Goal: Task Accomplishment & Management: Complete application form

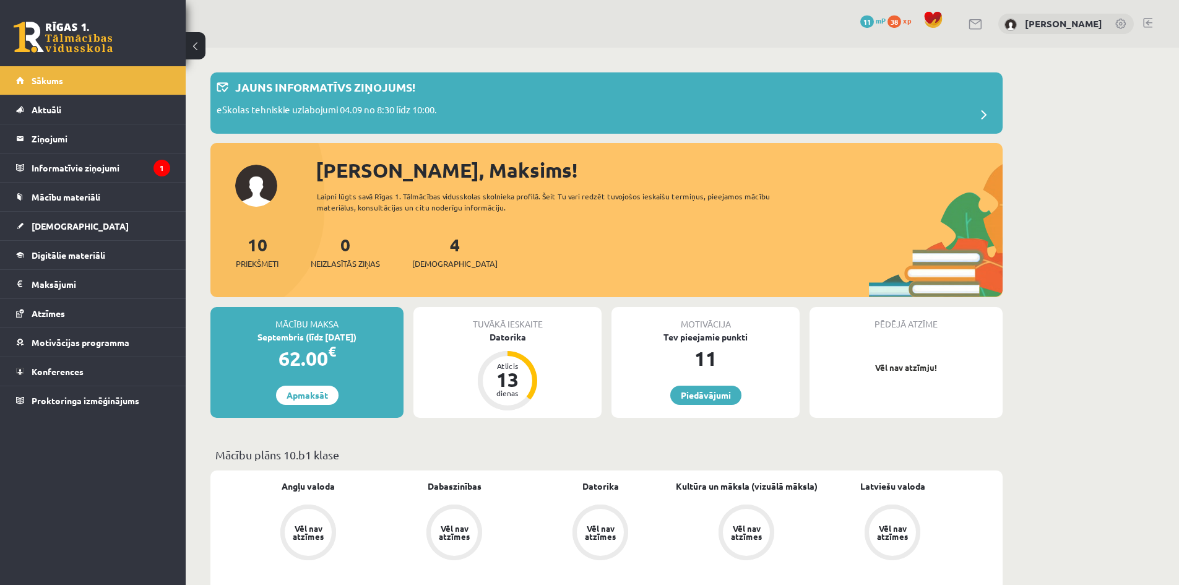
drag, startPoint x: 1065, startPoint y: 276, endPoint x: 1038, endPoint y: 276, distance: 27.2
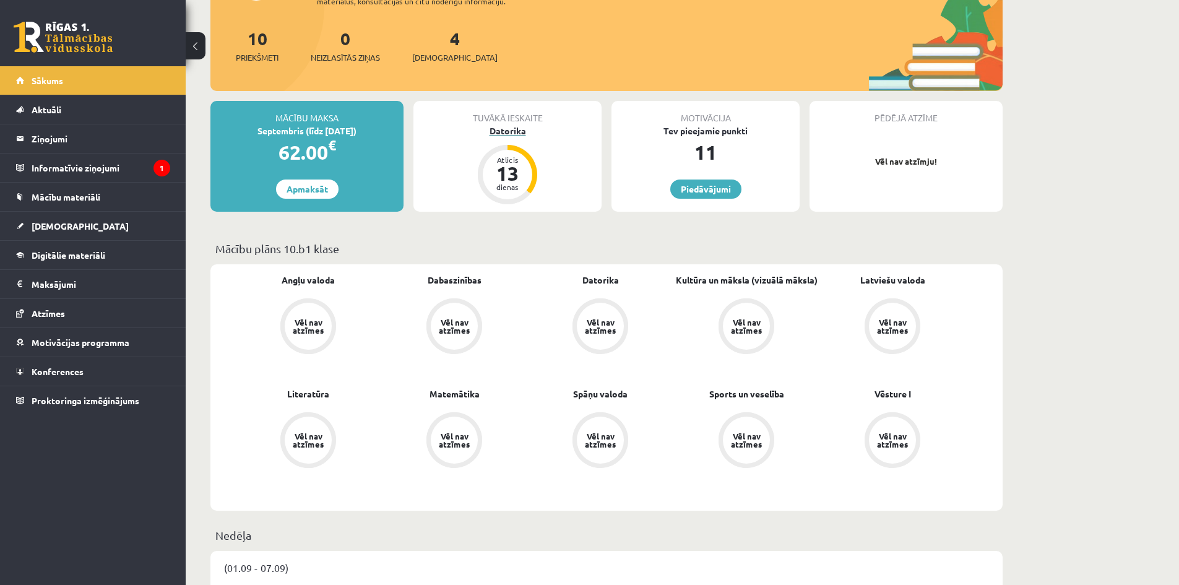
click at [513, 163] on div "13" at bounding box center [507, 173] width 37 height 20
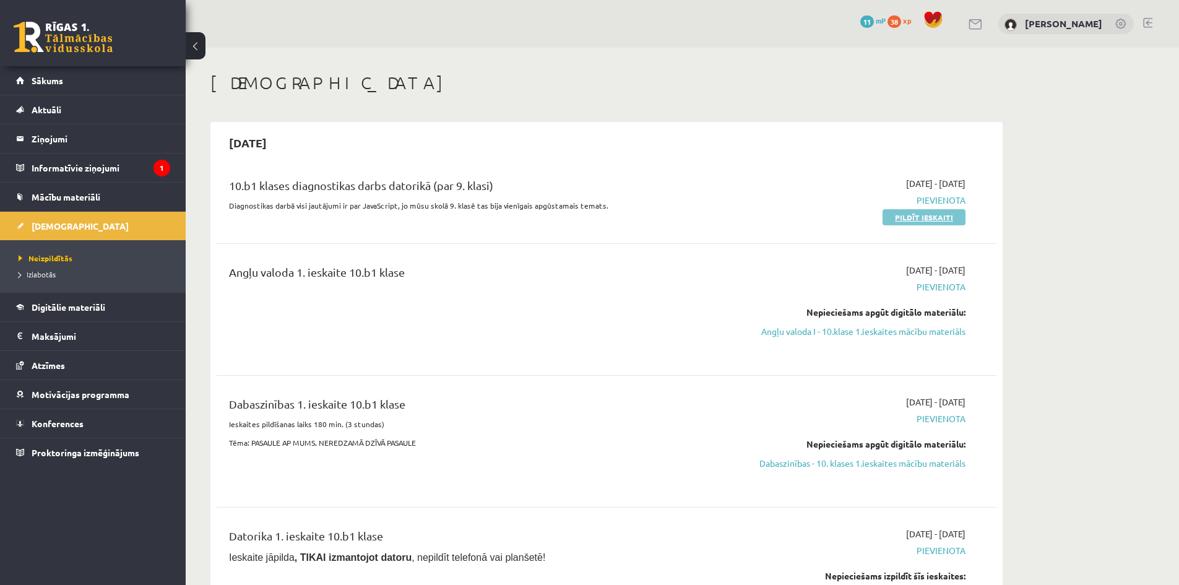
click at [926, 219] on link "Pildīt ieskaiti" at bounding box center [924, 217] width 83 height 16
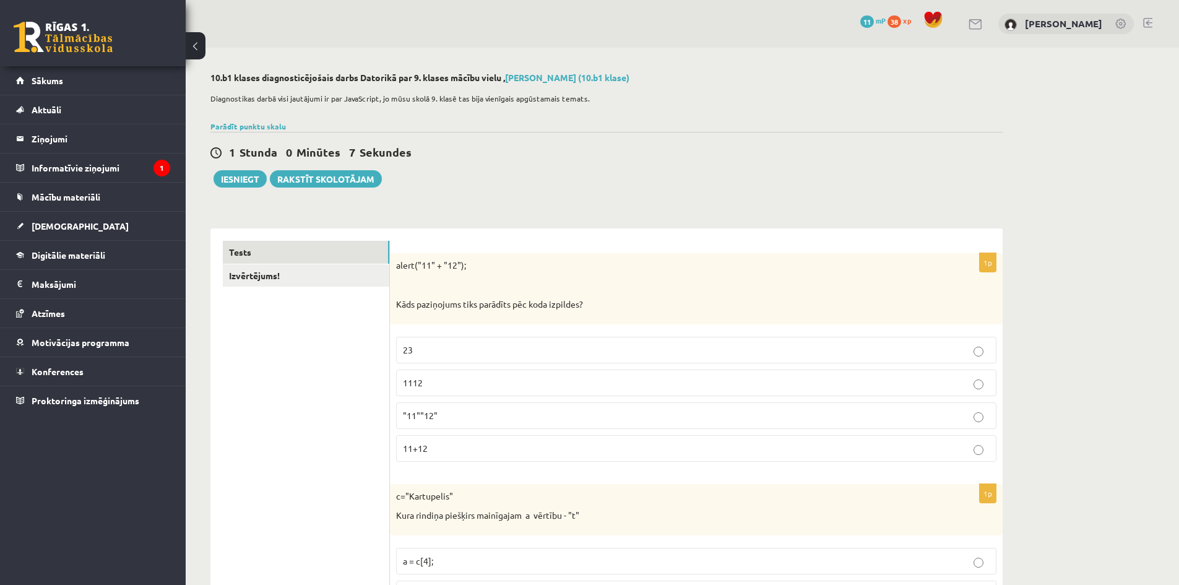
click at [704, 162] on div "1 Stunda 0 Minūtes 7 Sekundes Iesniegt Rakstīt skolotājam" at bounding box center [607, 160] width 793 height 56
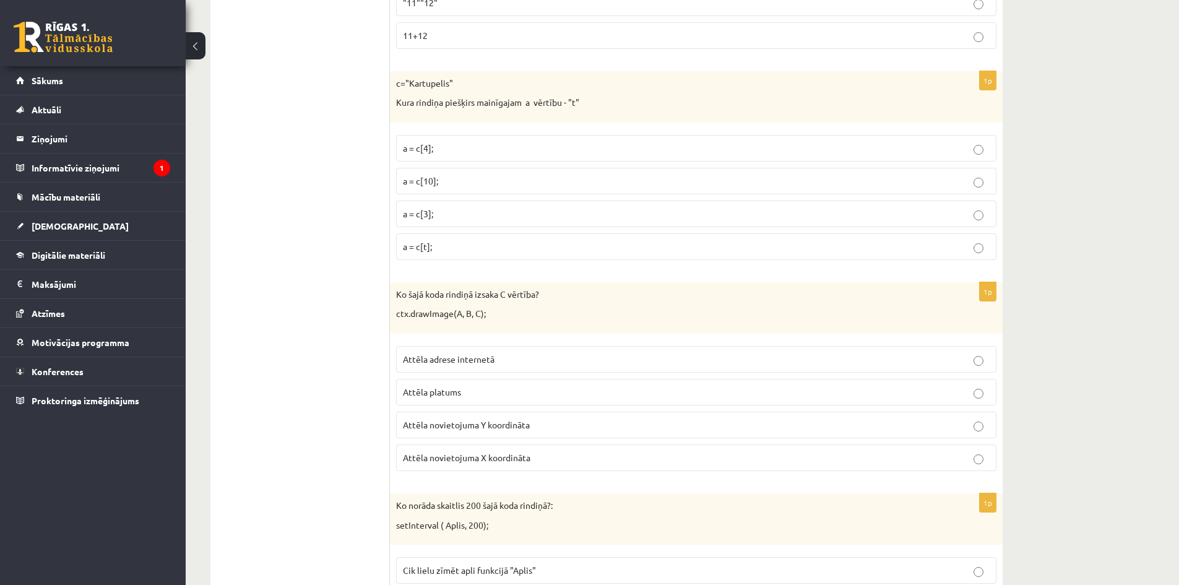
scroll to position [103, 0]
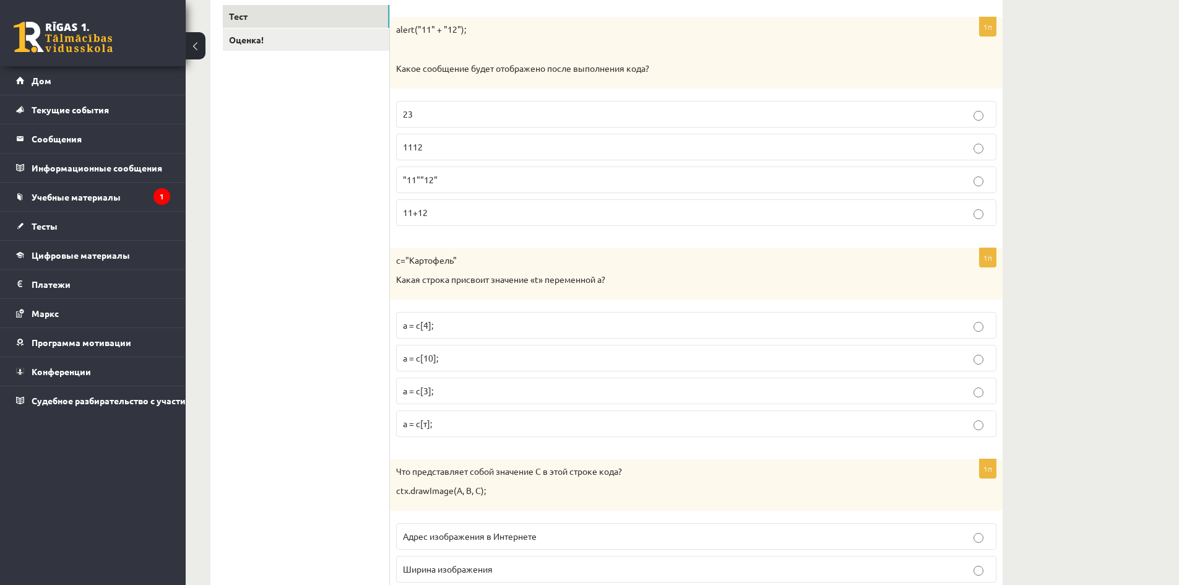
scroll to position [251, 0]
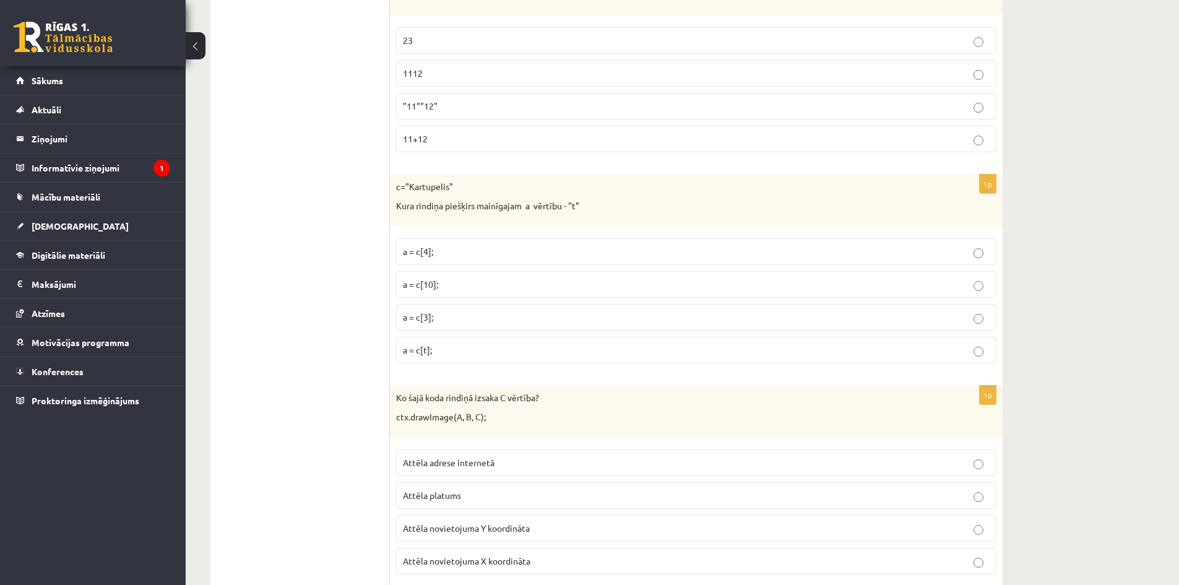
scroll to position [206, 0]
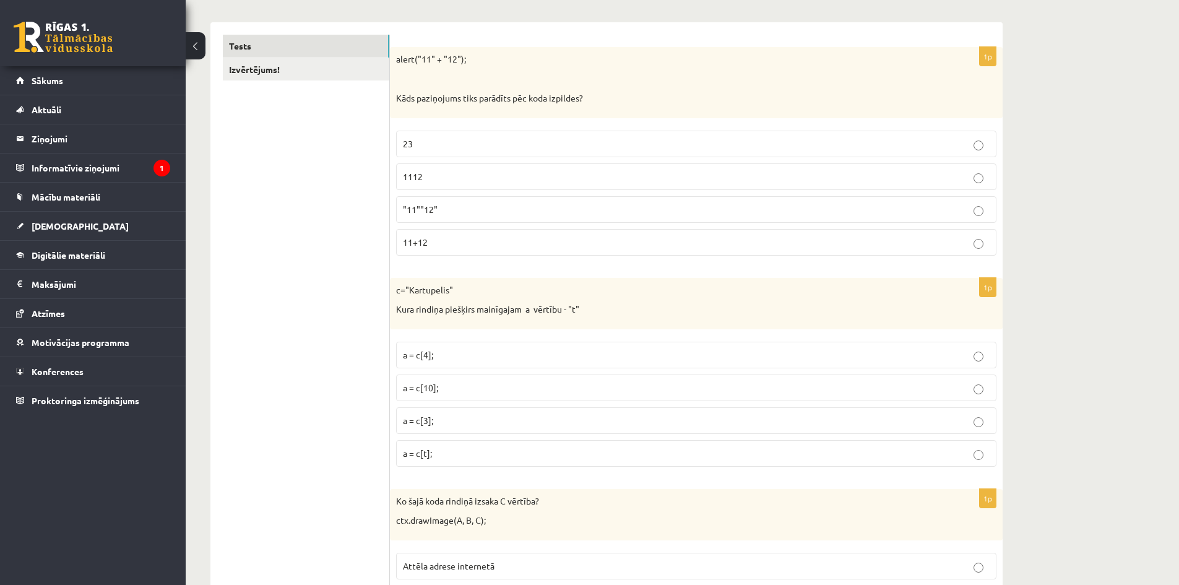
click at [441, 248] on p "11+12" at bounding box center [696, 242] width 587 height 13
click at [454, 176] on p "1112" at bounding box center [696, 176] width 587 height 13
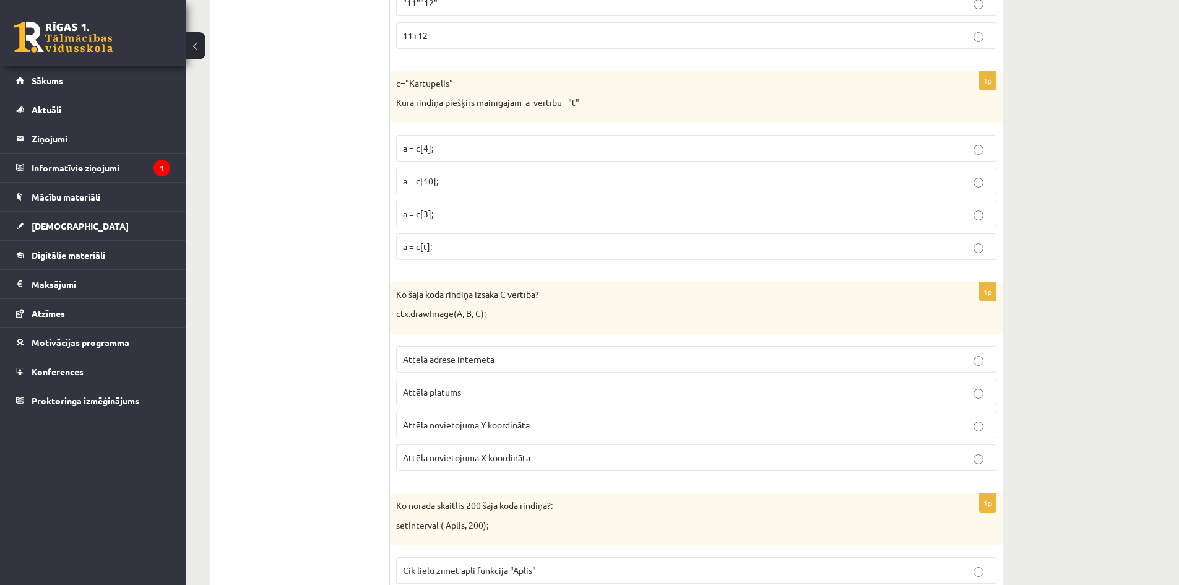
click at [438, 212] on p "a = c[3];" at bounding box center [696, 213] width 587 height 13
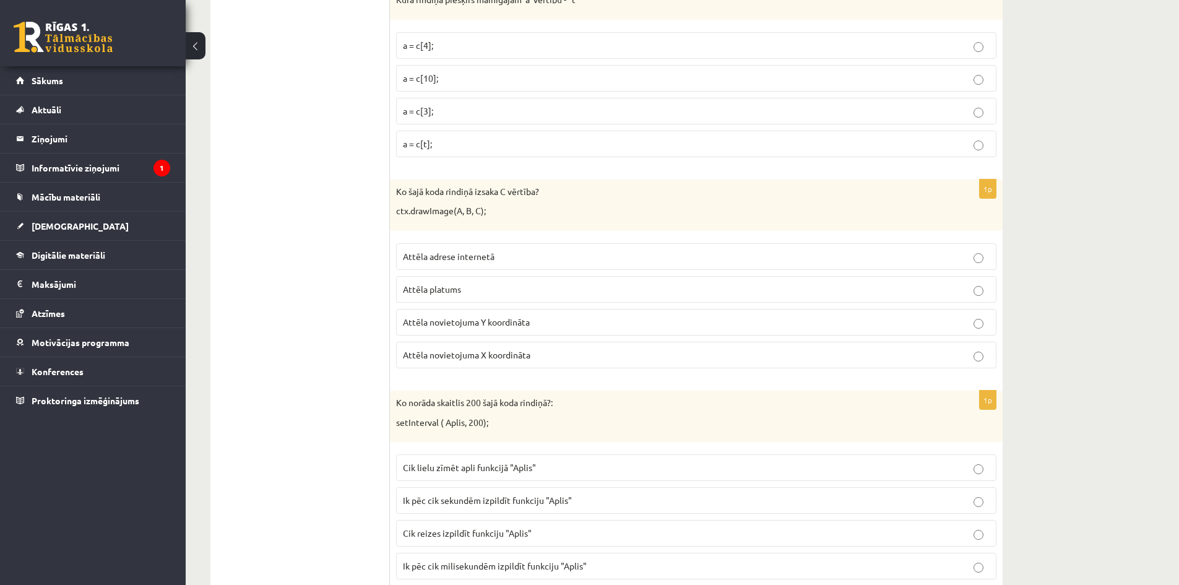
click at [437, 329] on p "Attēla novietojuma Y koordināta" at bounding box center [696, 322] width 587 height 13
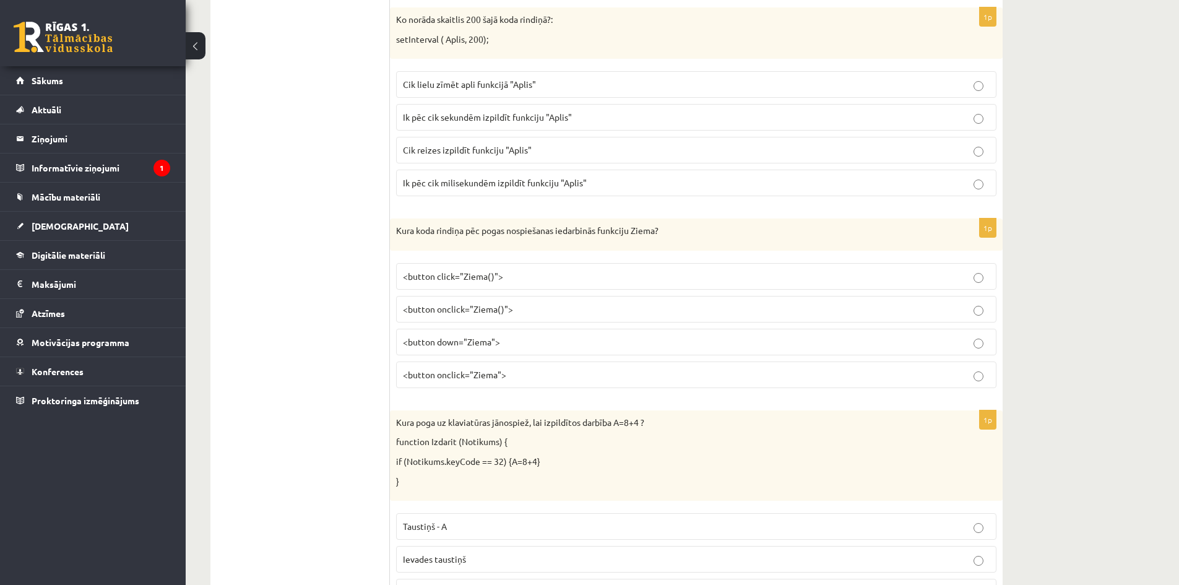
scroll to position [892, 0]
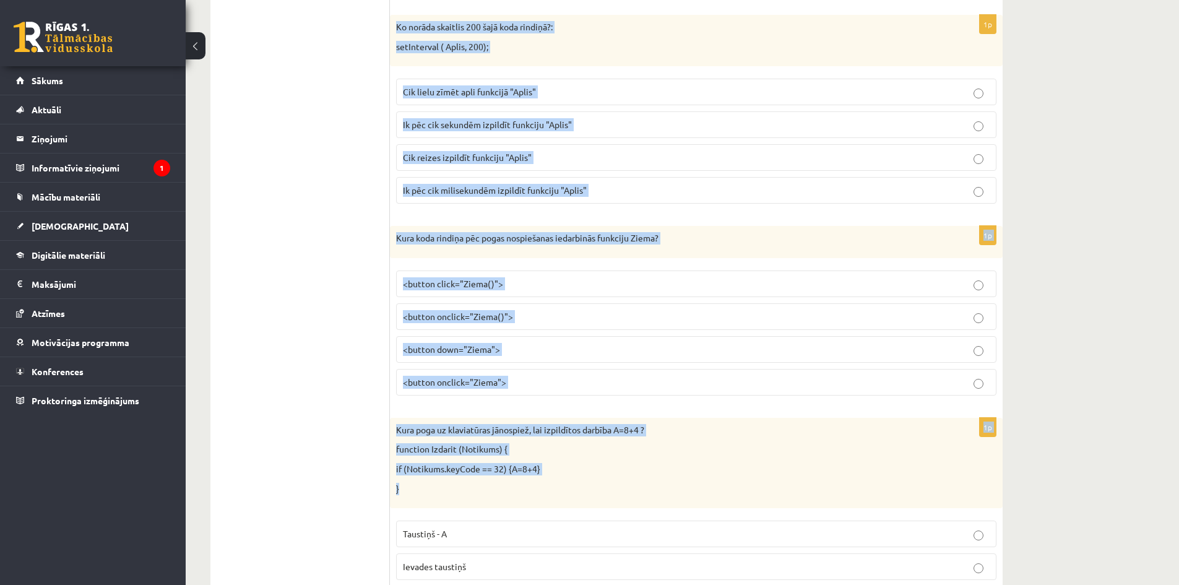
drag, startPoint x: 394, startPoint y: 20, endPoint x: 984, endPoint y: 502, distance: 762.2
copy form "Ko norāda skaitlis 200 šajā koda rindiņā?: setInterval ( Aplis, 200); Cik lielu…"
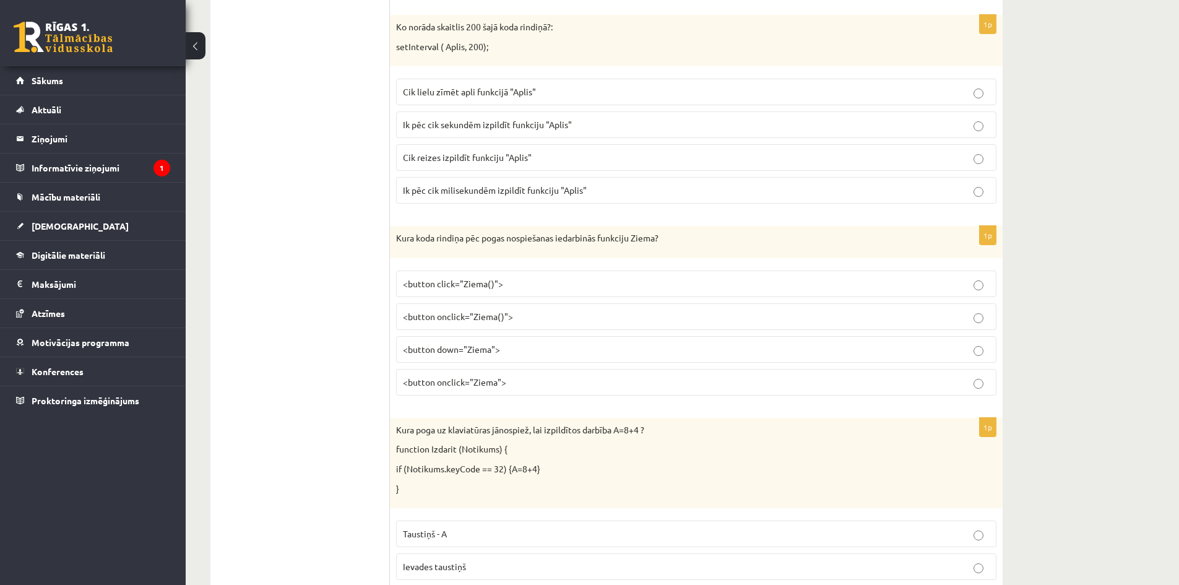
drag, startPoint x: 957, startPoint y: 430, endPoint x: 1052, endPoint y: 404, distance: 99.0
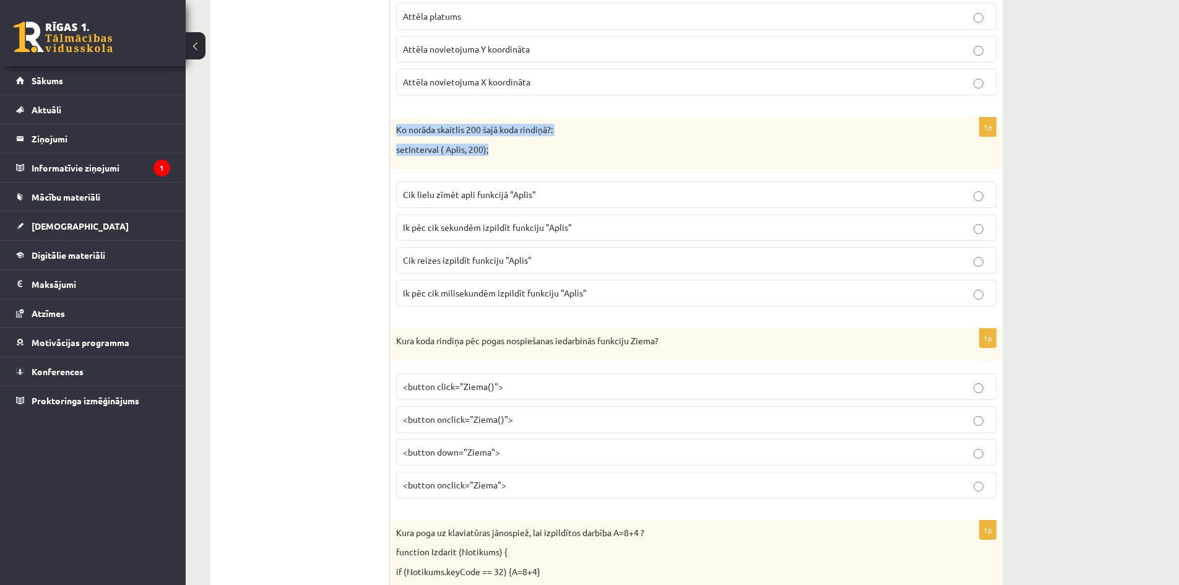
drag, startPoint x: 489, startPoint y: 150, endPoint x: 397, endPoint y: 130, distance: 93.8
click at [397, 130] on div "Ko norāda skaitlis 200 šajā koda rindiņā?: setInterval ( Aplis, 200);" at bounding box center [696, 143] width 613 height 51
copy div "Ko norāda skaitlis 200 šajā koda rindiņā?: setInterval ( Aplis, 200);"
click at [472, 229] on span "Ik pēc cik sekundēm izpildīt funkciju "Aplis"" at bounding box center [487, 227] width 169 height 11
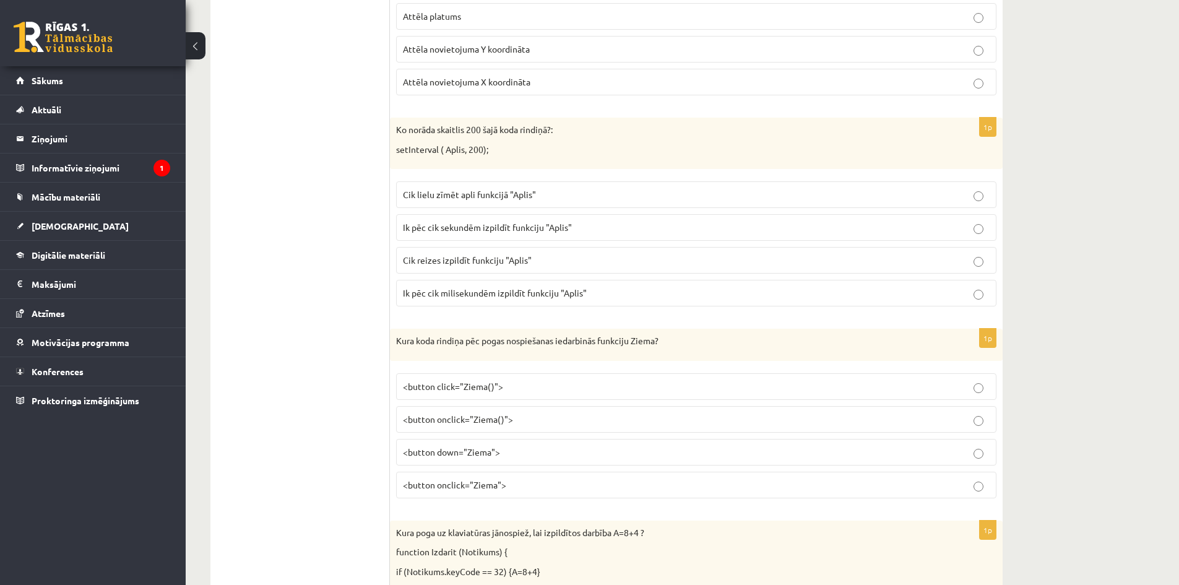
click at [502, 293] on span "Ik pēc cik milisekundēm izpildīt funkciju "Aplis"" at bounding box center [495, 292] width 184 height 11
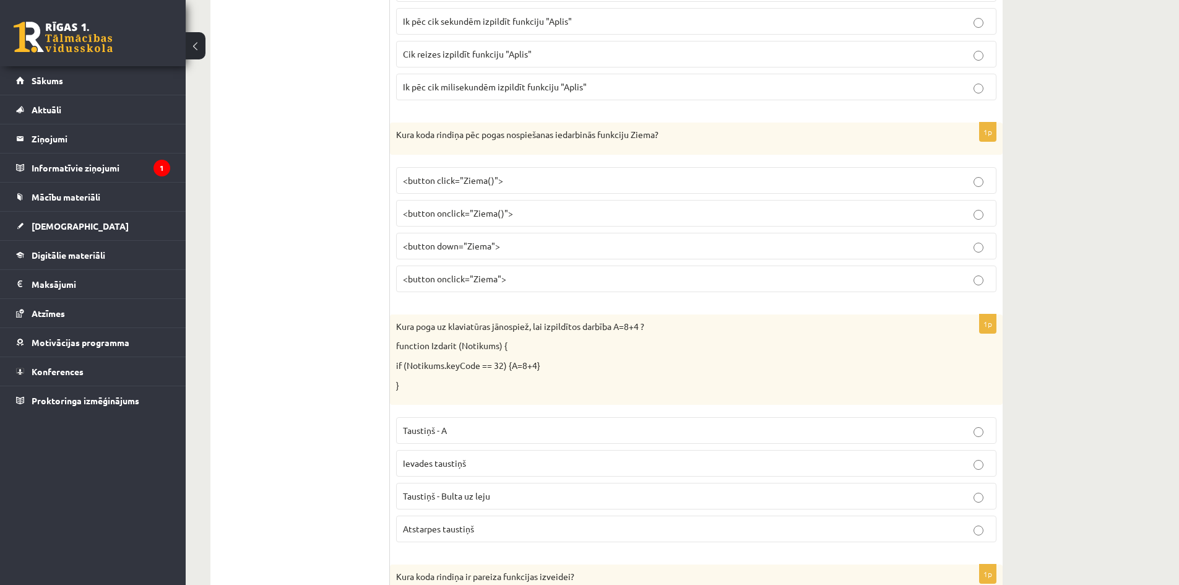
drag, startPoint x: 709, startPoint y: 141, endPoint x: 387, endPoint y: 146, distance: 322.0
click at [646, 139] on p "Kura koda rindiņa pēc pogas nospiešanas iedarbinās funkciju Ziema?" at bounding box center [665, 135] width 539 height 12
drag, startPoint x: 680, startPoint y: 139, endPoint x: 393, endPoint y: 156, distance: 287.8
click at [393, 155] on div "1p Kura koda rindiņa pēc pogas nospiešanas iedarbinās funkciju Ziema? <button c…" at bounding box center [696, 213] width 613 height 180
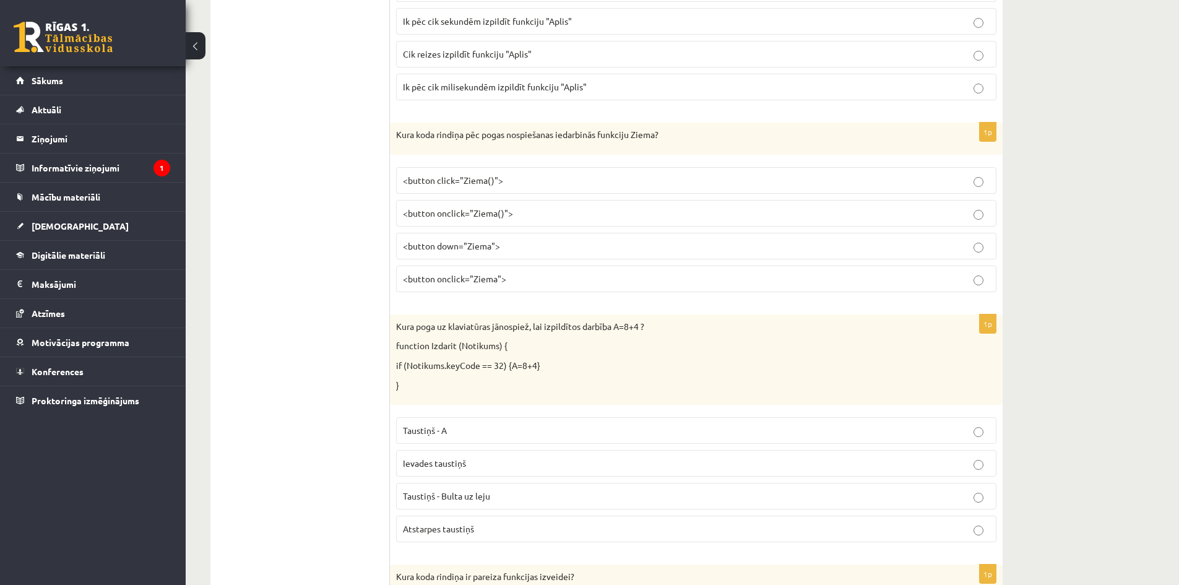
copy div "Kura koda rindiņa pēc pogas nospiešanas iedarbinās funkciju Ziema?"
click at [628, 136] on p "Kura koda rindiņa pēc pogas nospiešanas iedarbinās funkciju Ziema?" at bounding box center [665, 135] width 539 height 12
copy div "Kura koda rindiņa pēc pogas nospiešanas iedarbinās funkciju Ziema?"
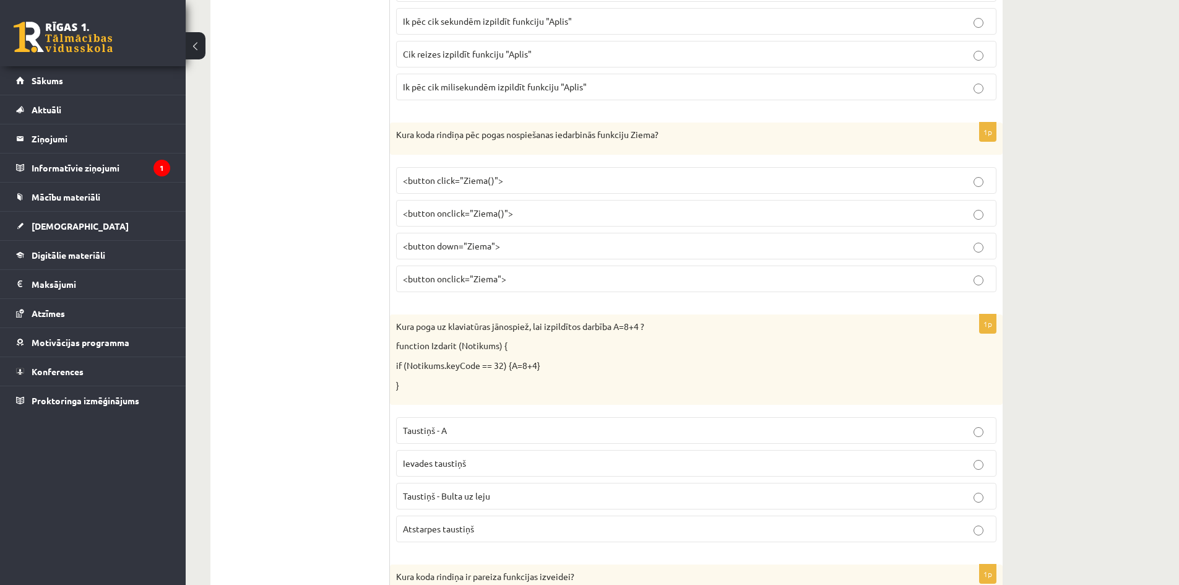
click at [479, 272] on p "<button onclick="Ziema">" at bounding box center [696, 278] width 587 height 13
drag, startPoint x: 586, startPoint y: 375, endPoint x: 557, endPoint y: 373, distance: 29.2
click at [560, 371] on div "Kura poga uz klaviatūras jānospiež, lai izpildītos darbība A=8+4 ? function Izd…" at bounding box center [696, 360] width 613 height 90
click at [446, 391] on p "}" at bounding box center [665, 386] width 539 height 12
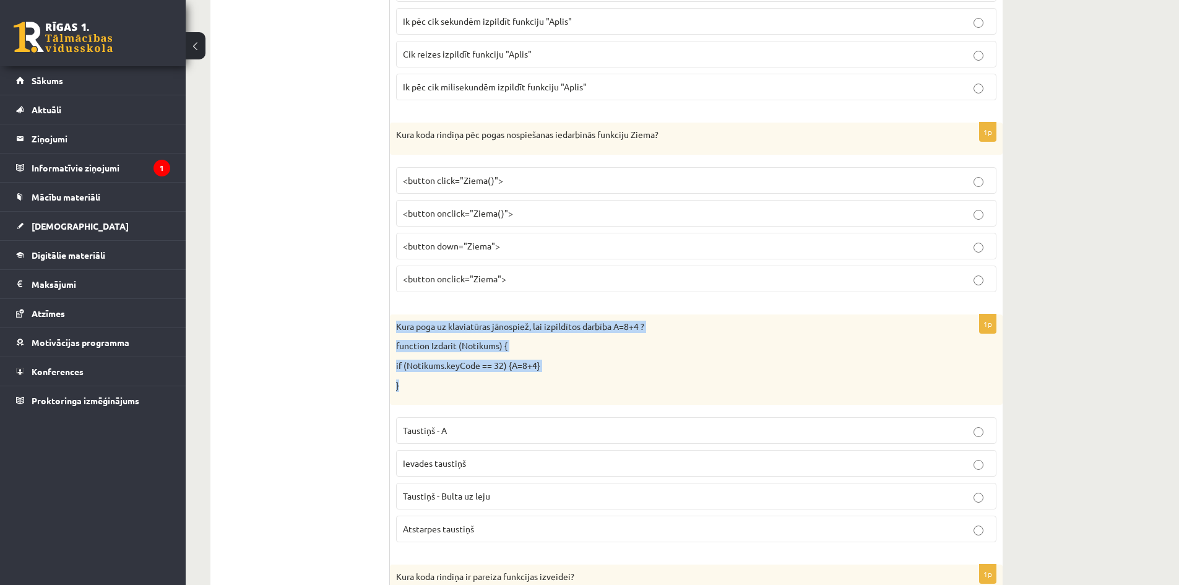
drag, startPoint x: 417, startPoint y: 391, endPoint x: 392, endPoint y: 330, distance: 66.1
click at [392, 330] on div "Kura poga uz klaviatūras jānospiež, lai izpildītos darbība A=8+4 ? function Izd…" at bounding box center [696, 360] width 613 height 90
copy div "Kura poga uz klaviatūras jānospiež, lai izpildītos darbība A=8+4 ? function Izd…"
click at [500, 384] on p "}" at bounding box center [665, 386] width 539 height 12
click at [525, 376] on div "Kura poga uz klaviatūras jānospiež, lai izpildītos darbība A=8+4 ? function Izd…" at bounding box center [696, 360] width 613 height 90
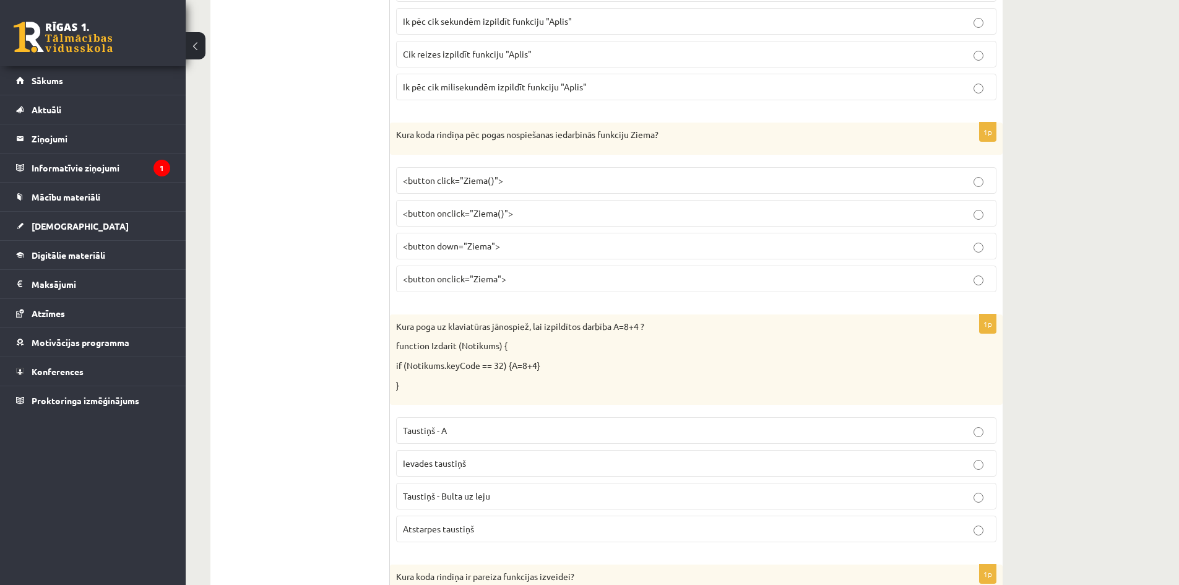
drag, startPoint x: 308, startPoint y: 401, endPoint x: 318, endPoint y: 434, distance: 34.7
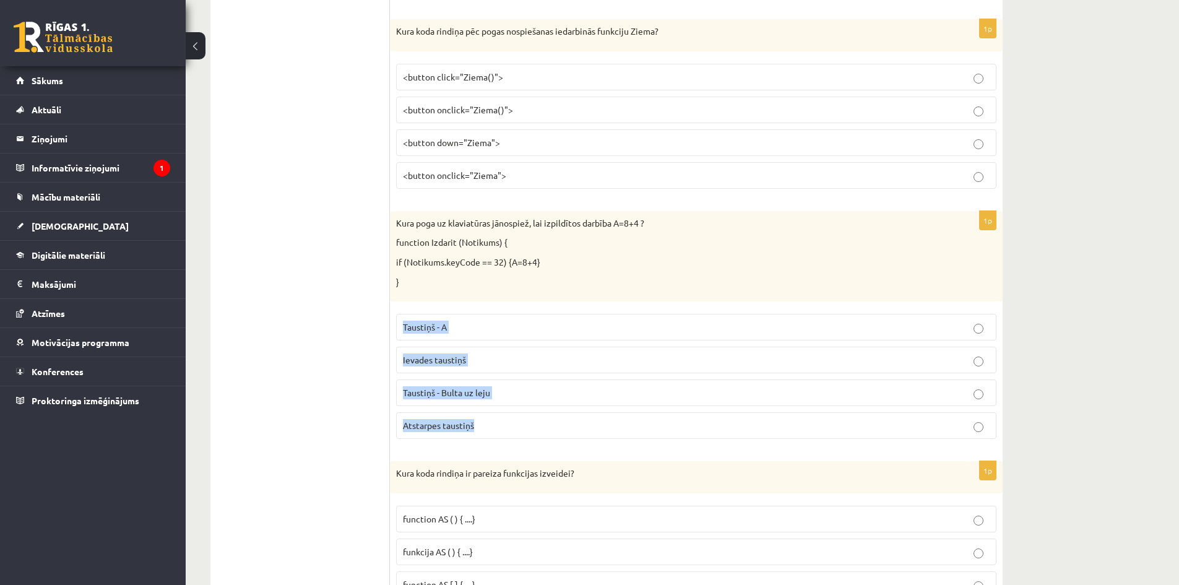
drag, startPoint x: 492, startPoint y: 446, endPoint x: 397, endPoint y: 323, distance: 155.4
click at [397, 323] on div "1p Kura poga uz klaviatūras jānospiež, lai izpildītos darbība A=8+4 ? function …" at bounding box center [696, 330] width 613 height 238
copy fieldset "Taustiņš - A Ievades taustiņš Taustiņš - Bulta uz leju Atstarpes taustiņš"
click at [466, 434] on label "Atstarpes taustiņš" at bounding box center [696, 425] width 601 height 27
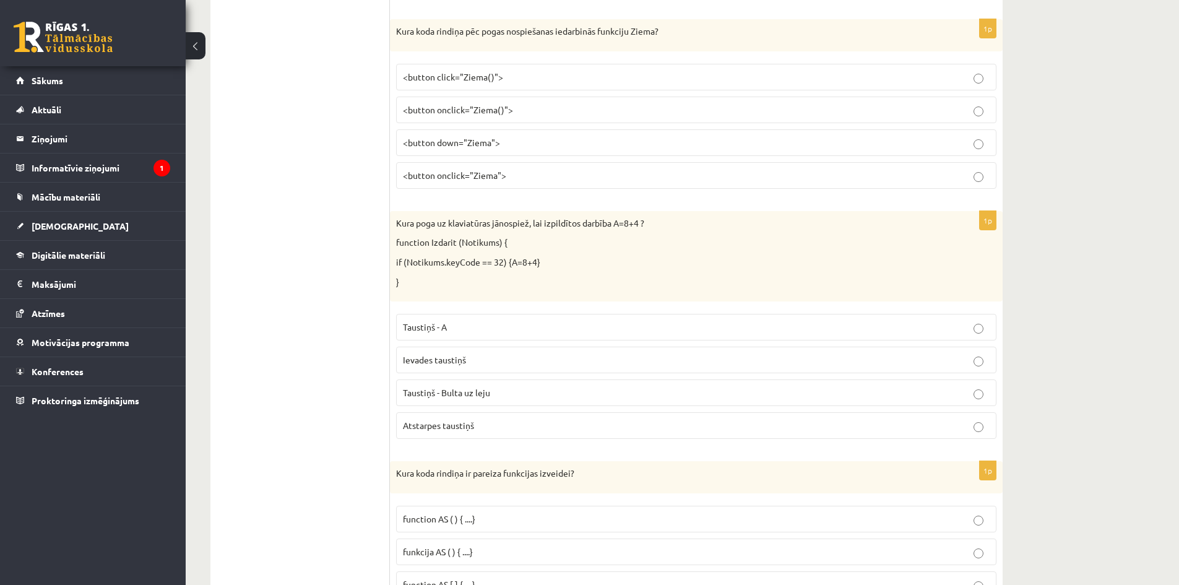
click at [541, 442] on fieldset "Taustiņš - A Ievades taustiņš Taustiņš - Bulta uz leju Atstarpes taustiņš" at bounding box center [696, 375] width 601 height 135
click at [509, 431] on p "Atstarpes taustiņš" at bounding box center [696, 425] width 587 height 13
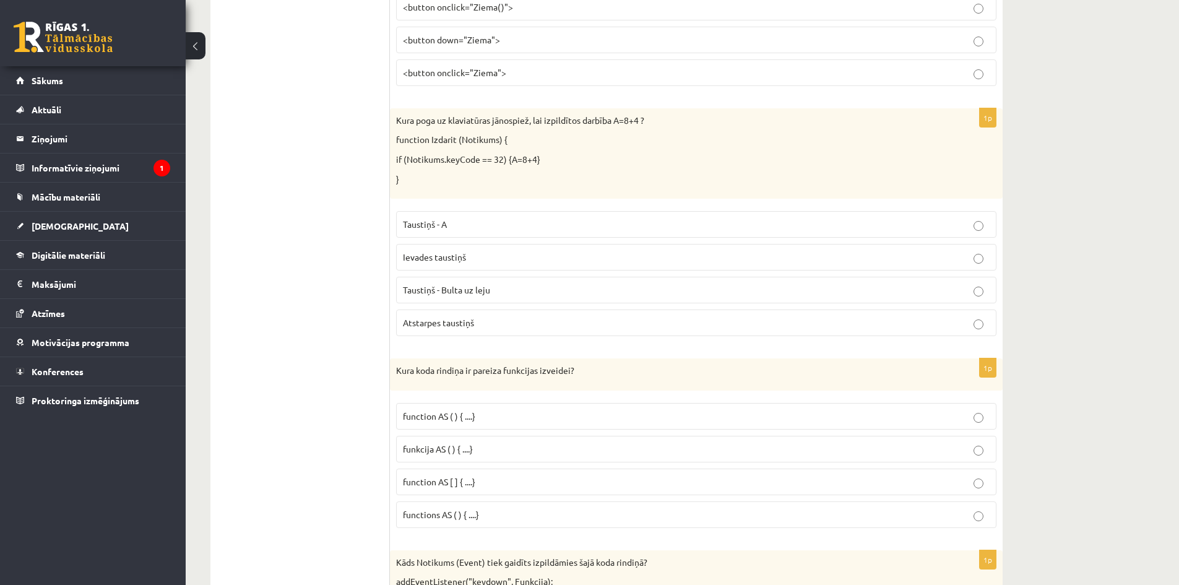
scroll to position [1408, 0]
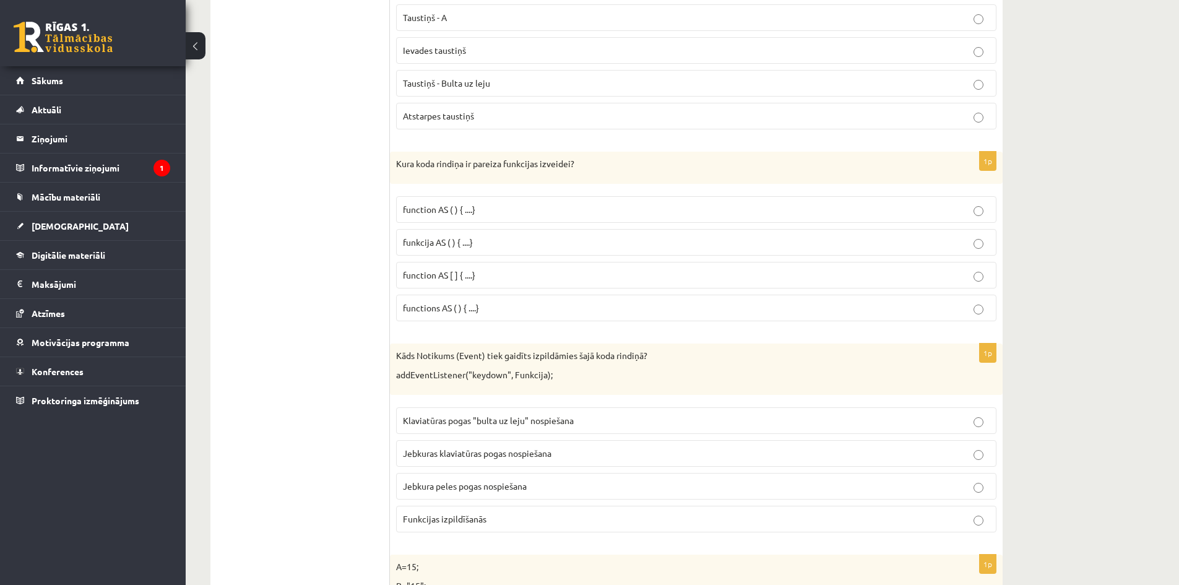
drag, startPoint x: 591, startPoint y: 165, endPoint x: 370, endPoint y: 168, distance: 221.1
click at [417, 165] on p "Kura koda rindiņa ir pareiza funkcijas izveidei?" at bounding box center [665, 164] width 539 height 12
click at [424, 165] on p "Kura koda rindiņa ir pareiza funkcijas izveidei?" at bounding box center [665, 164] width 539 height 12
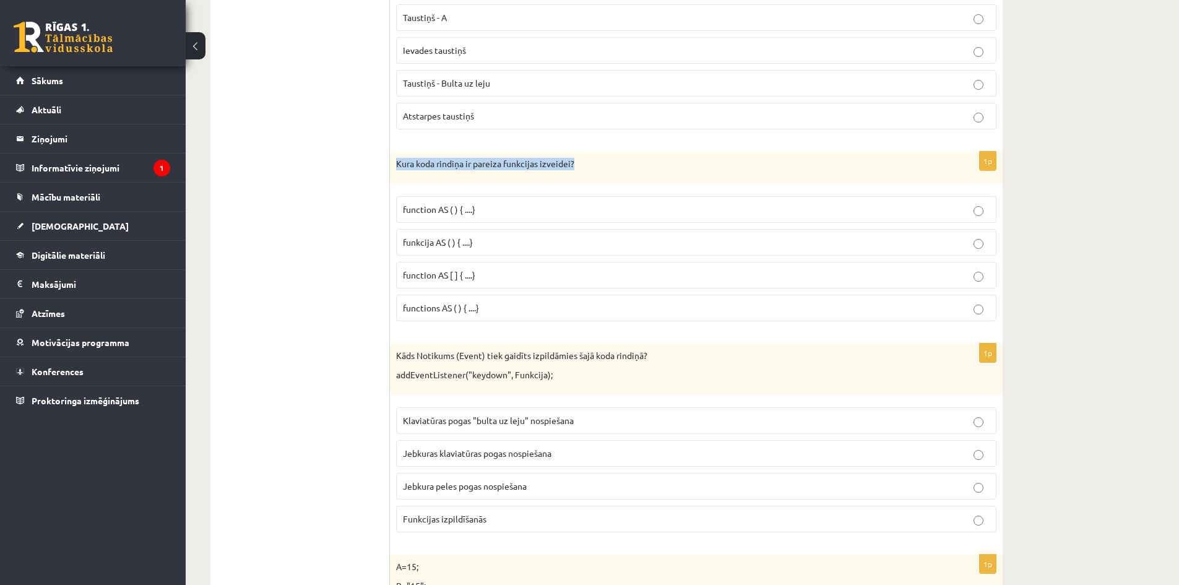
click at [424, 165] on p "Kura koda rindiņa ir pareiza funkcijas izveidei?" at bounding box center [665, 164] width 539 height 12
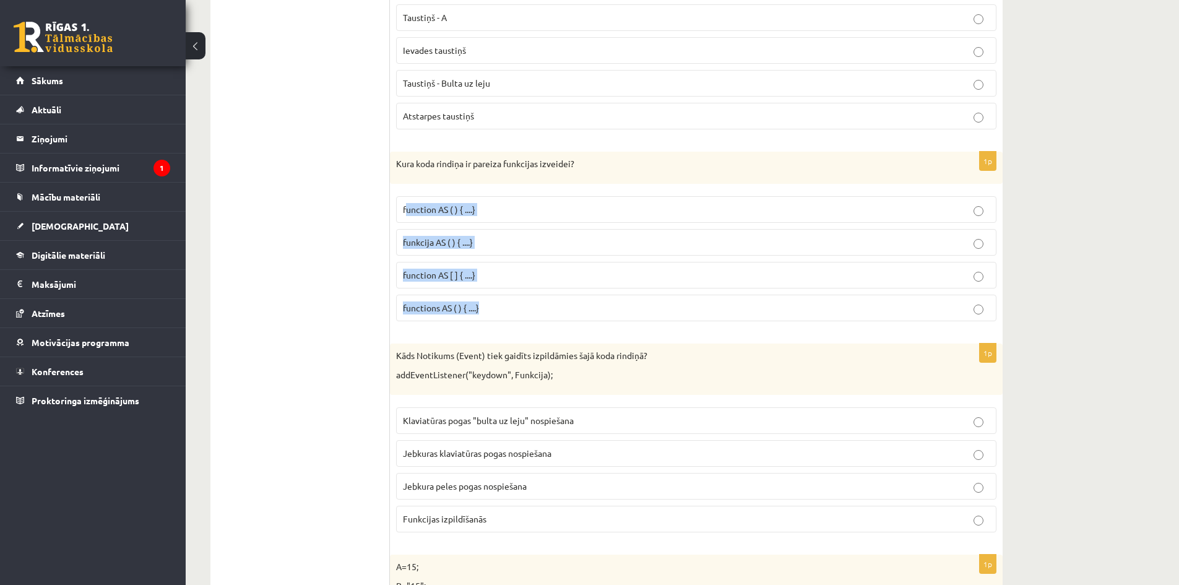
drag, startPoint x: 469, startPoint y: 303, endPoint x: 406, endPoint y: 211, distance: 111.3
click at [406, 211] on fieldset "function AS ( ) { ....} funkcija AS ( ) { ....} function AS [ ] { ....} functio…" at bounding box center [696, 257] width 601 height 135
click at [503, 311] on p "functions AS ( ) { ....}" at bounding box center [696, 308] width 587 height 13
drag, startPoint x: 503, startPoint y: 311, endPoint x: 401, endPoint y: 210, distance: 143.2
click at [401, 210] on fieldset "function AS ( ) { ....} funkcija AS ( ) { ....} function AS [ ] { ....} functio…" at bounding box center [696, 257] width 601 height 135
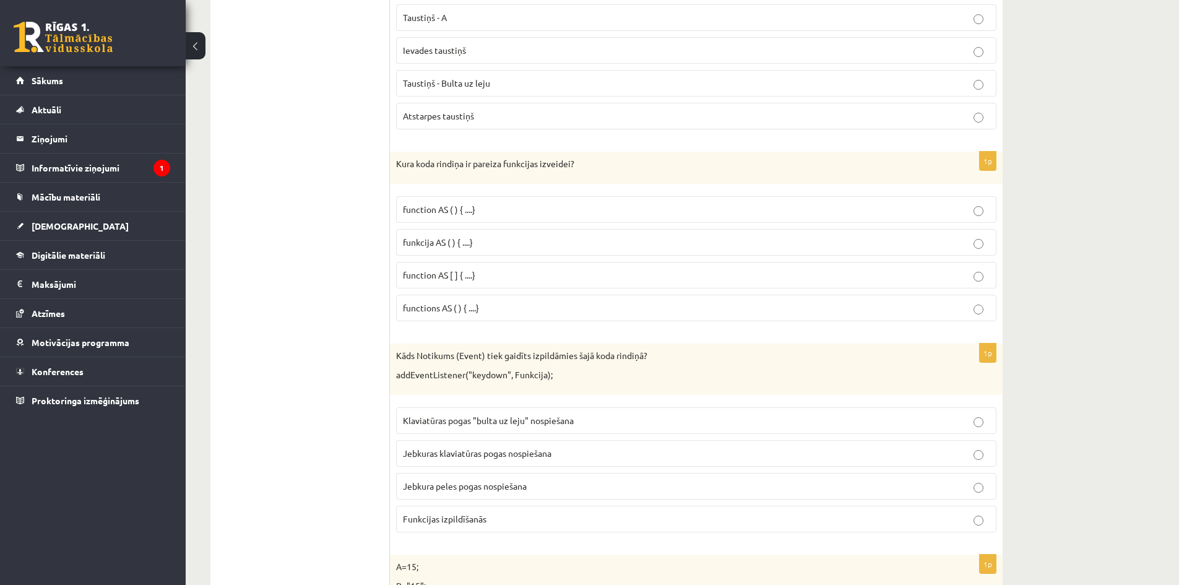
click at [513, 212] on p "function AS ( ) { ....}" at bounding box center [696, 209] width 587 height 13
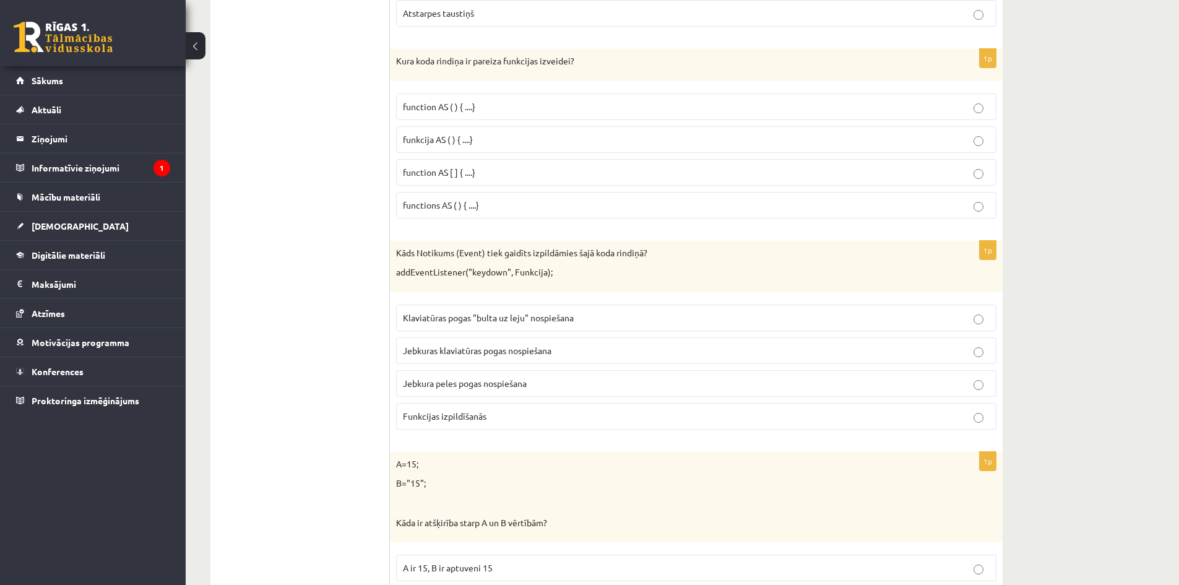
drag, startPoint x: 580, startPoint y: 271, endPoint x: 383, endPoint y: 254, distance: 197.0
click at [423, 258] on p "Kāds Notikums (Event) tiek gaidīts izpildāmies šajā koda rindiņā?" at bounding box center [665, 253] width 539 height 12
click at [557, 268] on p "addEventListener("keydown", Funkcija);" at bounding box center [665, 272] width 539 height 12
drag, startPoint x: 557, startPoint y: 271, endPoint x: 396, endPoint y: 251, distance: 161.5
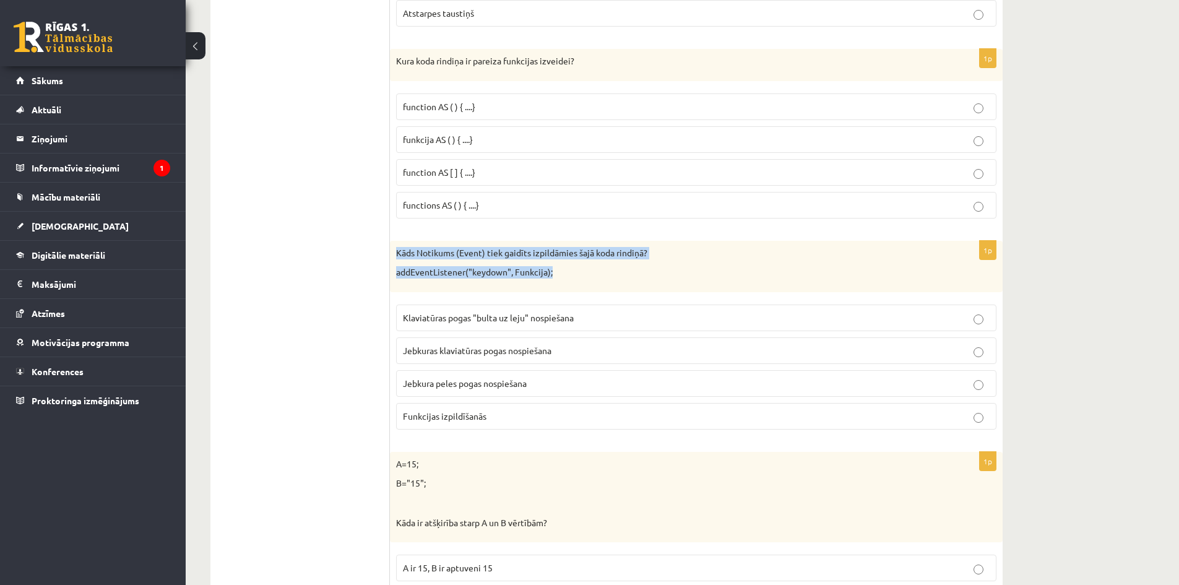
click at [396, 251] on div "Kāds Notikums (Event) tiek gaidīts izpildāmies šajā koda rindiņā? addEventListe…" at bounding box center [696, 266] width 613 height 51
copy div "Kāds Notikums (Event) tiek gaidīts izpildāmies šajā koda rindiņā? addEventListe…"
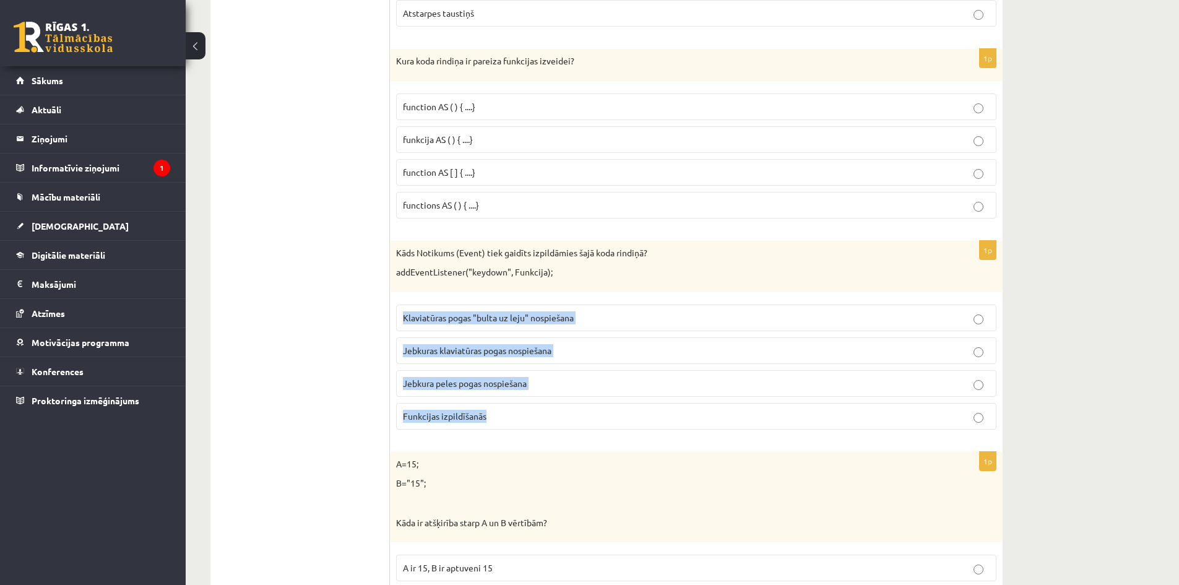
drag, startPoint x: 501, startPoint y: 414, endPoint x: 400, endPoint y: 319, distance: 138.4
click at [400, 319] on fieldset "Klaviatūras pogas "bulta uz leju" nospiešana Jebkuras klaviatūras pogas nospieš…" at bounding box center [696, 365] width 601 height 135
copy fieldset "Klaviatūras pogas "bulta uz leju" nospiešana Jebkuras klaviatūras pogas nospieš…"
click at [658, 355] on p "Jebkuras klaviatūras pogas nospiešana" at bounding box center [696, 350] width 587 height 13
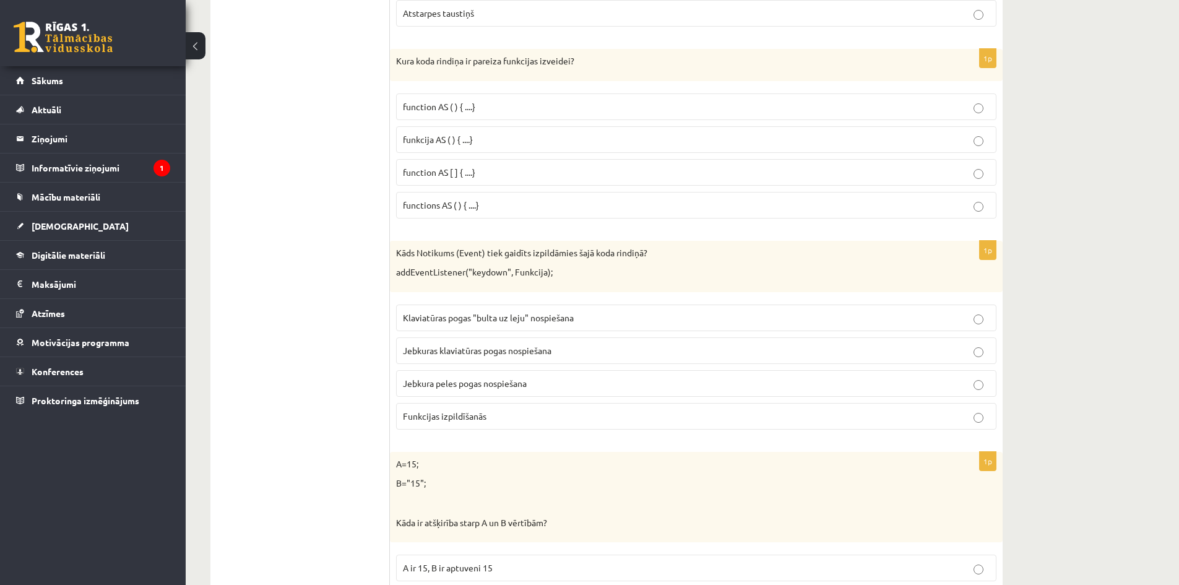
drag, startPoint x: 1088, startPoint y: 393, endPoint x: 998, endPoint y: 403, distance: 90.9
drag, startPoint x: 568, startPoint y: 524, endPoint x: 393, endPoint y: 462, distance: 185.8
click at [393, 462] on div "A=15; B="15"; Kāda ir atšķirība starp A un B vērtībām?" at bounding box center [696, 497] width 613 height 90
copy div "A=15; B="15"; Kāda ir atšķirība starp A un B vērtībām?"
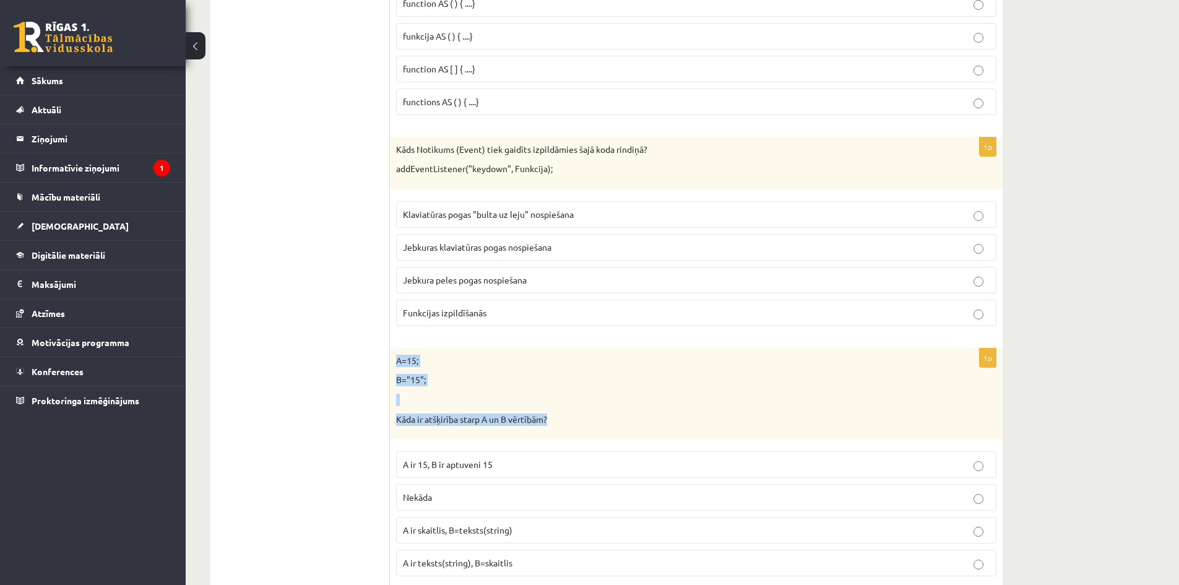
scroll to position [1924, 0]
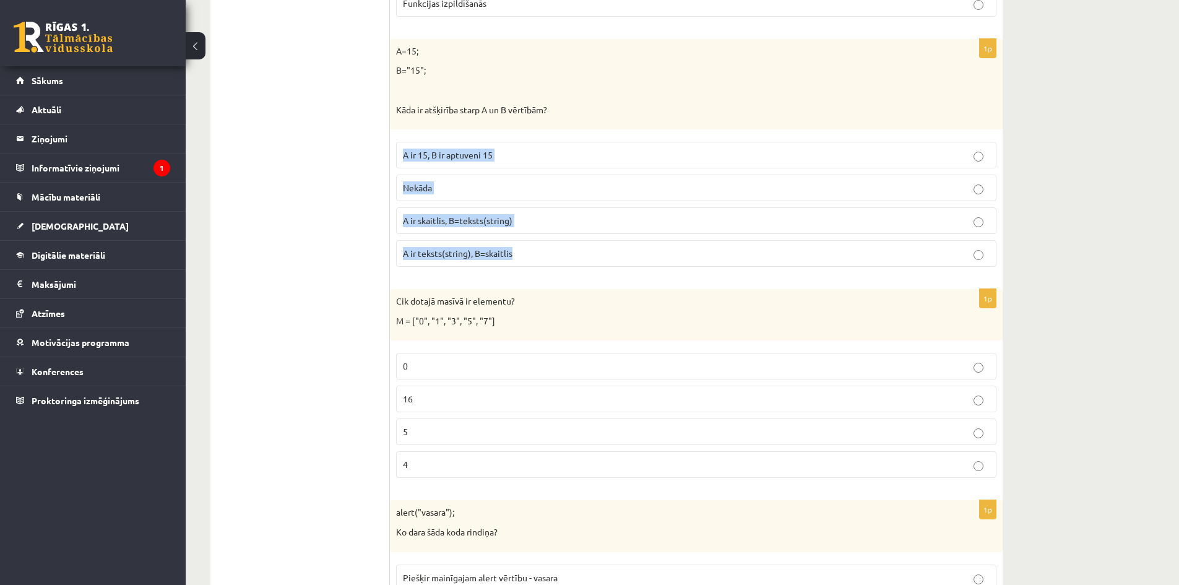
drag, startPoint x: 531, startPoint y: 258, endPoint x: 393, endPoint y: 160, distance: 169.2
click at [393, 160] on div "1p A=15; B="15"; Kāda ir atšķirība starp A un B vērtībām? A ir 15, B ir aptuven…" at bounding box center [696, 158] width 613 height 238
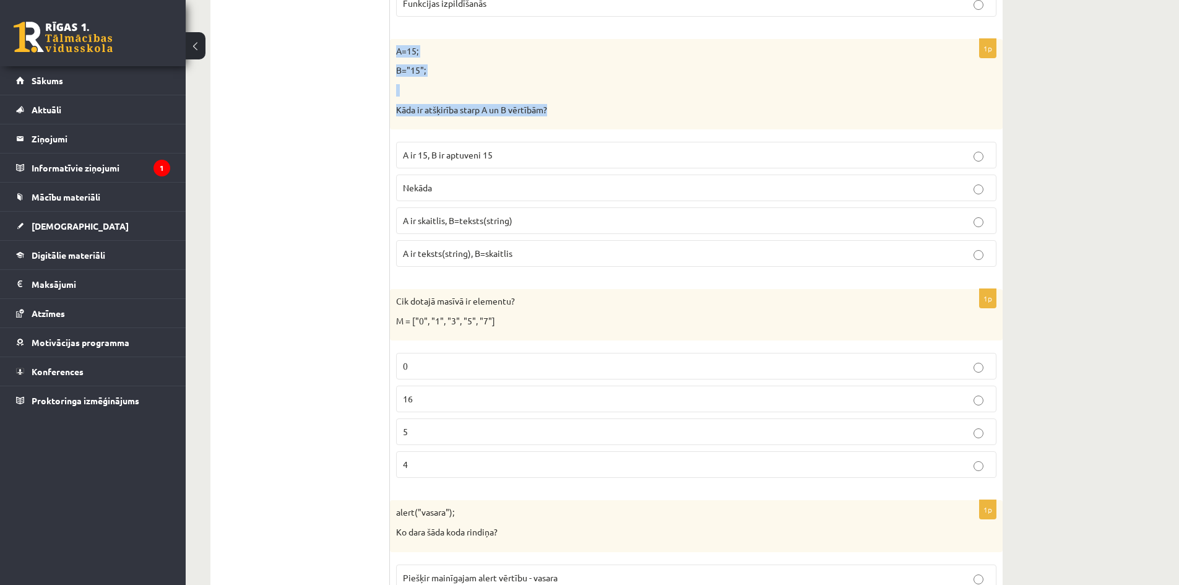
drag, startPoint x: 586, startPoint y: 114, endPoint x: 393, endPoint y: 54, distance: 201.7
click at [393, 54] on div "A=15; B="15"; Kāda ir atšķirība starp A un B vērtībām?" at bounding box center [696, 84] width 613 height 90
copy div "A=15; B="15"; Kāda ir atšķirība starp A un B vērtībām?"
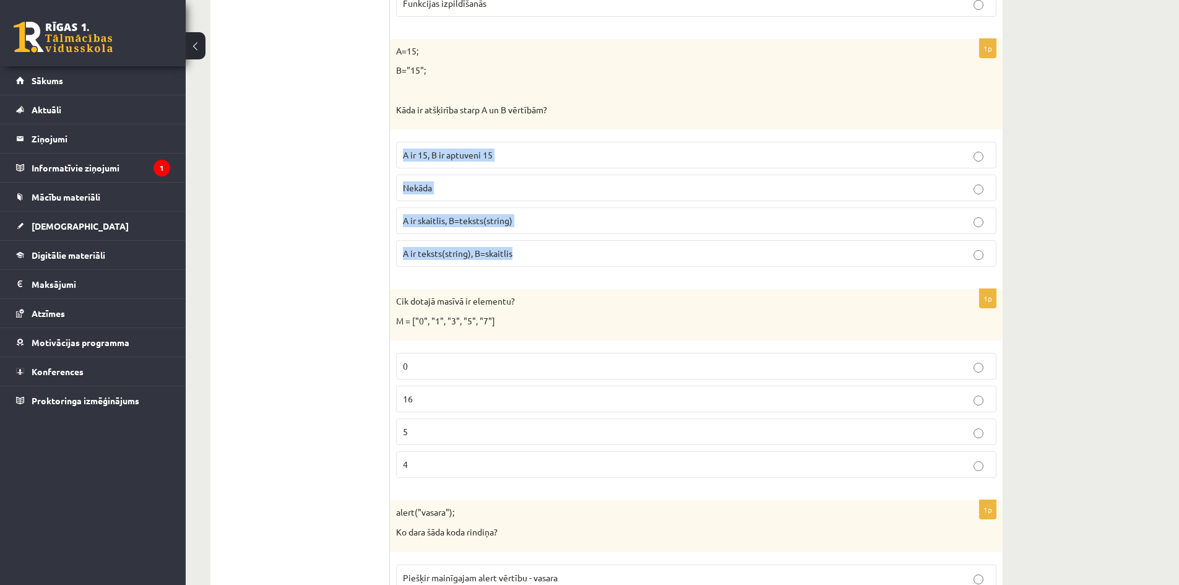
drag, startPoint x: 534, startPoint y: 254, endPoint x: 399, endPoint y: 156, distance: 167.1
click at [399, 156] on fieldset "A ir 15, B ir aptuveni 15 Nekāda A ir skaitlis, B=teksts(string) A ir teksts(st…" at bounding box center [696, 203] width 601 height 135
click at [486, 225] on p "A ir skaitlis, B=teksts(string)" at bounding box center [696, 220] width 587 height 13
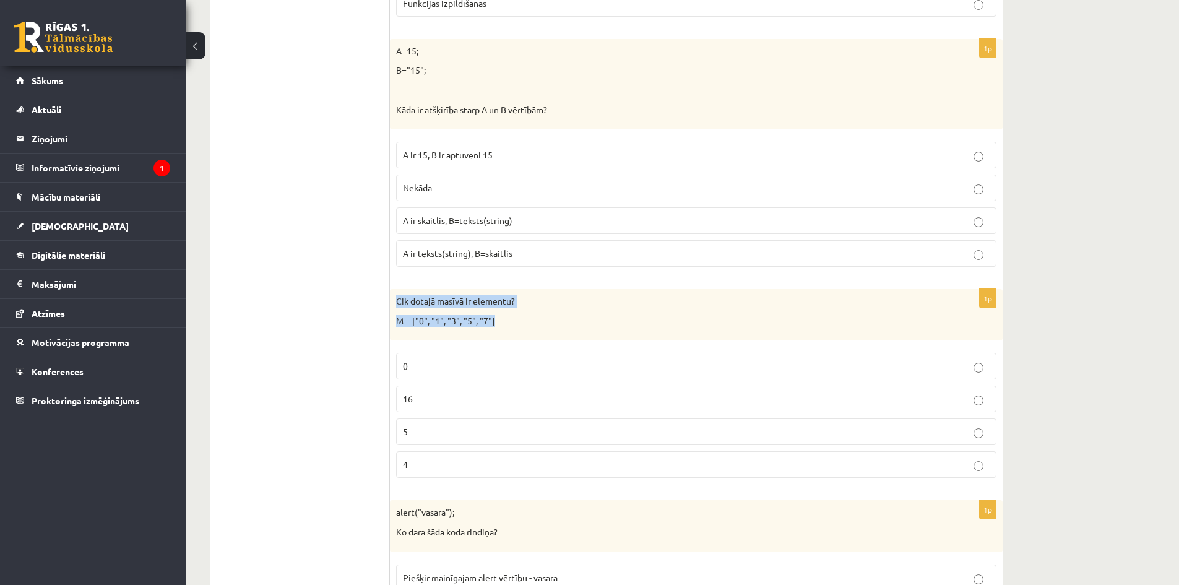
drag, startPoint x: 523, startPoint y: 316, endPoint x: 393, endPoint y: 308, distance: 130.3
click at [393, 308] on div "Cik dotajā masīvā ir elementu? M = ["0", "1", "3", "5", "7"]" at bounding box center [696, 314] width 613 height 51
drag, startPoint x: 433, startPoint y: 467, endPoint x: 393, endPoint y: 303, distance: 169.1
click at [393, 303] on div "1p Cik dotajā masīvā ir elementu? M = ["0", "1", "3", "5", "7"] 0 16 5 4" at bounding box center [696, 388] width 613 height 199
click at [438, 438] on p "5" at bounding box center [696, 431] width 587 height 13
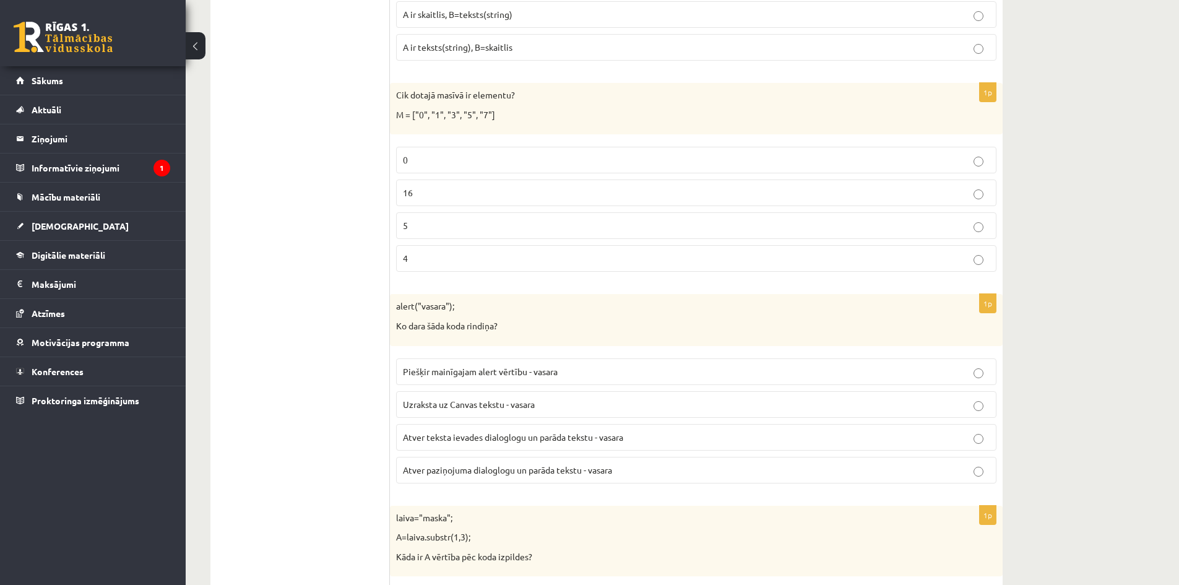
scroll to position [2337, 0]
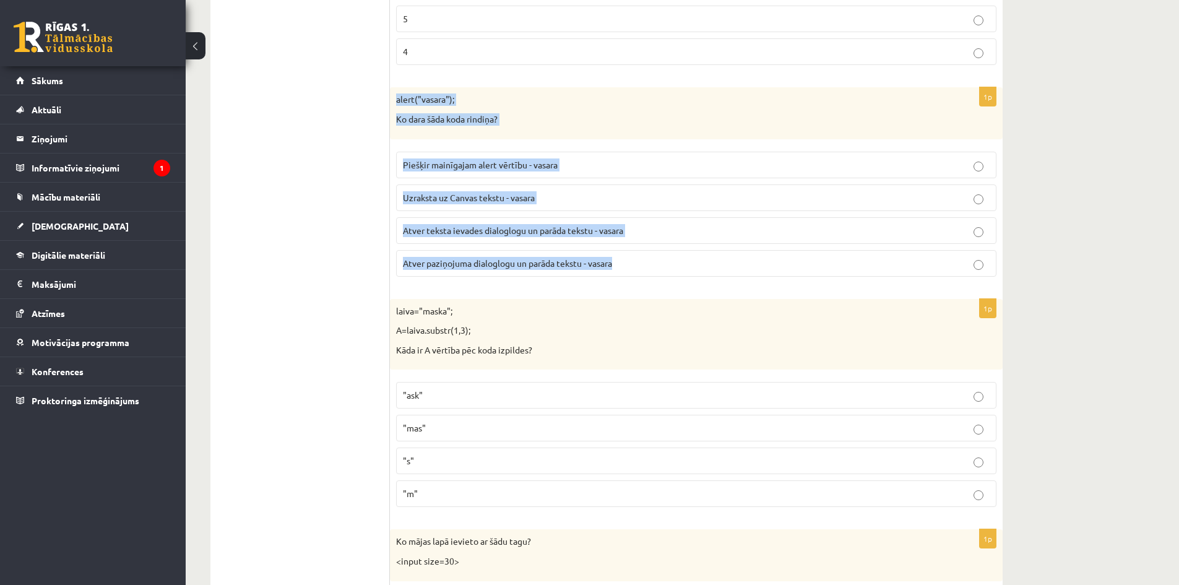
drag, startPoint x: 544, startPoint y: 247, endPoint x: 396, endPoint y: 102, distance: 208.0
click at [396, 102] on div "1p alert("vasara"); Ko dara šāda koda rindiņa? Piešķir mainīgajam alert vērtību…" at bounding box center [696, 186] width 613 height 199
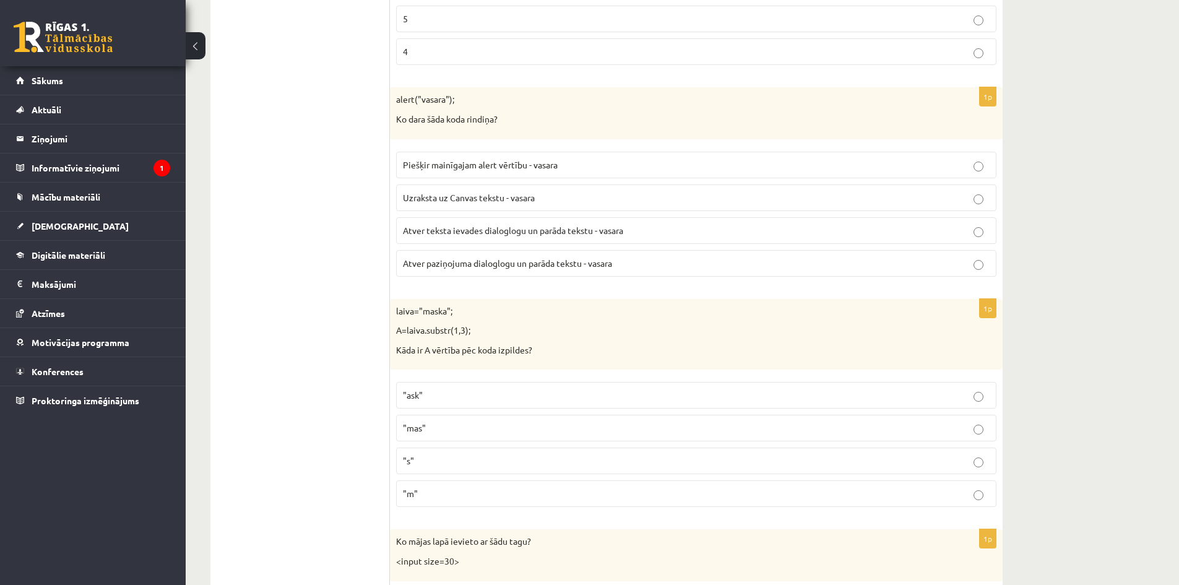
click at [440, 261] on span "Atver paziņojuma dialoglogu un parāda tekstu - vasara" at bounding box center [507, 263] width 209 height 11
drag, startPoint x: 442, startPoint y: 493, endPoint x: 392, endPoint y: 316, distance: 184.6
click at [393, 316] on div "1p laiva="maska"; A=laiva.substr(1,3); Kāda ir A vērtība pēc koda izpildes? "as…" at bounding box center [696, 408] width 613 height 219
click at [438, 398] on p ""ask"" at bounding box center [696, 395] width 587 height 13
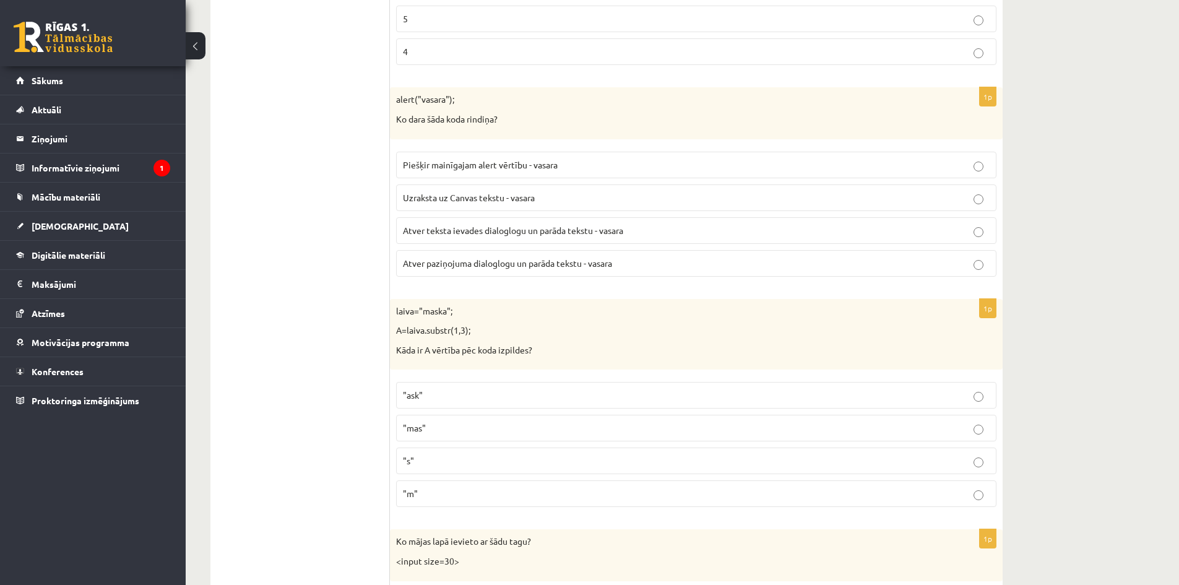
scroll to position [2646, 0]
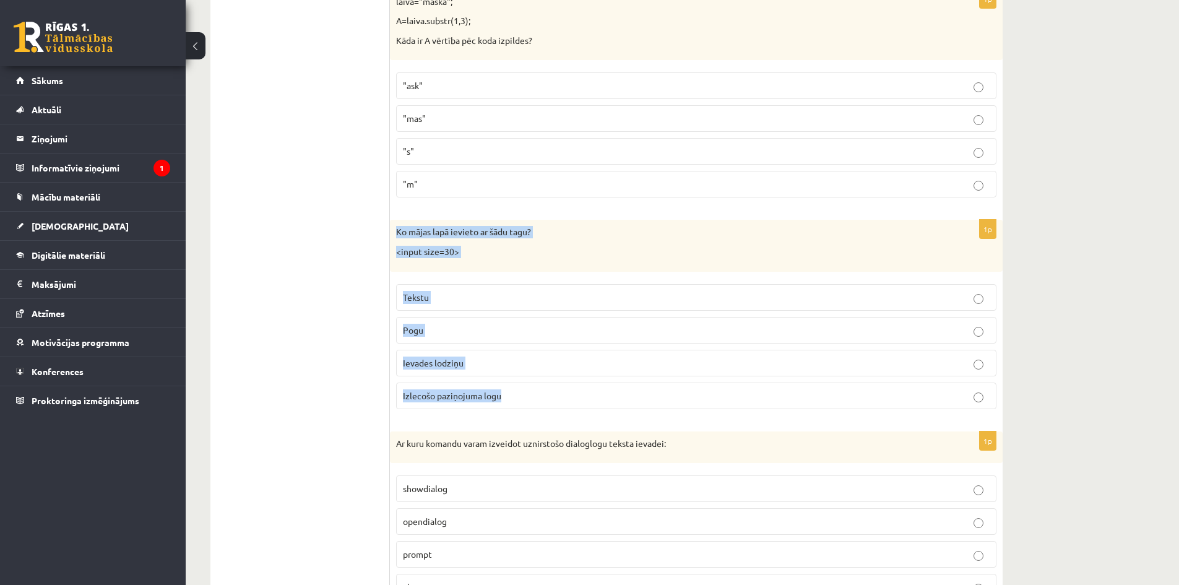
drag, startPoint x: 506, startPoint y: 393, endPoint x: 393, endPoint y: 235, distance: 194.0
click at [393, 235] on div "1p Ko mājas lapā ievieto ar šādu tagu? <input size=30> Tekstu Pogu Ievades lodz…" at bounding box center [696, 319] width 613 height 199
click at [421, 363] on span "Ievades lodziņu" at bounding box center [433, 362] width 61 height 11
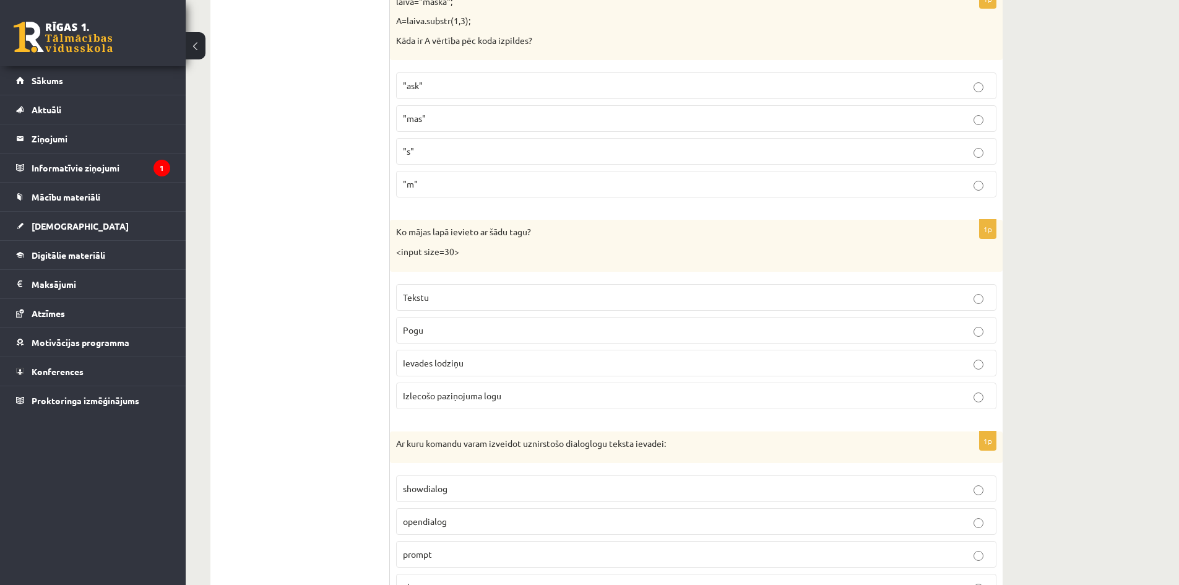
scroll to position [2852, 0]
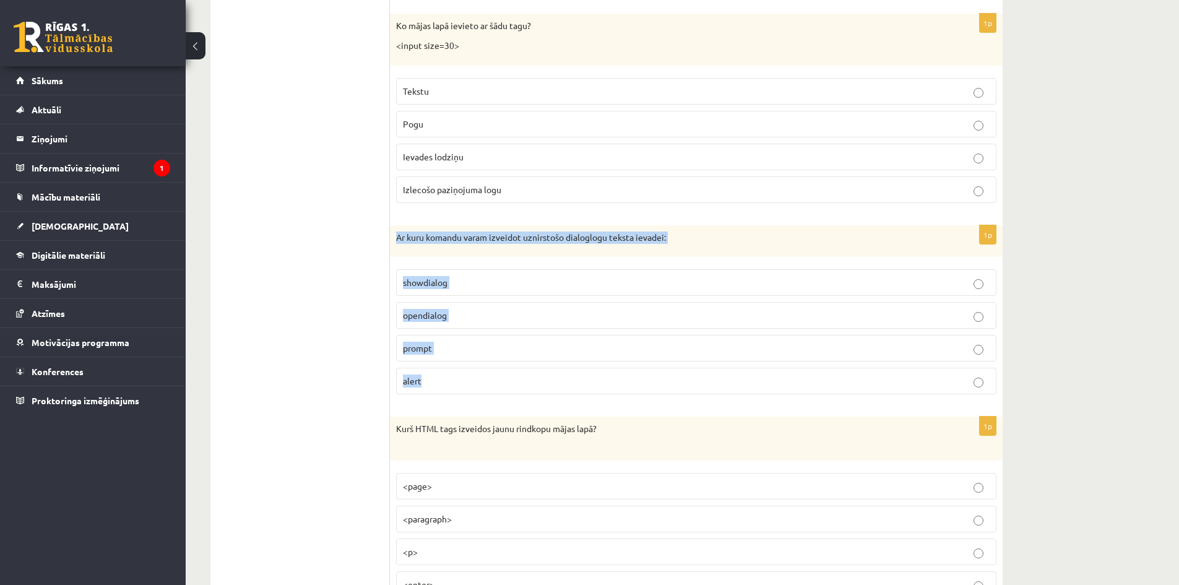
drag, startPoint x: 451, startPoint y: 376, endPoint x: 390, endPoint y: 238, distance: 151.4
click at [390, 238] on div "1p Ar kuru komandu varam izveidot uznirstošo dialoglogu teksta ievadei: showdia…" at bounding box center [696, 315] width 613 height 180
click at [446, 349] on p "prompt" at bounding box center [696, 348] width 587 height 13
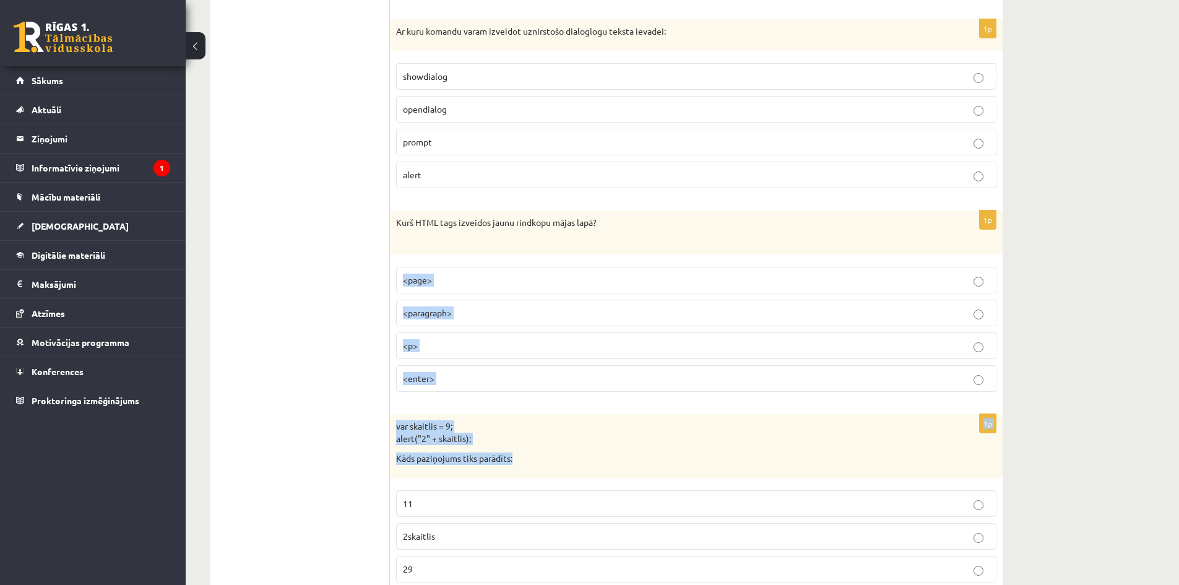
drag, startPoint x: 519, startPoint y: 461, endPoint x: 401, endPoint y: 286, distance: 210.9
click at [402, 286] on form "1p alert("11" + "12"); Kāds paziņojums tiks parādīts pēc koda izpildes? 23 1112…" at bounding box center [696, 408] width 588 height 6452
click at [534, 447] on div "var skaitlis = 9; alert("2" + skaitlis); Kāds paziņojums tiks parādīts:" at bounding box center [696, 446] width 613 height 64
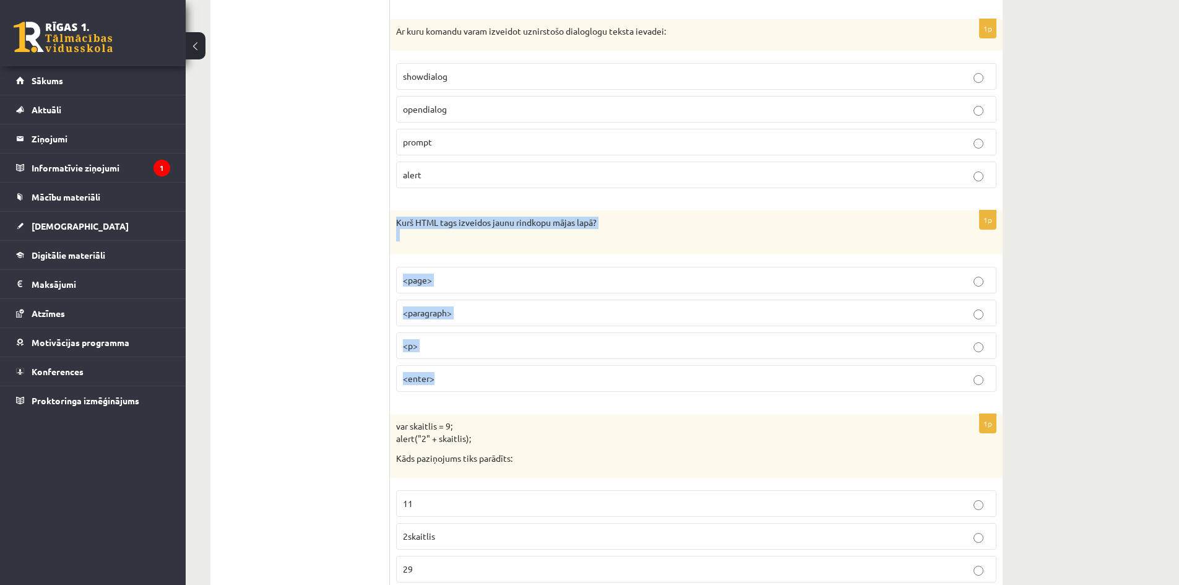
drag, startPoint x: 453, startPoint y: 380, endPoint x: 396, endPoint y: 229, distance: 161.1
click at [396, 229] on div "1p Kurš HTML tags izveidos jaunu rindkopu mājas lapā? <page> <paragraph> <p> <e…" at bounding box center [696, 306] width 613 height 191
click at [477, 349] on p "<p>" at bounding box center [696, 345] width 587 height 13
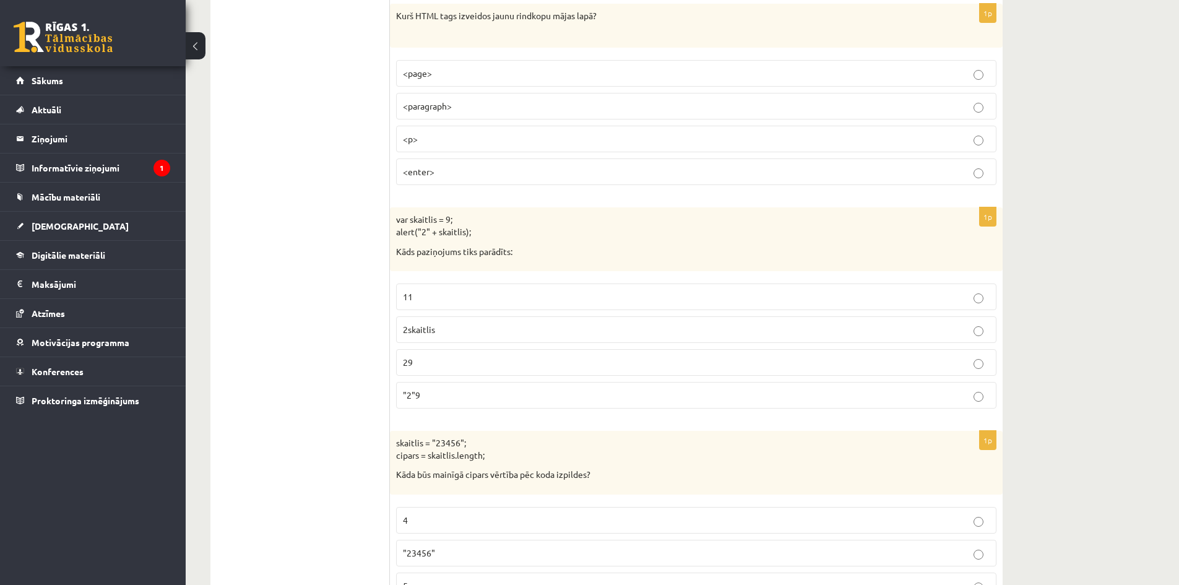
click at [440, 318] on label "2skaitlis" at bounding box center [696, 329] width 601 height 27
click at [452, 332] on p "2skaitlis" at bounding box center [696, 329] width 587 height 13
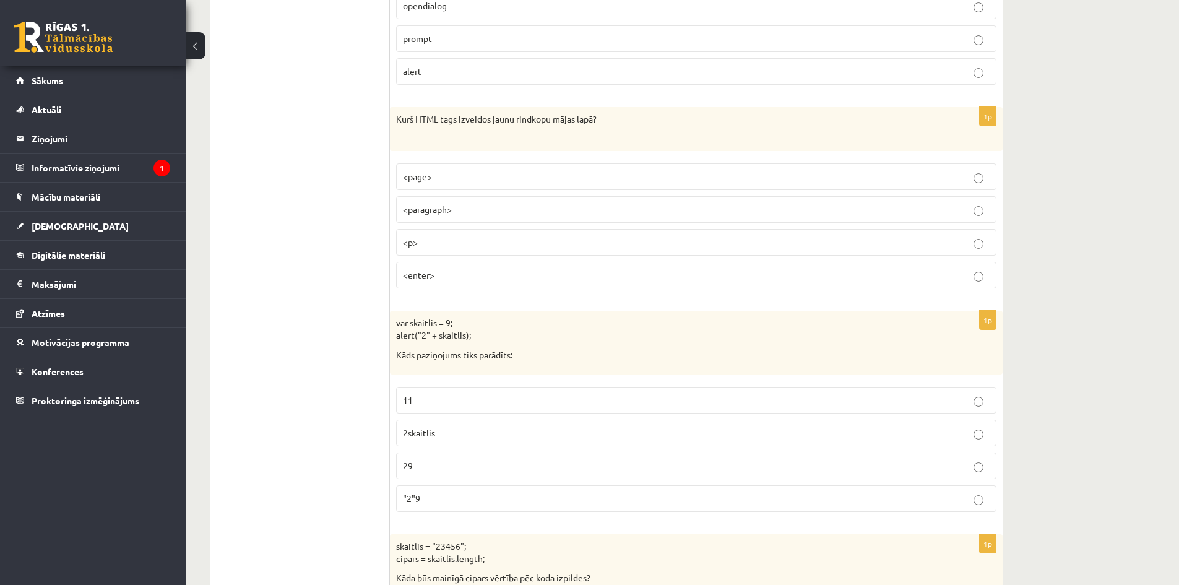
click at [440, 433] on p "2skaitlis" at bounding box center [696, 433] width 587 height 13
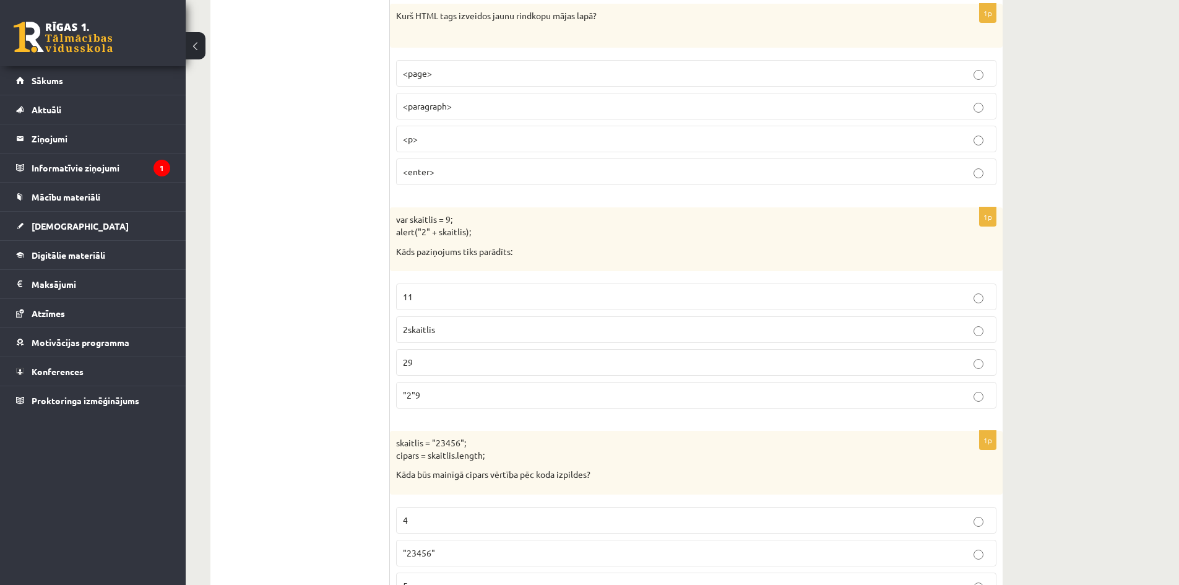
click at [430, 399] on p ""2"9" at bounding box center [696, 395] width 587 height 13
click at [453, 331] on p "2skaitlis" at bounding box center [696, 329] width 587 height 13
click at [449, 302] on p "11" at bounding box center [696, 296] width 587 height 13
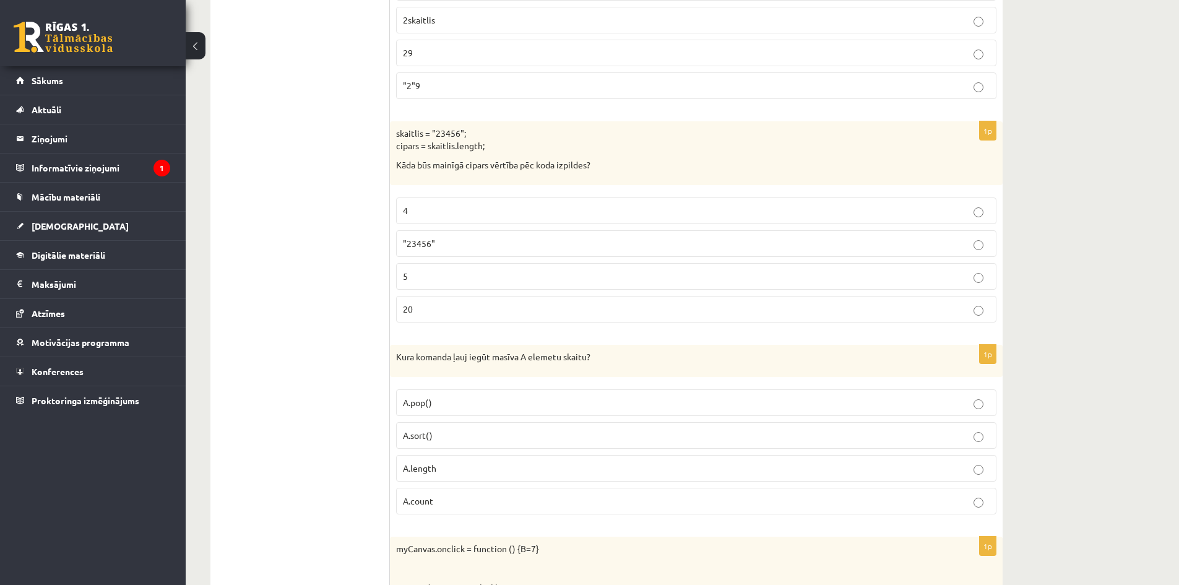
click at [435, 247] on p ""23456"" at bounding box center [696, 243] width 587 height 13
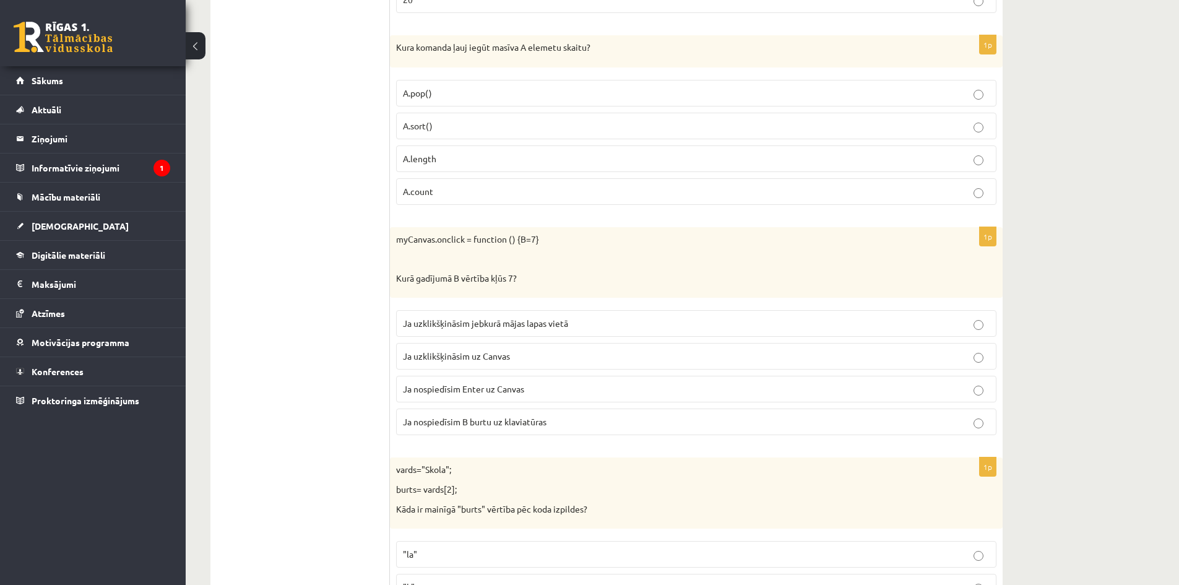
click at [441, 157] on p "A.length" at bounding box center [696, 158] width 587 height 13
click at [427, 192] on span "A.count" at bounding box center [418, 191] width 30 height 11
click at [463, 198] on p "A.count" at bounding box center [696, 191] width 587 height 13
click at [549, 332] on label "Ja uzklikšķināsim jebkurā mājas lapas vietā" at bounding box center [696, 323] width 601 height 27
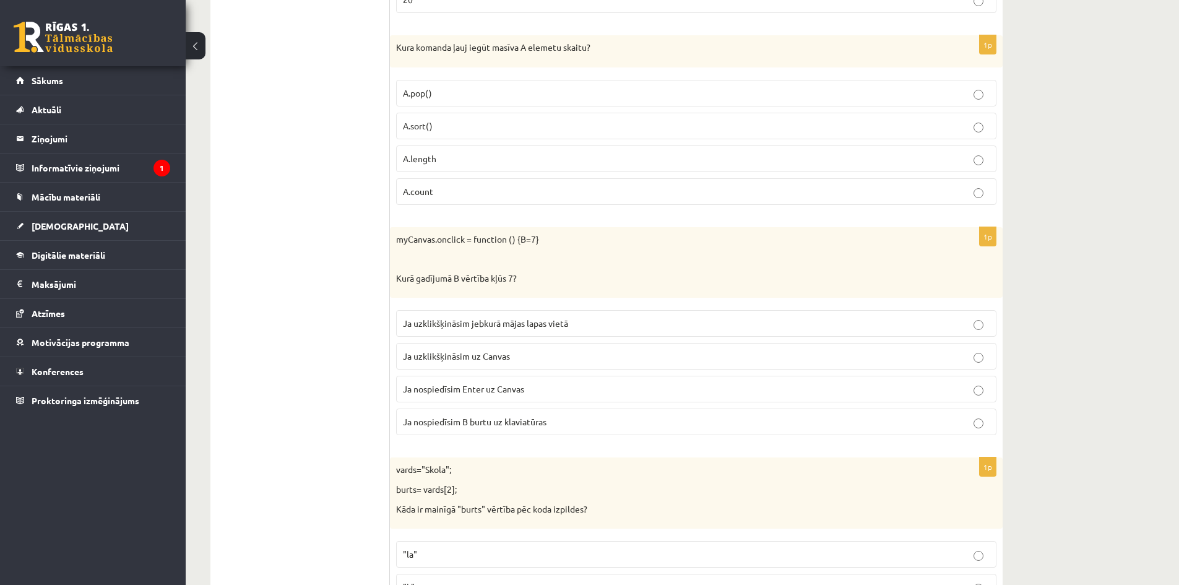
scroll to position [4091, 0]
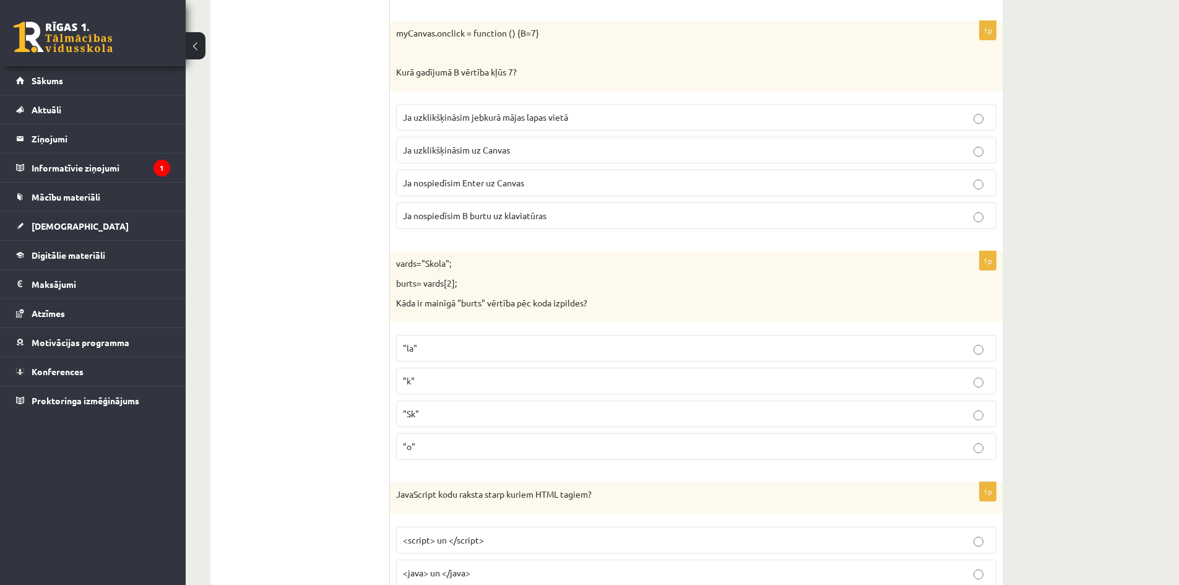
click at [452, 411] on p ""Sk"" at bounding box center [696, 413] width 587 height 13
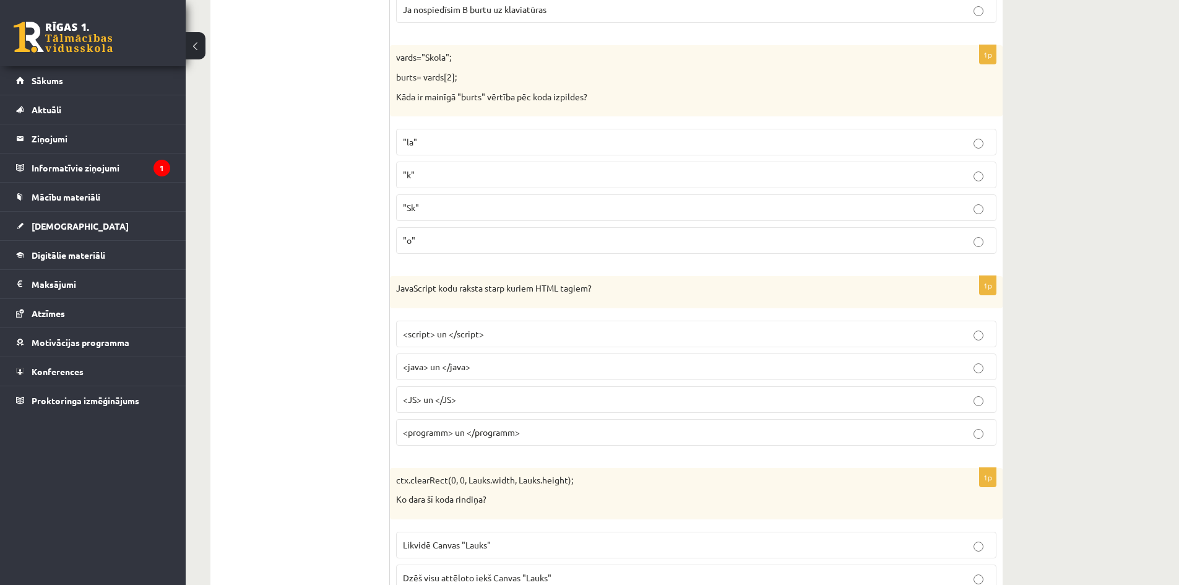
click at [498, 329] on p "<script> un </script>" at bounding box center [696, 334] width 587 height 13
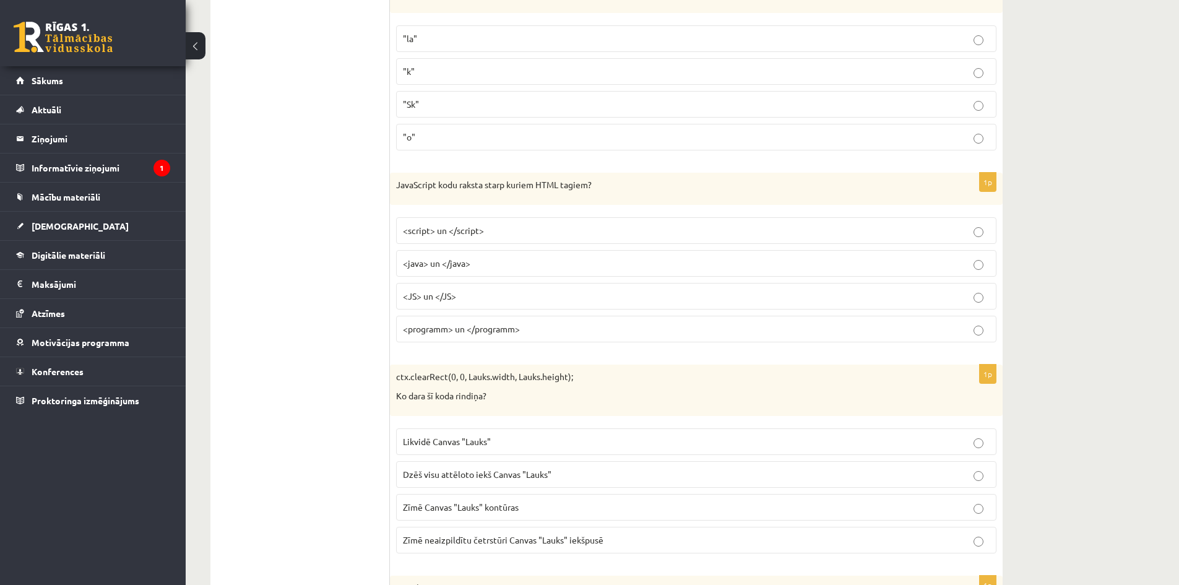
click at [498, 479] on span "Dzēš visu attēloto iekš Canvas "Lauks"" at bounding box center [477, 474] width 149 height 11
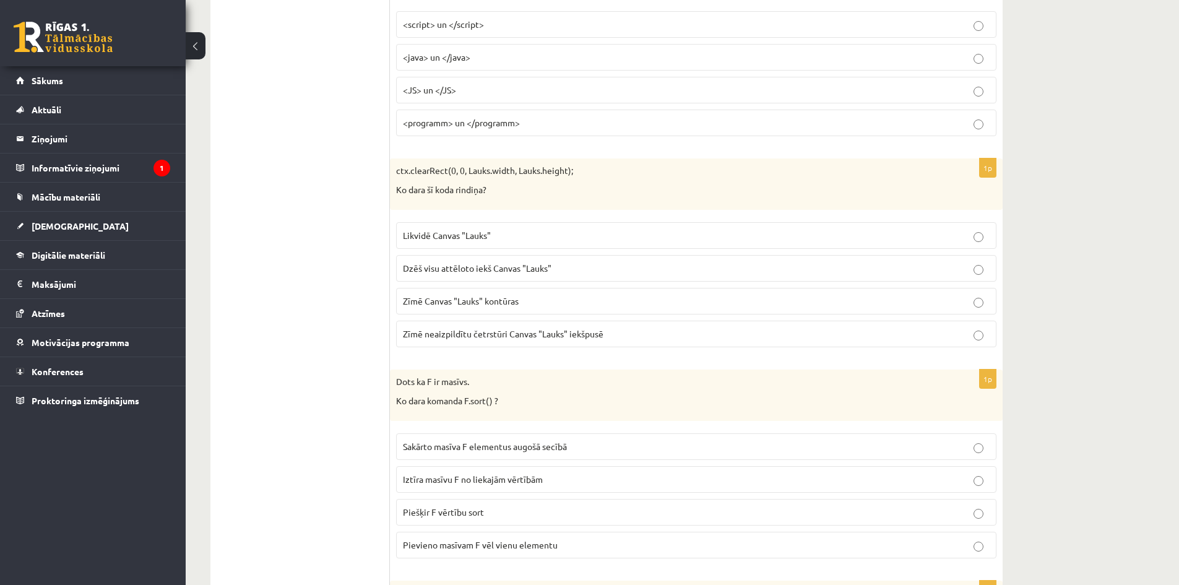
click at [479, 512] on span "Piešķir F vērtību sort" at bounding box center [443, 511] width 81 height 11
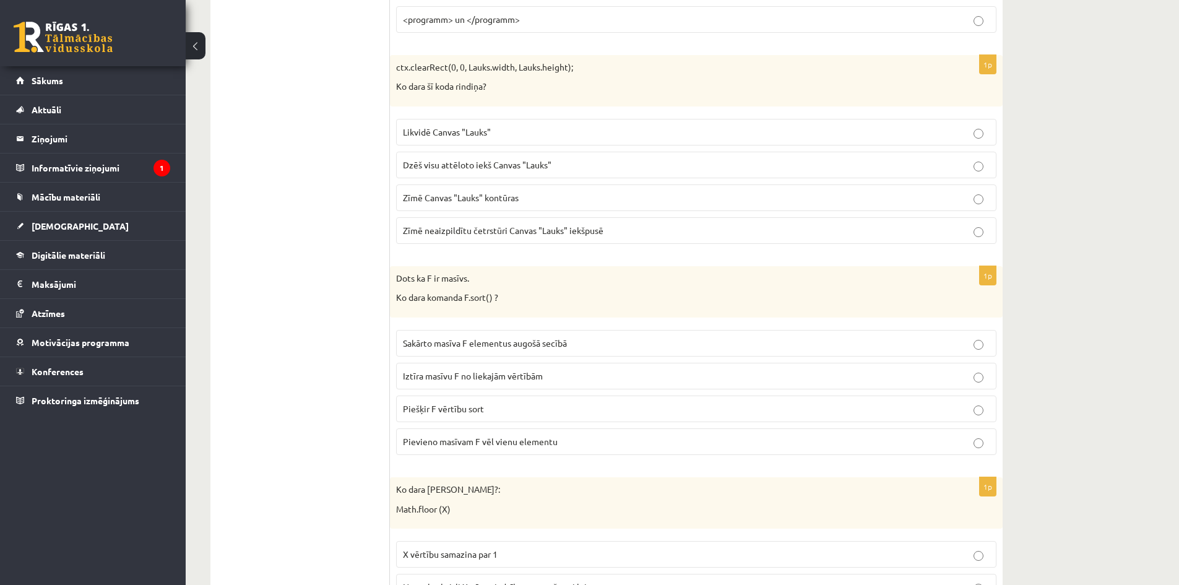
scroll to position [5019, 0]
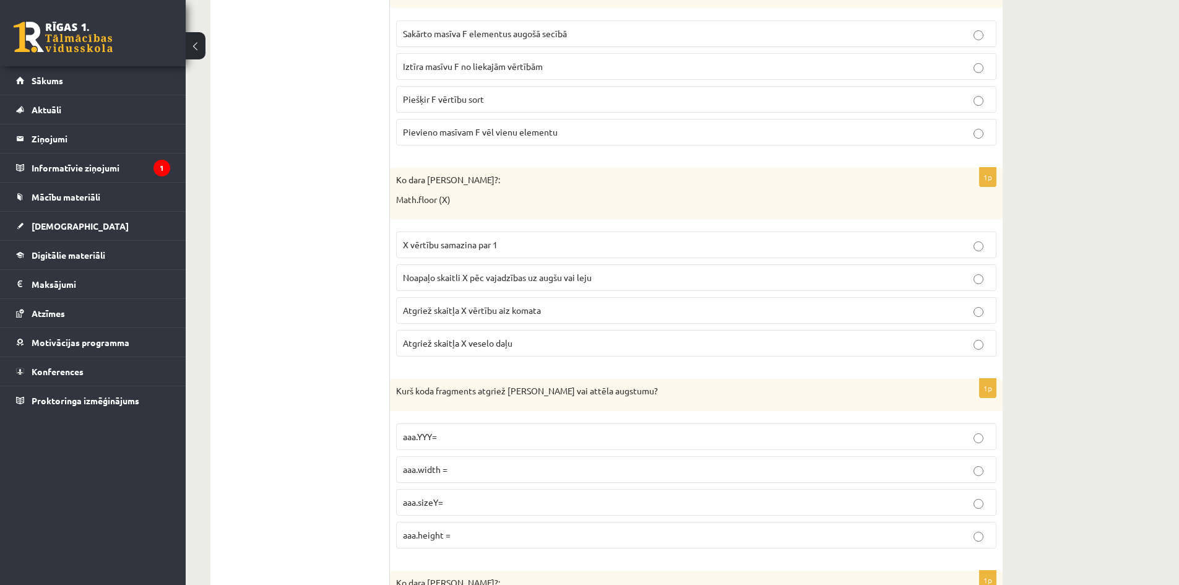
click at [531, 250] on p "X vērtību samazina par 1" at bounding box center [696, 244] width 587 height 13
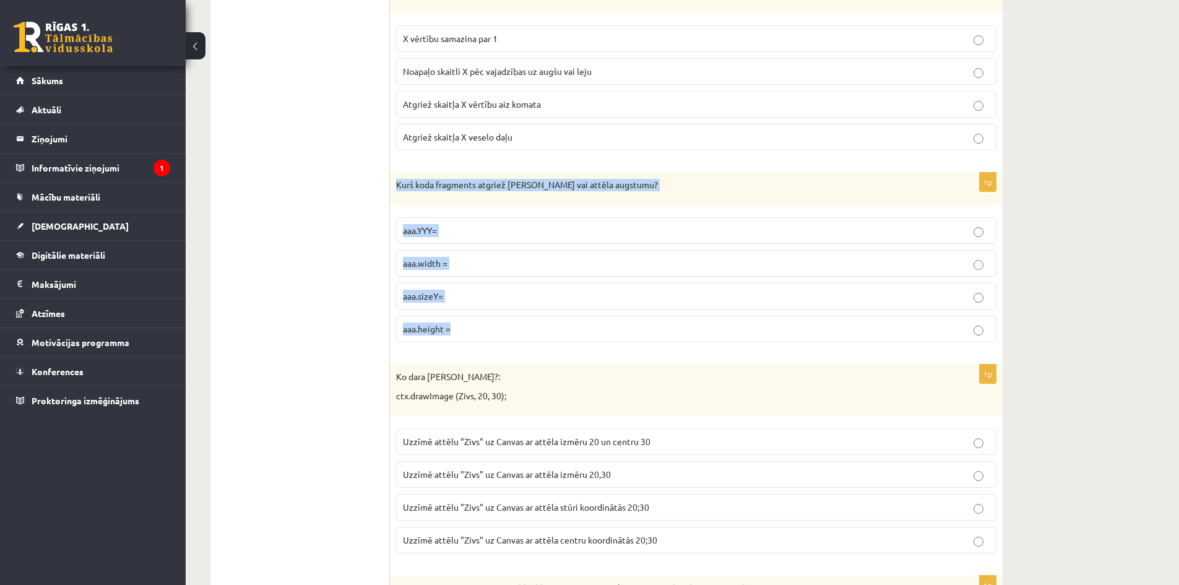
drag, startPoint x: 476, startPoint y: 321, endPoint x: 392, endPoint y: 193, distance: 152.5
click at [392, 193] on div "1p Kurš koda fragments atgriež Canvas vai attēla augstumu? aaa.YYY= aaa.width =…" at bounding box center [696, 263] width 613 height 180
click at [412, 327] on span "aaa.height =" at bounding box center [427, 328] width 48 height 11
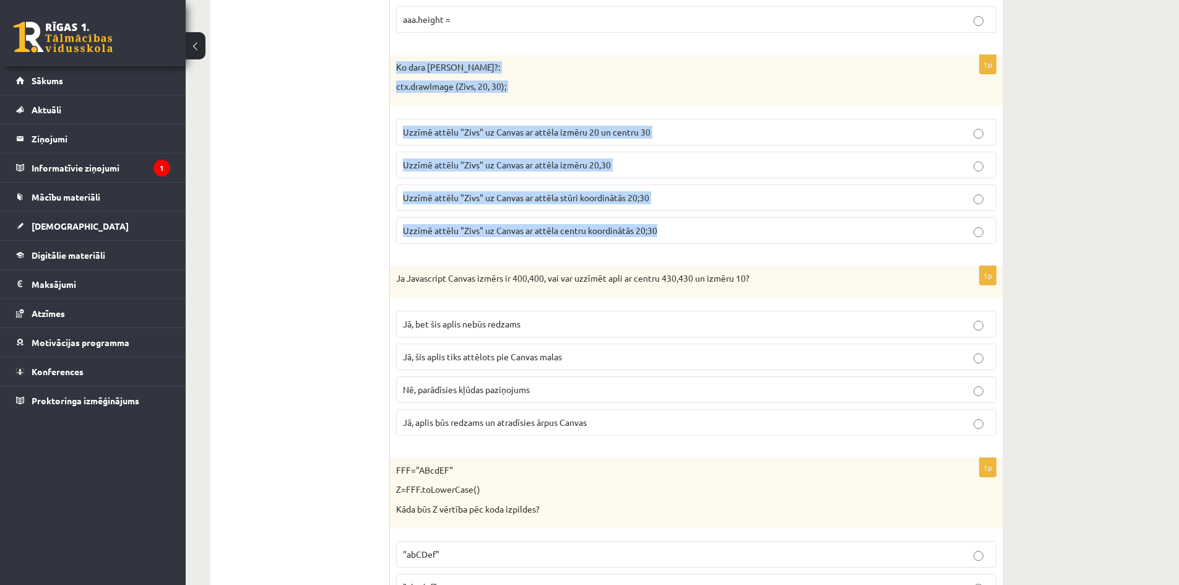
drag, startPoint x: 672, startPoint y: 227, endPoint x: 391, endPoint y: 70, distance: 321.8
click at [391, 70] on div "1p Ko dara koda rindiņa?: ctx.drawImage (Zivs, 20, 30); Uzzīmē attēlu "Zivs" uz…" at bounding box center [696, 154] width 613 height 199
click at [580, 193] on p "Uzzīmē attēlu "Zivs" uz Canvas ar attēla stūri koordinātās 20;30" at bounding box center [696, 197] width 587 height 13
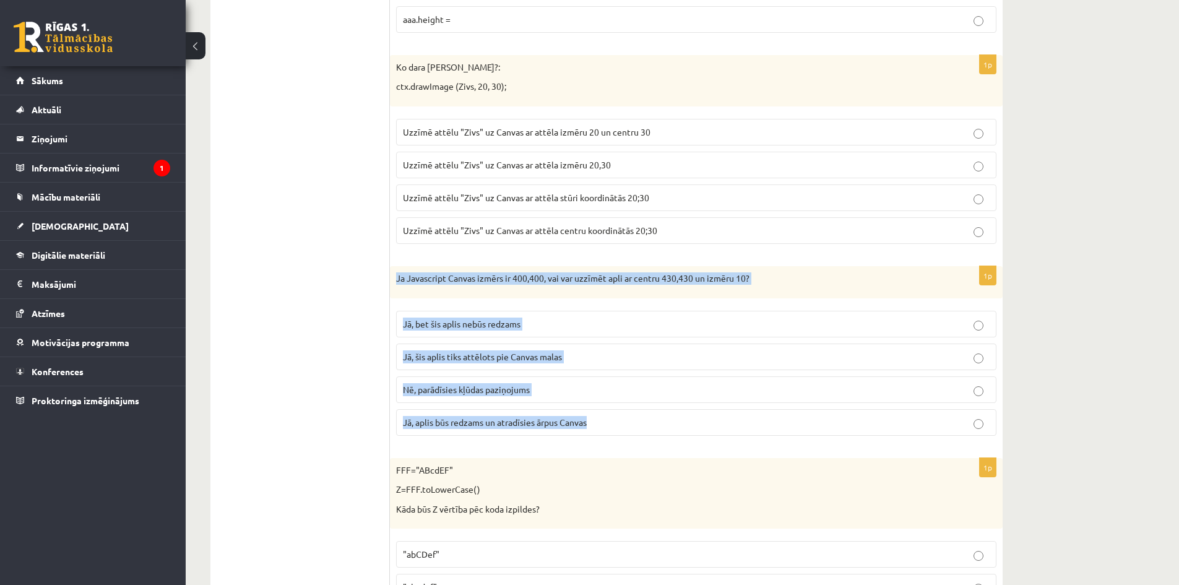
drag, startPoint x: 604, startPoint y: 427, endPoint x: 394, endPoint y: 285, distance: 252.4
click at [394, 285] on div "1p Ja Javascript Canvas izmērs ir 400,400, vai var uzzīmēt apli ar centru 430,4…" at bounding box center [696, 356] width 613 height 180
click at [491, 313] on label "Jā, bet šis aplis nebūs redzams" at bounding box center [696, 324] width 601 height 27
click at [491, 321] on span "Jā, bet šis aplis nebūs redzams" at bounding box center [462, 323] width 118 height 11
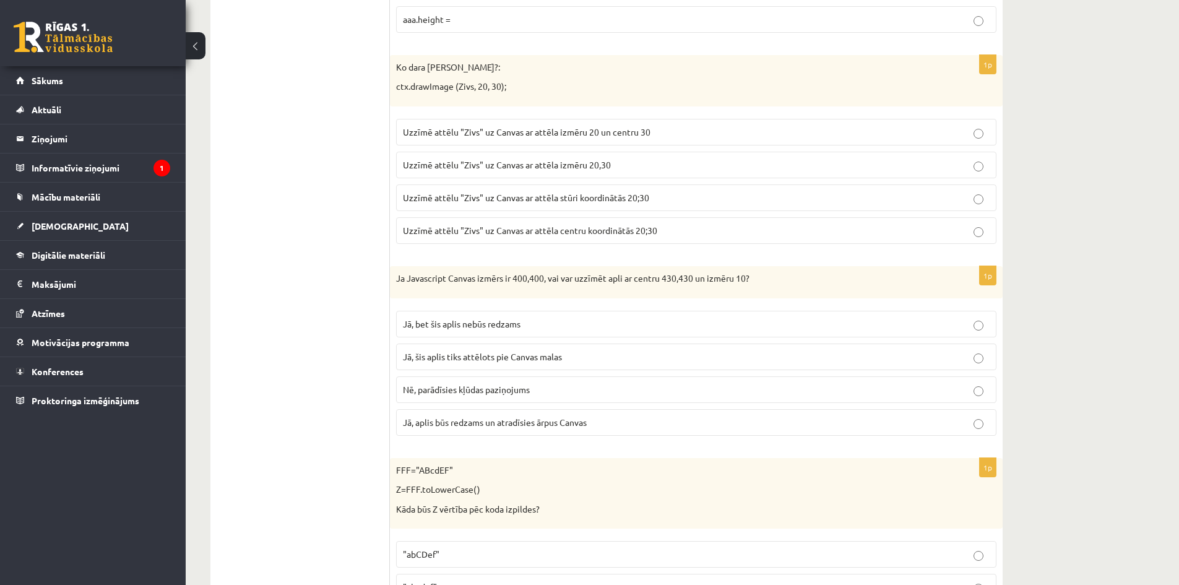
scroll to position [5845, 0]
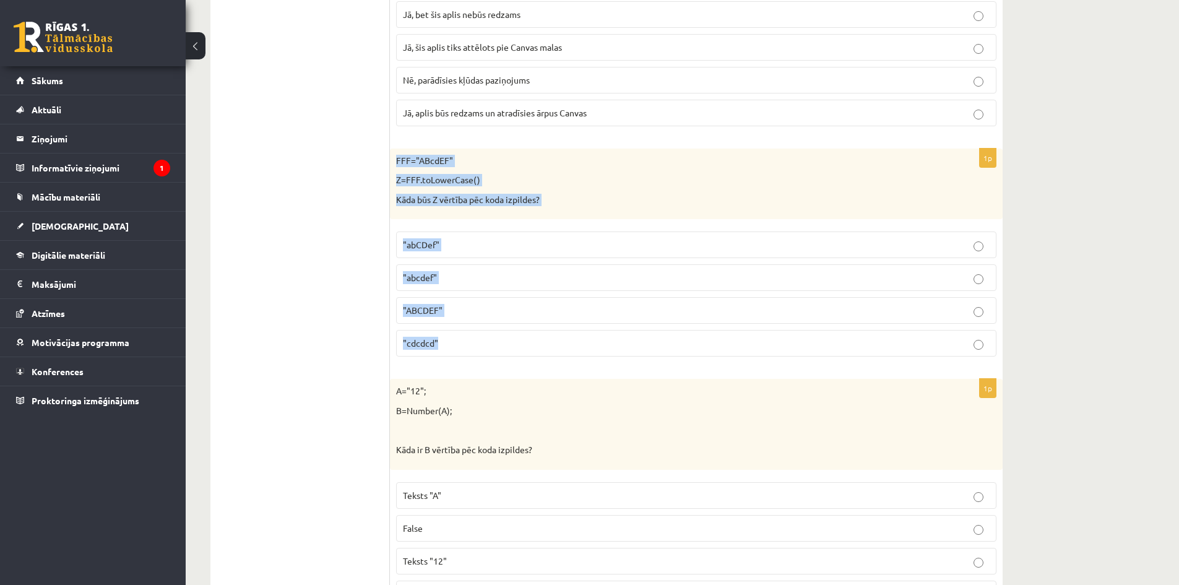
drag, startPoint x: 462, startPoint y: 344, endPoint x: 391, endPoint y: 165, distance: 193.2
click at [391, 165] on div "1p FFF="ABcdEF" Z=FFF.toLowerCase() Kāda būs Z vērtība pēc koda izpildes? "abCD…" at bounding box center [696, 258] width 613 height 219
click at [453, 280] on p ""abcdef"" at bounding box center [696, 277] width 587 height 13
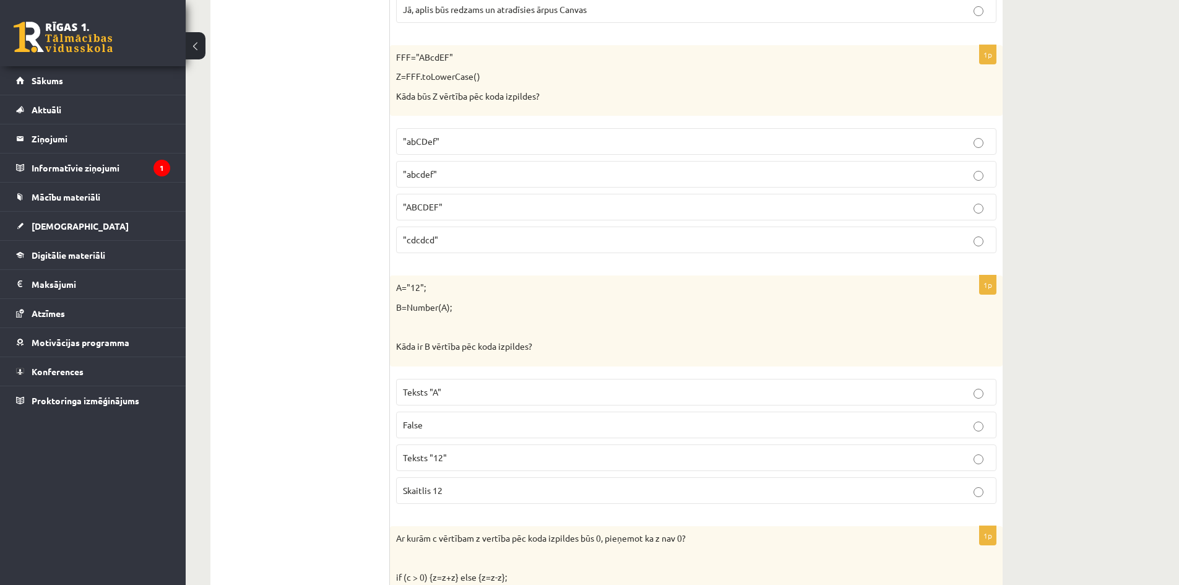
scroll to position [6052, 0]
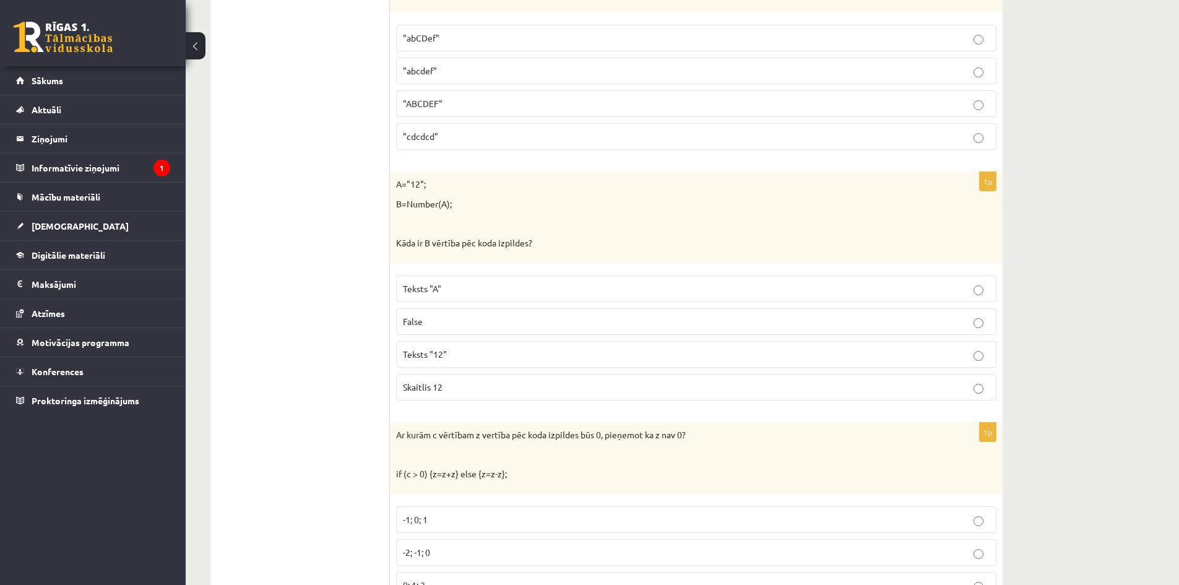
click at [466, 354] on p "Teksts "12"" at bounding box center [696, 354] width 587 height 13
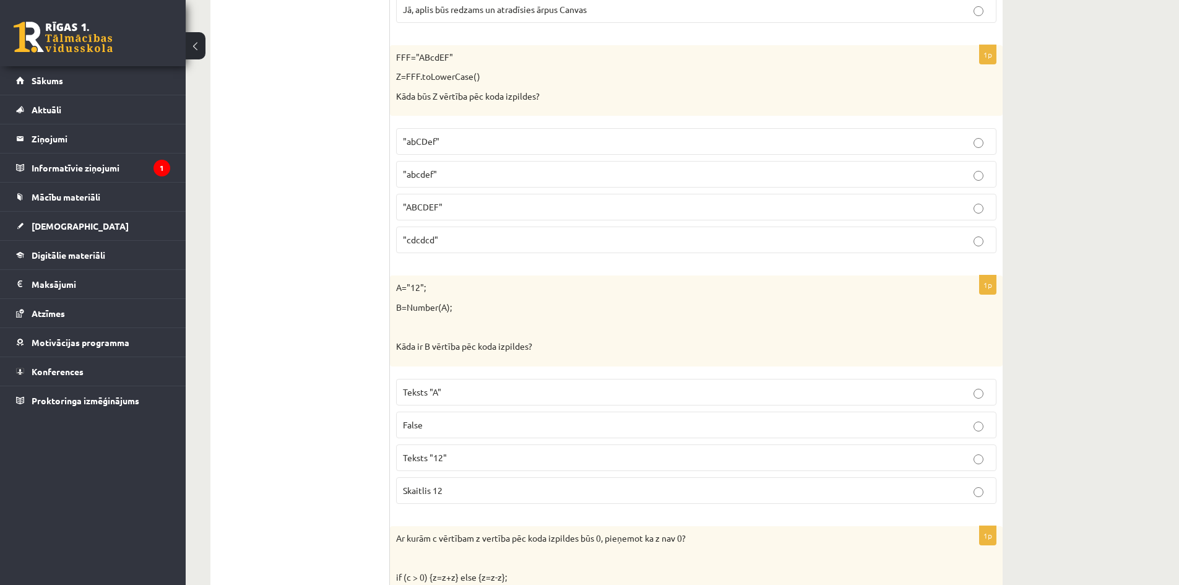
scroll to position [6146, 0]
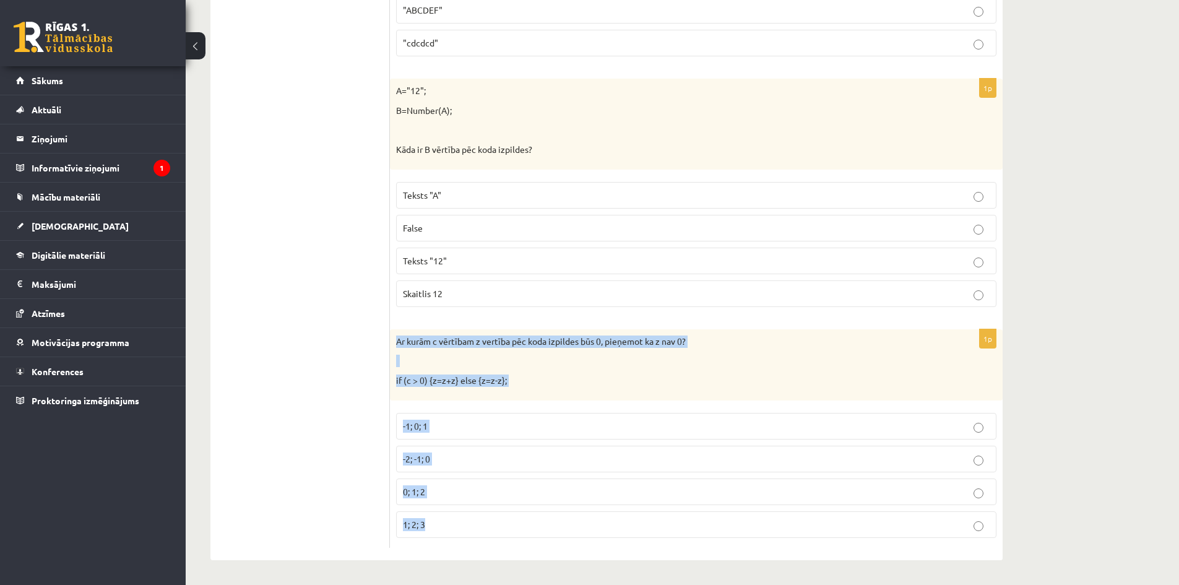
drag, startPoint x: 442, startPoint y: 525, endPoint x: 394, endPoint y: 338, distance: 193.0
click at [394, 338] on div "1p Ar kurām c vērtībam z vertība pēc koda izpildes būs 0, pieņemot ka z nav 0? …" at bounding box center [696, 438] width 613 height 219
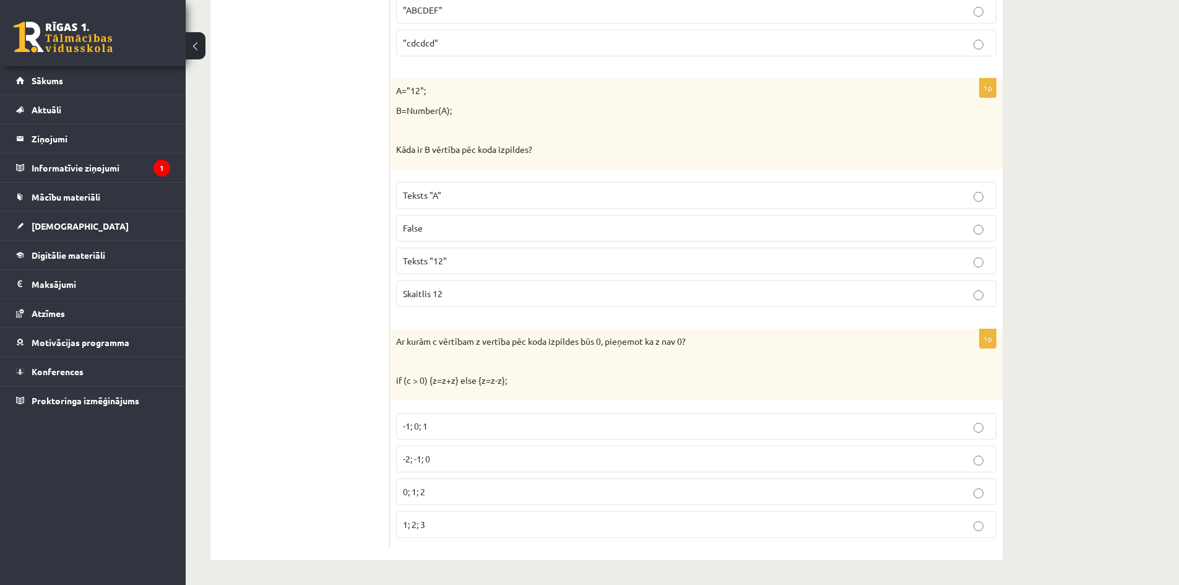
click at [476, 456] on p "-2; -1; 0" at bounding box center [696, 459] width 587 height 13
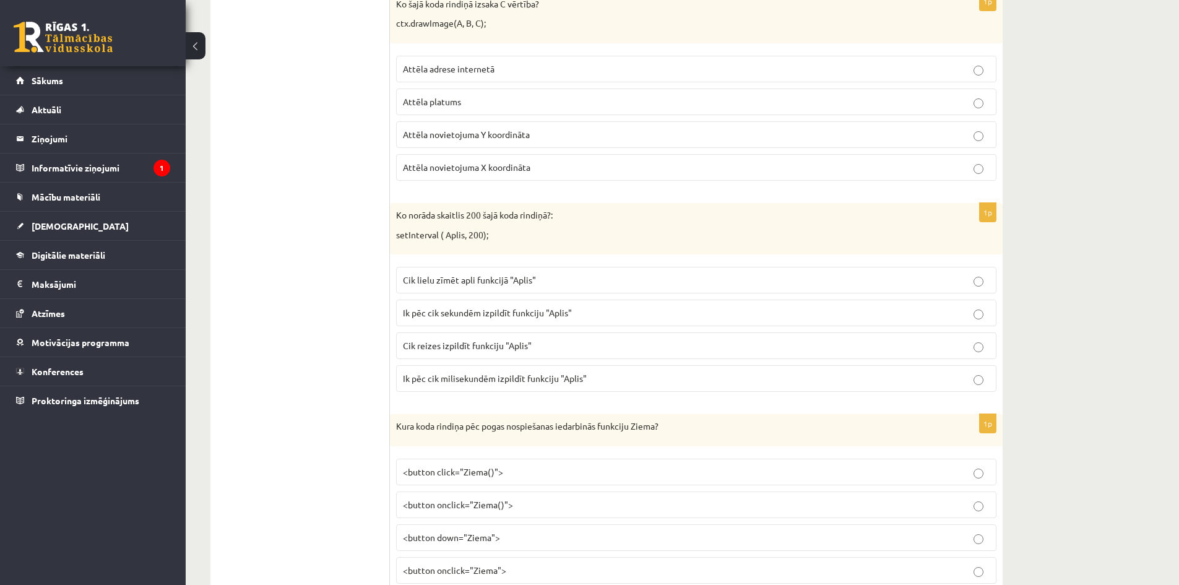
scroll to position [0, 0]
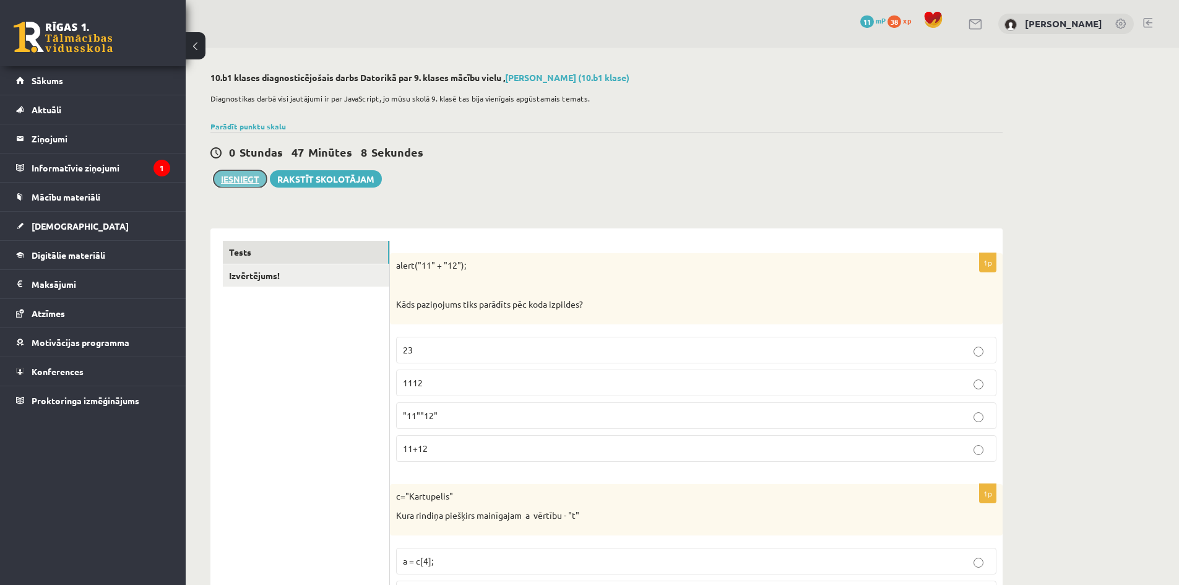
click at [250, 179] on button "Iesniegt" at bounding box center [240, 178] width 53 height 17
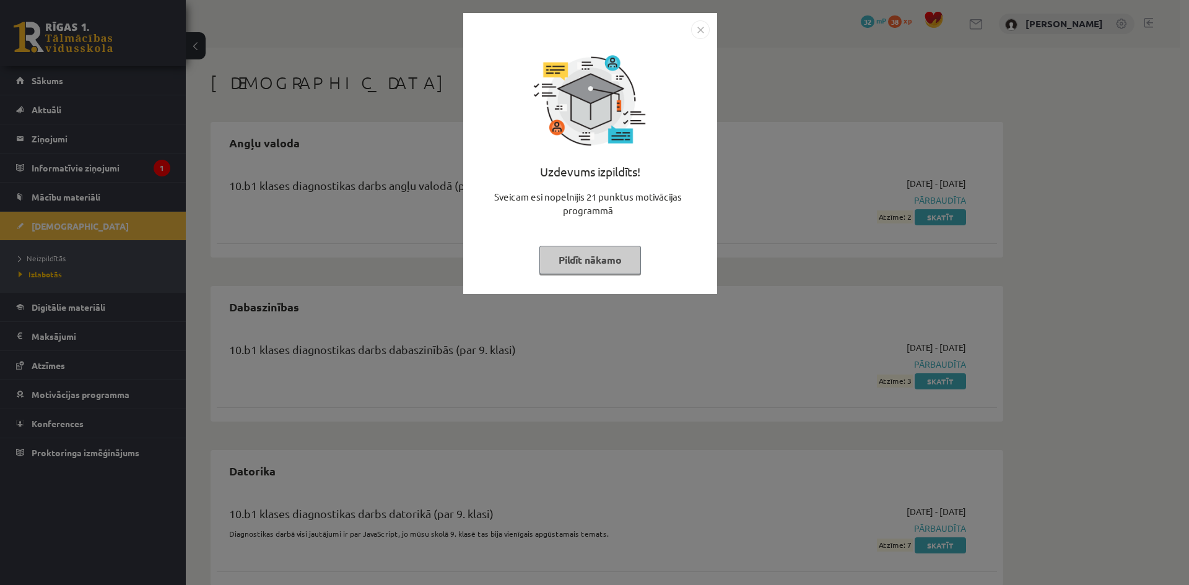
click at [693, 31] on img "Close" at bounding box center [700, 29] width 19 height 19
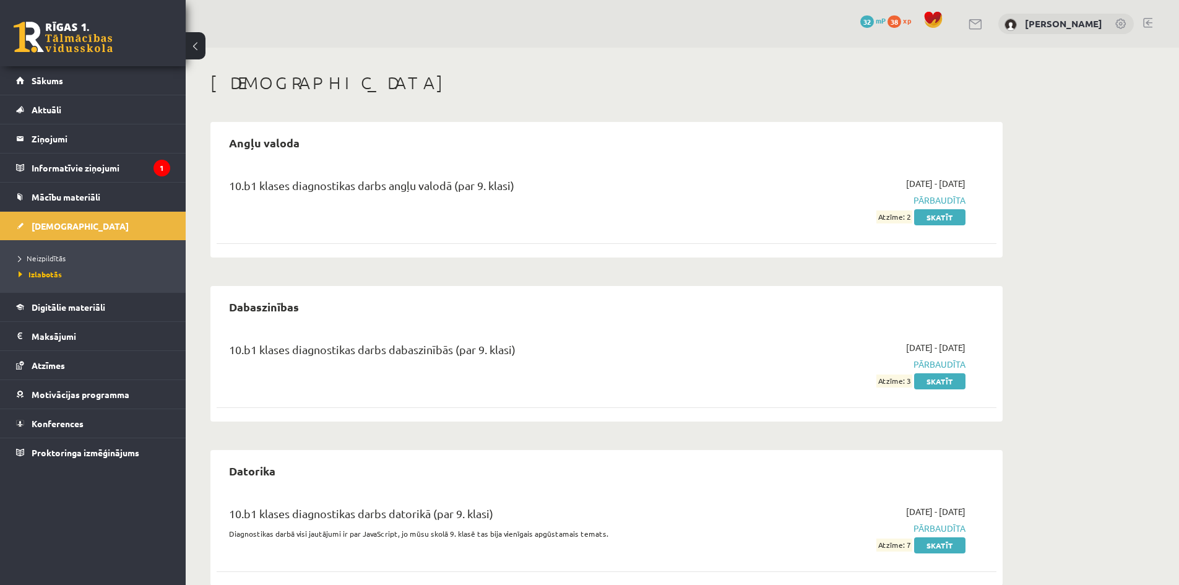
scroll to position [25, 0]
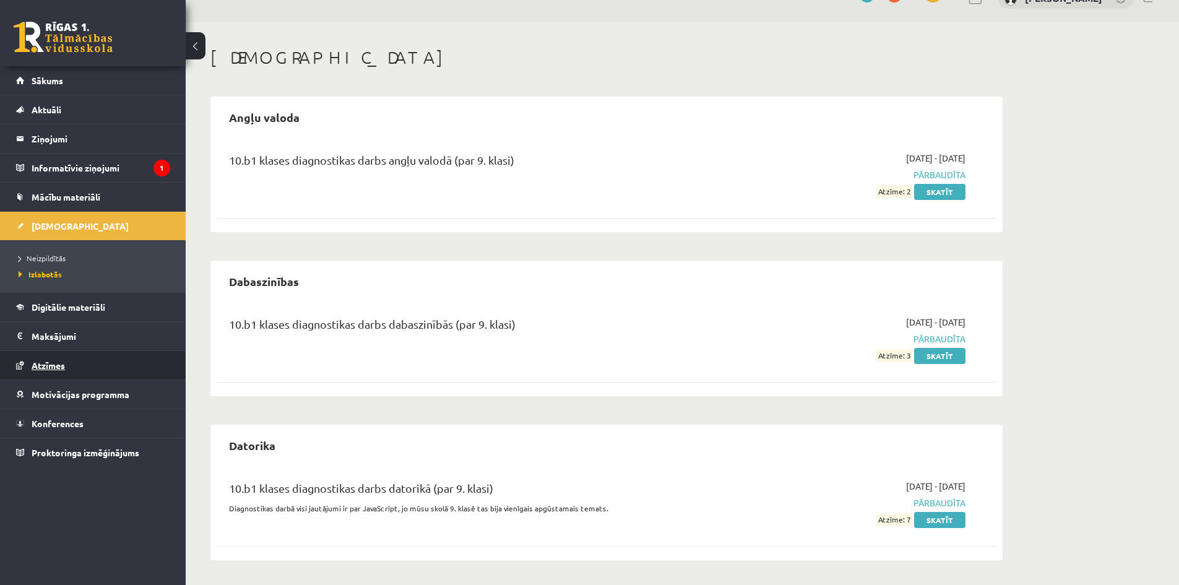
click at [54, 358] on link "Atzīmes" at bounding box center [93, 365] width 154 height 28
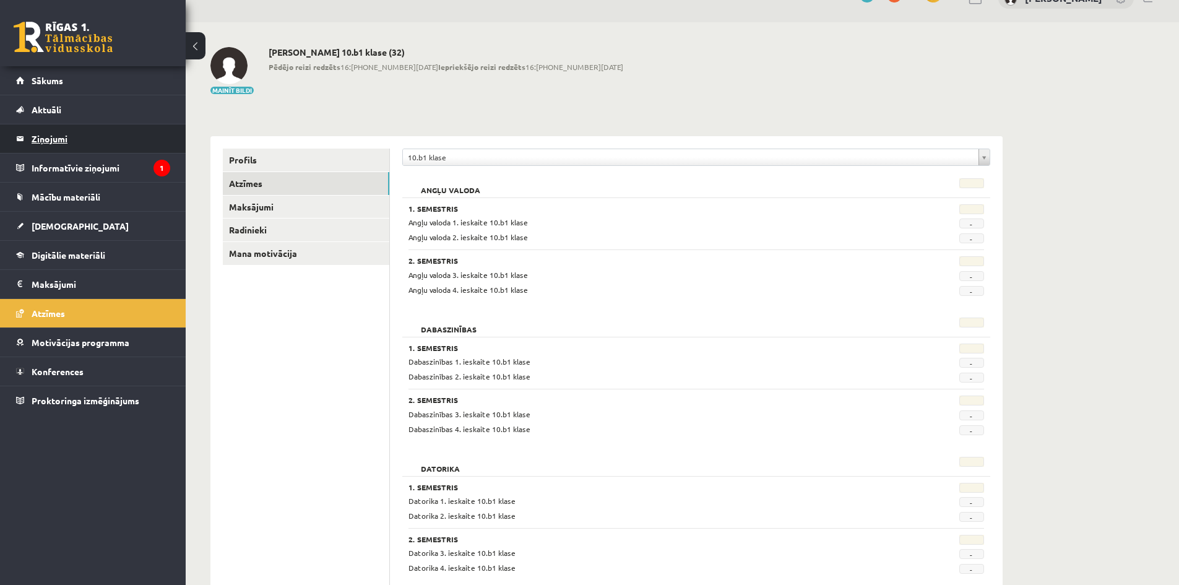
click at [82, 147] on legend "Ziņojumi 0" at bounding box center [101, 138] width 139 height 28
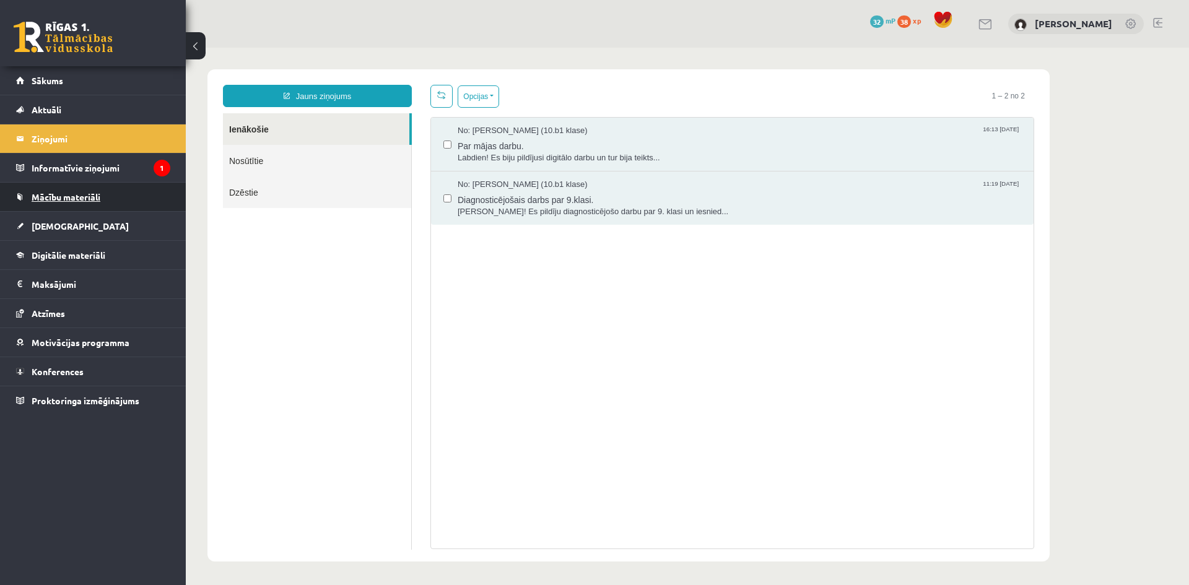
click at [82, 202] on link "Mācību materiāli" at bounding box center [93, 197] width 154 height 28
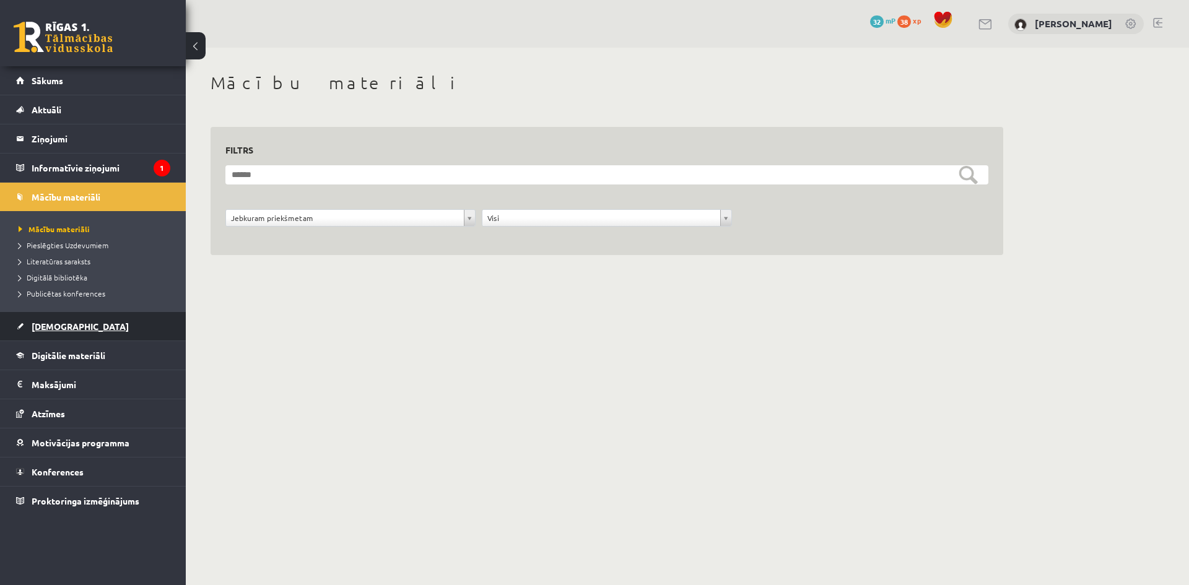
click at [79, 328] on link "[DEMOGRAPHIC_DATA]" at bounding box center [93, 326] width 154 height 28
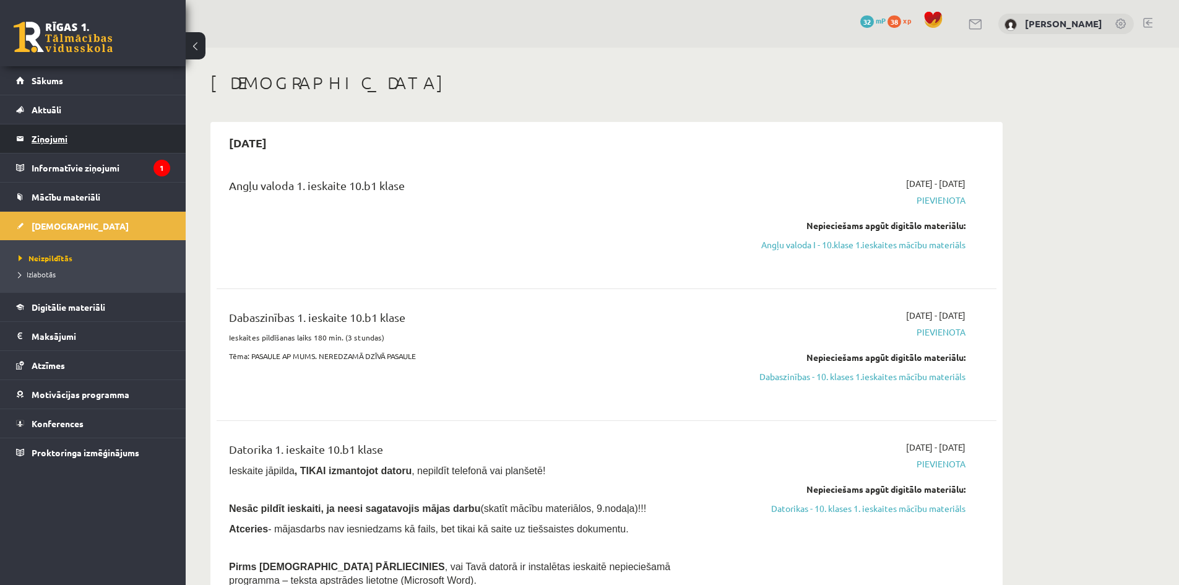
click at [51, 133] on legend "Ziņojumi 0" at bounding box center [101, 138] width 139 height 28
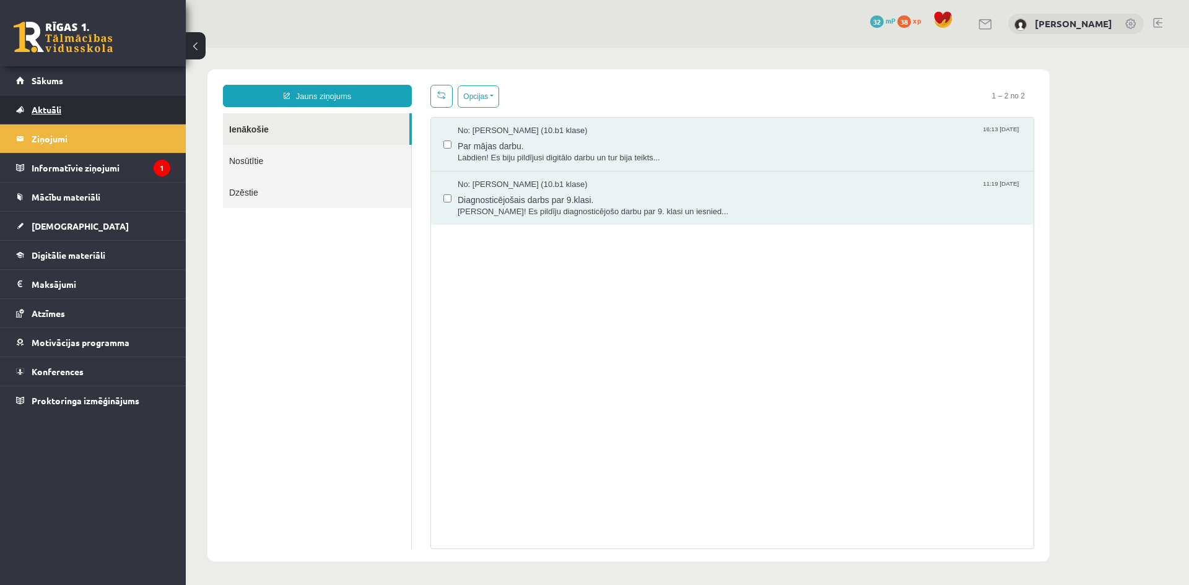
click at [60, 111] on span "Aktuāli" at bounding box center [47, 109] width 30 height 11
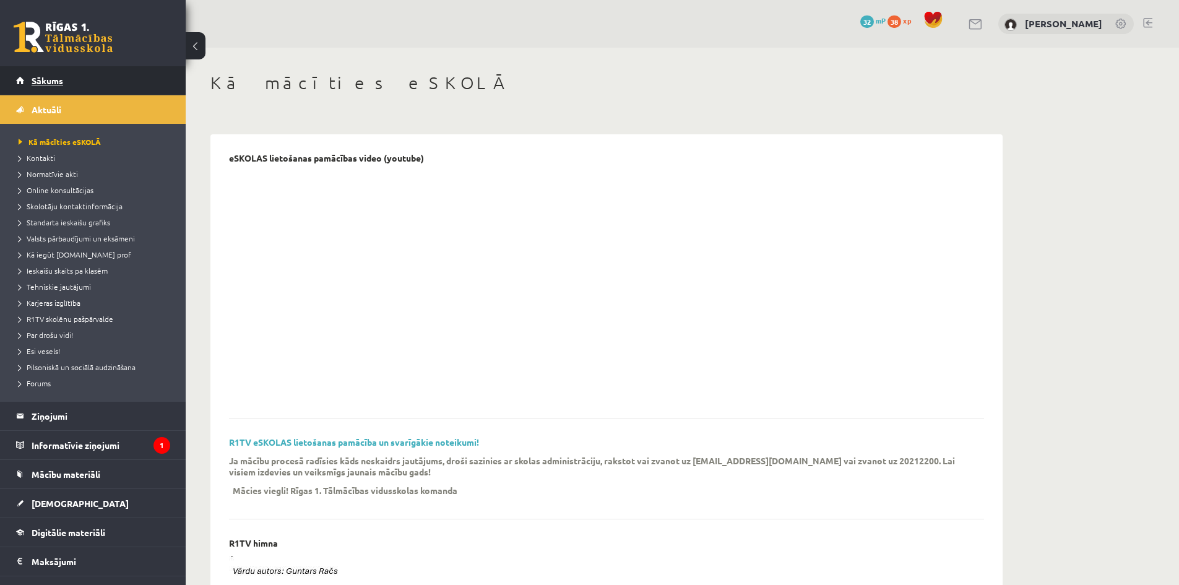
click at [66, 94] on link "Sākums" at bounding box center [93, 80] width 154 height 28
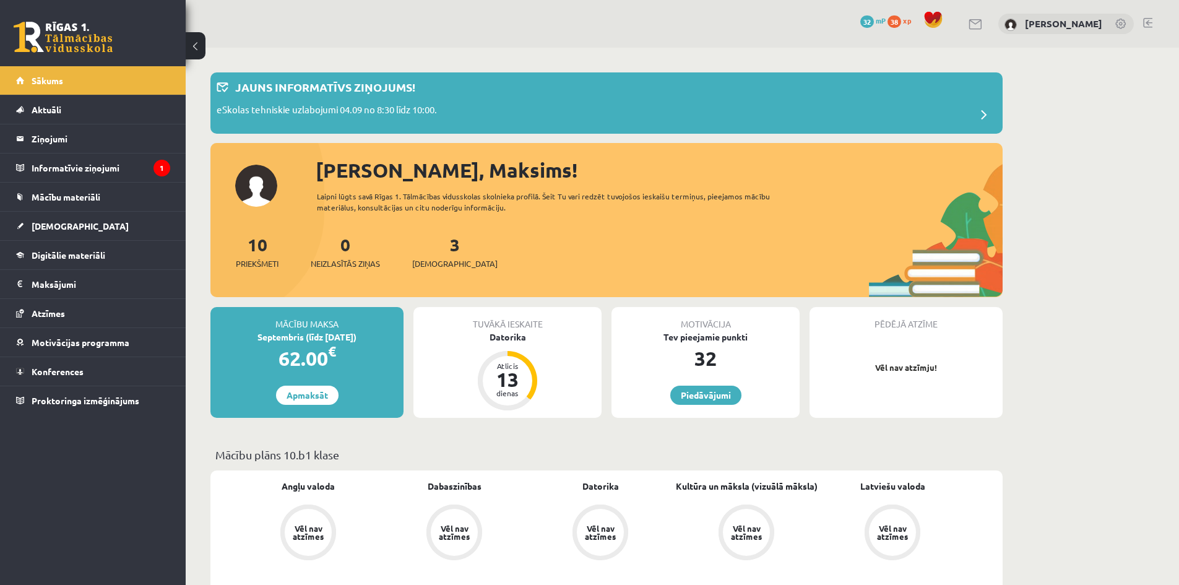
scroll to position [413, 0]
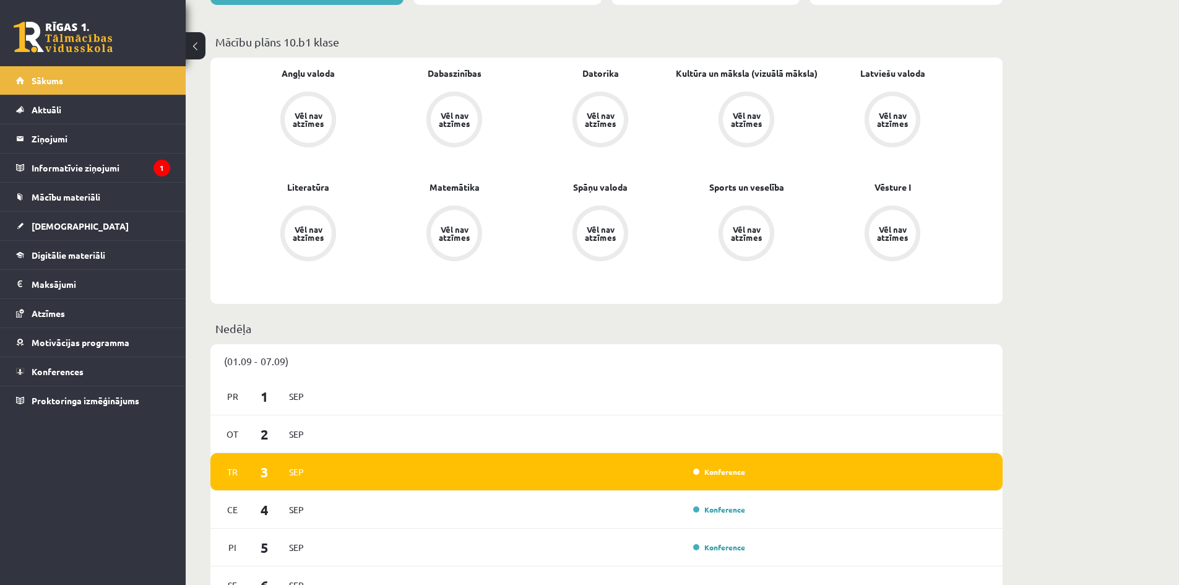
click at [621, 126] on div "Vēl nav atzīmes" at bounding box center [600, 119] width 47 height 47
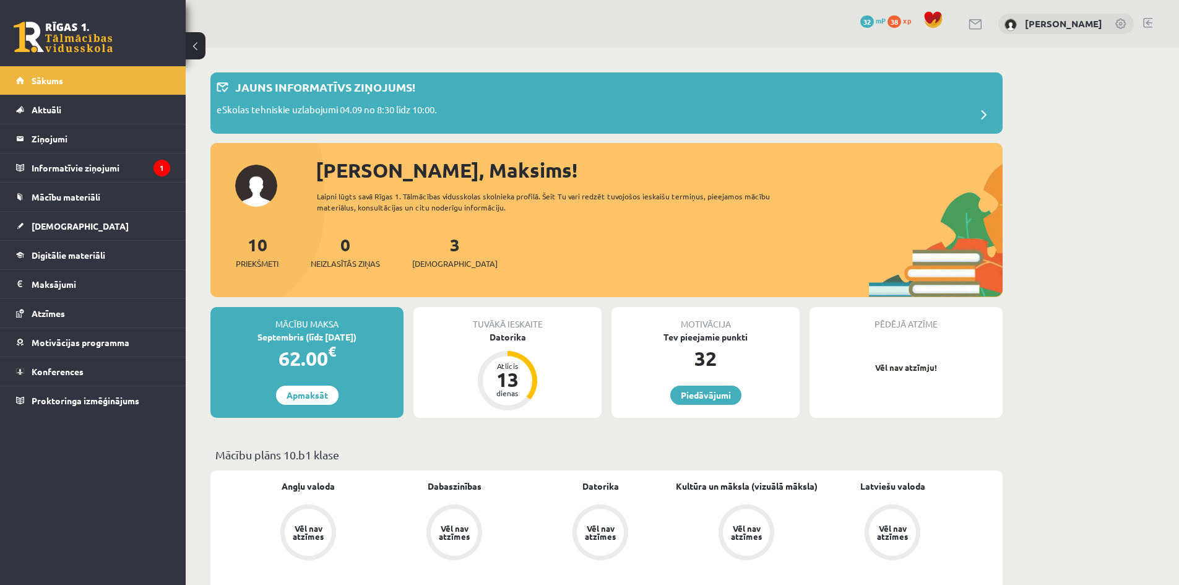
scroll to position [413, 0]
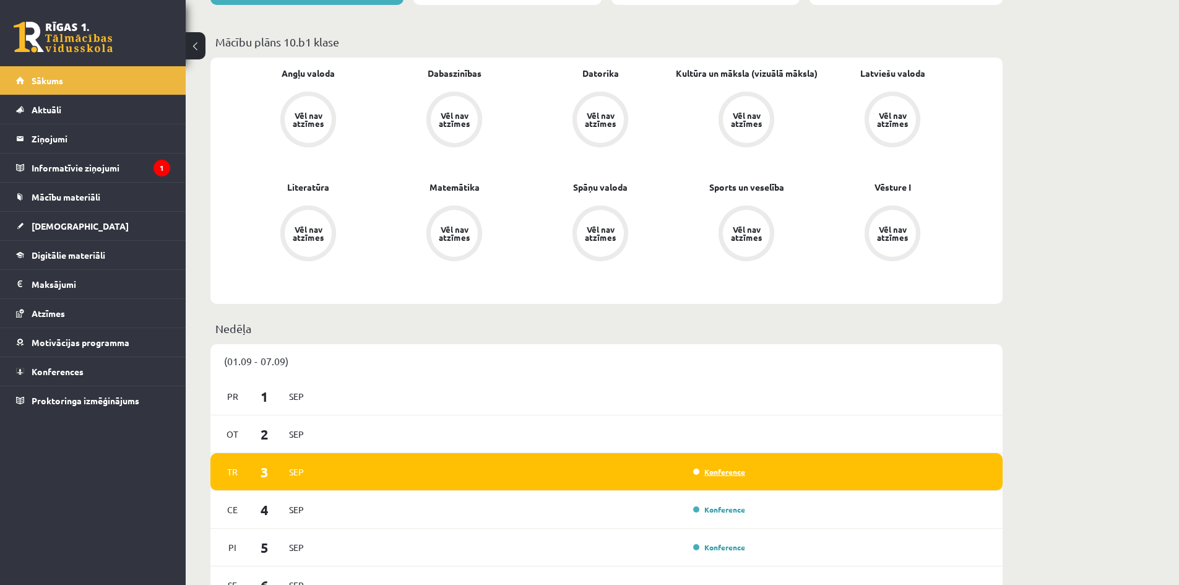
click at [711, 473] on link "Konference" at bounding box center [719, 472] width 52 height 10
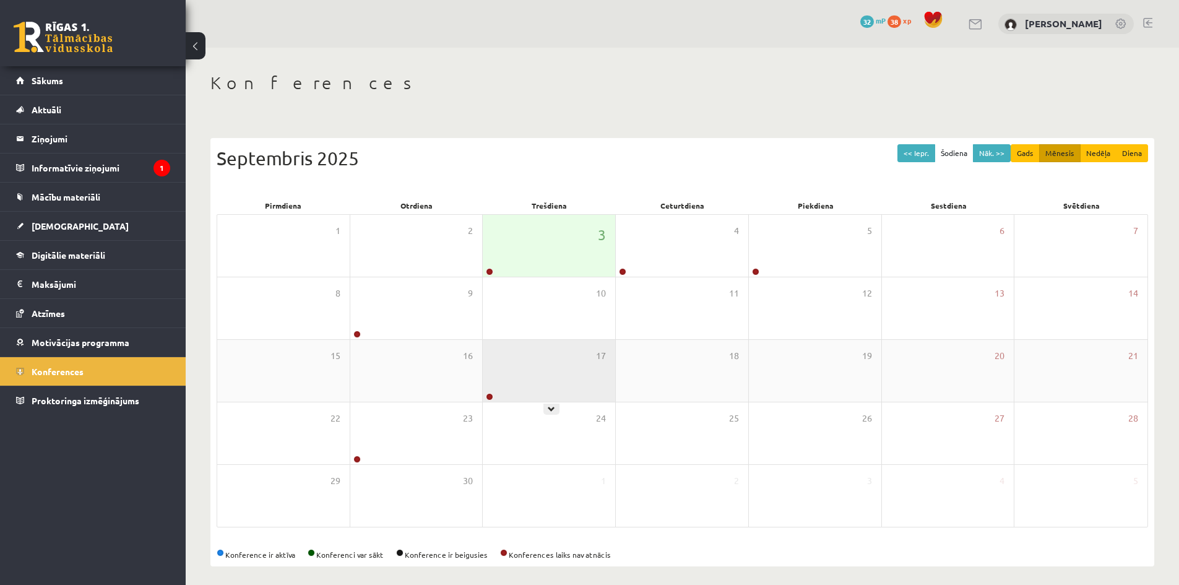
scroll to position [7, 0]
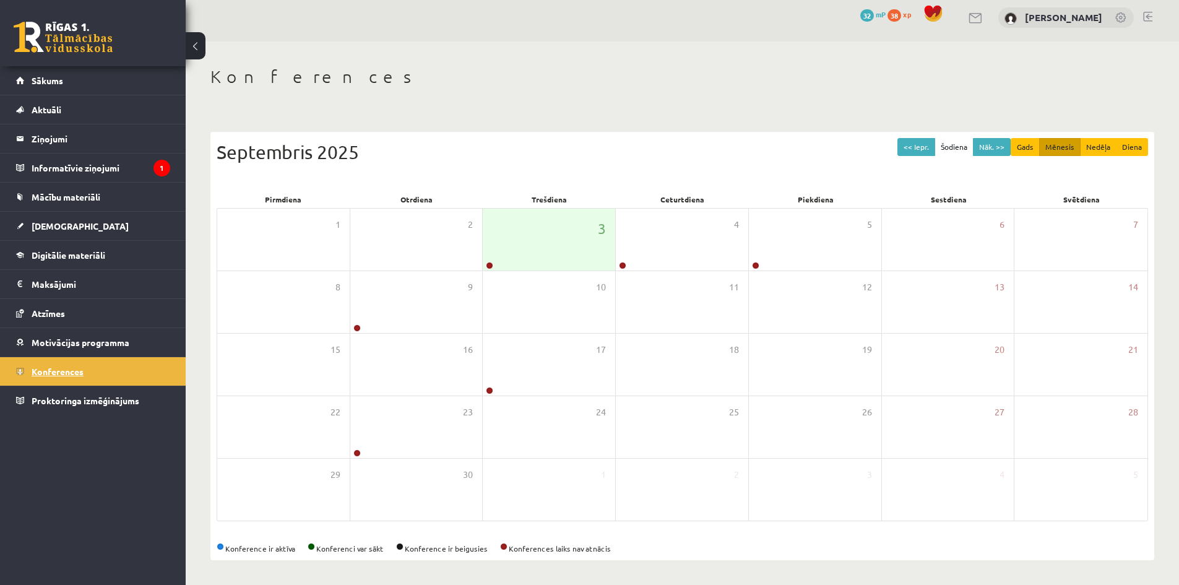
click at [93, 372] on link "Konferences" at bounding box center [93, 371] width 154 height 28
click at [563, 253] on div "3" at bounding box center [549, 240] width 132 height 62
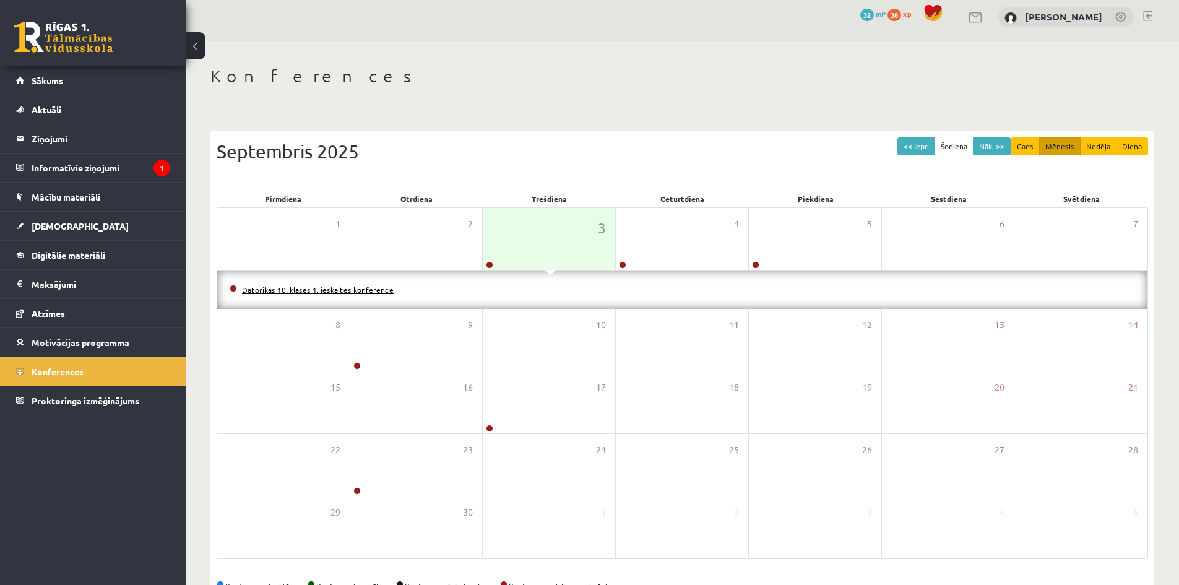
click at [341, 291] on link "Datorikas 10. klases 1. ieskaites konference" at bounding box center [318, 290] width 152 height 10
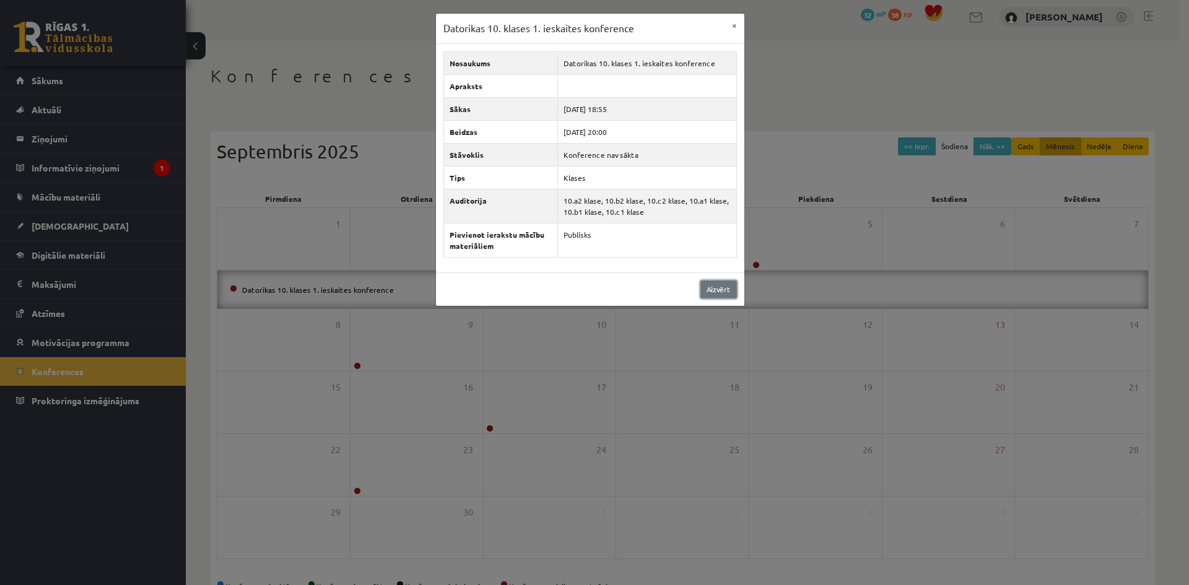
click at [718, 288] on link "Aizvērt" at bounding box center [718, 289] width 37 height 18
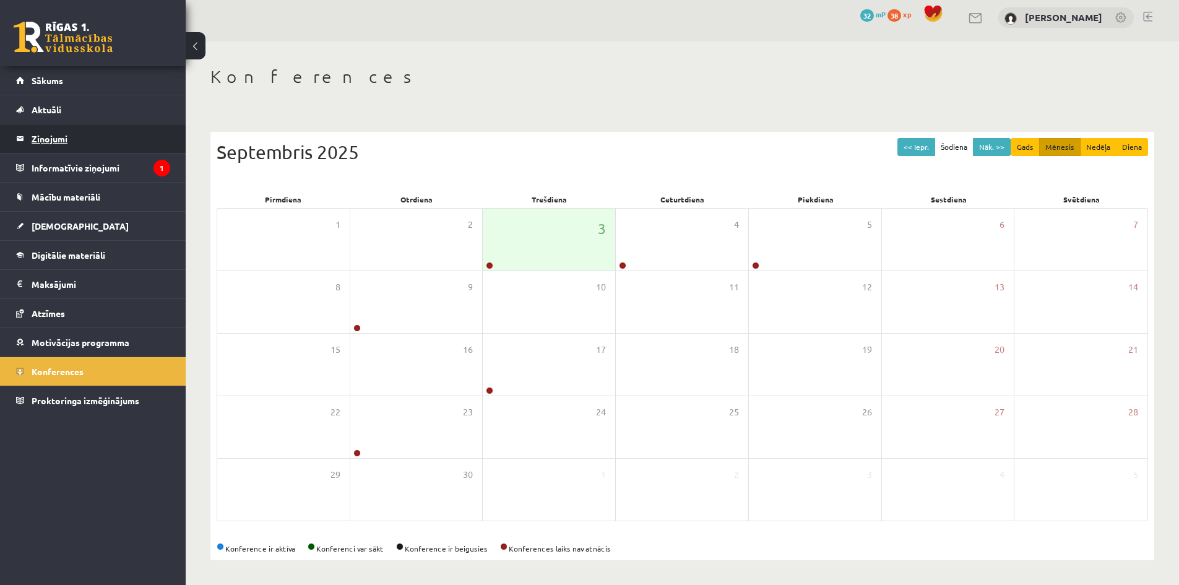
click at [64, 141] on legend "Ziņojumi 0" at bounding box center [101, 138] width 139 height 28
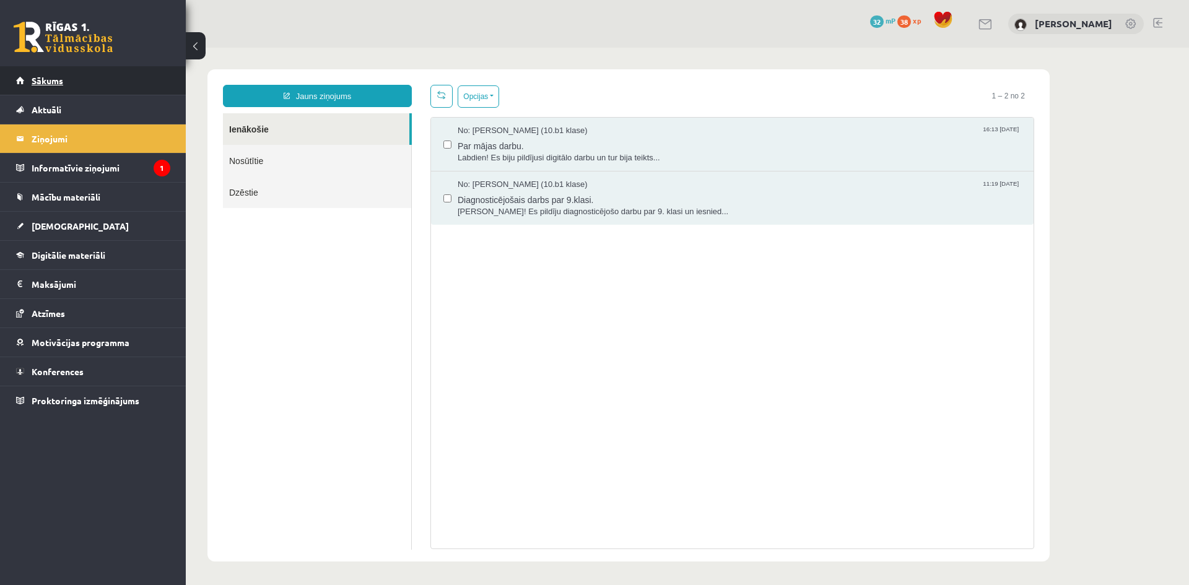
click at [77, 93] on link "Sākums" at bounding box center [93, 80] width 154 height 28
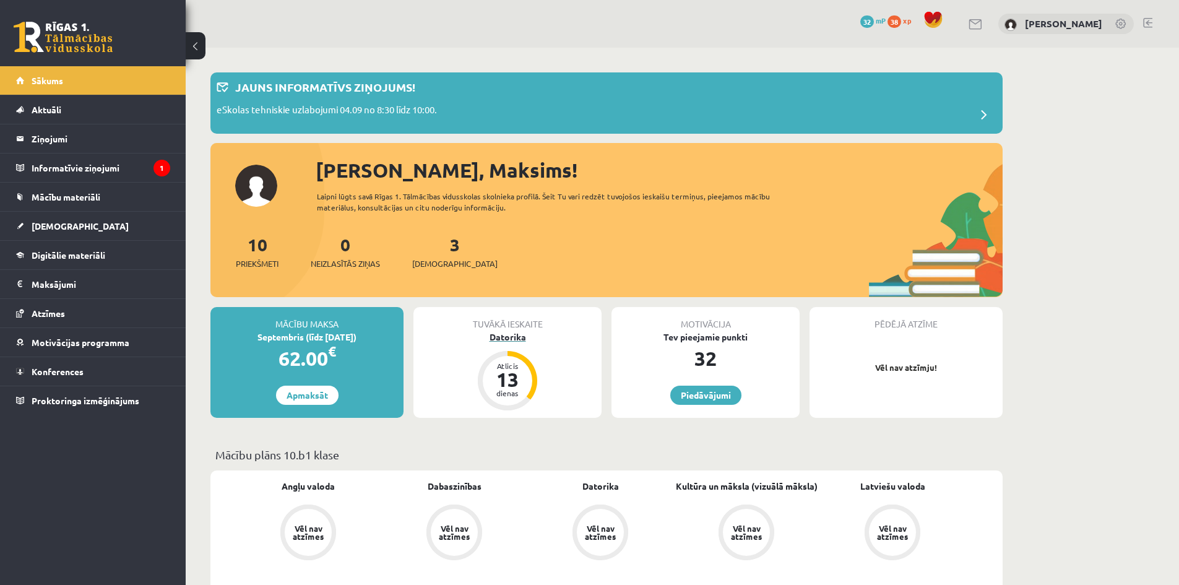
click at [524, 389] on div "dienas" at bounding box center [507, 392] width 37 height 7
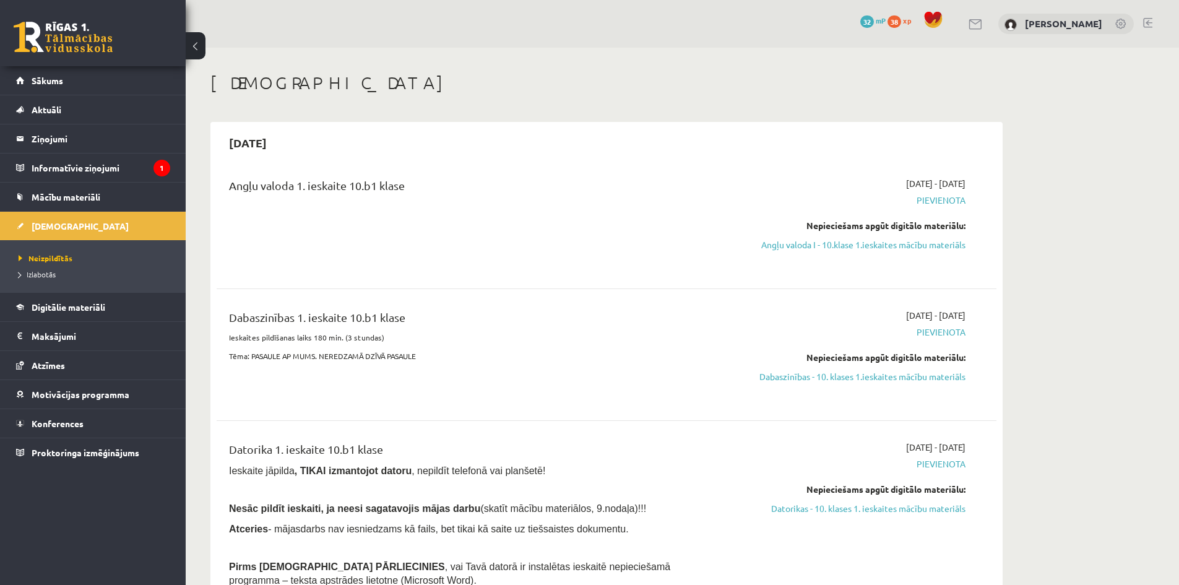
scroll to position [103, 0]
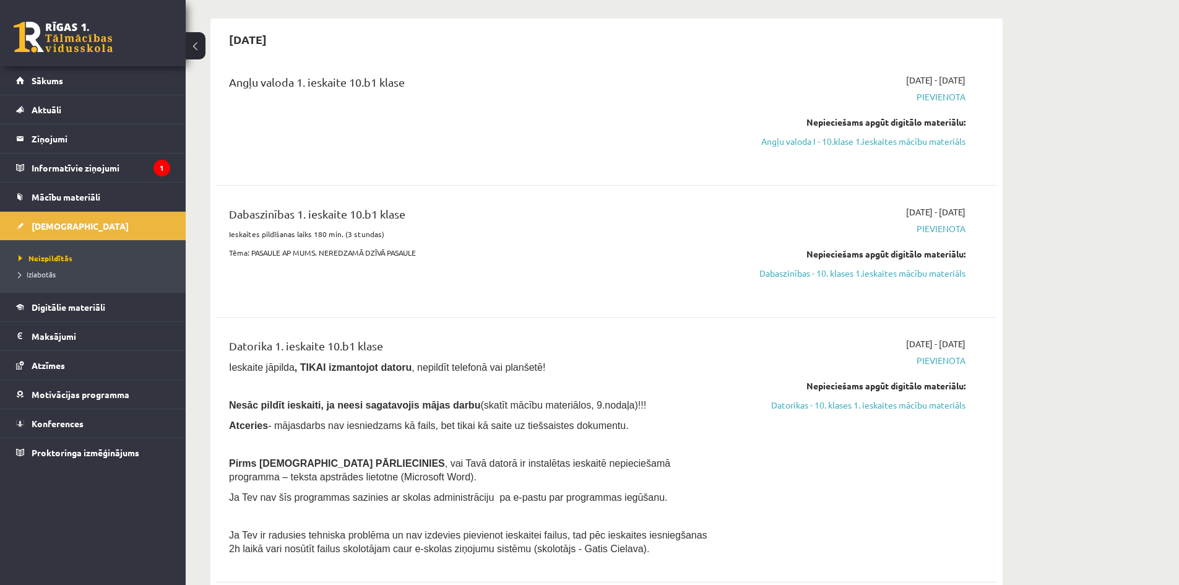
drag, startPoint x: 1083, startPoint y: 190, endPoint x: 1034, endPoint y: 218, distance: 56.3
click at [62, 103] on link "Aktuāli" at bounding box center [93, 109] width 154 height 28
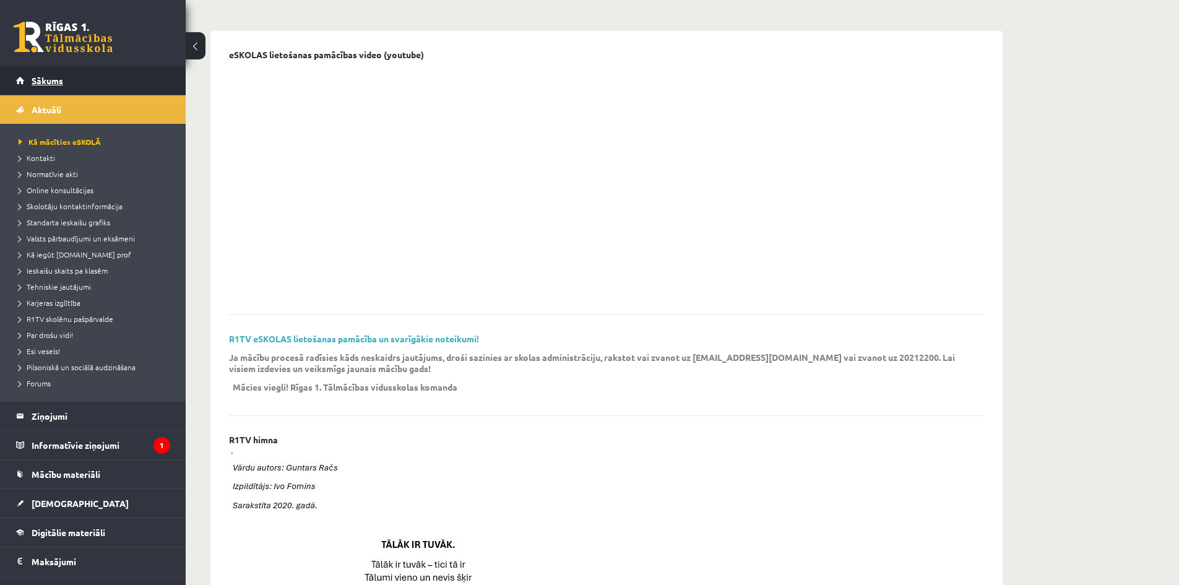
click at [69, 84] on link "Sākums" at bounding box center [93, 80] width 154 height 28
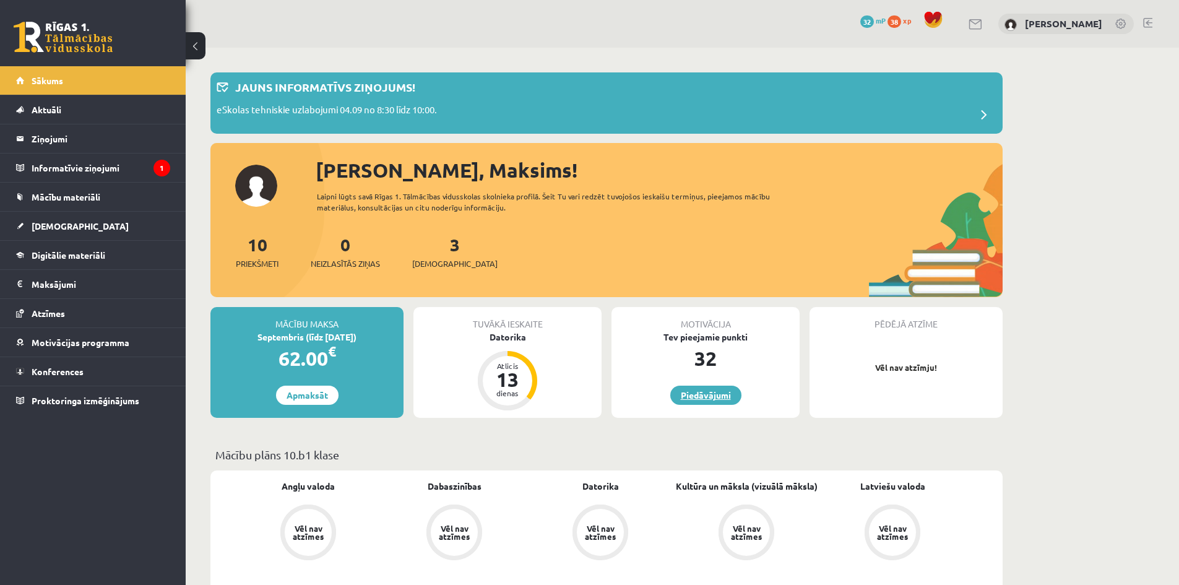
click at [706, 395] on link "Piedāvājumi" at bounding box center [706, 395] width 71 height 19
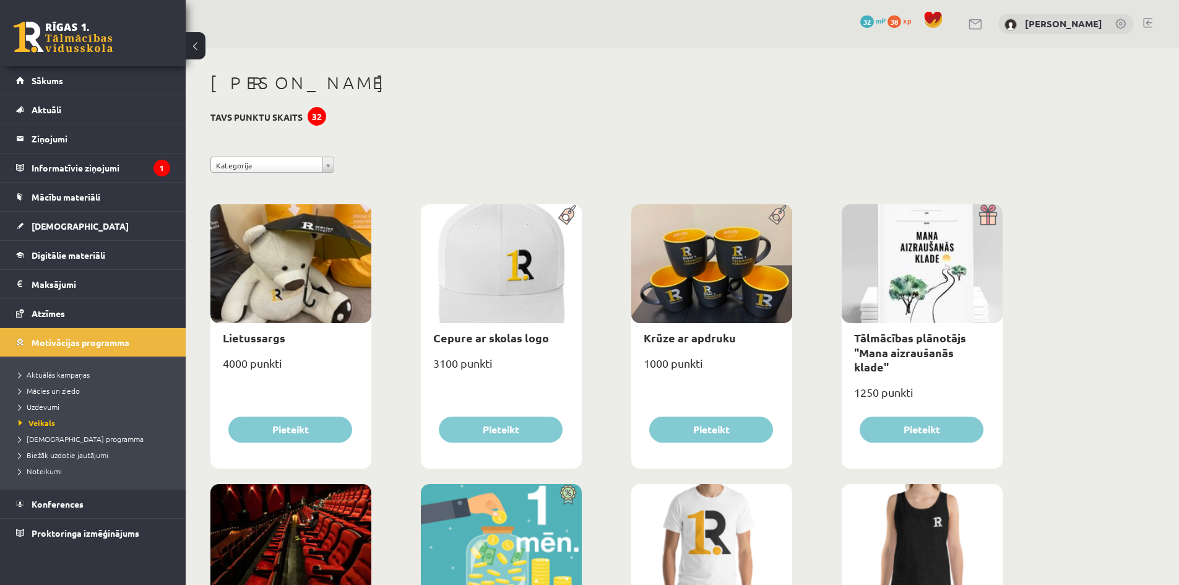
drag, startPoint x: 267, startPoint y: 160, endPoint x: 296, endPoint y: 139, distance: 35.9
click at [282, 117] on h3 "Tavs punktu skaits 32" at bounding box center [257, 117] width 92 height 11
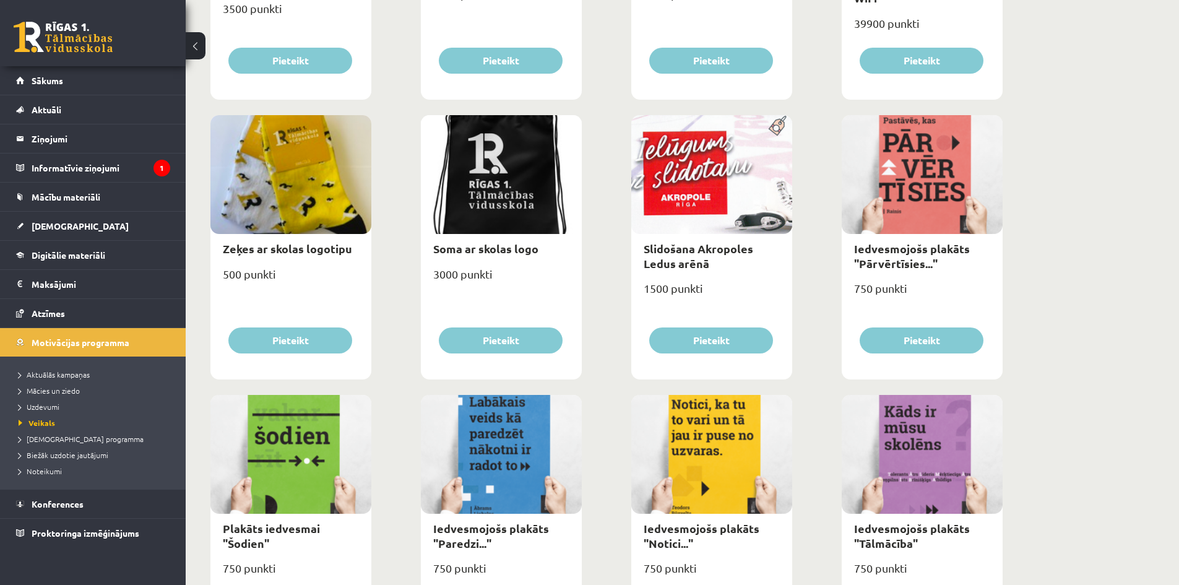
scroll to position [1135, 0]
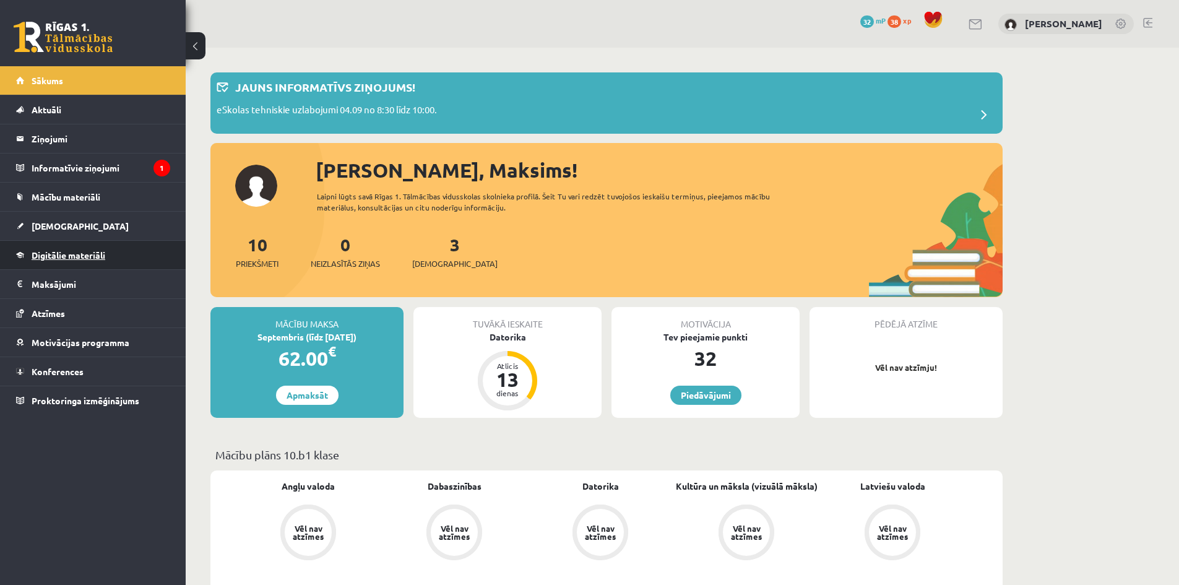
click at [99, 258] on span "Digitālie materiāli" at bounding box center [69, 255] width 74 height 11
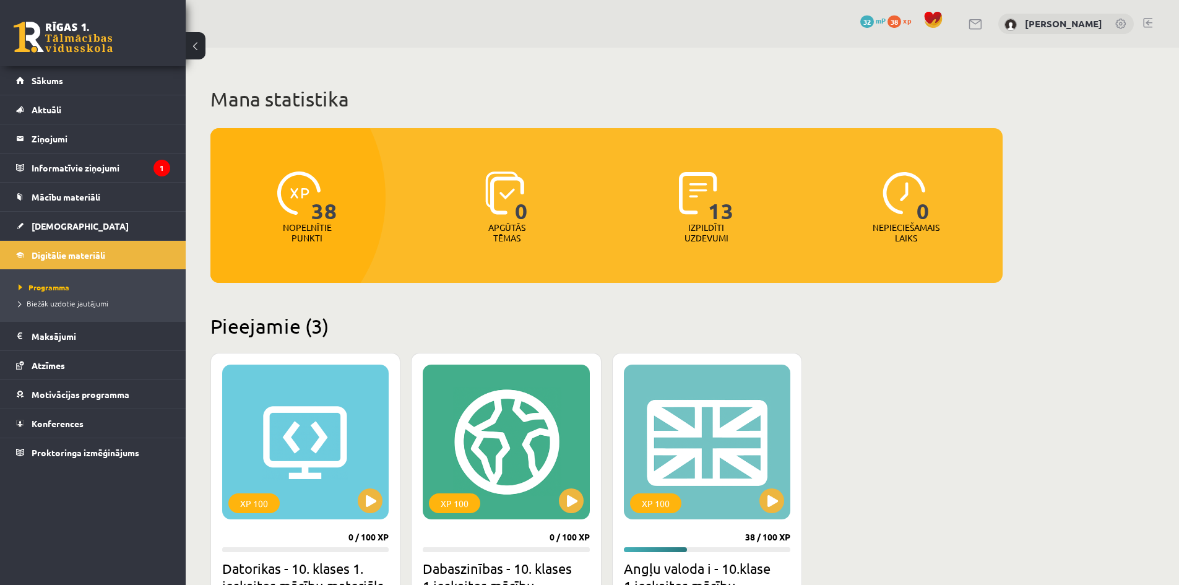
scroll to position [103, 0]
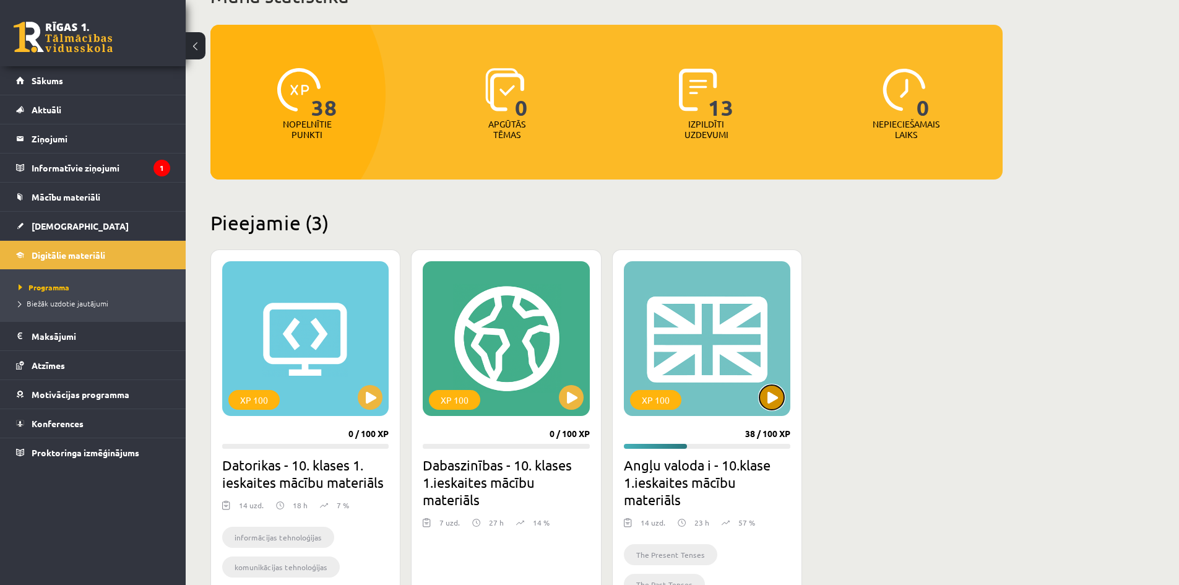
click at [780, 402] on button at bounding box center [772, 397] width 25 height 25
click at [736, 373] on div "XP 100" at bounding box center [707, 338] width 167 height 155
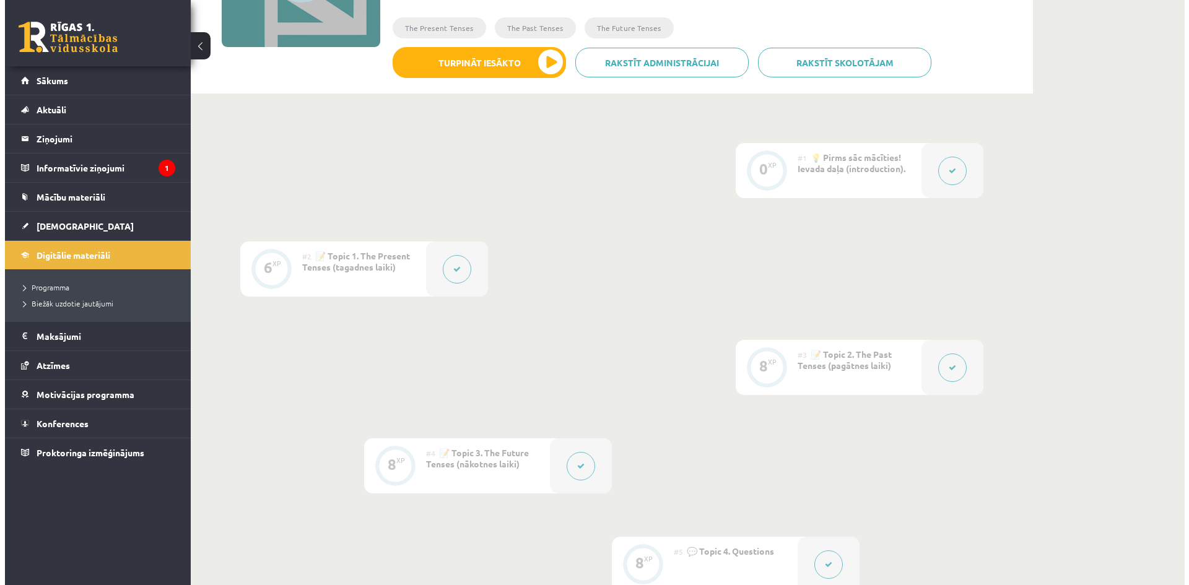
scroll to position [103, 0]
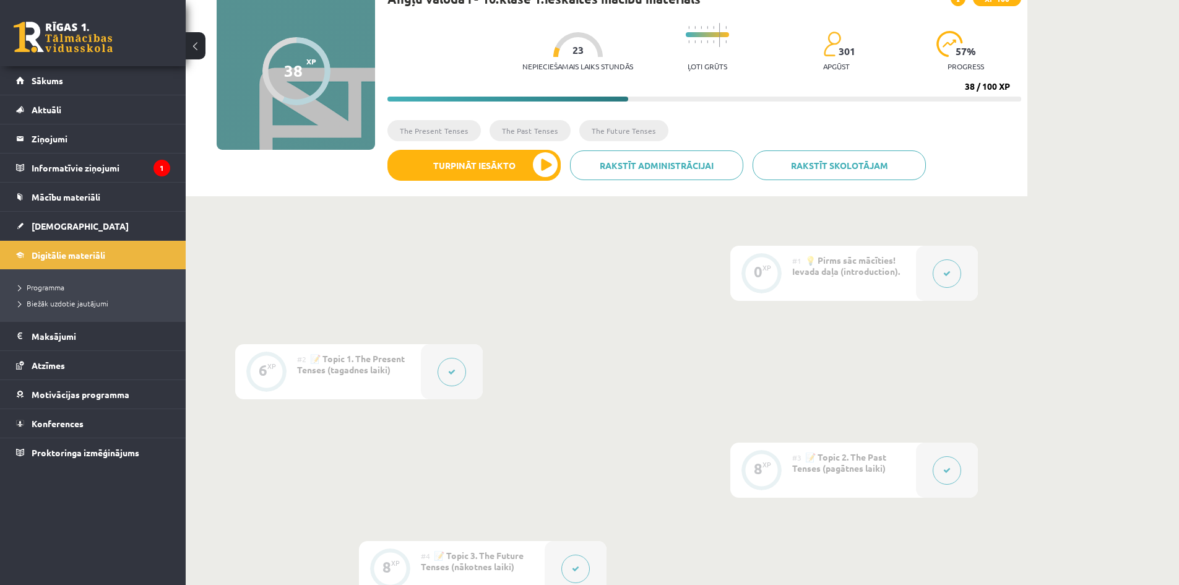
click at [952, 276] on button at bounding box center [947, 273] width 28 height 28
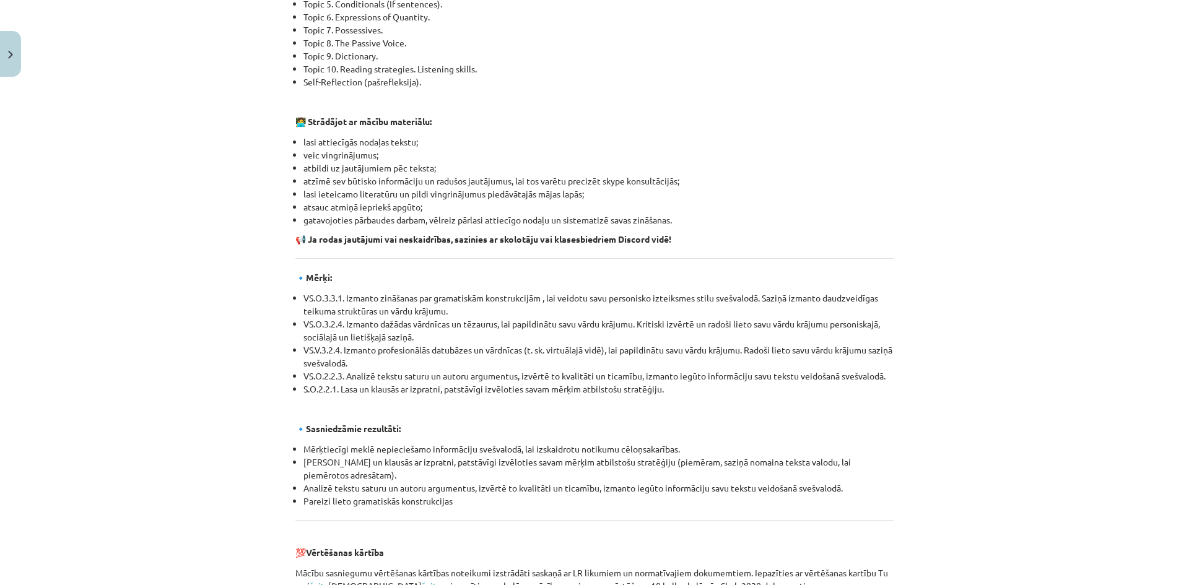
scroll to position [1317, 0]
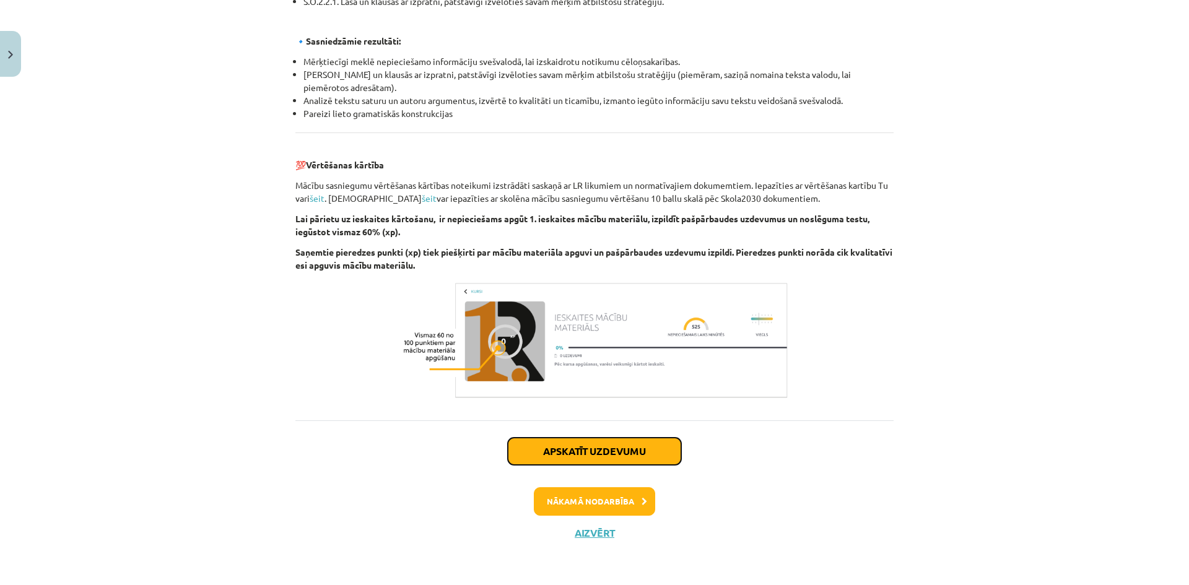
click at [607, 451] on button "Apskatīt uzdevumu" at bounding box center [594, 451] width 173 height 27
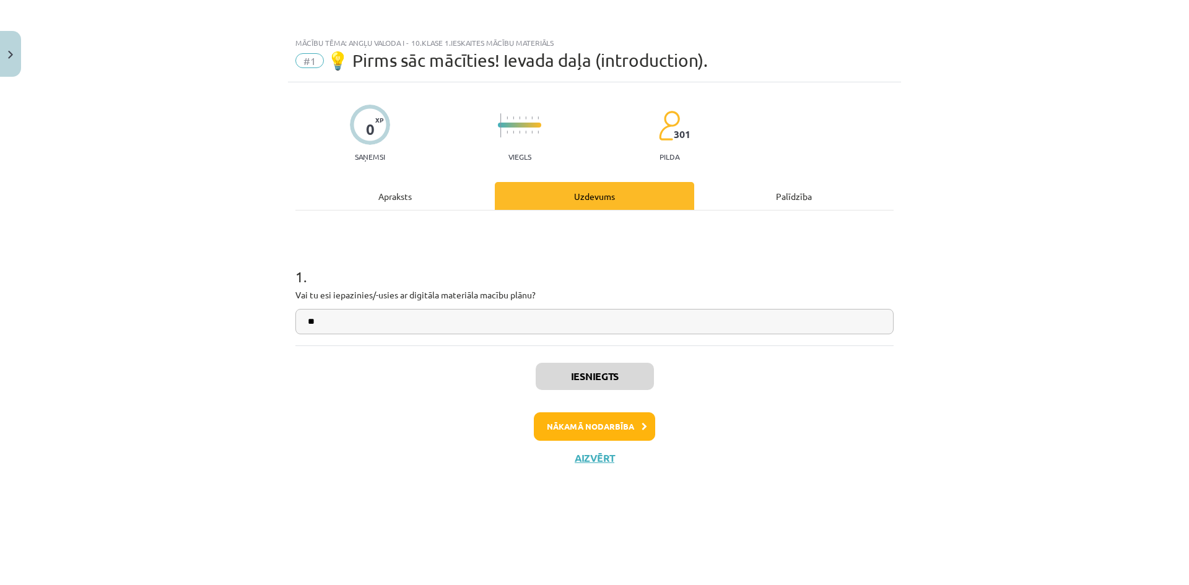
scroll to position [0, 0]
click at [602, 427] on button "Nākamā nodarbība" at bounding box center [594, 426] width 121 height 28
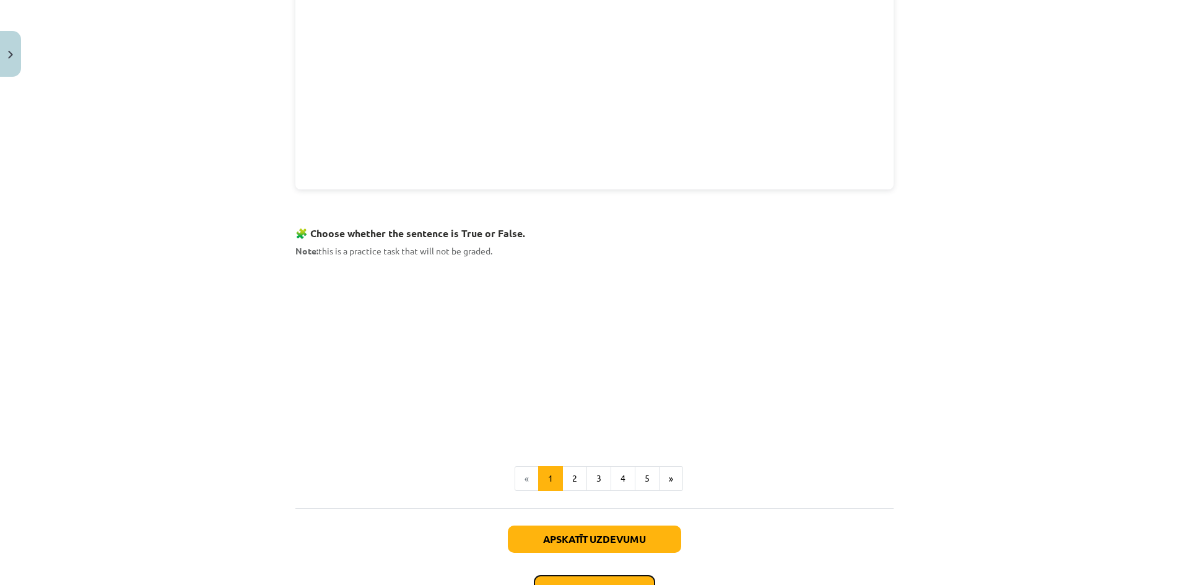
scroll to position [705, 0]
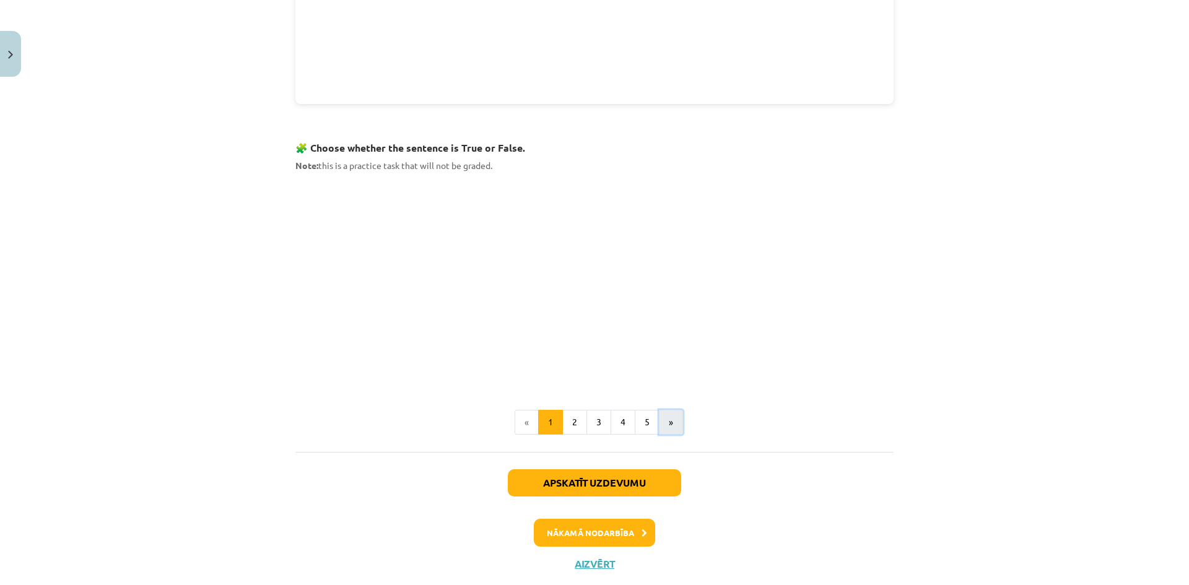
click at [664, 425] on button "»" at bounding box center [671, 422] width 24 height 25
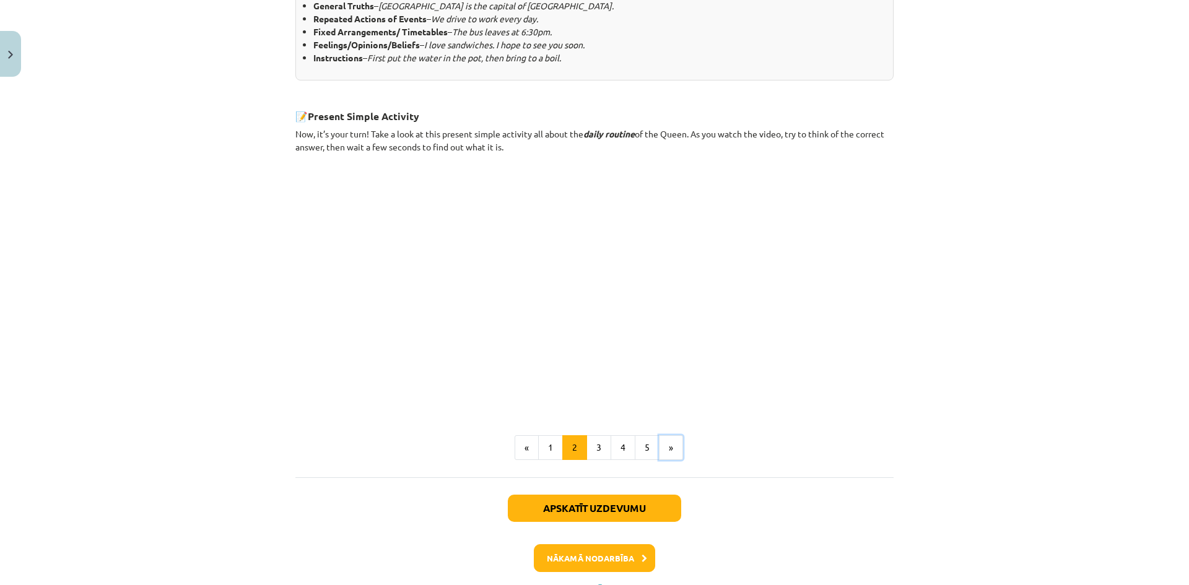
scroll to position [0, 0]
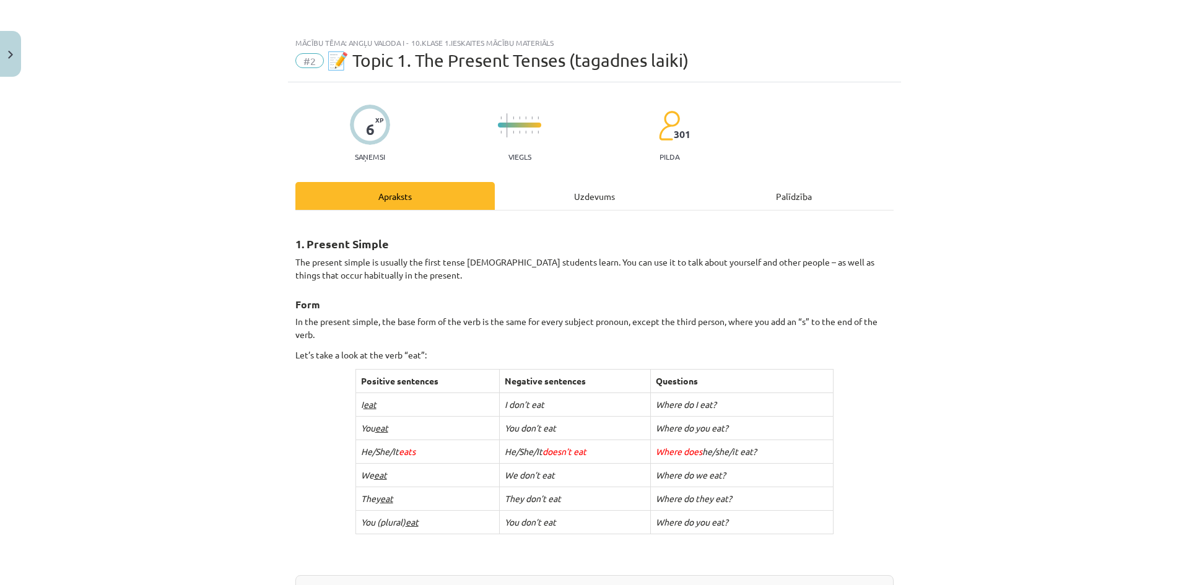
click at [570, 185] on div "Uzdevums" at bounding box center [594, 196] width 199 height 28
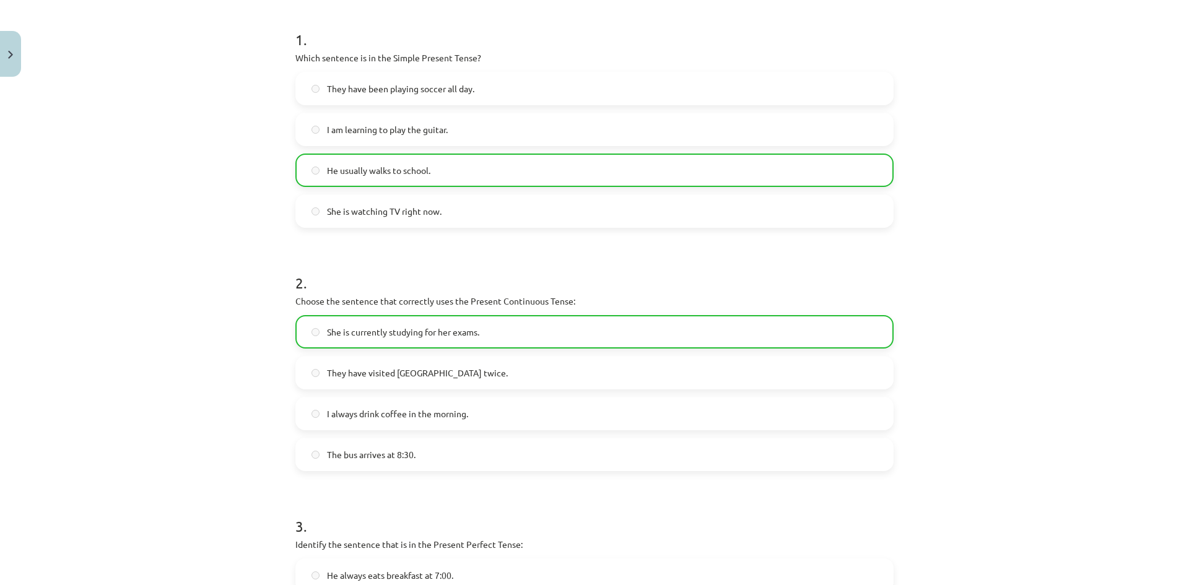
scroll to position [550, 0]
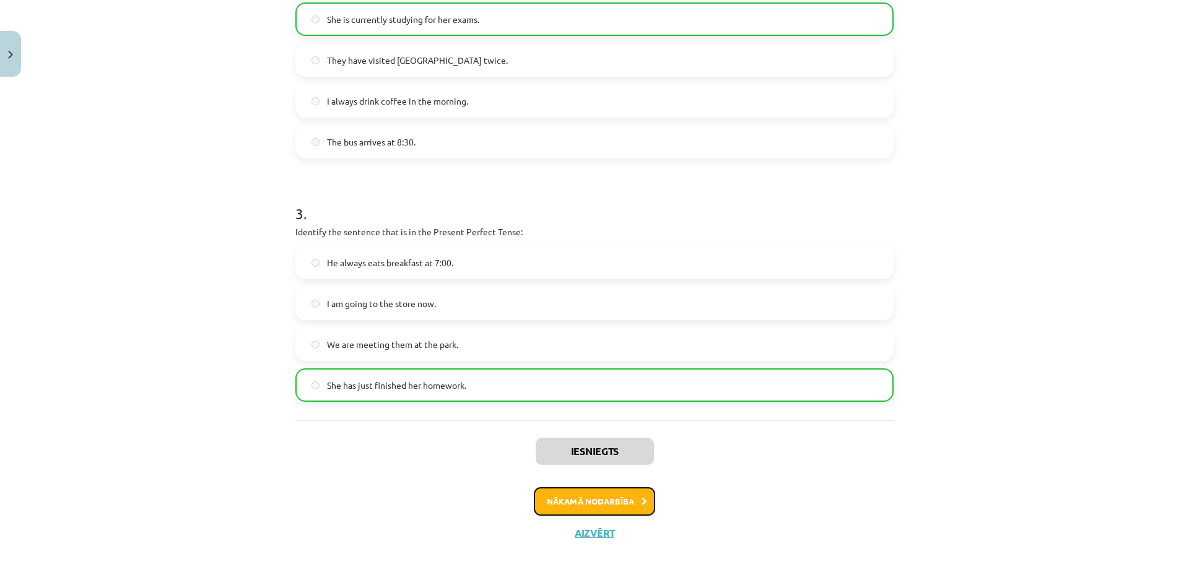
click at [622, 503] on button "Nākamā nodarbība" at bounding box center [594, 501] width 121 height 28
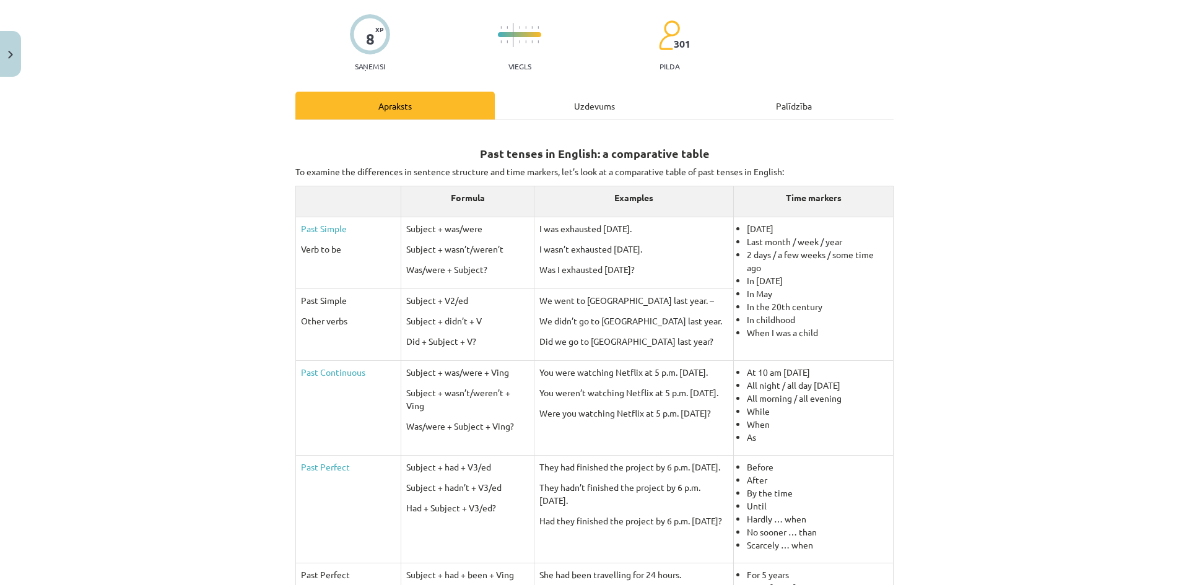
click at [546, 103] on div "Uzdevums" at bounding box center [594, 106] width 199 height 28
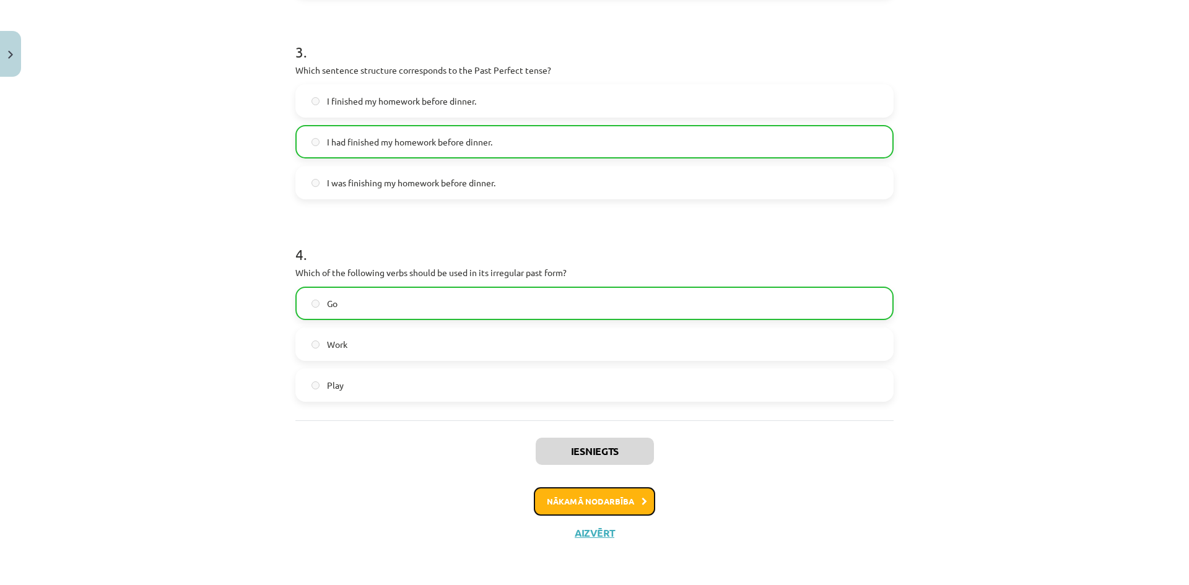
click at [596, 497] on button "Nākamā nodarbība" at bounding box center [594, 501] width 121 height 28
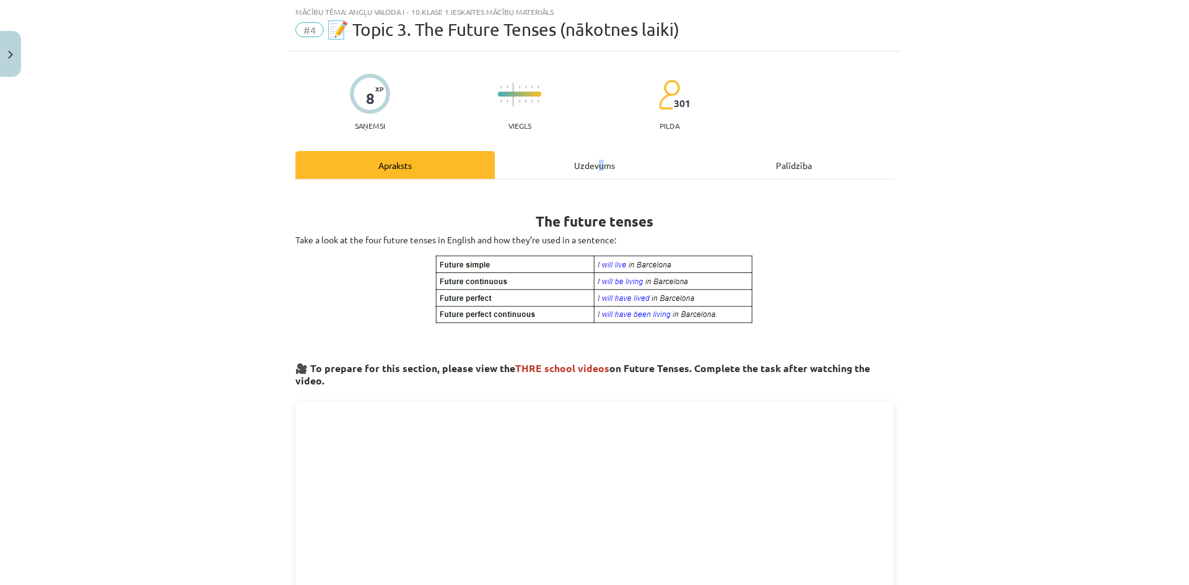
click at [596, 171] on div "Uzdevums" at bounding box center [594, 165] width 199 height 28
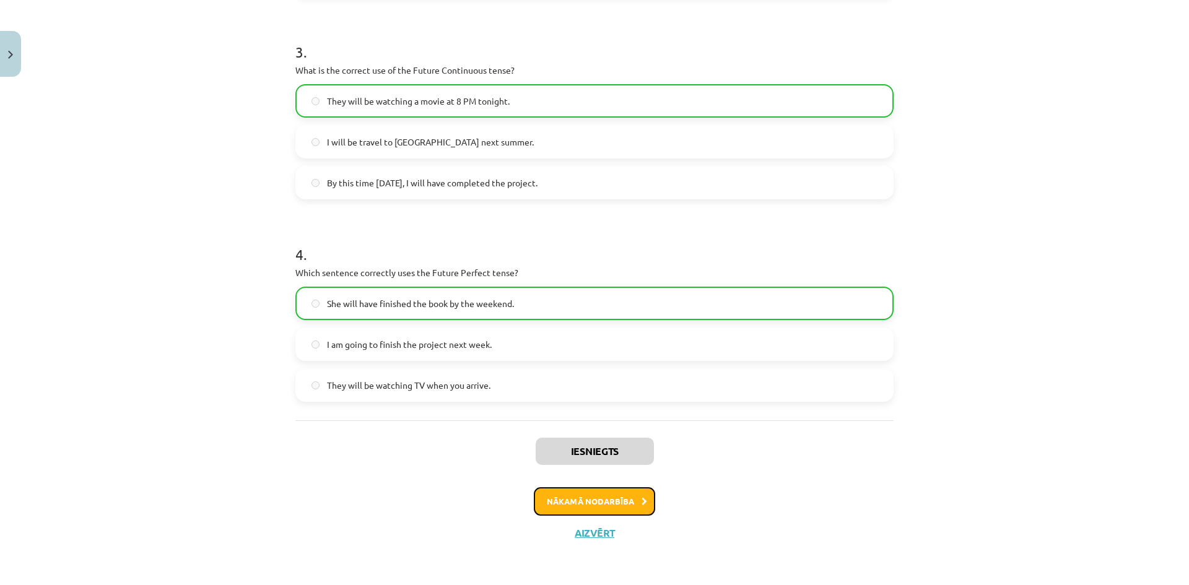
click at [601, 490] on button "Nākamā nodarbība" at bounding box center [594, 501] width 121 height 28
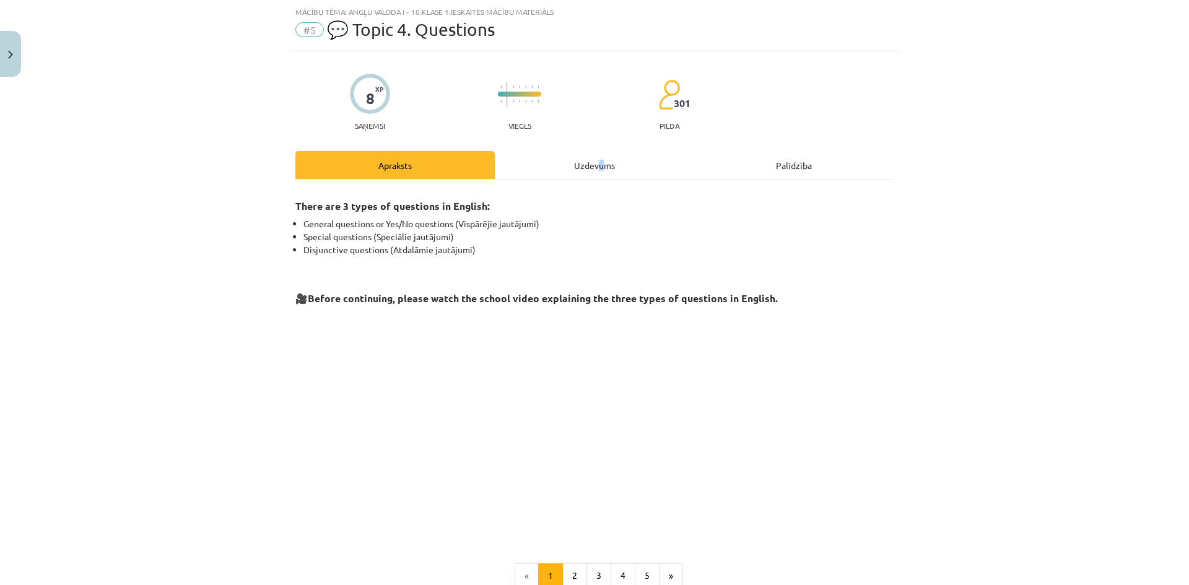
scroll to position [0, 0]
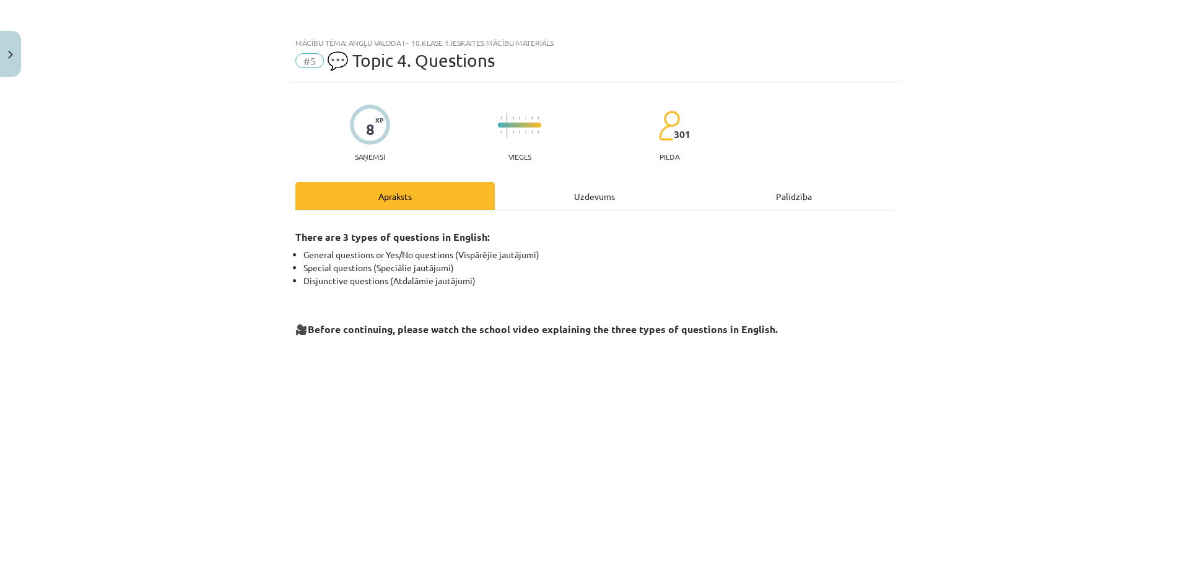
click at [572, 189] on div "Uzdevums" at bounding box center [594, 196] width 199 height 28
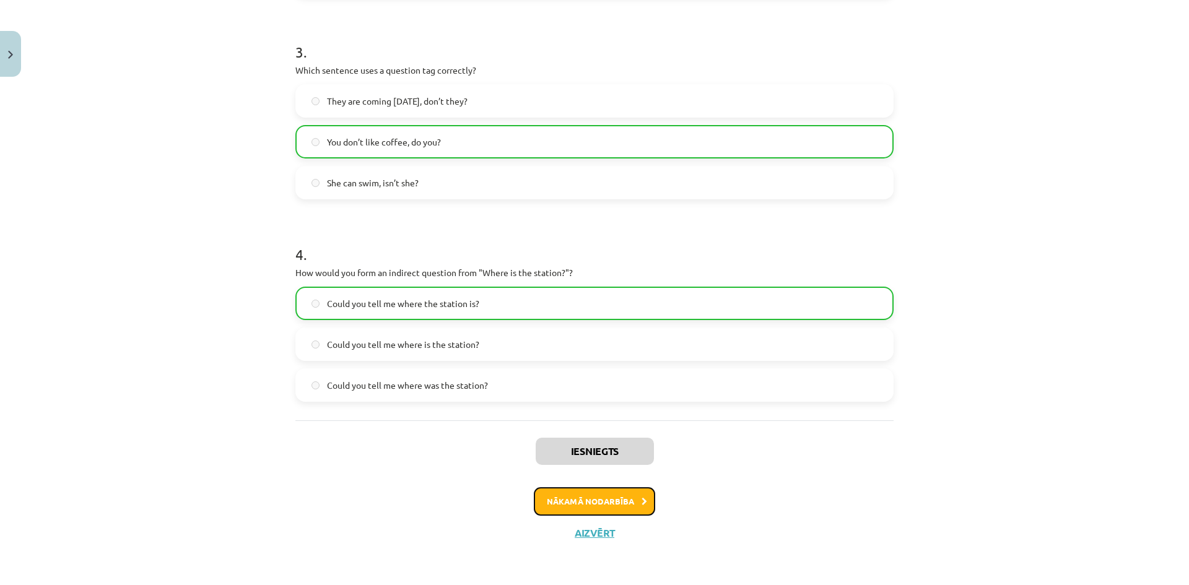
click at [610, 499] on button "Nākamā nodarbība" at bounding box center [594, 501] width 121 height 28
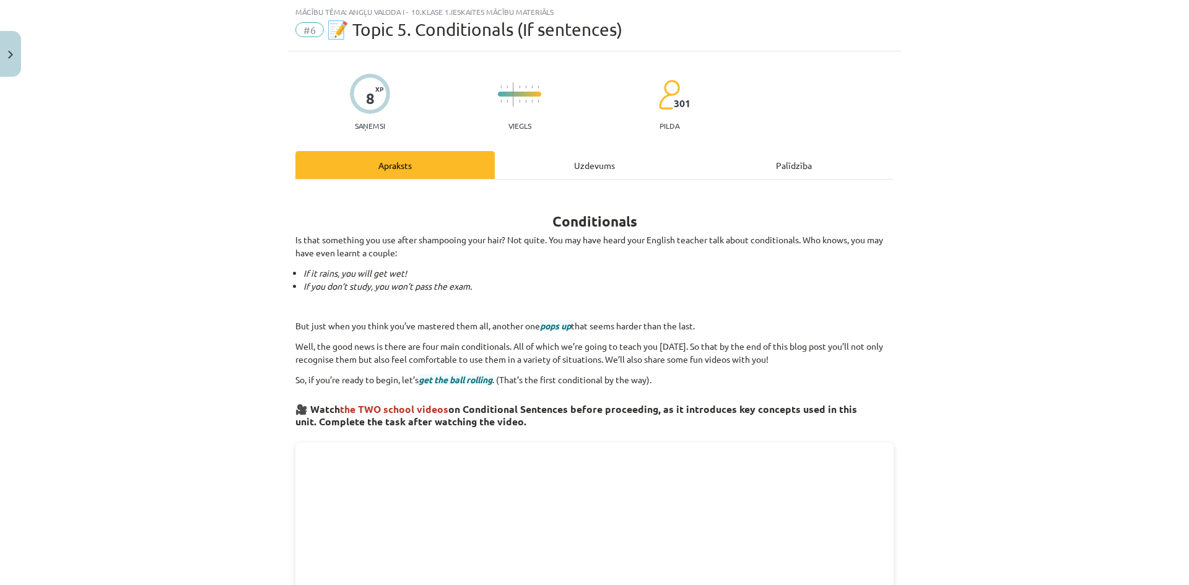
click at [560, 172] on div "Uzdevums" at bounding box center [594, 165] width 199 height 28
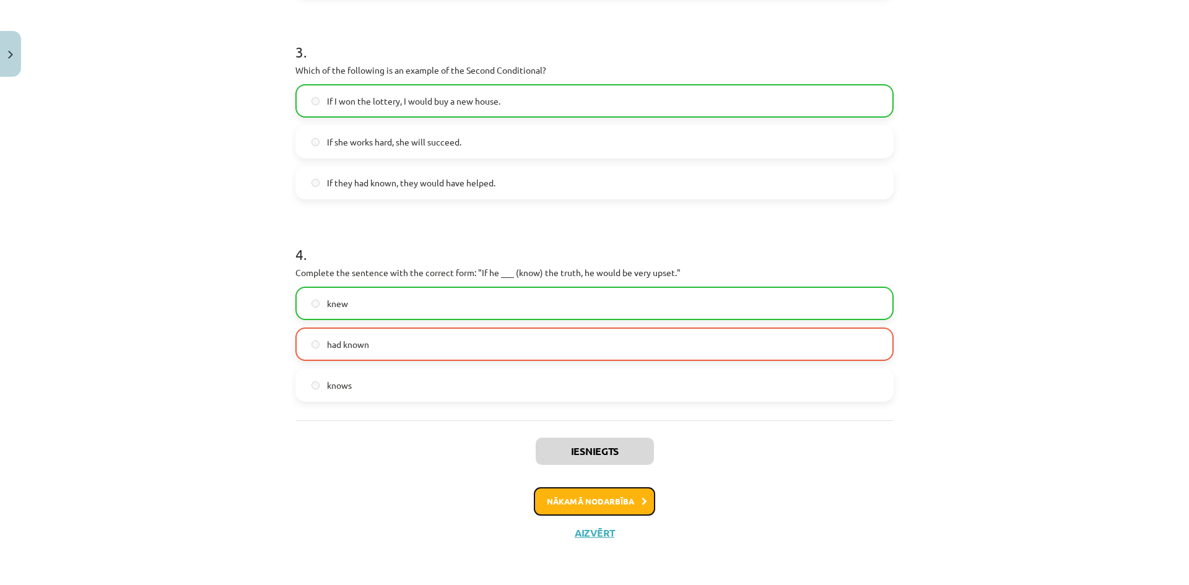
click at [596, 506] on button "Nākamā nodarbība" at bounding box center [594, 501] width 121 height 28
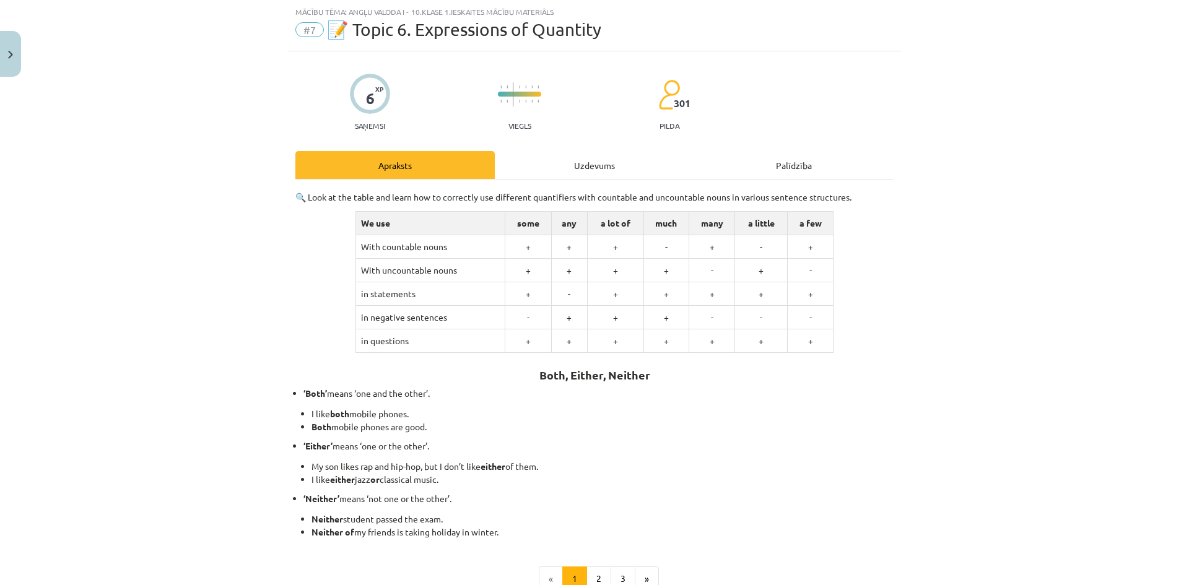
click at [571, 173] on div "Uzdevums" at bounding box center [594, 165] width 199 height 28
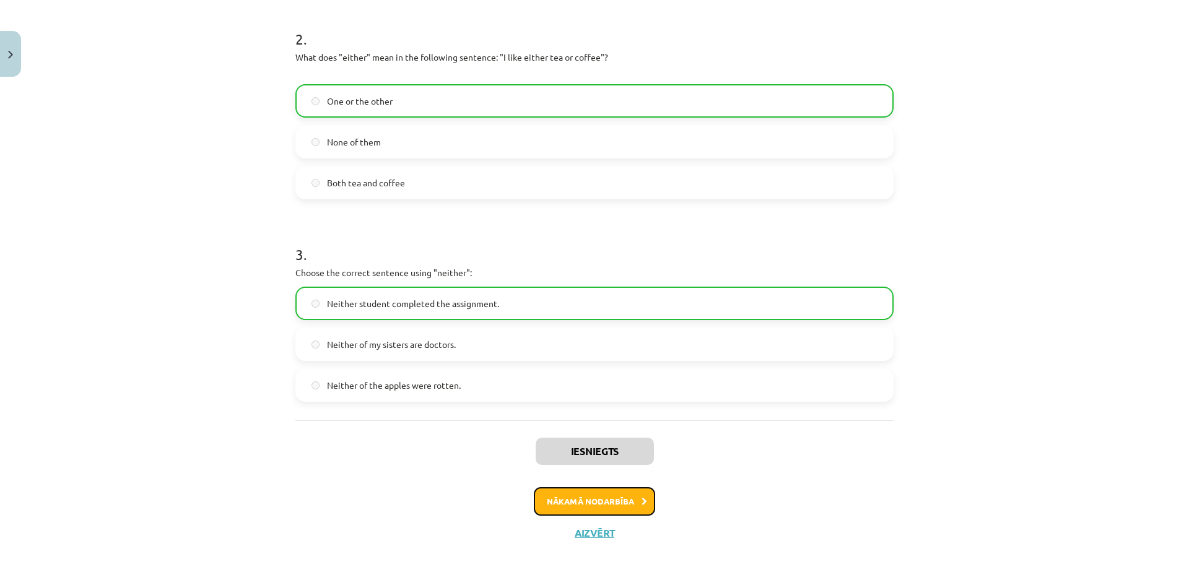
click at [612, 510] on button "Nākamā nodarbība" at bounding box center [594, 501] width 121 height 28
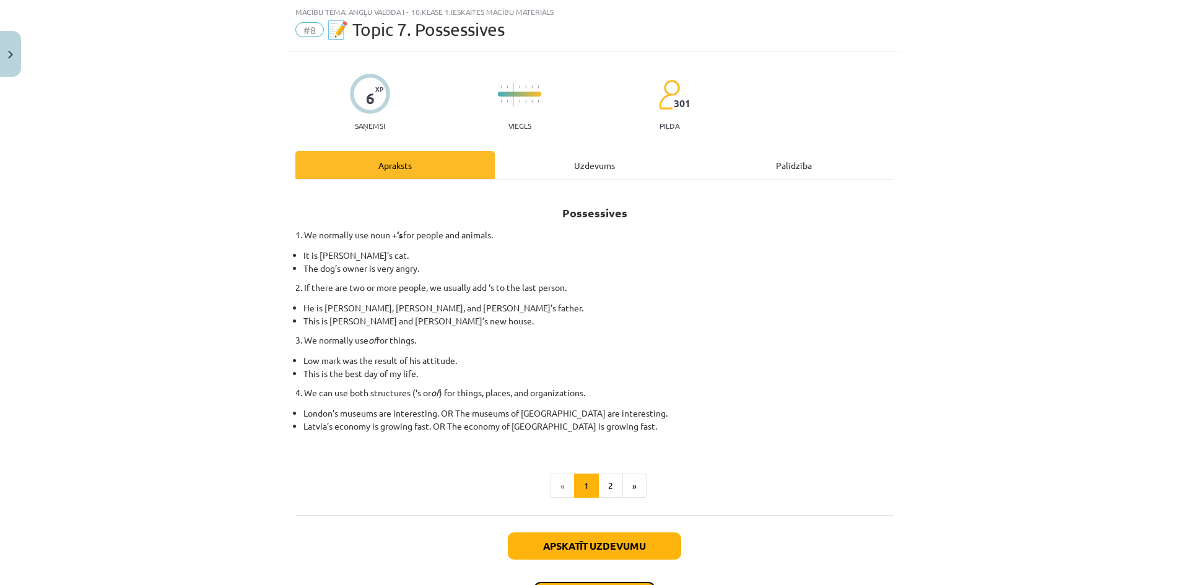
scroll to position [0, 0]
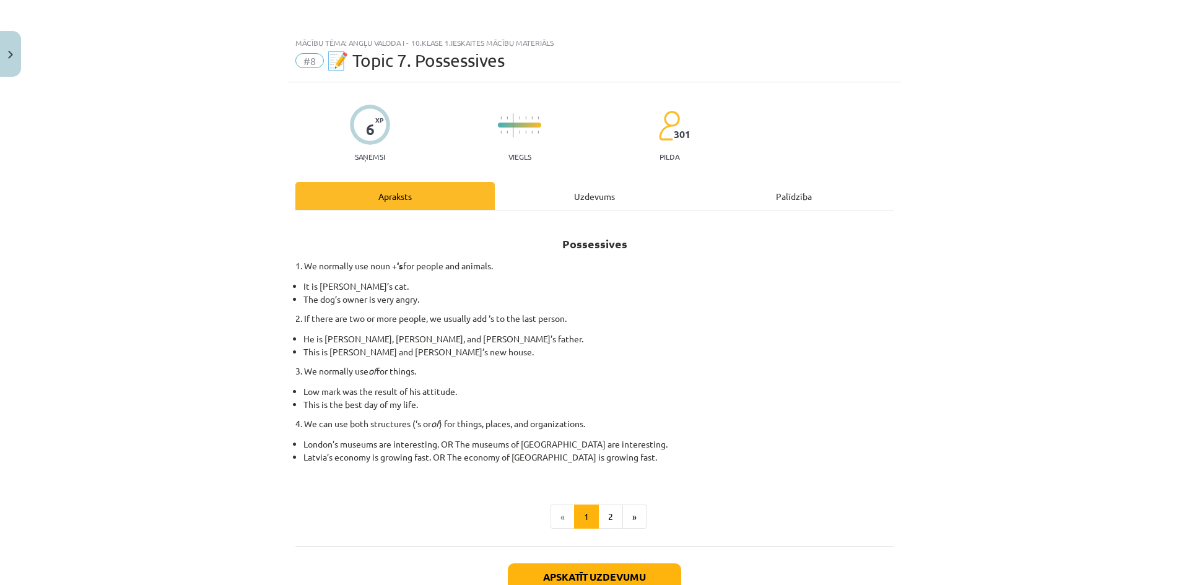
click at [620, 202] on div "Uzdevums" at bounding box center [594, 196] width 199 height 28
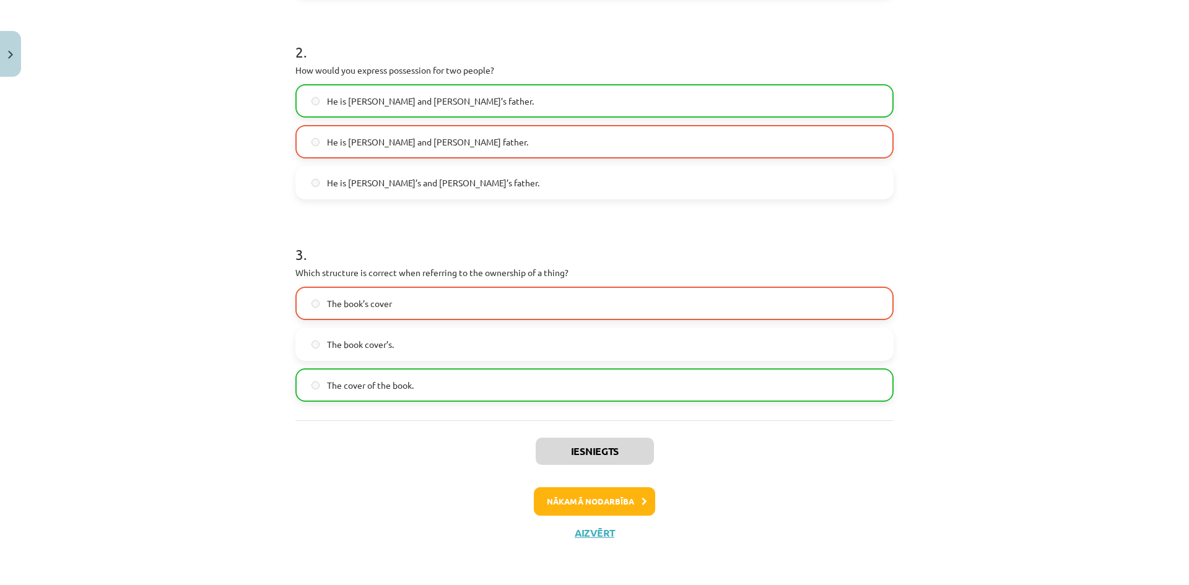
click at [593, 522] on div "Iesniegts Nākamā nodarbība Aizvērt" at bounding box center [594, 483] width 598 height 126
click at [588, 508] on button "Nākamā nodarbība" at bounding box center [594, 501] width 121 height 28
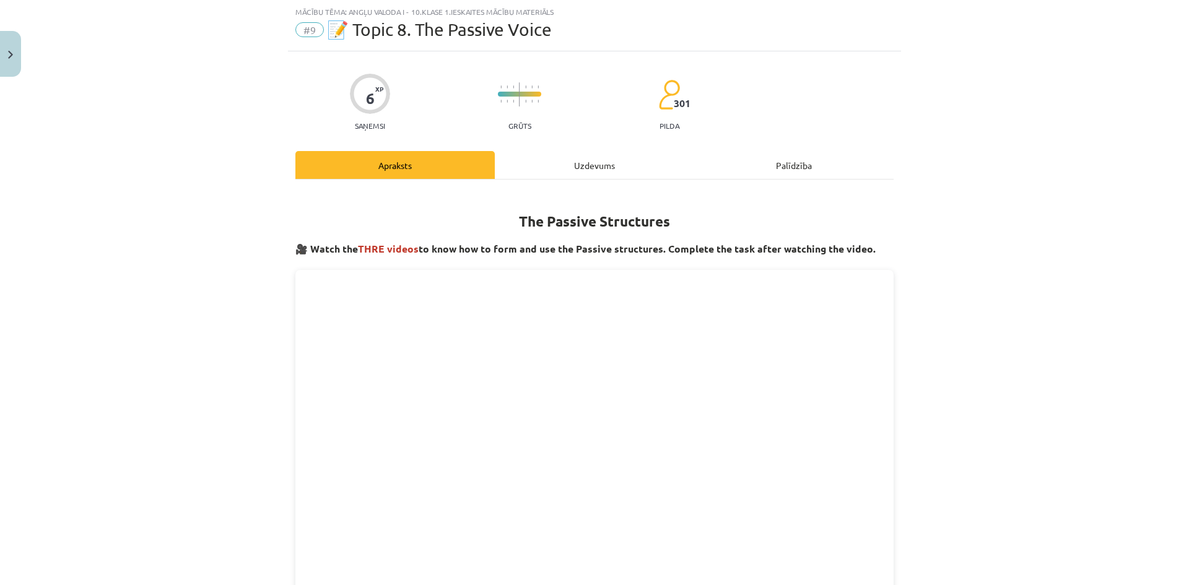
click at [595, 165] on div "Uzdevums" at bounding box center [594, 165] width 199 height 28
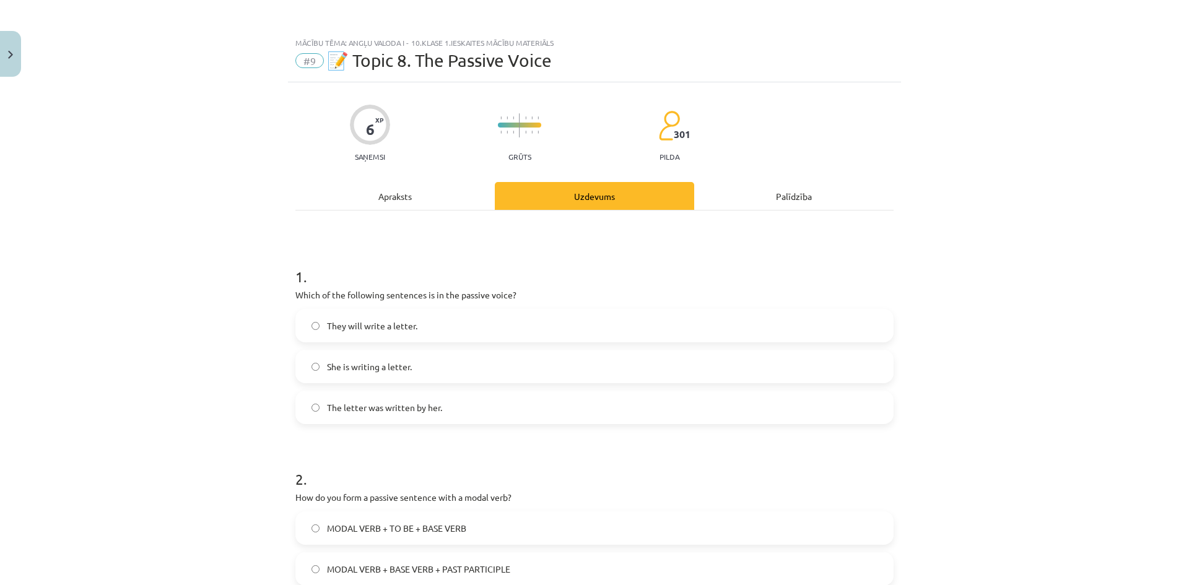
scroll to position [206, 0]
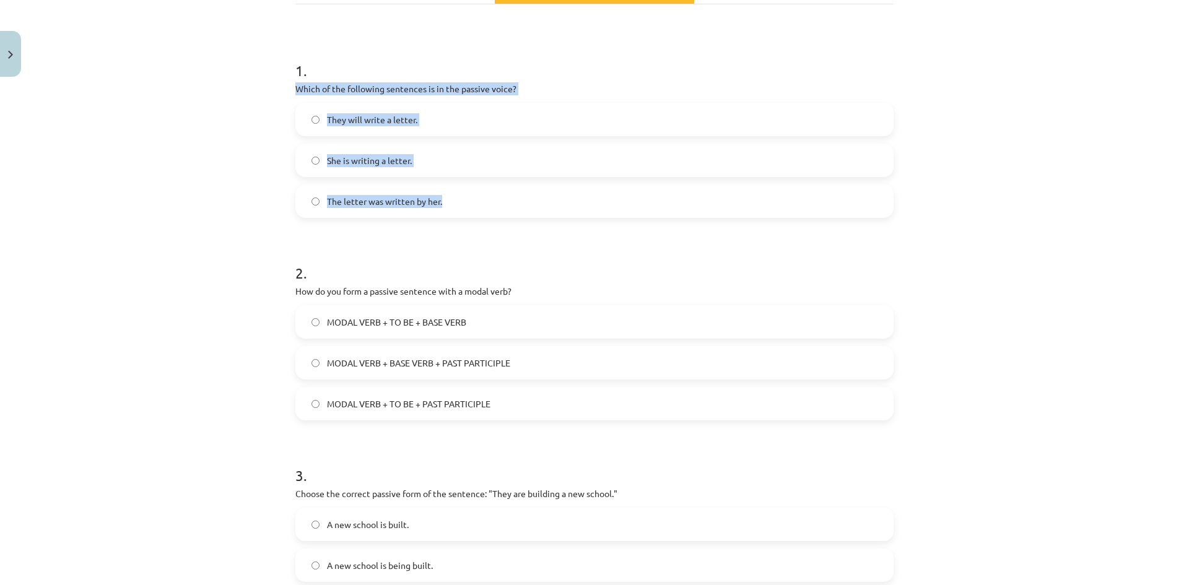
drag, startPoint x: 454, startPoint y: 201, endPoint x: 287, endPoint y: 84, distance: 204.2
click at [288, 84] on div "6 XP Saņemsi Grūts 301 pilda Apraksts Uzdevums Palīdzība 1 . Which of the follo…" at bounding box center [594, 305] width 613 height 859
copy div "Which of the following sentences is in the passive voice? They will write a let…"
click at [370, 191] on label "The letter was written by her." at bounding box center [595, 201] width 596 height 31
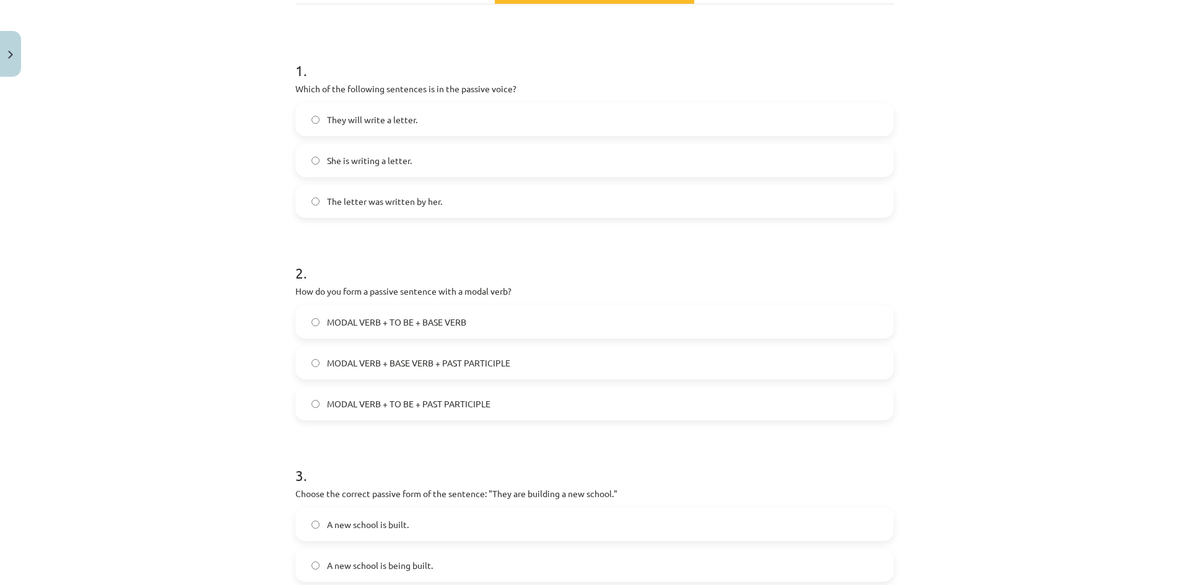
click at [918, 313] on div "Mācību tēma: Angļu valoda i - 10.klase 1.ieskaites mācību materiāls #9 📝 Topic …" at bounding box center [594, 292] width 1189 height 585
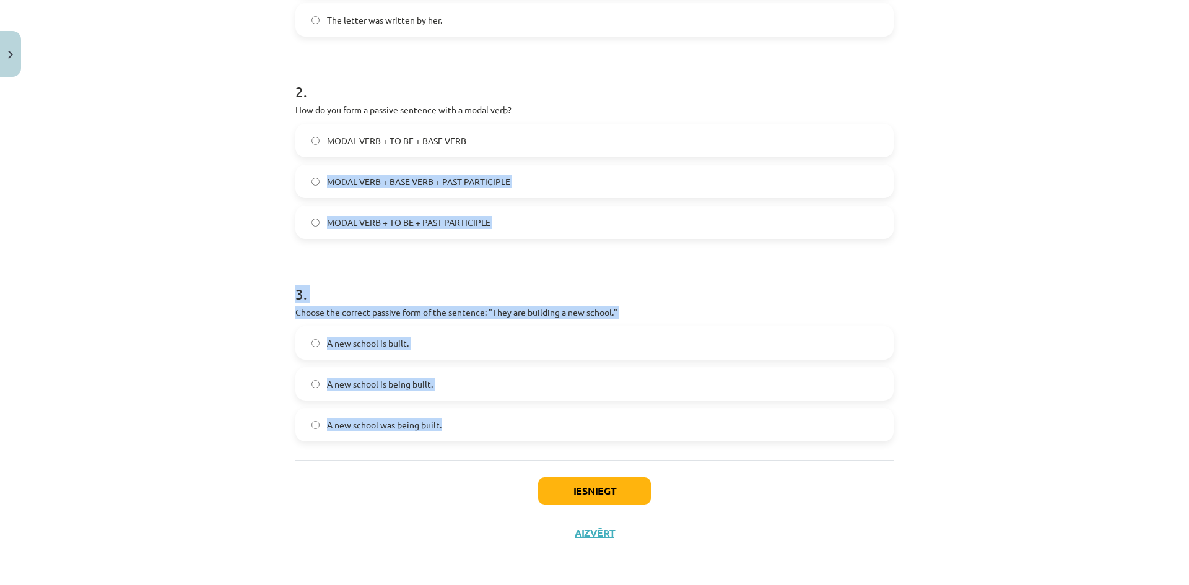
scroll to position [181, 0]
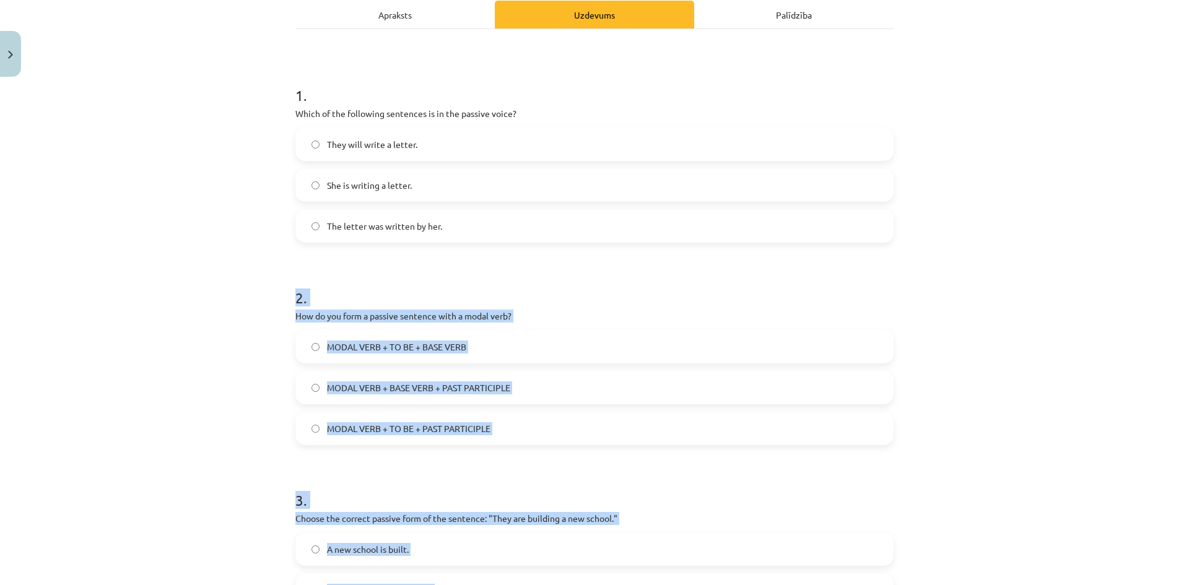
drag, startPoint x: 458, startPoint y: 426, endPoint x: 286, endPoint y: 297, distance: 215.0
click at [288, 297] on div "6 XP Saņemsi Grūts 301 pilda Apraksts Uzdevums Palīdzība 1 . Which of the follo…" at bounding box center [594, 330] width 613 height 859
copy form "2 . How do you form a passive sentence with a modal verb? MODAL VERB + TO BE + …"
click at [641, 267] on h1 "2 ." at bounding box center [594, 286] width 598 height 38
click at [1002, 408] on div "Mācību tēma: Angļu valoda i - 10.klase 1.ieskaites mācību materiāls #9 📝 Topic …" at bounding box center [594, 292] width 1189 height 585
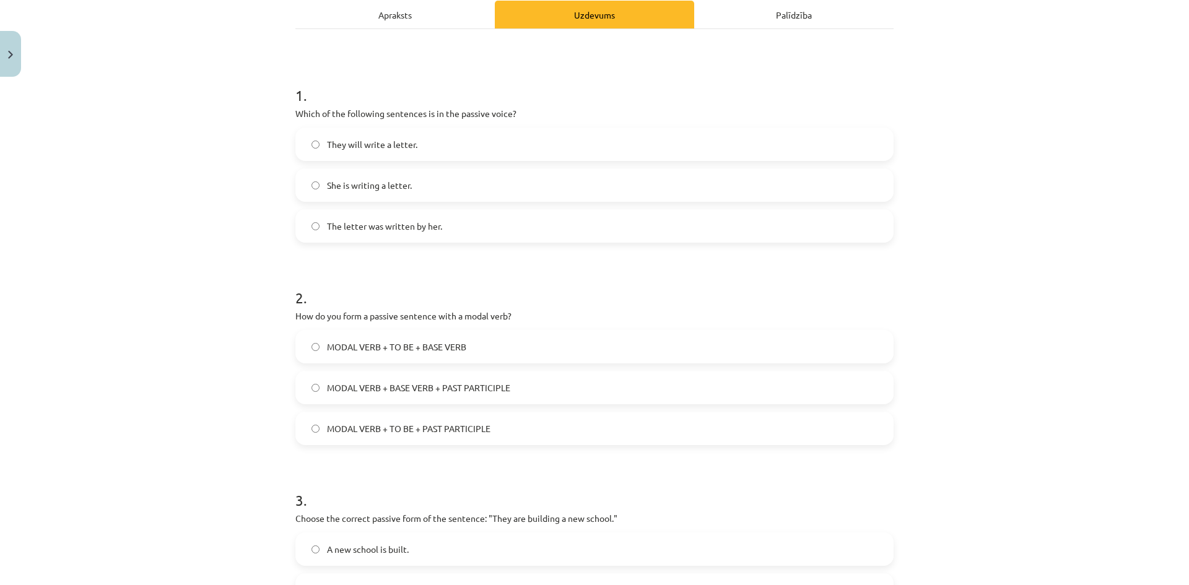
click at [487, 433] on label "MODAL VERB + TO BE + PAST PARTICIPLE" at bounding box center [595, 428] width 596 height 31
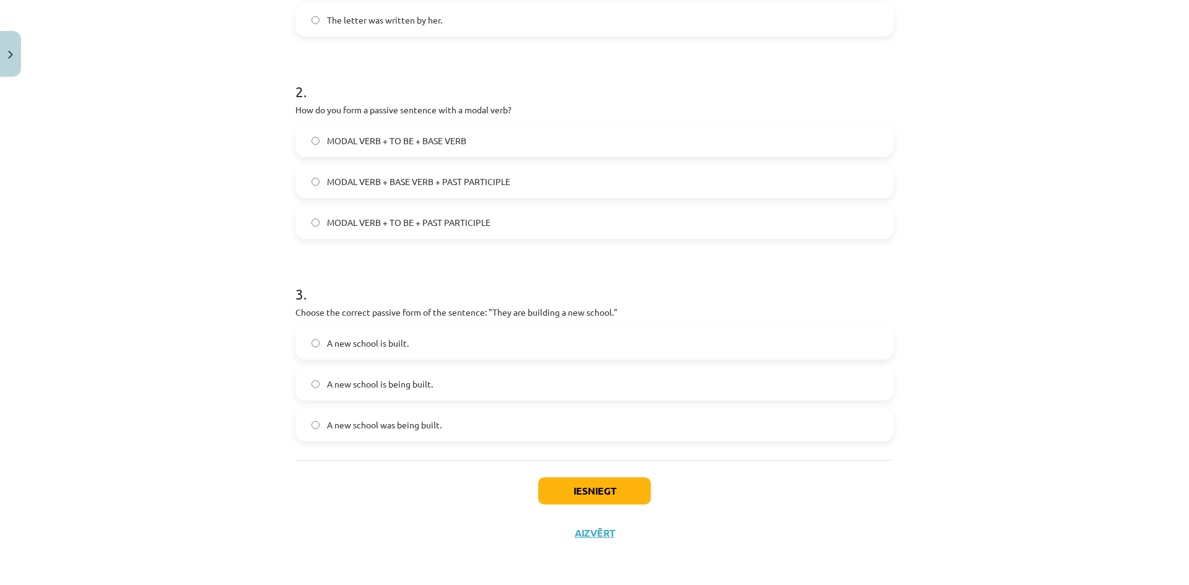
click at [449, 429] on label "A new school was being built." at bounding box center [595, 424] width 596 height 31
click at [391, 387] on span "A new school is being built." at bounding box center [380, 384] width 106 height 13
click at [612, 493] on button "Iesniegt" at bounding box center [594, 490] width 113 height 27
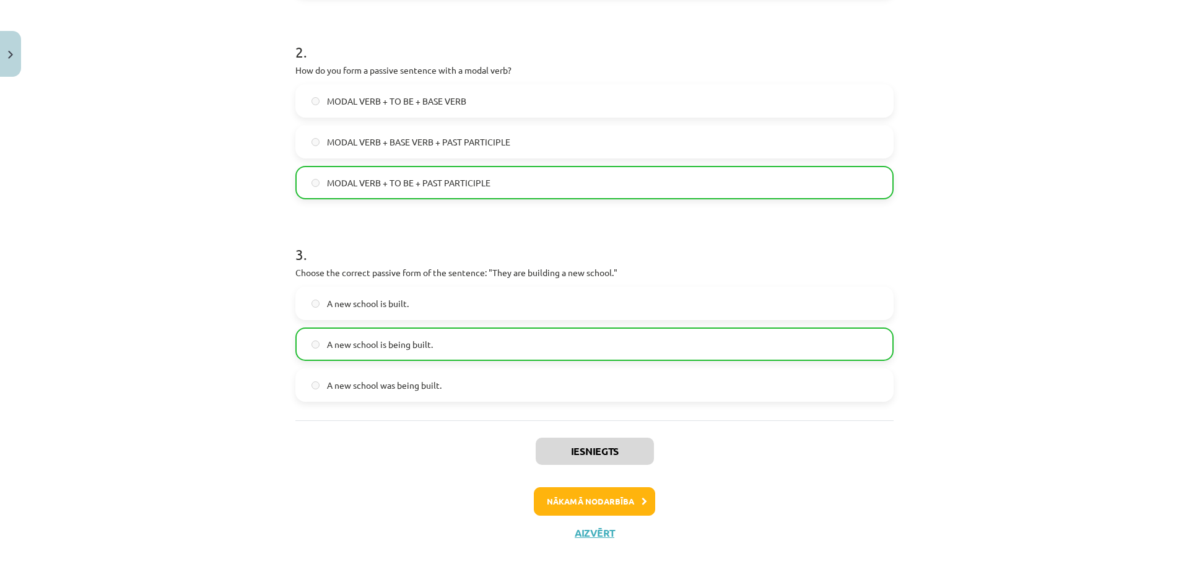
scroll to position [14, 0]
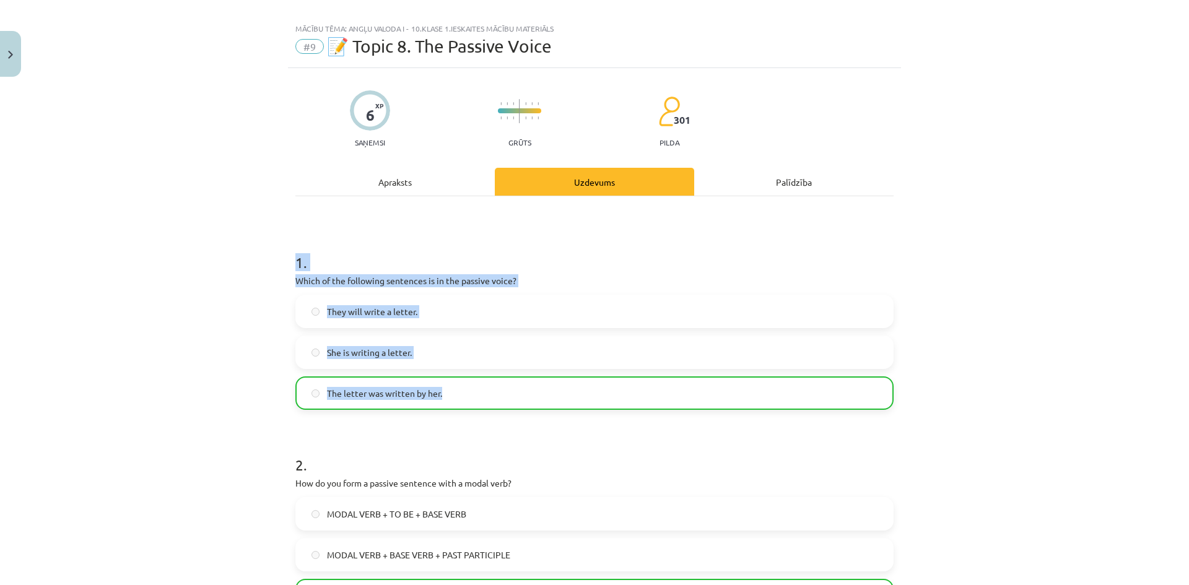
drag, startPoint x: 290, startPoint y: 265, endPoint x: 513, endPoint y: 386, distance: 253.2
click at [513, 386] on div "6 XP Saņemsi Grūts 301 pilda Apraksts Uzdevums Palīdzība 1 . Which of the follo…" at bounding box center [594, 517] width 613 height 899
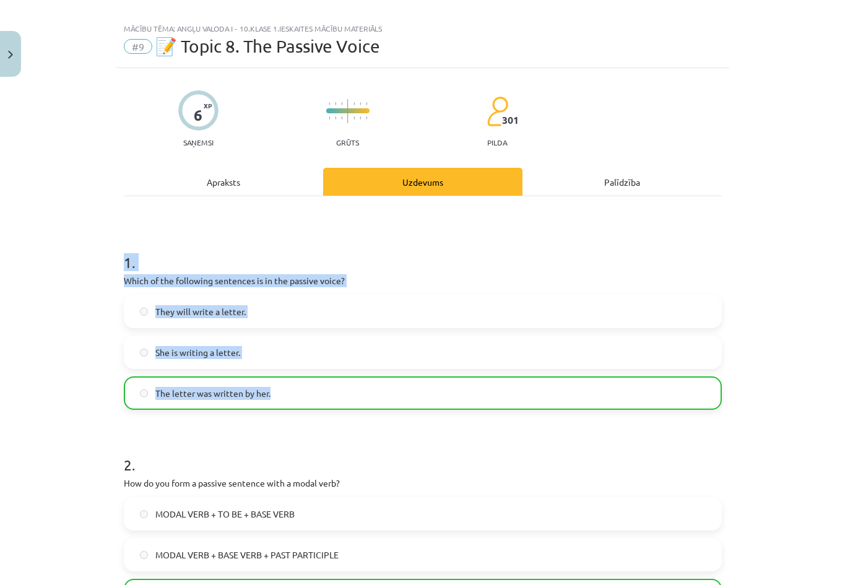
drag, startPoint x: 211, startPoint y: 315, endPoint x: 155, endPoint y: 386, distance: 90.9
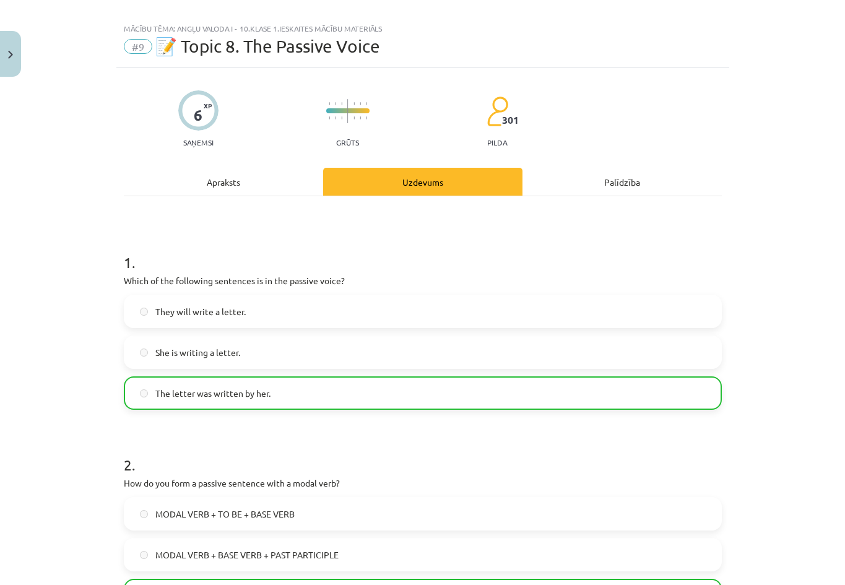
drag, startPoint x: 843, startPoint y: 499, endPoint x: 776, endPoint y: 136, distance: 368.8
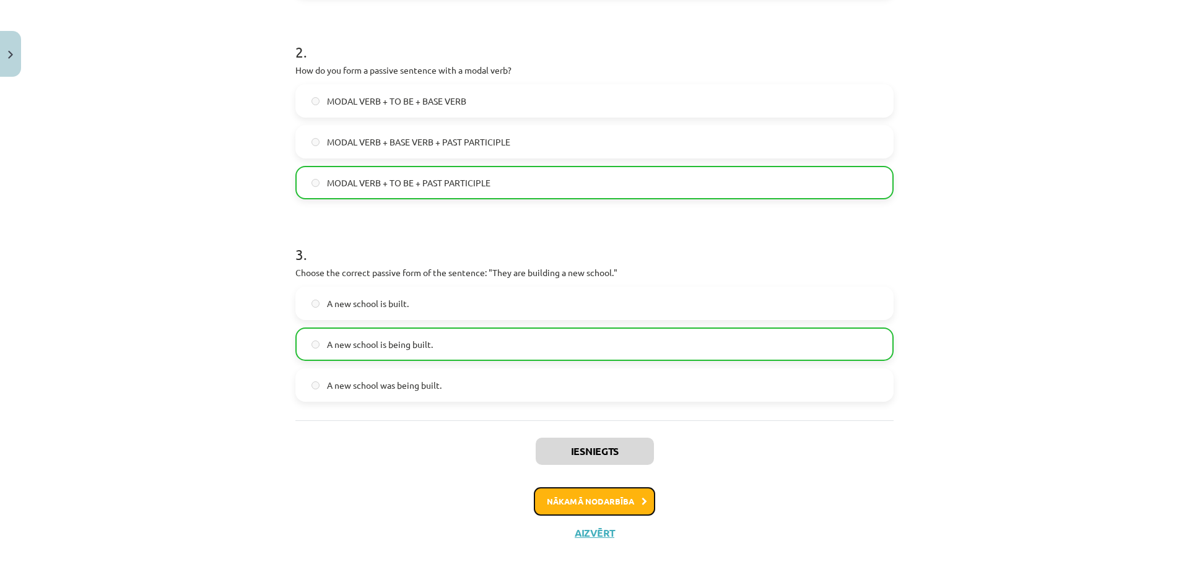
click at [628, 491] on button "Nākamā nodarbība" at bounding box center [594, 501] width 121 height 28
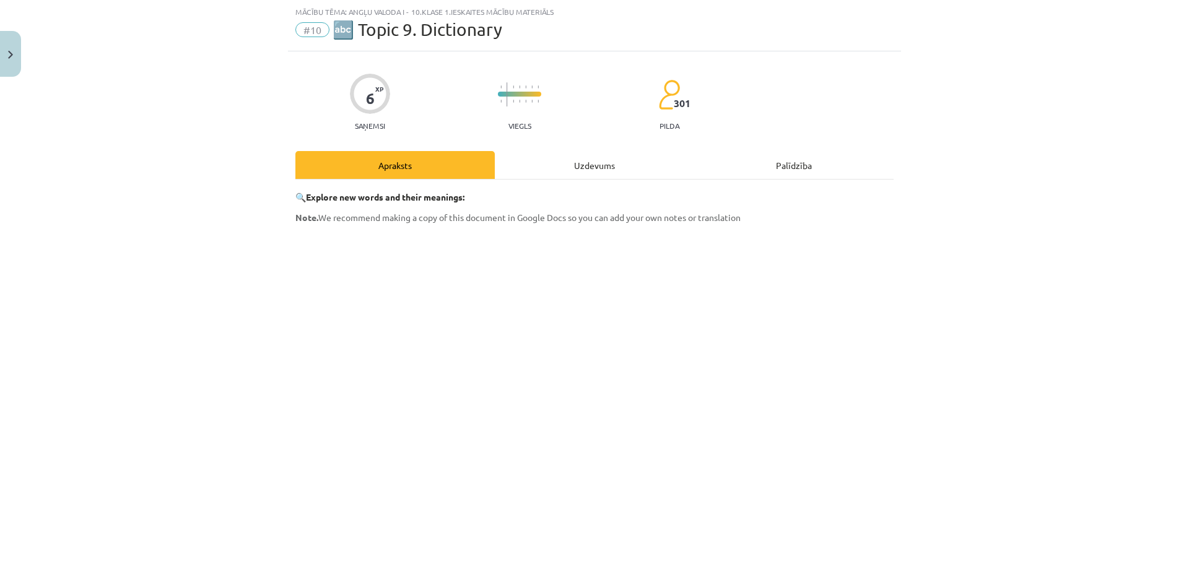
click at [586, 164] on div "Uzdevums" at bounding box center [594, 165] width 199 height 28
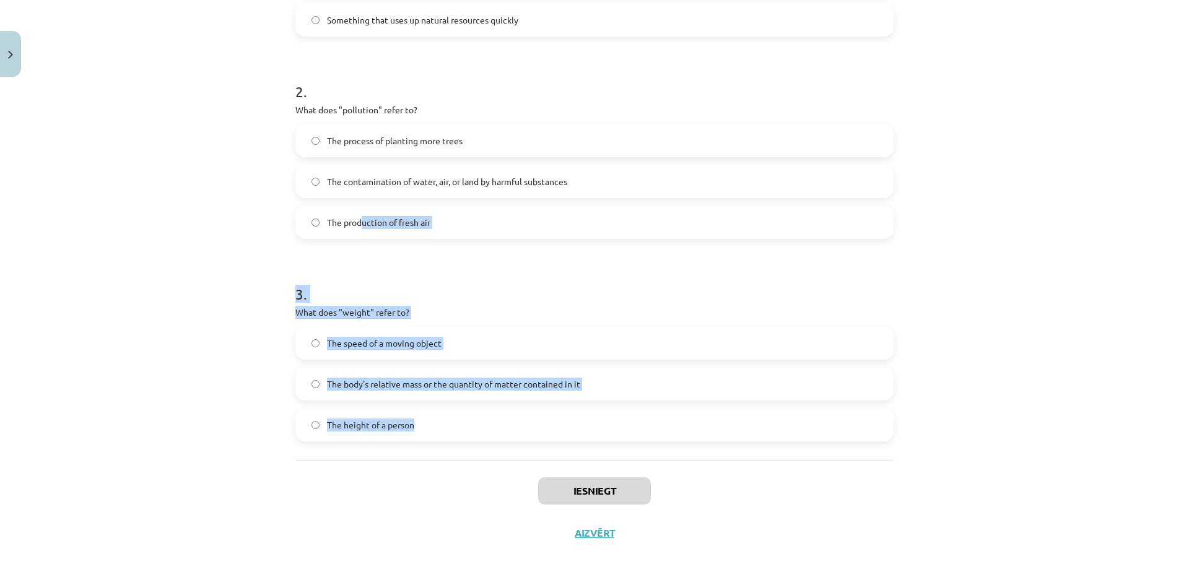
scroll to position [0, 0]
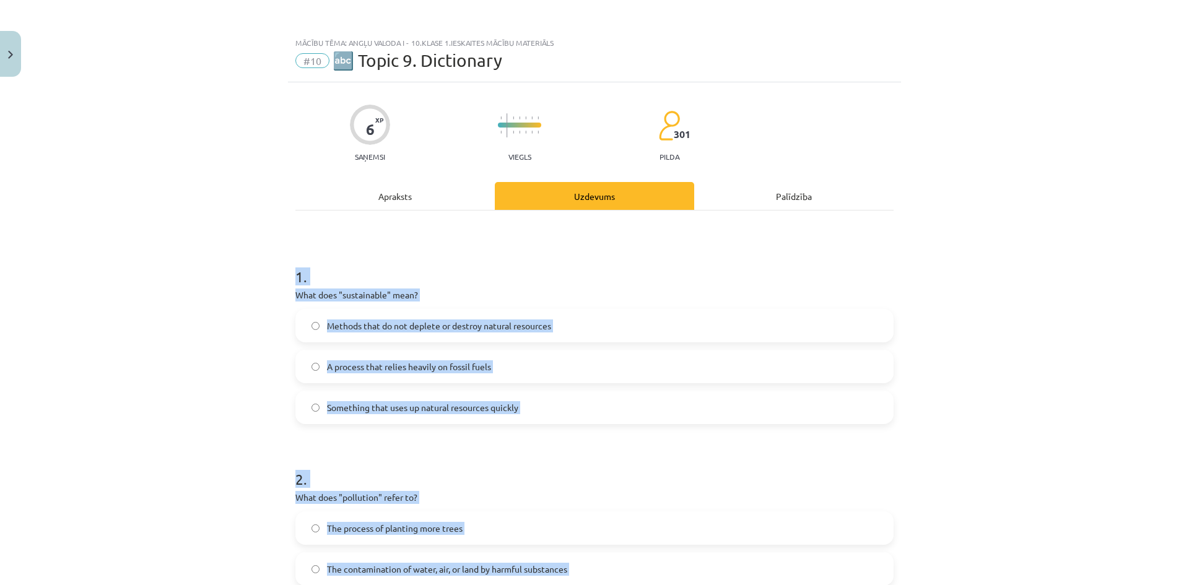
drag, startPoint x: 450, startPoint y: 425, endPoint x: 291, endPoint y: 278, distance: 216.9
click at [295, 278] on form "1 . What does "sustainable" mean? Methods that do not deplete or destroy natura…" at bounding box center [594, 537] width 598 height 583
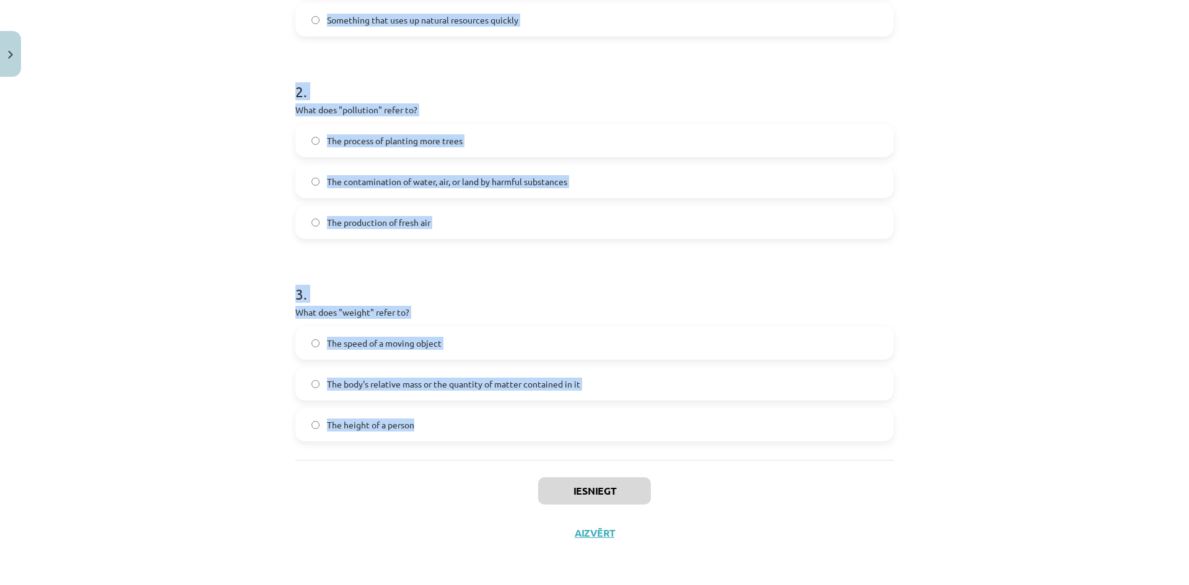
copy form "1 . What does "sustainable" mean? Methods that do not deplete or destroy natura…"
click at [155, 422] on div "Mācību tēma: Angļu valoda i - 10.klase 1.ieskaites mācību materiāls #10 🔤 Topic…" at bounding box center [594, 292] width 1189 height 585
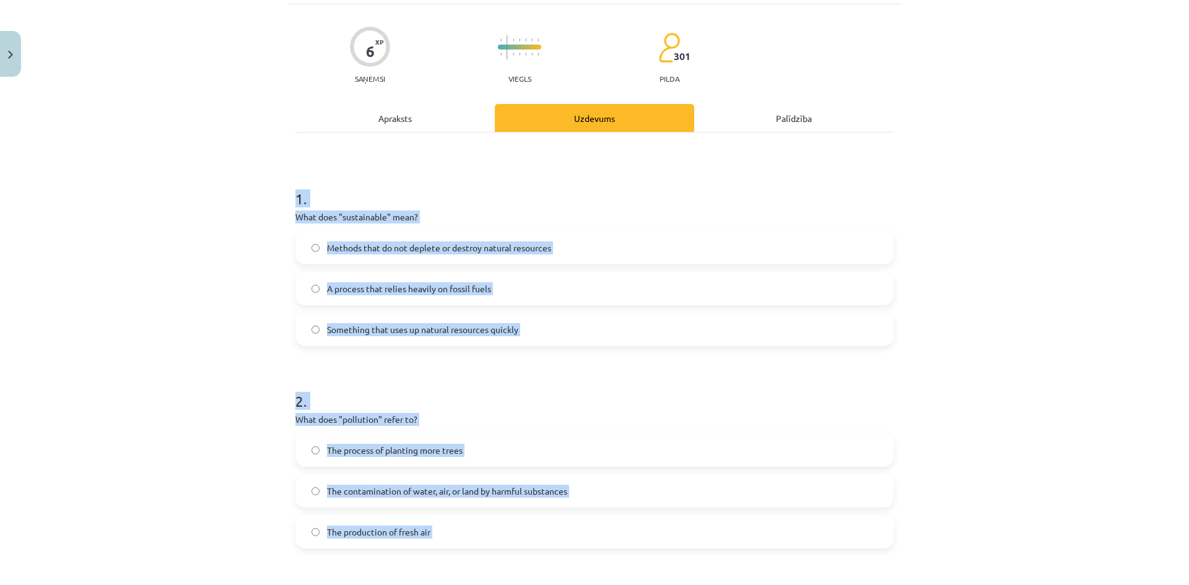
click at [462, 383] on h1 "2 ." at bounding box center [594, 390] width 598 height 38
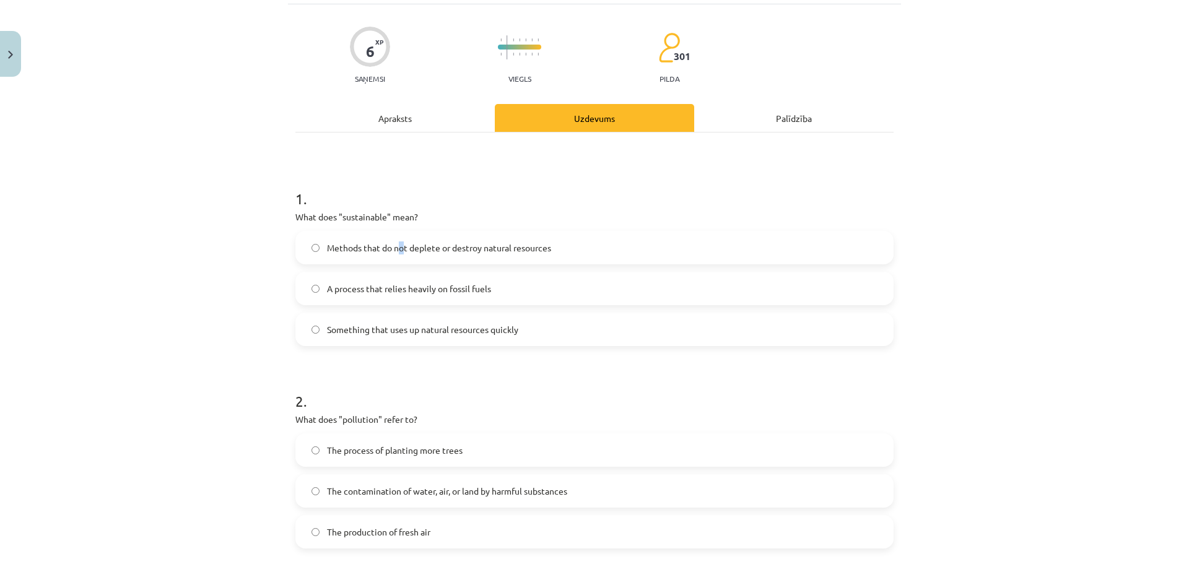
click at [397, 242] on span "Methods that do not deplete or destroy natural resources" at bounding box center [439, 247] width 224 height 13
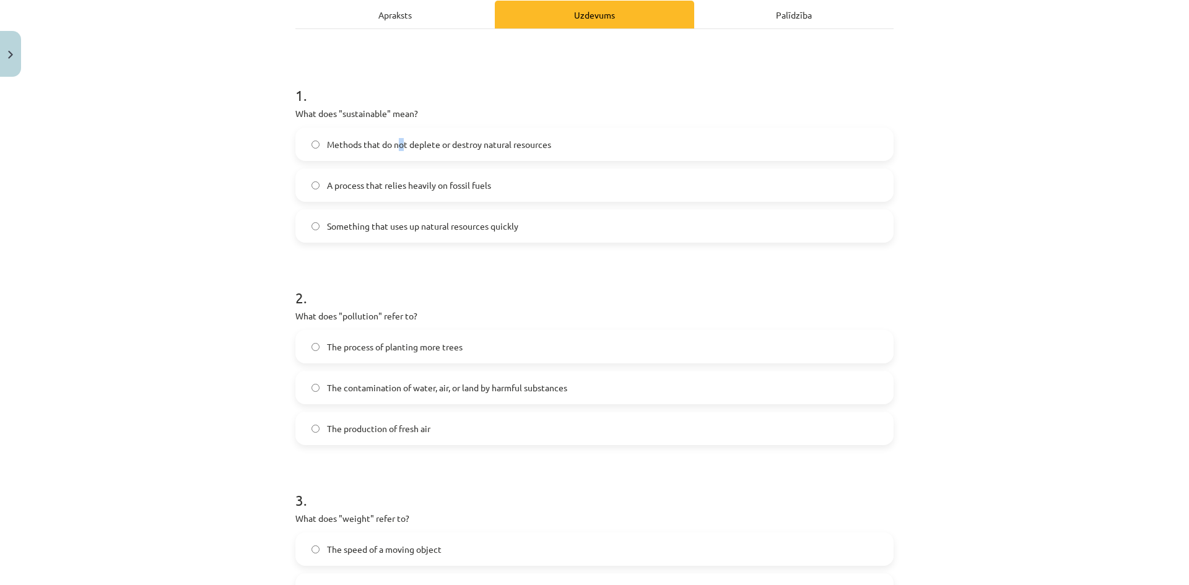
scroll to position [284, 0]
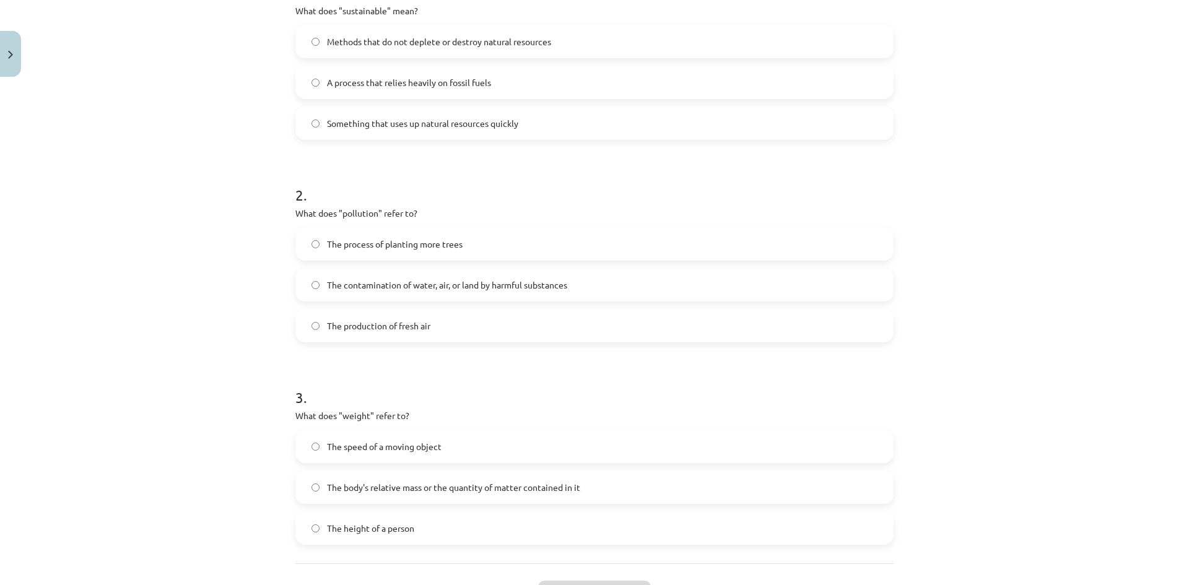
click at [388, 288] on span "The contamination of water, air, or land by harmful substances" at bounding box center [447, 285] width 240 height 13
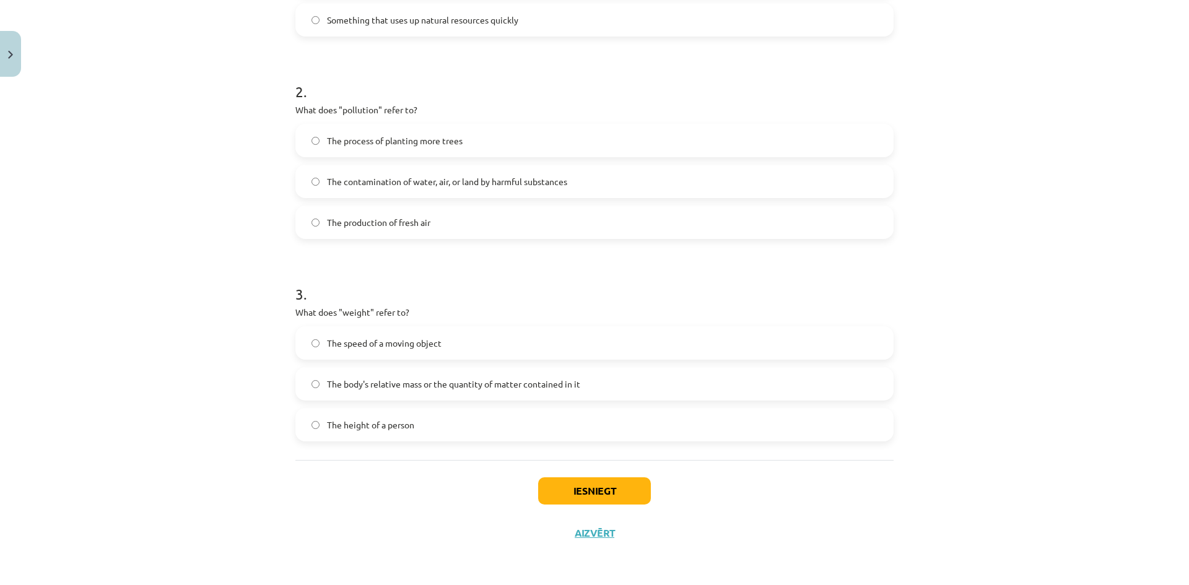
click at [361, 386] on span "The body's relative mass or the quantity of matter contained in it" at bounding box center [453, 384] width 253 height 13
click at [637, 487] on button "Iesniegt" at bounding box center [594, 490] width 113 height 27
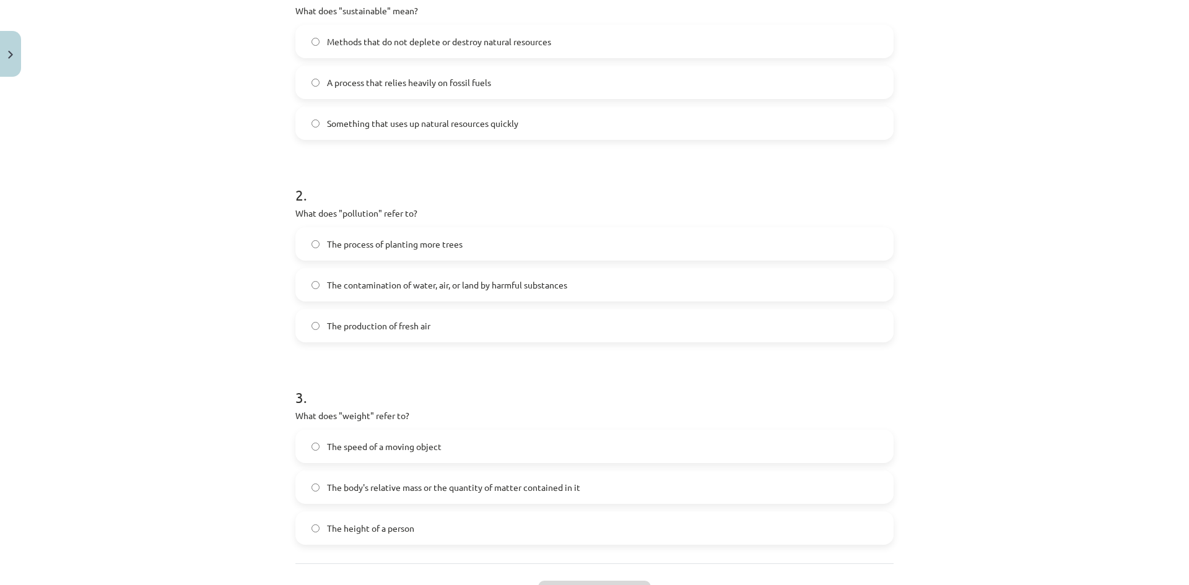
scroll to position [78, 0]
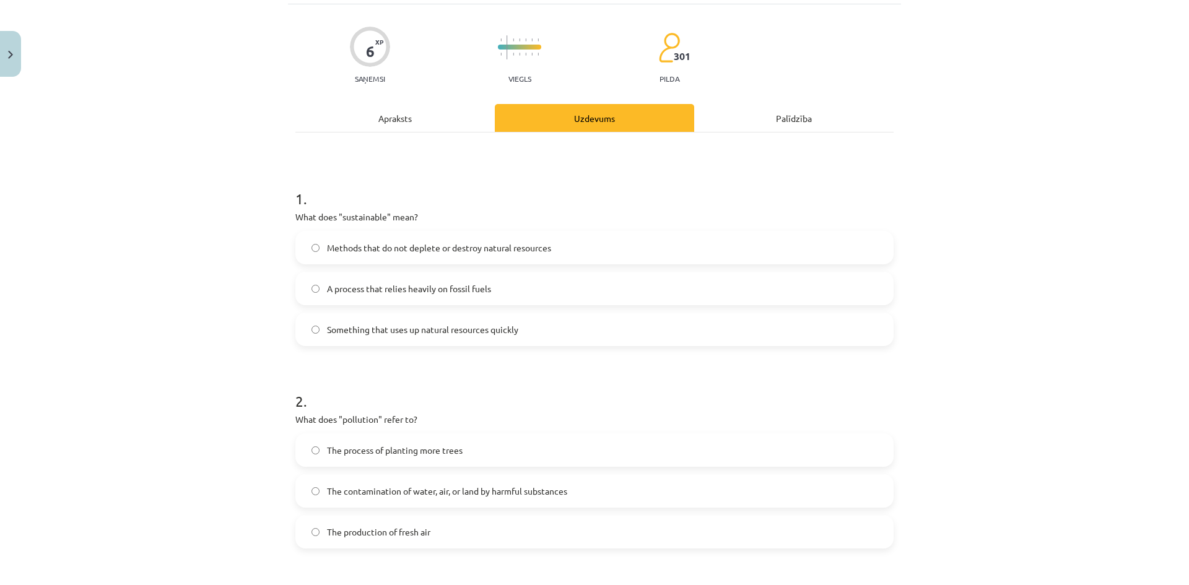
click at [358, 293] on span "A process that relies heavily on fossil fuels" at bounding box center [409, 288] width 164 height 13
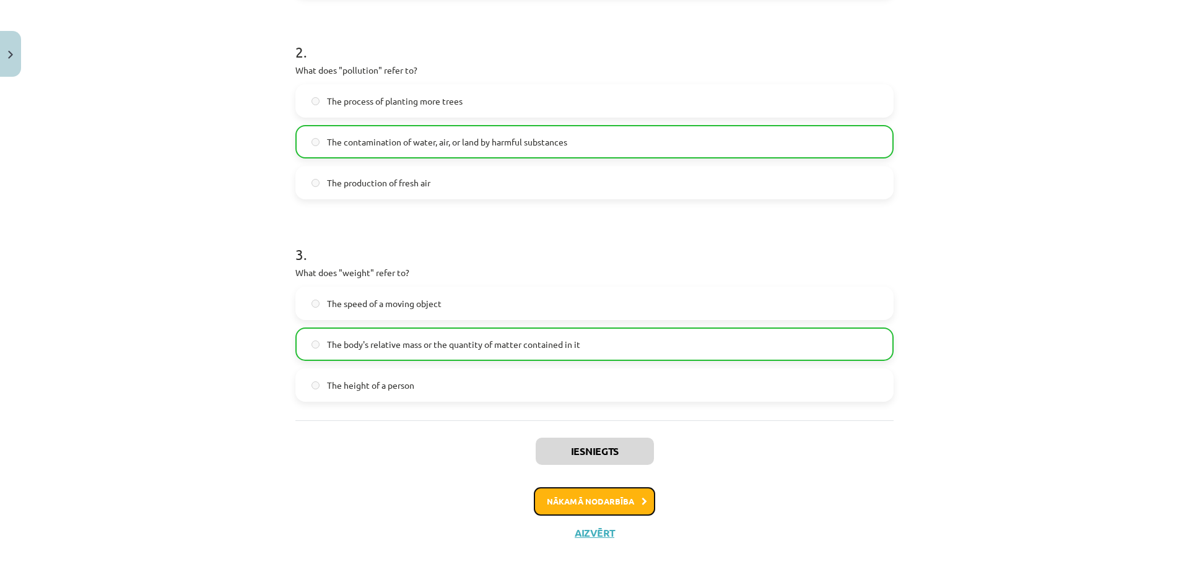
click at [584, 515] on button "Nākamā nodarbība" at bounding box center [594, 501] width 121 height 28
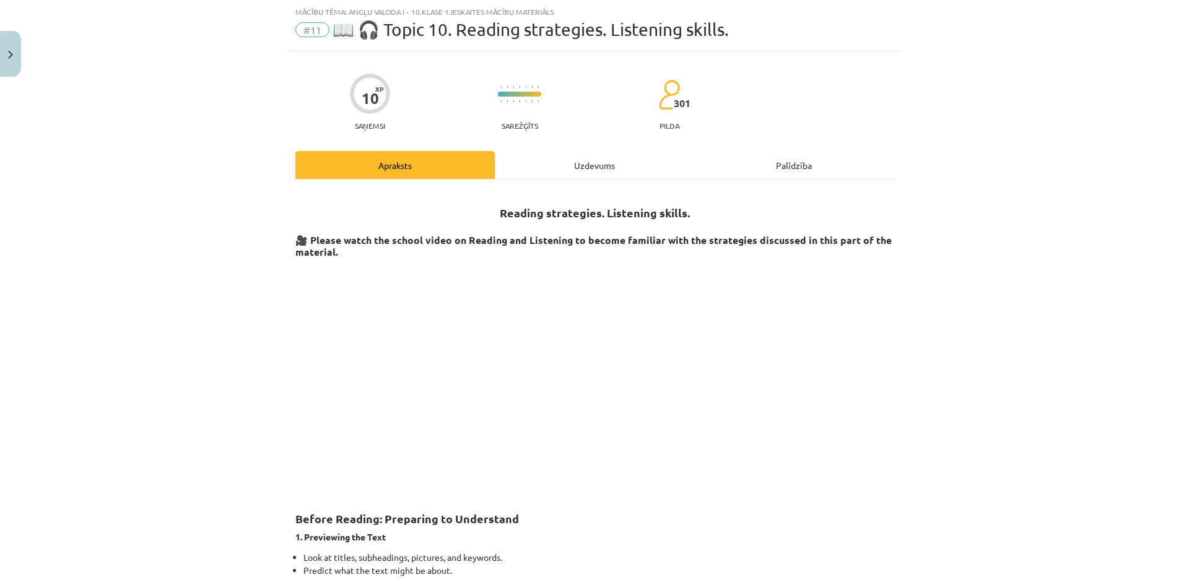
click at [562, 170] on div "Uzdevums" at bounding box center [594, 165] width 199 height 28
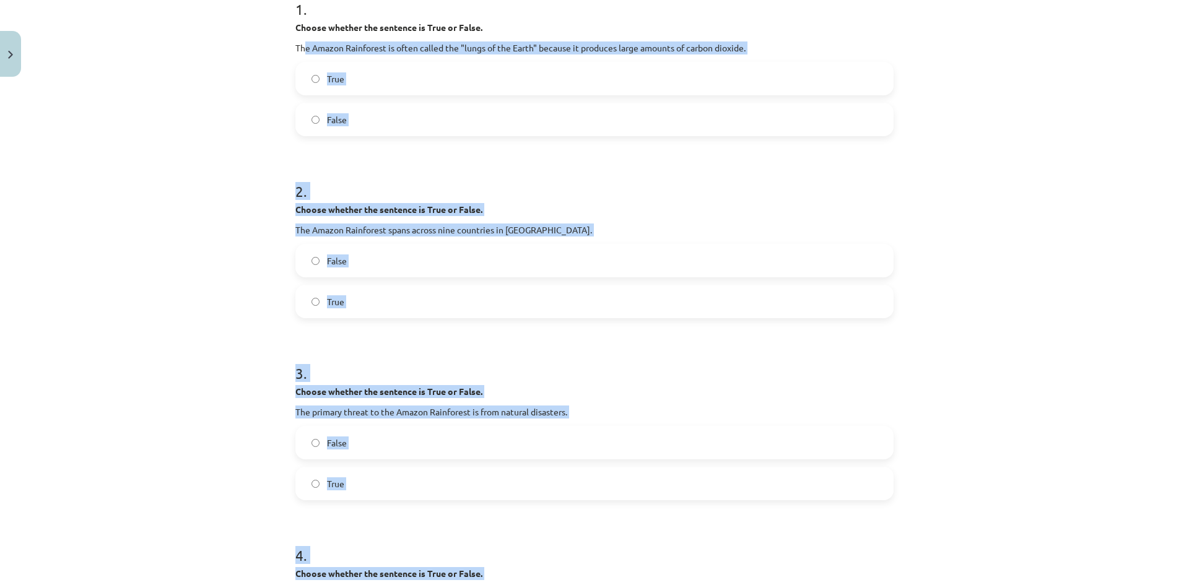
scroll to position [165, 0]
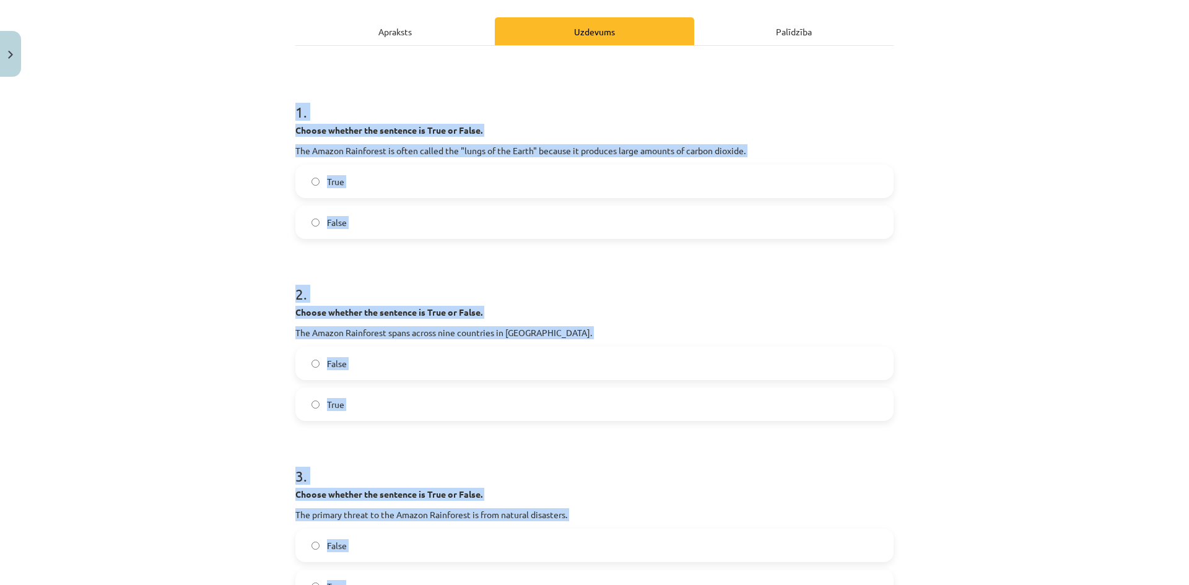
drag, startPoint x: 531, startPoint y: 427, endPoint x: 286, endPoint y: 106, distance: 403.7
copy form "1 . Choose whether the sentence is True or False. The Amazon Rainforest is ofte…"
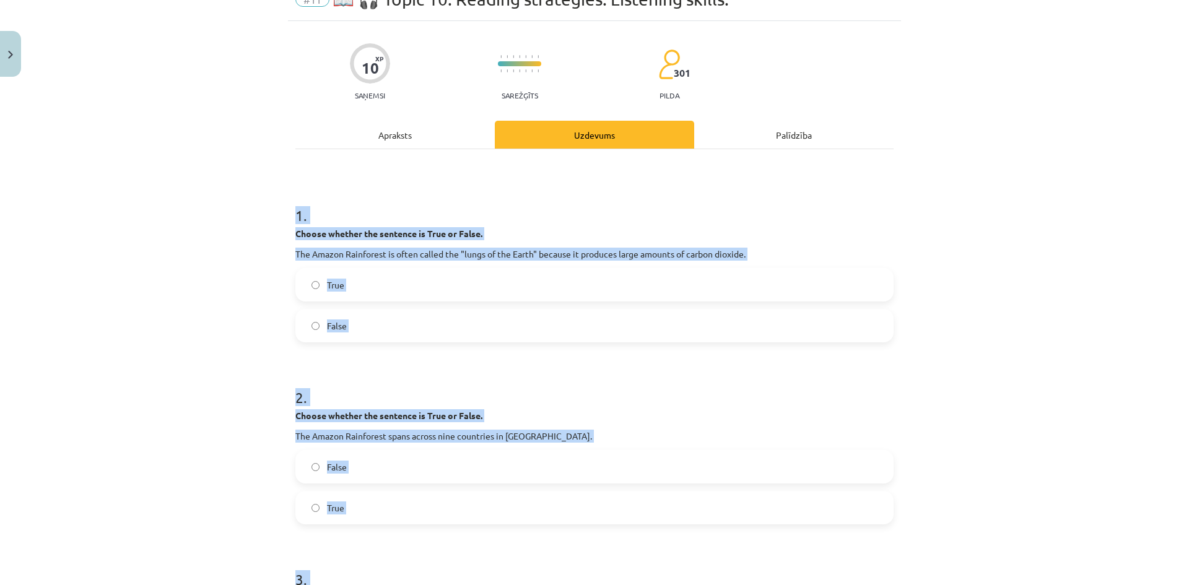
click at [352, 324] on label "False" at bounding box center [595, 325] width 596 height 31
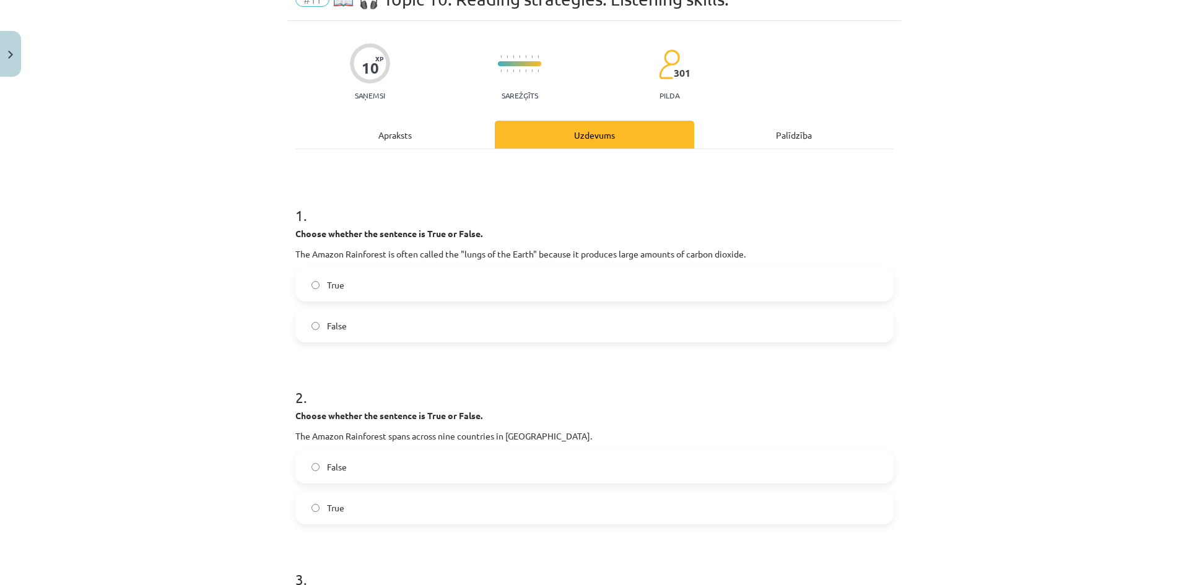
click at [355, 461] on label "False" at bounding box center [595, 466] width 596 height 31
click at [354, 488] on div "False True" at bounding box center [594, 487] width 598 height 74
click at [354, 506] on label "True" at bounding box center [595, 507] width 596 height 31
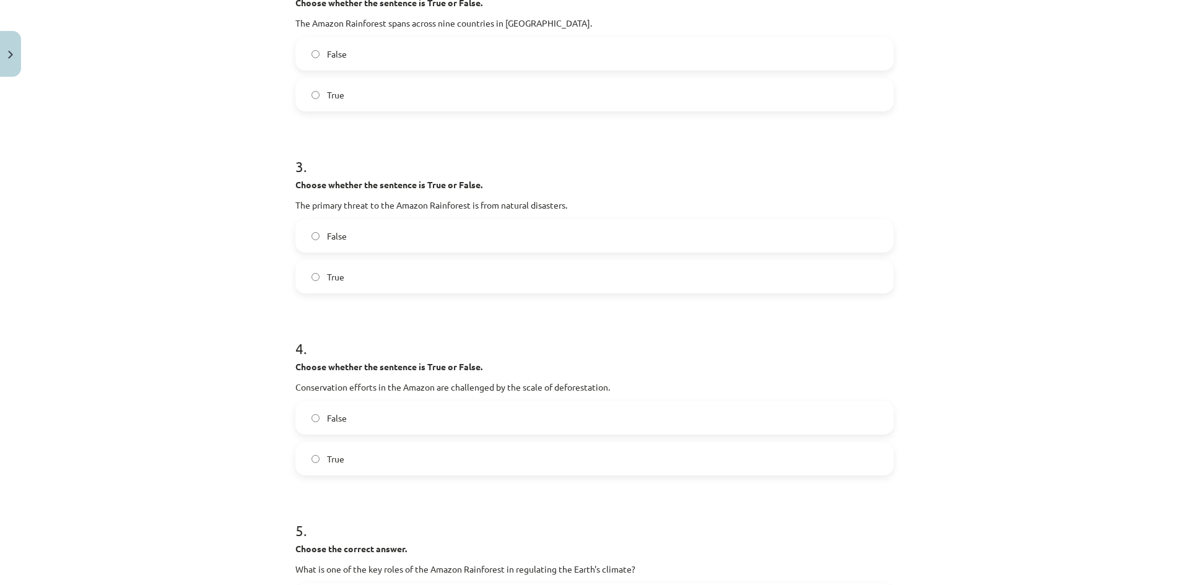
click at [353, 426] on label "False" at bounding box center [595, 417] width 596 height 31
click at [351, 236] on label "False" at bounding box center [595, 235] width 596 height 31
click at [360, 461] on label "True" at bounding box center [595, 458] width 596 height 31
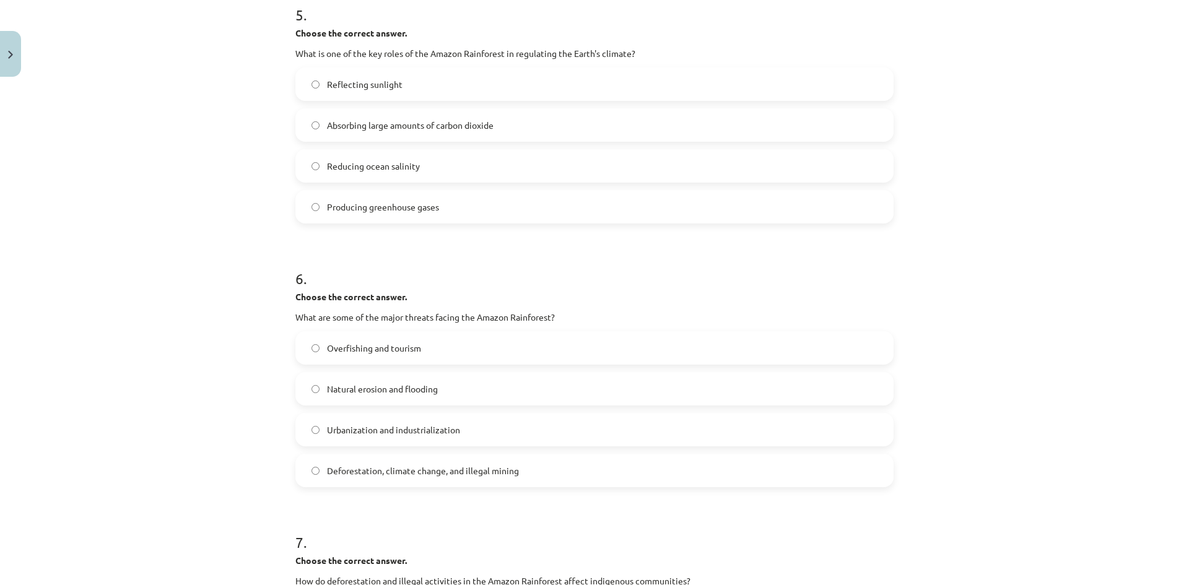
scroll to position [887, 0]
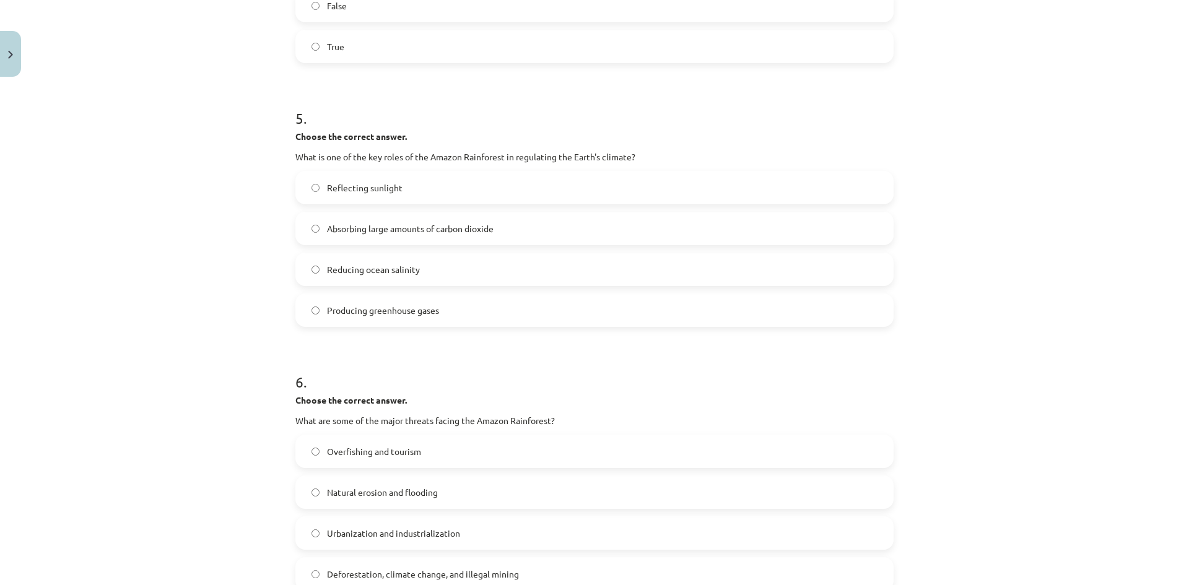
click at [397, 219] on label "Absorbing large amounts of carbon dioxide" at bounding box center [595, 228] width 596 height 31
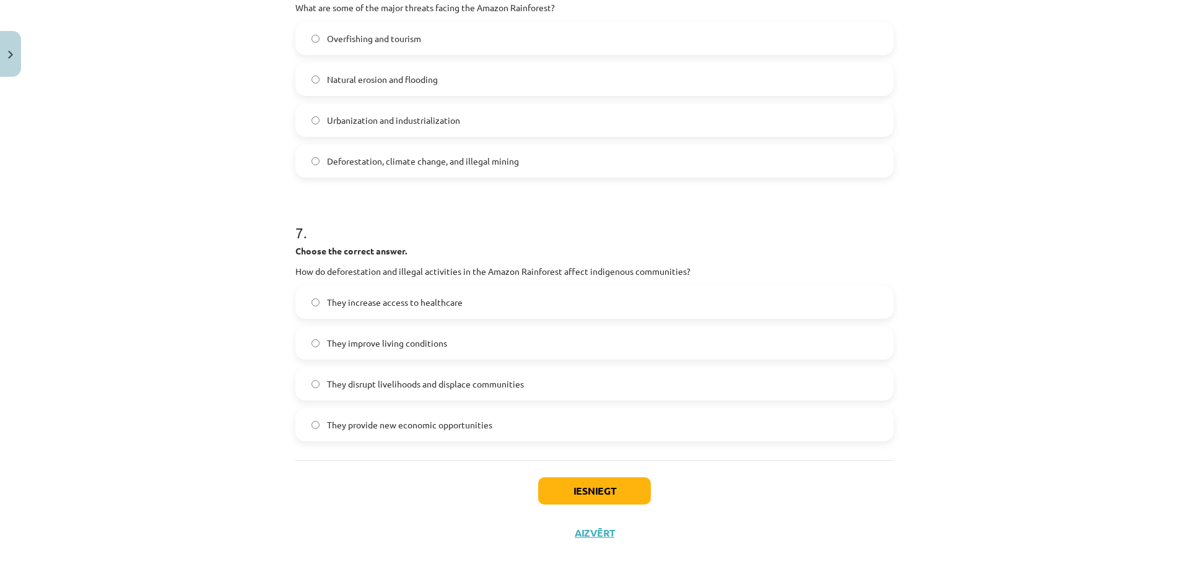
scroll to position [1093, 0]
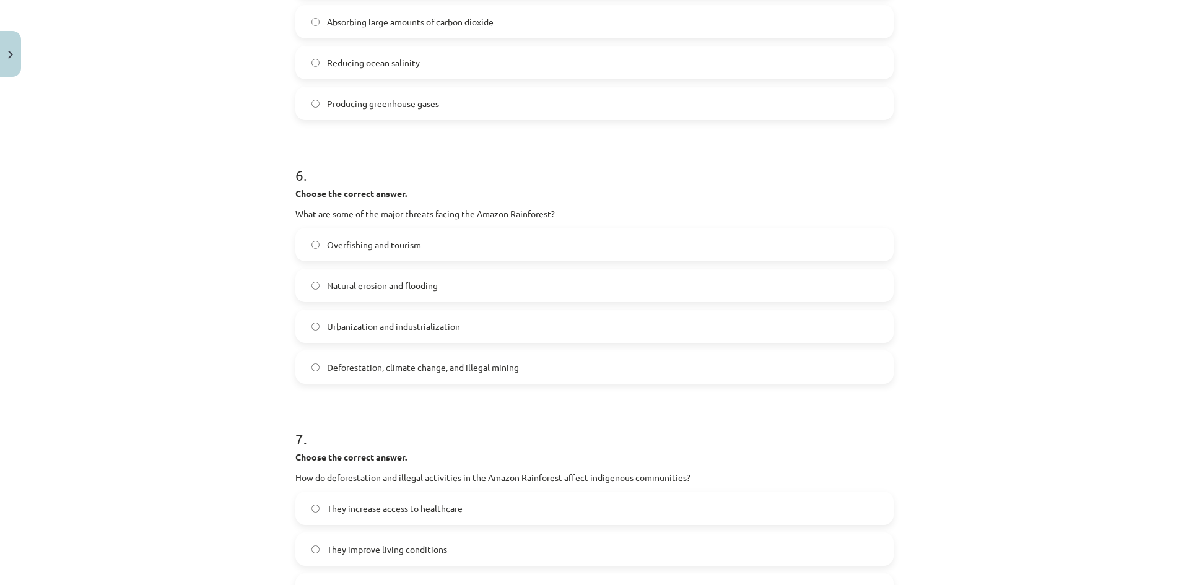
drag, startPoint x: 397, startPoint y: 361, endPoint x: 410, endPoint y: 371, distance: 16.3
click at [397, 363] on span "Deforestation, climate change, and illegal mining" at bounding box center [423, 367] width 192 height 13
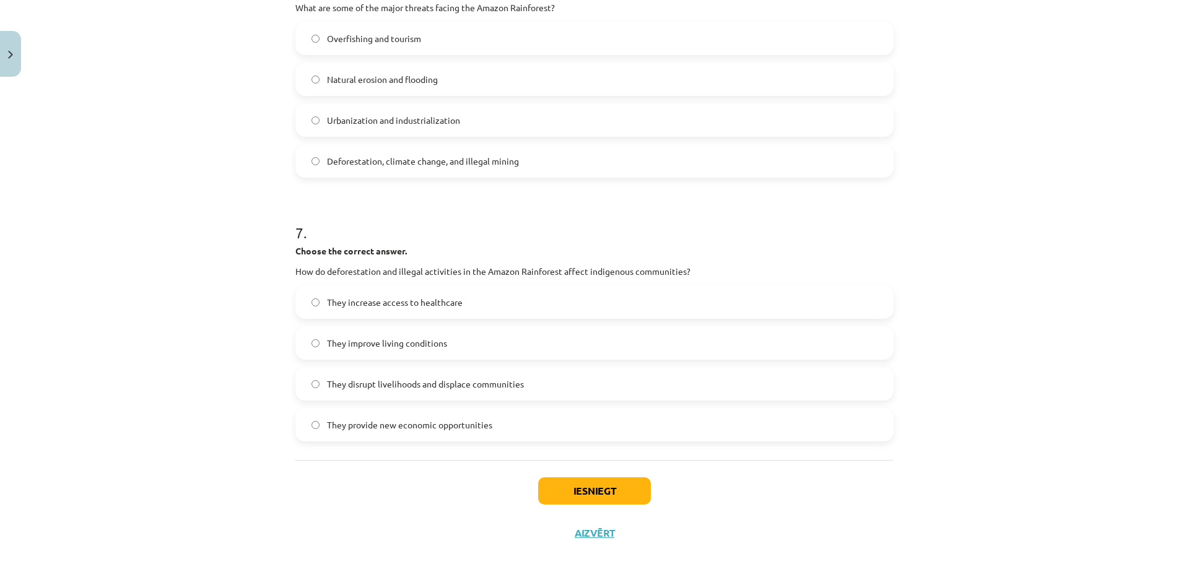
click at [345, 426] on span "They provide new economic opportunities" at bounding box center [409, 425] width 165 height 13
click at [395, 394] on label "They disrupt livelihoods and displace communities" at bounding box center [595, 383] width 596 height 31
click at [599, 489] on button "Iesniegt" at bounding box center [594, 490] width 113 height 27
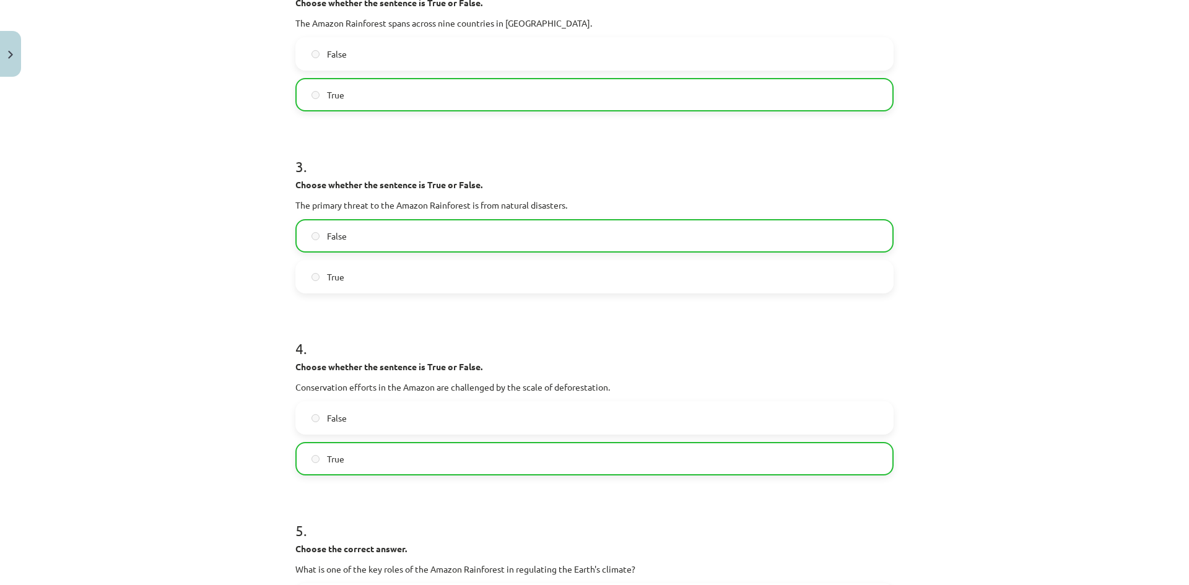
scroll to position [0, 0]
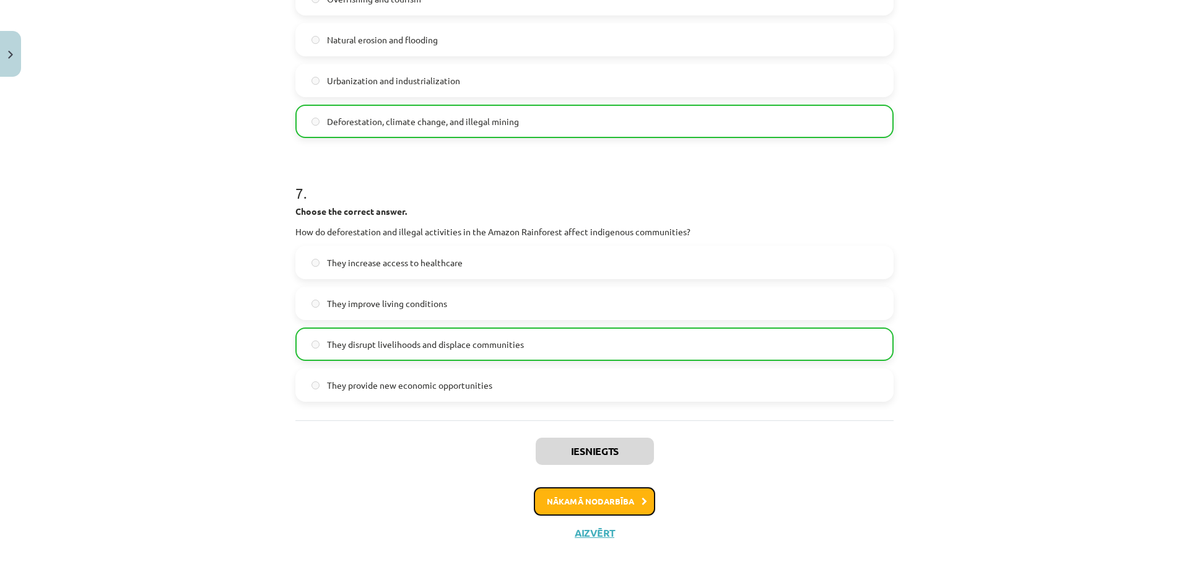
click at [591, 500] on button "Nākamā nodarbība" at bounding box center [594, 501] width 121 height 28
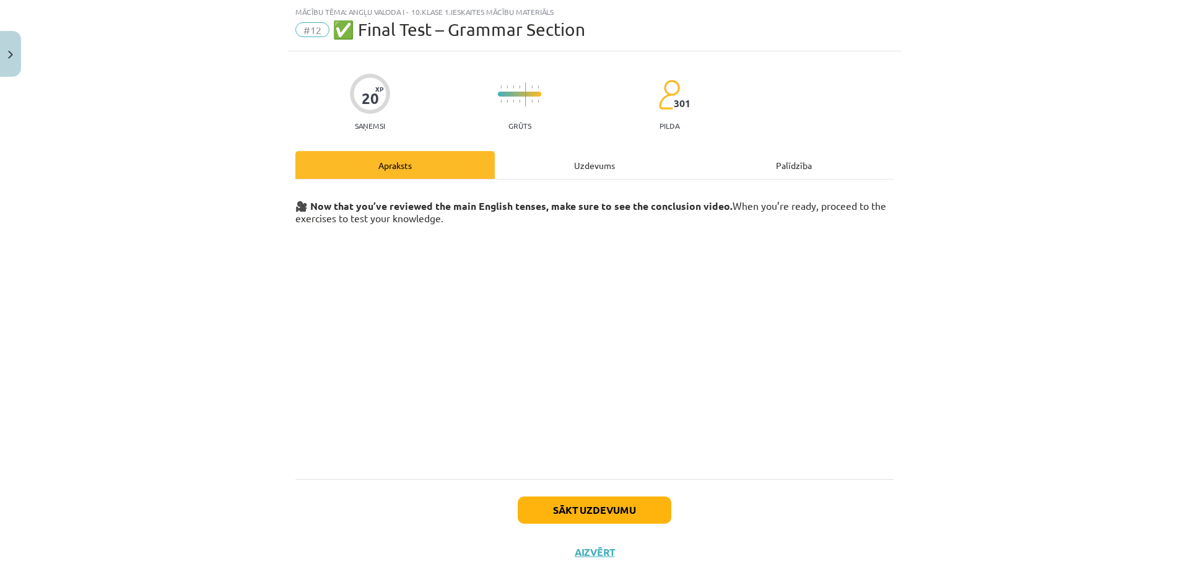
click at [578, 177] on div "Uzdevums" at bounding box center [594, 165] width 199 height 28
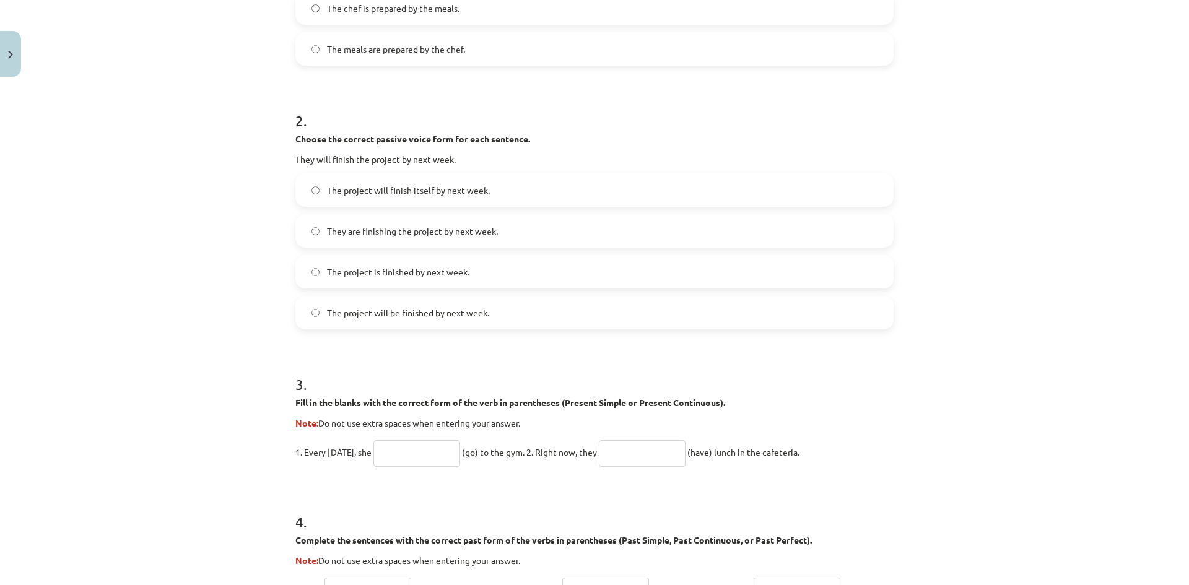
scroll to position [213, 0]
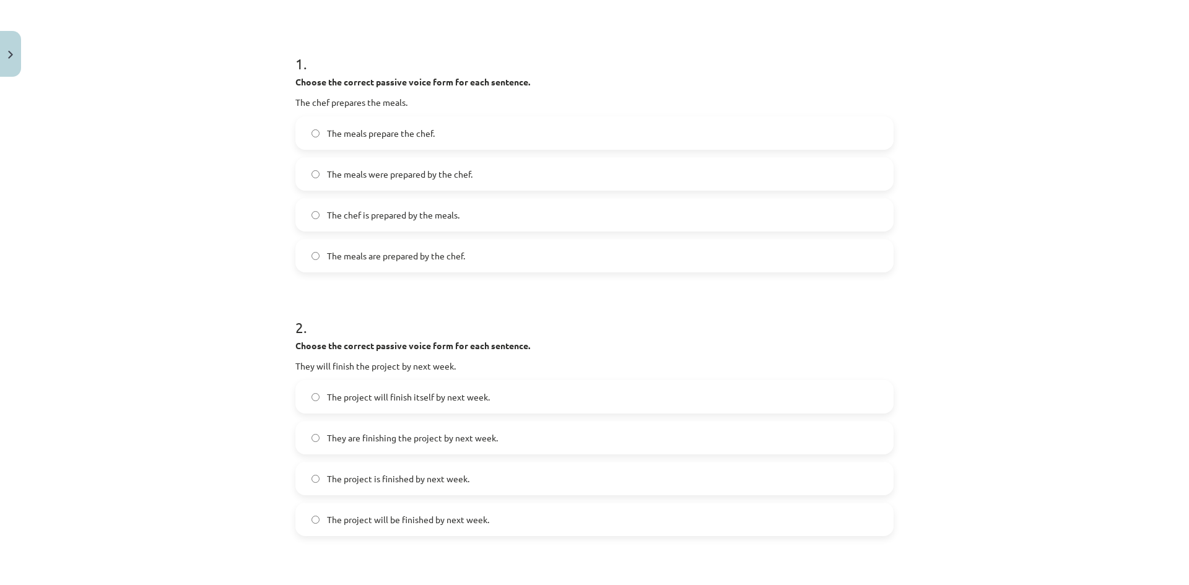
drag, startPoint x: 598, startPoint y: 432, endPoint x: 348, endPoint y: 104, distance: 412.1
click at [289, 62] on div "20 XP Saņemsi Grūts 301 pilda Apraksts Uzdevums Palīdzība 1 . Choose the correc…" at bounding box center [594, 572] width 613 height 1407
copy form "1 . Choose the correct passive voice form for each sentence. The chef prepares …"
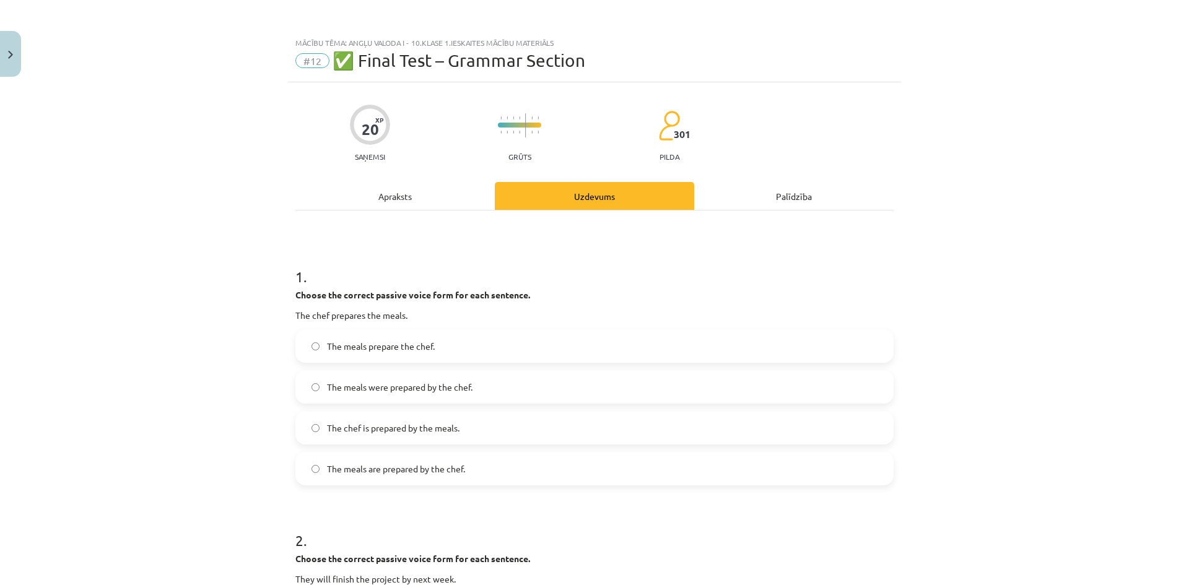
click at [512, 293] on strong "Choose the correct passive voice form for each sentence." at bounding box center [412, 294] width 235 height 11
click at [371, 470] on span "The meals are prepared by the chef." at bounding box center [396, 469] width 138 height 13
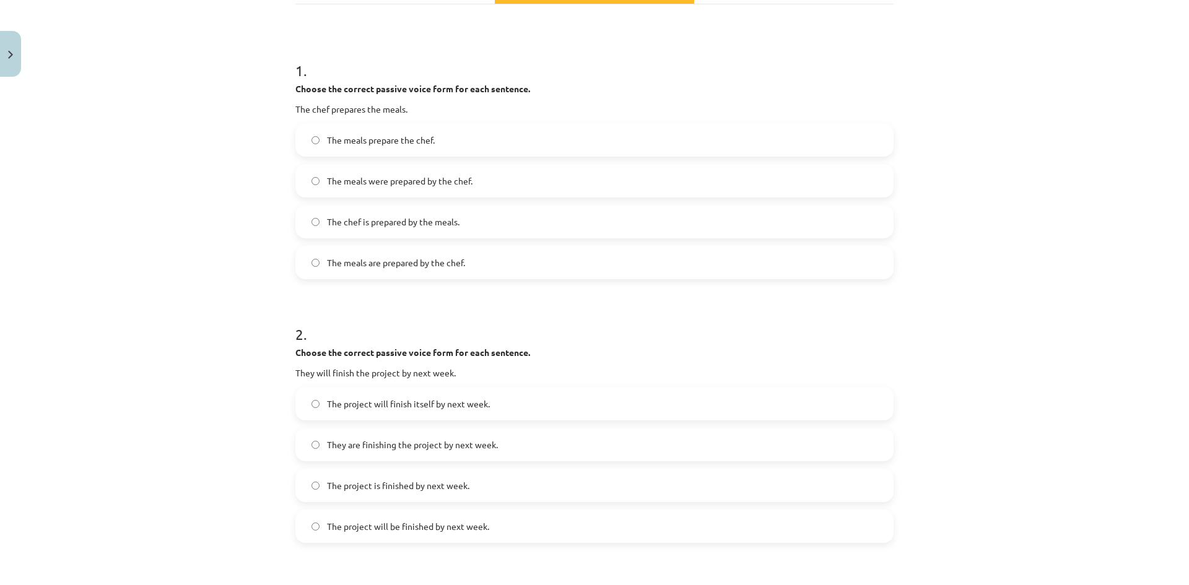
scroll to position [413, 0]
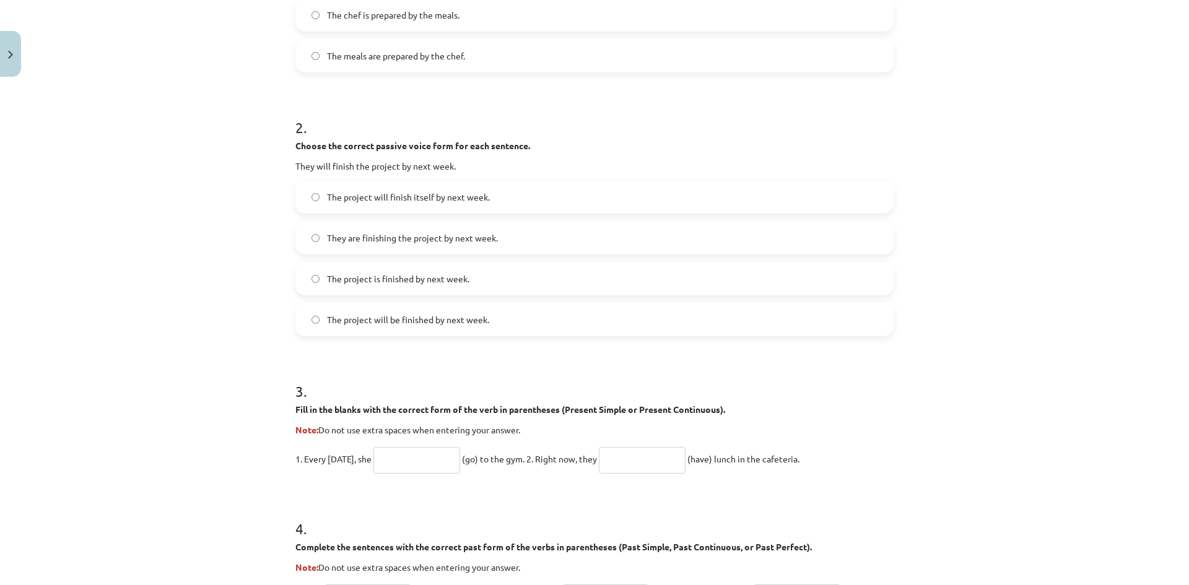
drag, startPoint x: 373, startPoint y: 314, endPoint x: 381, endPoint y: 321, distance: 10.5
click at [373, 315] on span "The project will be finished by next week." at bounding box center [408, 319] width 162 height 13
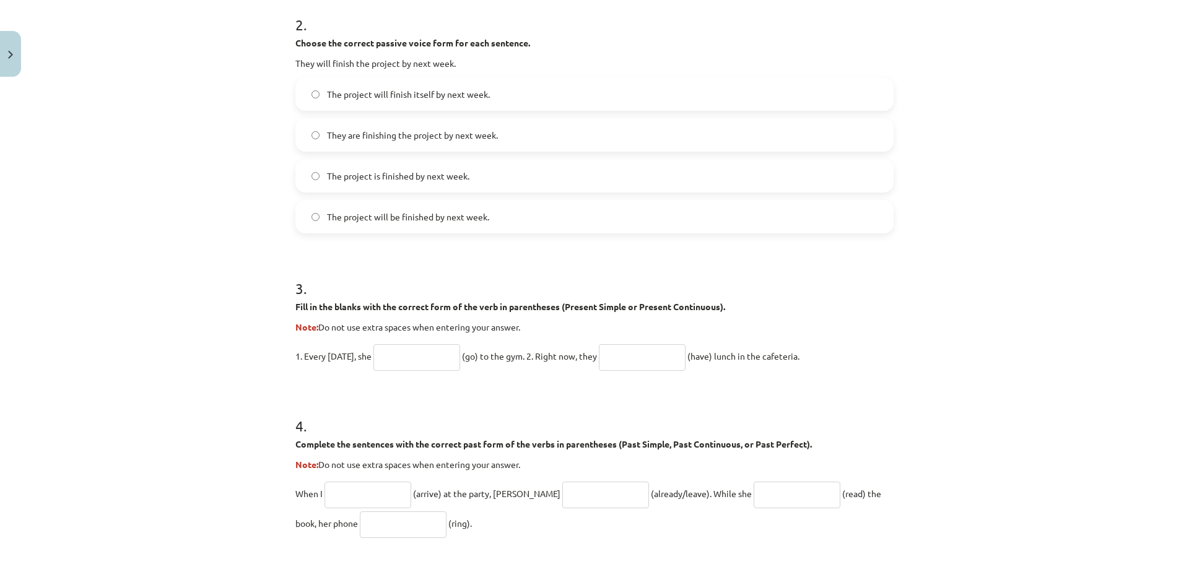
click at [412, 363] on input "text" at bounding box center [416, 357] width 87 height 27
type input "*"
type input "****"
click at [653, 359] on input "text" at bounding box center [642, 357] width 87 height 27
type input "**********"
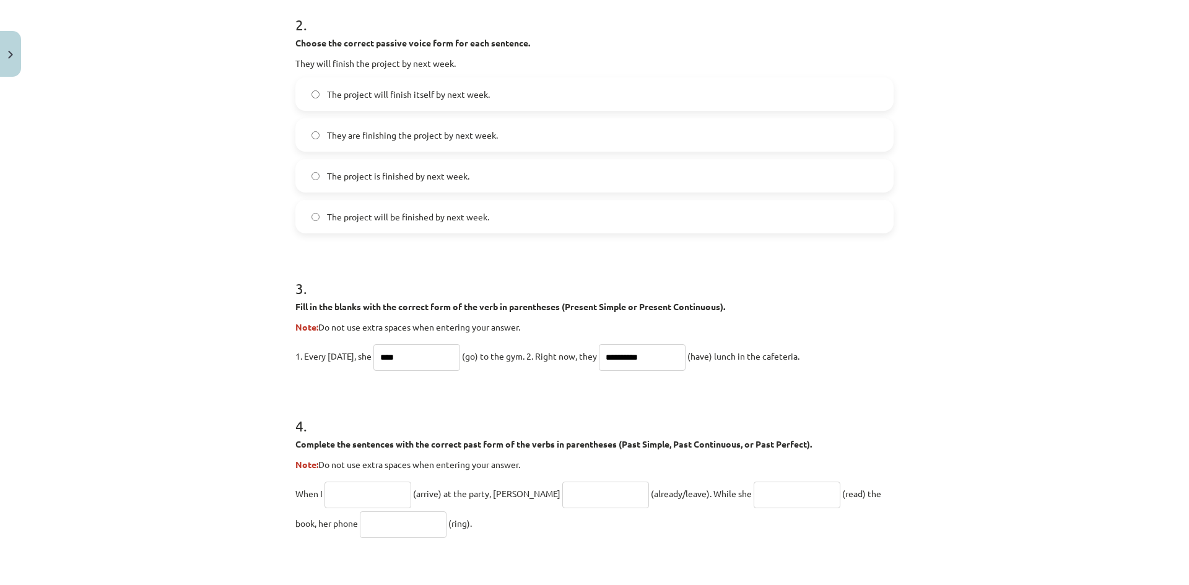
click at [356, 487] on input "text" at bounding box center [367, 495] width 87 height 27
type input "*******"
type input "**********"
click at [373, 509] on p "**********" at bounding box center [594, 508] width 598 height 59
click at [367, 513] on input "text" at bounding box center [403, 524] width 87 height 27
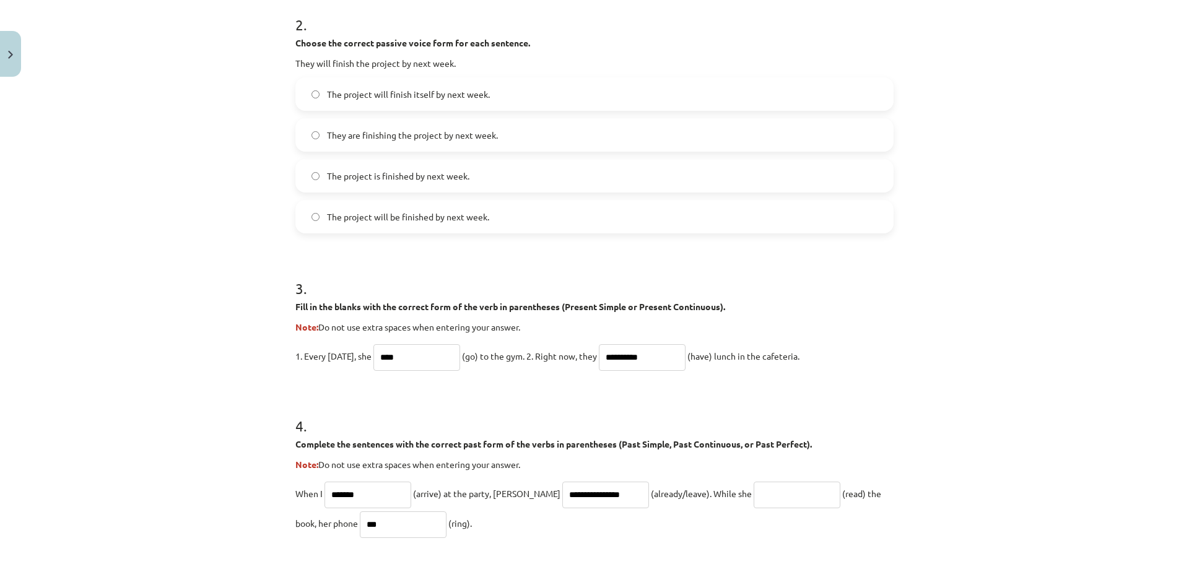
type input "***"
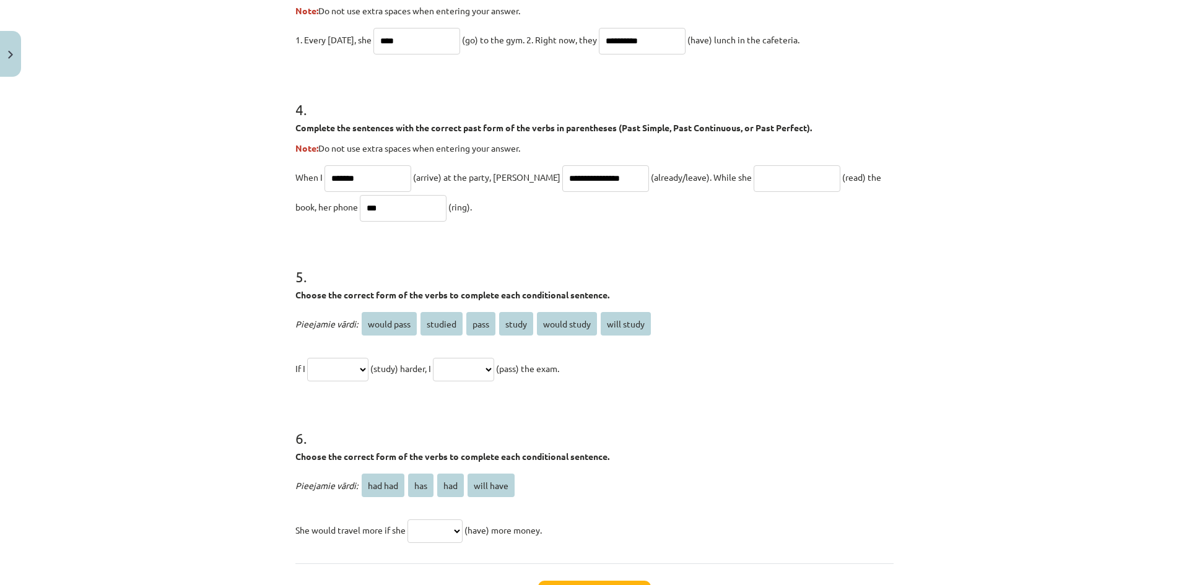
scroll to position [729, 0]
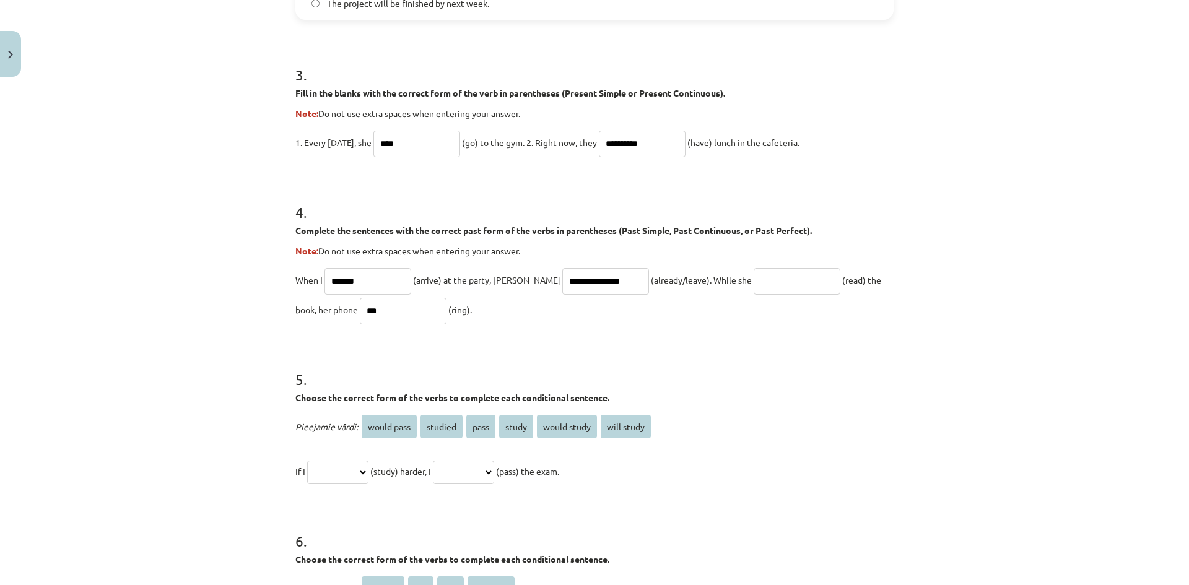
click at [766, 289] on input "text" at bounding box center [797, 281] width 87 height 27
type input "**********"
drag, startPoint x: 292, startPoint y: 313, endPoint x: 258, endPoint y: 313, distance: 34.1
click at [268, 313] on div "**********" at bounding box center [594, 292] width 1189 height 585
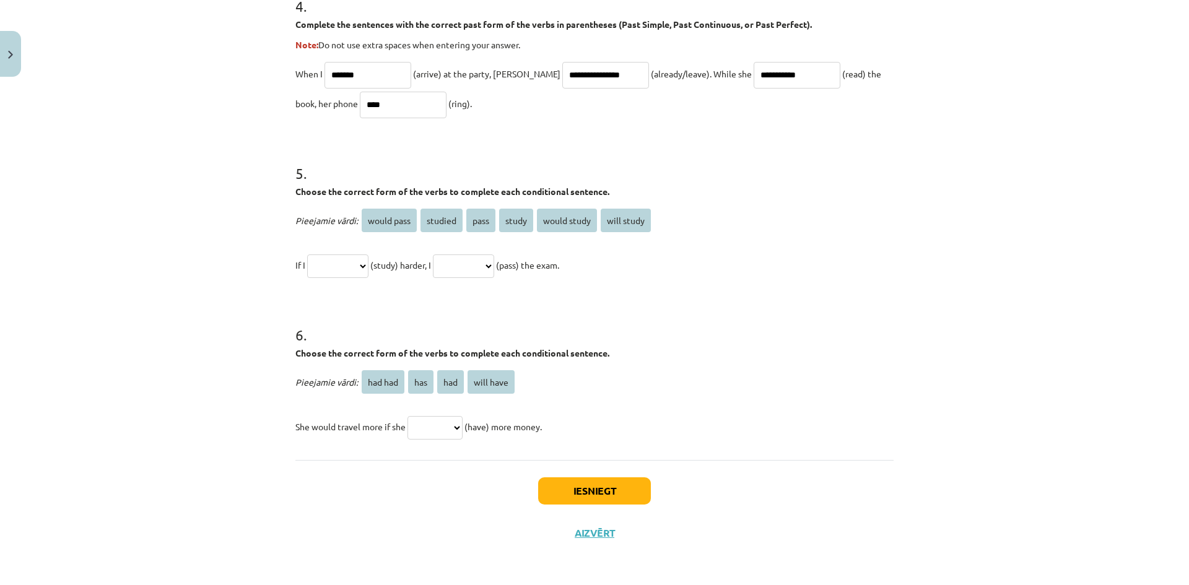
type input "****"
click at [361, 261] on select "**********" at bounding box center [337, 266] width 61 height 24
click at [429, 423] on select "******* *** *** *********" at bounding box center [434, 428] width 55 height 24
drag, startPoint x: 435, startPoint y: 425, endPoint x: 430, endPoint y: 366, distance: 59.7
click at [437, 425] on select "******* *** *** *********" at bounding box center [434, 428] width 55 height 24
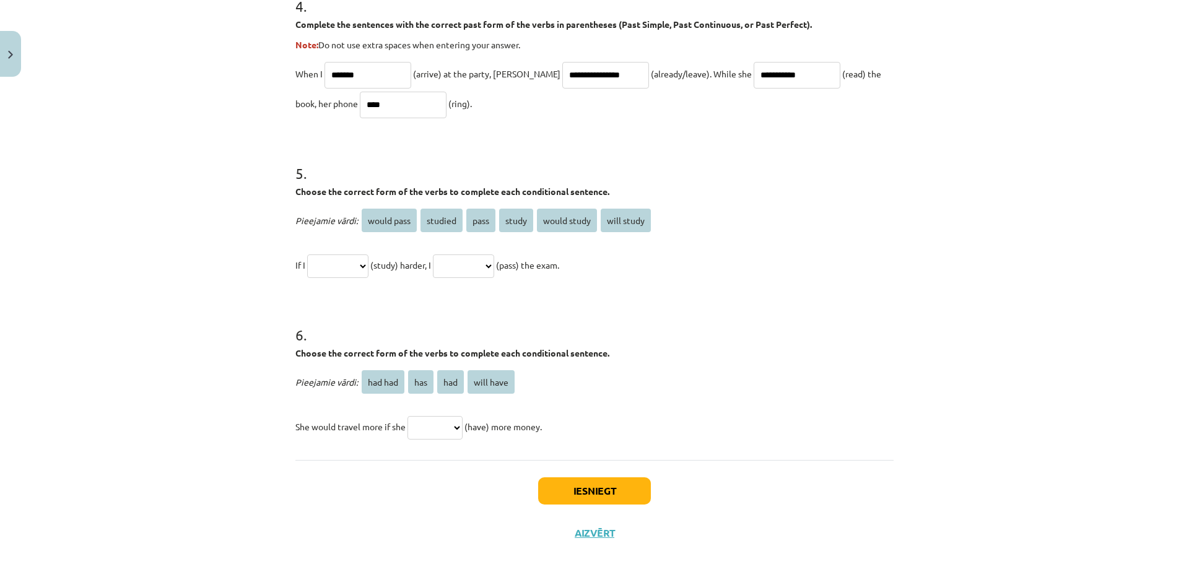
click at [353, 272] on select "**********" at bounding box center [337, 266] width 61 height 24
click at [442, 328] on h1 "6 ." at bounding box center [594, 324] width 598 height 38
click at [443, 427] on select "******* *** *** *********" at bounding box center [434, 428] width 55 height 24
select select "***"
click at [407, 416] on select "******* *** *** *********" at bounding box center [434, 428] width 55 height 24
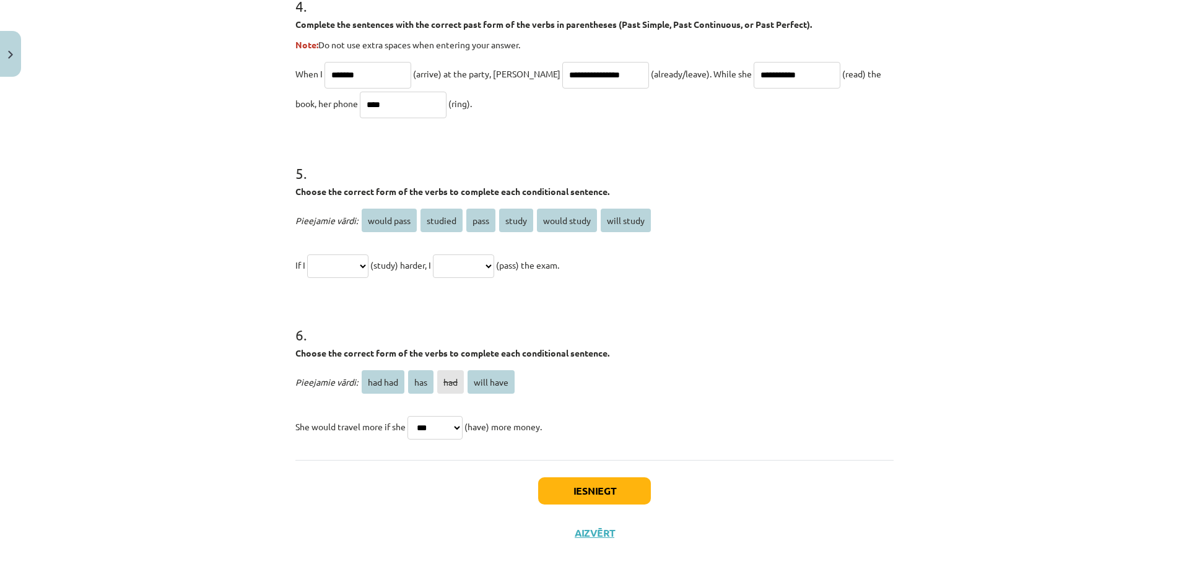
scroll to position [832, 0]
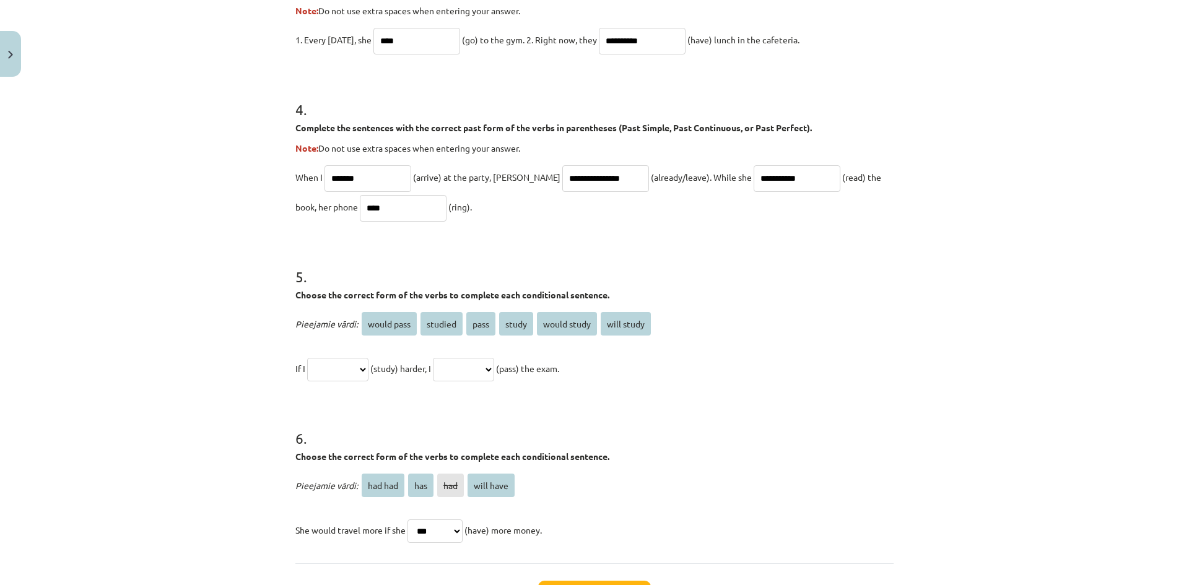
click at [494, 373] on select "**********" at bounding box center [463, 370] width 61 height 24
select select "**********"
click at [448, 358] on select "**********" at bounding box center [463, 370] width 61 height 24
drag, startPoint x: 330, startPoint y: 370, endPoint x: 337, endPoint y: 370, distance: 6.8
click at [330, 370] on select "**********" at bounding box center [337, 370] width 61 height 24
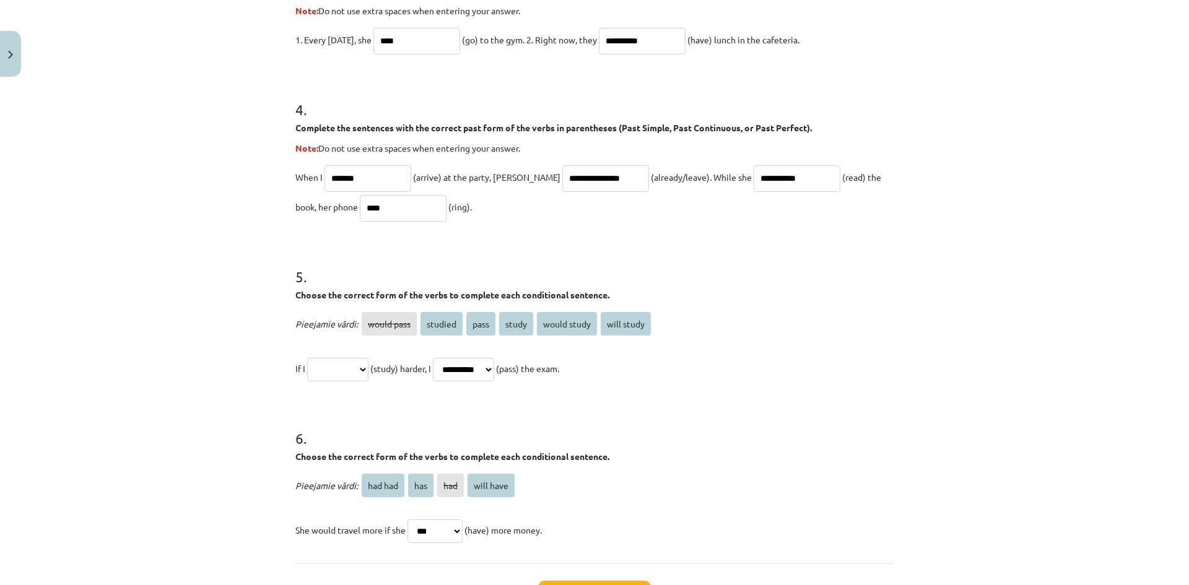
click at [354, 366] on select "**********" at bounding box center [337, 370] width 61 height 24
select select "*******"
click at [307, 358] on select "**********" at bounding box center [337, 370] width 61 height 24
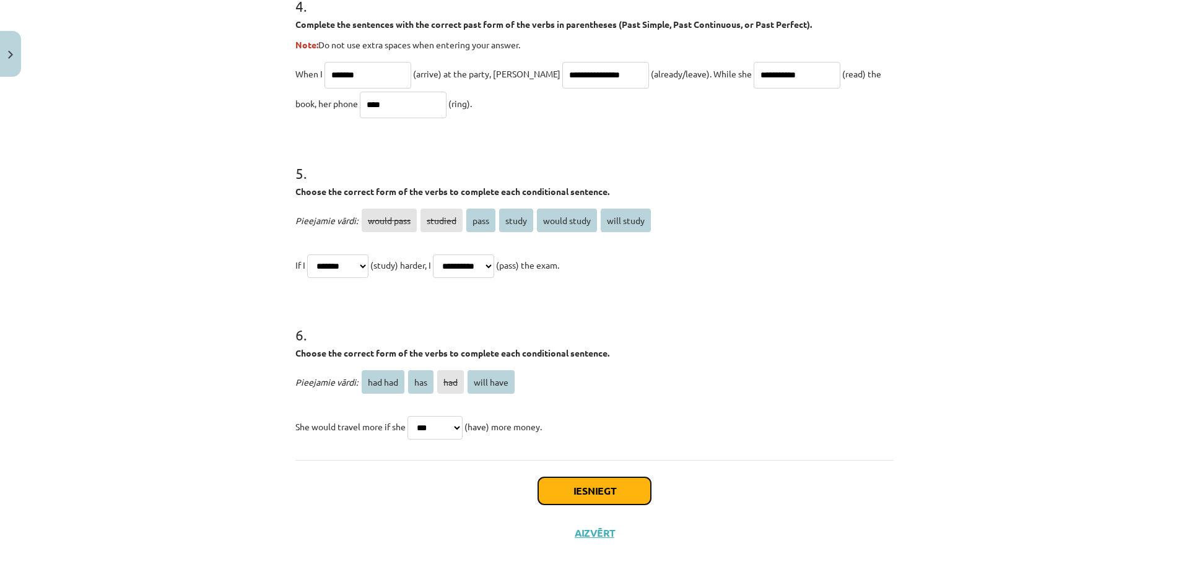
click at [601, 490] on button "Iesniegt" at bounding box center [594, 490] width 113 height 27
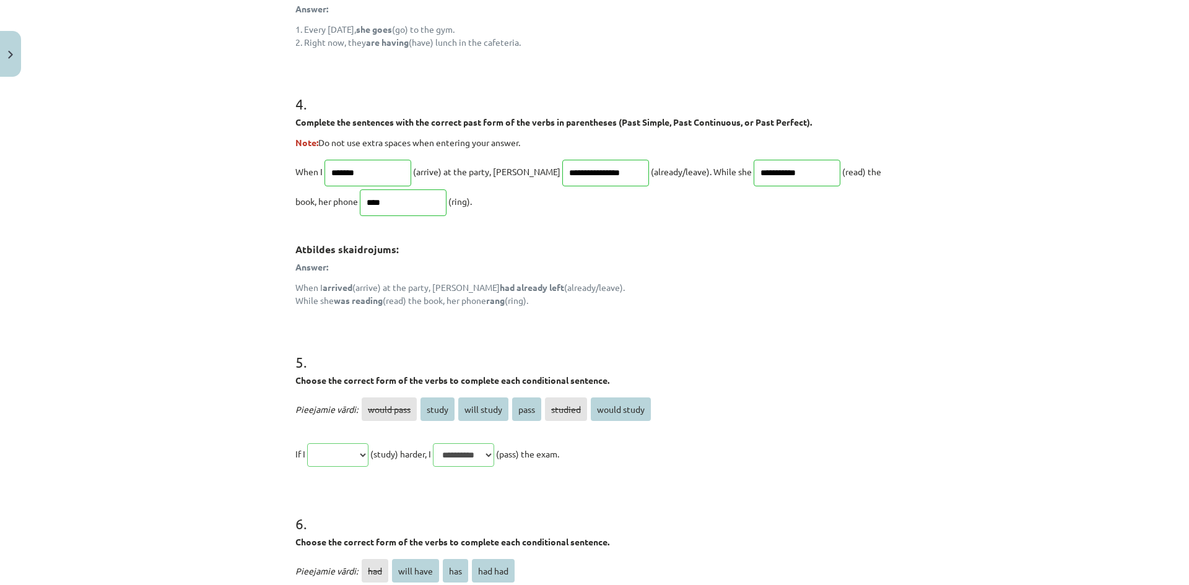
scroll to position [1157, 0]
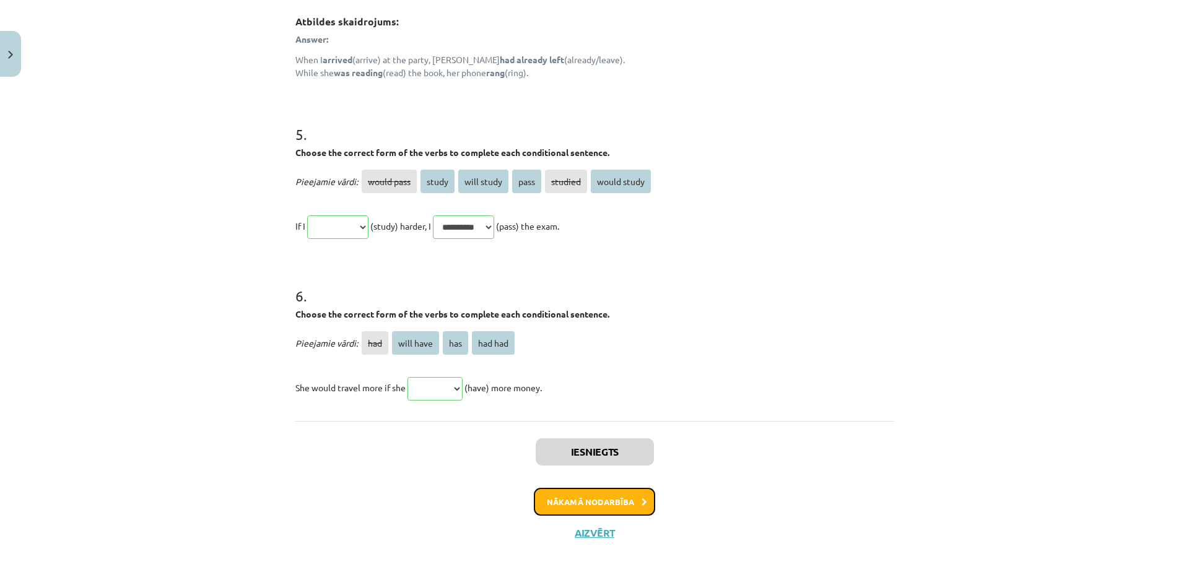
click at [596, 491] on button "Nākamā nodarbība" at bounding box center [594, 502] width 121 height 28
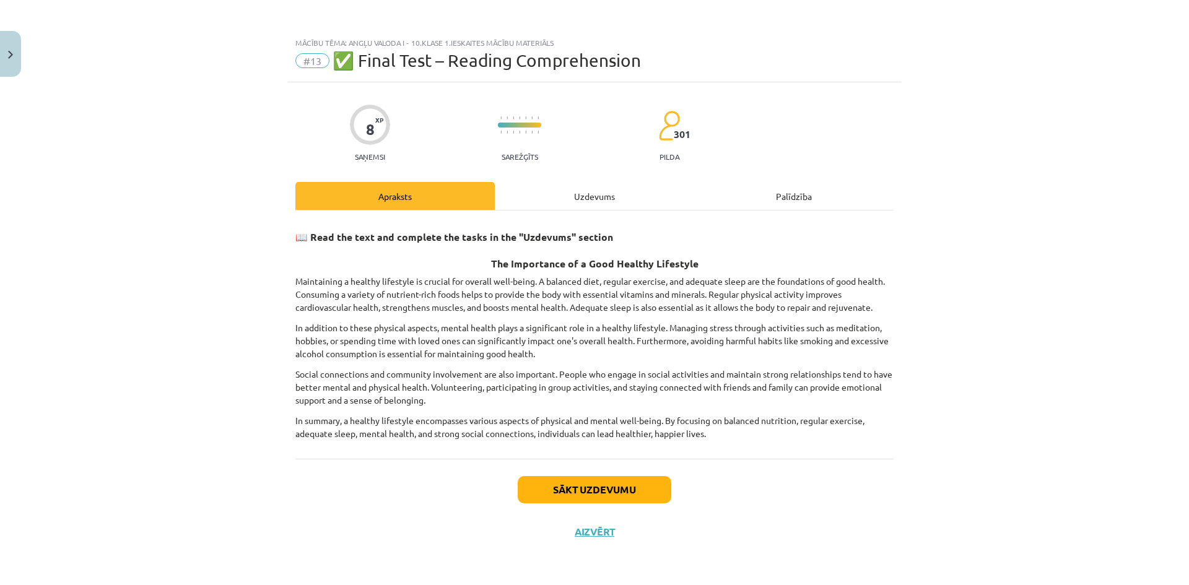
click at [567, 206] on div "Uzdevums" at bounding box center [594, 196] width 199 height 28
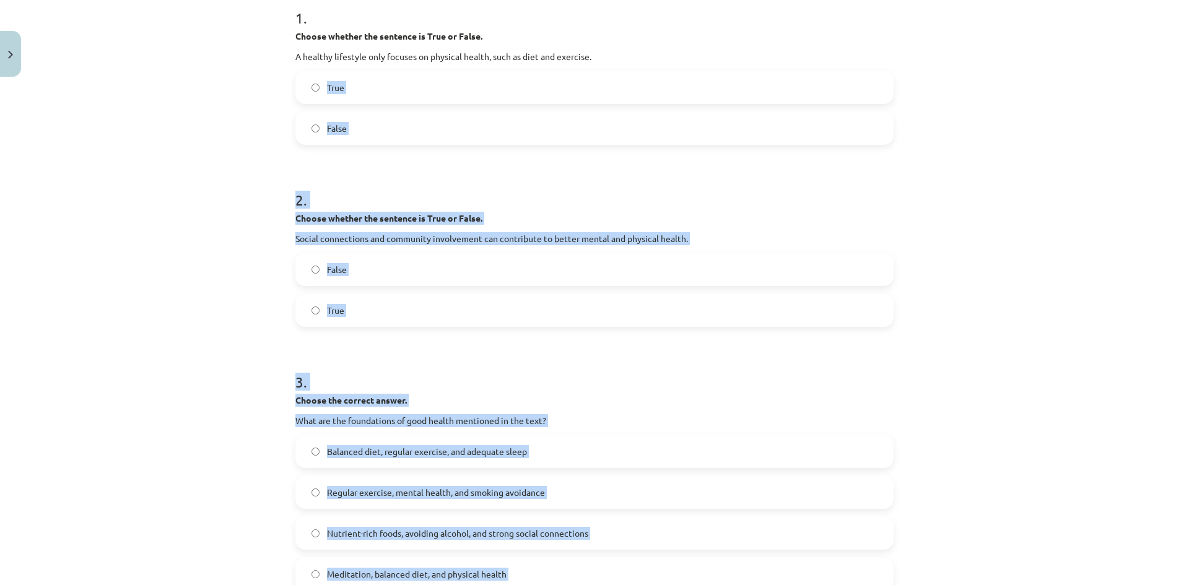
scroll to position [156, 0]
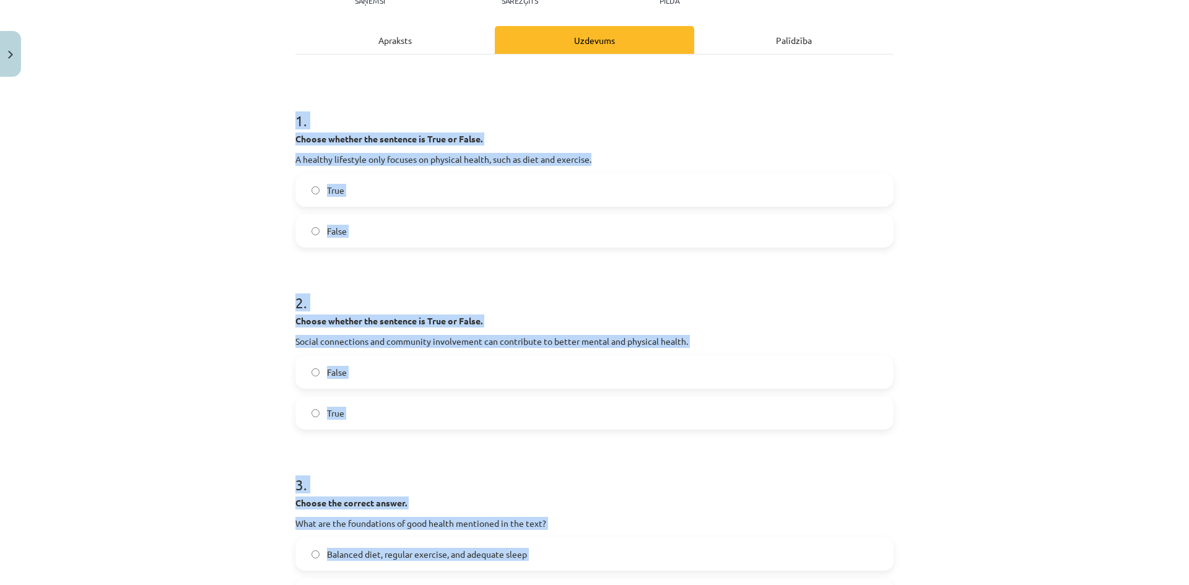
drag, startPoint x: 458, startPoint y: 423, endPoint x: 285, endPoint y: 124, distance: 345.9
click at [288, 124] on div "8 XP Saņemsi Sarežģīts 301 pilda Apraksts Uzdevums Palīdzība 1 . Choose whether…" at bounding box center [594, 498] width 613 height 1144
copy form "1 . Choose whether the sentence is True or False. A healthy lifestyle only focu…"
click at [395, 230] on label "False" at bounding box center [595, 230] width 596 height 31
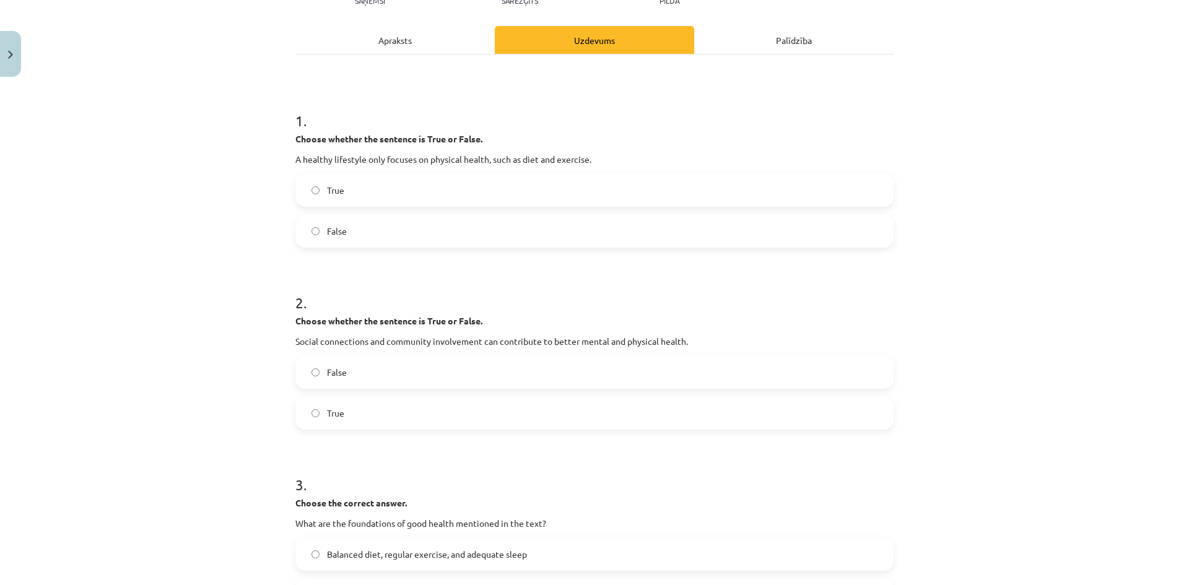
click at [369, 367] on label "False" at bounding box center [595, 372] width 596 height 31
click at [385, 409] on label "True" at bounding box center [595, 412] width 596 height 31
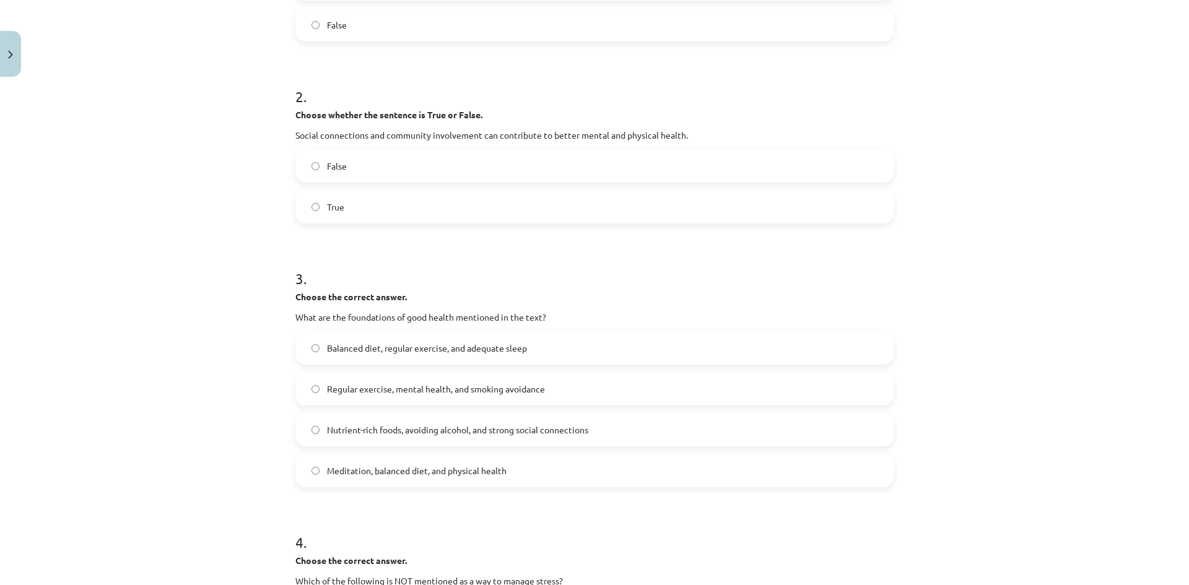
drag, startPoint x: 358, startPoint y: 324, endPoint x: 367, endPoint y: 339, distance: 17.5
click at [359, 325] on div "3 . Choose the correct answer. What are the foundations of good health mentione…" at bounding box center [594, 367] width 598 height 239
drag, startPoint x: 370, startPoint y: 347, endPoint x: 455, endPoint y: 337, distance: 85.3
click at [371, 347] on span "Balanced diet, regular exercise, and adequate sleep" at bounding box center [427, 348] width 200 height 13
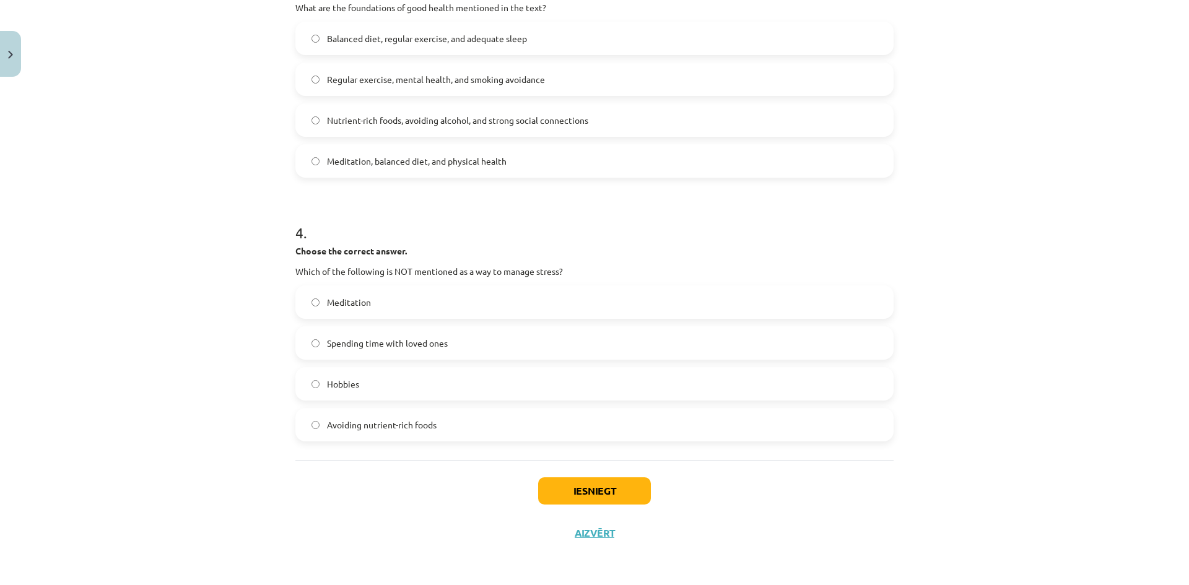
click at [335, 433] on label "Avoiding nutrient-rich foods" at bounding box center [595, 424] width 596 height 31
click at [460, 429] on label "Avoiding nutrient-rich foods" at bounding box center [595, 424] width 596 height 31
click at [602, 485] on button "Iesniegt" at bounding box center [594, 490] width 113 height 27
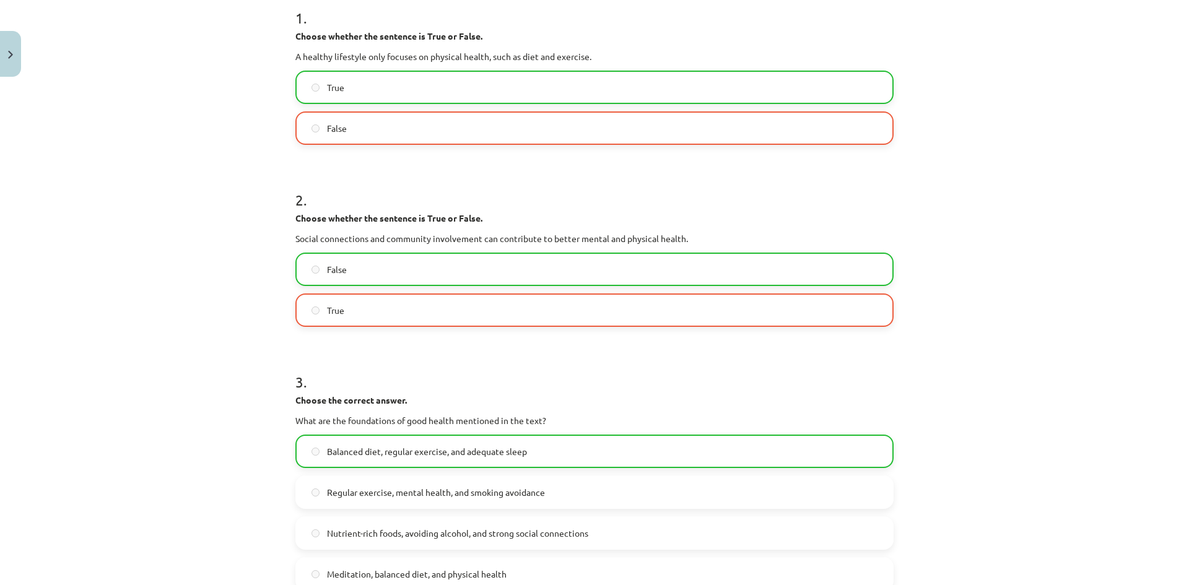
scroll to position [711, 0]
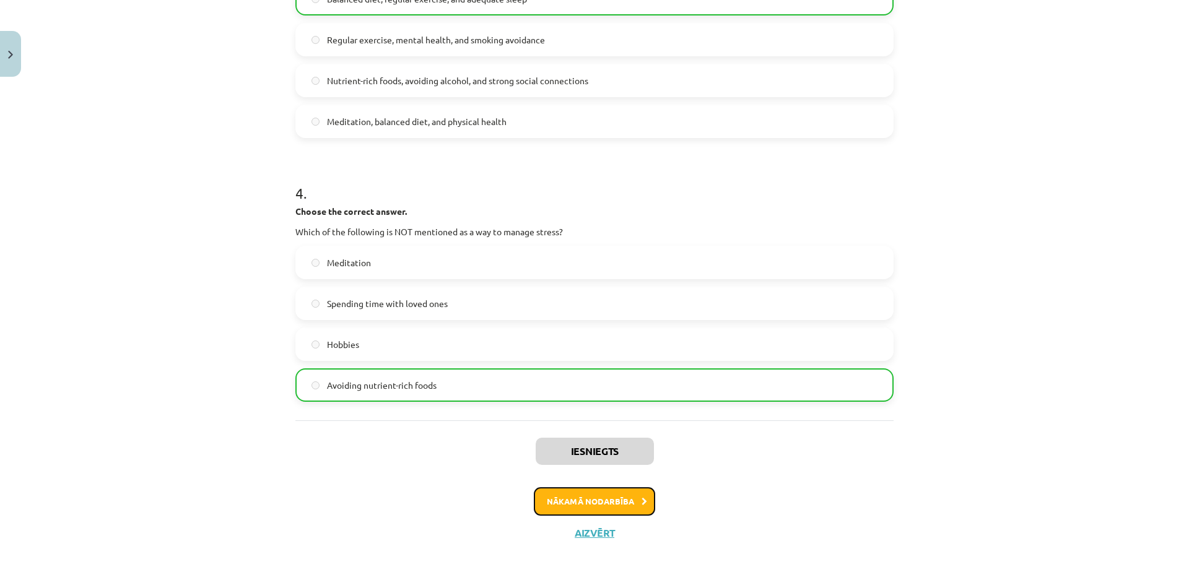
click at [614, 500] on button "Nākamā nodarbība" at bounding box center [594, 501] width 121 height 28
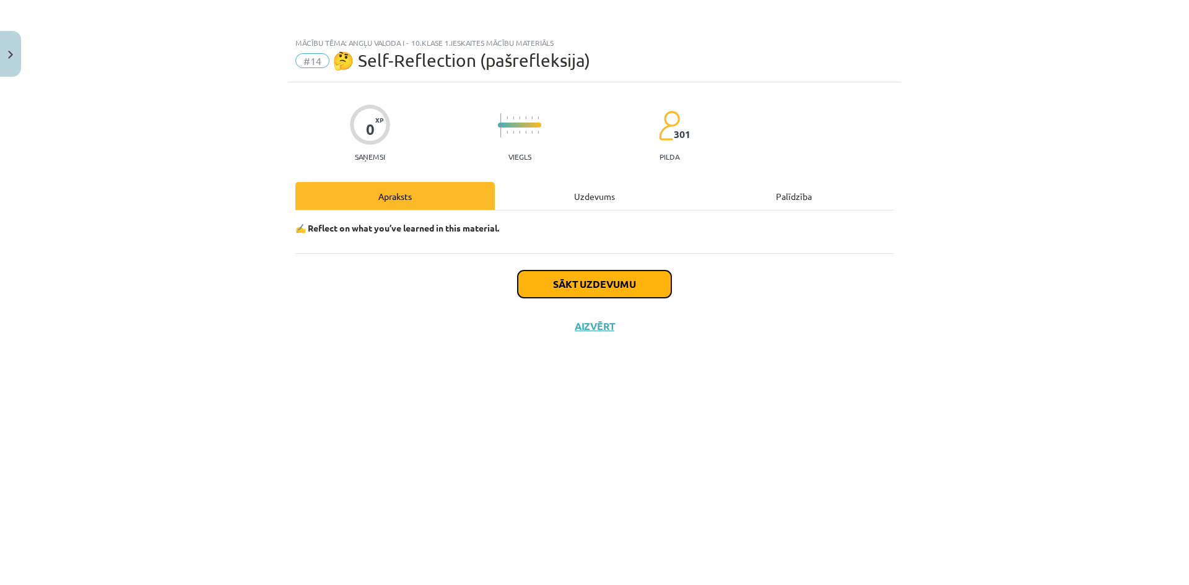
click at [569, 280] on button "Sākt uzdevumu" at bounding box center [595, 284] width 154 height 27
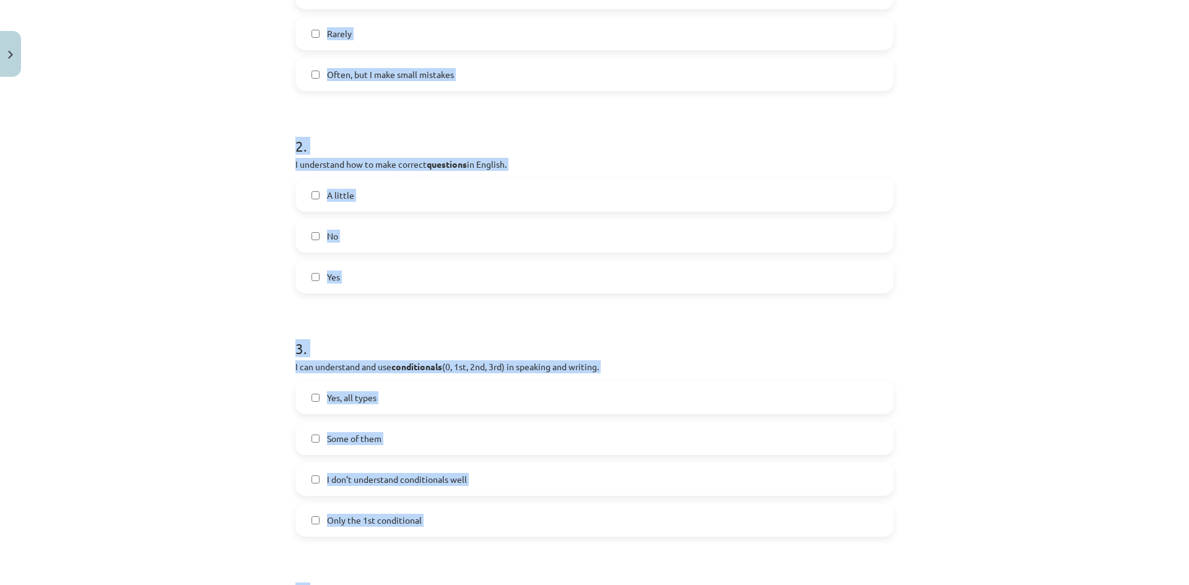
scroll to position [167, 0]
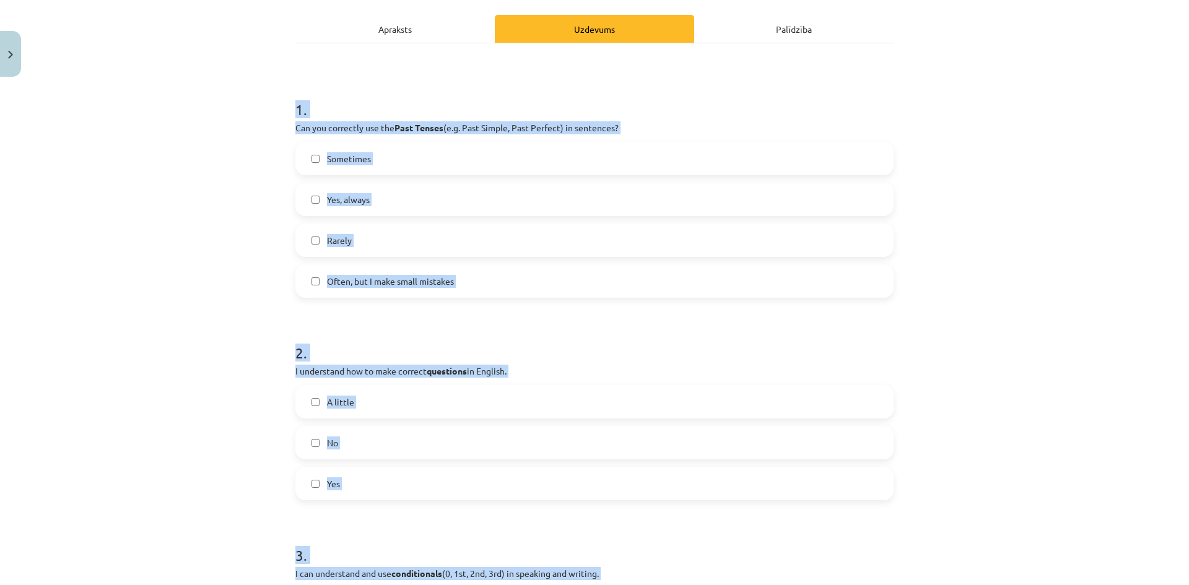
drag, startPoint x: 448, startPoint y: 429, endPoint x: 292, endPoint y: 113, distance: 352.5
copy form "1 . Can you correctly use the Past Tenses (e.g. Past Simple, Past Perfect) in s…"
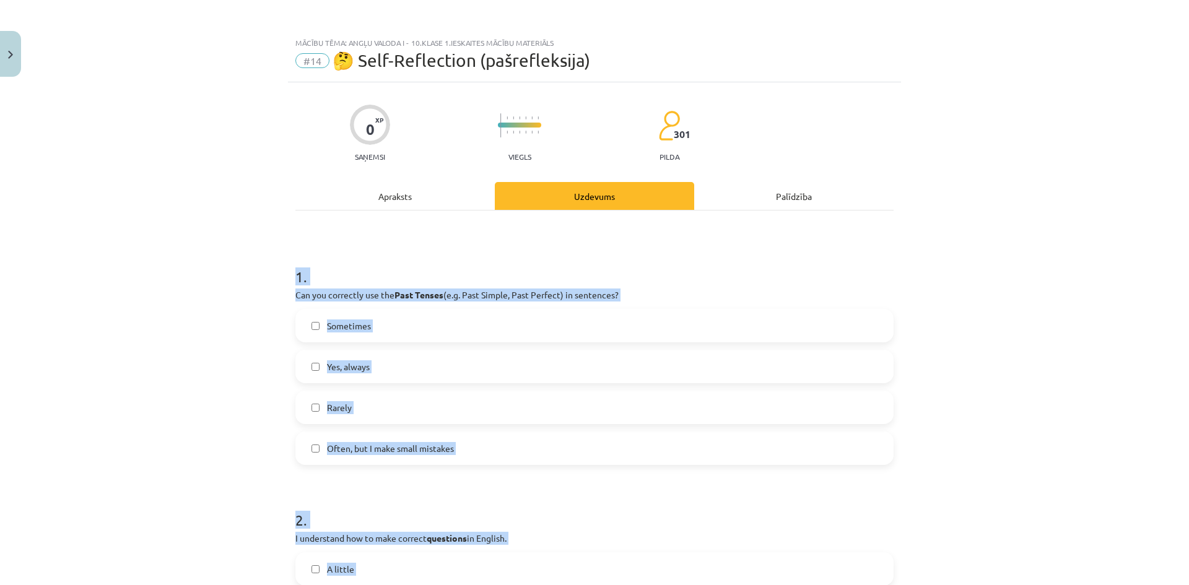
scroll to position [103, 0]
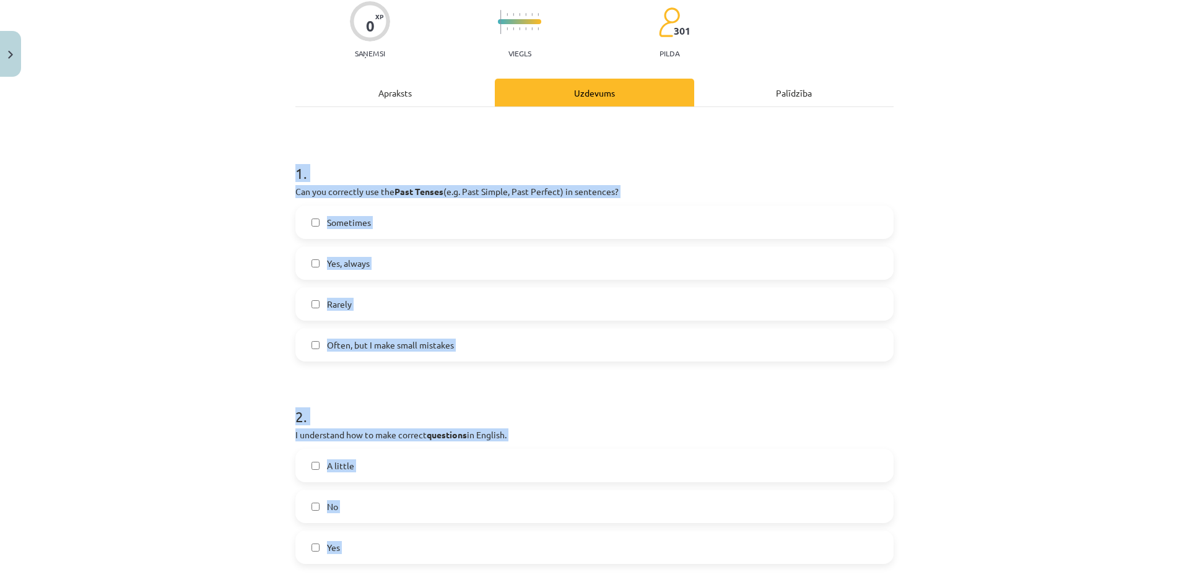
click at [214, 369] on div "Mācību tēma: Angļu valoda i - 10.klase 1.ieskaites mācību materiāls #14 🤔 Self-…" at bounding box center [594, 292] width 1189 height 585
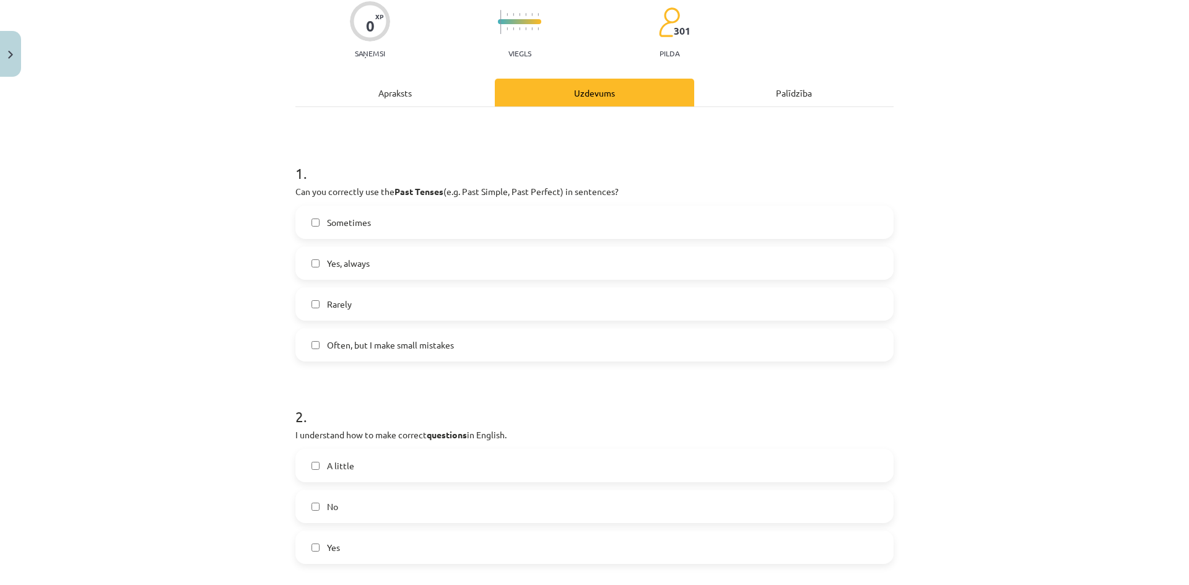
click at [428, 267] on label "Yes, always" at bounding box center [595, 263] width 596 height 31
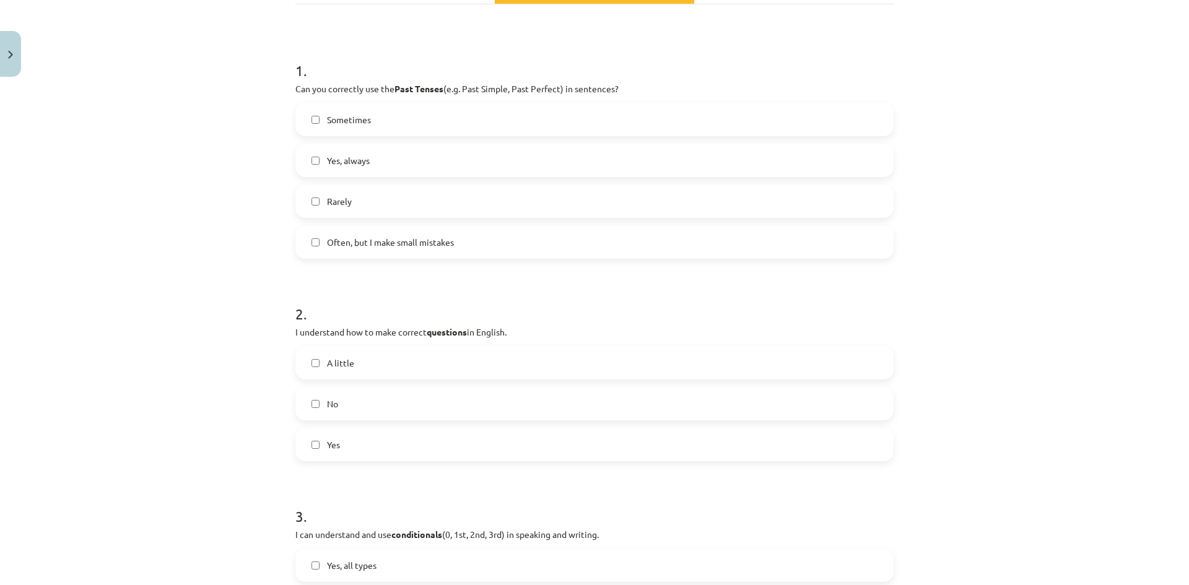
scroll to position [310, 0]
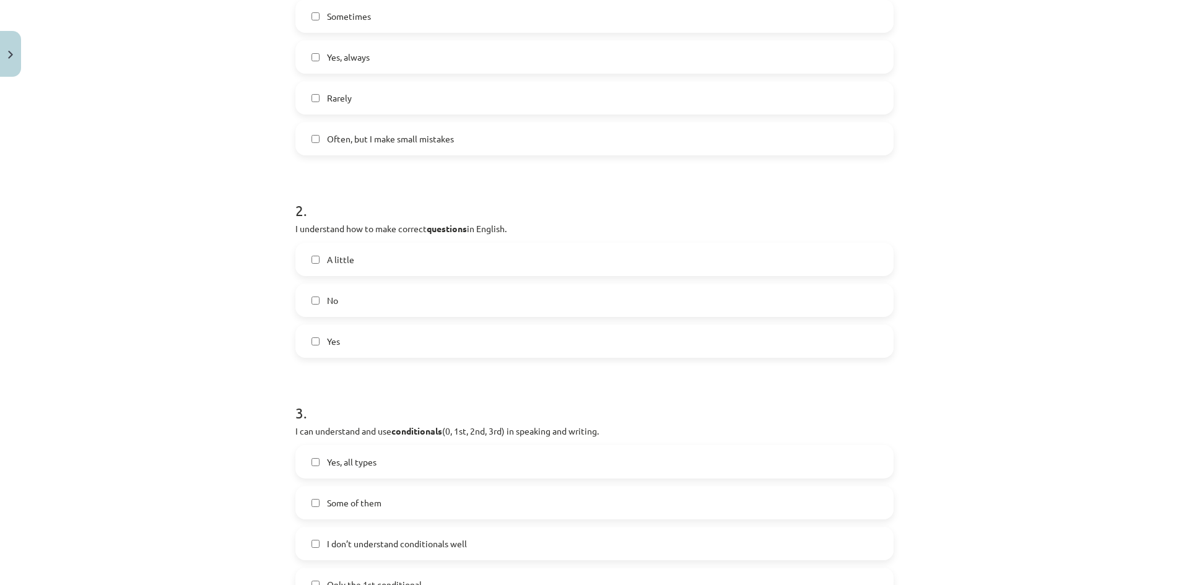
click at [331, 348] on label "Yes" at bounding box center [595, 341] width 596 height 31
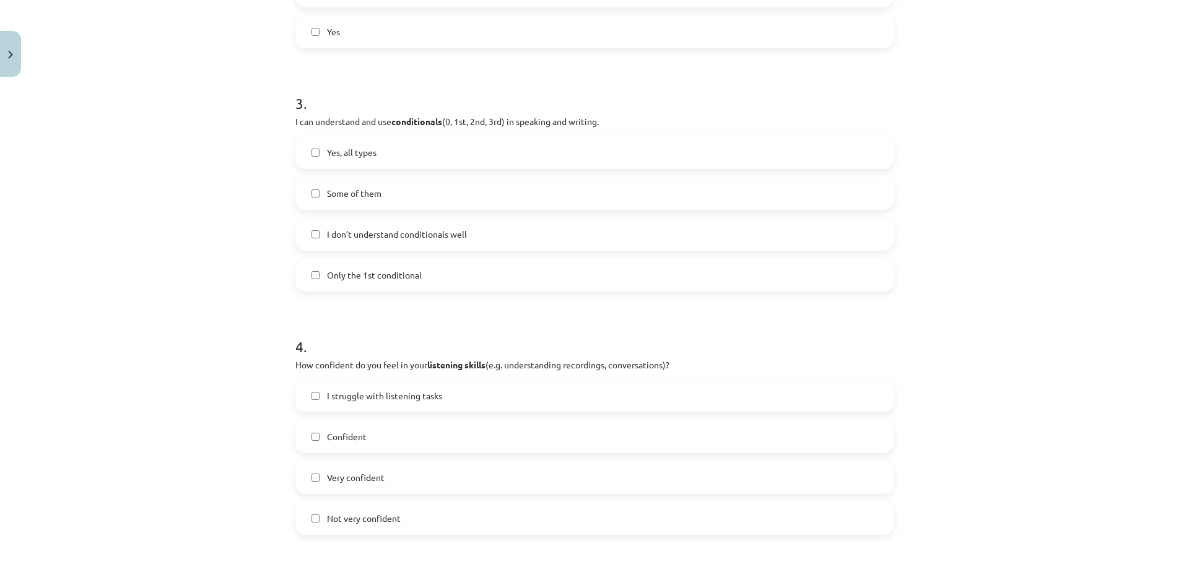
click at [363, 168] on div "Yes, all types" at bounding box center [594, 152] width 598 height 33
click at [376, 142] on label "Yes, all types" at bounding box center [595, 152] width 596 height 31
click at [369, 243] on label "I don’t understand conditionals well" at bounding box center [595, 234] width 596 height 31
click at [369, 242] on label "I don’t understand conditionals well" at bounding box center [595, 234] width 596 height 31
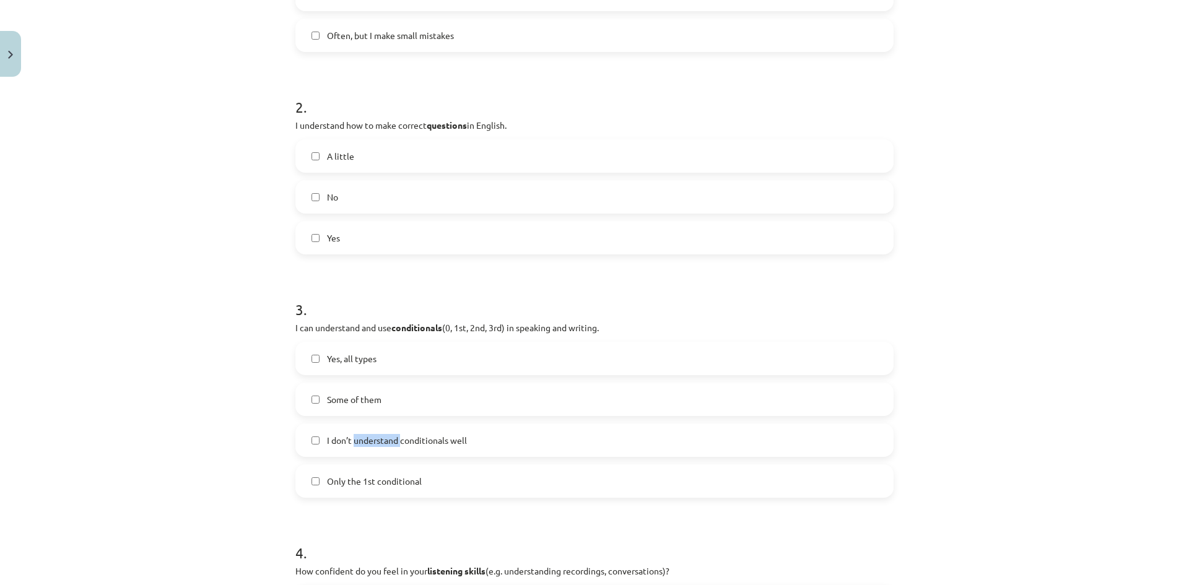
scroll to position [516, 0]
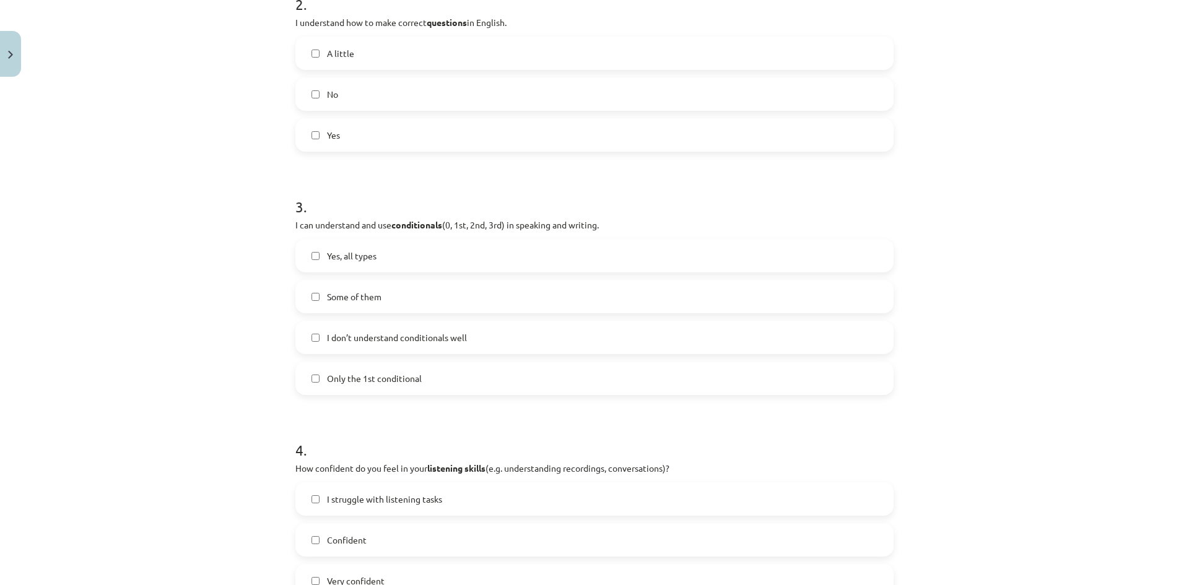
click at [254, 383] on div "Mācību tēma: Angļu valoda i - 10.klase 1.ieskaites mācību materiāls #14 🤔 Self-…" at bounding box center [594, 292] width 1189 height 585
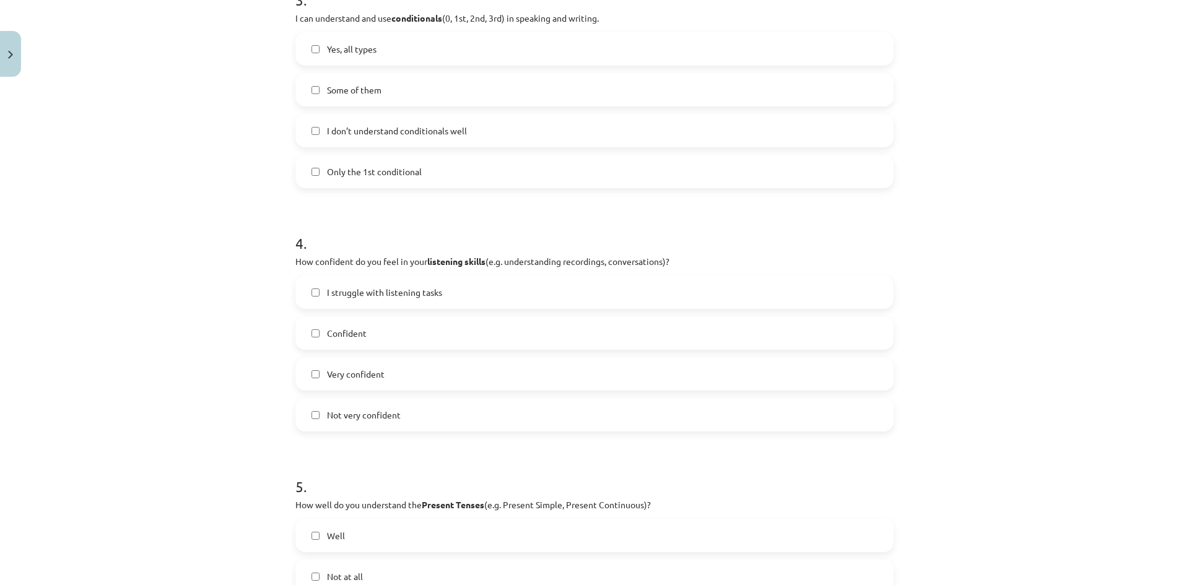
click at [360, 384] on label "Very confident" at bounding box center [595, 373] width 596 height 31
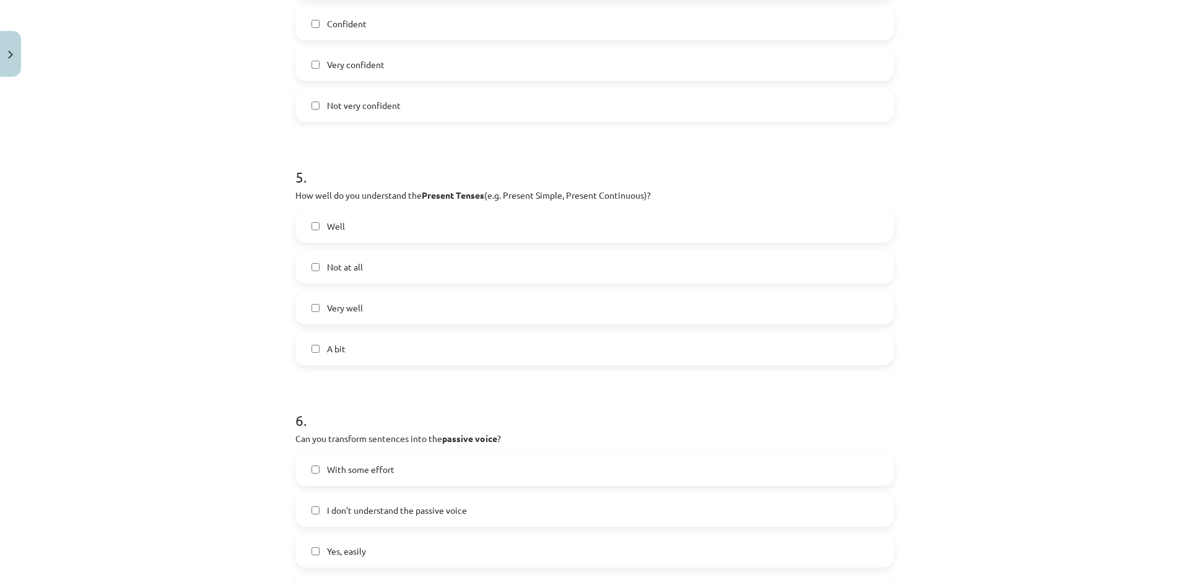
click at [348, 308] on span "Very well" at bounding box center [345, 308] width 36 height 13
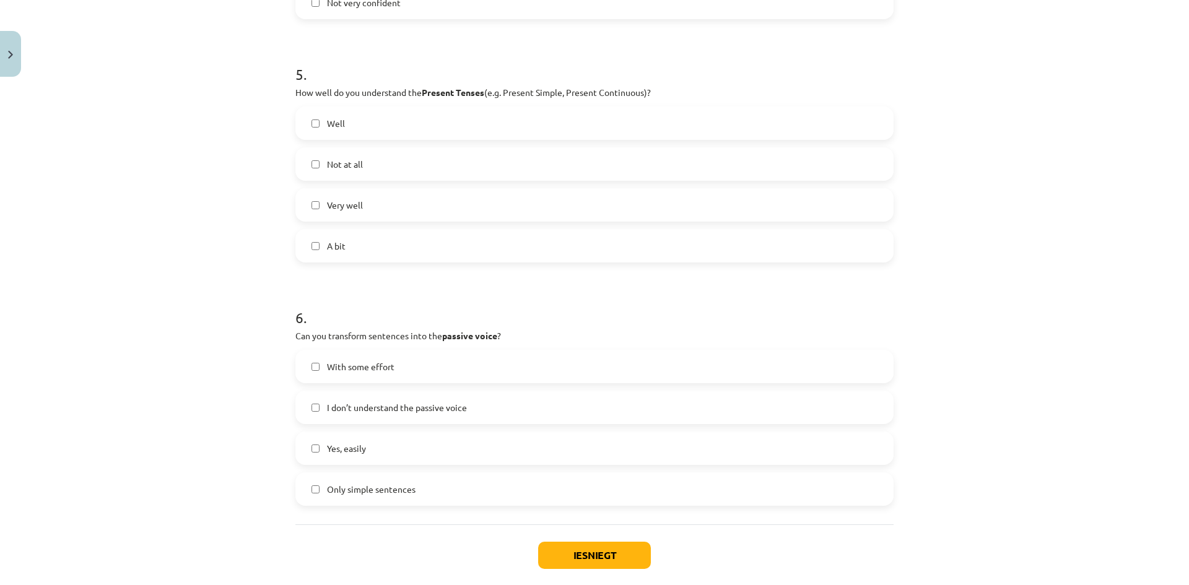
click at [358, 445] on span "Yes, easily" at bounding box center [346, 448] width 39 height 13
click at [575, 539] on div "Iesniegt Aizvērt" at bounding box center [594, 567] width 598 height 87
click at [602, 554] on button "Iesniegt" at bounding box center [594, 555] width 113 height 27
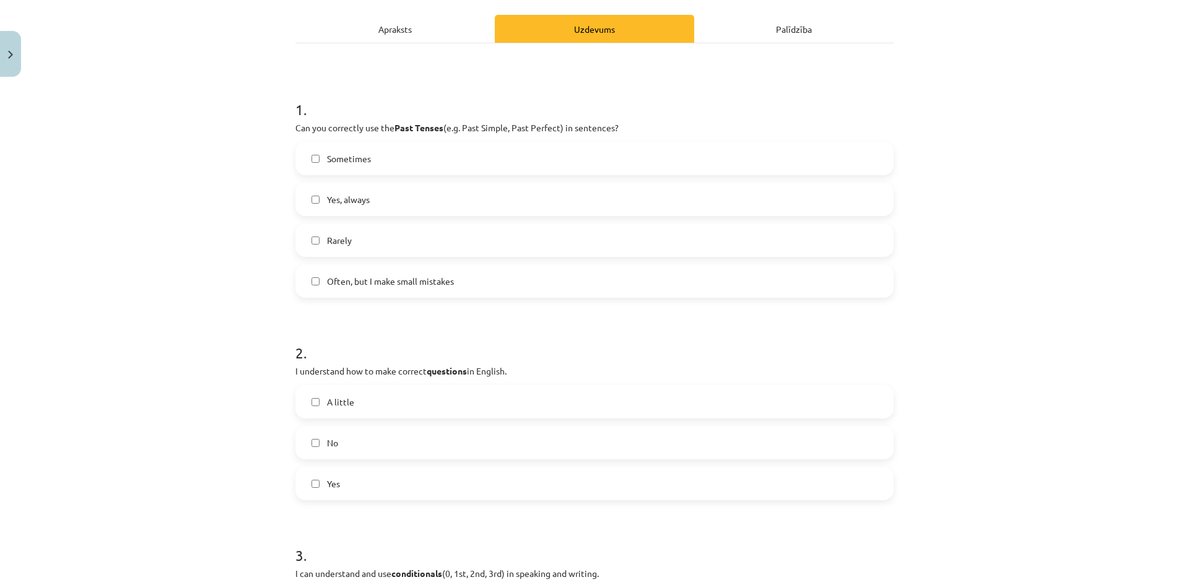
scroll to position [0, 0]
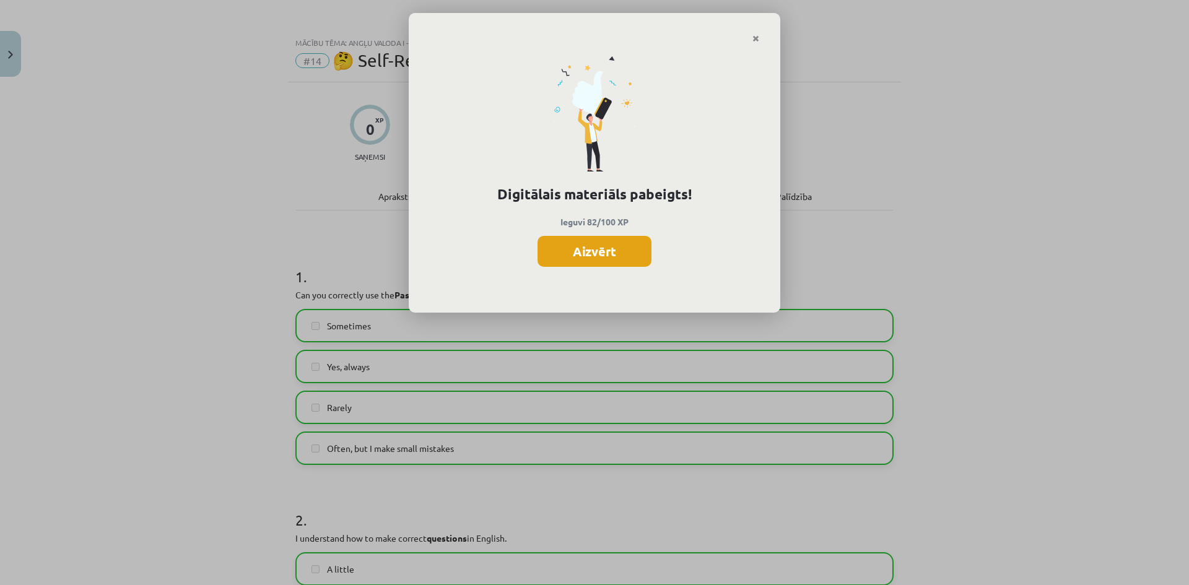
click at [627, 251] on button "Aizvērt" at bounding box center [594, 251] width 114 height 31
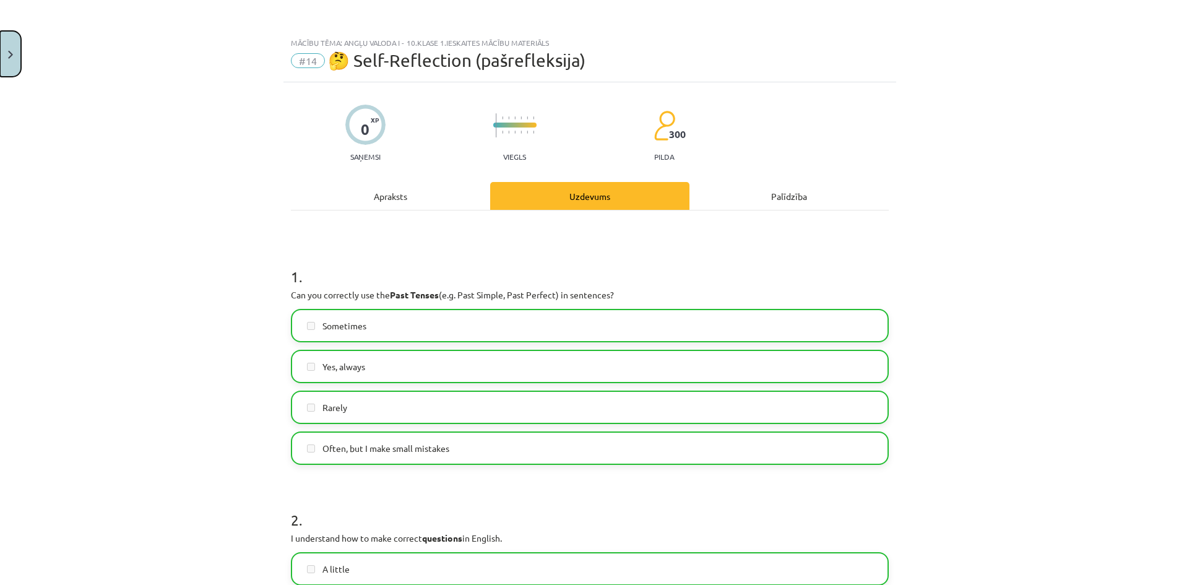
click at [17, 51] on button "Close" at bounding box center [10, 54] width 21 height 46
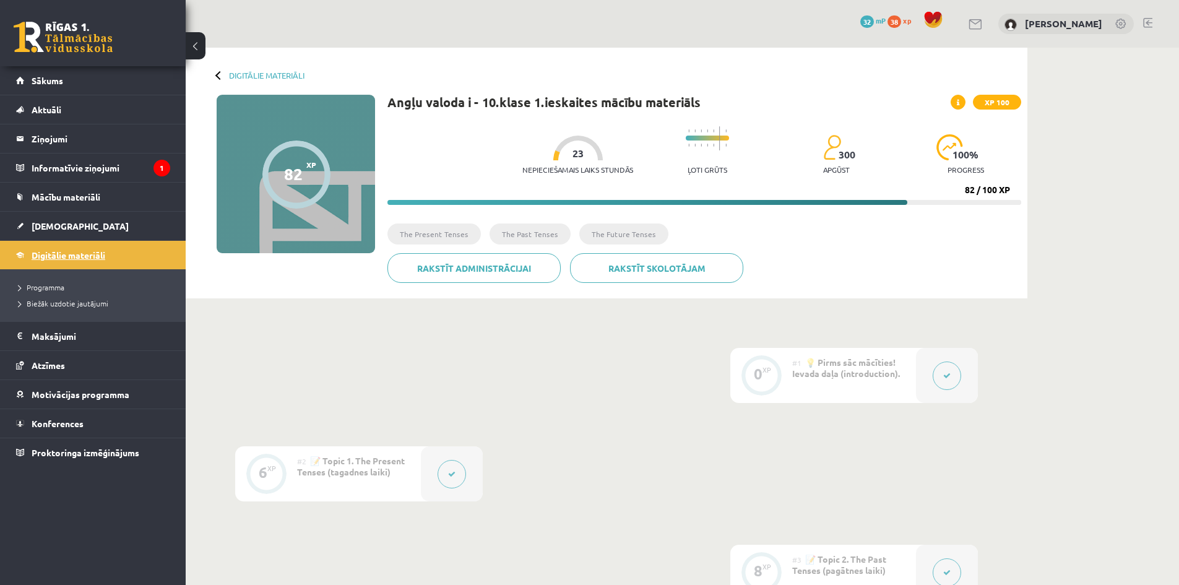
click at [103, 259] on span "Digitālie materiāli" at bounding box center [69, 255] width 74 height 11
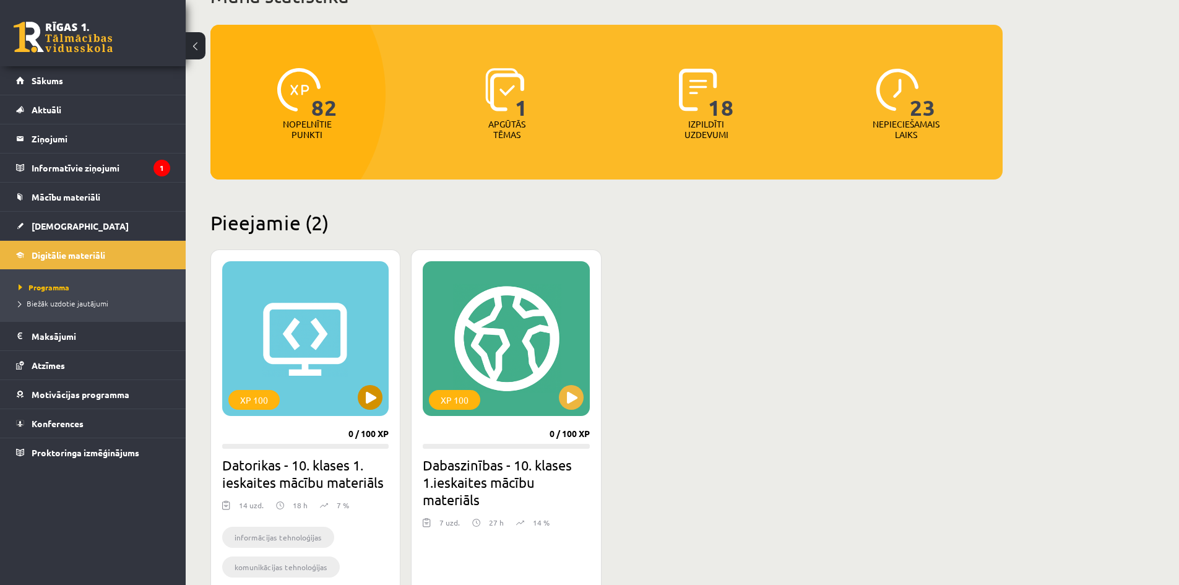
scroll to position [206, 0]
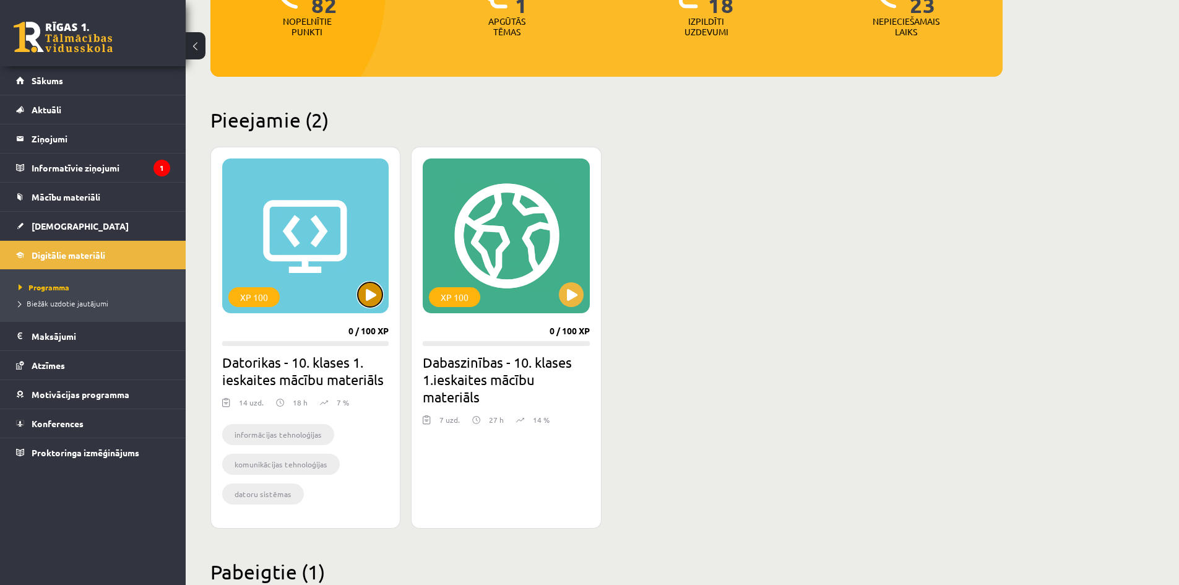
click at [370, 299] on button at bounding box center [370, 294] width 25 height 25
click at [386, 299] on div "XP 100" at bounding box center [305, 236] width 167 height 155
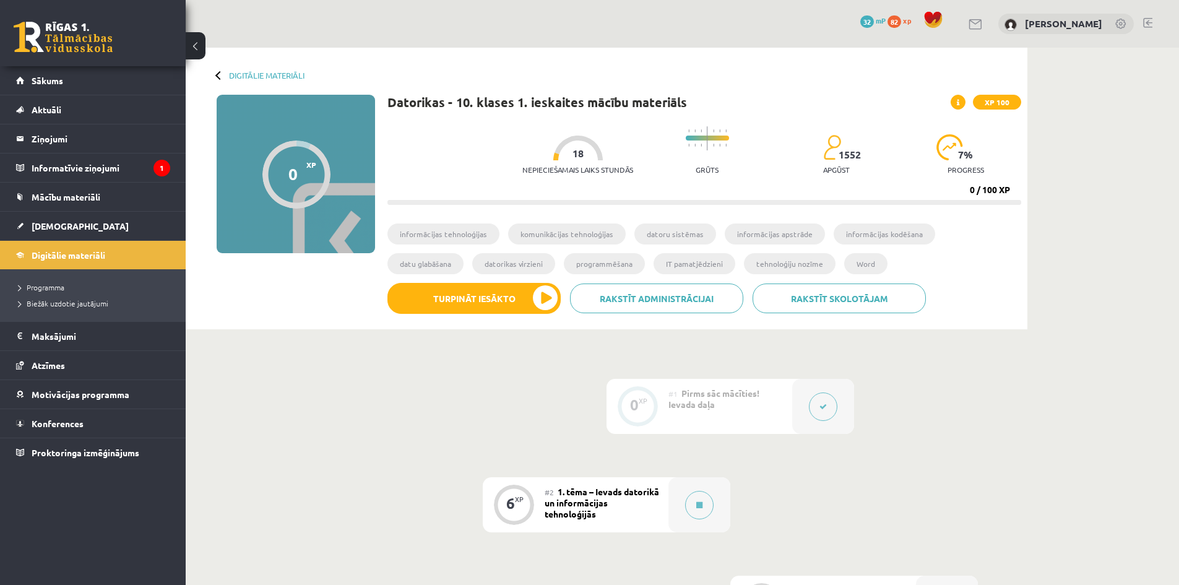
click at [821, 410] on button at bounding box center [823, 407] width 28 height 28
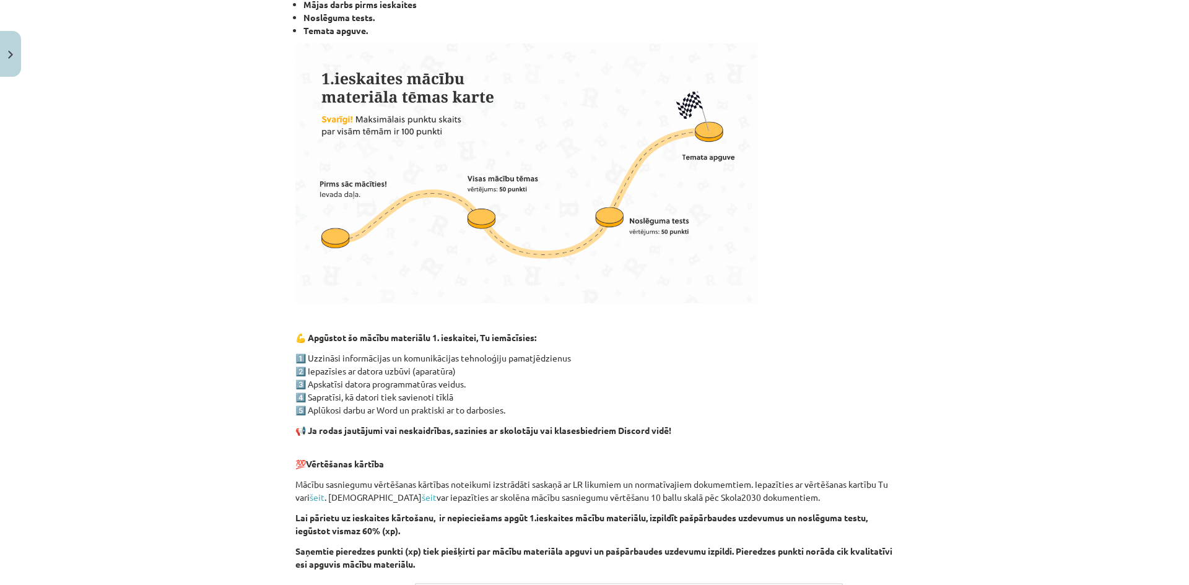
scroll to position [206, 0]
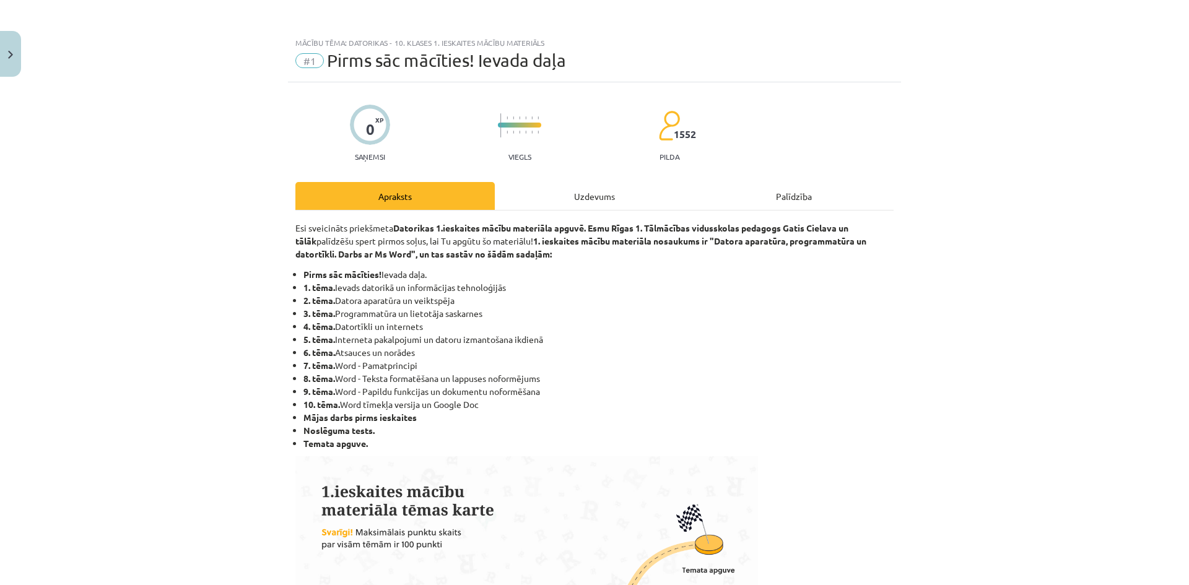
click at [590, 193] on div "Uzdevums" at bounding box center [594, 196] width 199 height 28
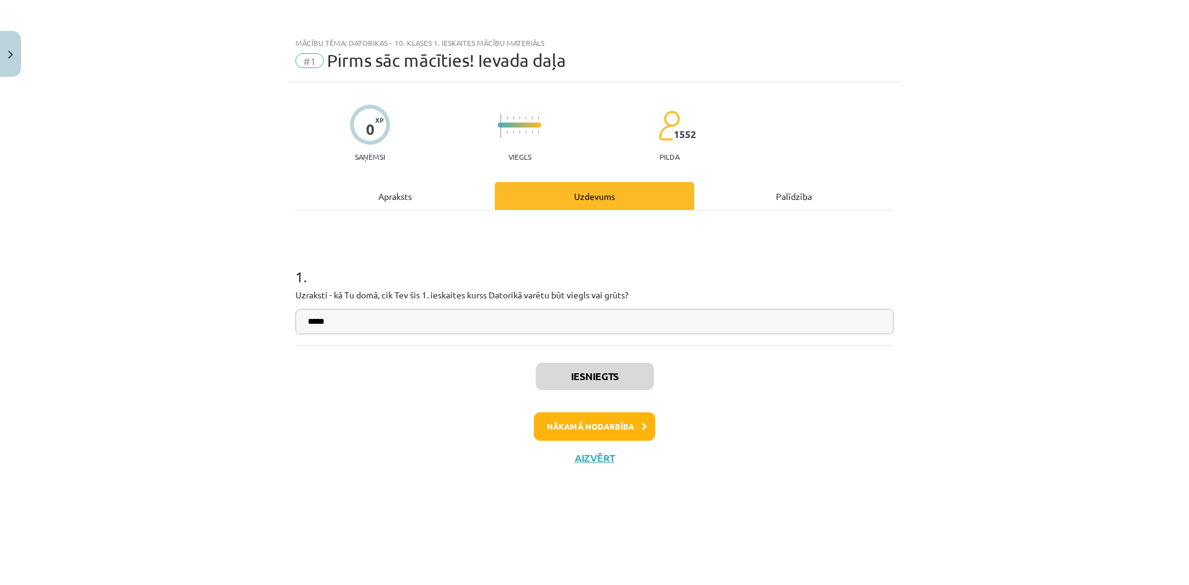
click at [591, 402] on div "Iesniegts Nākamā nodarbība Aizvērt" at bounding box center [594, 408] width 598 height 126
click at [585, 419] on button "Nākamā nodarbība" at bounding box center [594, 426] width 121 height 28
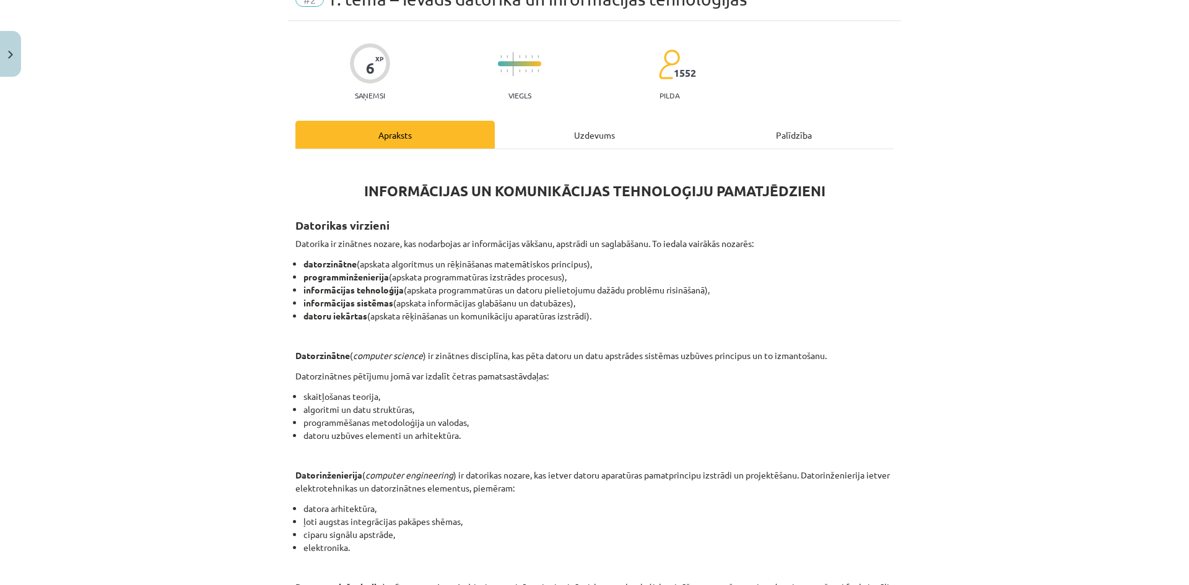
click at [547, 146] on div "Uzdevums" at bounding box center [594, 135] width 199 height 28
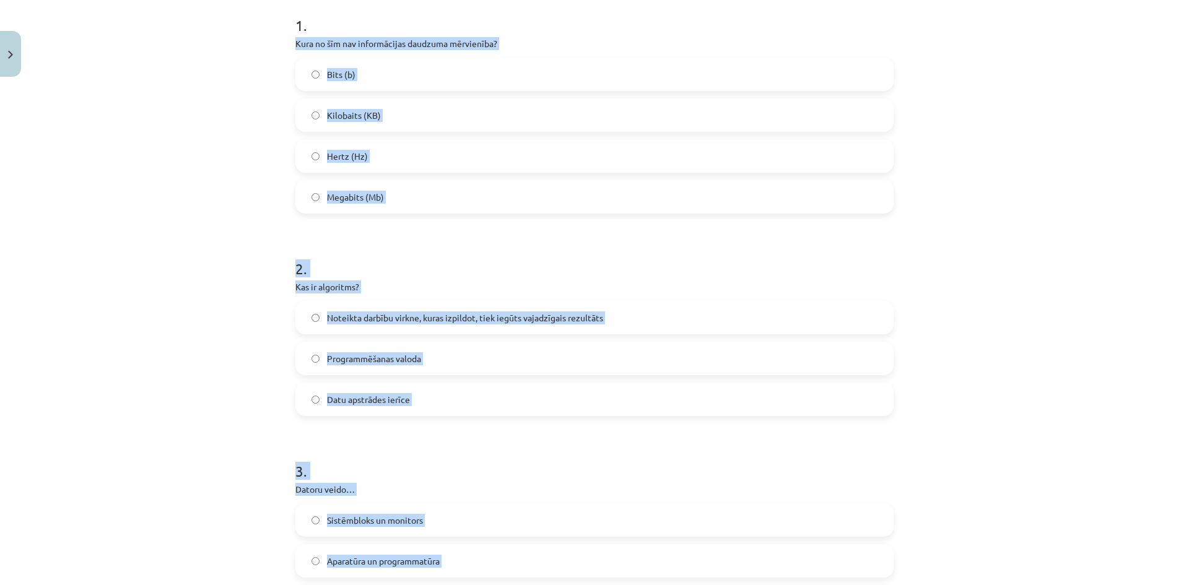
scroll to position [148, 0]
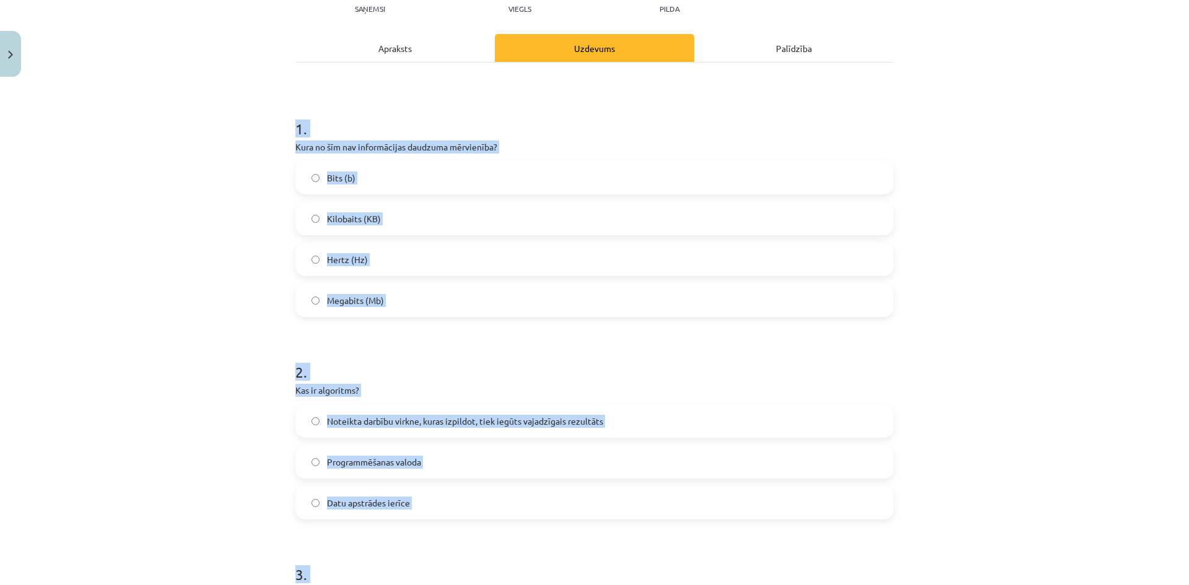
drag, startPoint x: 502, startPoint y: 430, endPoint x: 284, endPoint y: 125, distance: 374.2
copy form "1 . Kura no šīm nav informācijas daudzuma mērvienība? Bits (b) Kilobaits (KB) H…"
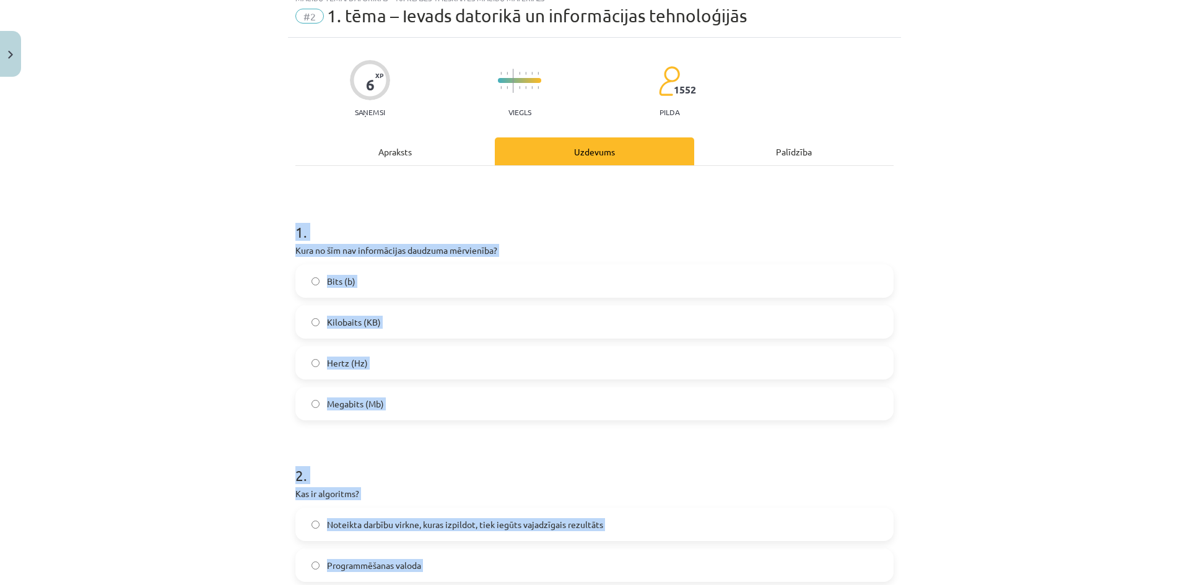
click at [375, 368] on label "Hertz (Hz)" at bounding box center [595, 362] width 596 height 31
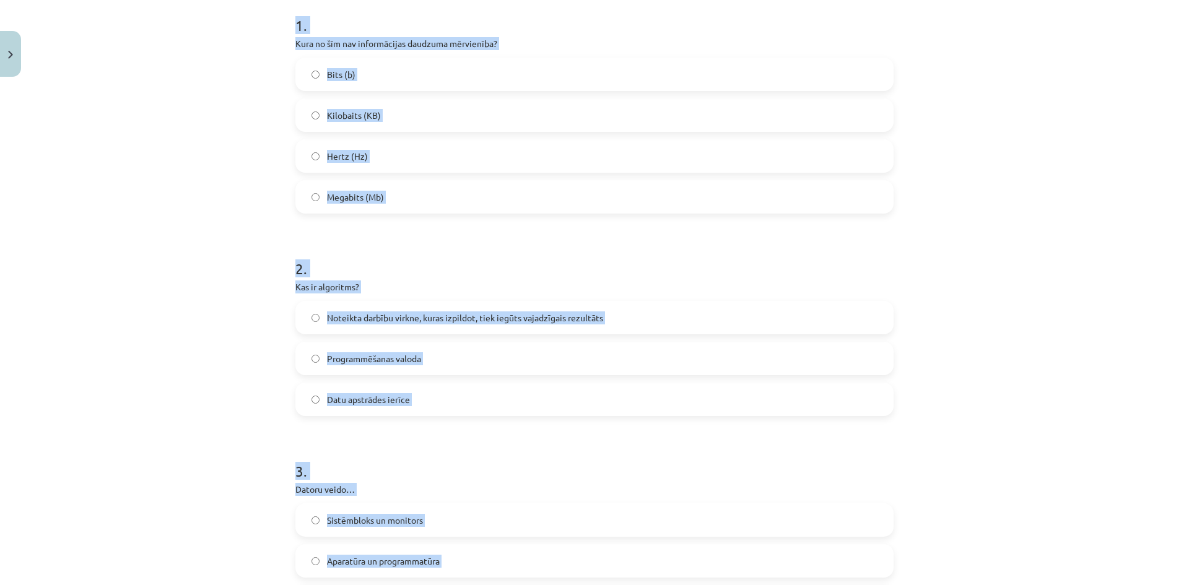
drag, startPoint x: 331, startPoint y: 313, endPoint x: 398, endPoint y: 322, distance: 67.5
click at [332, 313] on span "Noteikta darbību virkne, kuras izpildot, tiek iegūts vajadzīgais rezultāts" at bounding box center [465, 317] width 276 height 13
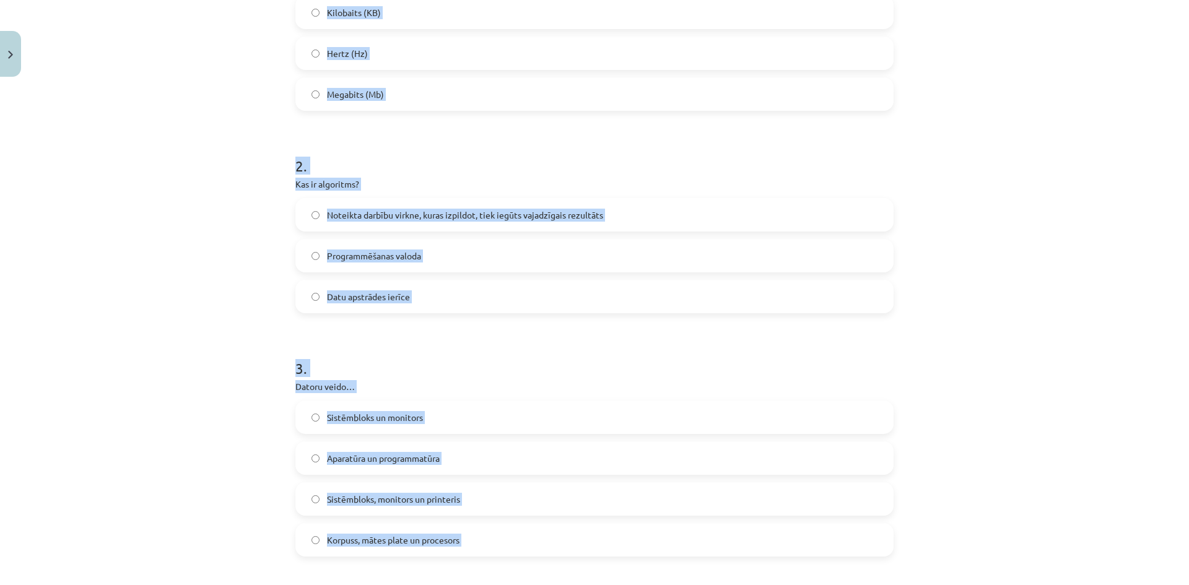
click at [505, 459] on label "Aparatūra un programmatūra" at bounding box center [595, 458] width 596 height 31
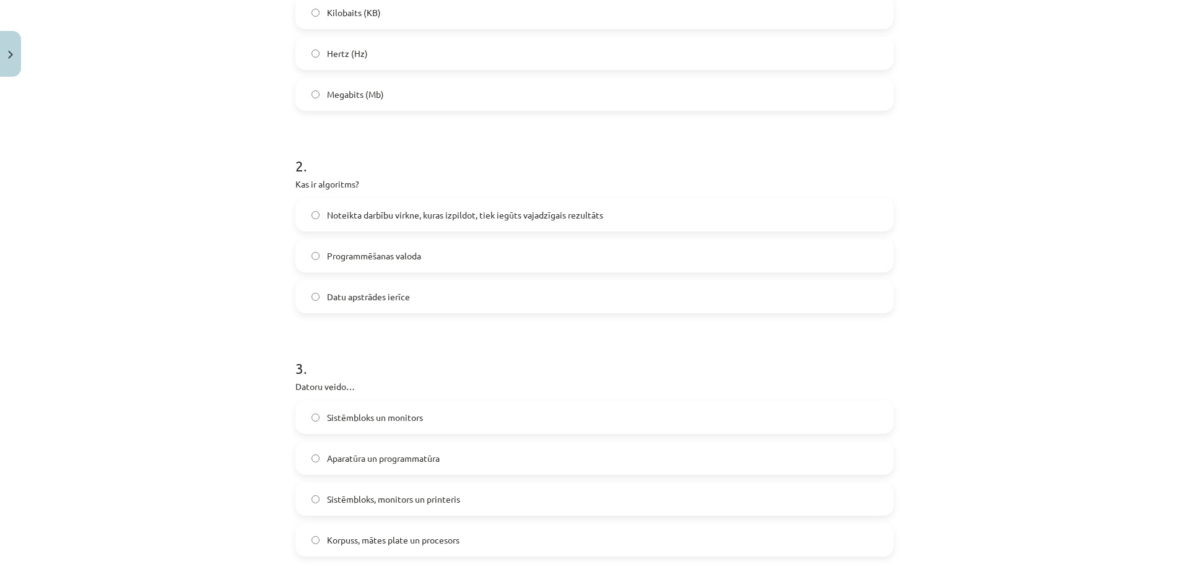
click at [224, 439] on div "Mācību tēma: Datorikas - 10. klases 1. ieskaites mācību materiāls #2 1. tēma – …" at bounding box center [594, 292] width 1189 height 585
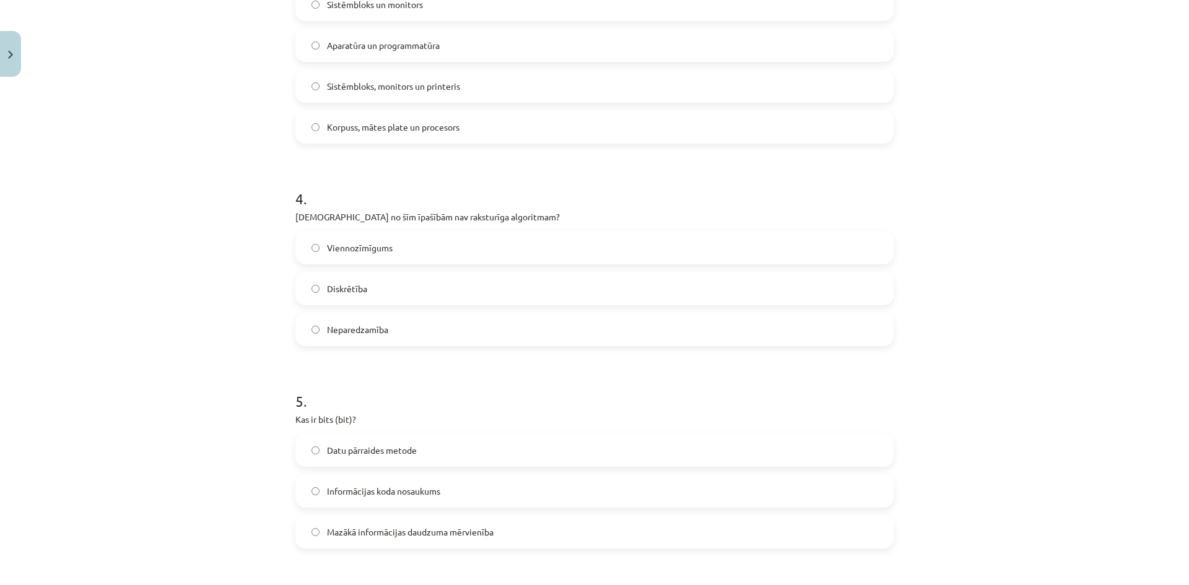
click at [349, 334] on span "Neparedzamība" at bounding box center [357, 329] width 61 height 13
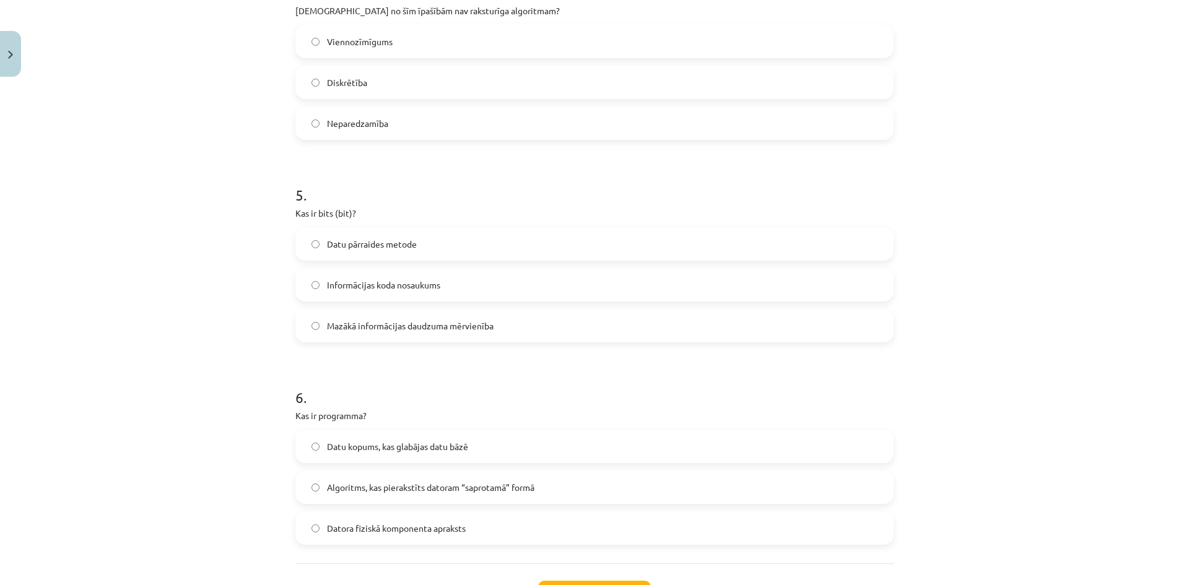
click at [357, 328] on span "Mazākā informācijas daudzuma mērvienība" at bounding box center [410, 325] width 167 height 13
click at [386, 487] on span "Algoritms, kas pierakstīts datoram “saprotamā” formā" at bounding box center [430, 487] width 207 height 13
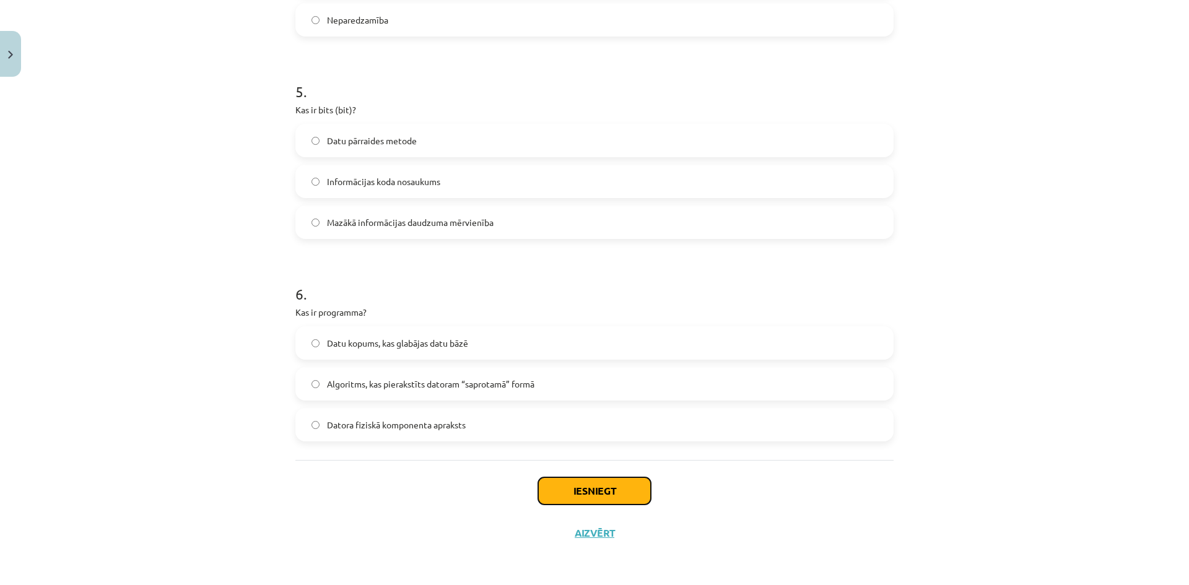
click at [581, 498] on button "Iesniegt" at bounding box center [594, 490] width 113 height 27
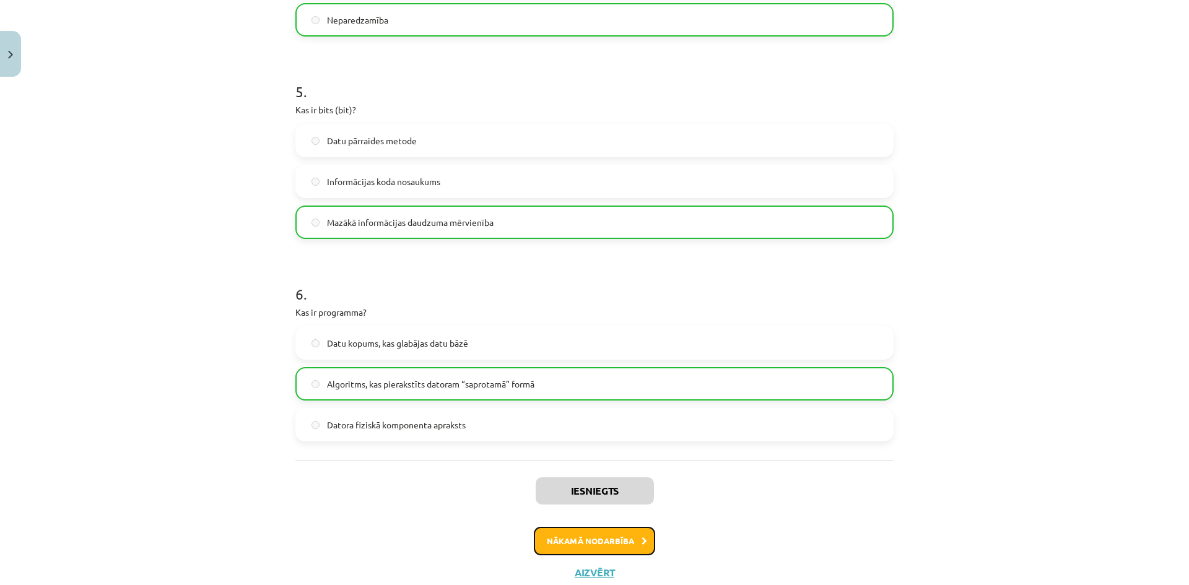
click at [581, 549] on button "Nākamā nodarbība" at bounding box center [594, 541] width 121 height 28
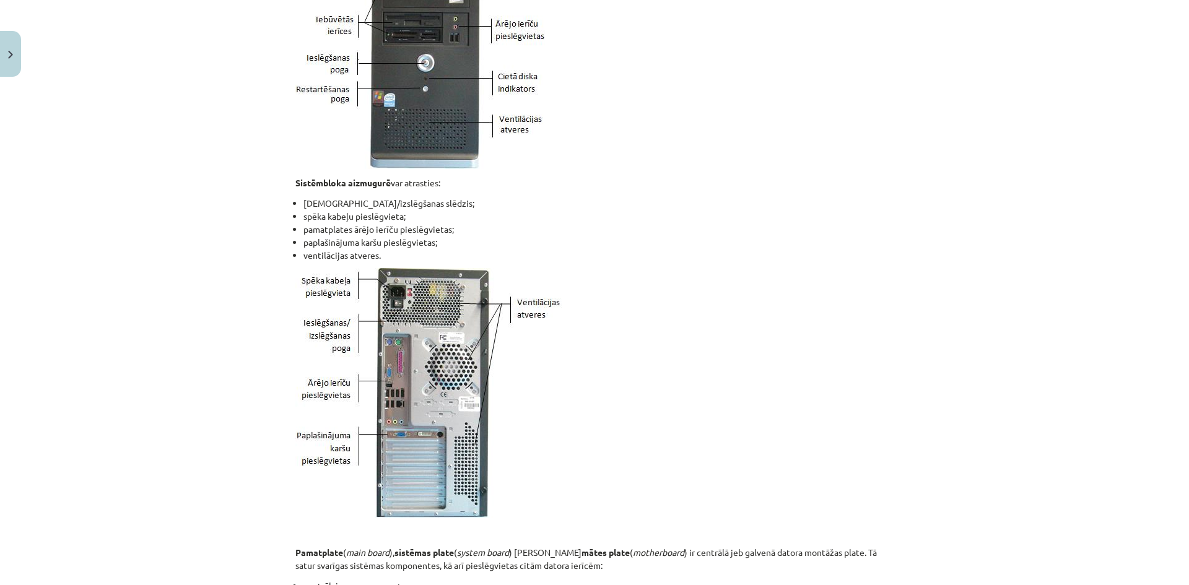
scroll to position [31, 0]
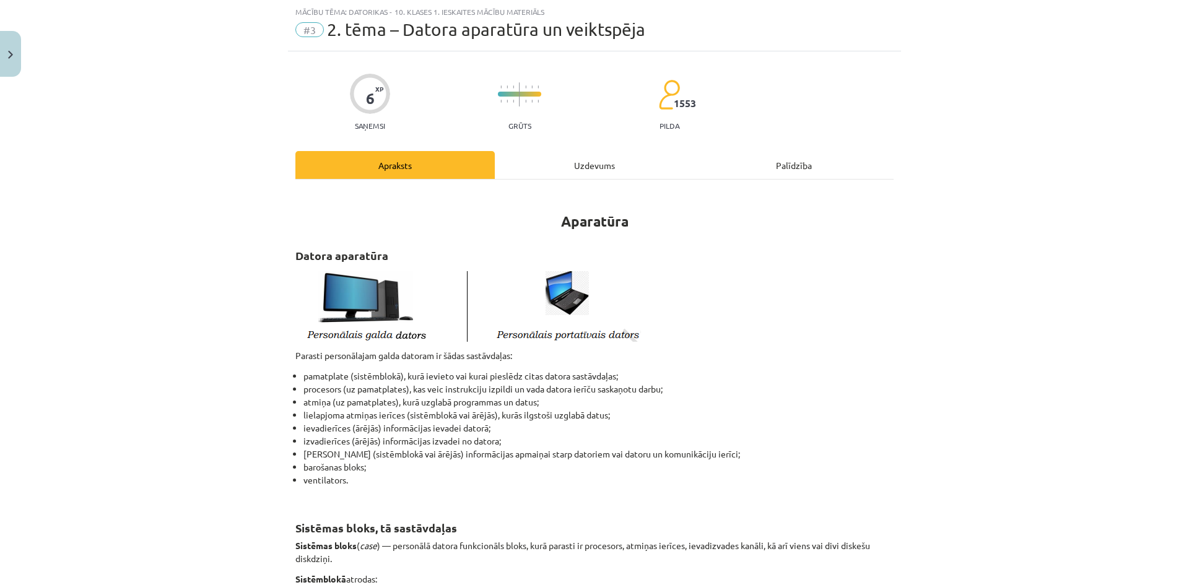
click at [600, 175] on div "Uzdevums" at bounding box center [594, 165] width 199 height 28
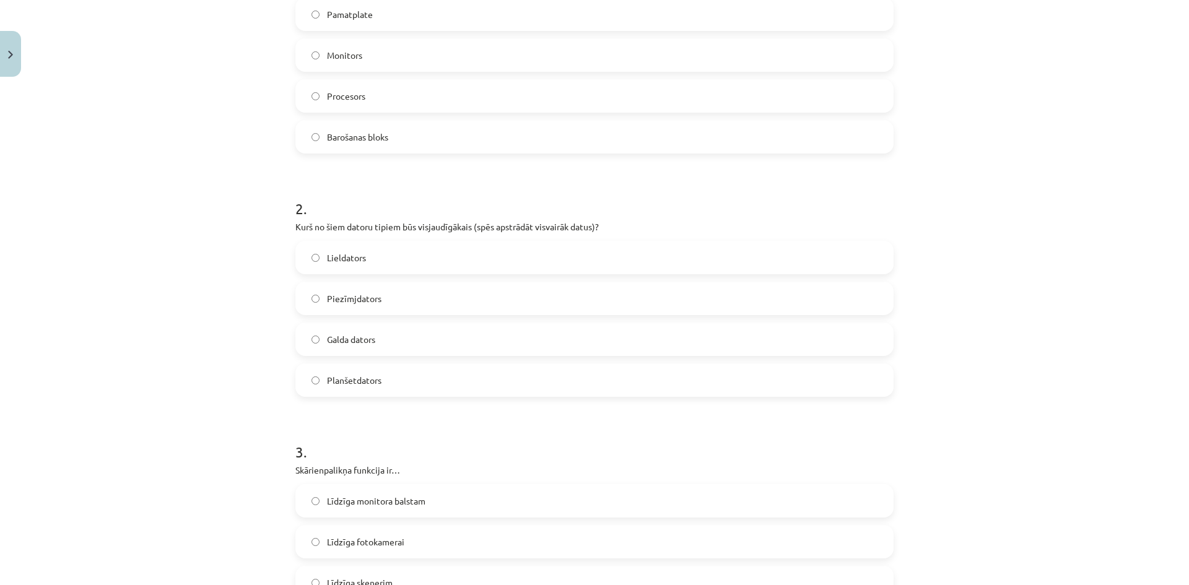
scroll to position [2, 0]
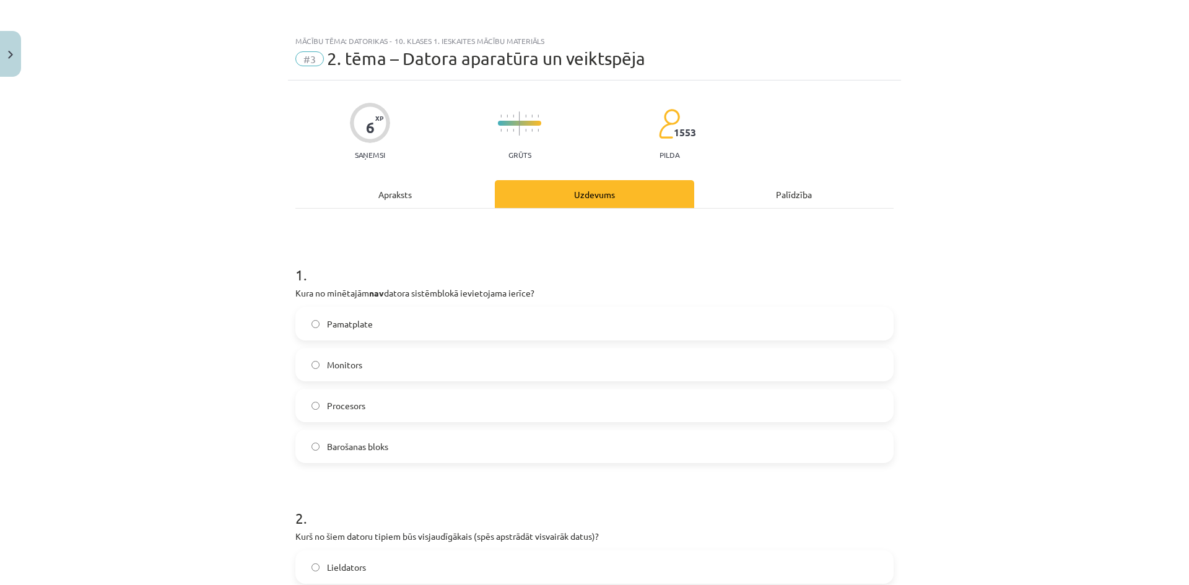
drag, startPoint x: 506, startPoint y: 427, endPoint x: 288, endPoint y: 267, distance: 270.2
copy form "1 . Kura no minētajām nav datora sistēmblokā ievietojama ierīce? Pamatplate Mon…"
click at [391, 354] on label "Monitors" at bounding box center [595, 364] width 596 height 31
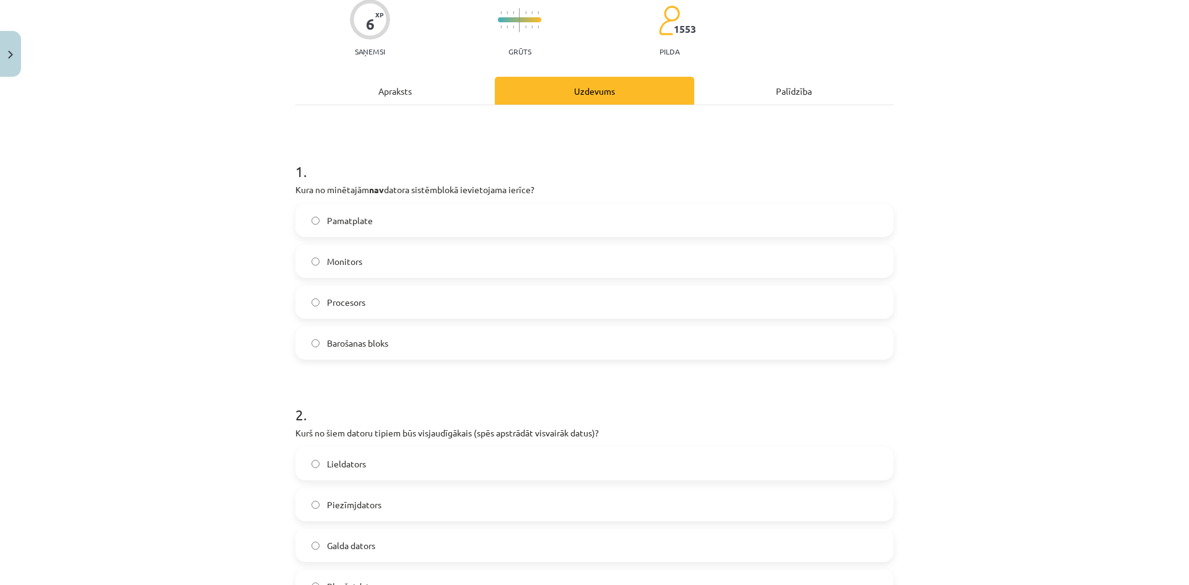
scroll to position [311, 0]
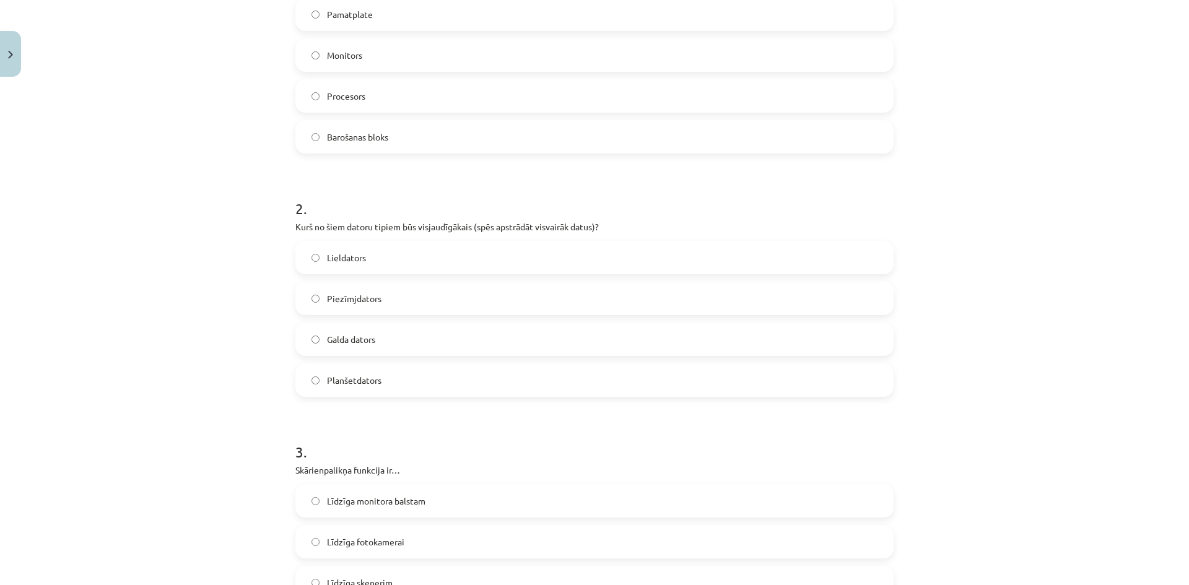
click at [368, 269] on label "Lieldators" at bounding box center [595, 257] width 596 height 31
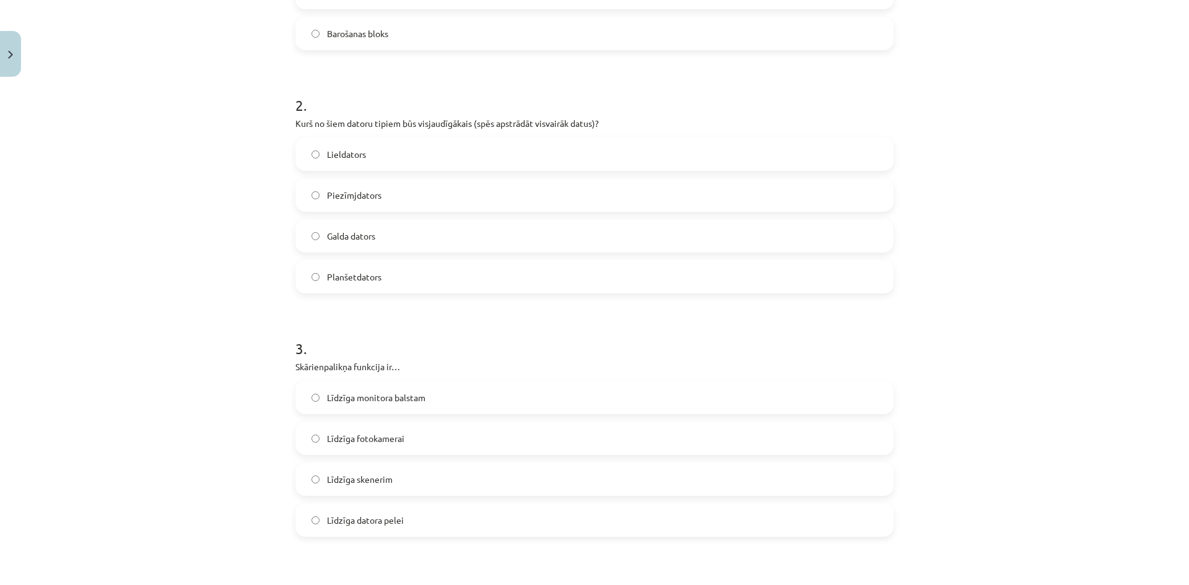
scroll to position [724, 0]
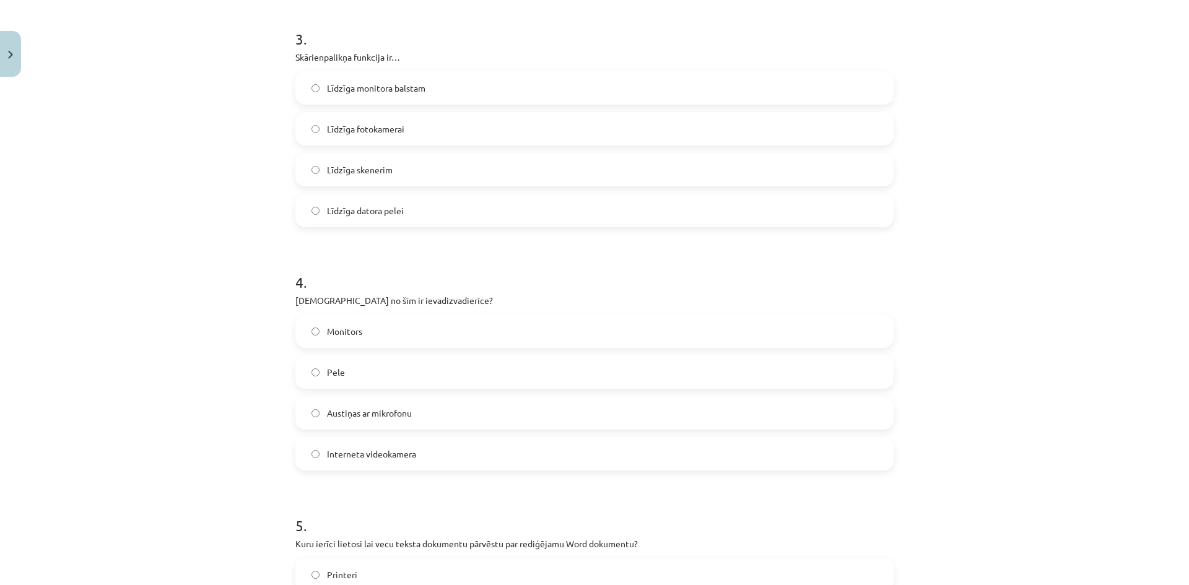
click at [383, 210] on span "Līdzīga datora pelei" at bounding box center [365, 210] width 77 height 13
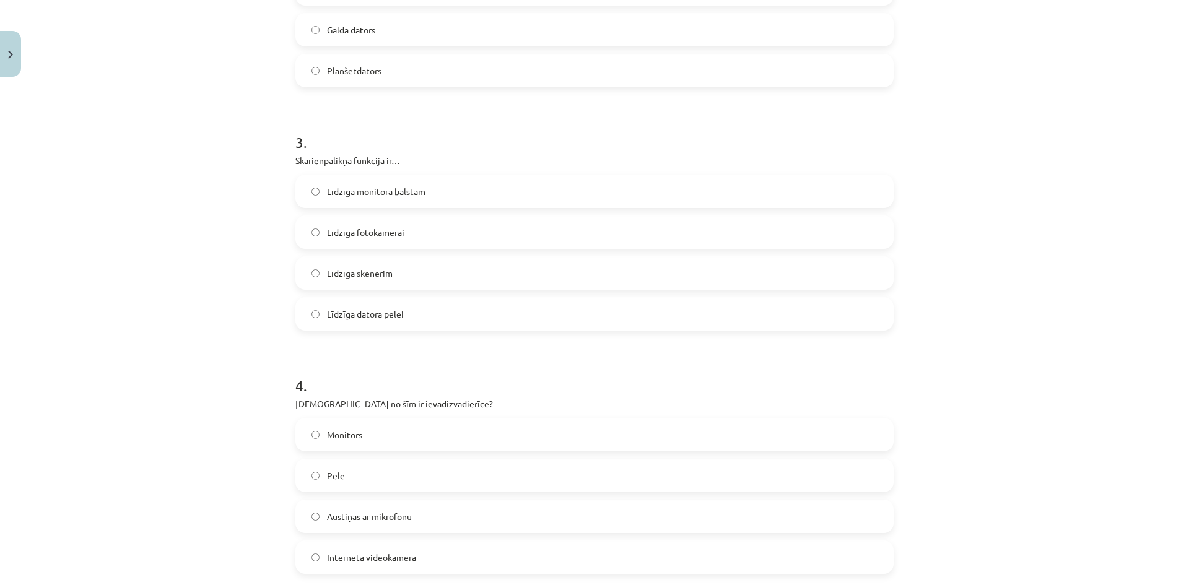
scroll to position [827, 0]
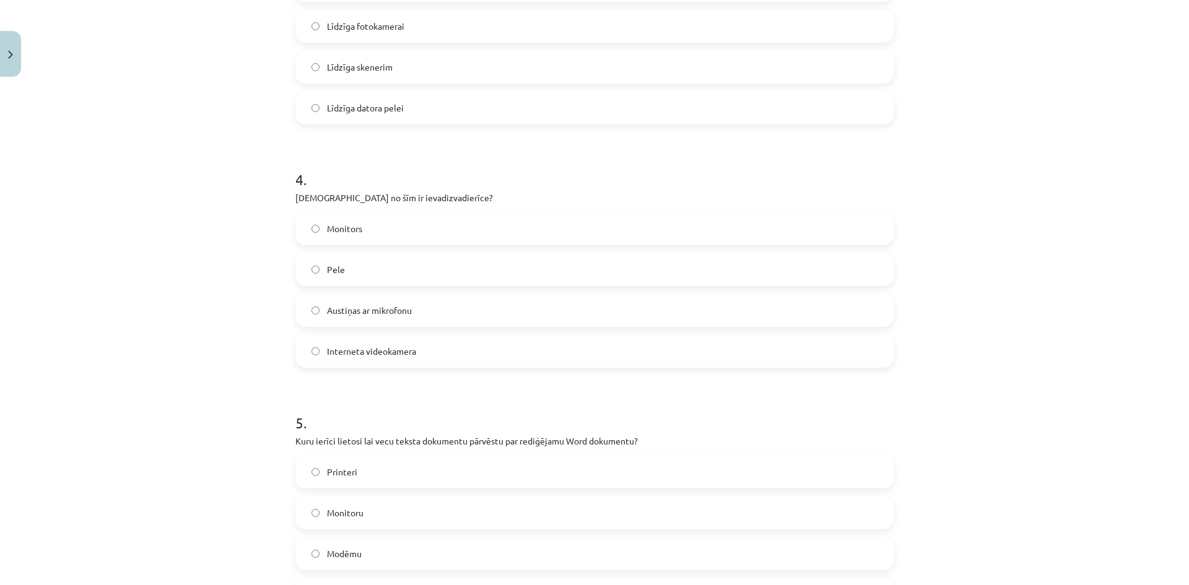
click at [355, 264] on label "Pele" at bounding box center [595, 269] width 596 height 31
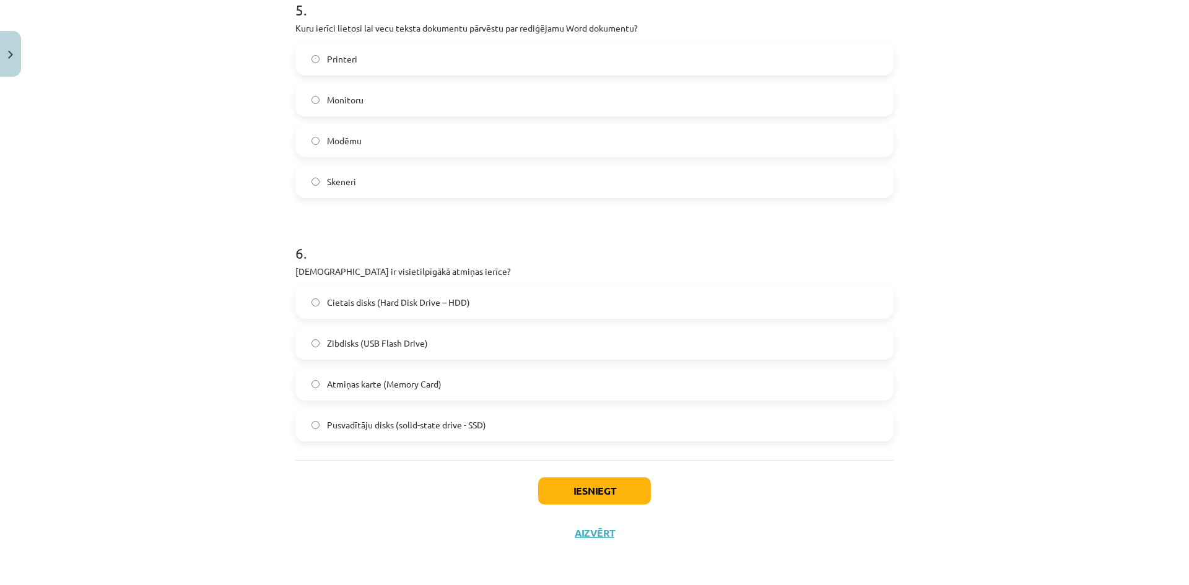
scroll to position [1137, 0]
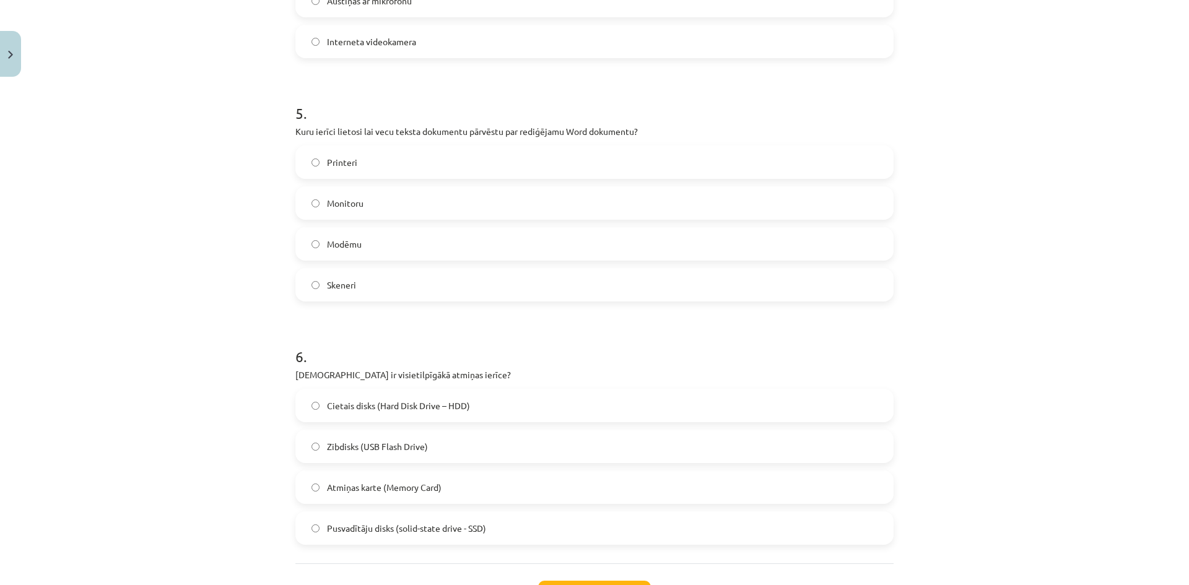
click at [352, 295] on label "Skeneri" at bounding box center [595, 284] width 596 height 31
click at [398, 407] on span "Cietais disks (Hard Disk Drive – HDD)" at bounding box center [398, 405] width 143 height 13
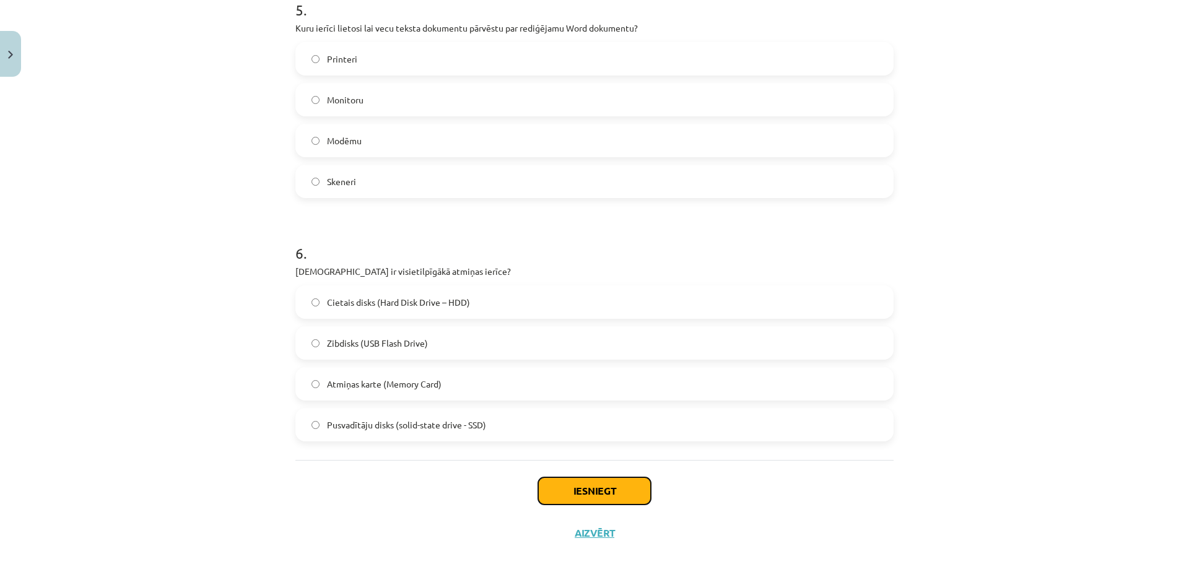
click at [584, 484] on button "Iesniegt" at bounding box center [594, 490] width 113 height 27
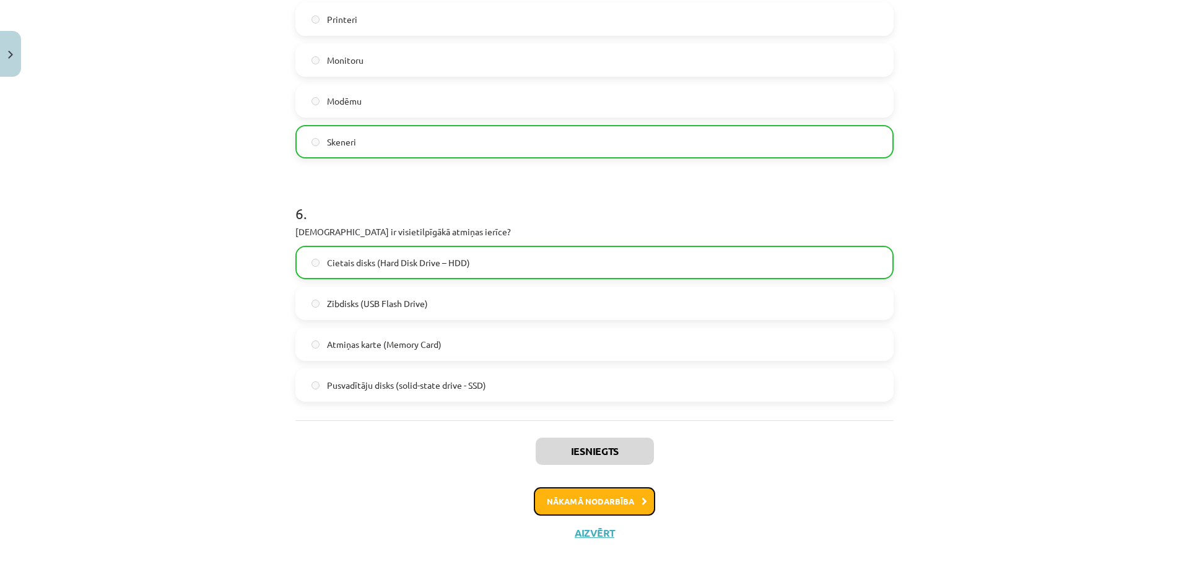
click at [628, 489] on button "Nākamā nodarbība" at bounding box center [594, 501] width 121 height 28
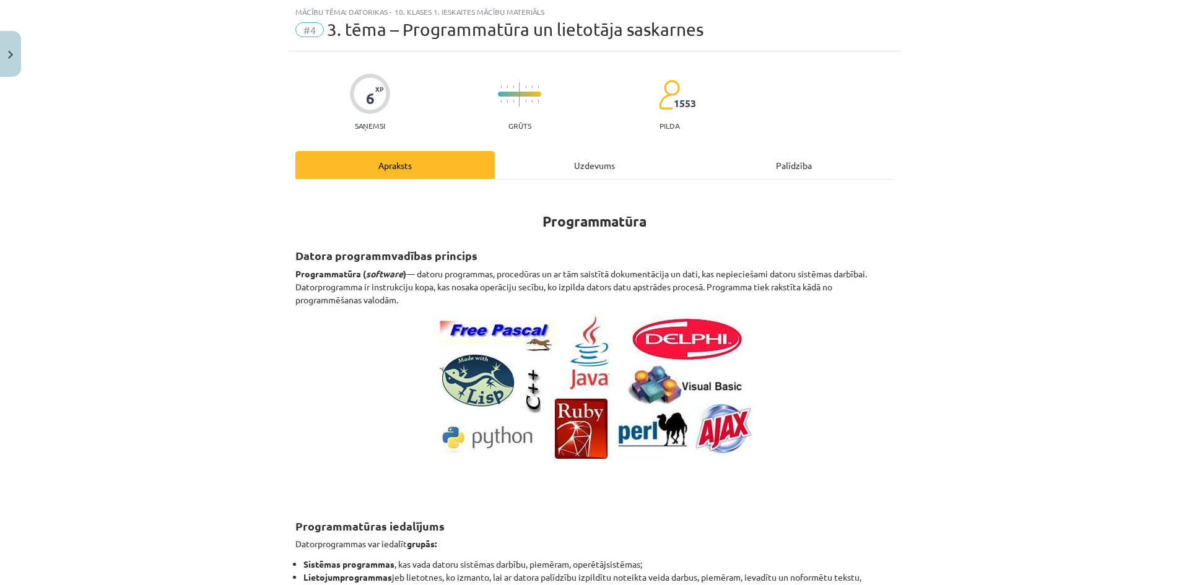
click at [578, 167] on div "Uzdevums" at bounding box center [594, 165] width 199 height 28
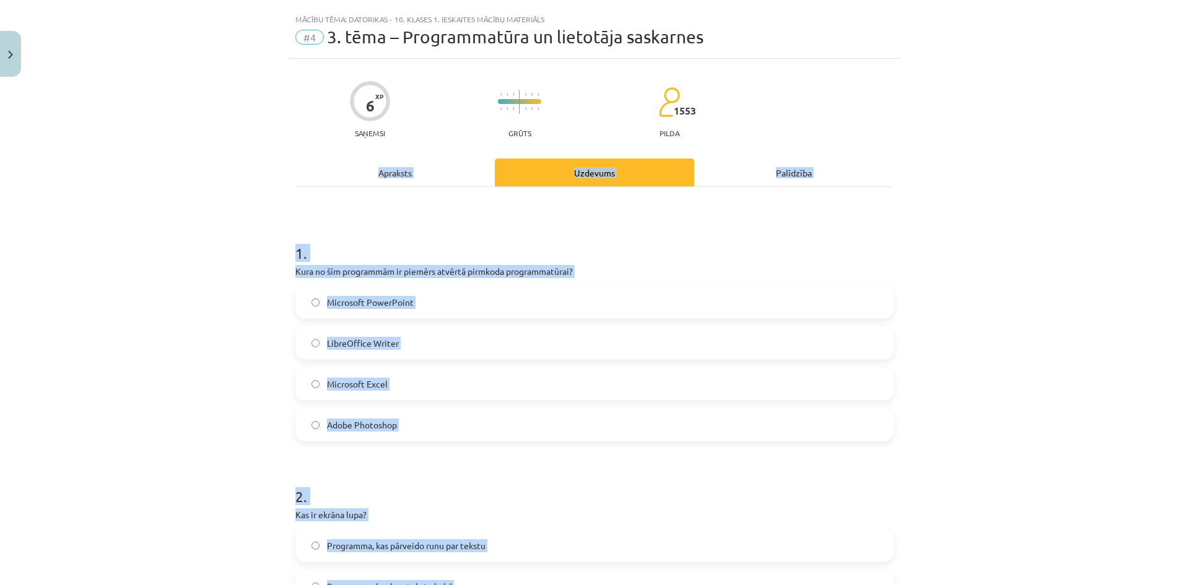
scroll to position [0, 0]
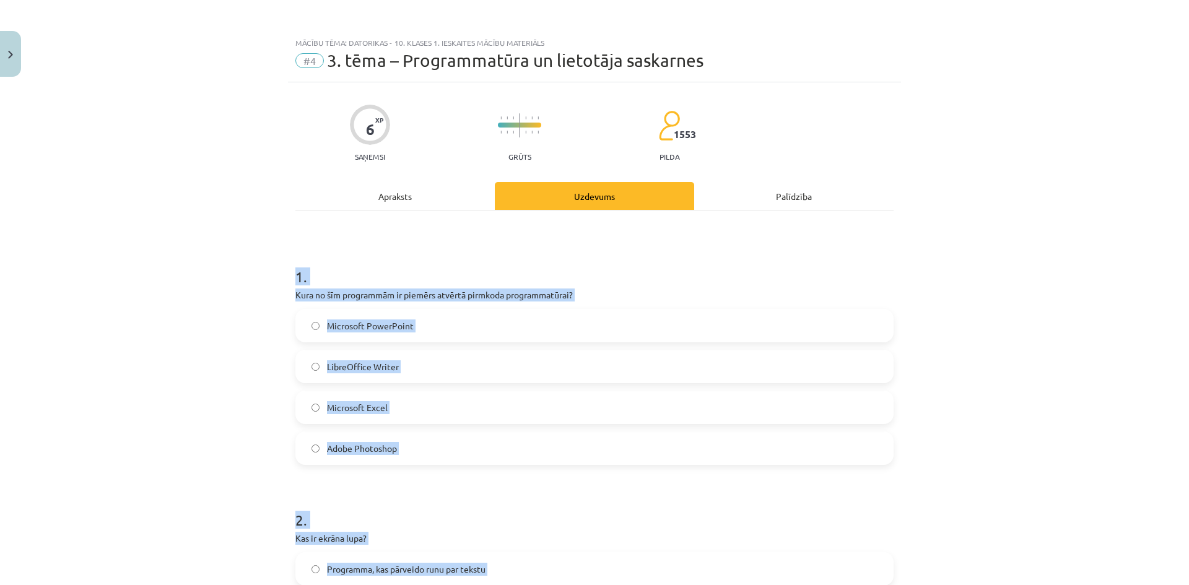
drag, startPoint x: 425, startPoint y: 428, endPoint x: 285, endPoint y: 269, distance: 212.0
copy form "1 . Kura no šīm programmām ir piemērs atvērtā pirmkoda programmatūrai? Microsof…"
click at [350, 370] on span "LibreOffice Writer" at bounding box center [363, 366] width 72 height 13
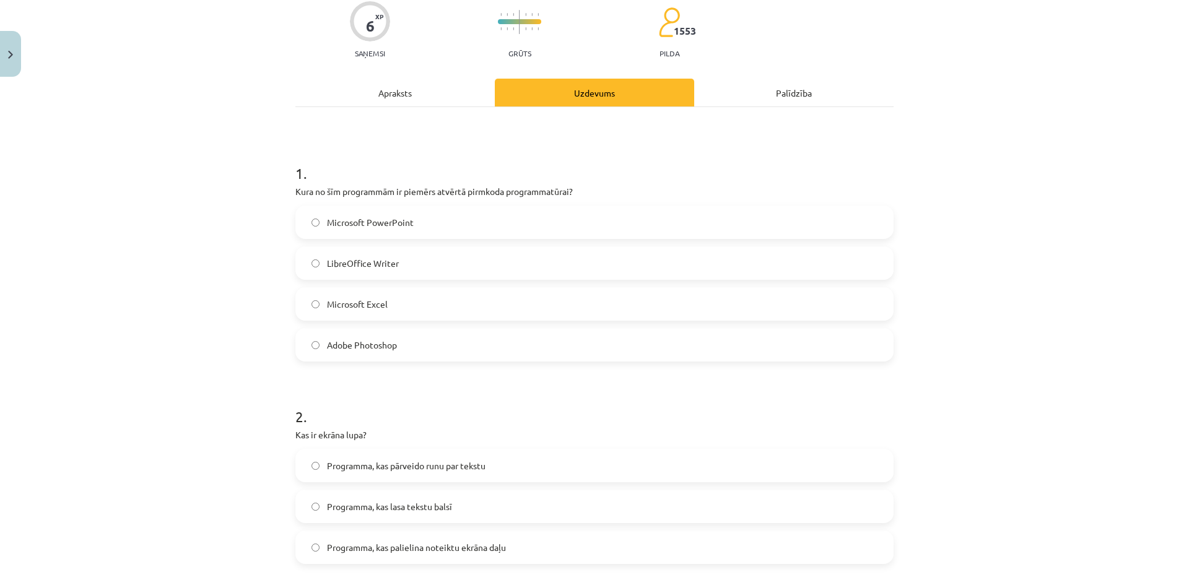
scroll to position [206, 0]
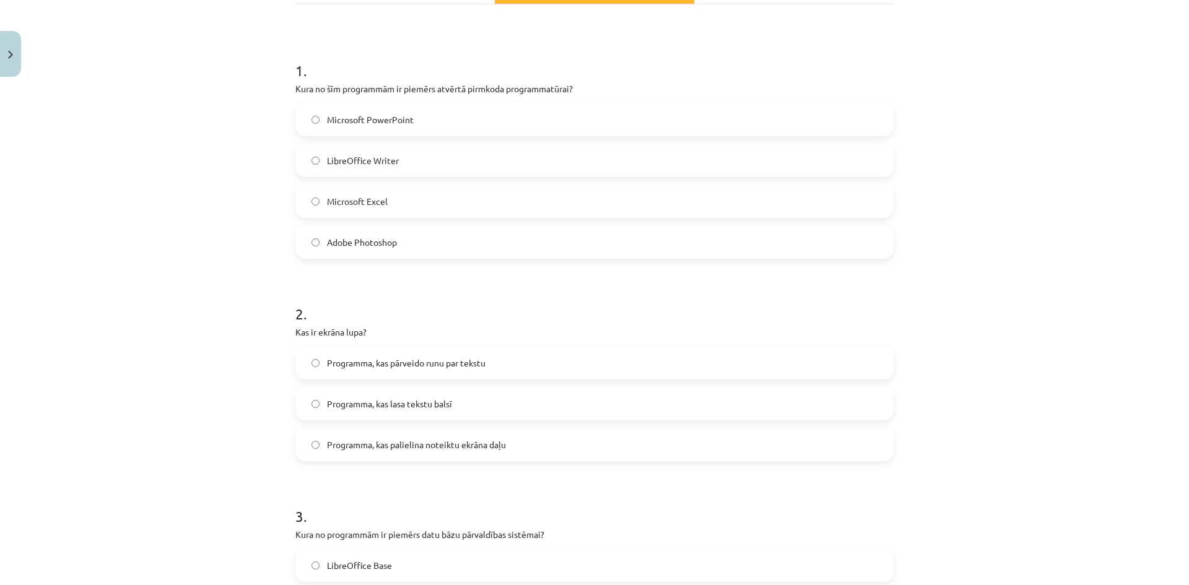
click at [345, 438] on span "Programma, kas palielina noteiktu ekrāna daļu" at bounding box center [416, 444] width 179 height 13
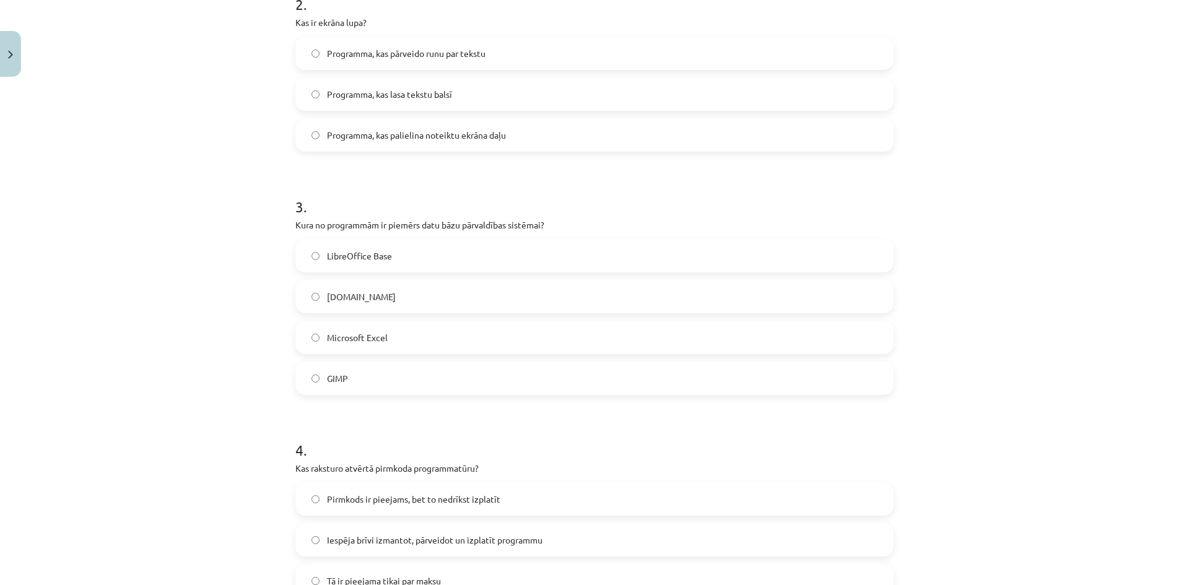
click at [363, 266] on label "LibreOffice Base" at bounding box center [595, 255] width 596 height 31
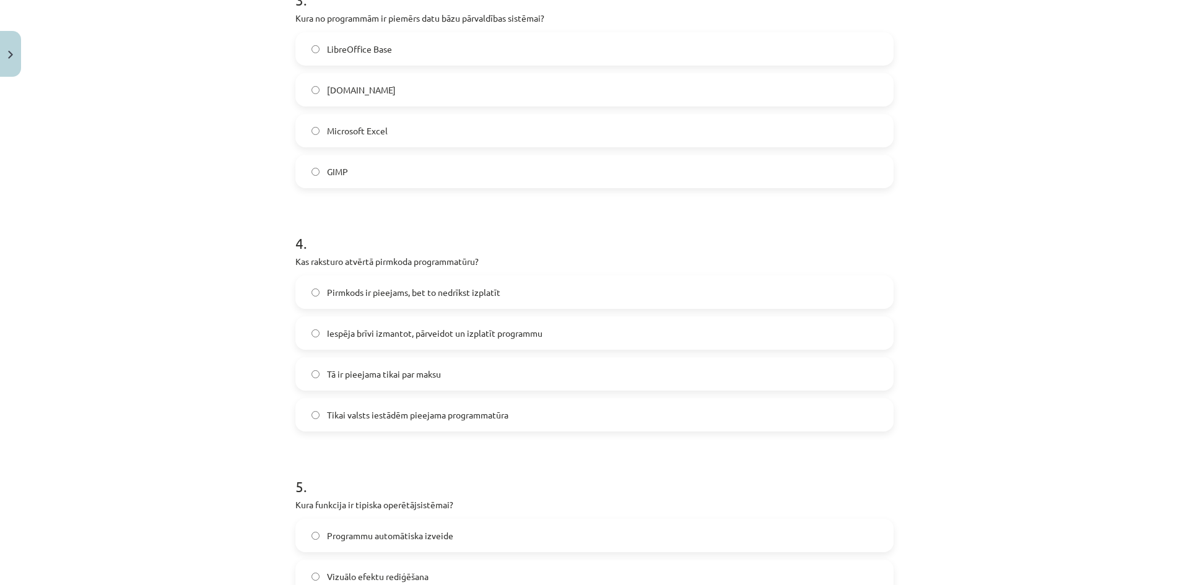
click at [382, 331] on span "Iespēja brīvi izmantot, pārveidot un izplatīt programmu" at bounding box center [434, 333] width 215 height 13
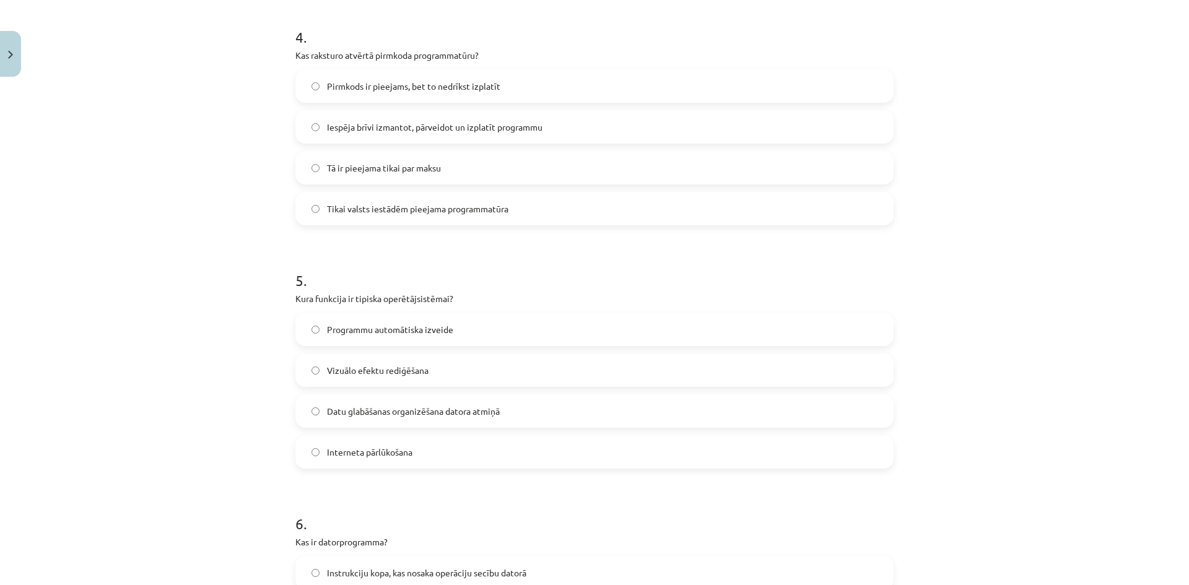
click at [370, 410] on span "Datu glabāšanas organizēšana datora atmiņā" at bounding box center [413, 411] width 173 height 13
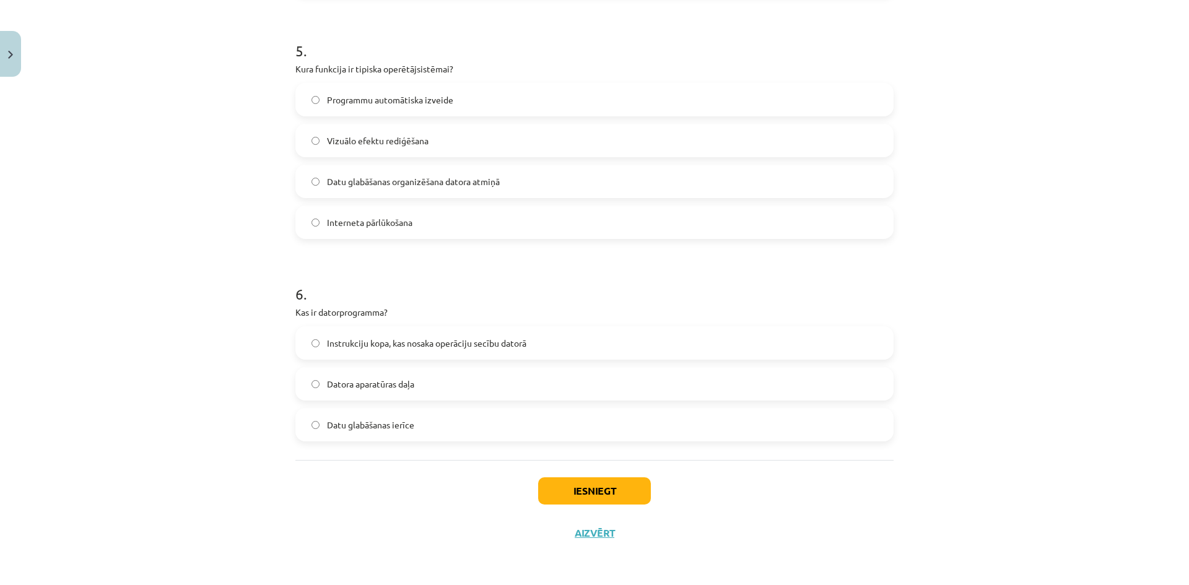
click at [348, 339] on span "Instrukciju kopa, kas nosaka operāciju secību datorā" at bounding box center [426, 343] width 199 height 13
click at [602, 484] on button "Iesniegt" at bounding box center [594, 490] width 113 height 27
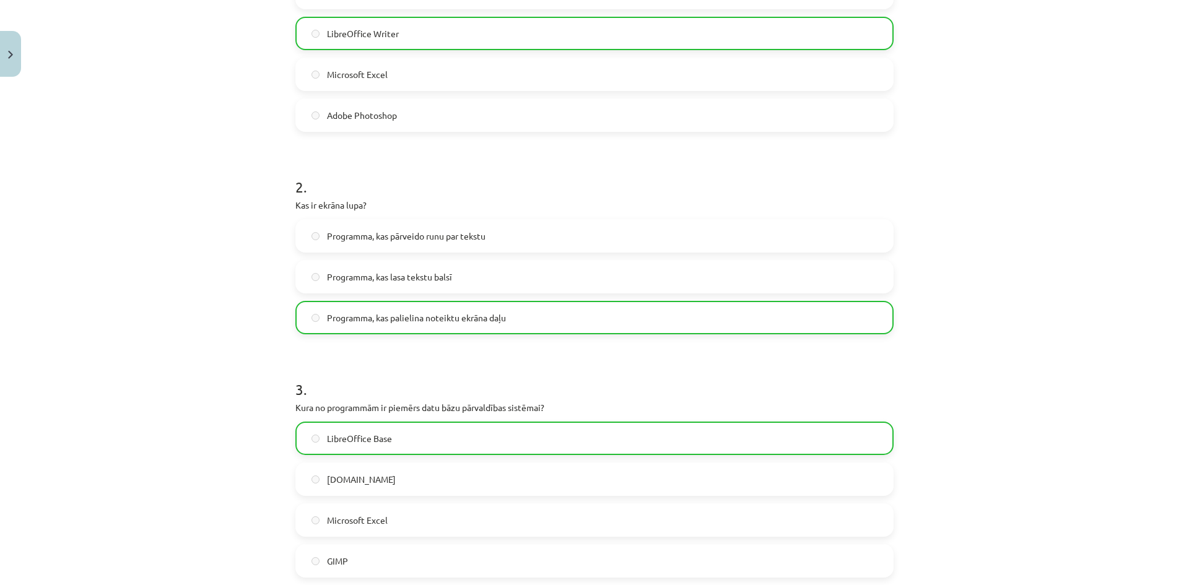
scroll to position [0, 0]
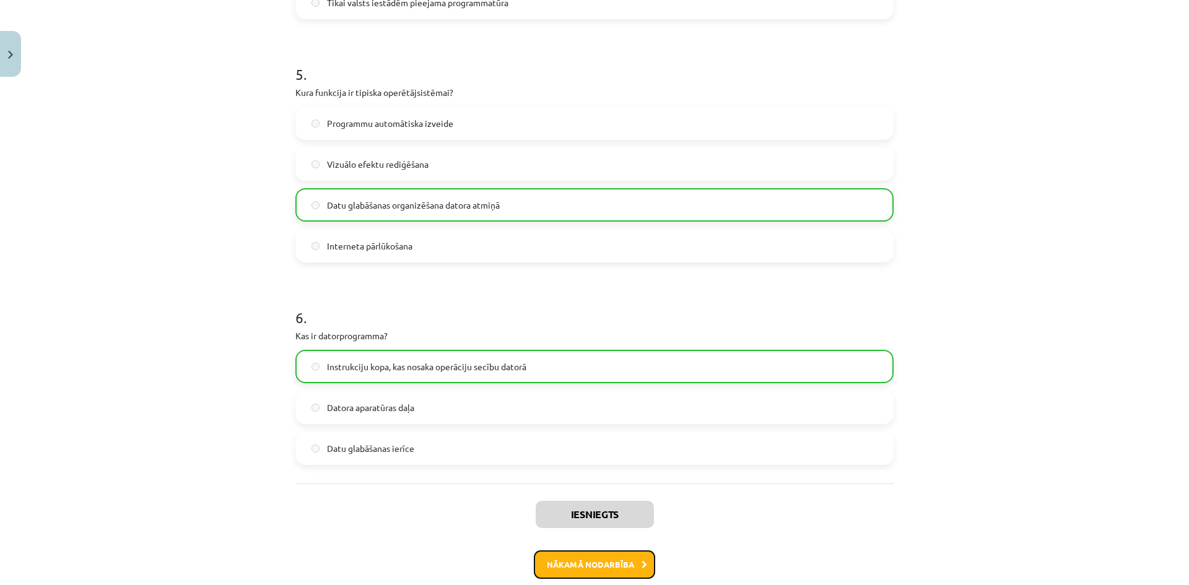
click at [599, 562] on button "Nākamā nodarbība" at bounding box center [594, 564] width 121 height 28
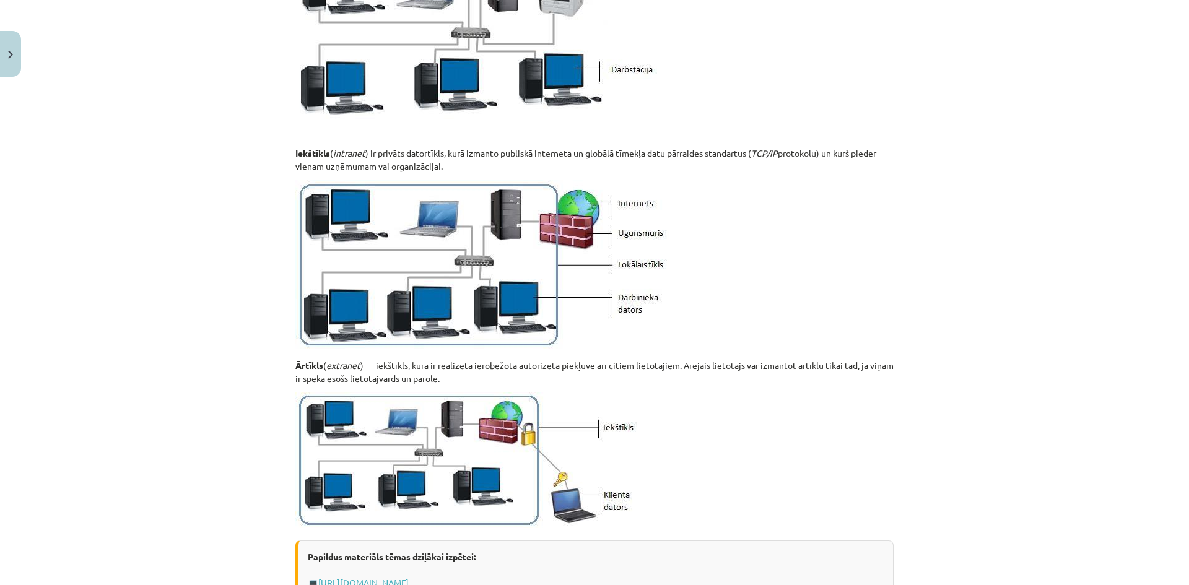
scroll to position [31, 0]
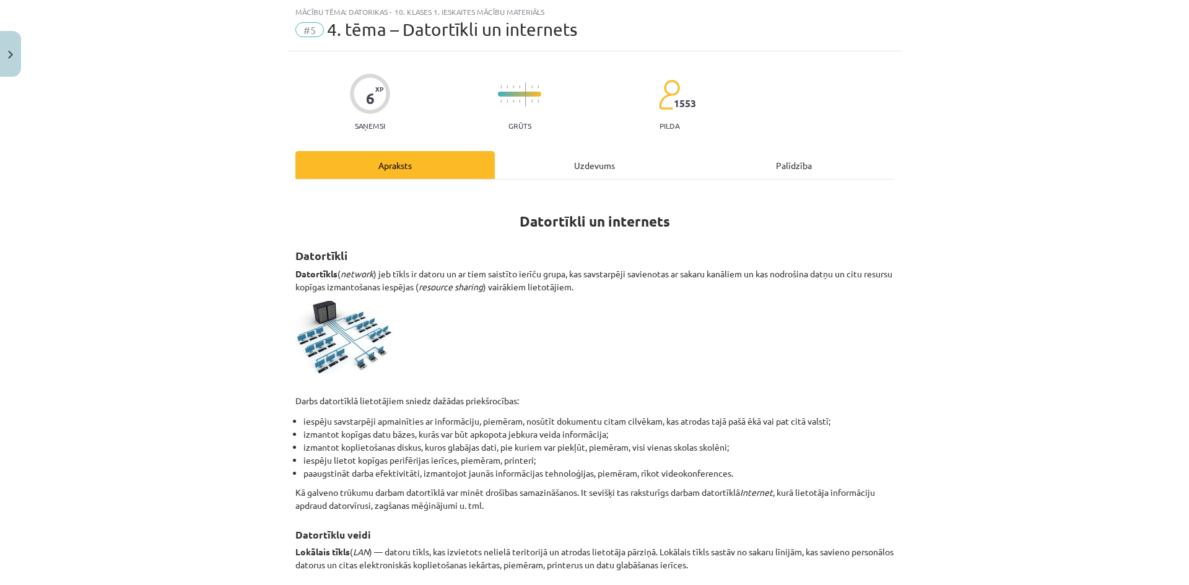
click at [550, 162] on div "Uzdevums" at bounding box center [594, 165] width 199 height 28
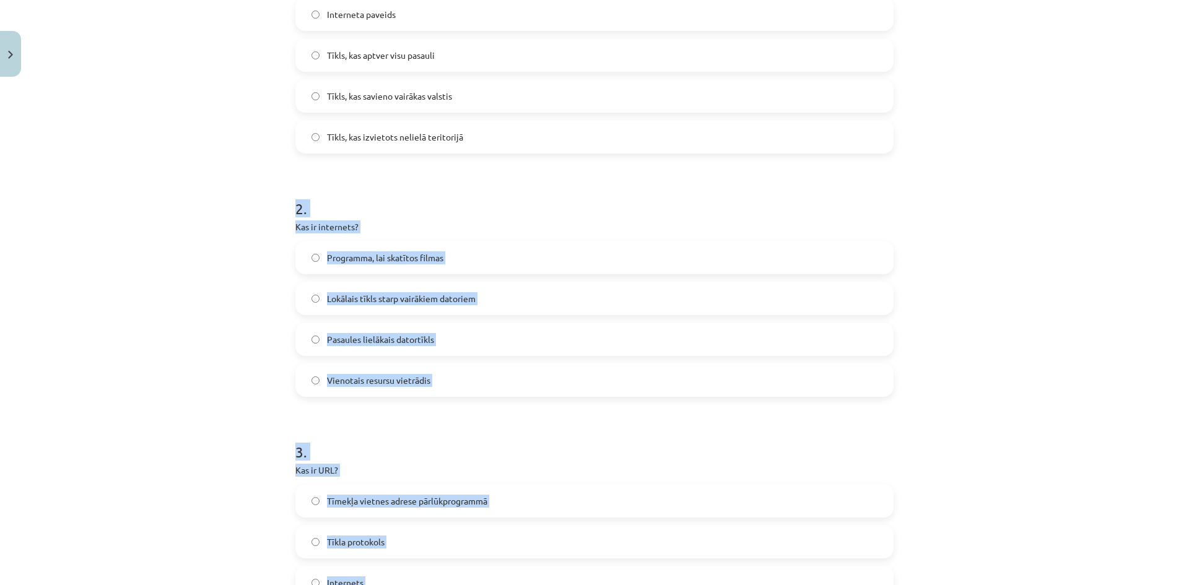
scroll to position [105, 0]
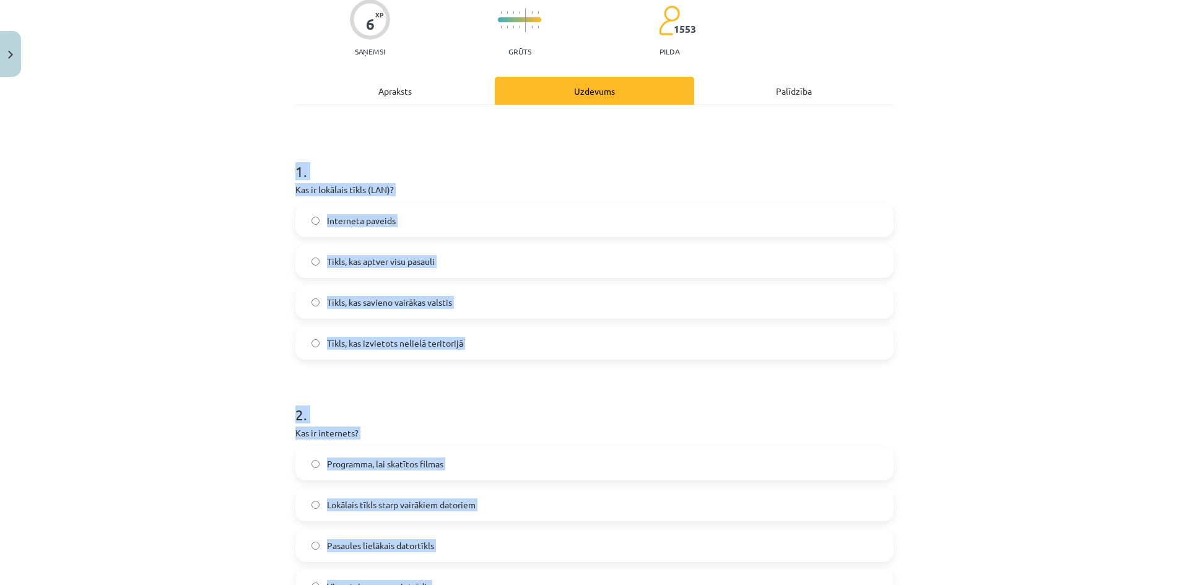
drag, startPoint x: 445, startPoint y: 427, endPoint x: 291, endPoint y: 172, distance: 297.7
copy form "1 . Kas ir lokālais tīkls (LAN)? Interneta paveids Tīkls, kas aptver visu pasau…"
click at [381, 337] on span "Tīkls, kas izvietots nelielā teritorijā" at bounding box center [395, 343] width 136 height 13
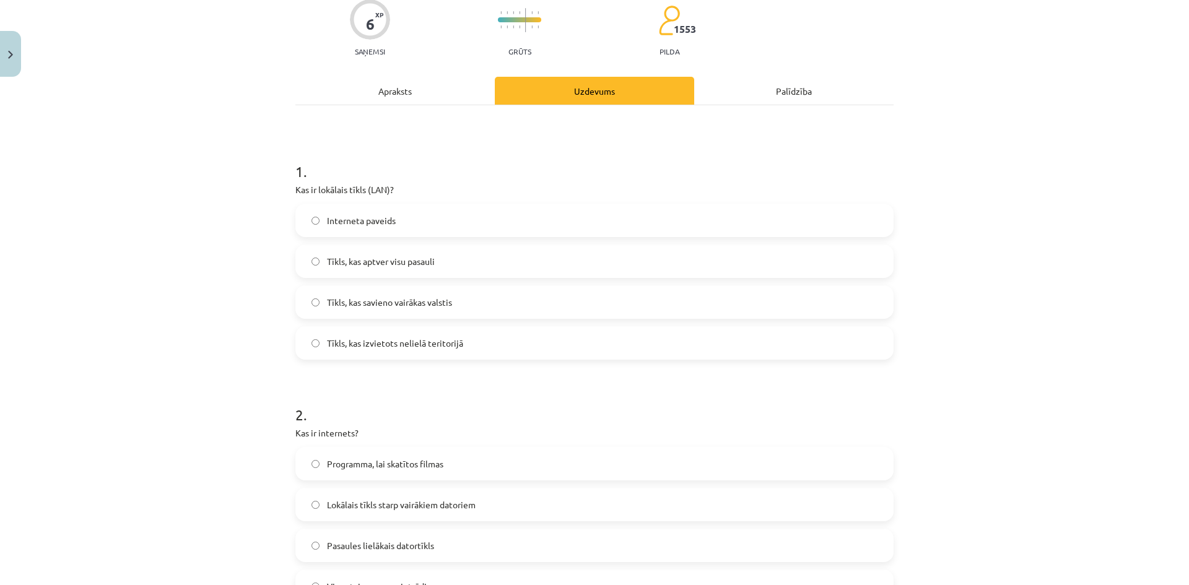
scroll to position [311, 0]
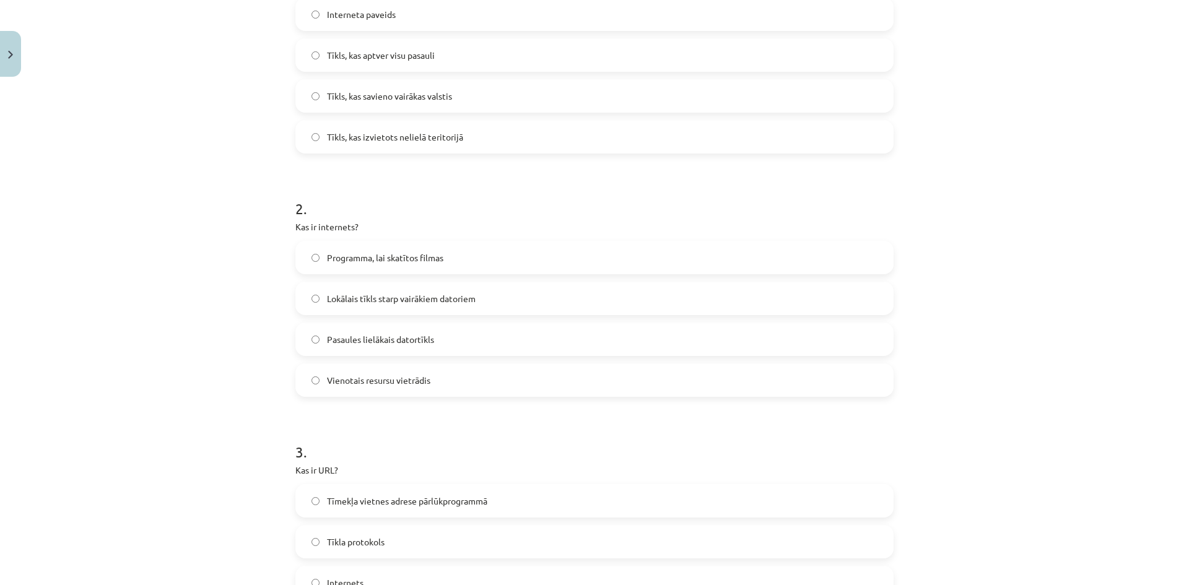
click at [363, 348] on label "Pasaules lielākais datortīkls" at bounding box center [595, 339] width 596 height 31
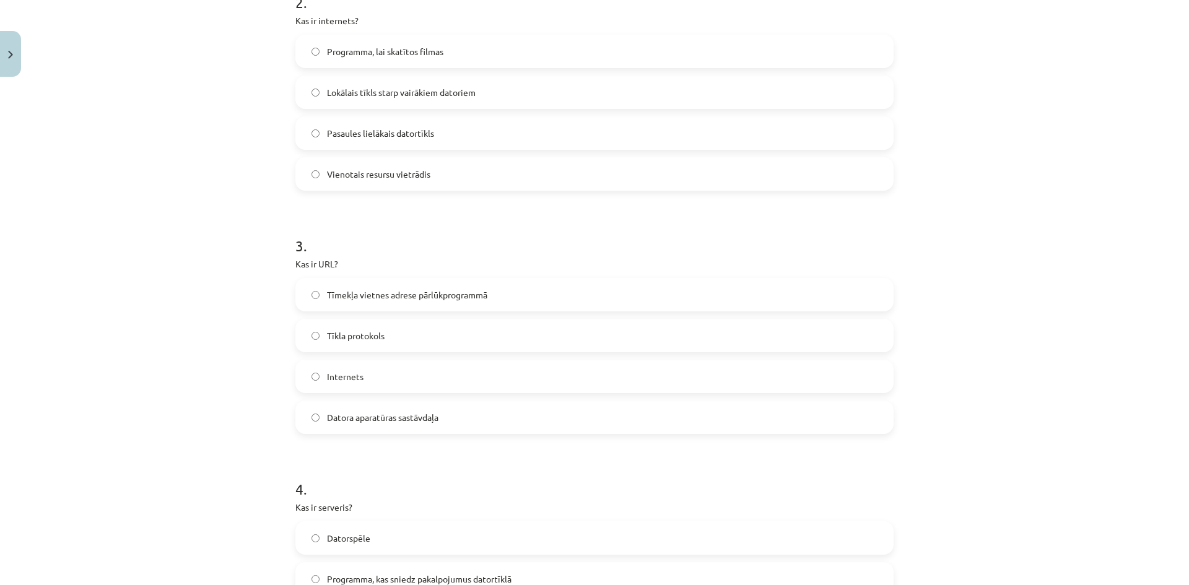
click at [426, 304] on label "Tīmekļa vietnes adrese pārlūkprogrammā" at bounding box center [595, 294] width 596 height 31
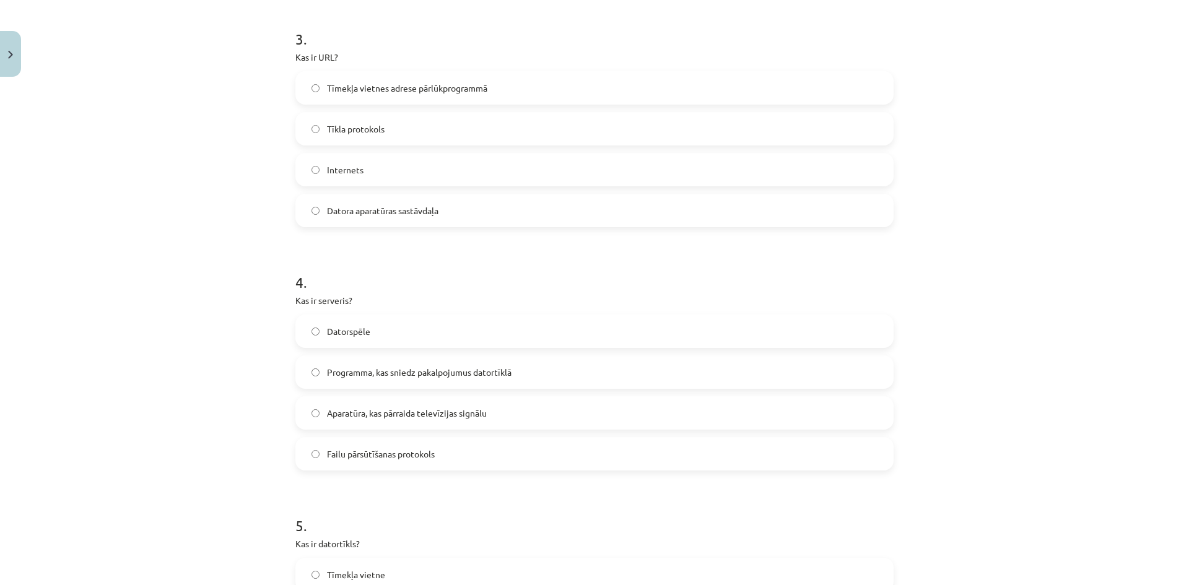
click at [364, 374] on span "Programma, kas sniedz pakalpojumus datortīklā" at bounding box center [419, 372] width 185 height 13
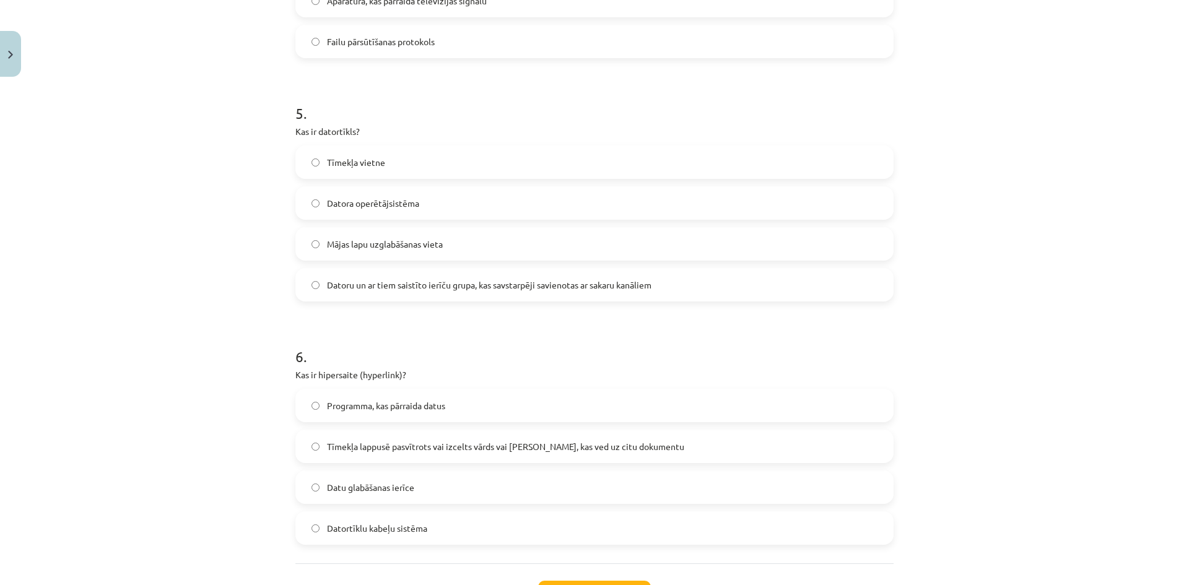
click at [377, 291] on span "Datoru un ar tiem saistīto ierīču grupa, kas savstarpēji savienotas ar sakaru k…" at bounding box center [489, 285] width 324 height 13
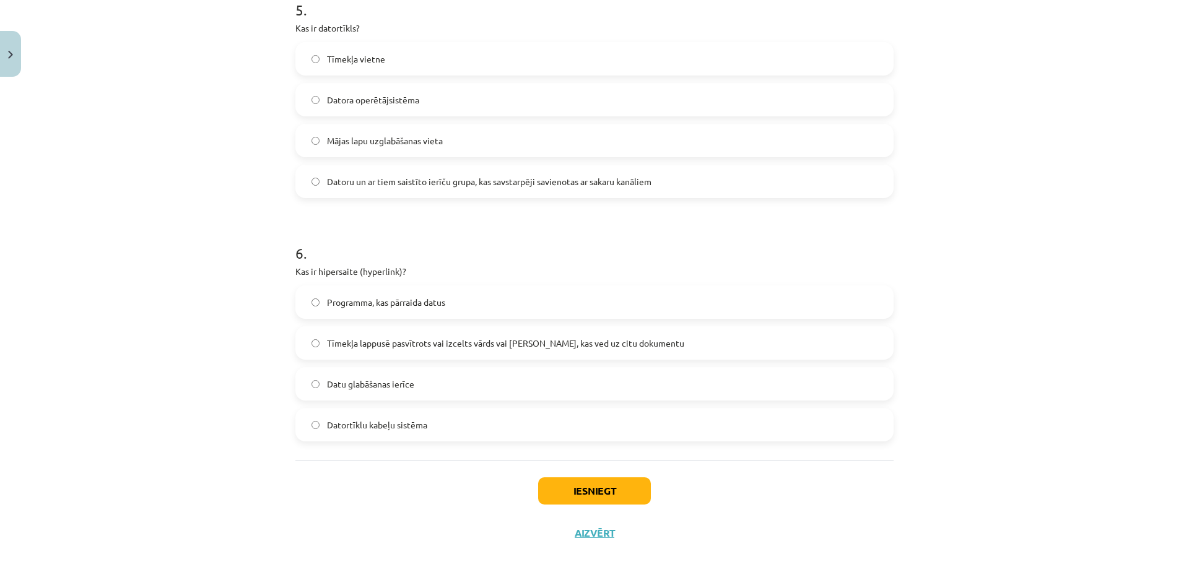
click at [389, 336] on label "Tīmekļa lappusē pasvītrots vai izcelts vārds vai frāze, kas ved uz citu dokumen…" at bounding box center [595, 343] width 596 height 31
click at [611, 490] on button "Iesniegt" at bounding box center [594, 490] width 113 height 27
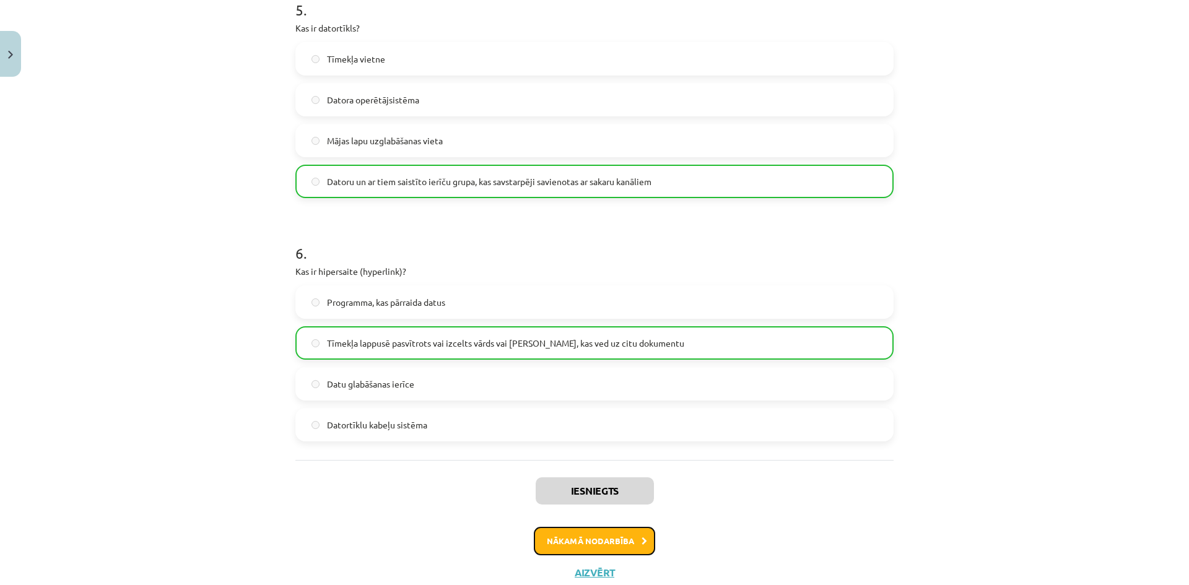
click at [600, 539] on button "Nākamā nodarbība" at bounding box center [594, 541] width 121 height 28
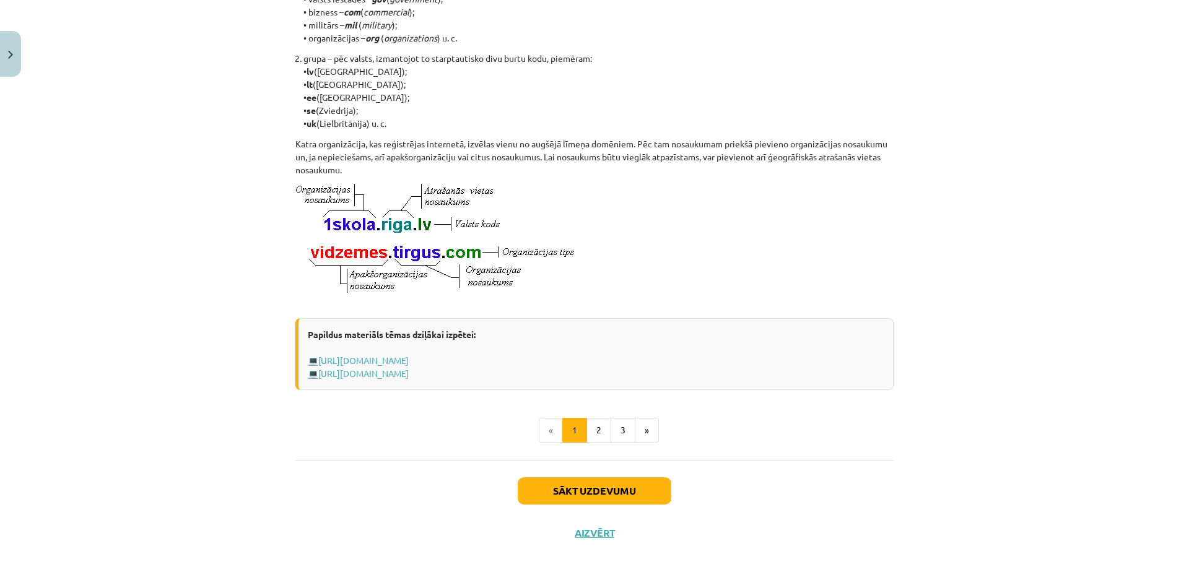
scroll to position [31, 0]
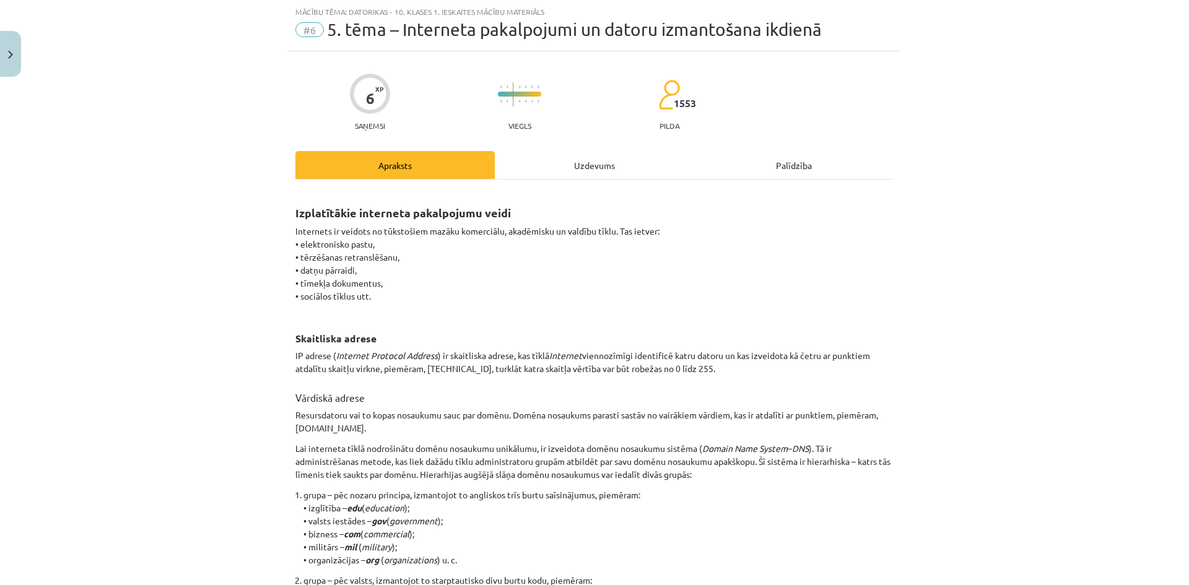
click at [564, 159] on div "Uzdevums" at bounding box center [594, 165] width 199 height 28
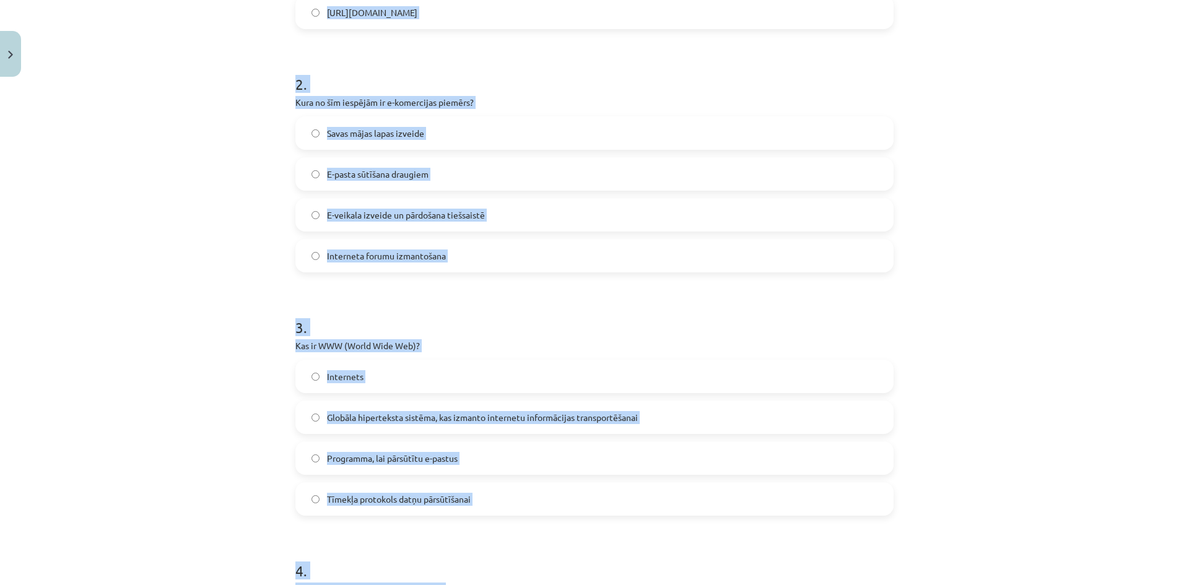
scroll to position [0, 0]
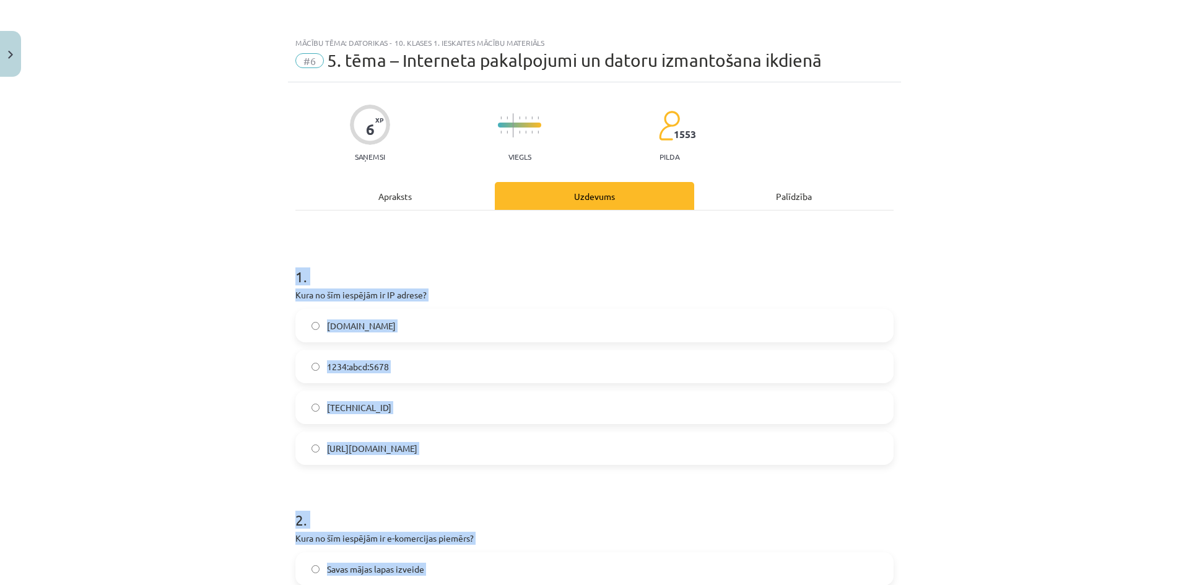
drag, startPoint x: 453, startPoint y: 425, endPoint x: 284, endPoint y: 278, distance: 224.2
copy form "1 . Kura no šīm iespējām ir IP adrese? www.example.com 1234:abcd:5678 192.100.8…"
click at [349, 409] on span "192.100.81.101" at bounding box center [359, 407] width 64 height 13
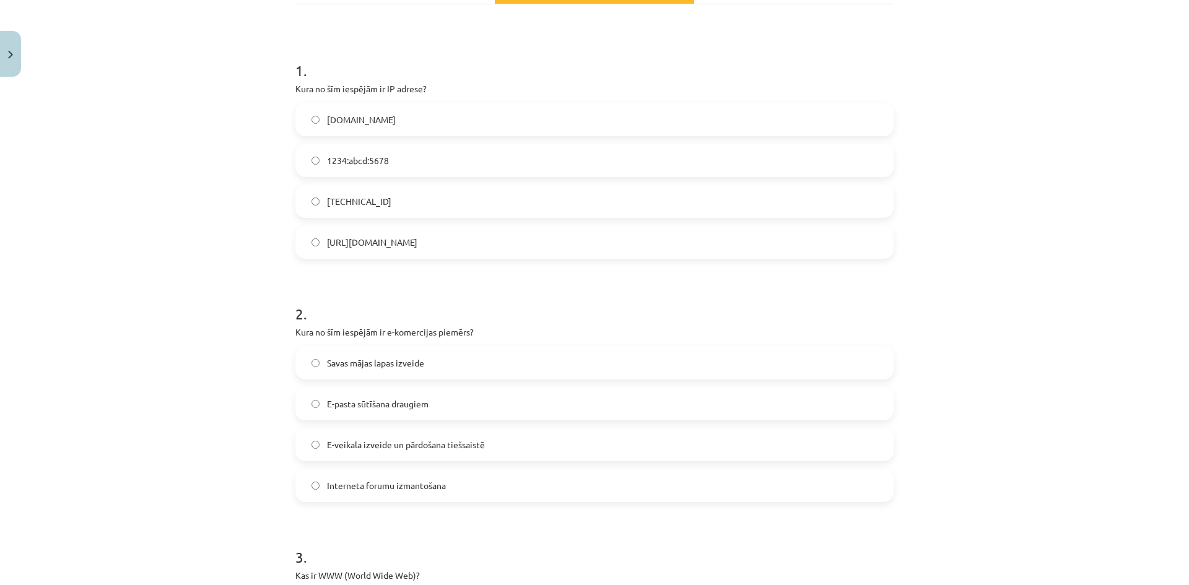
scroll to position [413, 0]
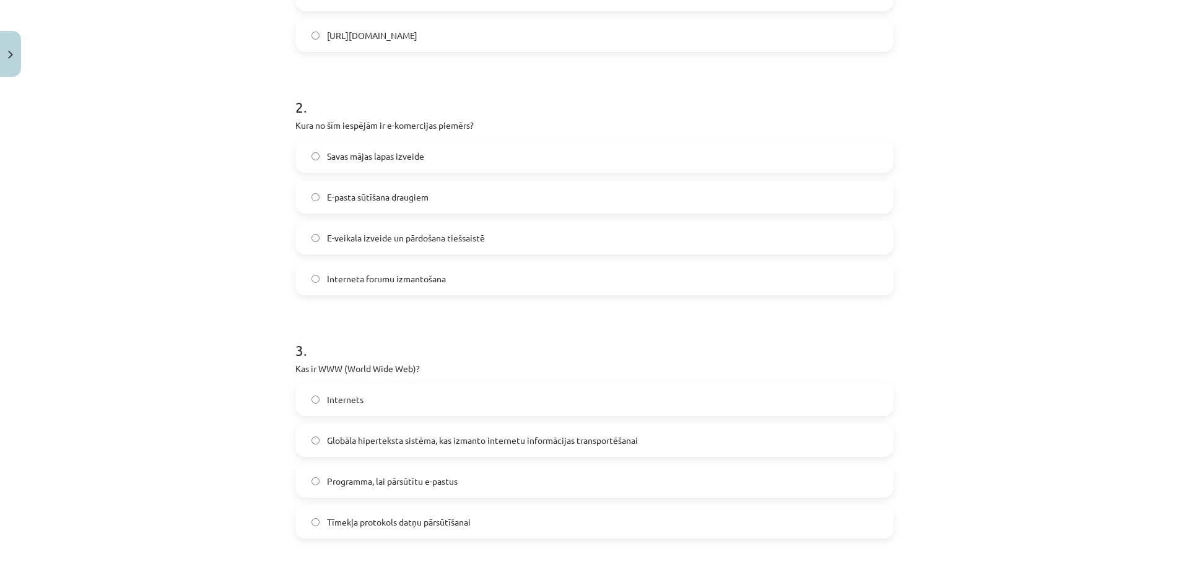
click at [371, 233] on span "E-veikala izveide un pārdošana tiešsaistē" at bounding box center [406, 238] width 158 height 13
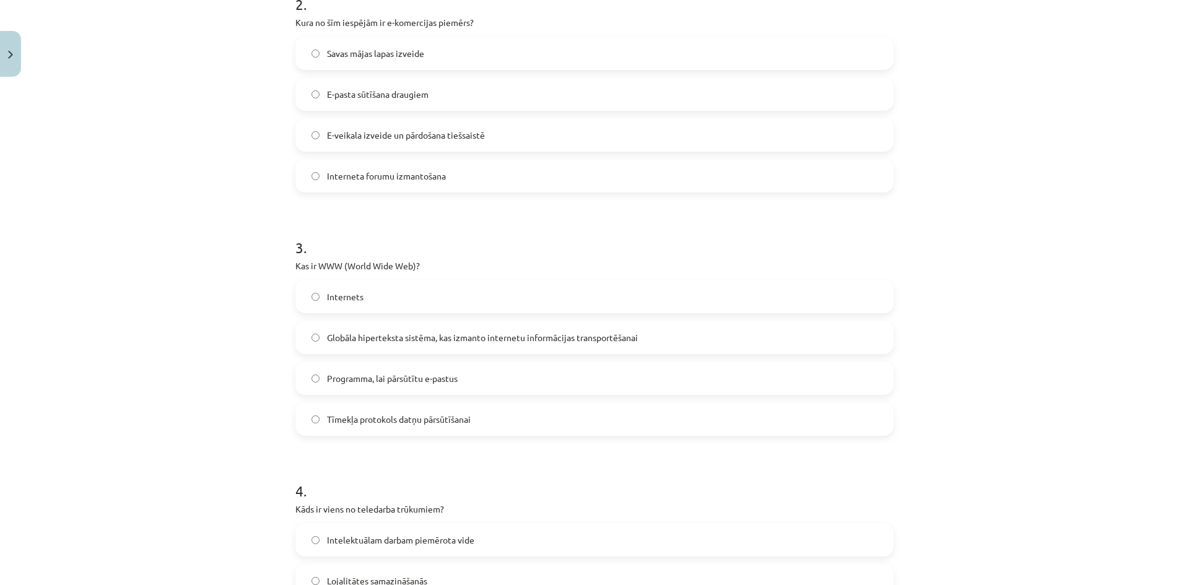
click at [378, 340] on span "Globāla hiperteksta sistēma, kas izmanto internetu informācijas transportēšanai" at bounding box center [482, 337] width 311 height 13
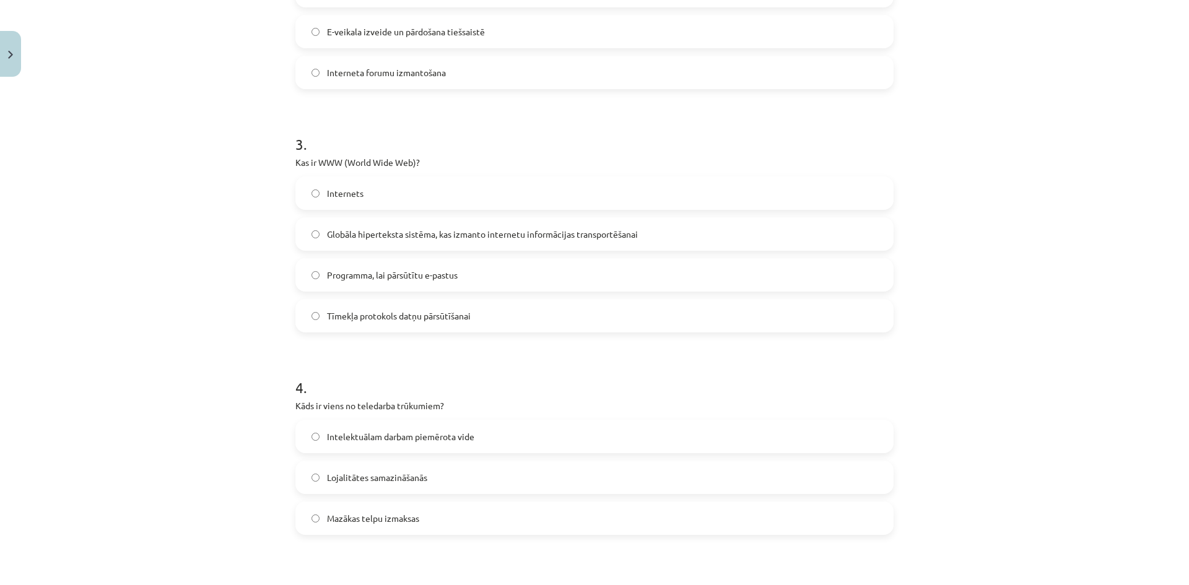
click at [349, 472] on span "Lojalitātes samazināšanās" at bounding box center [377, 477] width 100 height 13
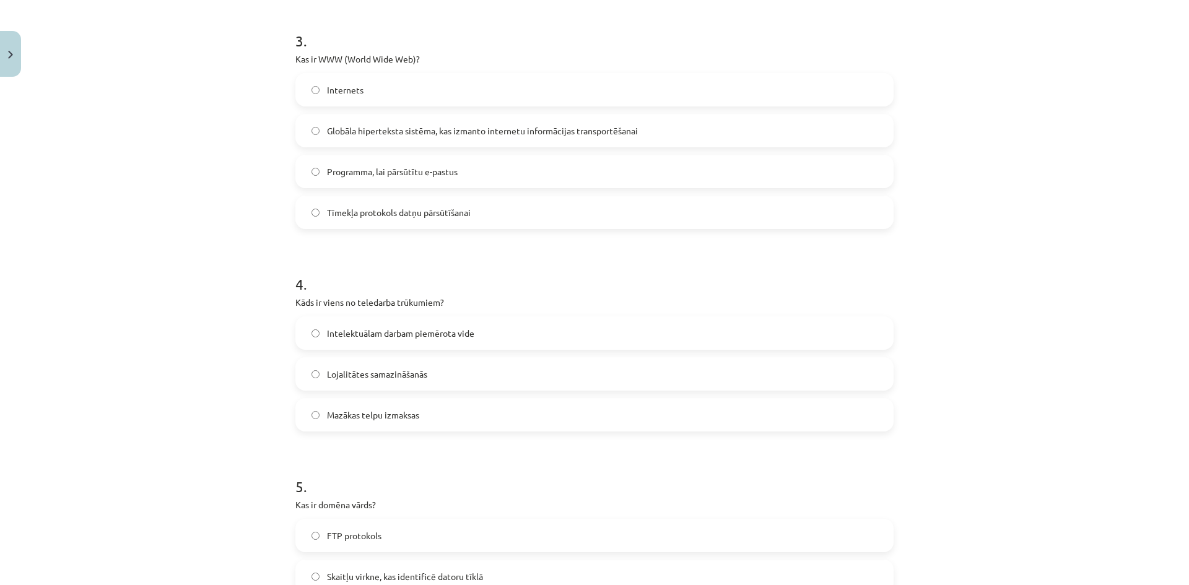
scroll to position [929, 0]
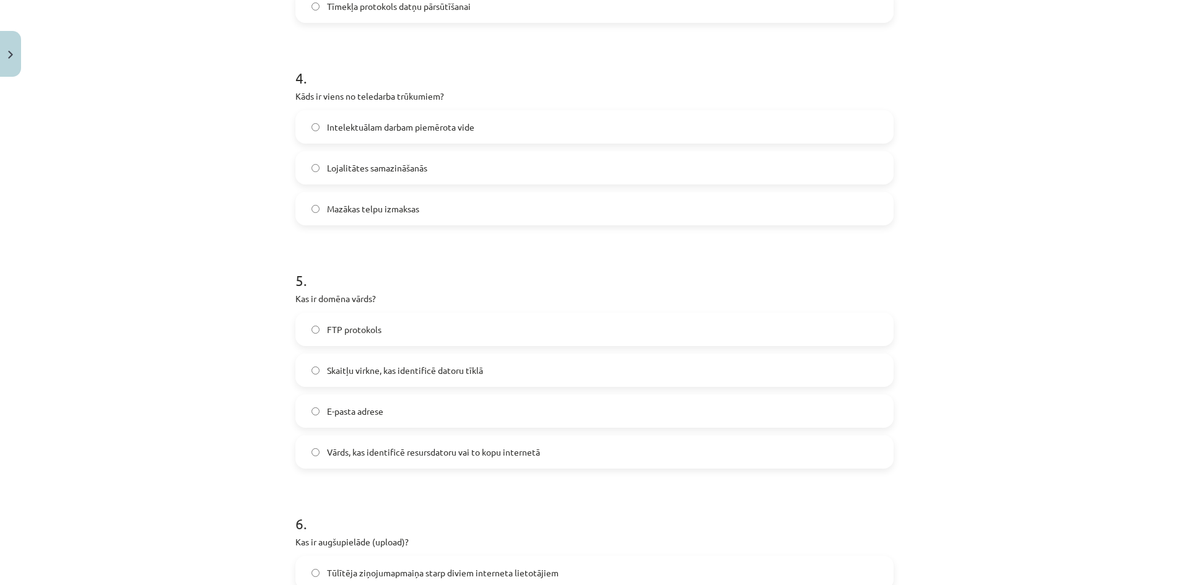
click at [370, 451] on span "Vārds, kas identificē resursdatoru vai to kopu internetā" at bounding box center [433, 452] width 213 height 13
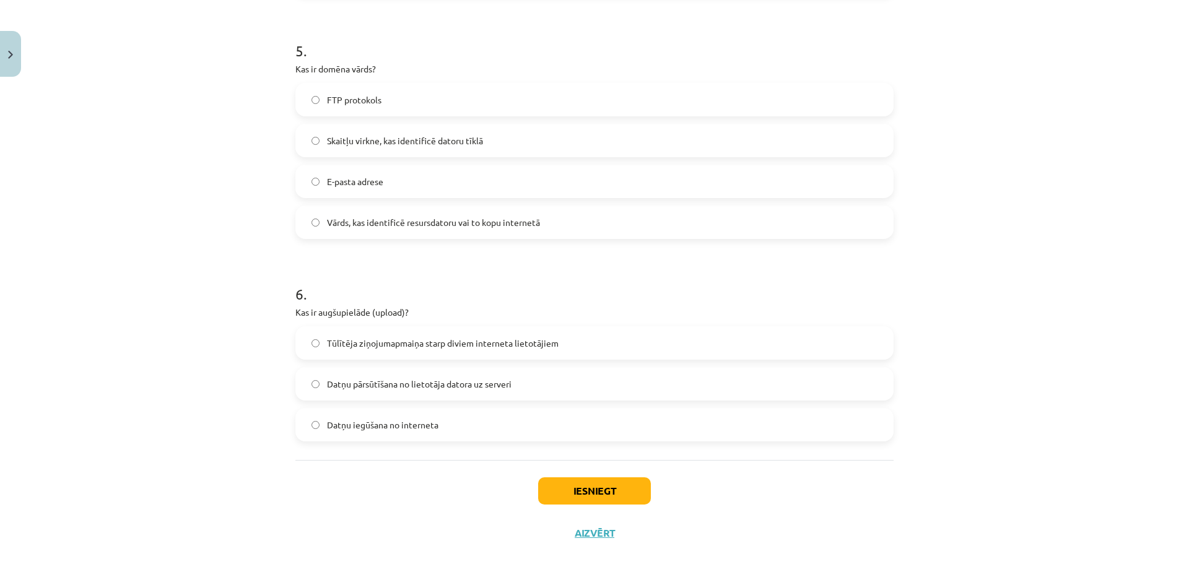
click at [383, 382] on span "Datņu pārsūtīšana no lietotāja datora uz serveri" at bounding box center [419, 384] width 185 height 13
drag, startPoint x: 584, startPoint y: 481, endPoint x: 576, endPoint y: 482, distance: 8.8
click at [580, 482] on button "Iesniegt" at bounding box center [594, 490] width 113 height 27
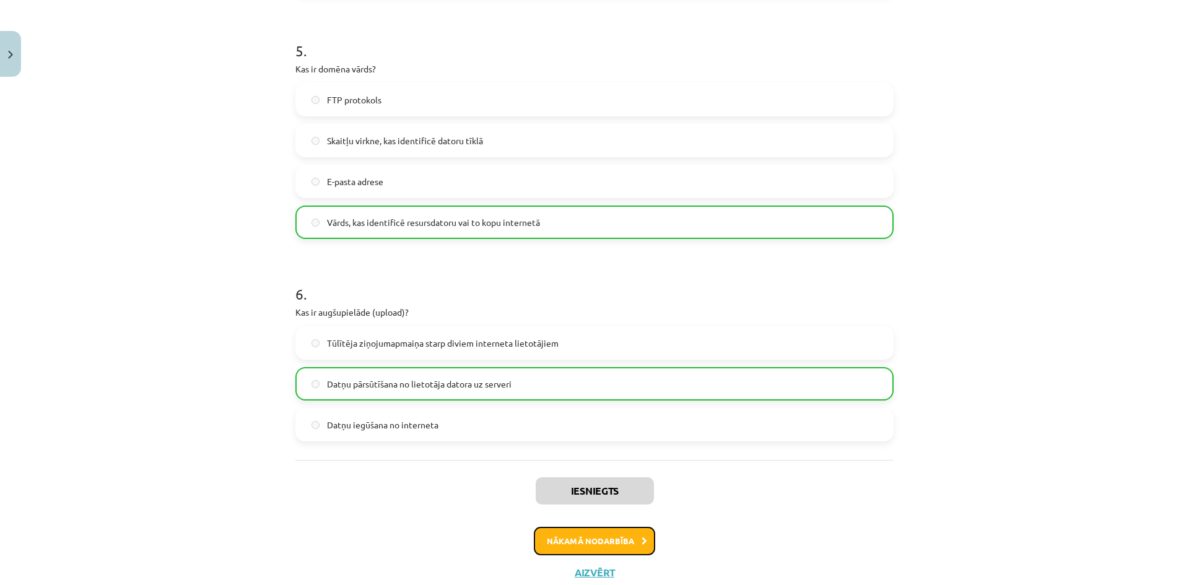
click at [575, 545] on button "Nākamā nodarbība" at bounding box center [594, 541] width 121 height 28
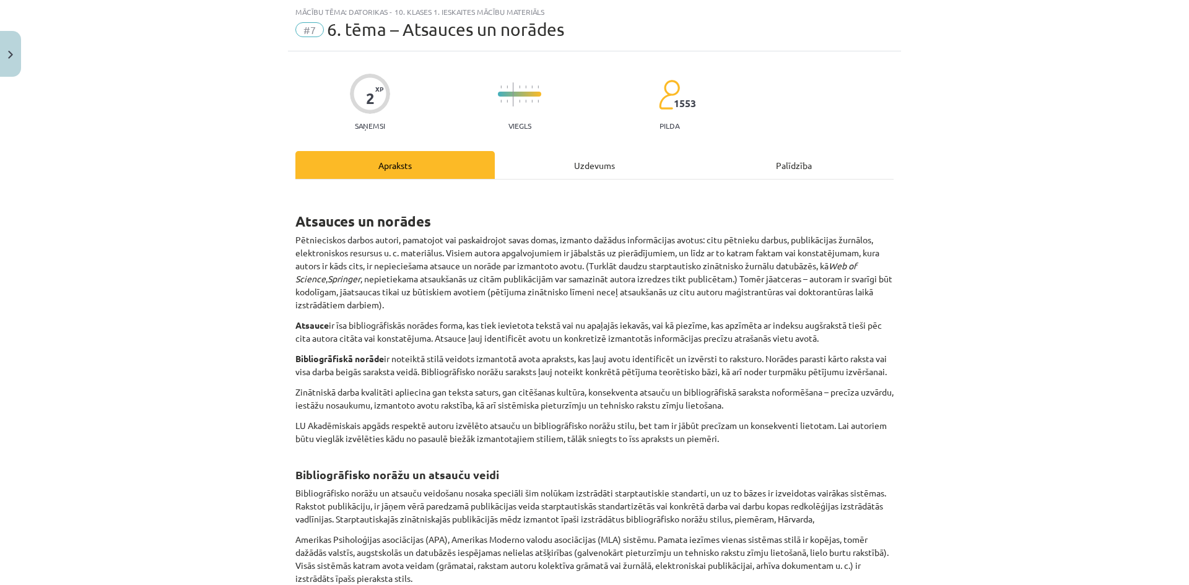
click at [604, 170] on div "Uzdevums" at bounding box center [594, 165] width 199 height 28
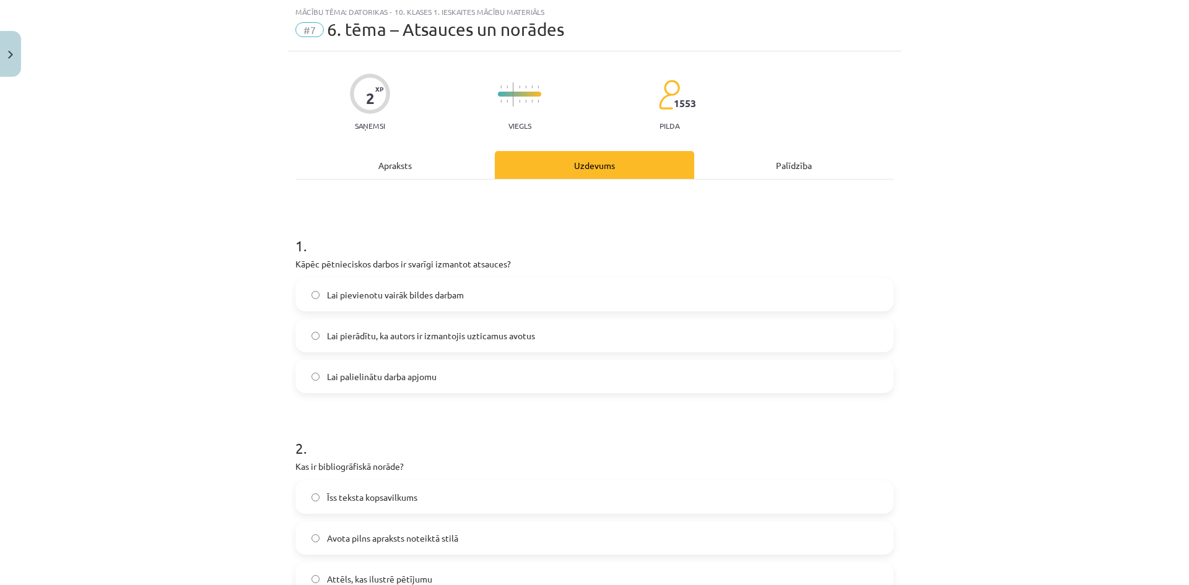
scroll to position [185, 0]
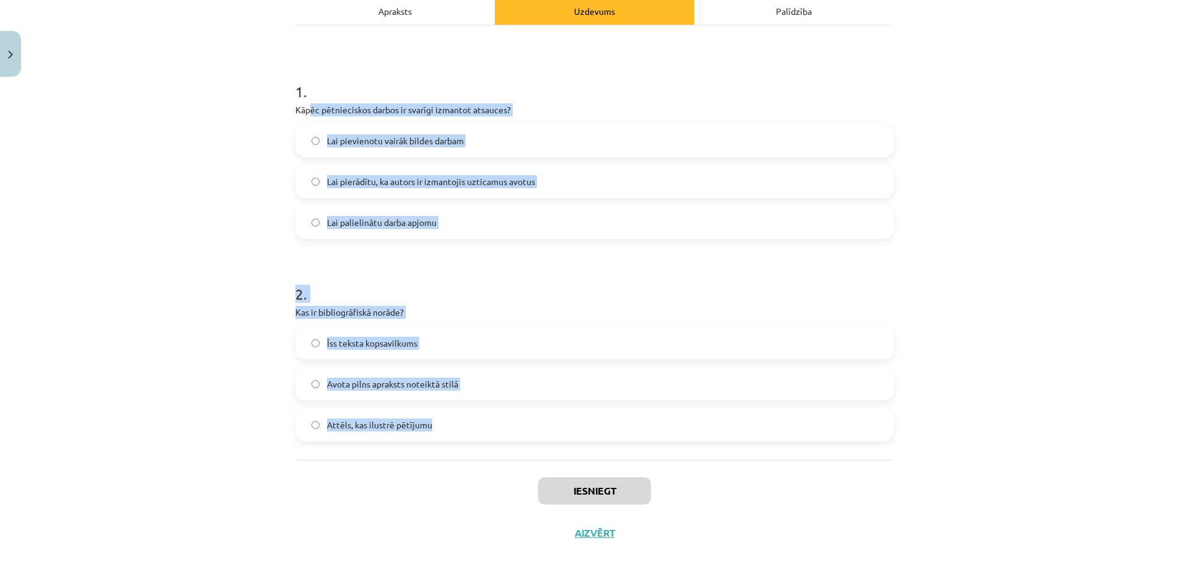
drag, startPoint x: 448, startPoint y: 425, endPoint x: 303, endPoint y: 113, distance: 343.8
click at [303, 113] on form "1 . Kāpēc pētnieciskos darbos ir svarīgi izmantot atsauces? Lai pievienotu vair…" at bounding box center [594, 251] width 598 height 380
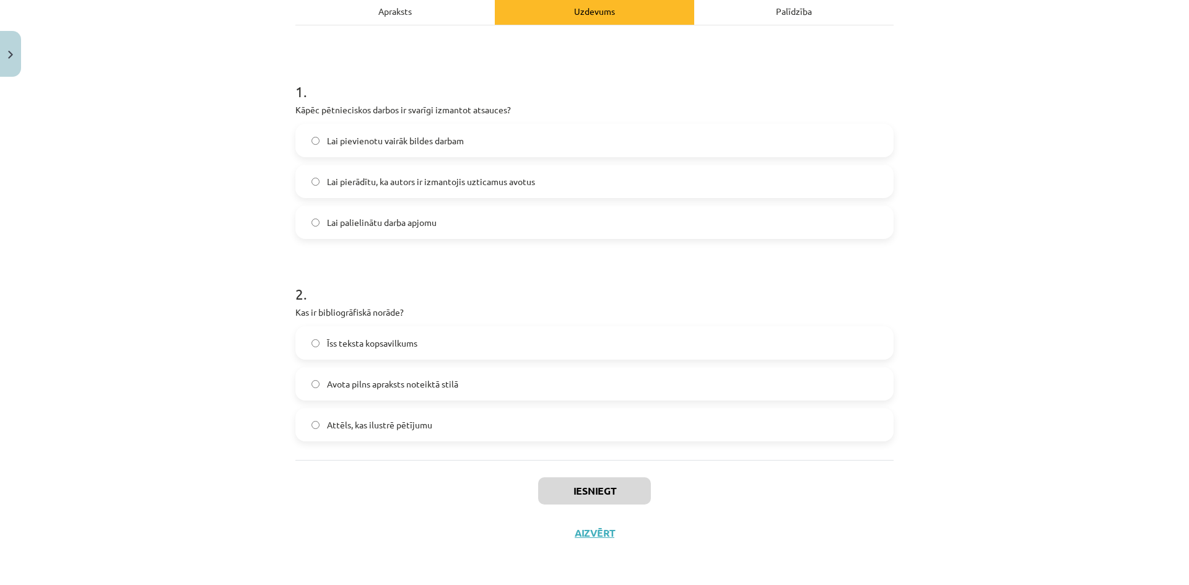
click at [295, 91] on h1 "1 ." at bounding box center [594, 80] width 598 height 38
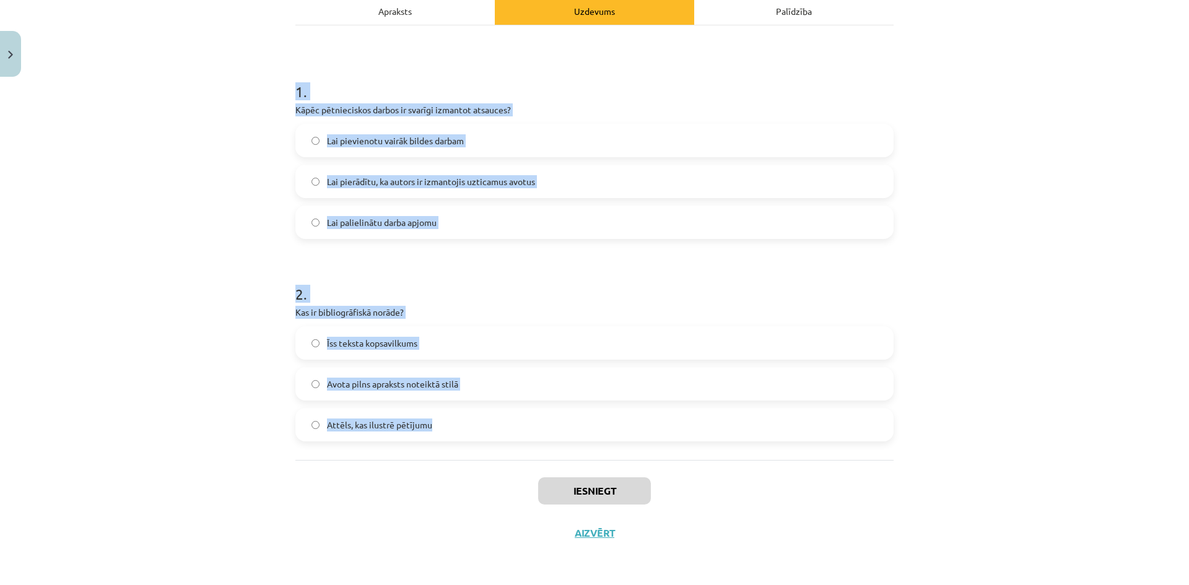
drag, startPoint x: 287, startPoint y: 89, endPoint x: 467, endPoint y: 417, distance: 374.1
click at [465, 417] on div "2 XP Saņemsi Viegls 1553 pilda Apraksts Uzdevums Palīdzība 1 . Kāpēc pētniecisk…" at bounding box center [594, 225] width 613 height 657
copy form "1 . Kāpēc pētnieciskos darbos ir svarīgi izmantot atsauces? Lai pievienotu vair…"
click at [411, 178] on span "Lai pierādītu, ka autors ir izmantojis uzticamus avotus" at bounding box center [431, 181] width 208 height 13
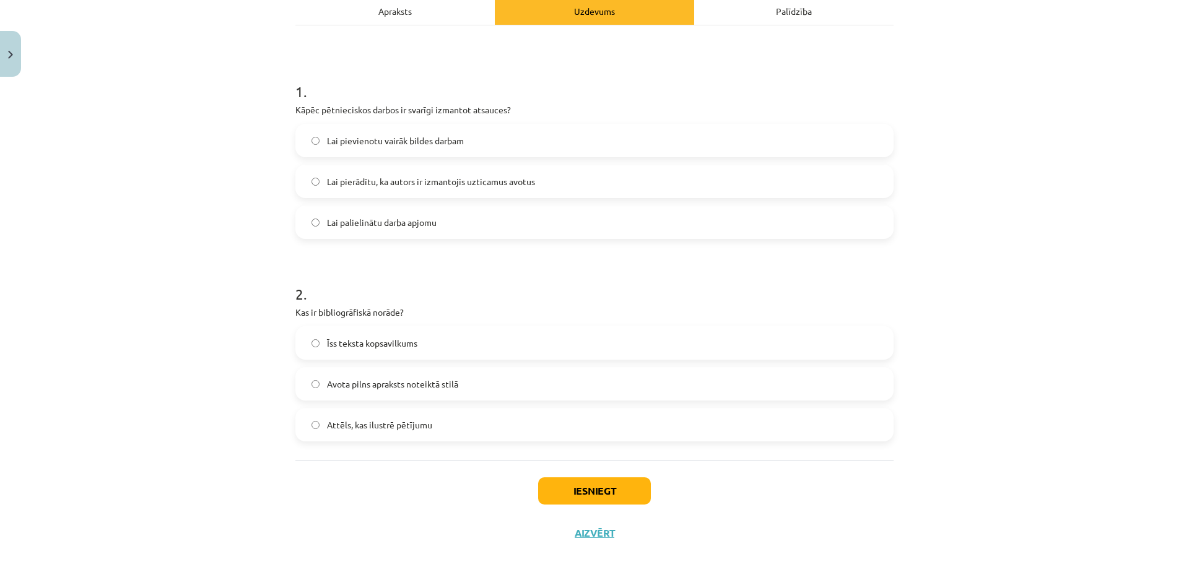
click at [355, 374] on label "Avota pilns apraksts noteiktā stilā" at bounding box center [595, 383] width 596 height 31
click at [632, 493] on button "Iesniegt" at bounding box center [594, 490] width 113 height 27
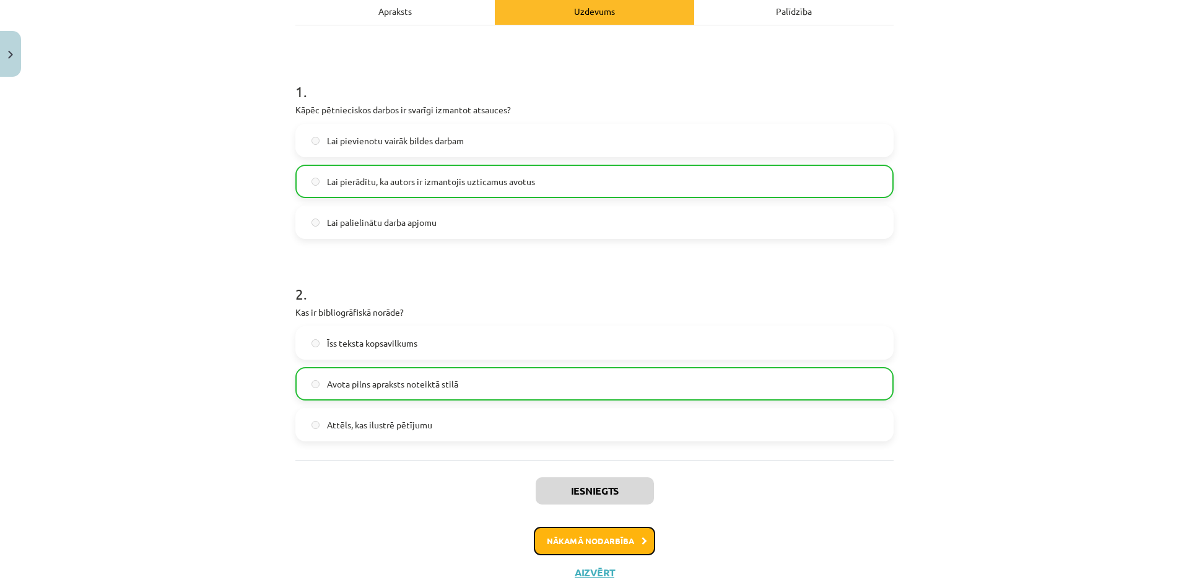
click at [612, 545] on button "Nākamā nodarbība" at bounding box center [594, 541] width 121 height 28
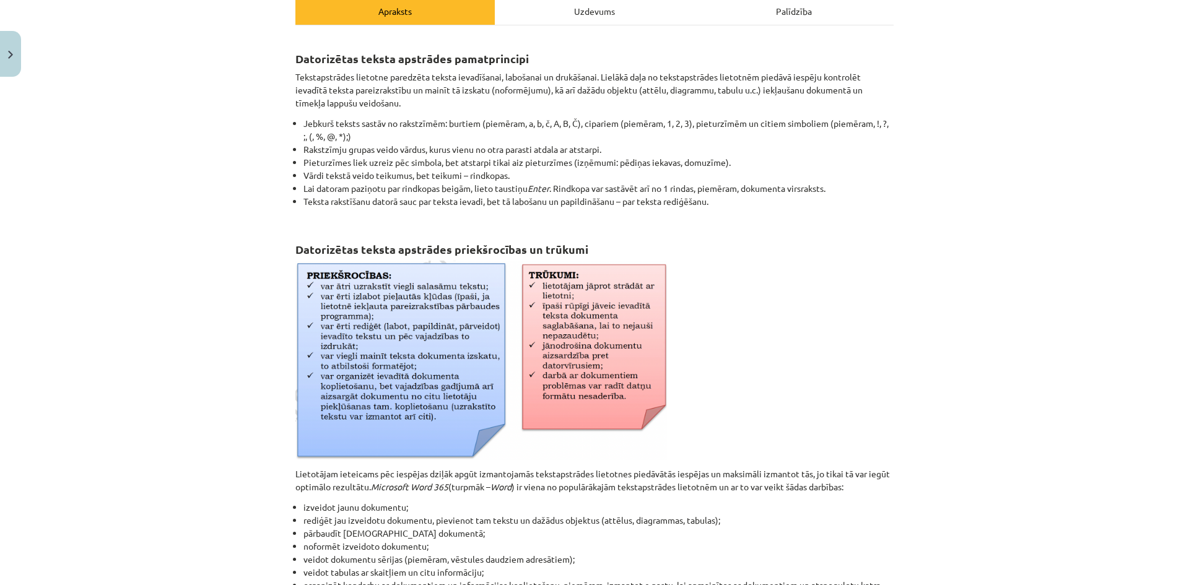
scroll to position [31, 0]
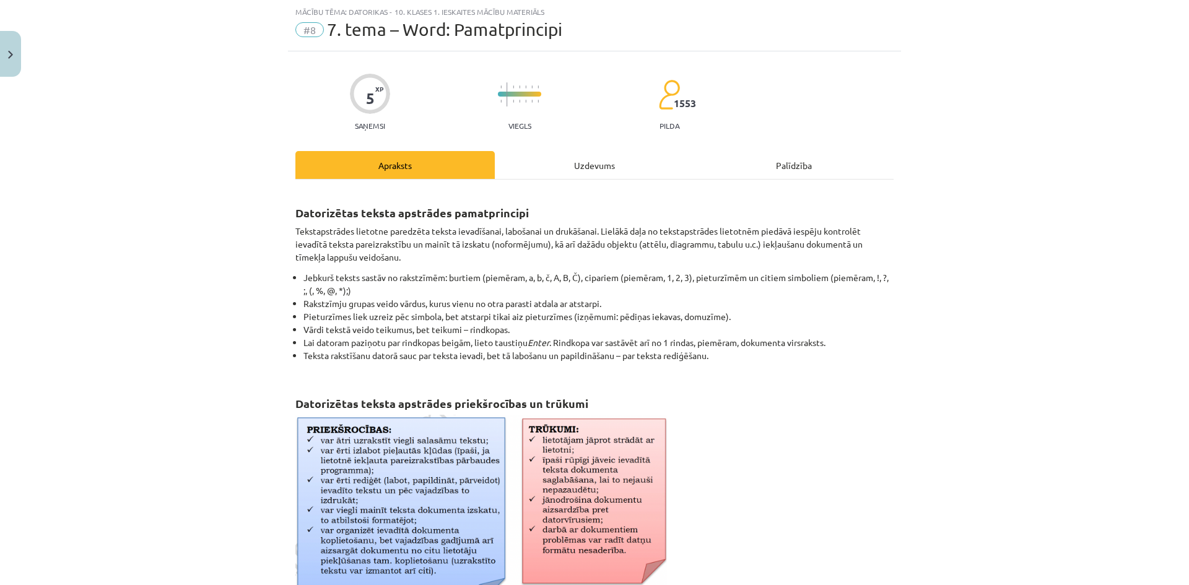
click at [570, 167] on div "Uzdevums" at bounding box center [594, 165] width 199 height 28
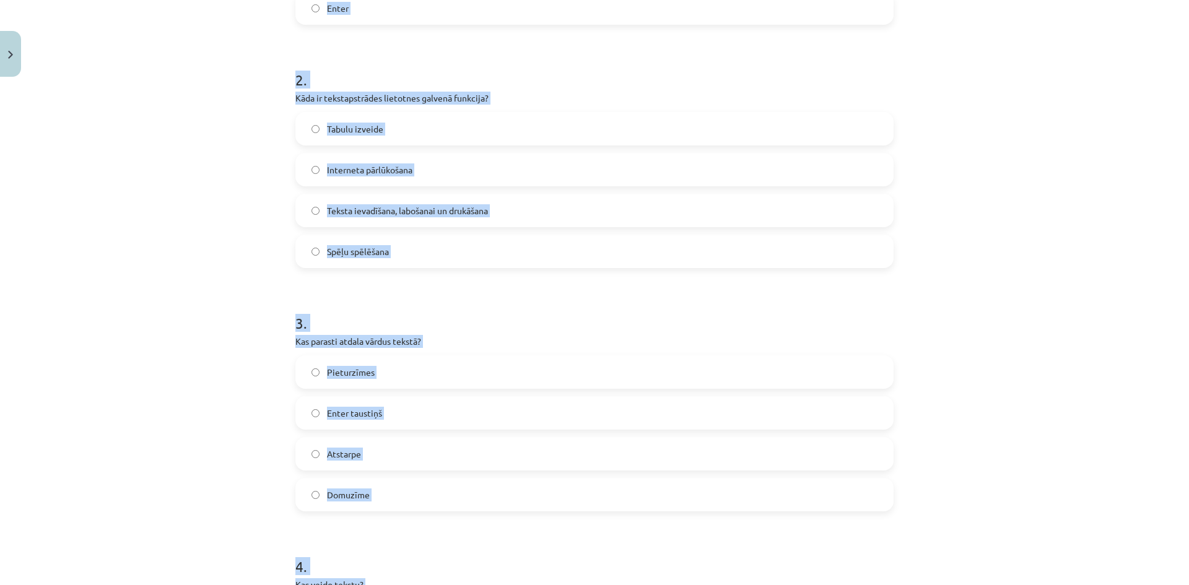
scroll to position [0, 0]
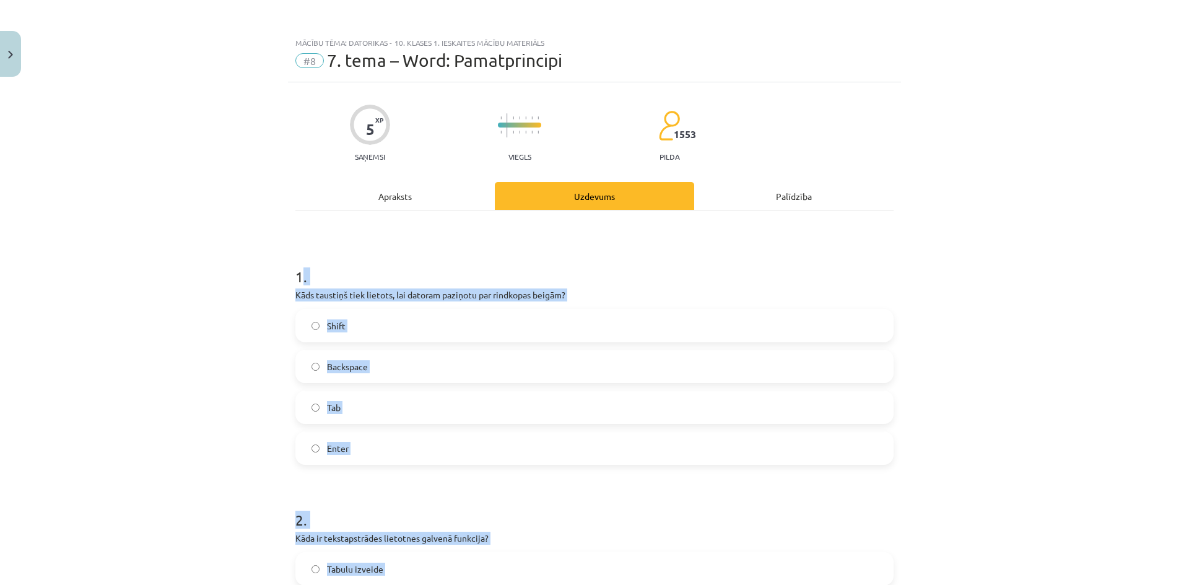
drag, startPoint x: 413, startPoint y: 428, endPoint x: 295, endPoint y: 272, distance: 195.3
click at [301, 273] on h1 "1 ." at bounding box center [594, 265] width 598 height 38
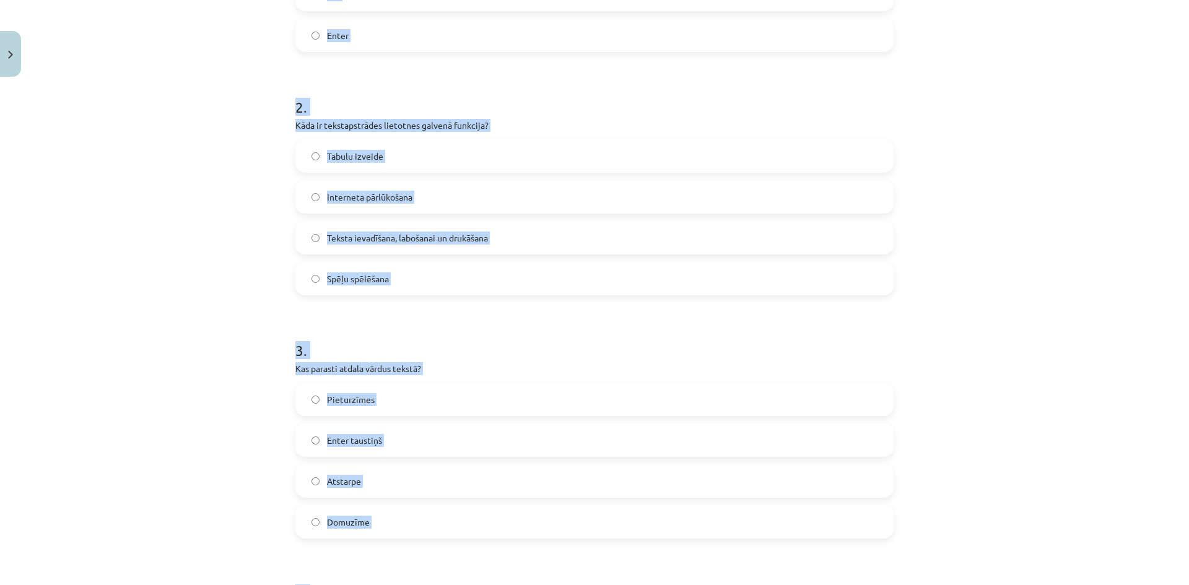
scroll to position [956, 0]
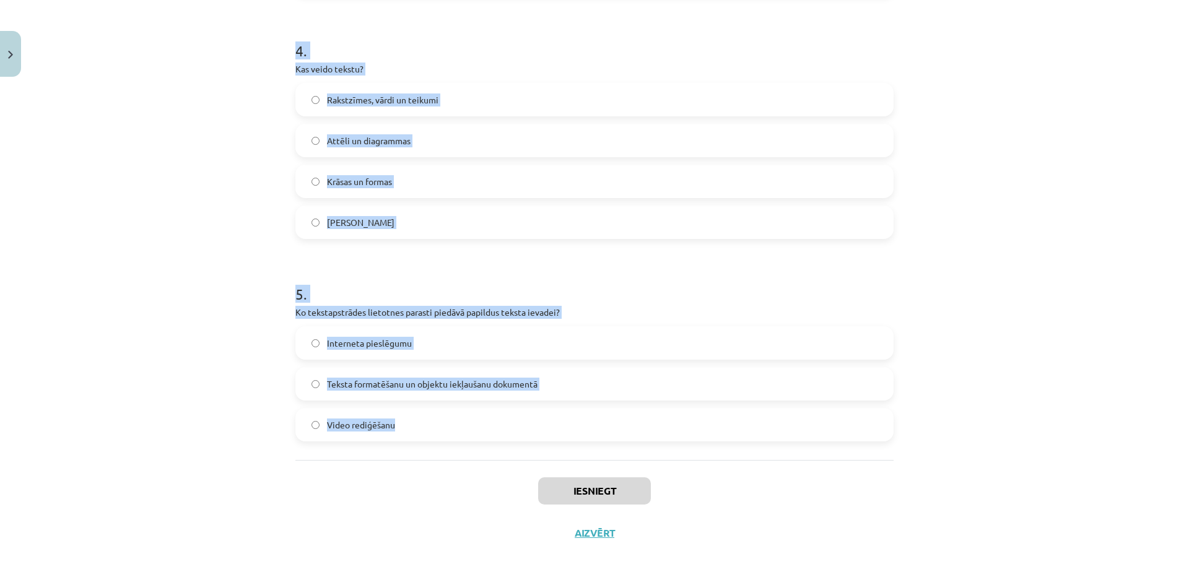
drag, startPoint x: 291, startPoint y: 274, endPoint x: 567, endPoint y: 430, distance: 316.6
copy form "1 . Kāds taustiņš tiek lietots, lai datoram paziņotu par rindkopas beigām? Shif…"
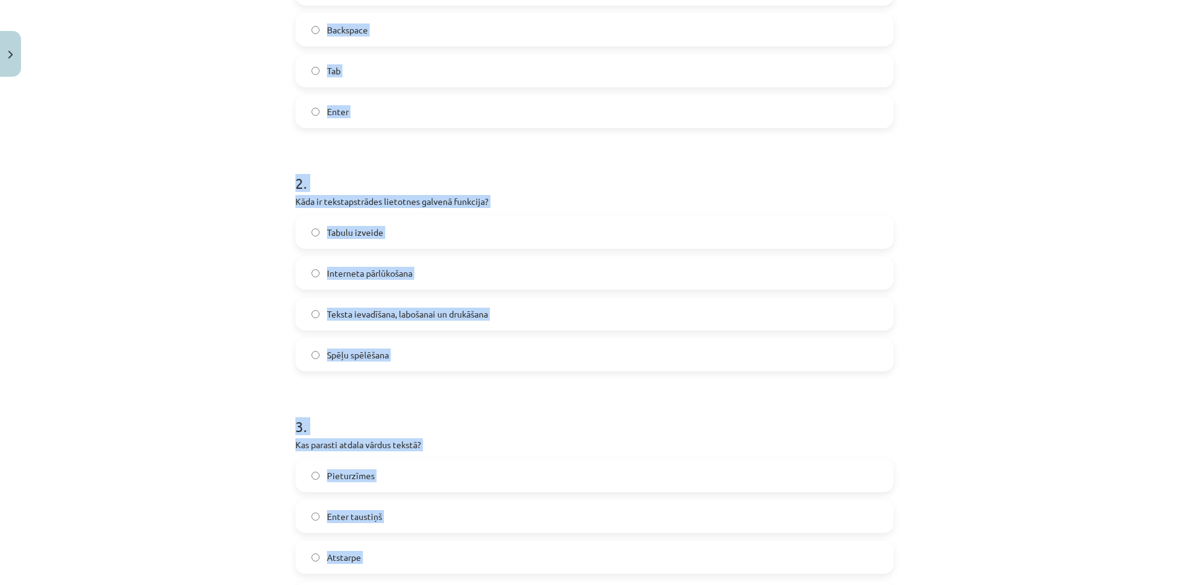
scroll to position [27, 0]
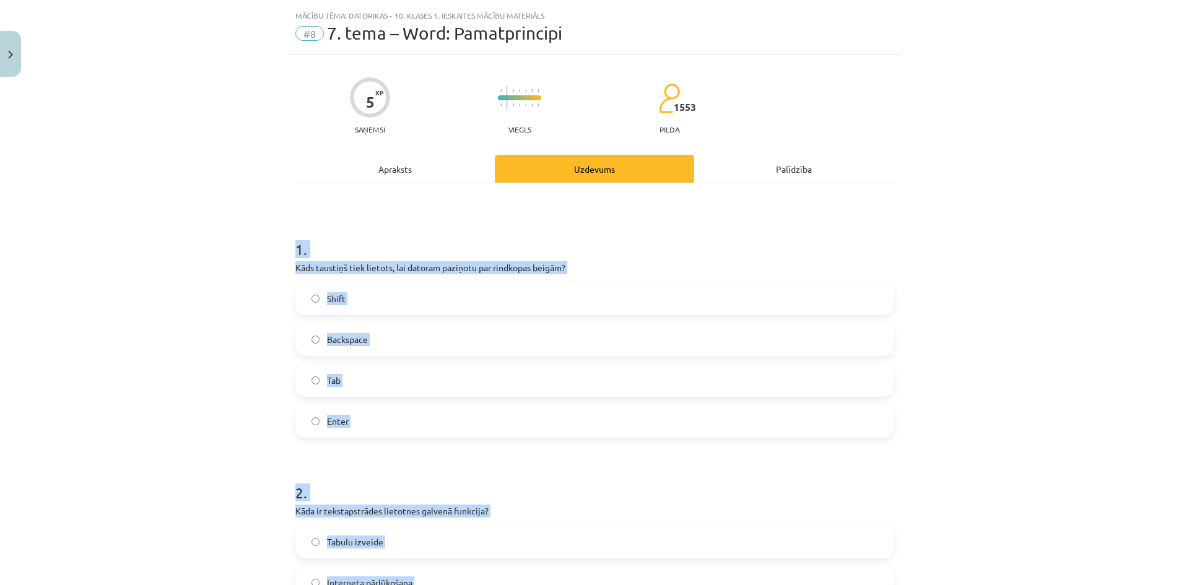
click at [1023, 393] on div "Mācību tēma: Datorikas - 10. klases 1. ieskaites mācību materiāls #8 7. tema – …" at bounding box center [594, 292] width 1189 height 585
click at [372, 414] on label "Enter" at bounding box center [595, 421] width 596 height 31
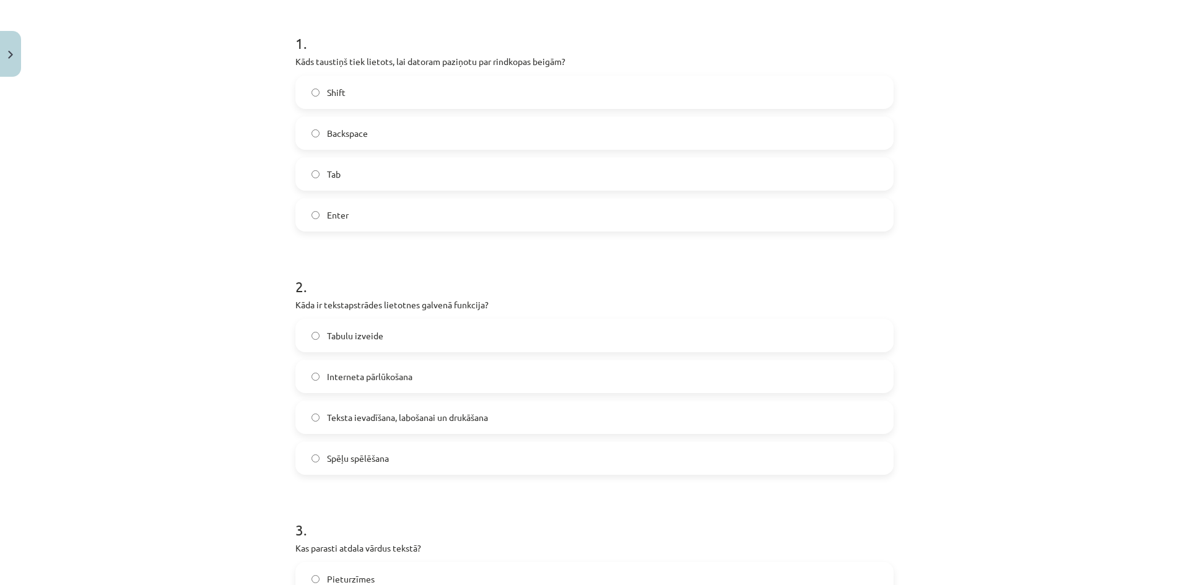
click at [374, 423] on span "Teksta ievadīšana, labošanai un drukāšana" at bounding box center [407, 417] width 161 height 13
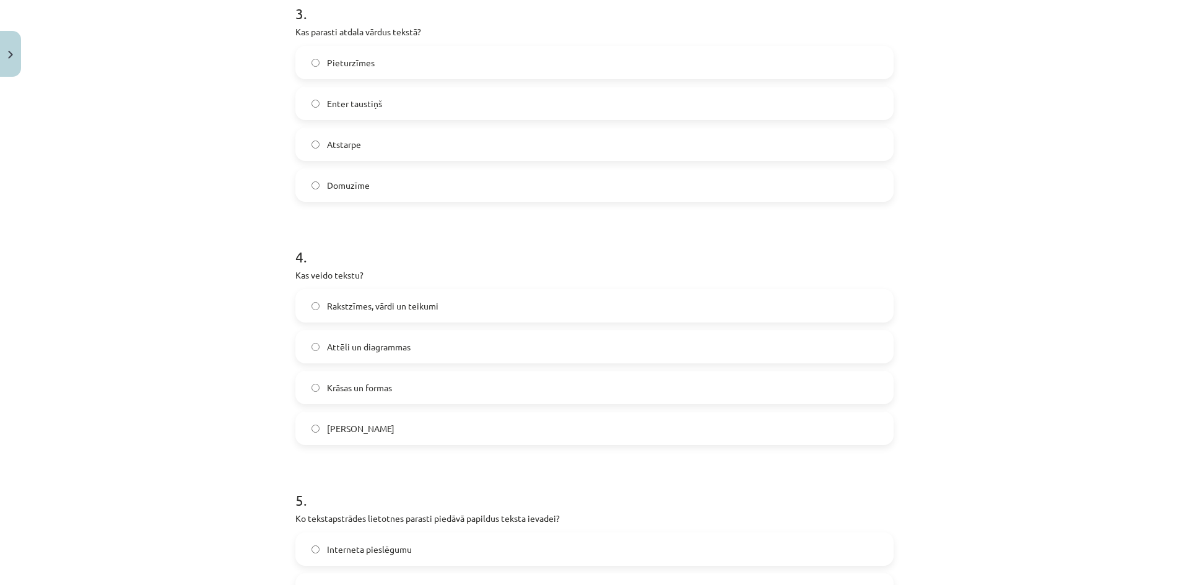
scroll to position [543, 0]
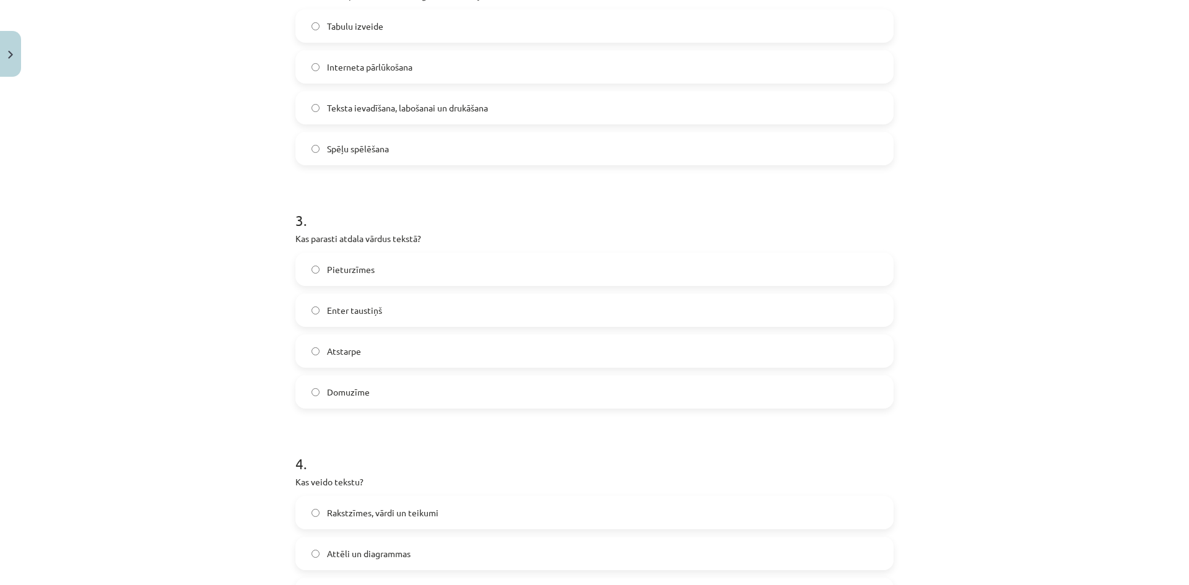
click at [355, 361] on label "Atstarpe" at bounding box center [595, 351] width 596 height 31
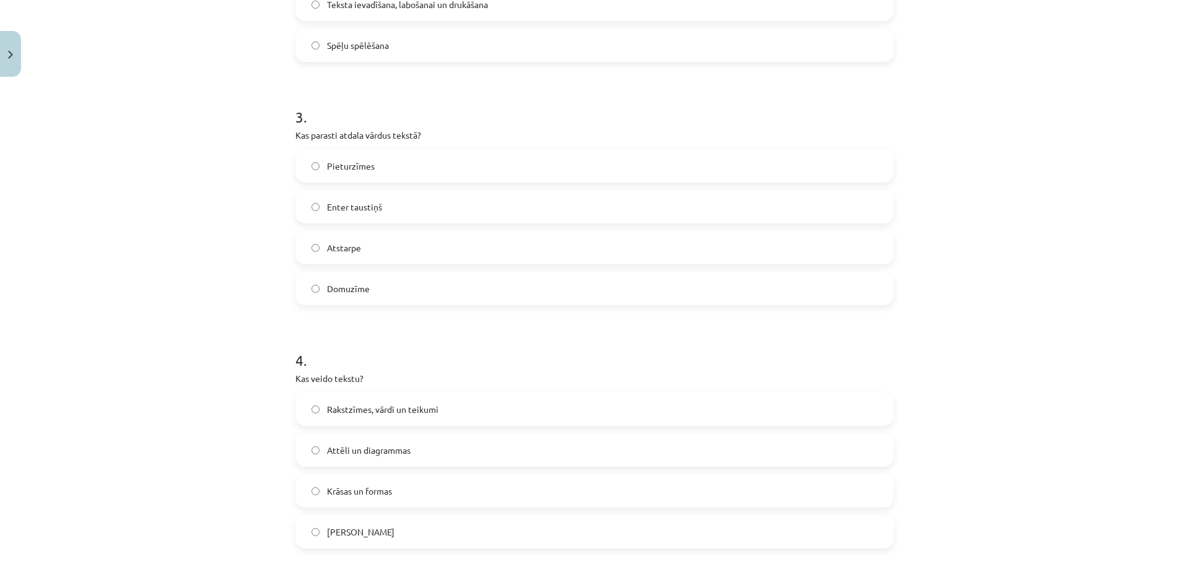
drag, startPoint x: 384, startPoint y: 407, endPoint x: 401, endPoint y: 408, distance: 16.7
click at [384, 407] on span "Rakstzīmes, vārdi un teikumi" at bounding box center [382, 409] width 111 height 13
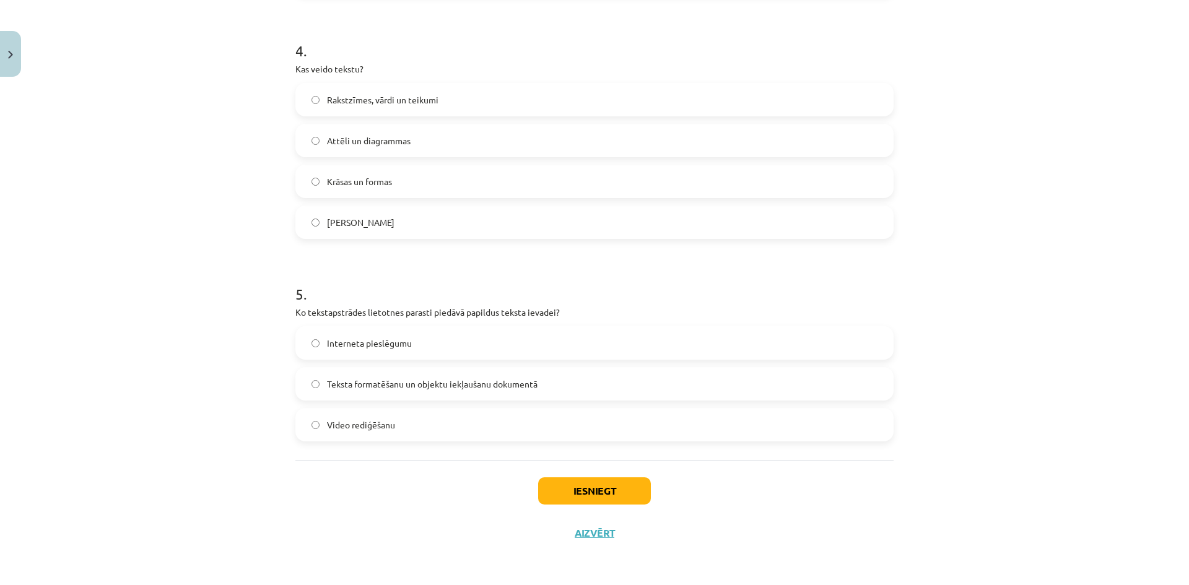
click at [367, 381] on span "Teksta formatēšanu un objektu iekļaušanu dokumentā" at bounding box center [432, 384] width 211 height 13
drag, startPoint x: 597, startPoint y: 495, endPoint x: 560, endPoint y: 503, distance: 38.0
click at [594, 495] on button "Iesniegt" at bounding box center [594, 490] width 113 height 27
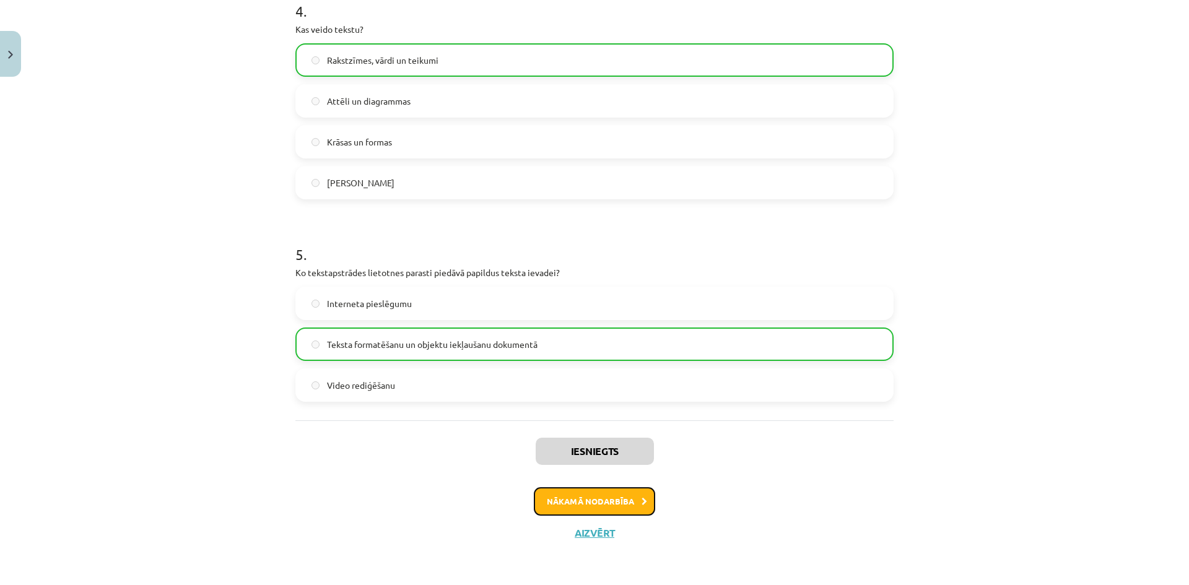
click at [597, 492] on button "Nākamā nodarbība" at bounding box center [594, 501] width 121 height 28
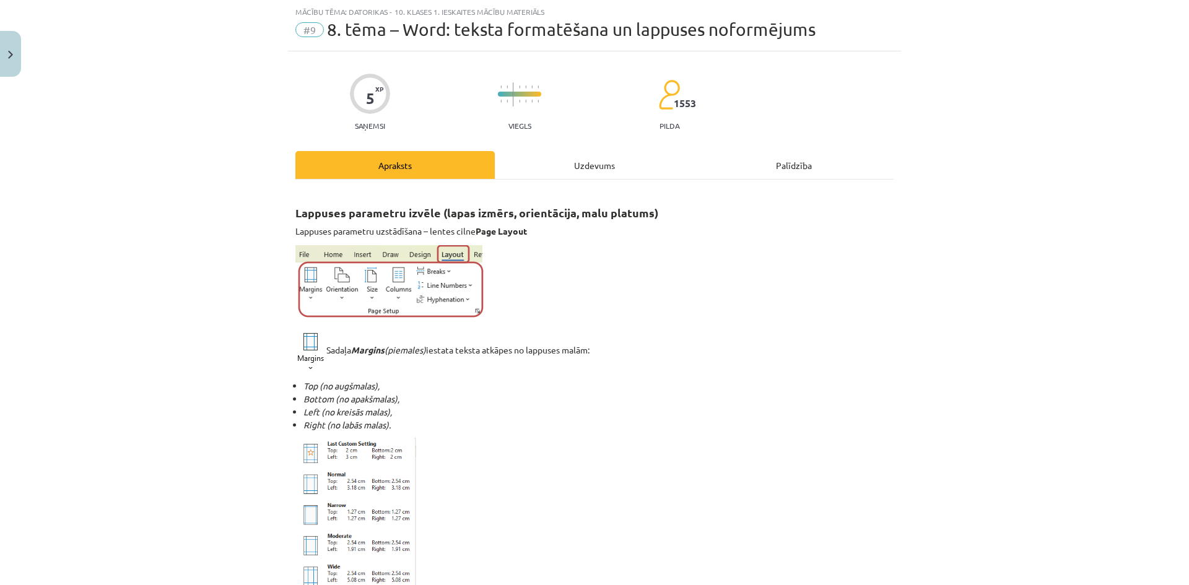
click at [519, 166] on div "Uzdevums" at bounding box center [594, 165] width 199 height 28
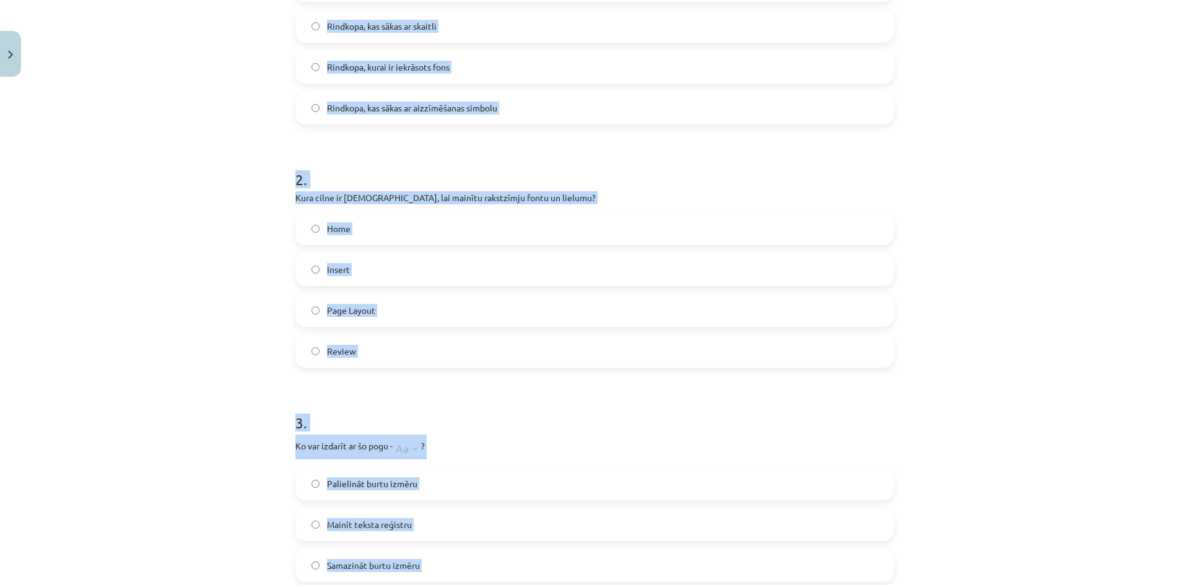
scroll to position [134, 0]
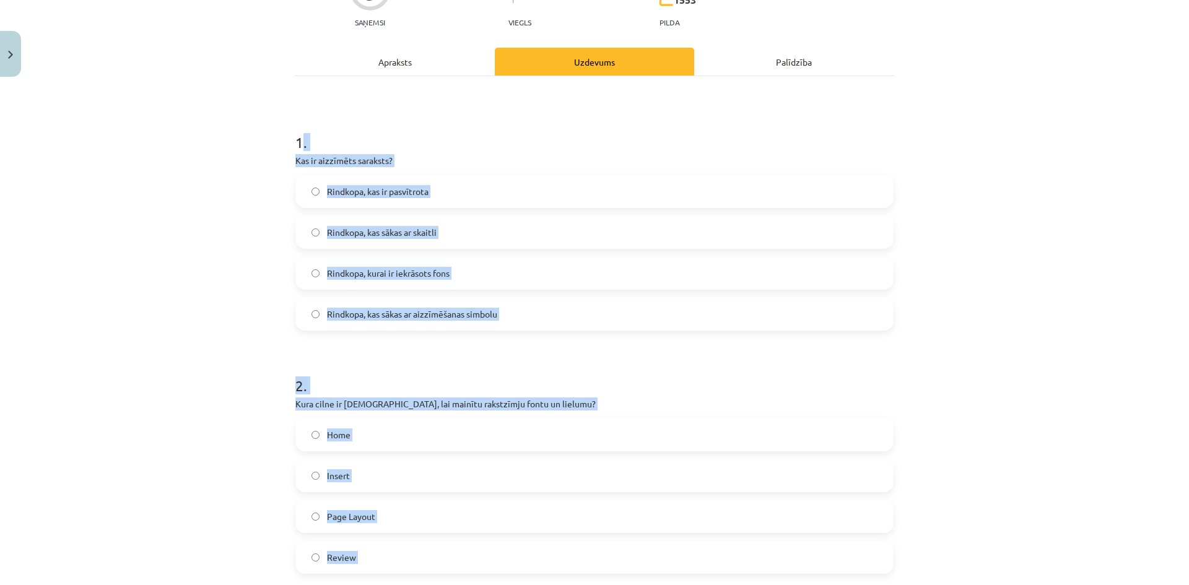
drag, startPoint x: 548, startPoint y: 476, endPoint x: 297, endPoint y: 146, distance: 414.0
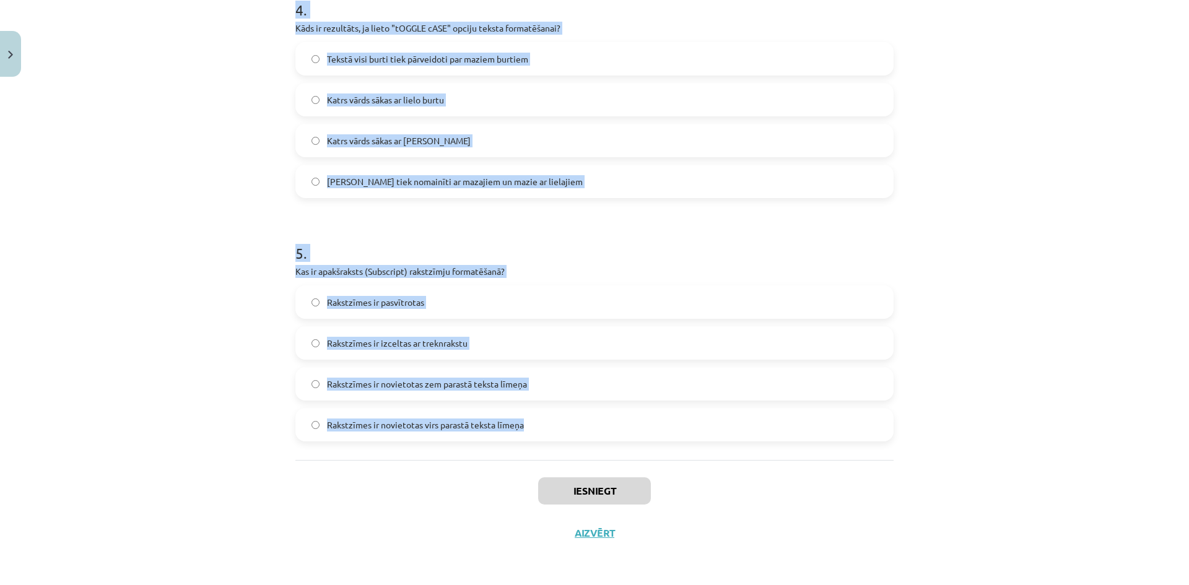
drag, startPoint x: 290, startPoint y: 137, endPoint x: 549, endPoint y: 427, distance: 389.0
copy form "1 . Kas ir aizzīmēts saraksts? Rindkopa, kas ir pasvītrota Rindkopa, kas sākas …"
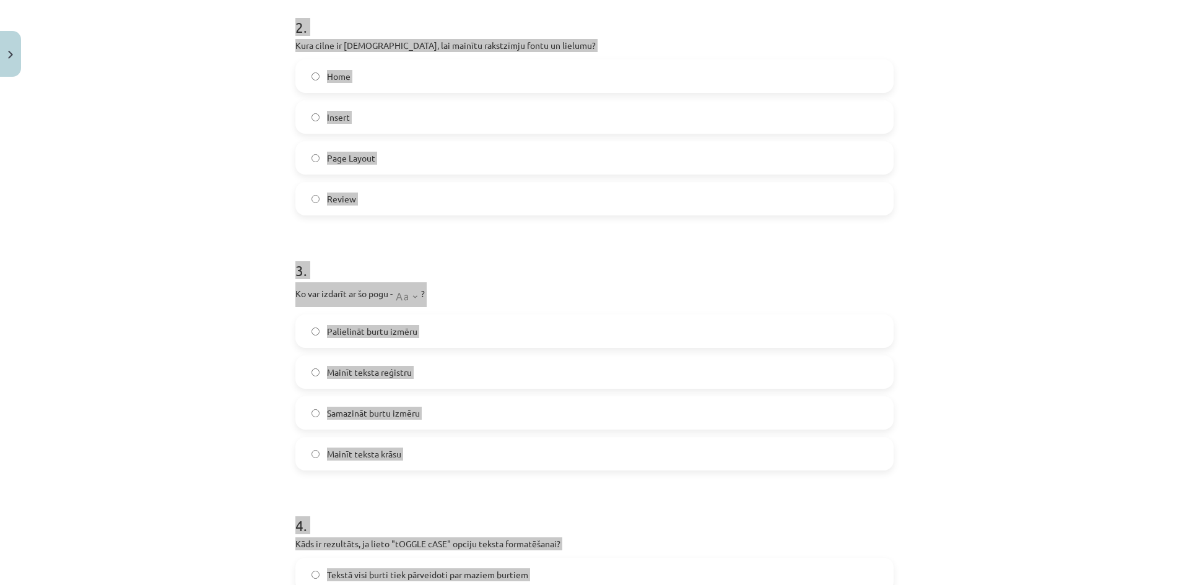
scroll to position [80, 0]
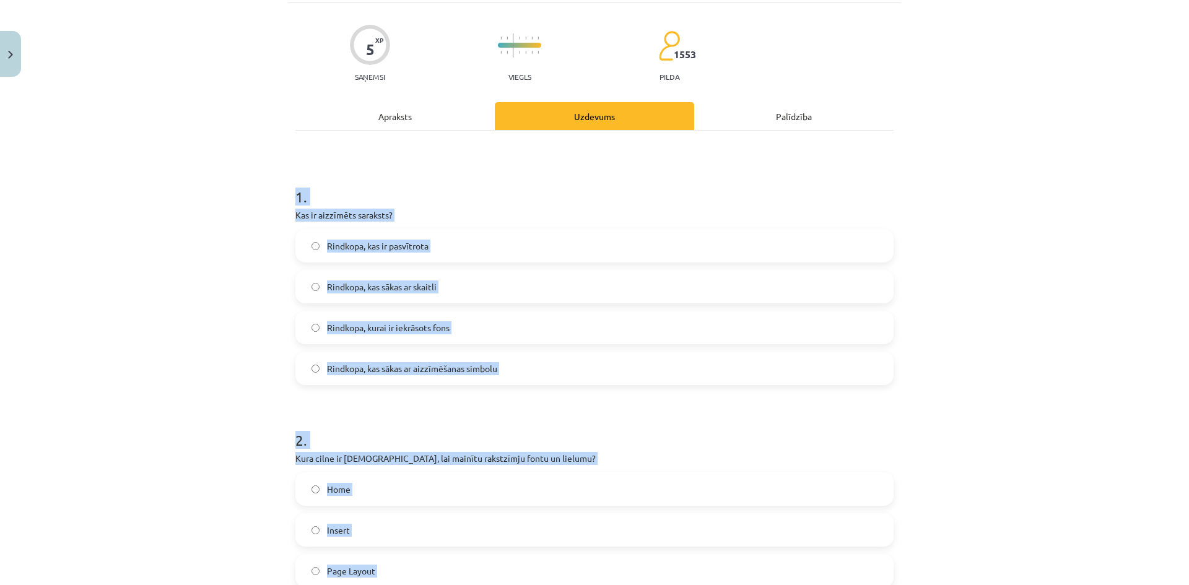
click at [192, 384] on div "Mācību tēma: Datorikas - 10. klases 1. ieskaites mācību materiāls #9 8. tēma – …" at bounding box center [594, 292] width 1189 height 585
click at [194, 384] on div "Mācību tēma: Datorikas - 10. klases 1. ieskaites mācību materiāls #9 8. tēma – …" at bounding box center [594, 292] width 1189 height 585
click at [199, 386] on div "Mācību tēma: Datorikas - 10. klases 1. ieskaites mācību materiāls #9 8. tēma – …" at bounding box center [594, 292] width 1189 height 585
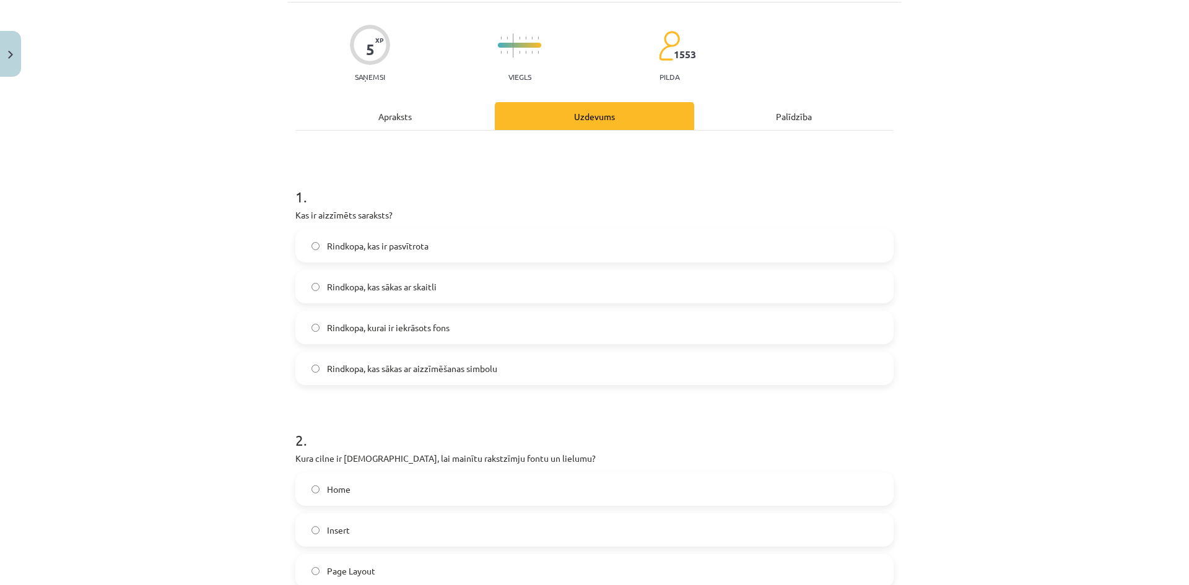
click at [345, 378] on label "Rindkopa, kas sākas ar aizzīmēšanas simbolu" at bounding box center [595, 368] width 596 height 31
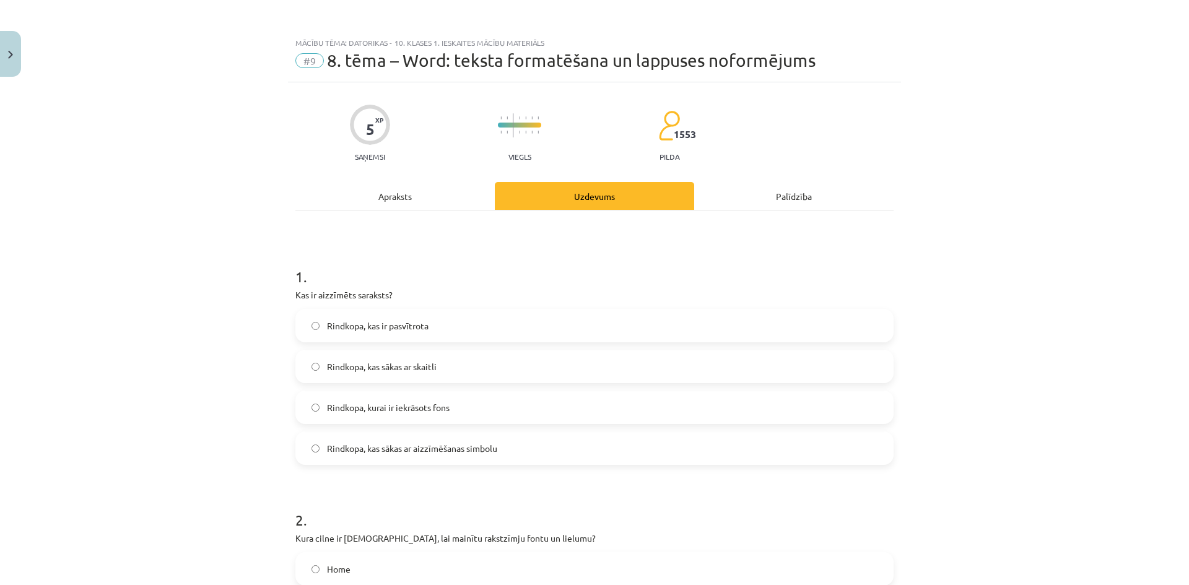
scroll to position [206, 0]
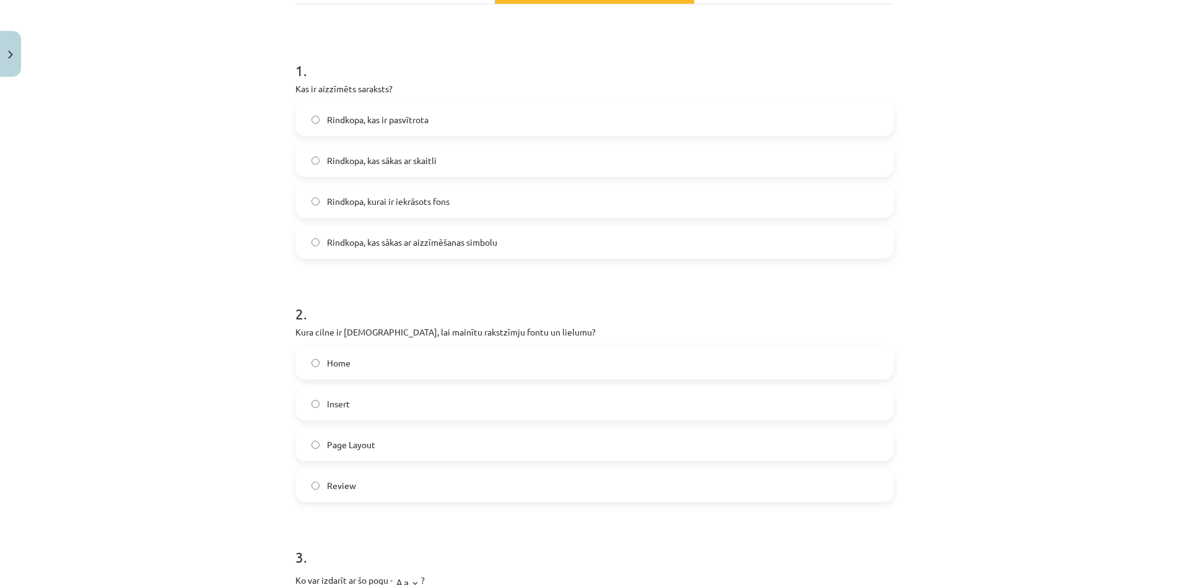
click at [351, 362] on label "Home" at bounding box center [595, 362] width 596 height 31
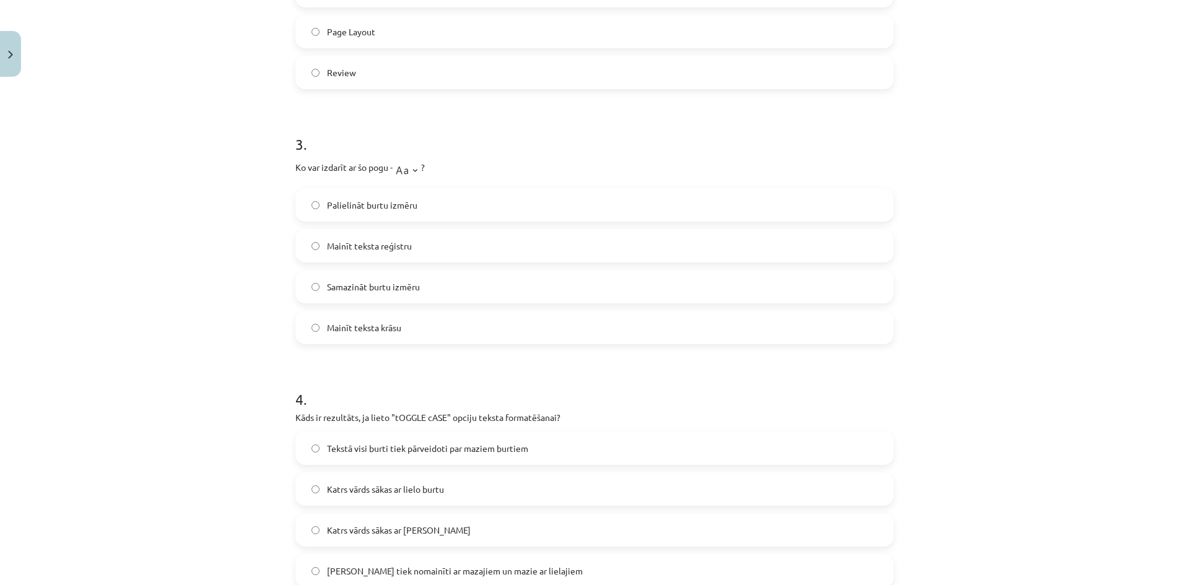
click at [350, 254] on label "Mainīt teksta reģistru" at bounding box center [595, 245] width 596 height 31
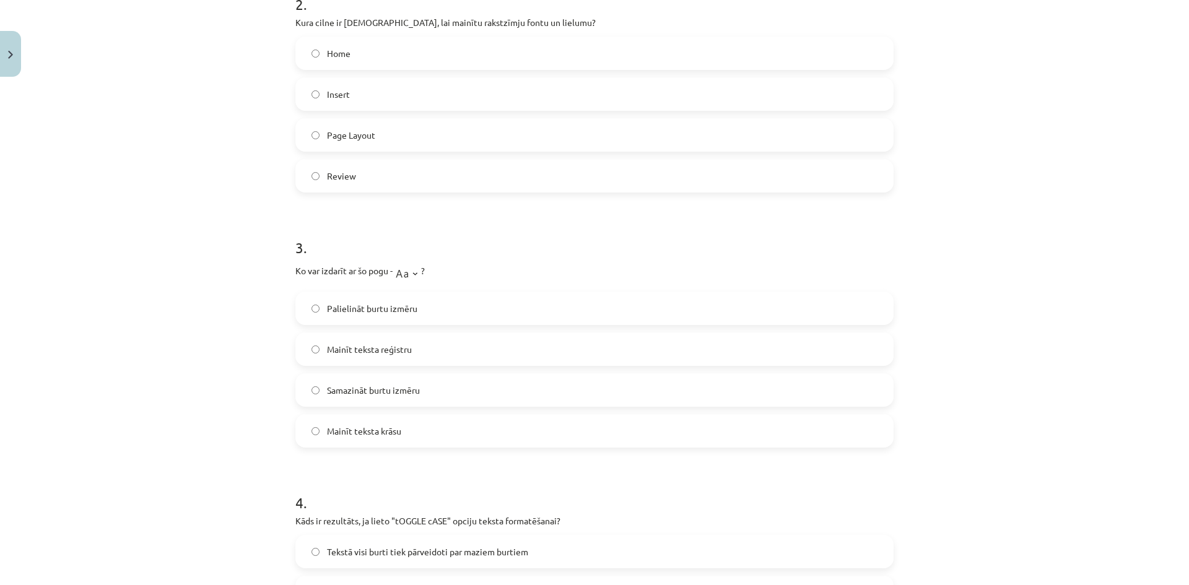
scroll to position [723, 0]
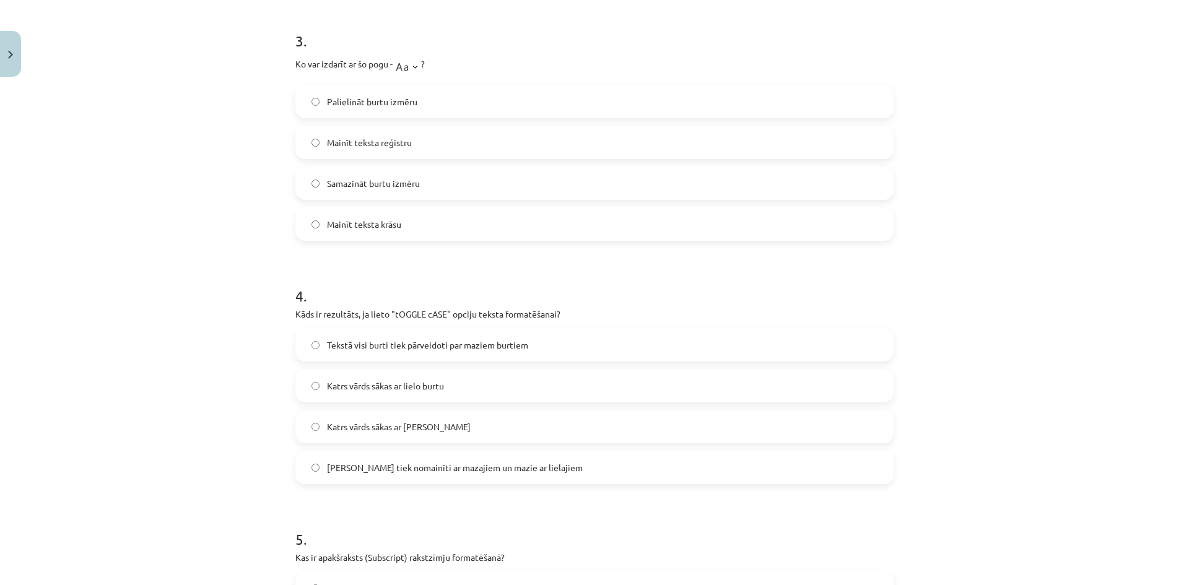
click at [401, 464] on span "Lielie burti tiek nomainīti ar mazajiem un mazie ar lielajiem" at bounding box center [455, 467] width 256 height 13
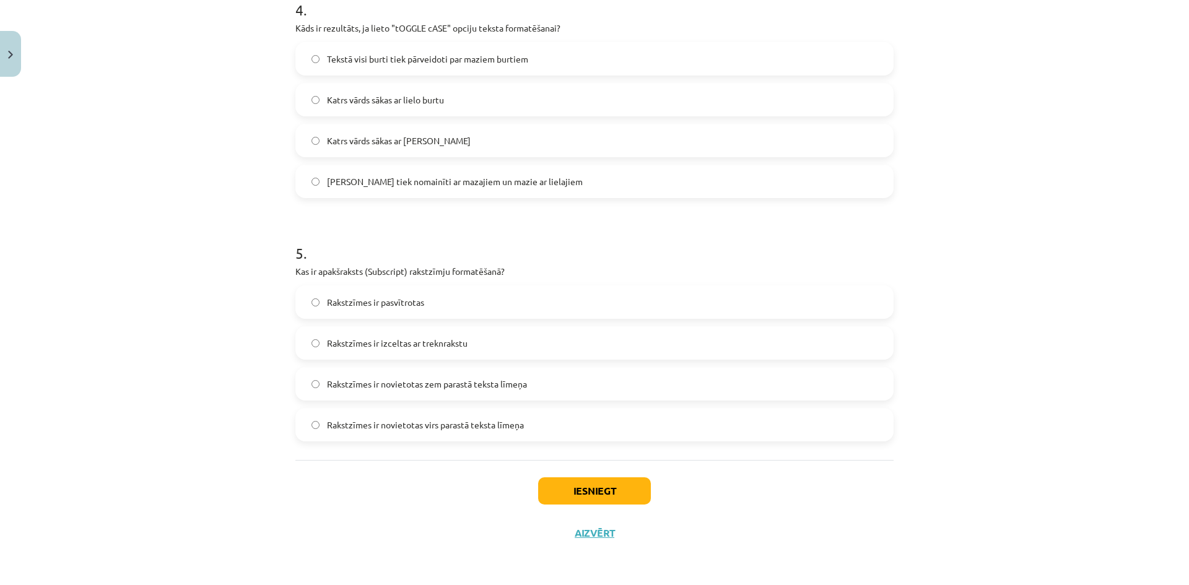
click at [416, 422] on span "Rakstzīmes ir novietotas virs parastā teksta līmeņa" at bounding box center [425, 425] width 197 height 13
click at [473, 392] on label "Rakstzīmes ir novietotas zem parastā teksta līmeņa" at bounding box center [595, 383] width 596 height 31
click at [443, 379] on span "Rakstzīmes ir novietotas zem parastā teksta līmeņa" at bounding box center [427, 384] width 200 height 13
click at [617, 493] on button "Iesniegt" at bounding box center [594, 490] width 113 height 27
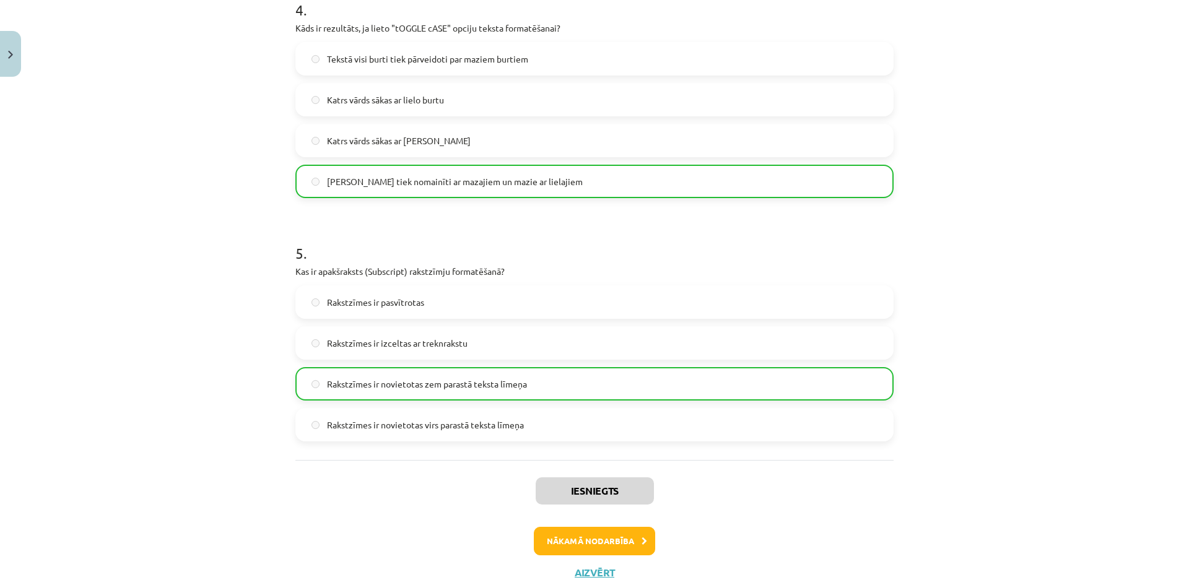
drag, startPoint x: 1171, startPoint y: 0, endPoint x: 752, endPoint y: 522, distance: 669.0
click at [758, 521] on div "Iesniegts Nākamā nodarbība Aizvērt" at bounding box center [594, 523] width 598 height 126
click at [578, 545] on button "Nākamā nodarbība" at bounding box center [594, 541] width 121 height 28
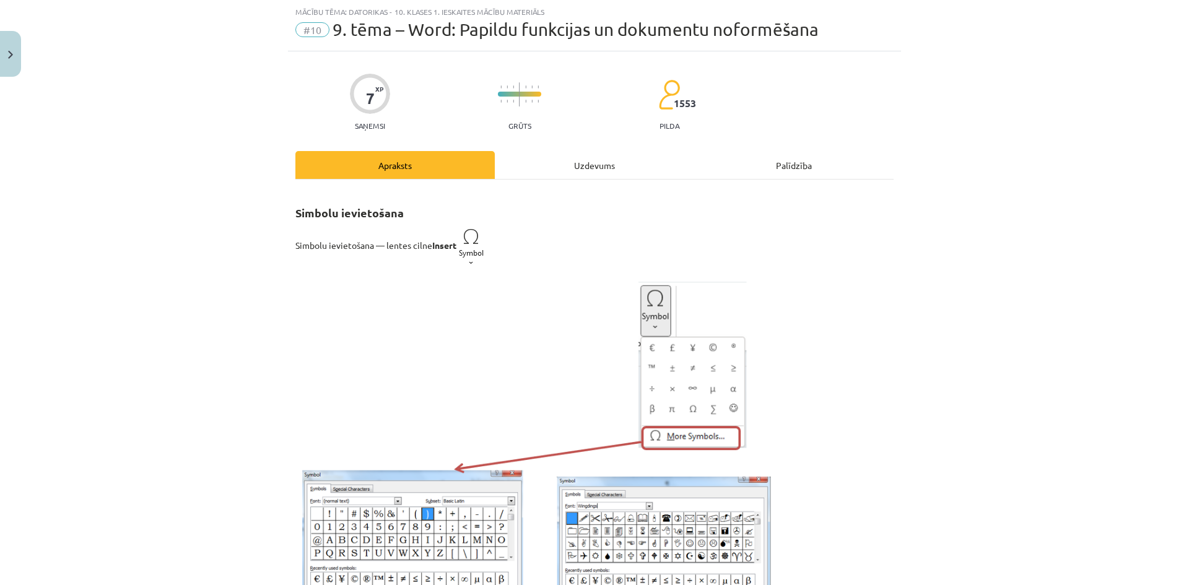
click at [559, 151] on div "Uzdevums" at bounding box center [594, 165] width 199 height 28
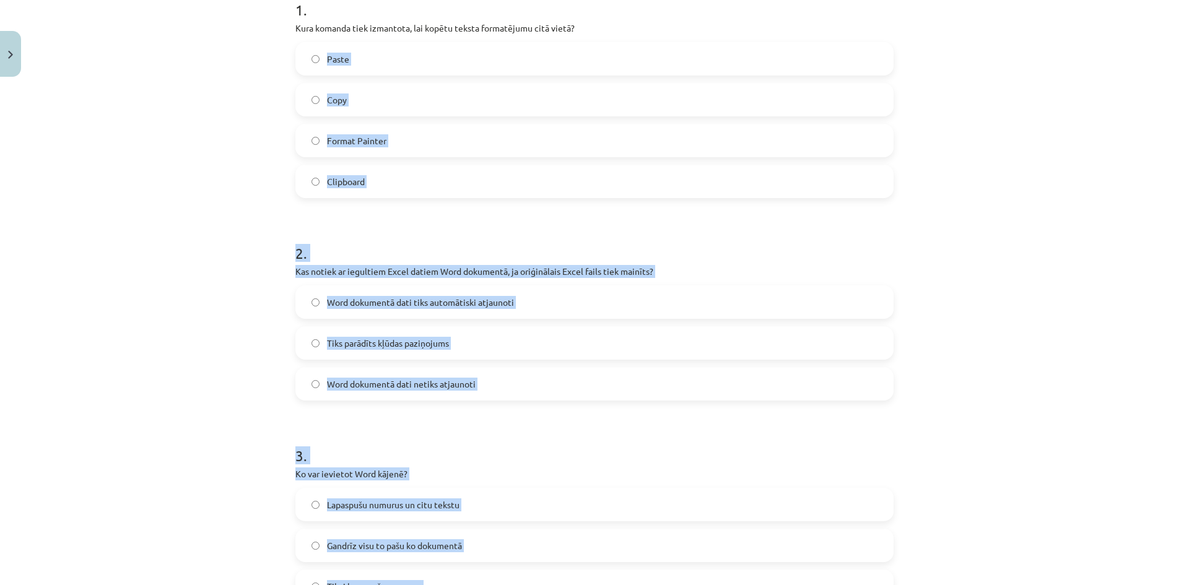
scroll to position [60, 0]
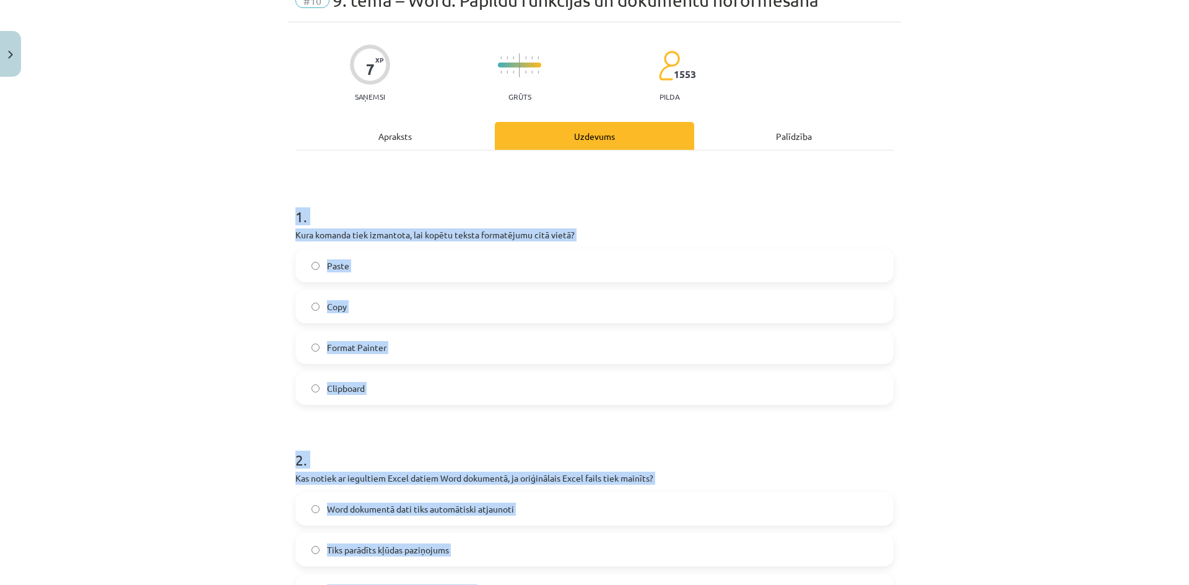
drag, startPoint x: 392, startPoint y: 414, endPoint x: 313, endPoint y: 228, distance: 201.7
copy form "1 . Kura komanda tiek izmantota, lai kopētu teksta formatējumu citā vietā? Past…"
click at [346, 332] on label "Format Painter" at bounding box center [595, 347] width 596 height 31
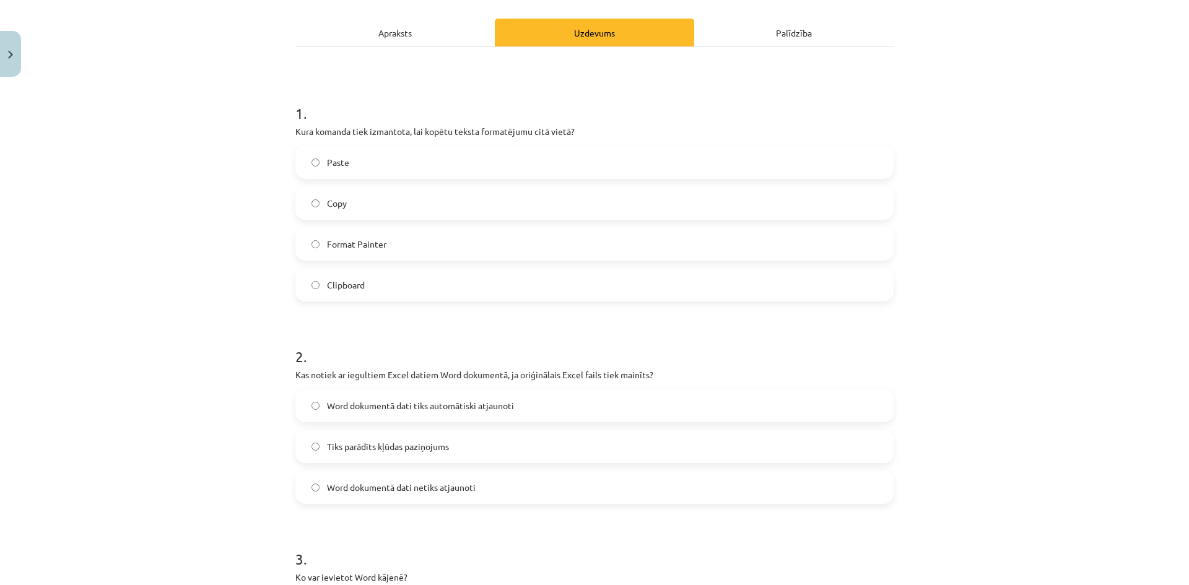
scroll to position [370, 0]
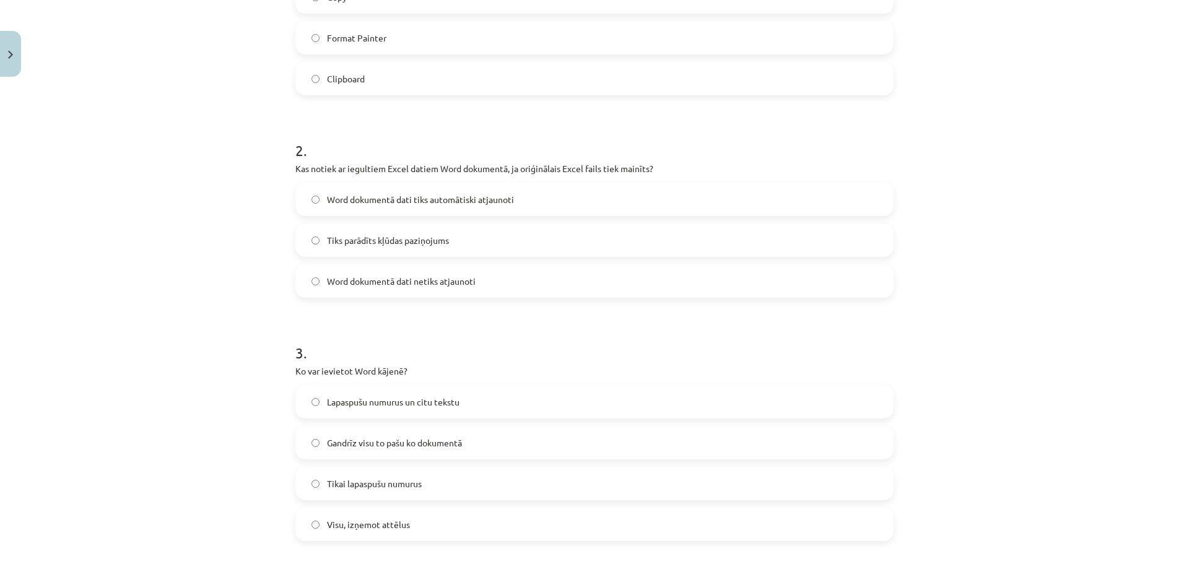
click at [376, 271] on label "Word dokumentā dati netiks atjaunoti" at bounding box center [595, 281] width 596 height 31
click at [375, 420] on div "Lapaspušu numurus un citu tekstu Gandrīz visu to pašu ko dokumentā Tikai lapasp…" at bounding box center [594, 463] width 598 height 156
drag, startPoint x: 378, startPoint y: 409, endPoint x: 404, endPoint y: 408, distance: 26.0
click at [378, 408] on label "Lapaspušu numurus un citu tekstu" at bounding box center [595, 401] width 596 height 31
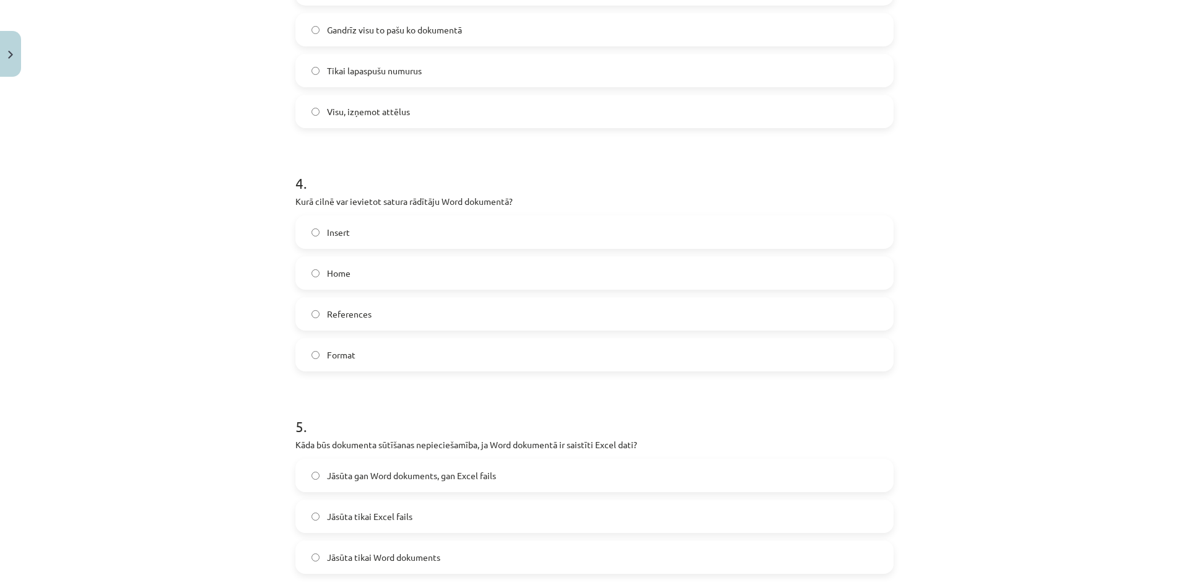
drag, startPoint x: 358, startPoint y: 311, endPoint x: 373, endPoint y: 314, distance: 15.2
click at [358, 311] on span "References" at bounding box center [349, 314] width 45 height 13
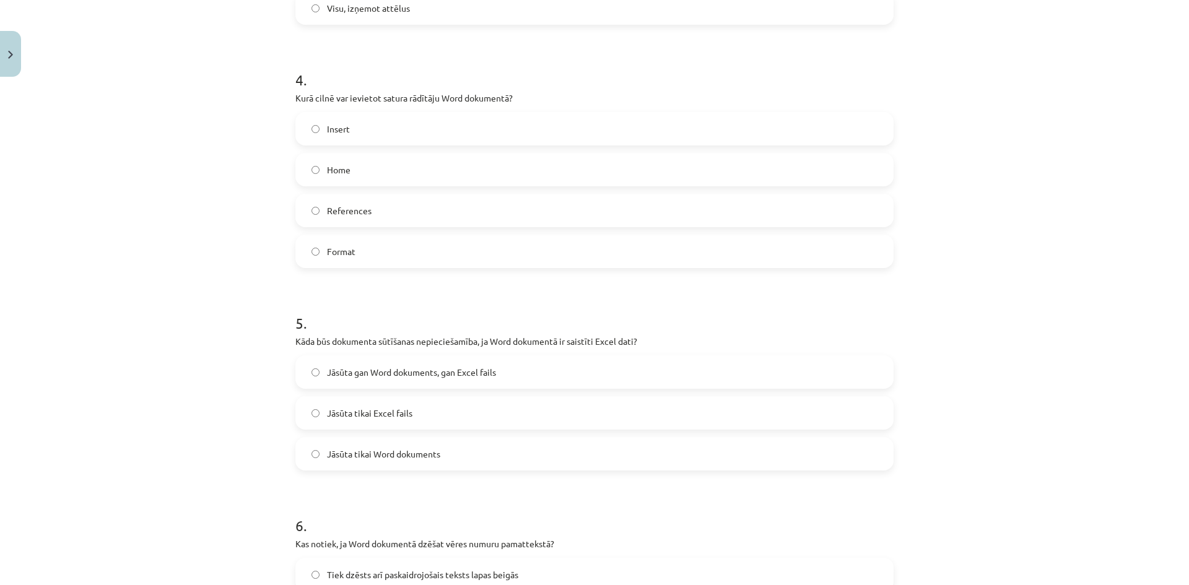
click at [383, 372] on span "Jāsūta gan Word dokuments, gan Excel fails" at bounding box center [411, 372] width 169 height 13
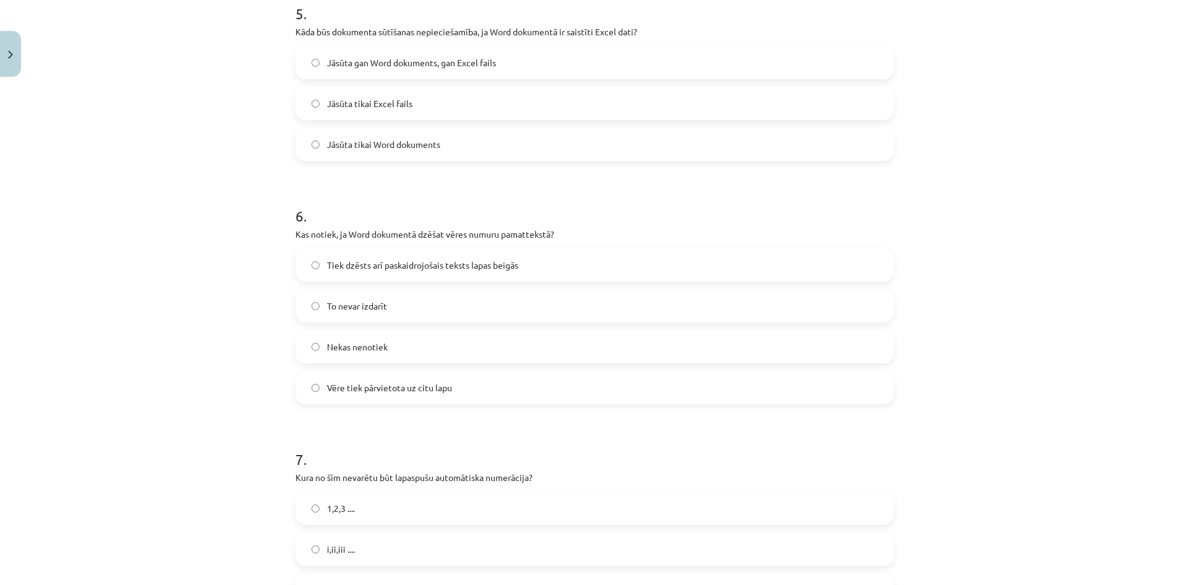
click at [382, 261] on span "Tiek dzēsts arī paskaidrojošais teksts lapas beigās" at bounding box center [422, 265] width 191 height 13
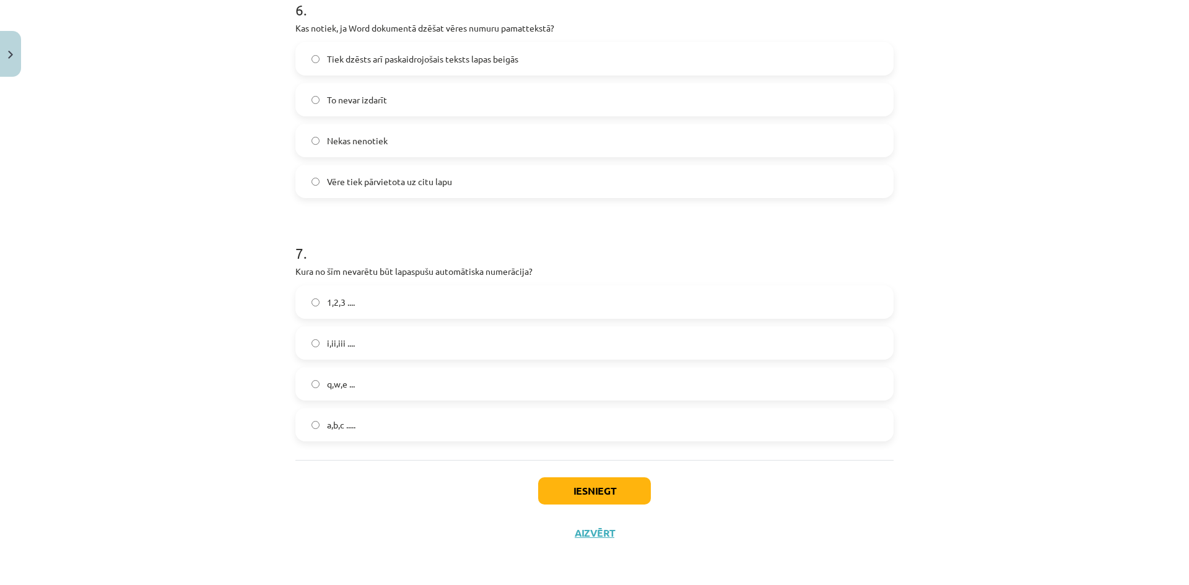
click at [360, 381] on label "q,w,e ..." at bounding box center [595, 383] width 596 height 31
click at [606, 510] on div "Iesniegt Aizvērt" at bounding box center [594, 503] width 598 height 87
click at [596, 497] on button "Iesniegt" at bounding box center [594, 490] width 113 height 27
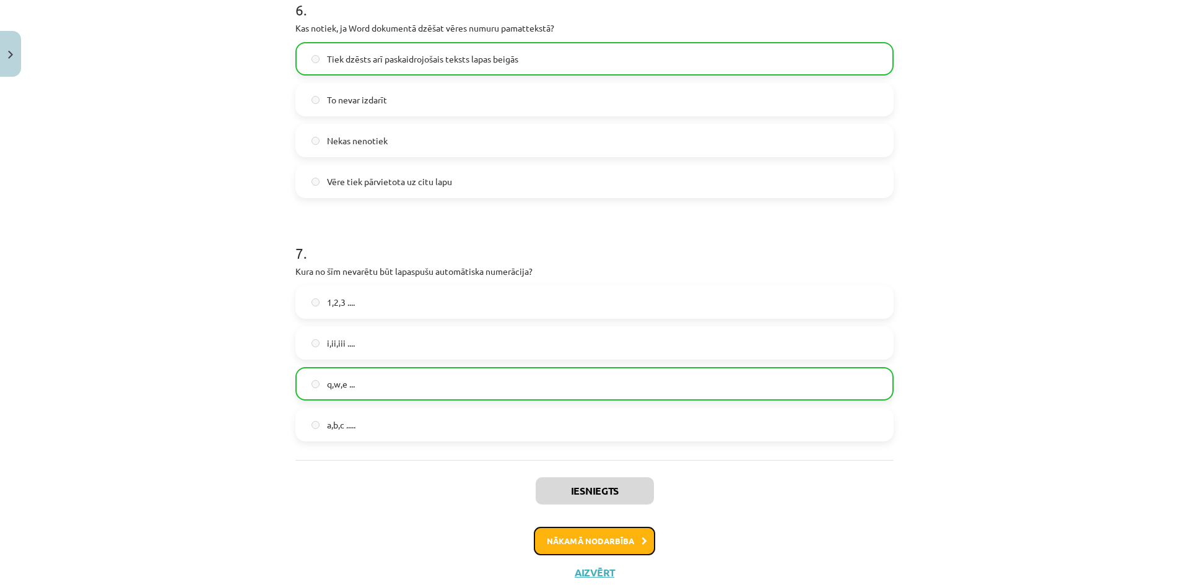
click at [599, 549] on button "Nākamā nodarbība" at bounding box center [594, 541] width 121 height 28
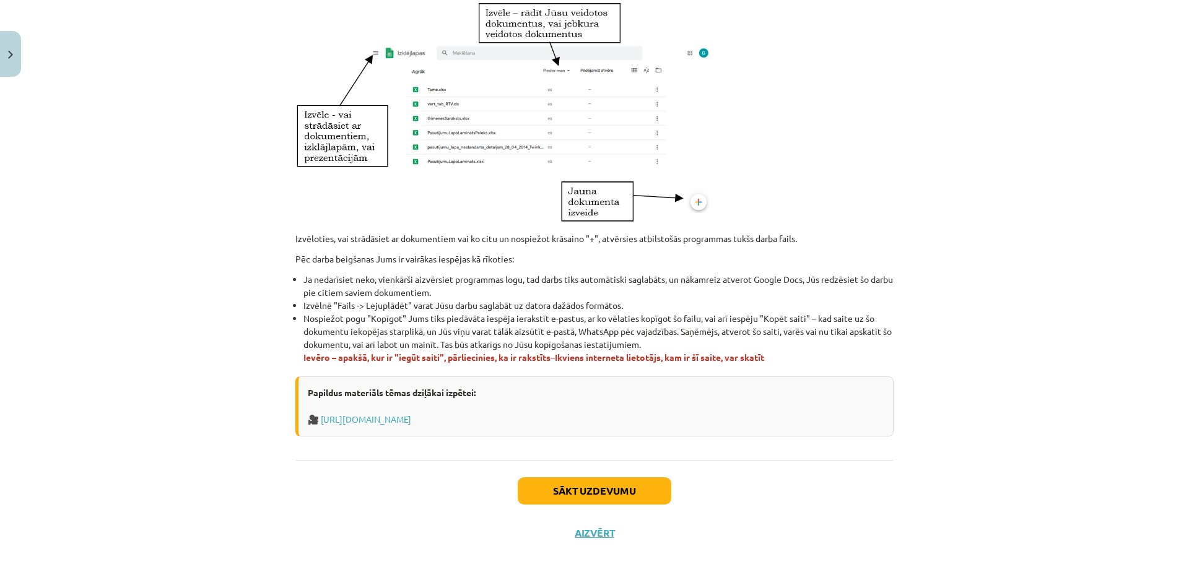
scroll to position [31, 0]
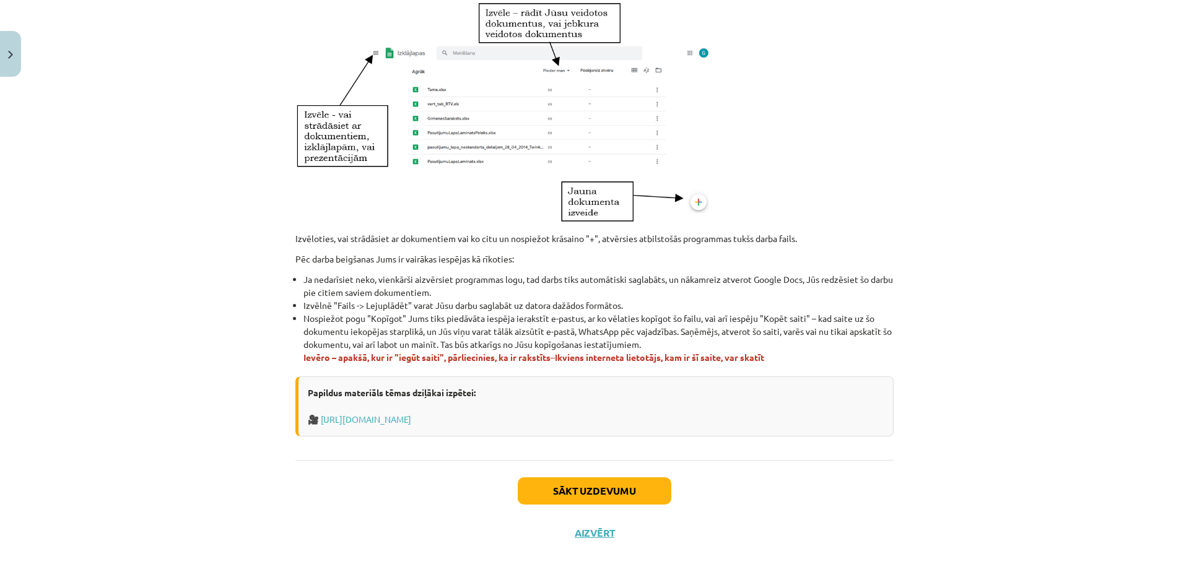
scroll to position [0, 0]
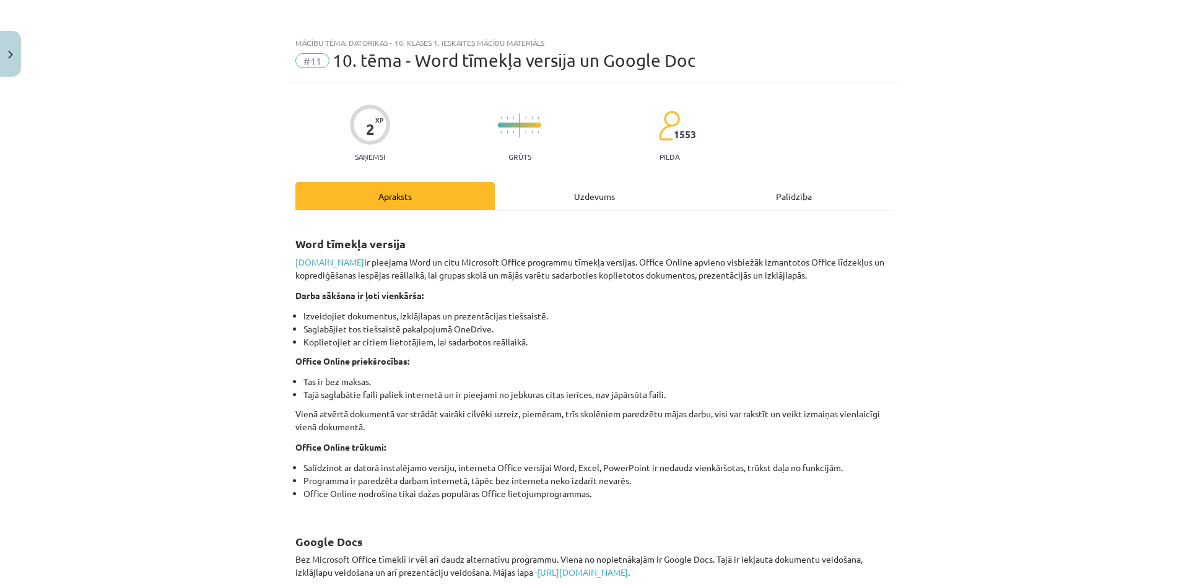
click at [583, 207] on div "Uzdevums" at bounding box center [594, 196] width 199 height 28
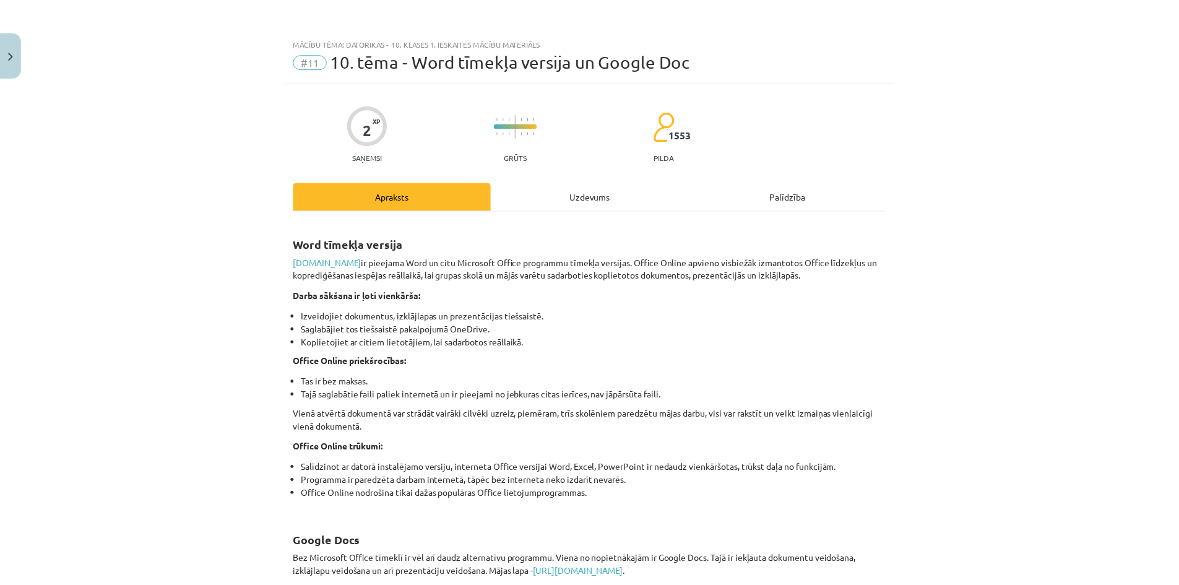
scroll to position [24, 0]
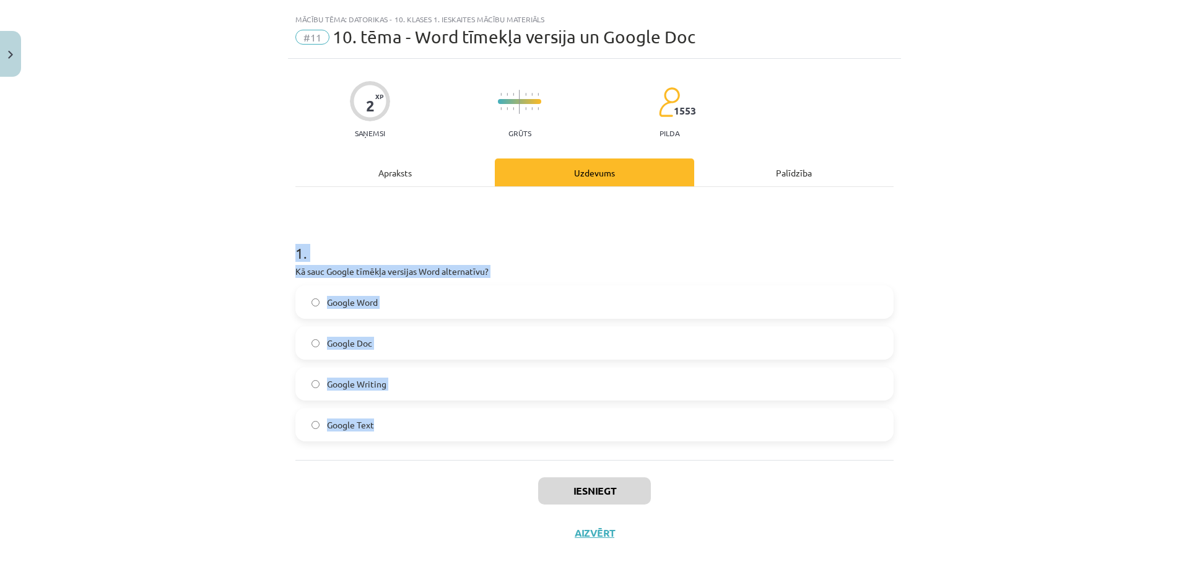
drag, startPoint x: 423, startPoint y: 427, endPoint x: 284, endPoint y: 241, distance: 232.7
click at [288, 241] on div "2 XP Saņemsi Grūts 1553 pilda Apraksts Uzdevums Palīdzība 1 . Kā sauc Google tī…" at bounding box center [594, 306] width 613 height 495
copy div "1 . Kā sauc Google tīmēkļa versijas Word alternatīvu? Google Word Google Doc Go…"
click at [375, 345] on label "Google Doc" at bounding box center [595, 343] width 596 height 31
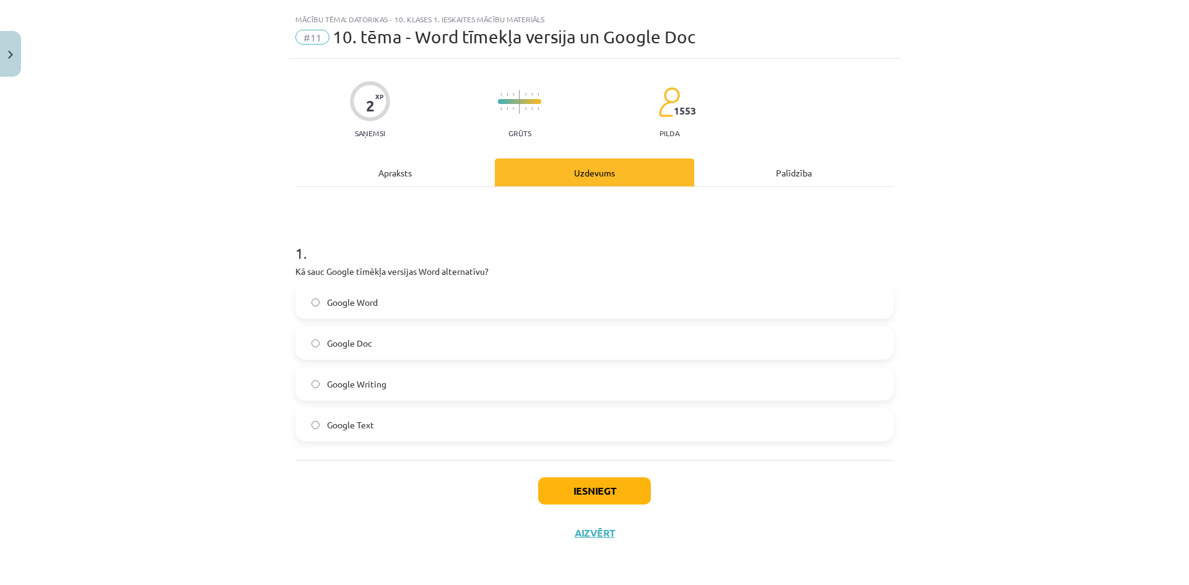
click at [652, 514] on div "Iesniegt Aizvērt" at bounding box center [594, 503] width 598 height 87
click at [597, 495] on button "Iesniegt" at bounding box center [594, 490] width 113 height 27
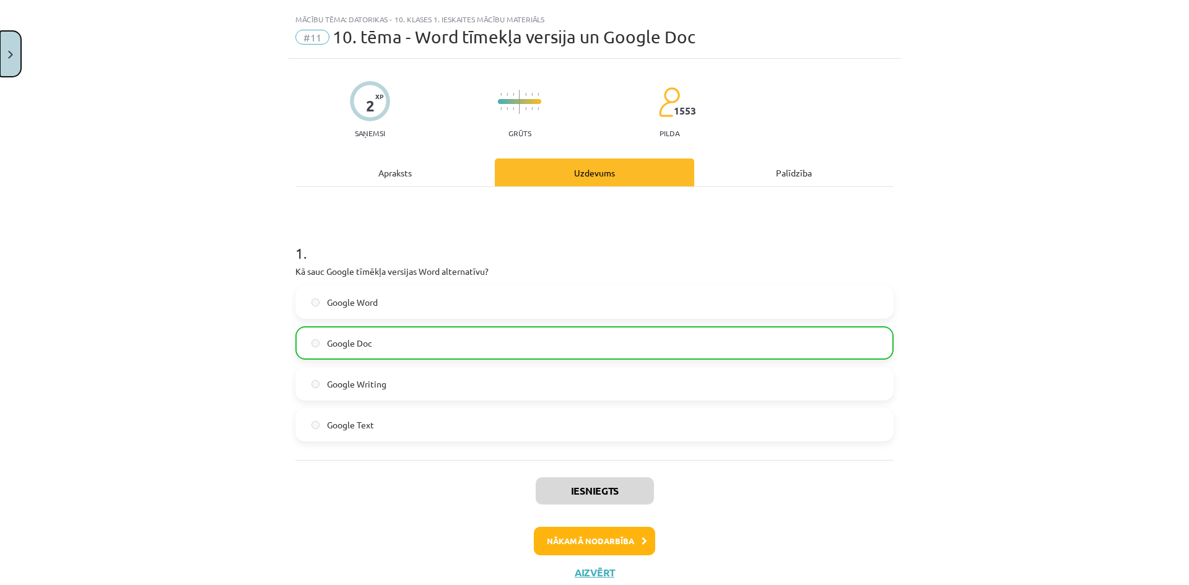
click at [2, 66] on button "Close" at bounding box center [10, 54] width 21 height 46
click at [71, 253] on div "Mācību tēma: Datorikas - 10. klases 1. ieskaites mācību materiāls #11 10. tēma …" at bounding box center [594, 292] width 1189 height 585
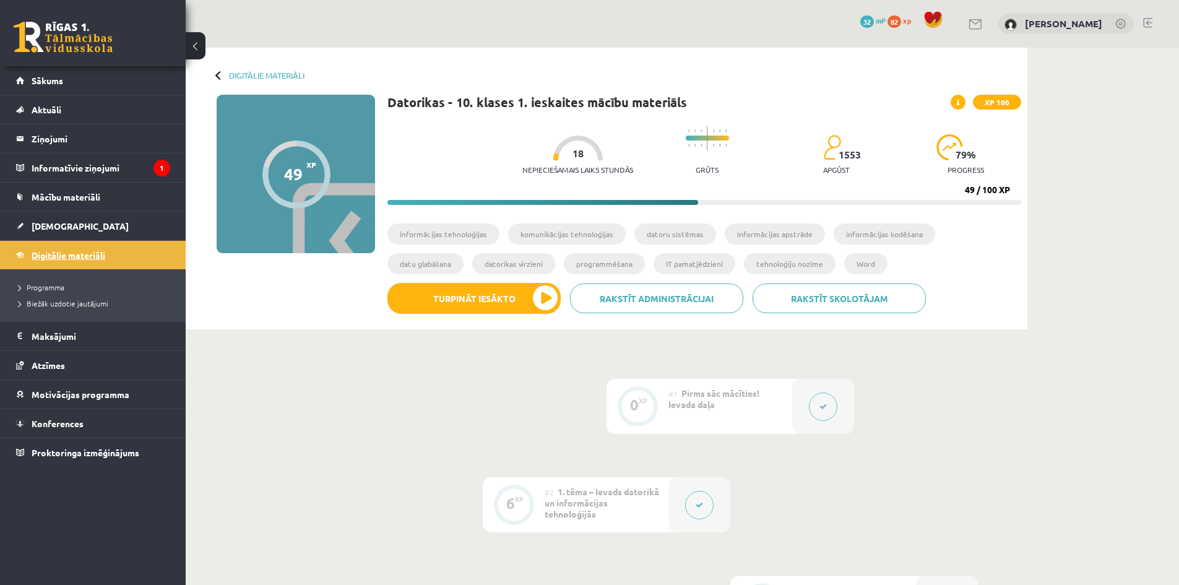
click at [97, 252] on span "Digitālie materiāli" at bounding box center [69, 255] width 74 height 11
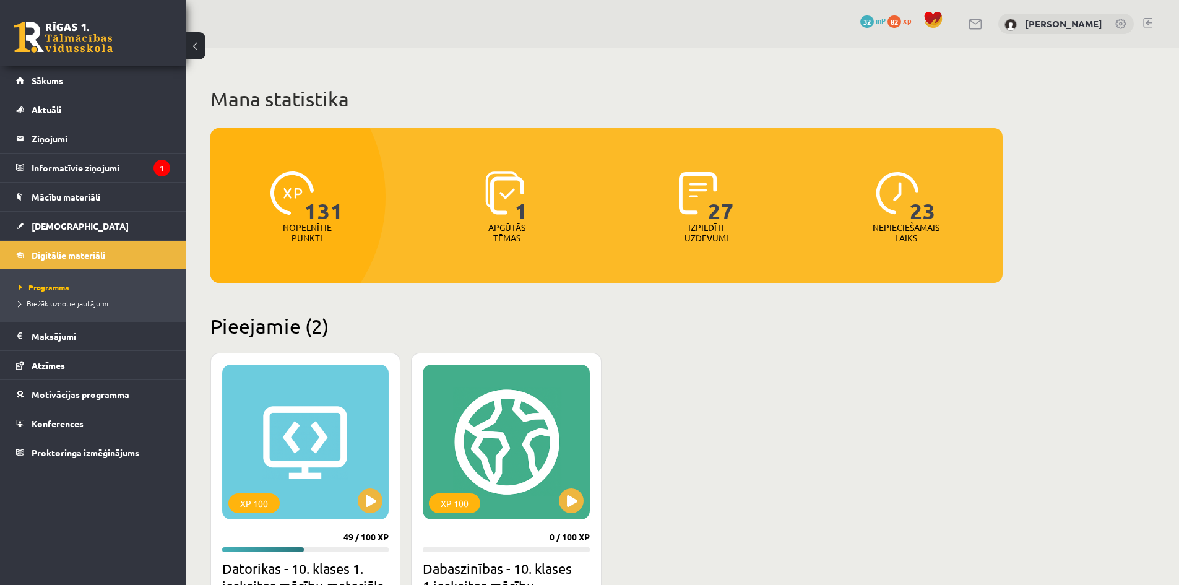
scroll to position [206, 0]
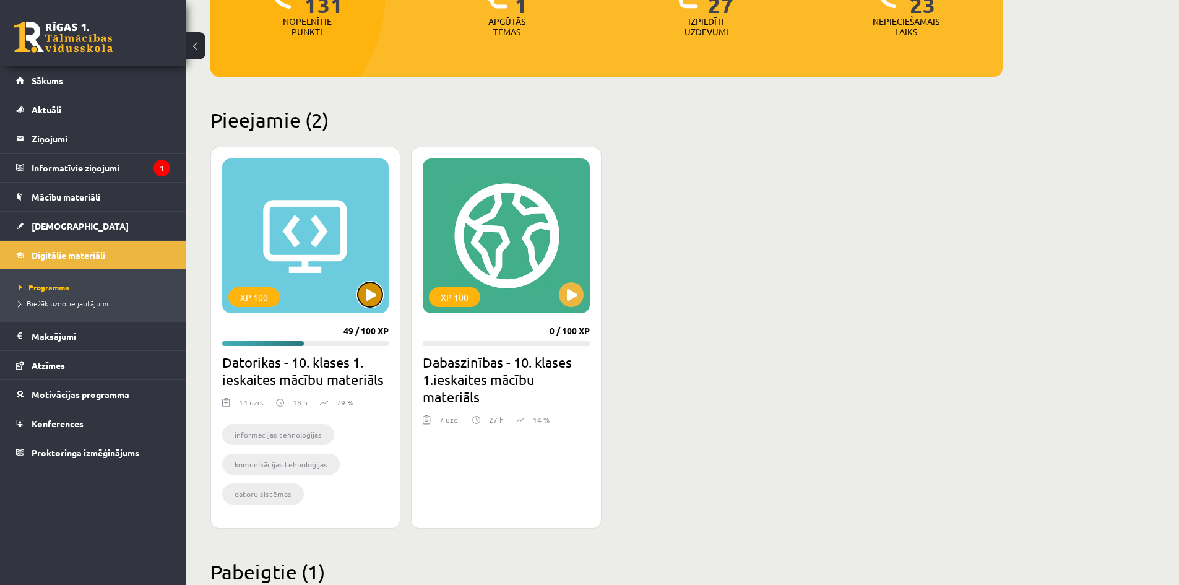
click at [367, 297] on button at bounding box center [370, 294] width 25 height 25
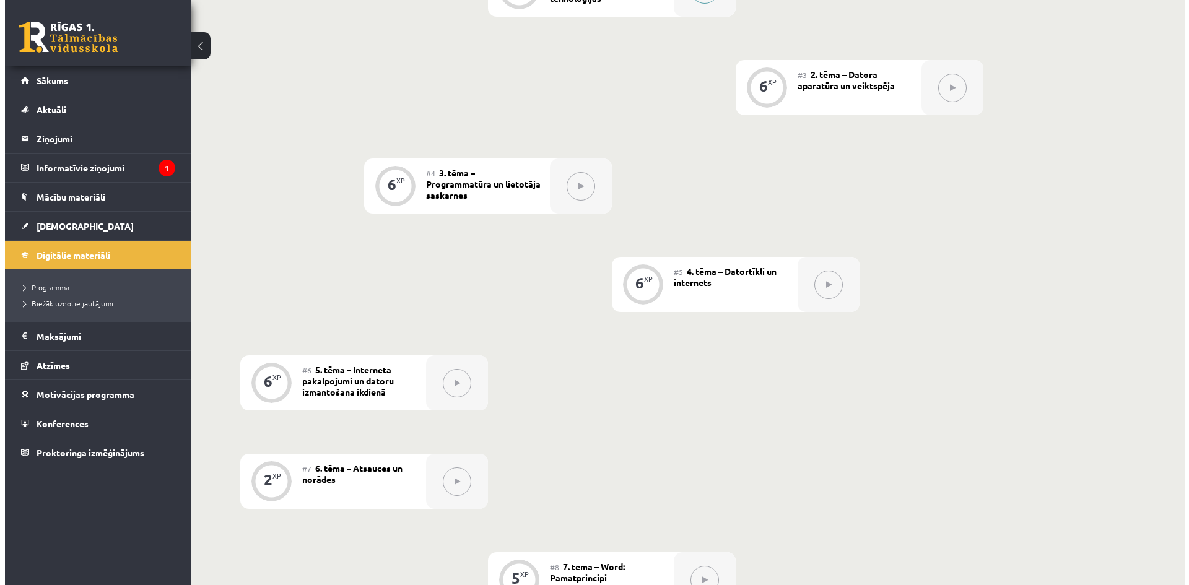
scroll to position [310, 0]
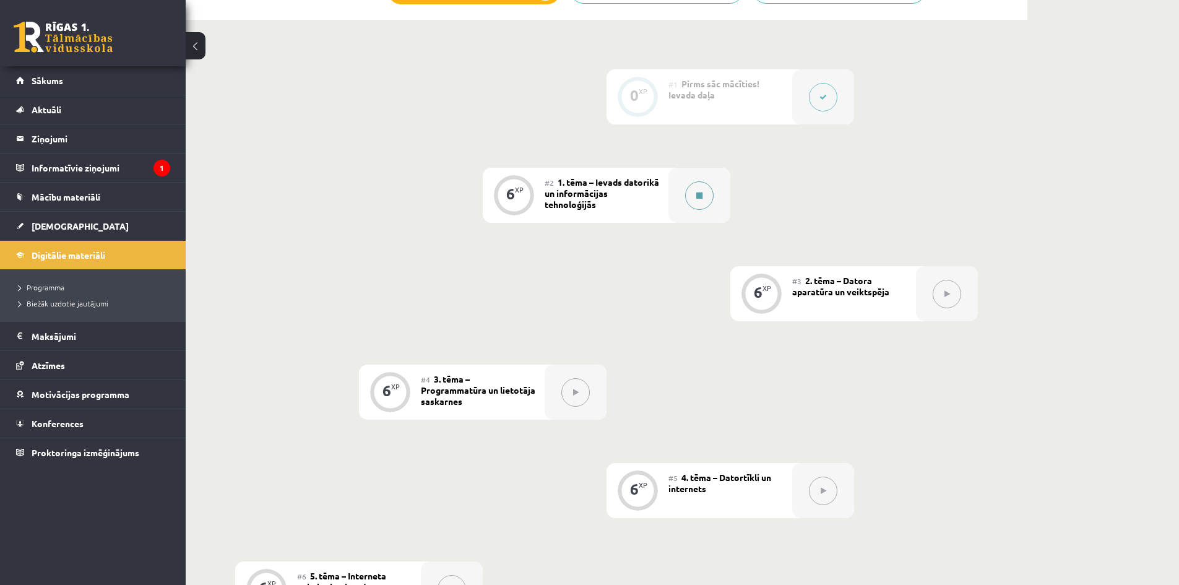
click at [698, 190] on button at bounding box center [699, 195] width 28 height 28
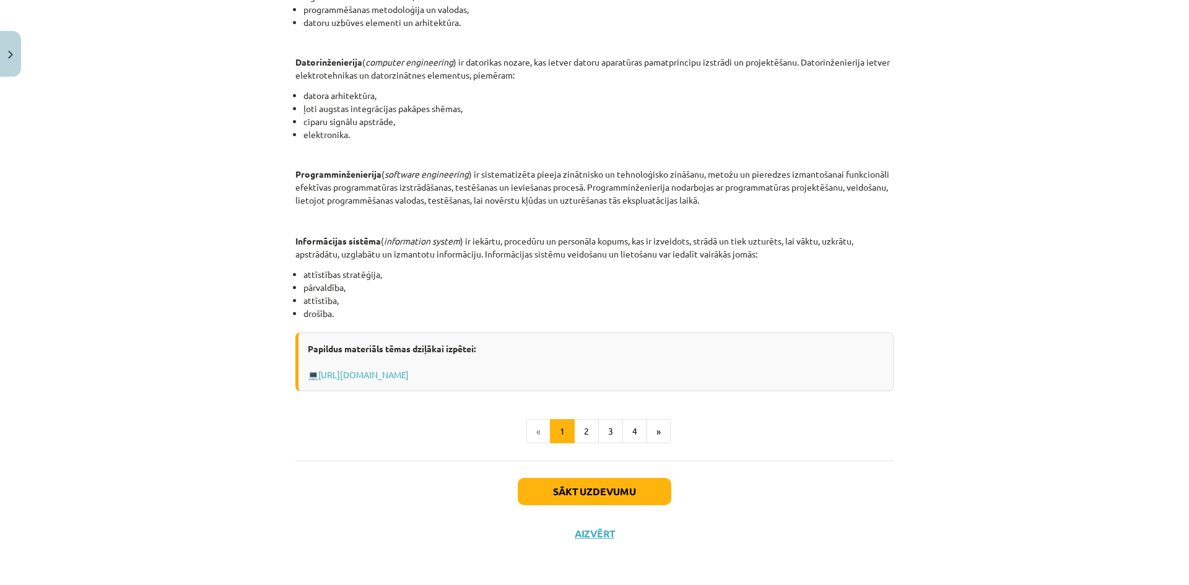
scroll to position [0, 0]
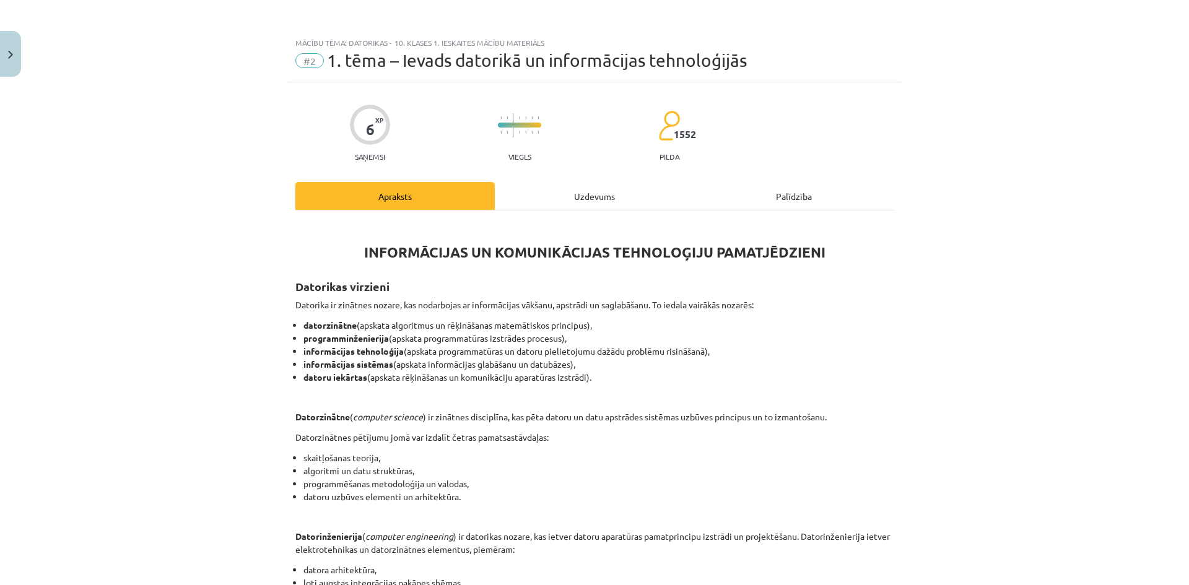
click at [568, 204] on div "Uzdevums" at bounding box center [594, 196] width 199 height 28
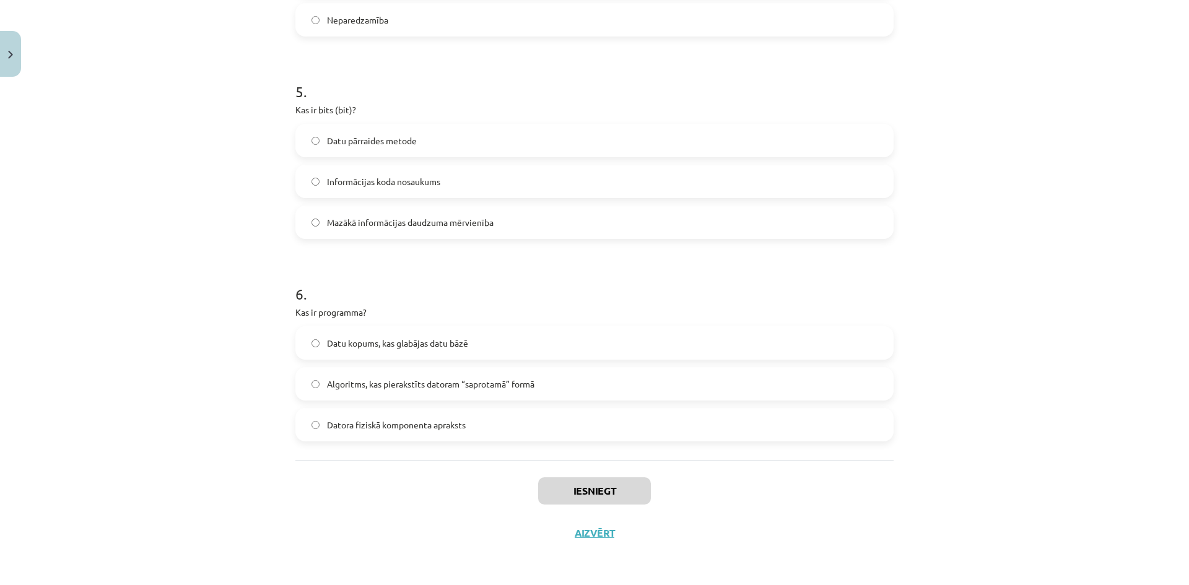
scroll to position [767, 0]
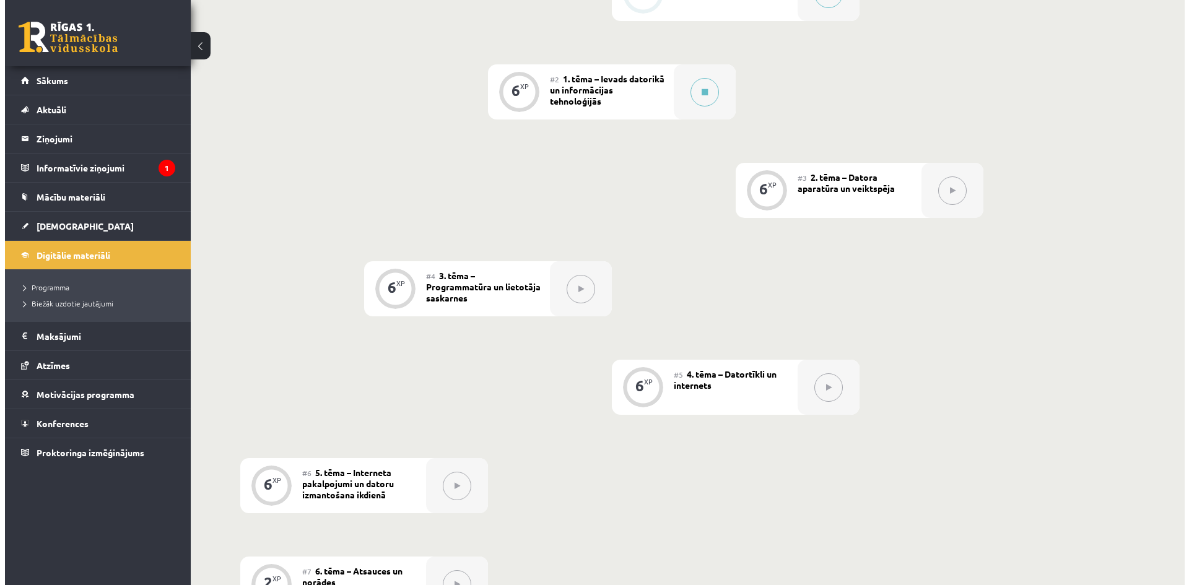
scroll to position [206, 0]
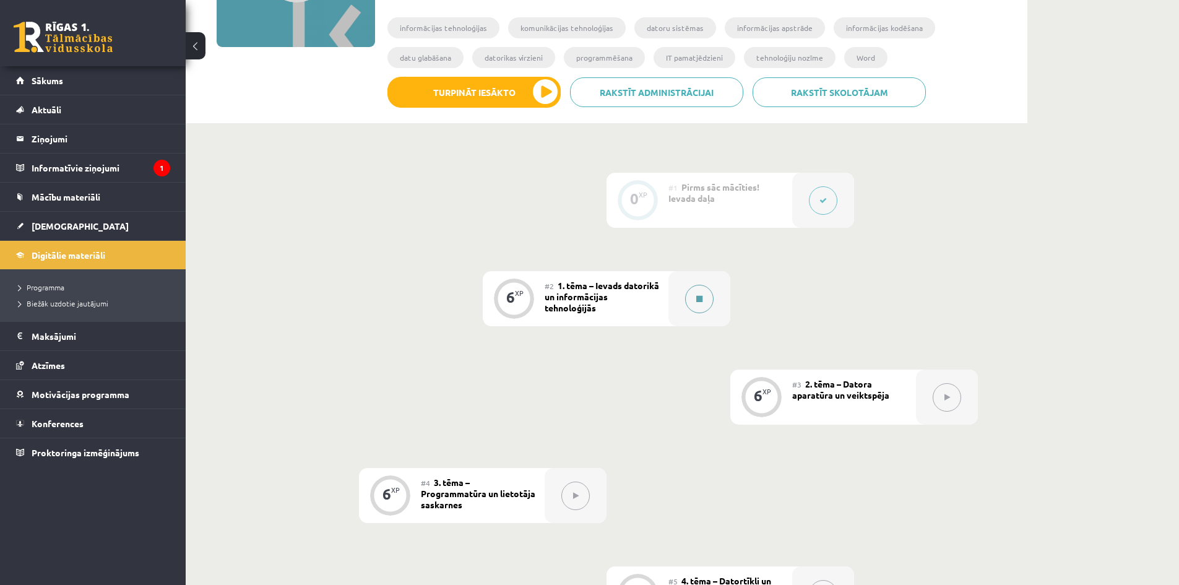
click at [698, 303] on button at bounding box center [699, 299] width 28 height 28
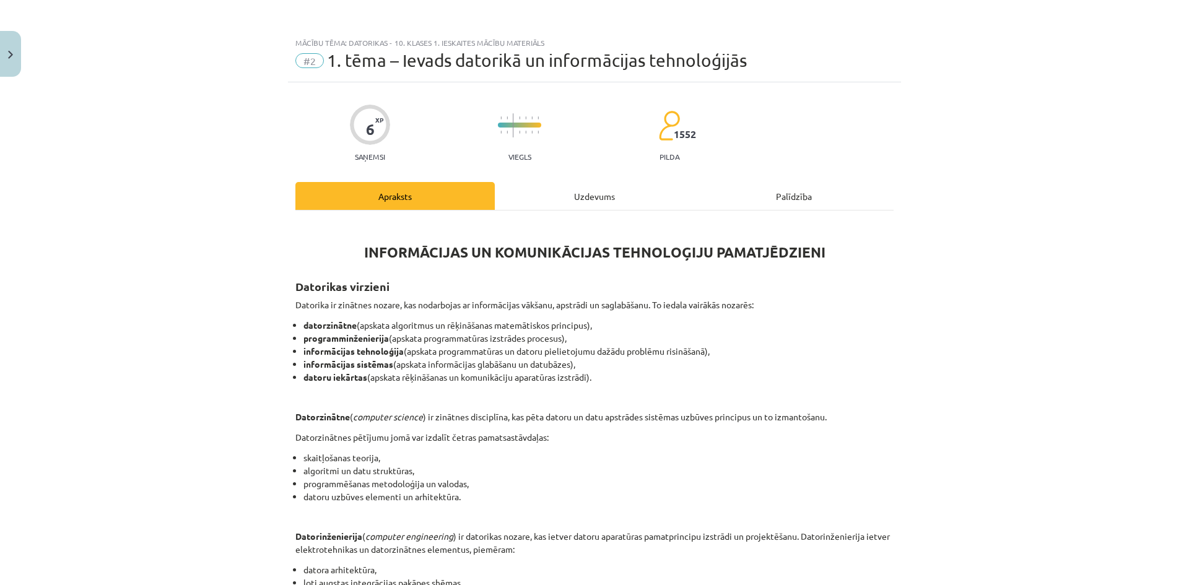
click at [583, 209] on div "Uzdevums" at bounding box center [594, 196] width 199 height 28
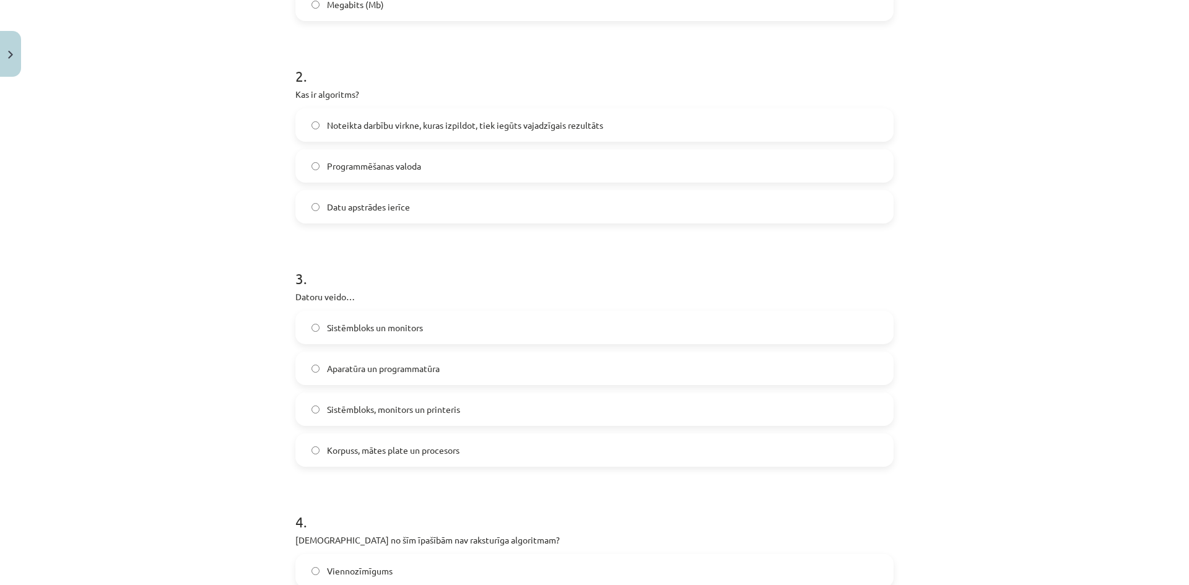
scroll to position [0, 0]
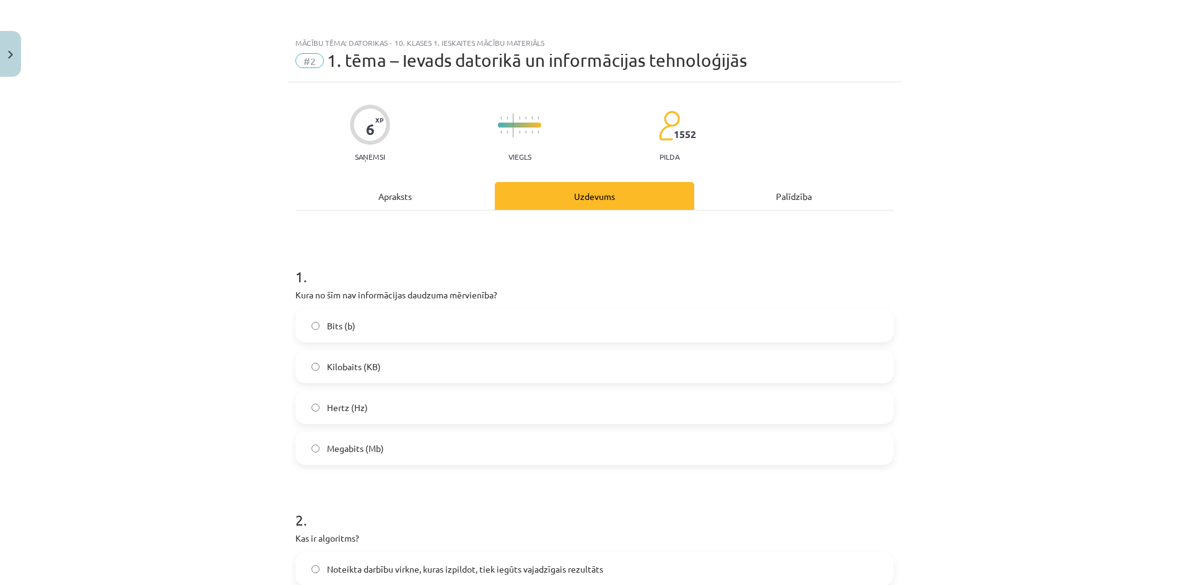
drag, startPoint x: 599, startPoint y: 206, endPoint x: 544, endPoint y: 239, distance: 64.7
click at [599, 206] on div "Uzdevums" at bounding box center [594, 196] width 199 height 28
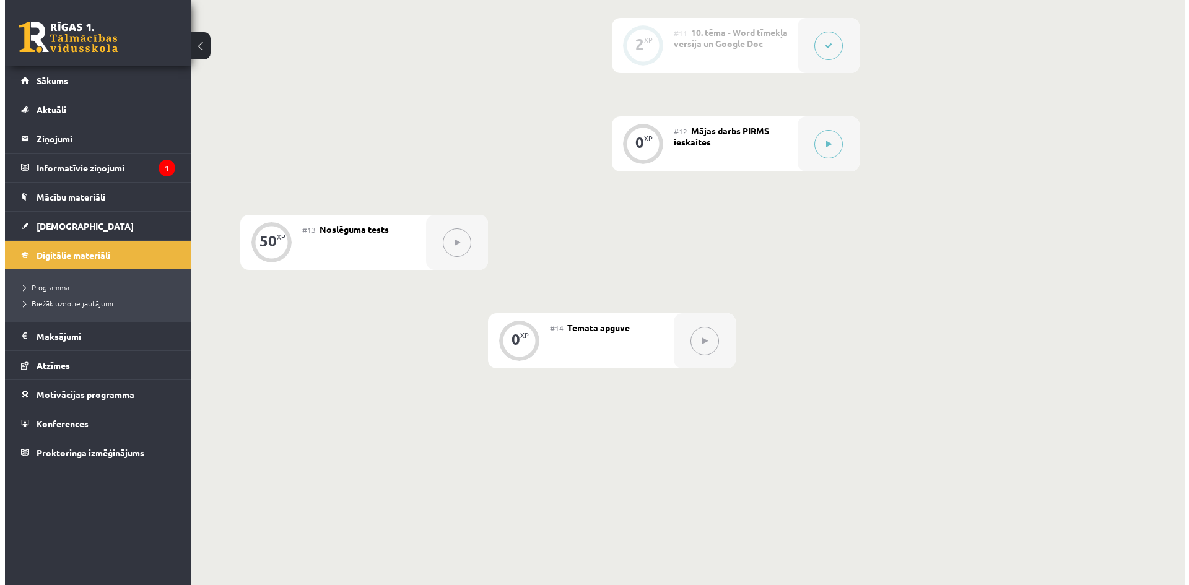
scroll to position [1242, 0]
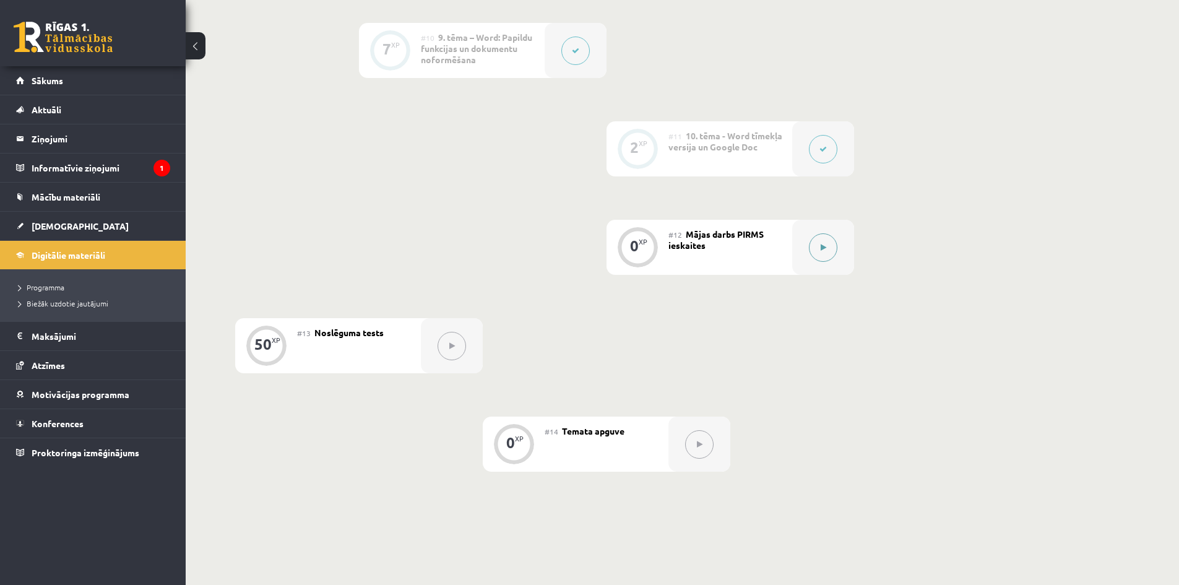
click at [825, 246] on icon at bounding box center [824, 247] width 6 height 7
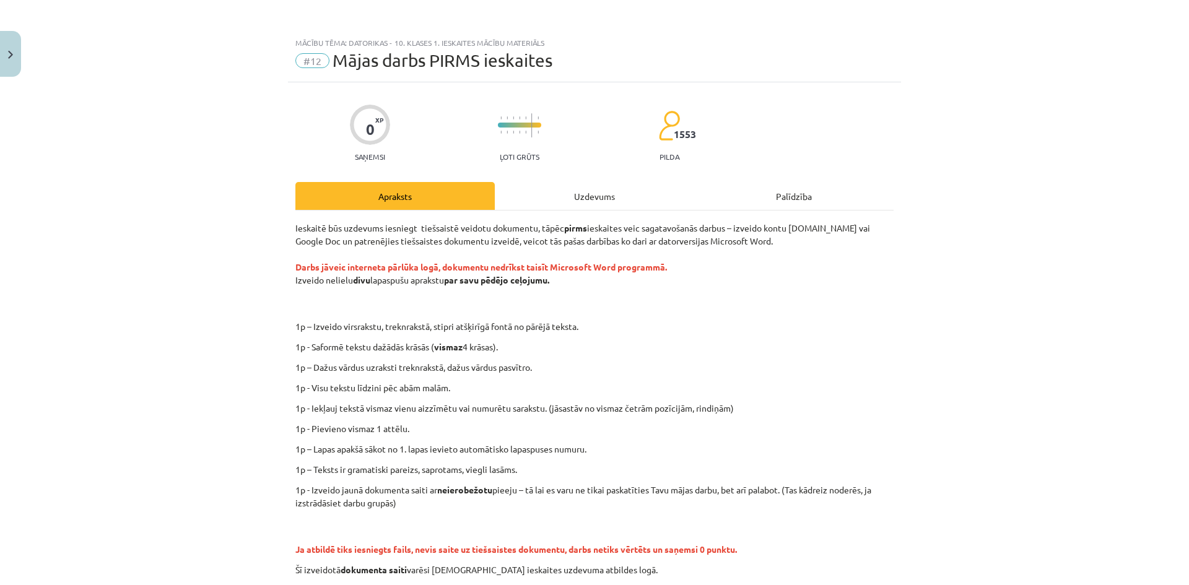
scroll to position [135, 0]
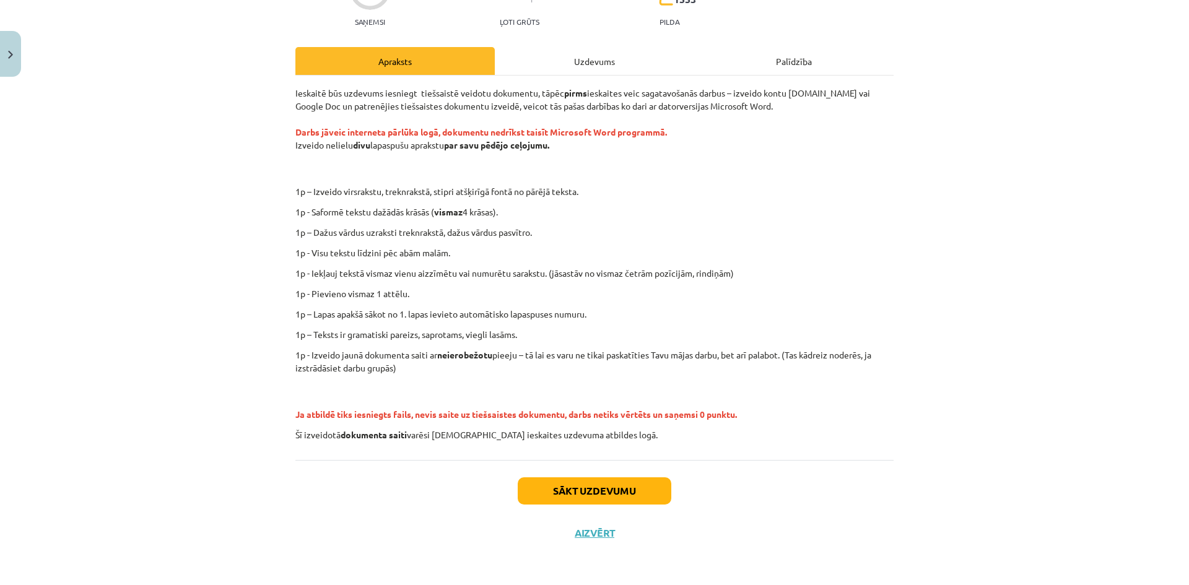
click at [594, 66] on div "Uzdevums" at bounding box center [594, 61] width 199 height 28
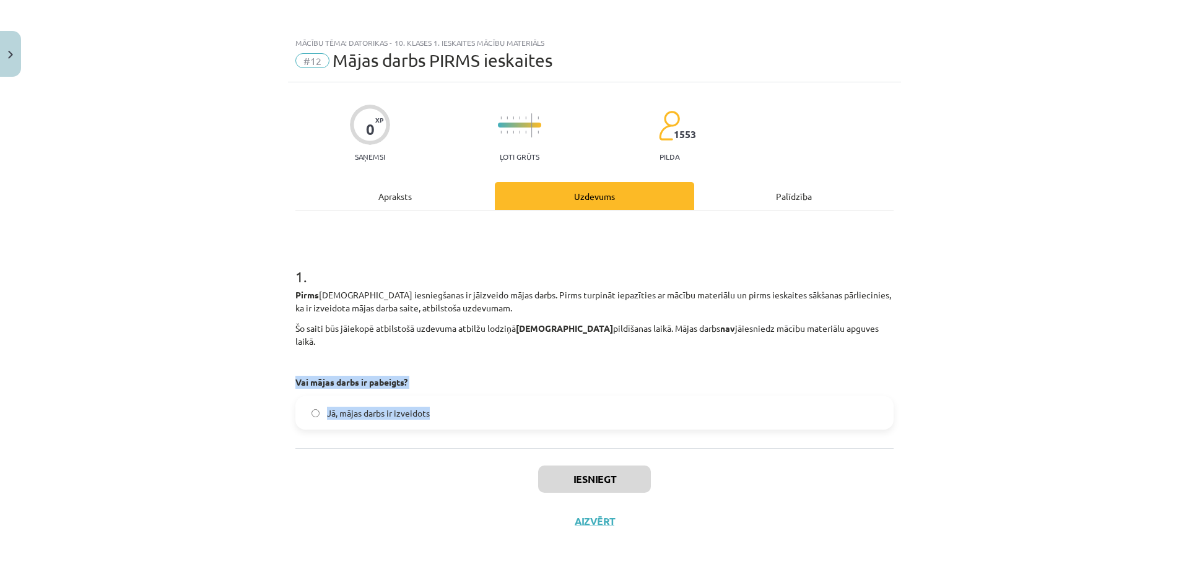
drag, startPoint x: 438, startPoint y: 401, endPoint x: 280, endPoint y: 371, distance: 160.5
click at [280, 371] on div "Mācību tēma: Datorikas - 10. klases 1. ieskaites mācību materiāls #12 Mājas dar…" at bounding box center [594, 292] width 1189 height 585
copy div "Vai mājas darbs ir pabeigts? Jā, mājas darbs ir izveidots"
click at [445, 397] on label "Jā, mājas darbs ir izveidots" at bounding box center [595, 412] width 596 height 31
click at [604, 466] on button "Iesniegt" at bounding box center [594, 479] width 113 height 27
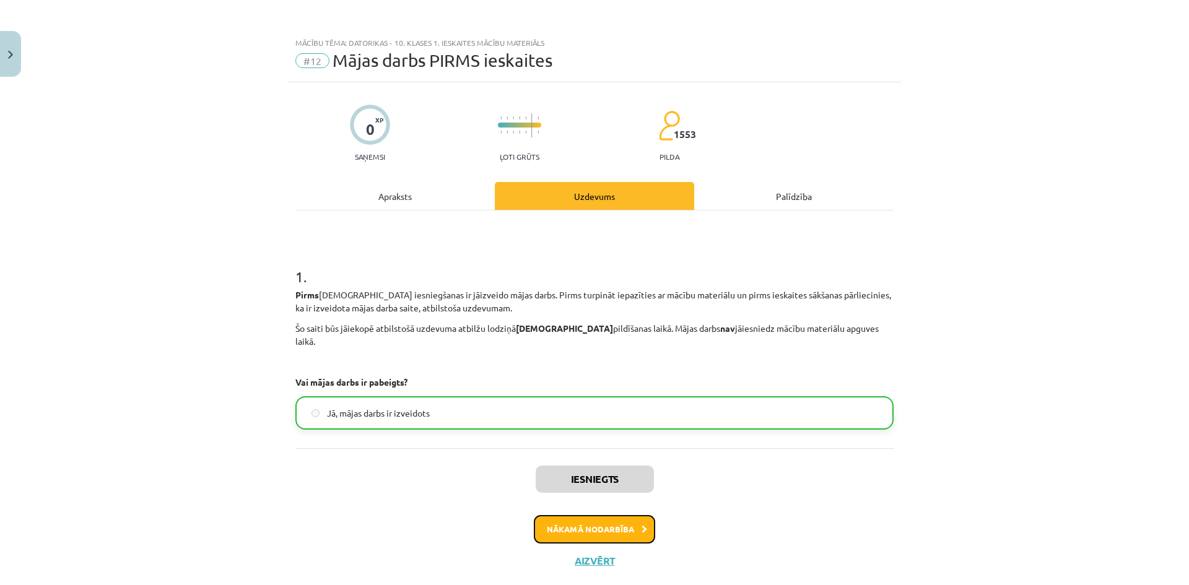
click at [593, 515] on button "Nākamā nodarbība" at bounding box center [594, 529] width 121 height 28
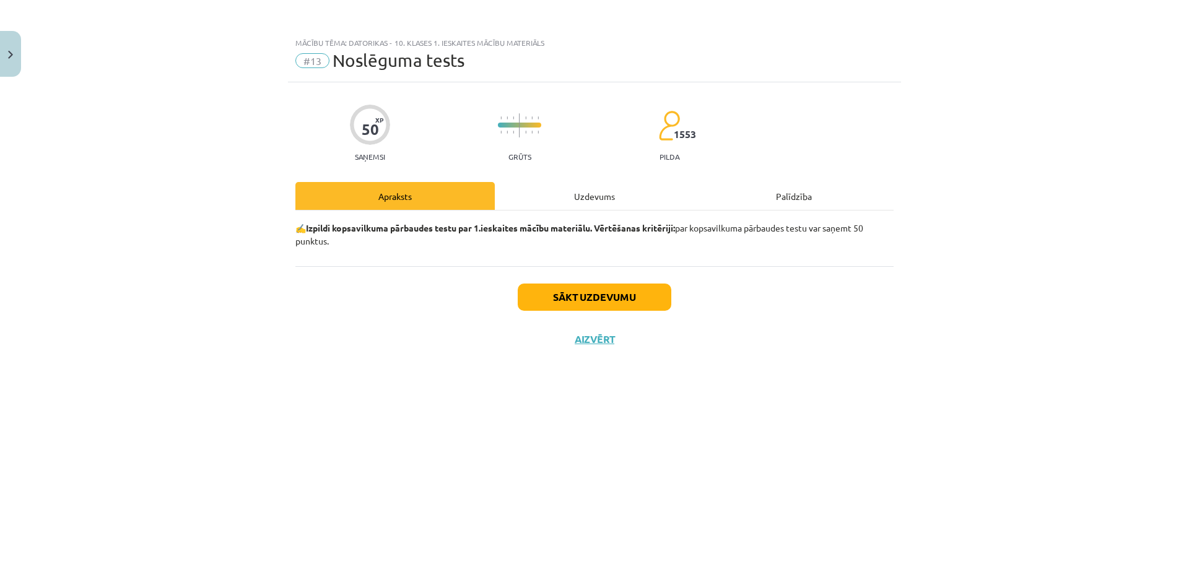
click at [570, 214] on div "✍️ Izpildi kopsavilkuma pārbaudes testu par 1.ieskaites mācību materiālu. Vērtē…" at bounding box center [594, 239] width 598 height 56
click at [580, 206] on div "Uzdevums" at bounding box center [594, 196] width 199 height 28
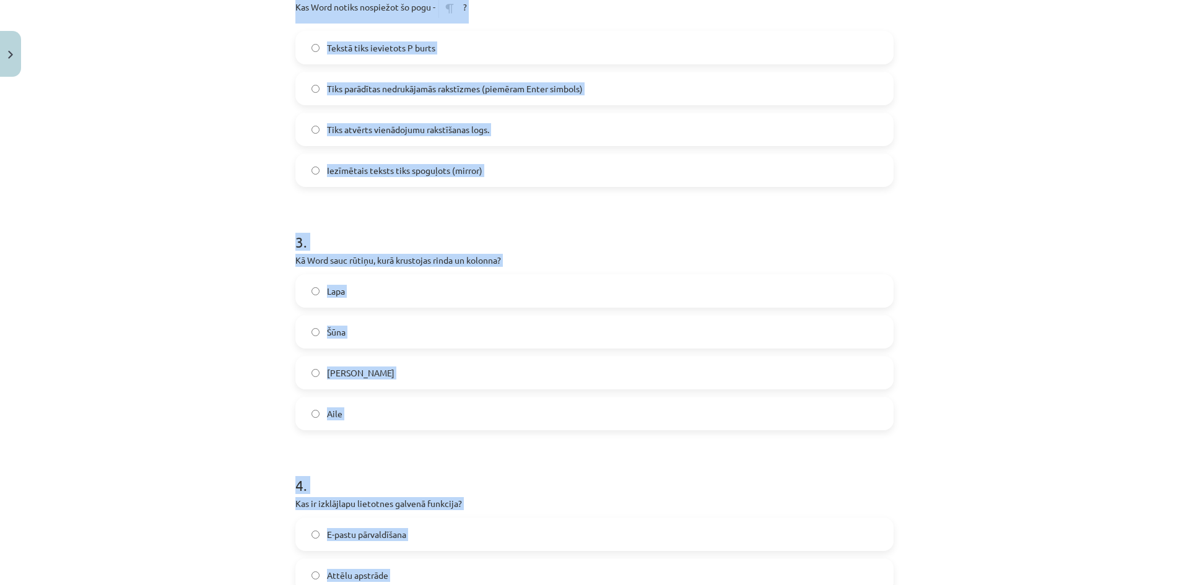
scroll to position [23, 0]
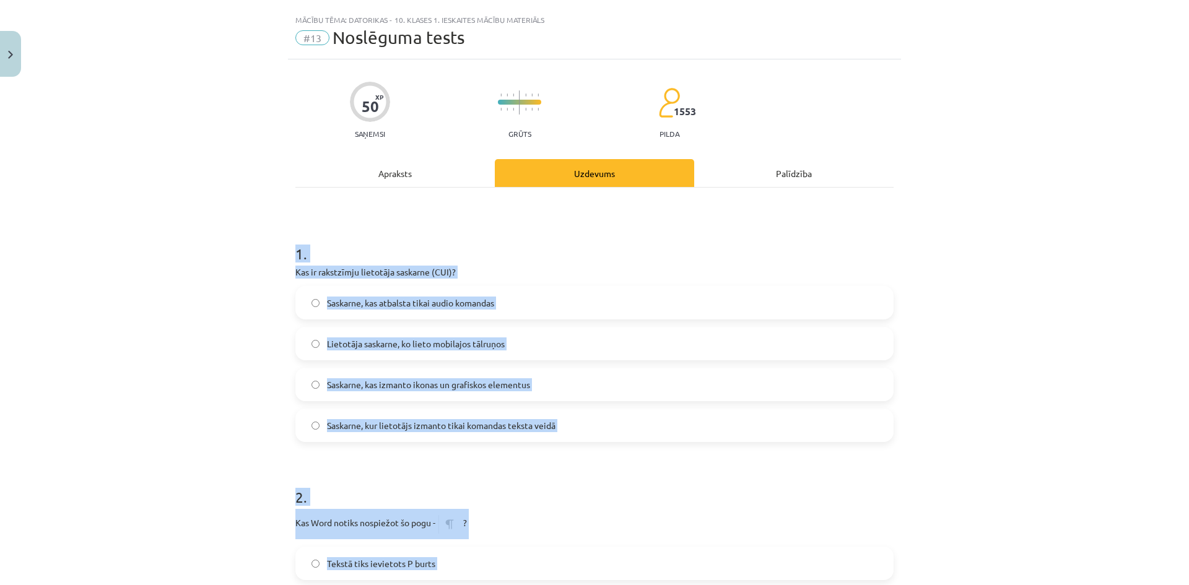
drag, startPoint x: 402, startPoint y: 438, endPoint x: 297, endPoint y: 256, distance: 209.7
copy form "9 . Lor ip dolorsitam consectet adipisci (ELI)? Seddoeiu, tem incididu utlab et…"
click at [417, 417] on label "Saskarne, kur lietotājs izmanto tikai komandas teksta veidā" at bounding box center [595, 425] width 596 height 31
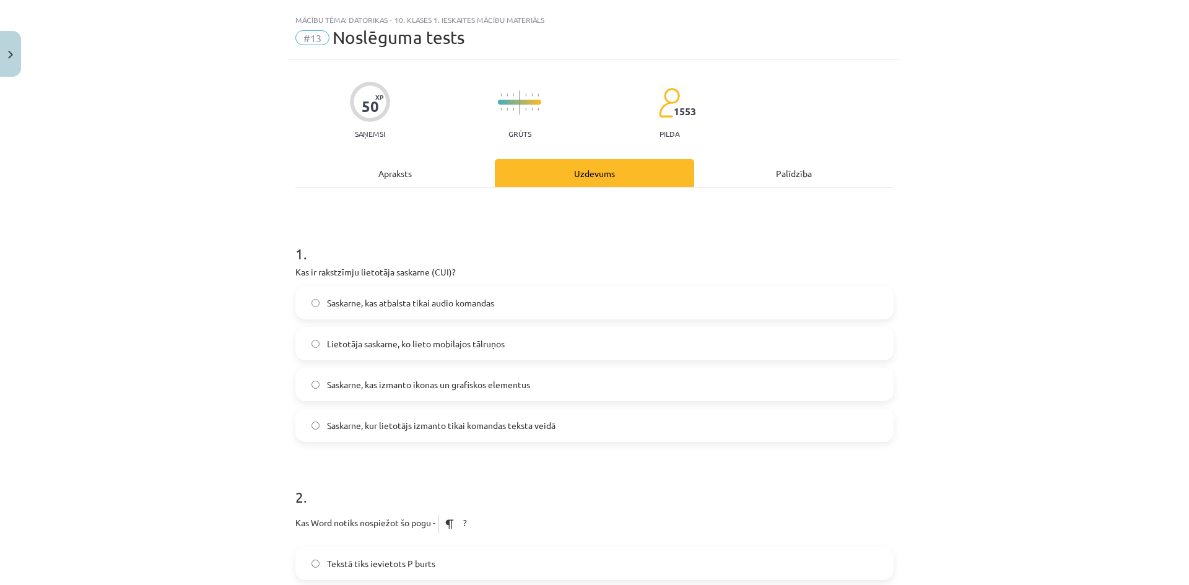
scroll to position [332, 0]
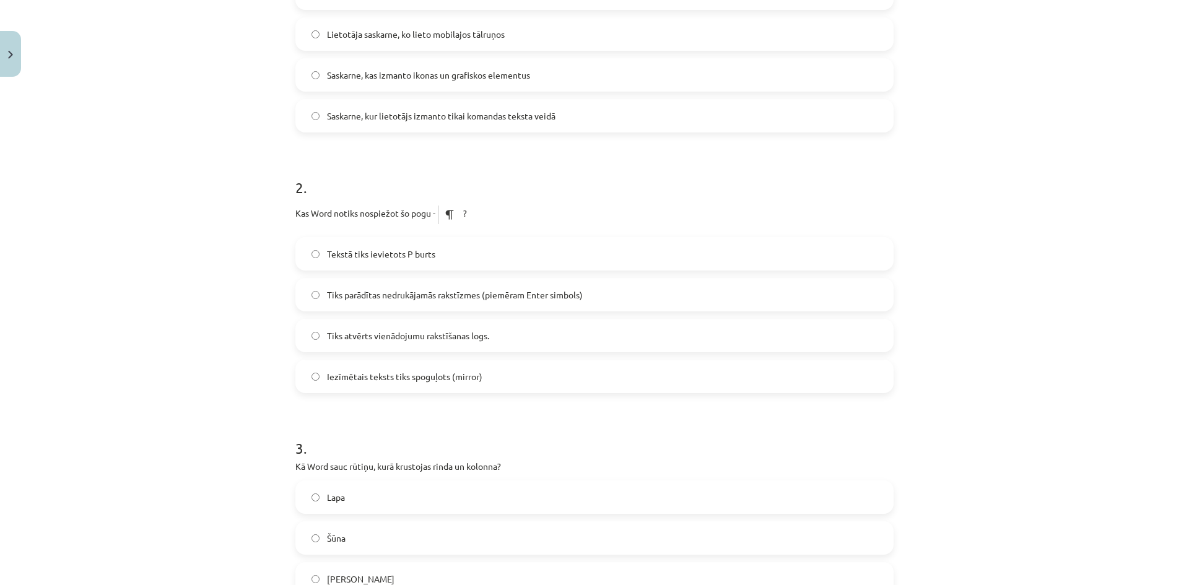
click at [349, 296] on span "Tiks parādītas nedrukājamās rakstīzmes (piemēram Enter simbols)" at bounding box center [455, 295] width 256 height 13
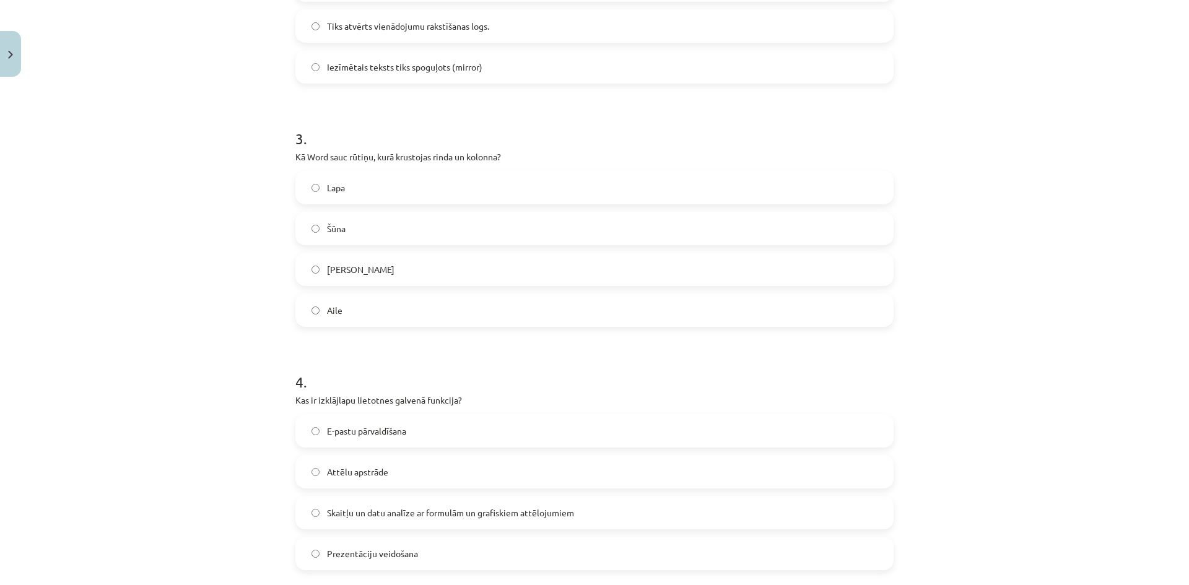
click at [350, 230] on label "Šūna" at bounding box center [595, 228] width 596 height 31
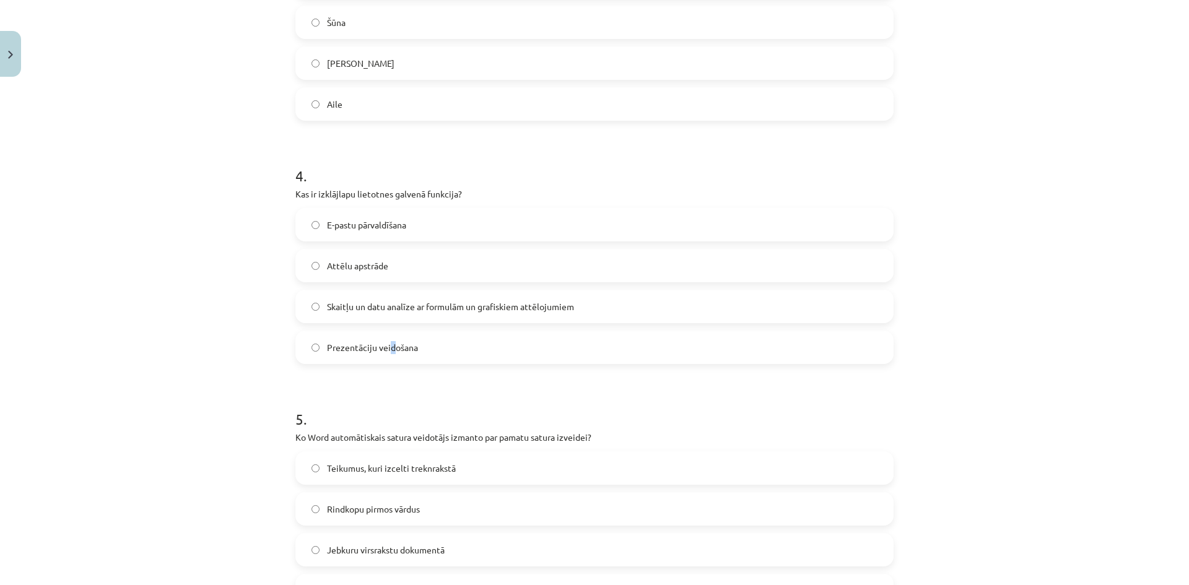
click at [383, 343] on span "Prezentāciju veidošana" at bounding box center [372, 347] width 91 height 13
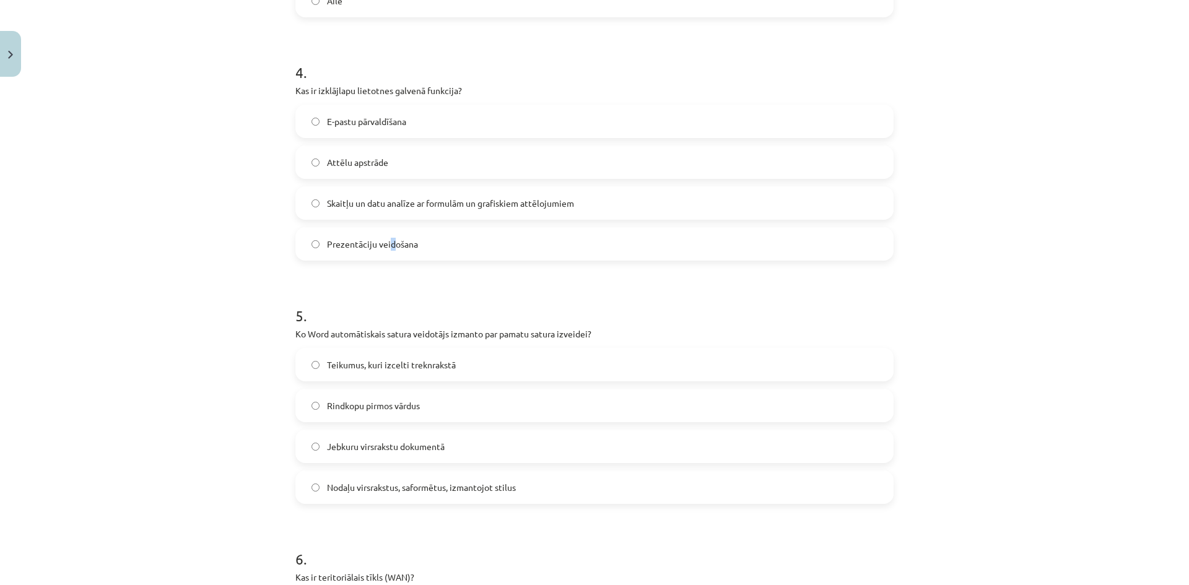
click at [384, 236] on label "Prezentāciju veidošana" at bounding box center [595, 243] width 596 height 31
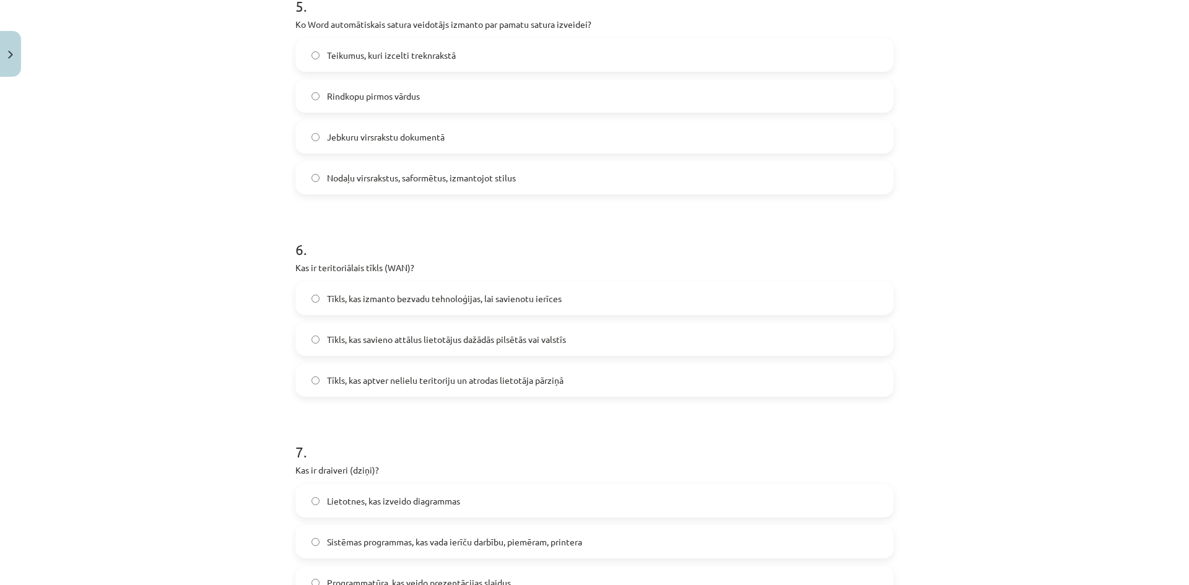
scroll to position [1158, 0]
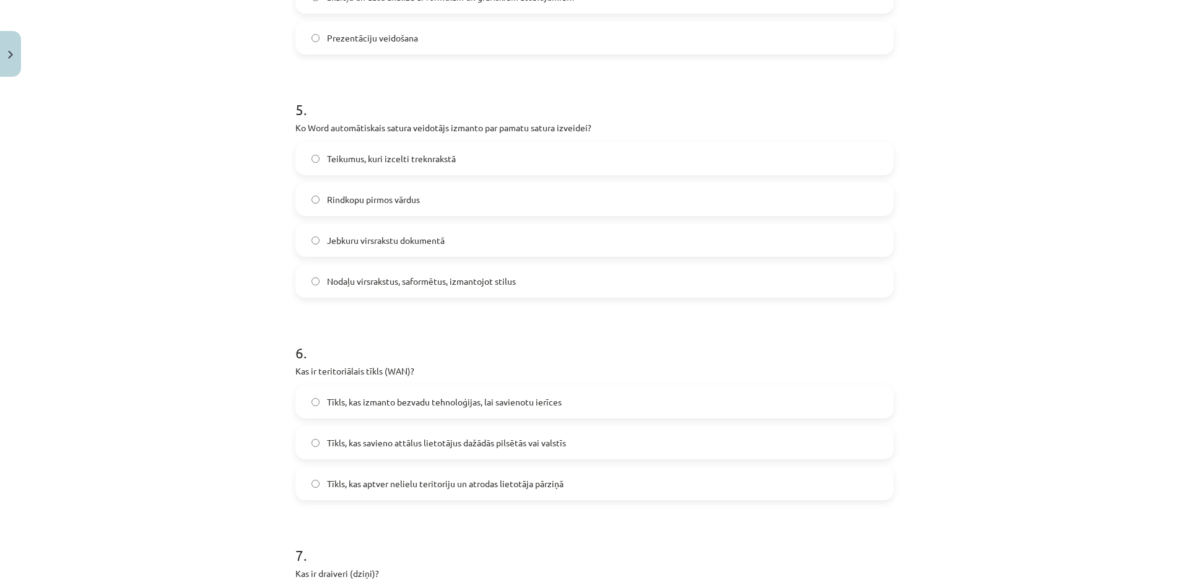
click at [353, 236] on span "Jebkuru virsrakstu dokumentā" at bounding box center [386, 240] width 118 height 13
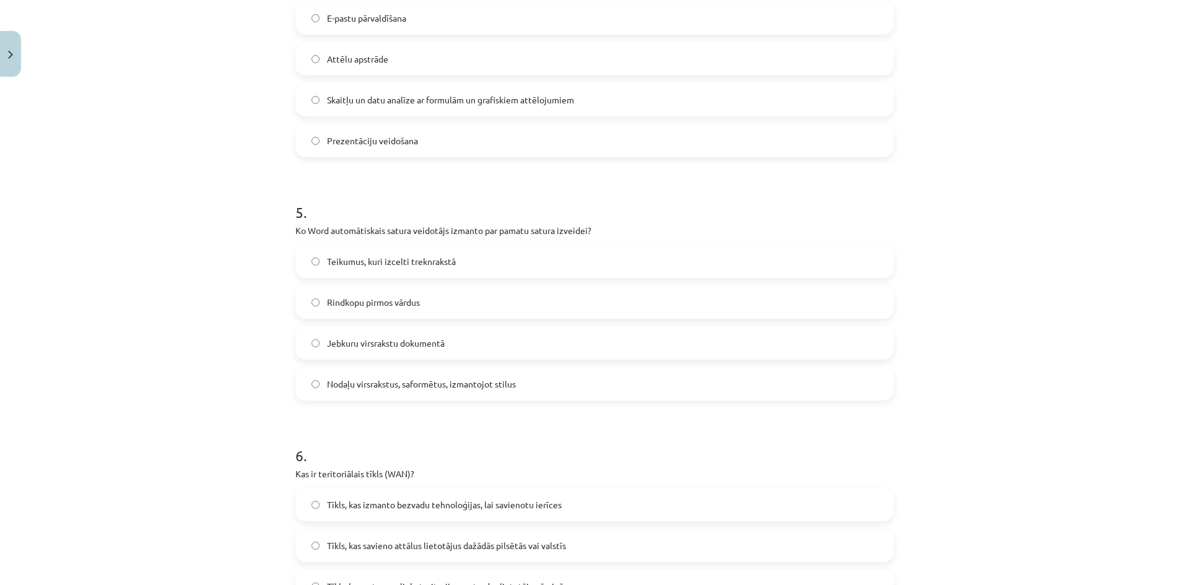
scroll to position [1261, 0]
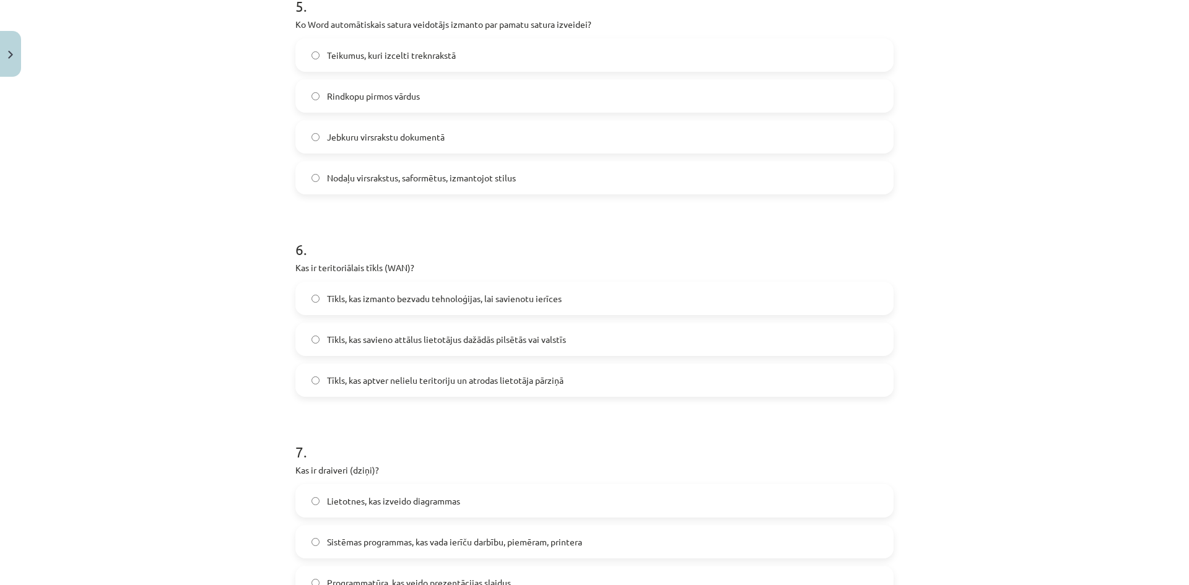
click at [378, 342] on span "Tīkls, kas savieno attālus lietotājus dažādās pilsētās vai valstīs" at bounding box center [446, 339] width 239 height 13
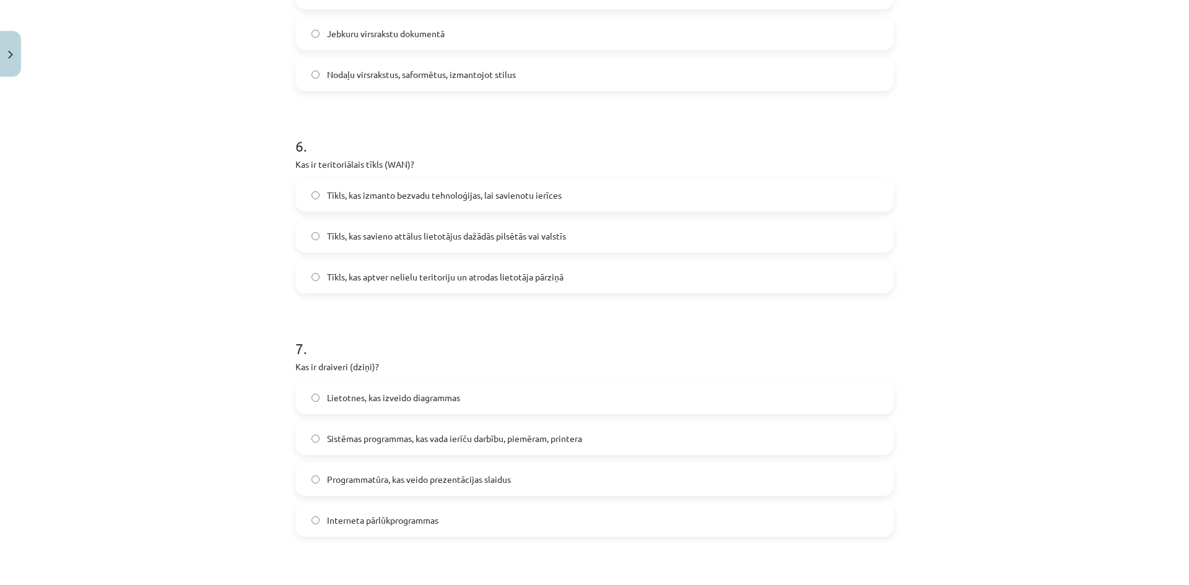
click at [354, 437] on span "Sistēmas programmas, kas vada ierīču darbību, piemēram, printera" at bounding box center [454, 438] width 255 height 13
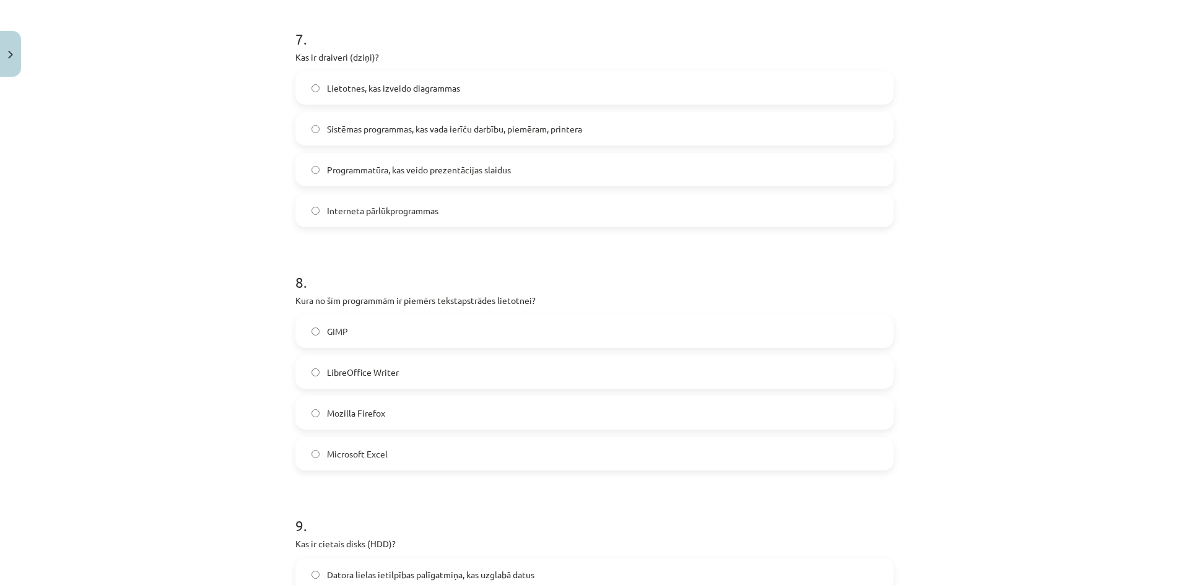
click at [342, 376] on span "LibreOffice Writer" at bounding box center [363, 372] width 72 height 13
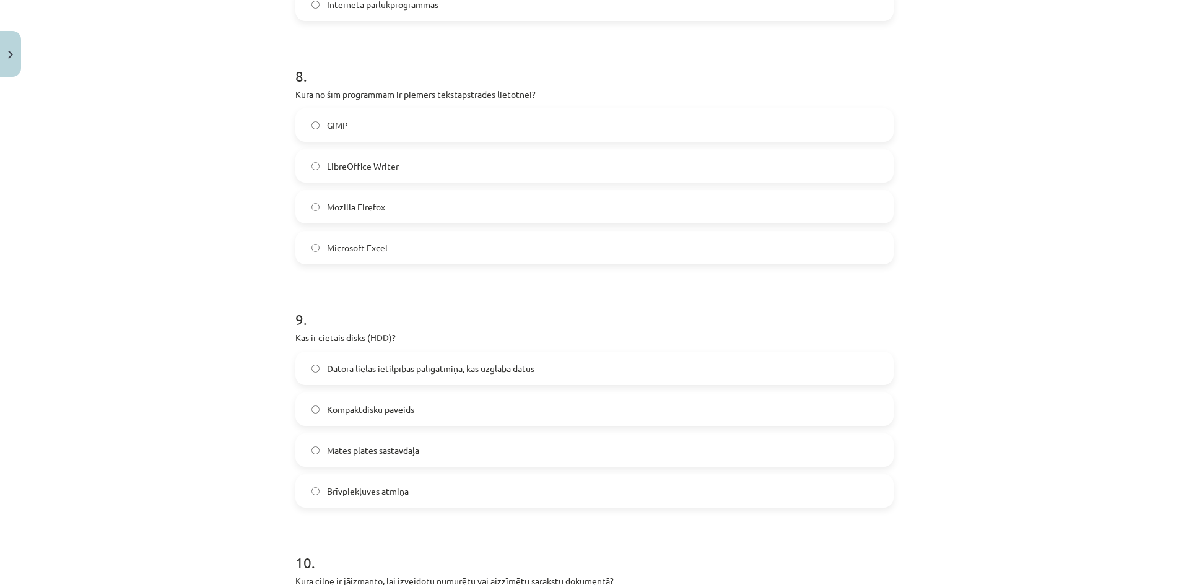
click at [373, 417] on label "Kompaktdisku paveids" at bounding box center [595, 409] width 596 height 31
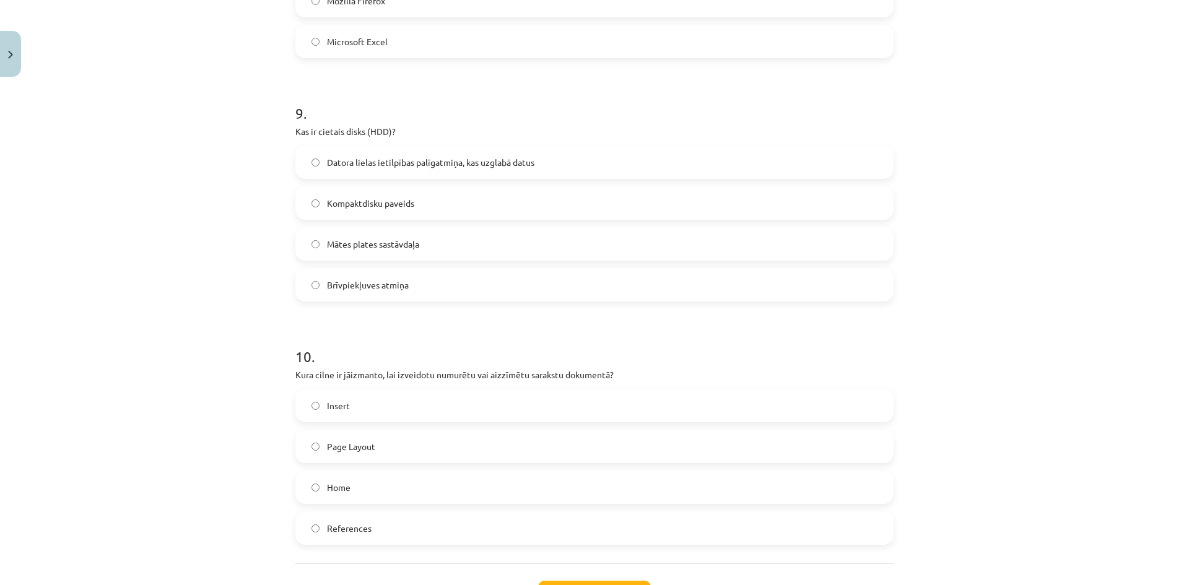
click at [367, 406] on label "Insert" at bounding box center [595, 405] width 596 height 31
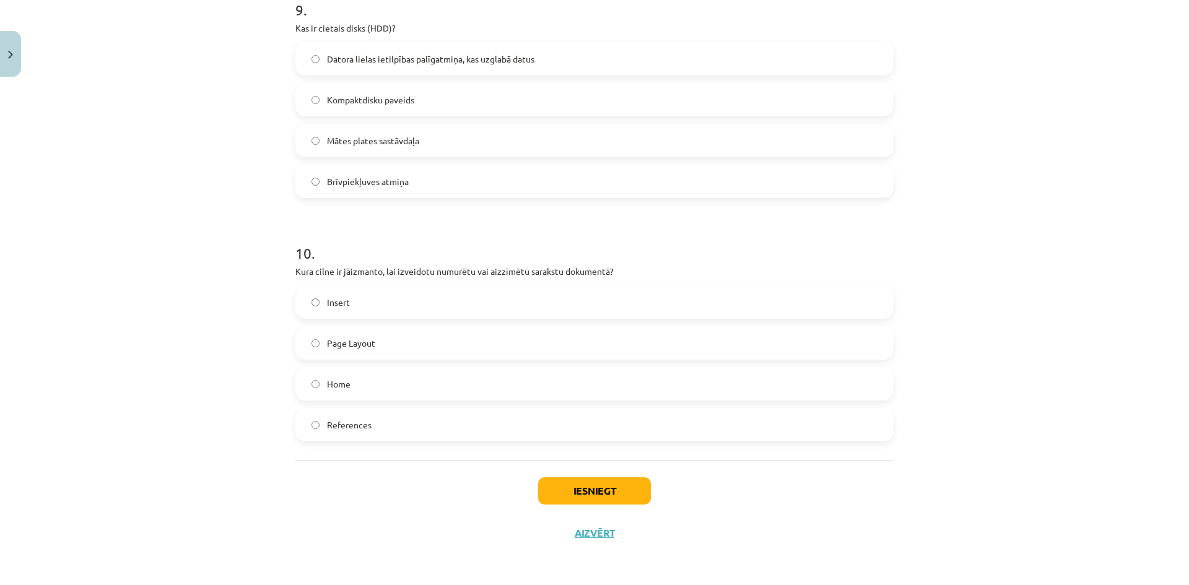
click at [346, 389] on label "Home" at bounding box center [595, 383] width 596 height 31
click at [584, 484] on button "Iesniegt" at bounding box center [594, 490] width 113 height 27
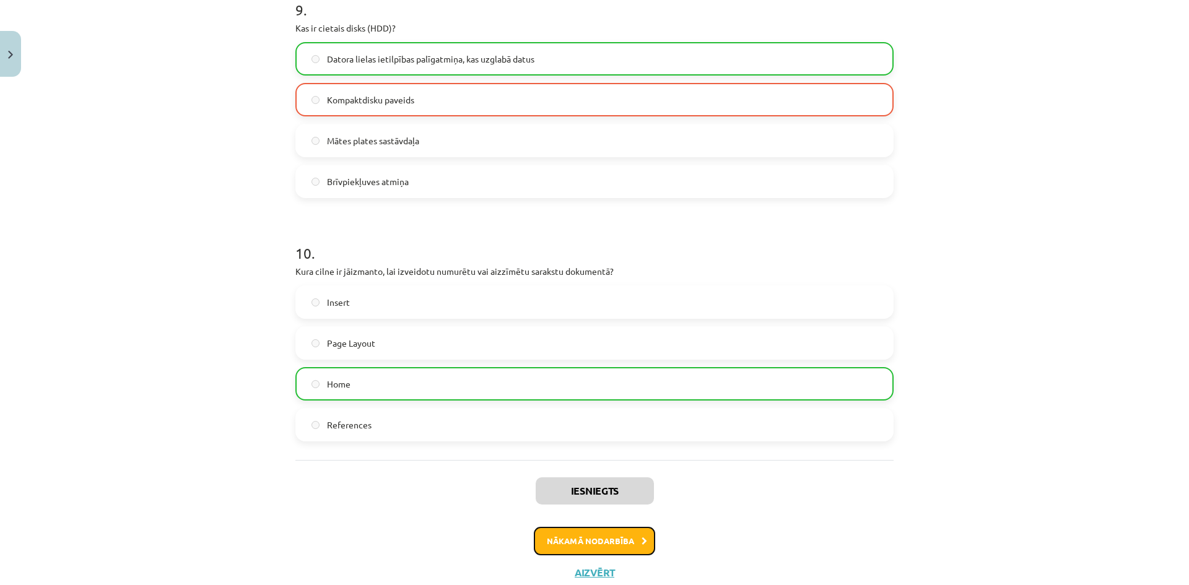
click at [630, 544] on button "Nākamā nodarbība" at bounding box center [594, 541] width 121 height 28
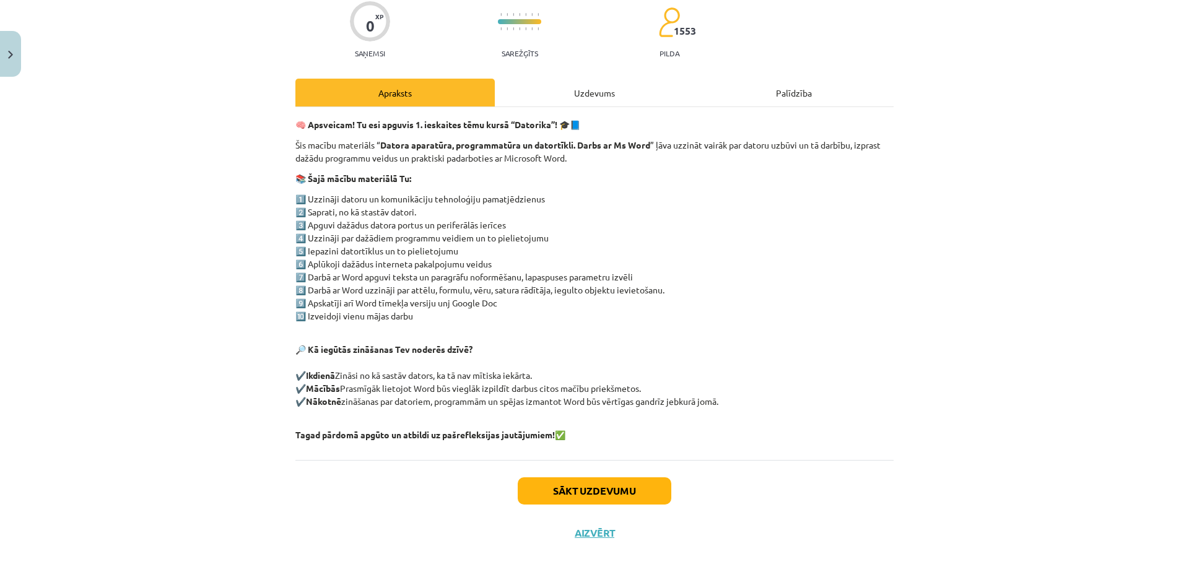
scroll to position [0, 0]
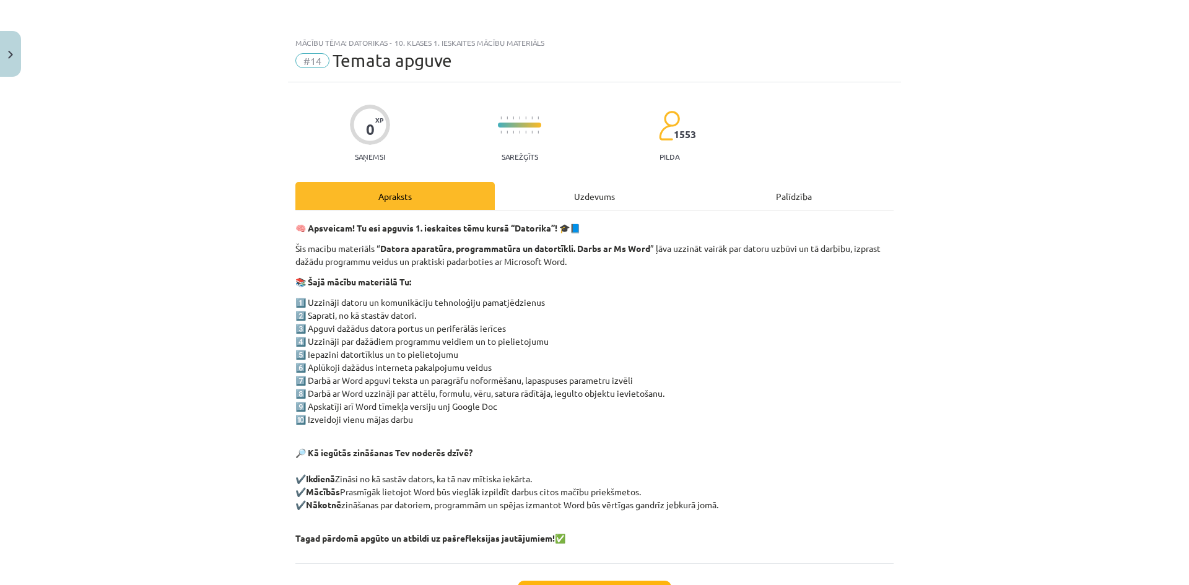
click at [566, 196] on div "Uzdevums" at bounding box center [594, 196] width 199 height 28
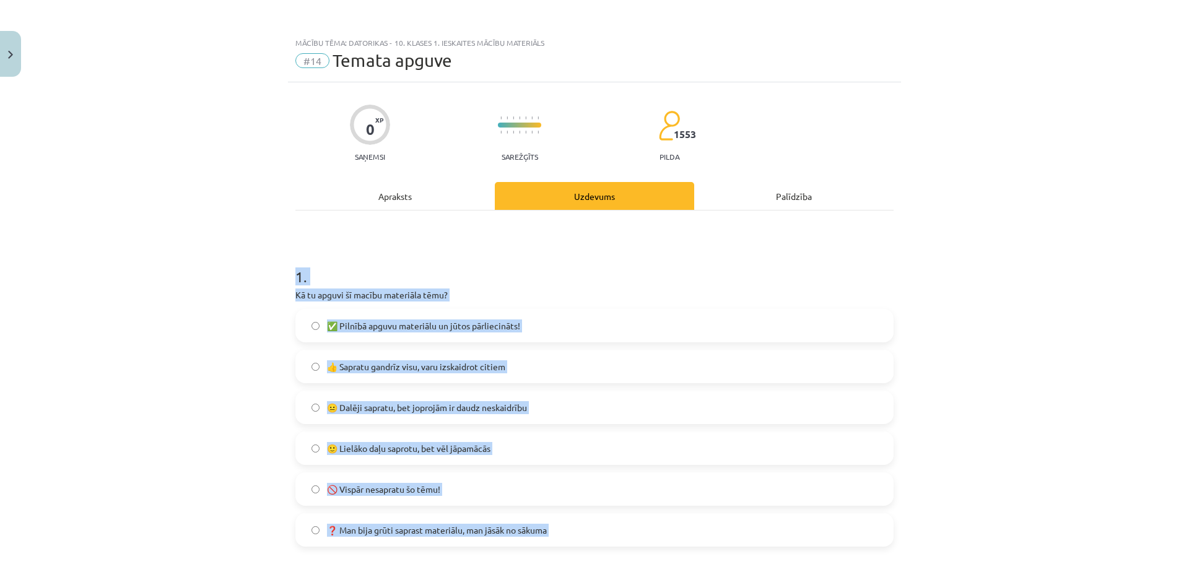
drag, startPoint x: 403, startPoint y: 399, endPoint x: 285, endPoint y: 229, distance: 207.0
copy form "4 . Lo ip dolors am consec adipiscin elit? ✅ Seddoei tempor incididun ut labor …"
click at [319, 325] on label "✅ Pilnībā apguvu materiālu un jūtos pārliecināts!" at bounding box center [595, 325] width 596 height 31
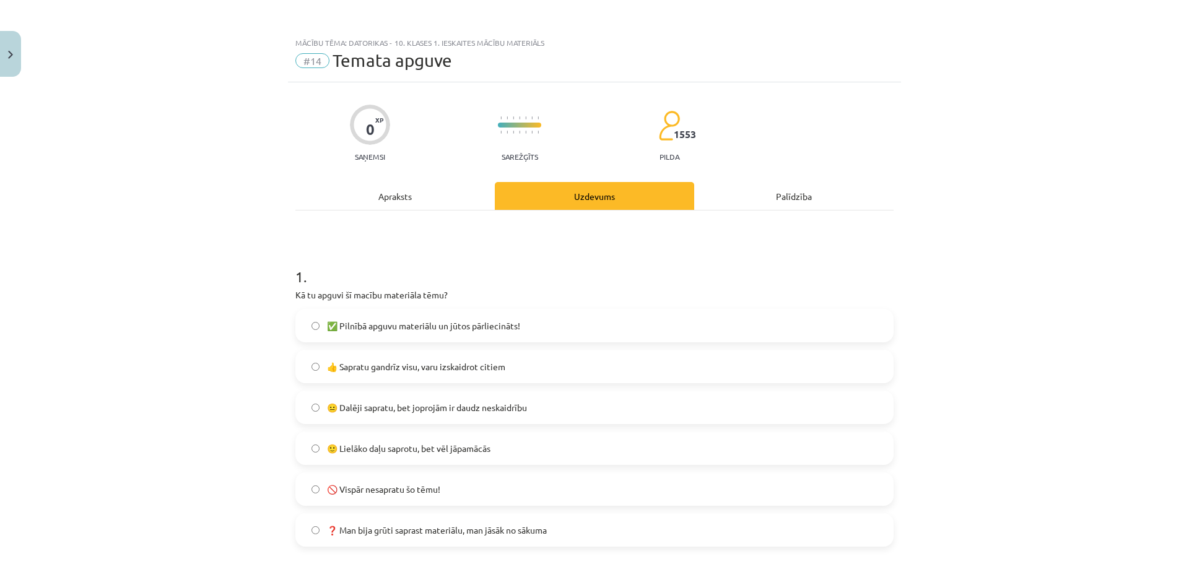
scroll to position [310, 0]
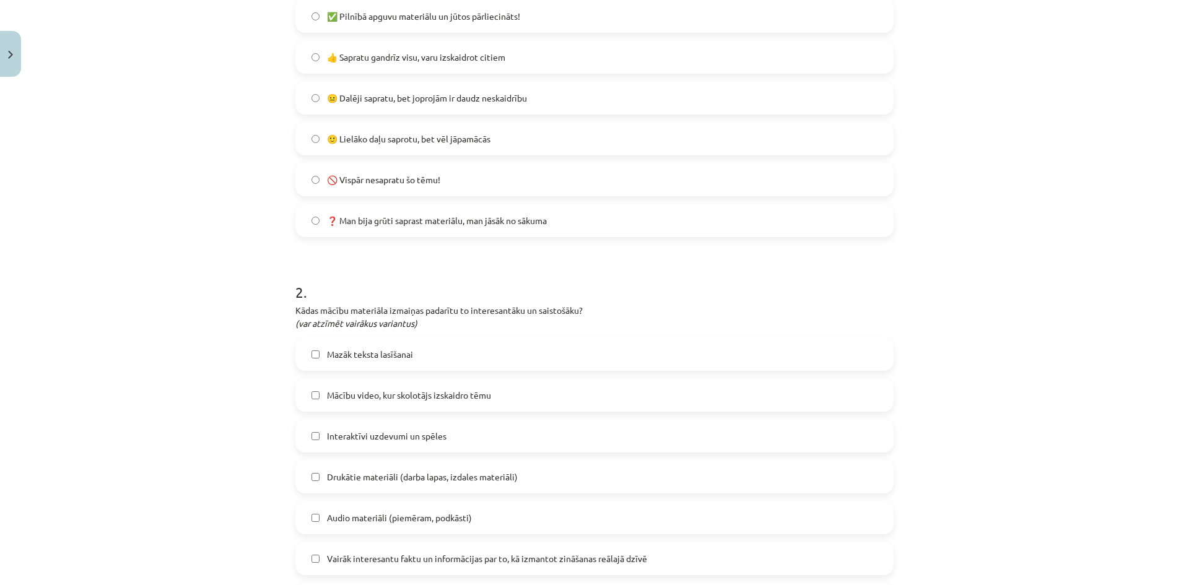
click at [367, 360] on span "Mazāk teksta lasīšanai" at bounding box center [370, 354] width 86 height 13
click at [355, 353] on span "Mazāk teksta lasīšanai" at bounding box center [370, 354] width 86 height 13
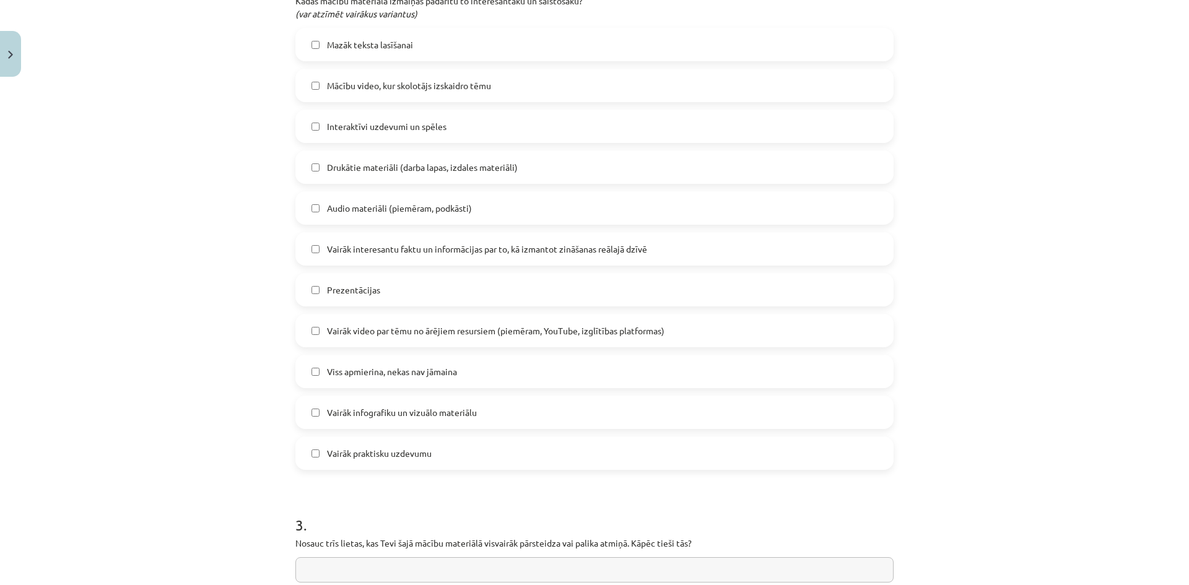
scroll to position [723, 0]
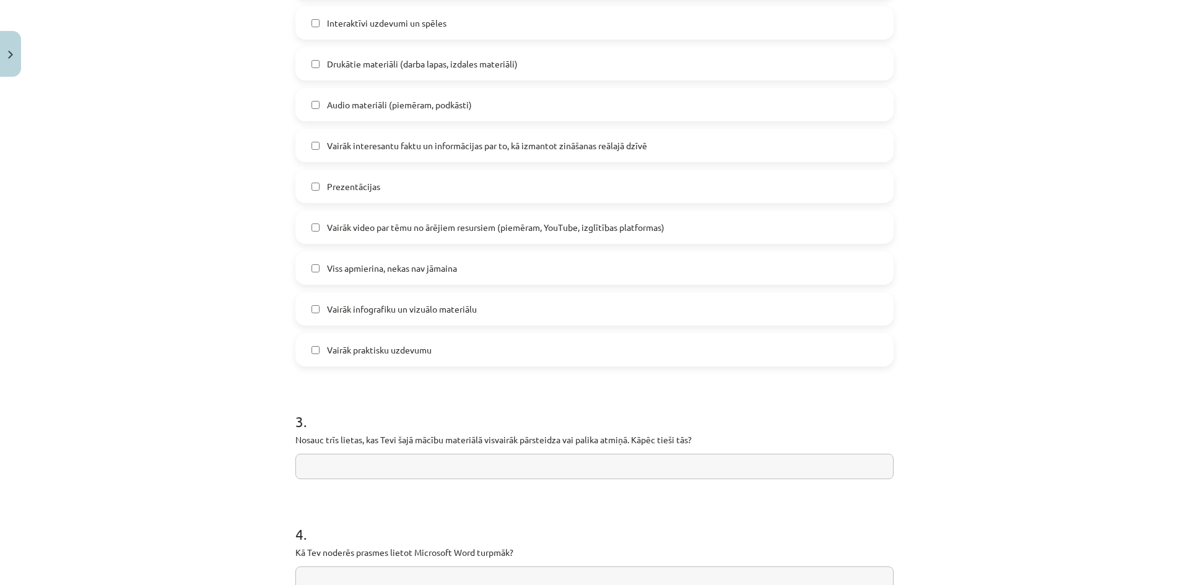
click at [356, 459] on input "text" at bounding box center [594, 466] width 598 height 25
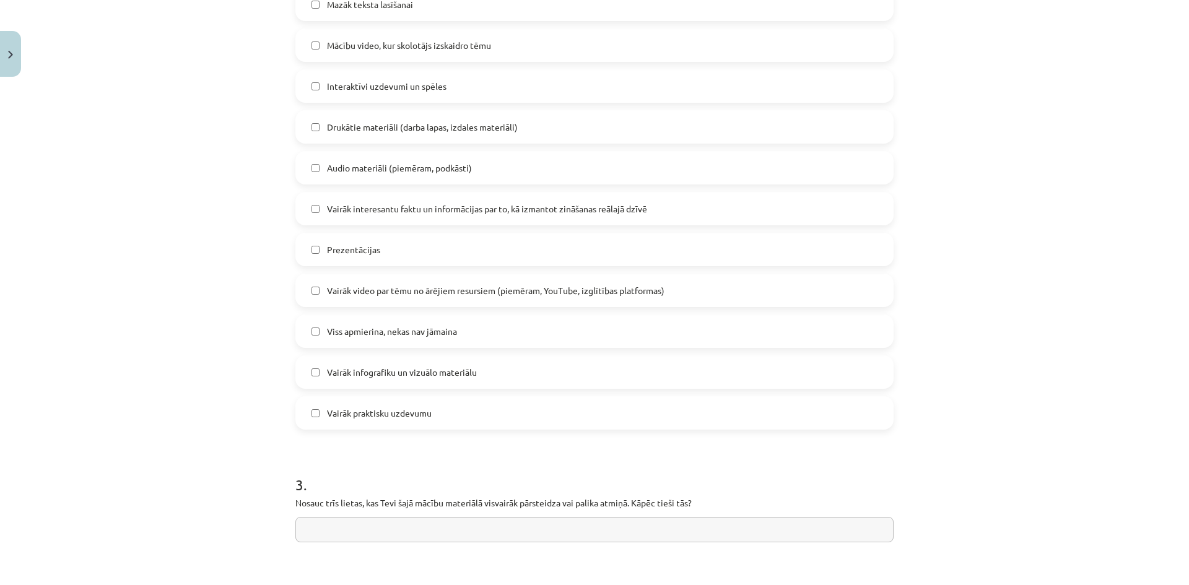
scroll to position [866, 0]
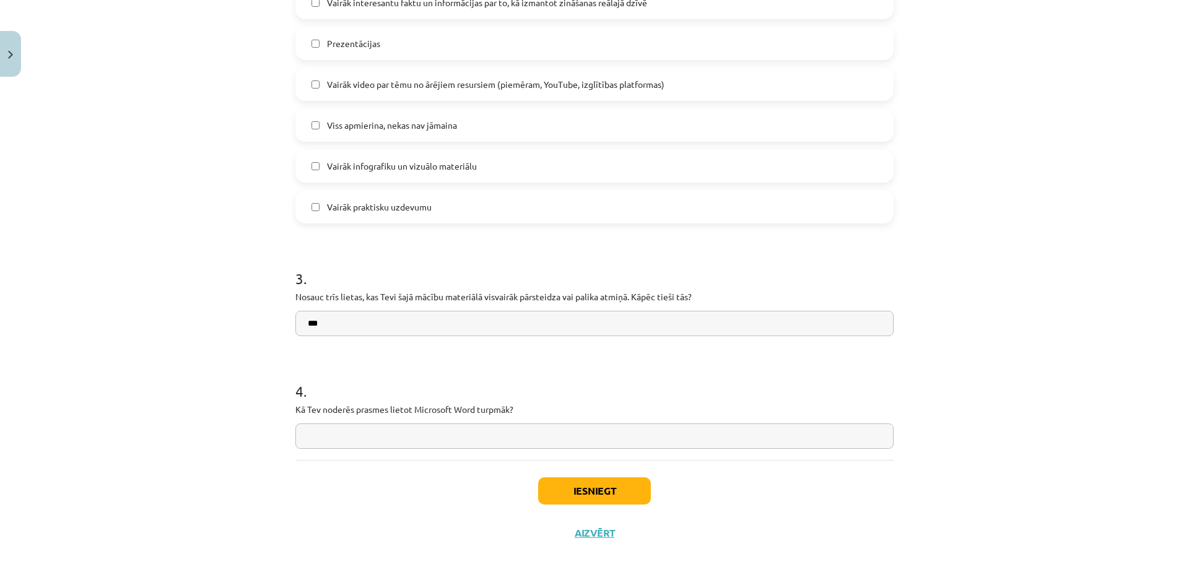
type input "***"
click at [387, 446] on input "text" at bounding box center [594, 435] width 598 height 25
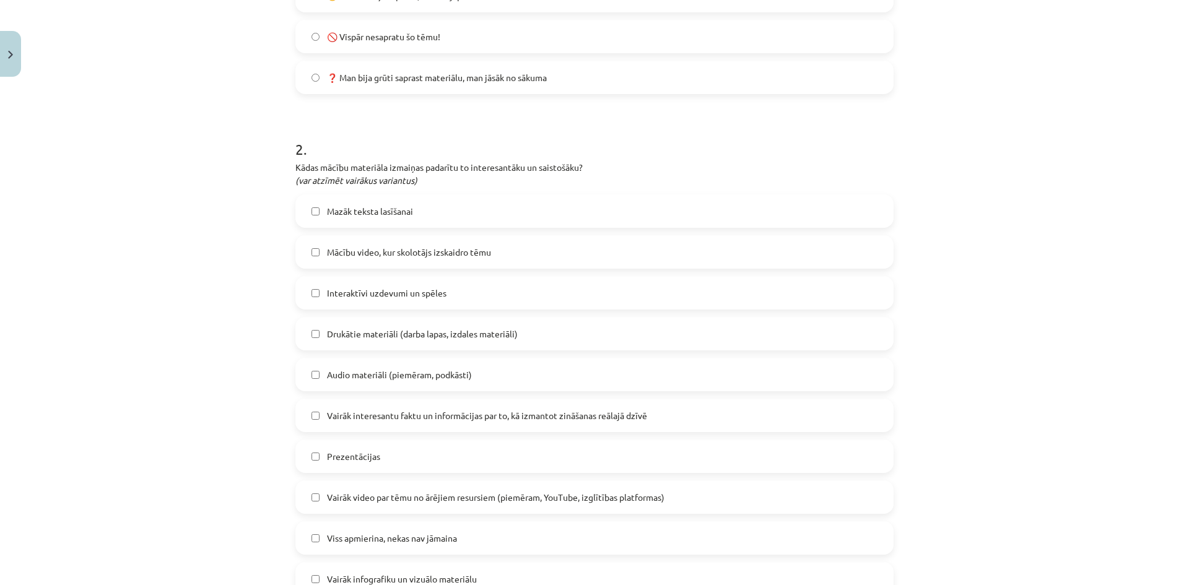
scroll to position [143, 0]
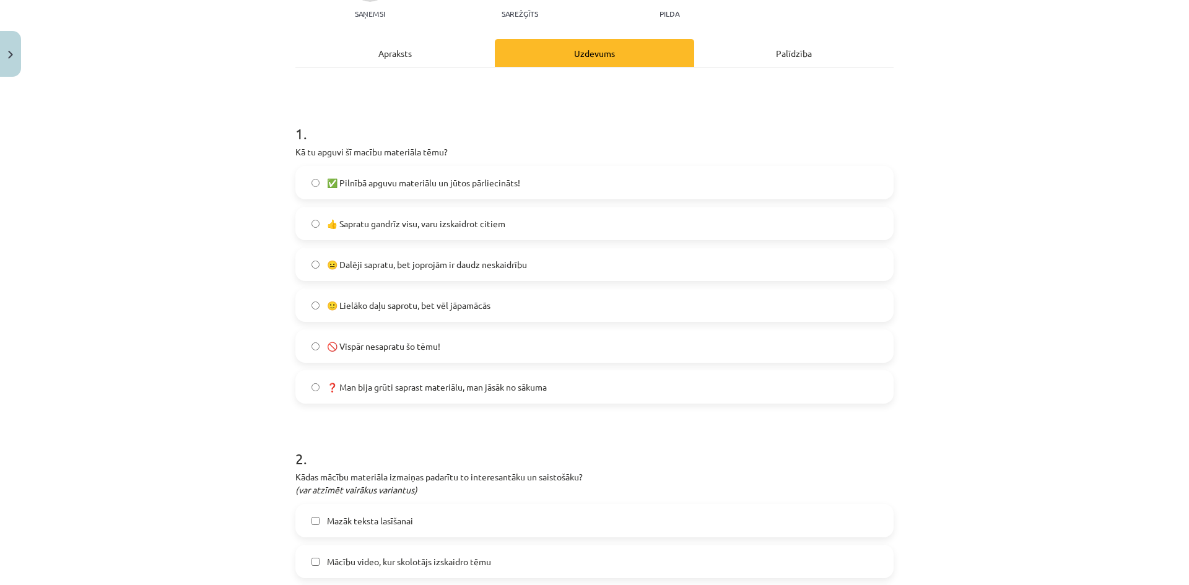
type input "***"
click at [365, 189] on label "✅ Pilnībā apguvu materiālu un jūtos pārliecināts!" at bounding box center [595, 182] width 596 height 31
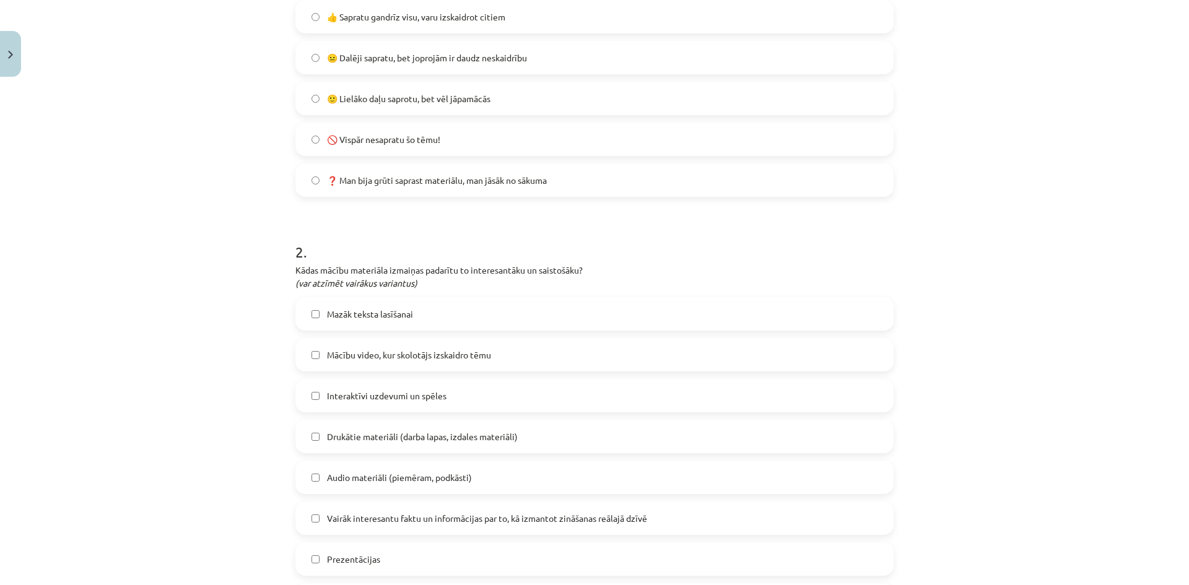
scroll to position [40, 0]
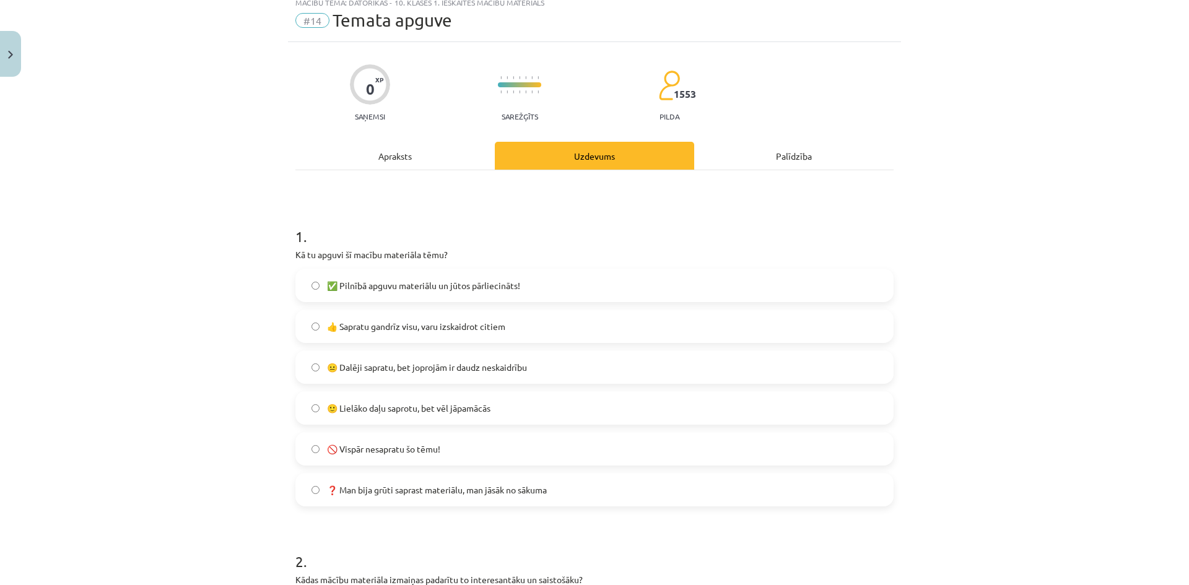
click at [381, 305] on div "✅ Pilnībā apguvu materiālu un jūtos pārliecināts! 👍 Sapratu gandrīz visu, varu …" at bounding box center [594, 388] width 598 height 238
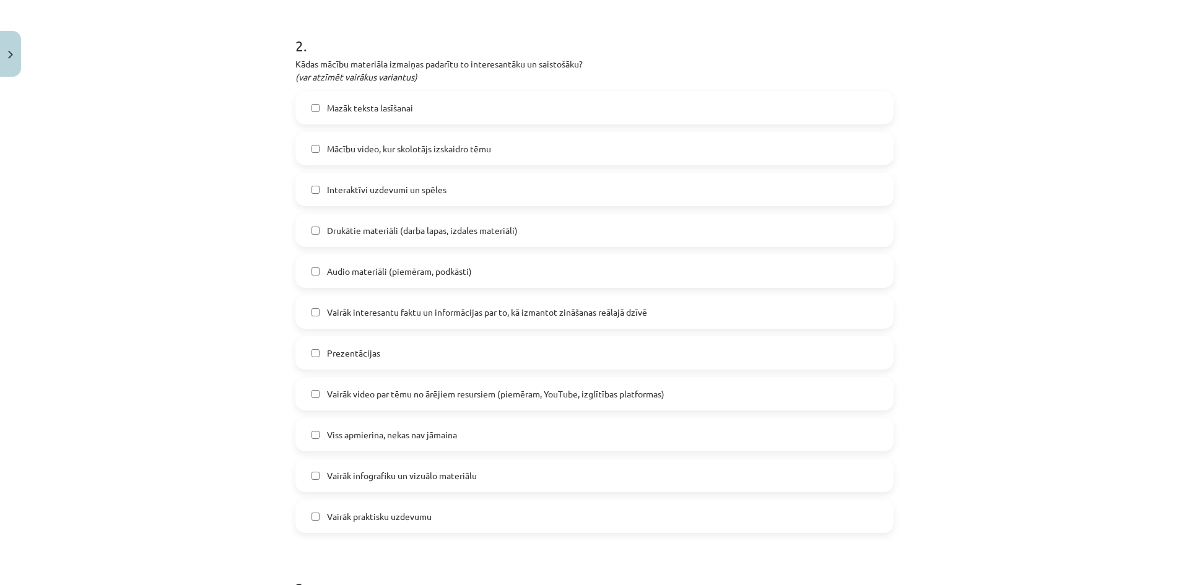
scroll to position [866, 0]
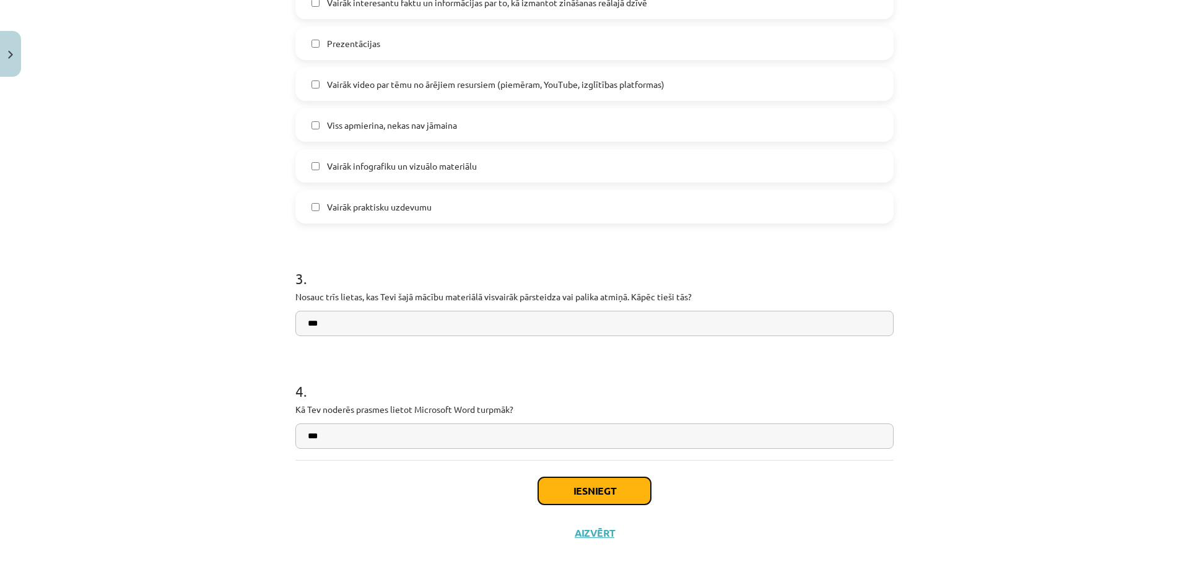
click at [543, 485] on button "Iesniegt" at bounding box center [594, 490] width 113 height 27
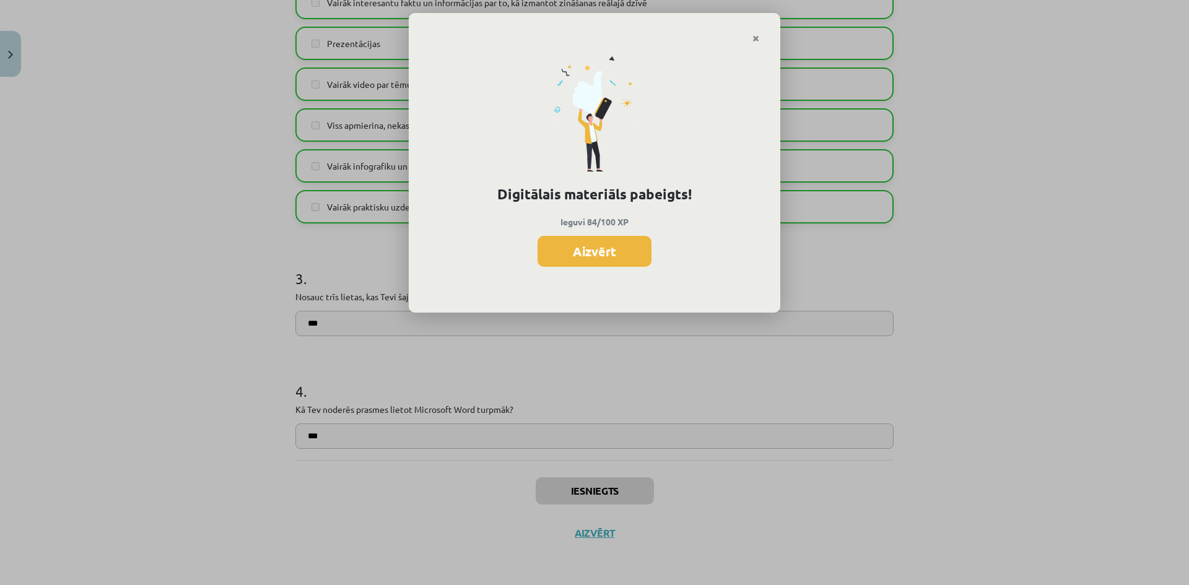
scroll to position [1241, 0]
click at [617, 249] on button "Aizvērt" at bounding box center [594, 251] width 114 height 31
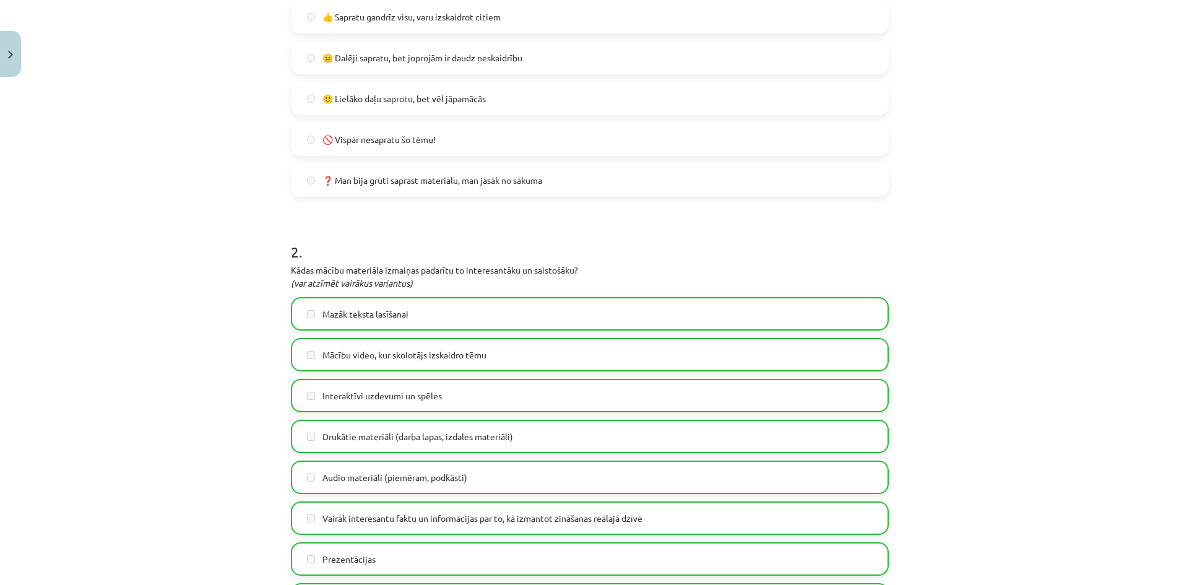
scroll to position [246, 0]
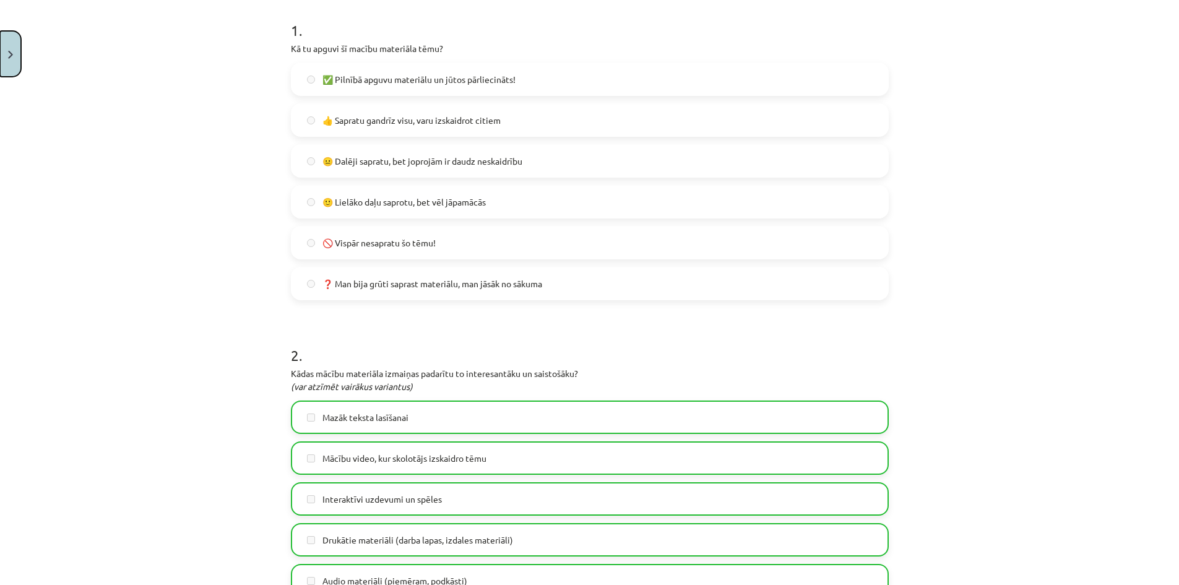
click at [0, 61] on button "Close" at bounding box center [10, 54] width 21 height 46
click at [66, 254] on div "Mācību tēma: Datorikas - 10. klases 1. ieskaites mācību materiāls #14 Temata ap…" at bounding box center [589, 292] width 1179 height 585
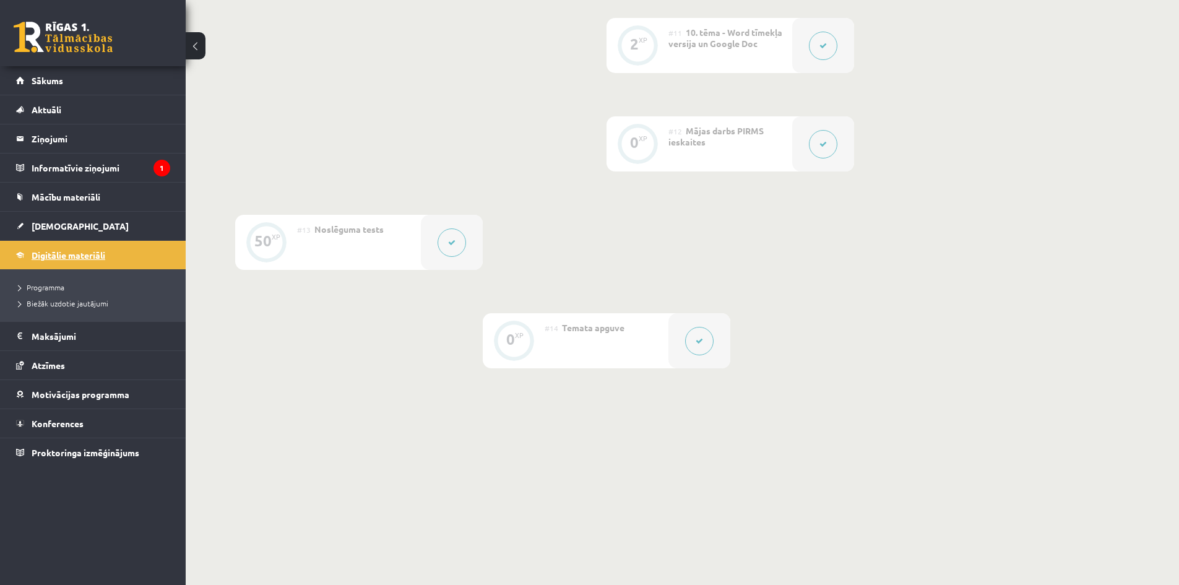
click at [56, 253] on span "Digitālie materiāli" at bounding box center [69, 255] width 74 height 11
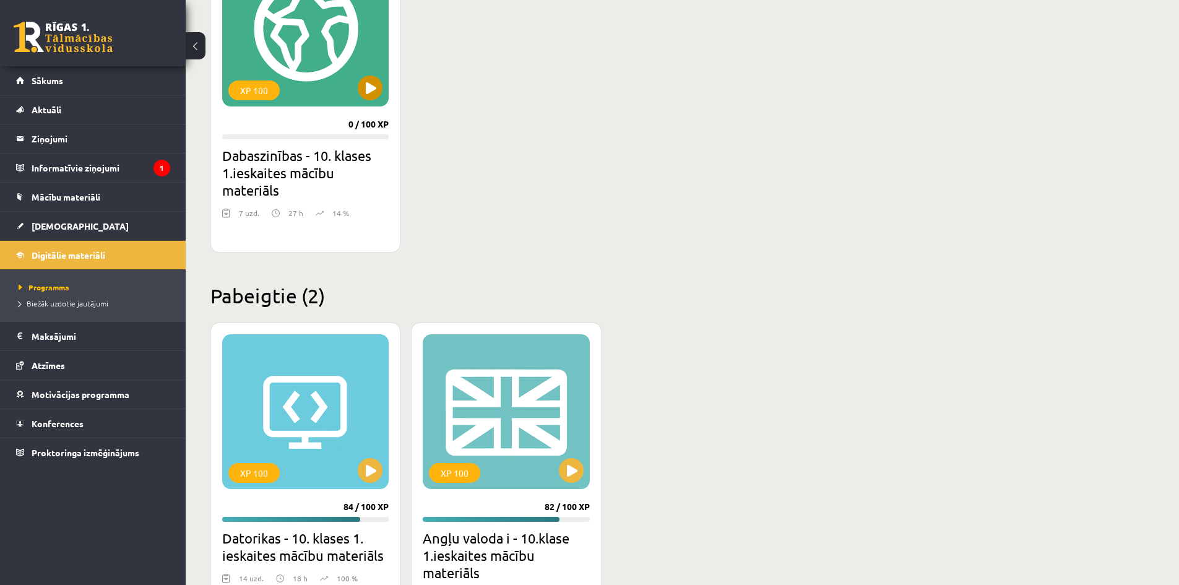
scroll to position [206, 0]
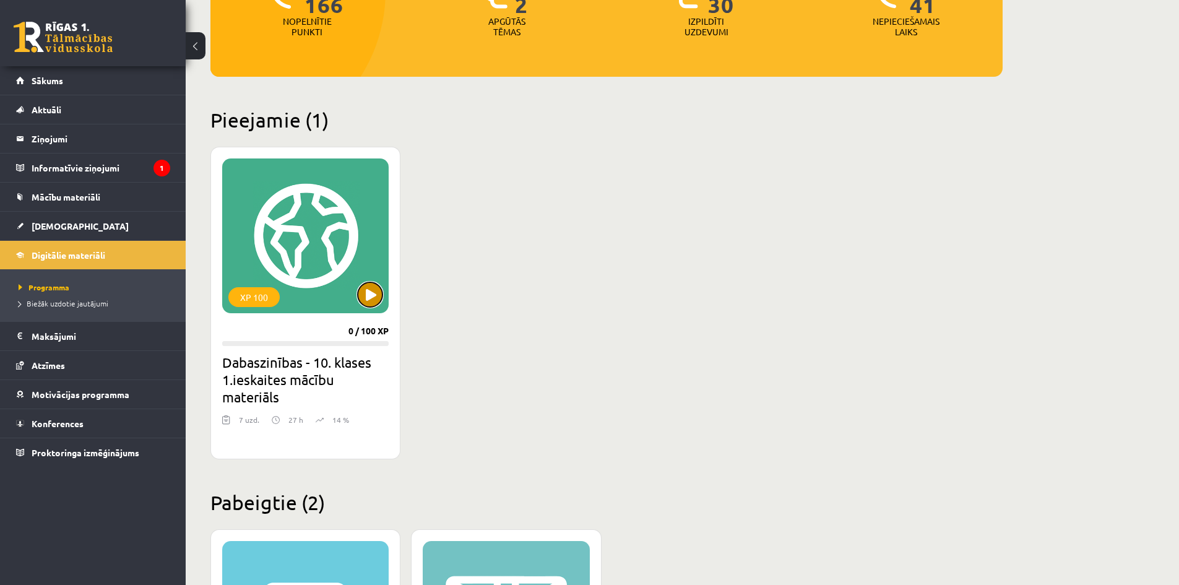
click at [368, 300] on button at bounding box center [370, 294] width 25 height 25
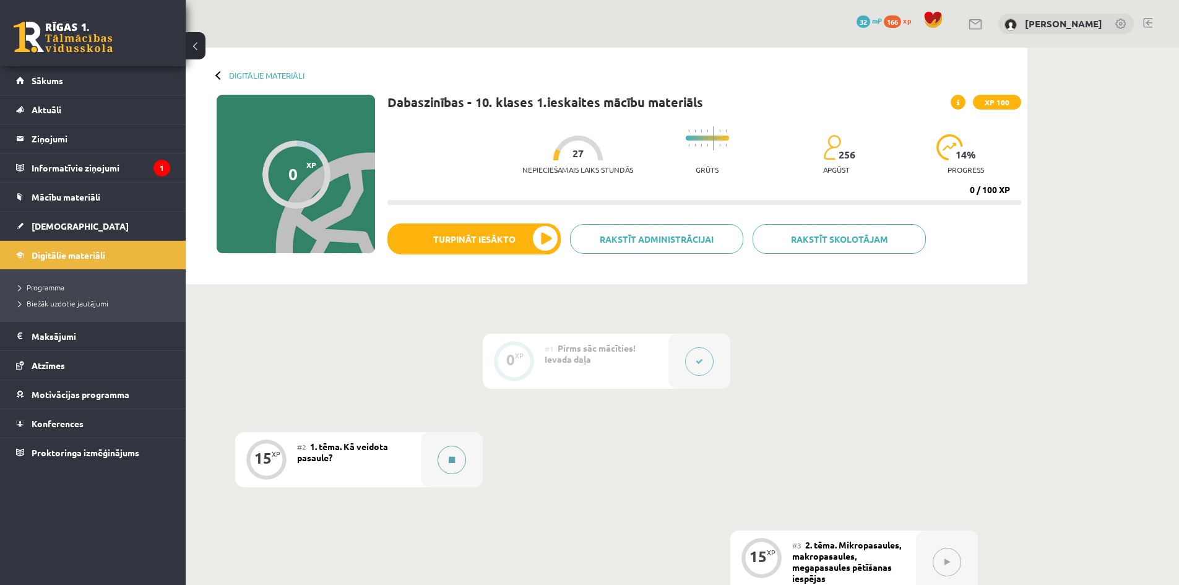
click at [458, 469] on button at bounding box center [452, 460] width 28 height 28
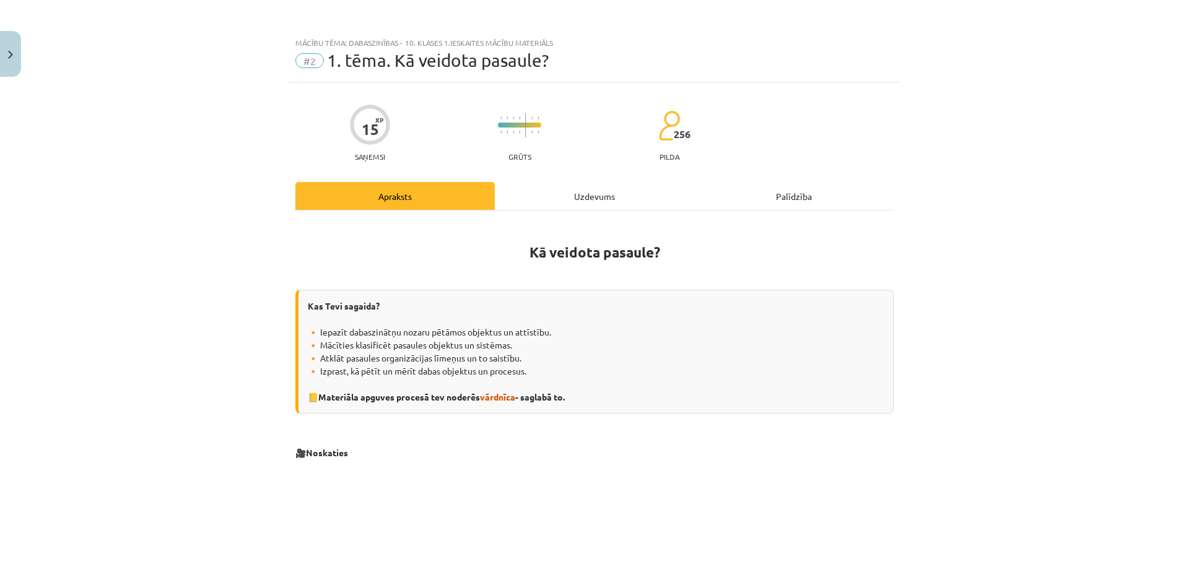
click at [552, 204] on div "Uzdevums" at bounding box center [594, 196] width 199 height 28
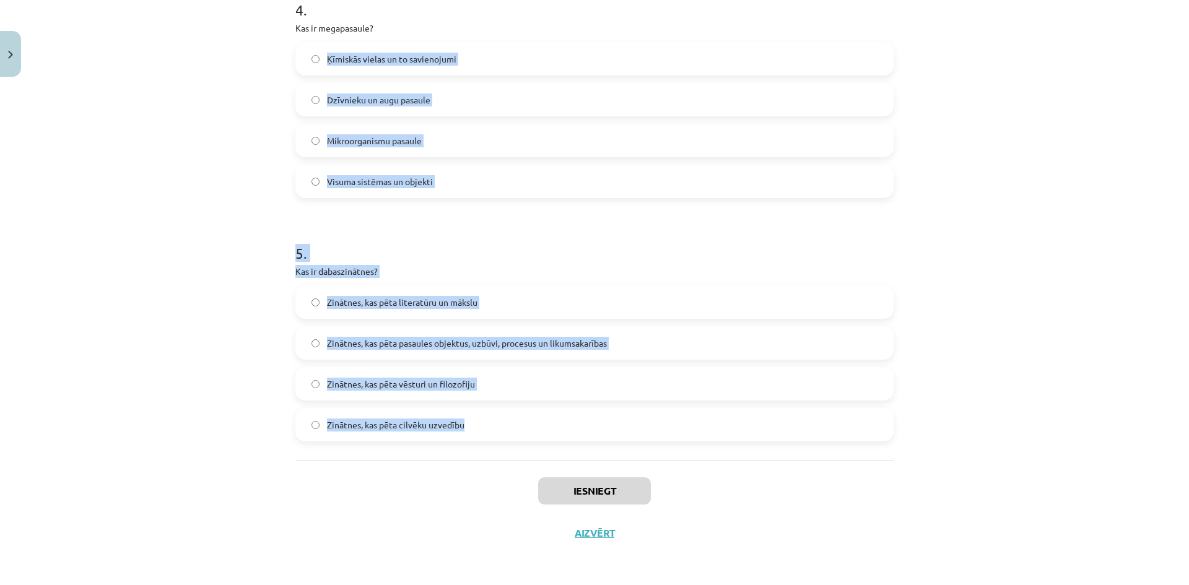
scroll to position [172, 0]
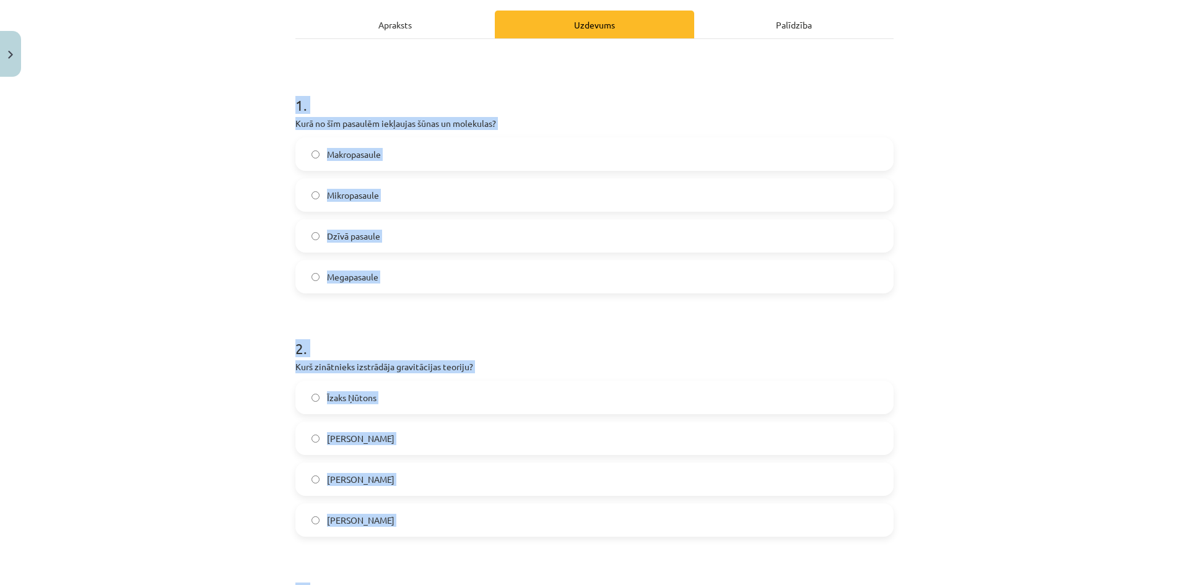
drag, startPoint x: 416, startPoint y: 415, endPoint x: 282, endPoint y: 95, distance: 347.2
click at [282, 95] on div "Mācību tēma: Dabaszinības - 10. klases 1.ieskaites mācību materiāls #2 1. tēma.…" at bounding box center [594, 292] width 1189 height 585
copy form "1 . Kurā no šīm pasaulēm iekļaujas šūnas un molekulas? Makropasaule Mikropasaul…"
click at [832, 358] on div "2 . Kurš zinātnieks izstrādāja gravitācijas teoriju? [PERSON_NAME] [PERSON_NAME…" at bounding box center [594, 427] width 598 height 219
click at [776, 339] on h1 "2 ." at bounding box center [594, 337] width 598 height 38
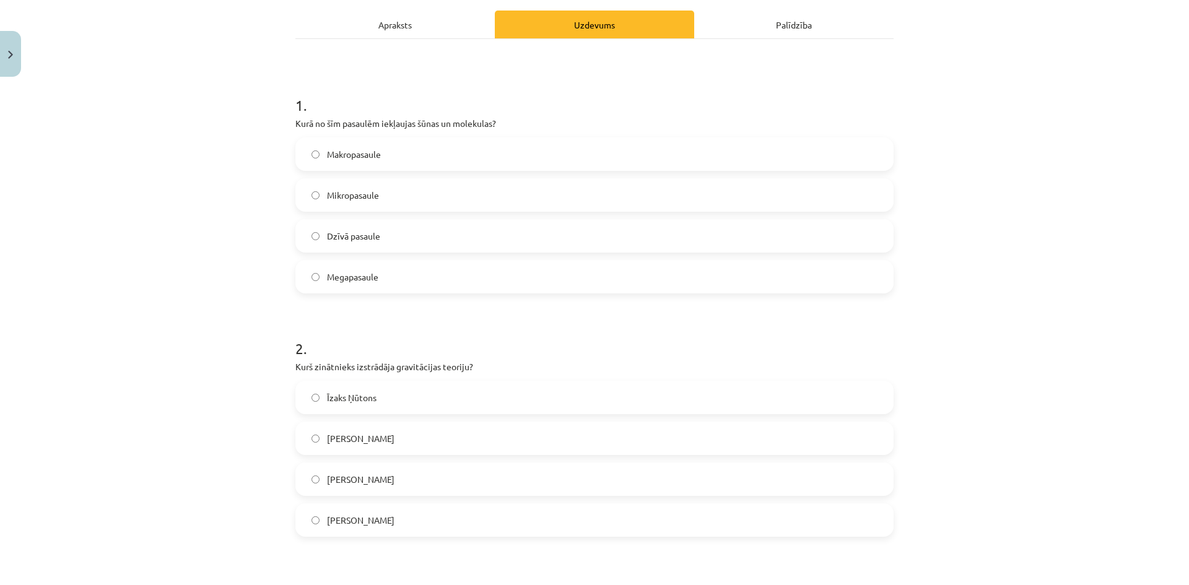
click at [776, 339] on h1 "2 ." at bounding box center [594, 337] width 598 height 38
click at [364, 154] on span "Makropasaule" at bounding box center [354, 154] width 54 height 13
click at [311, 205] on label "Mikropasaule" at bounding box center [595, 195] width 596 height 31
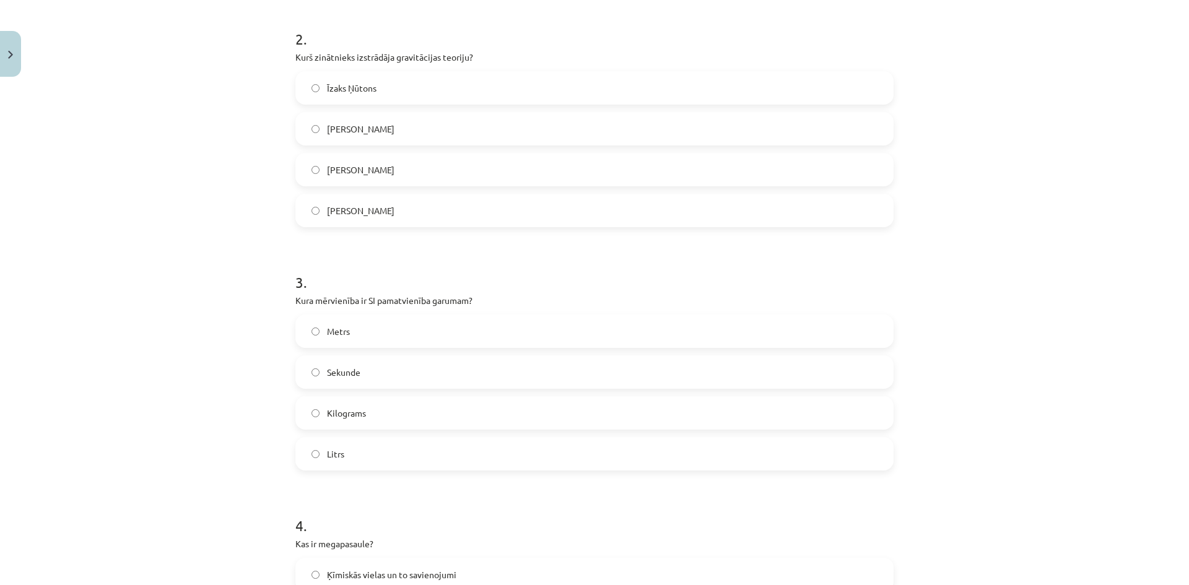
click at [349, 87] on span "Īzaks Ņūtons" at bounding box center [352, 88] width 50 height 13
click at [324, 339] on label "Metrs" at bounding box center [595, 331] width 596 height 31
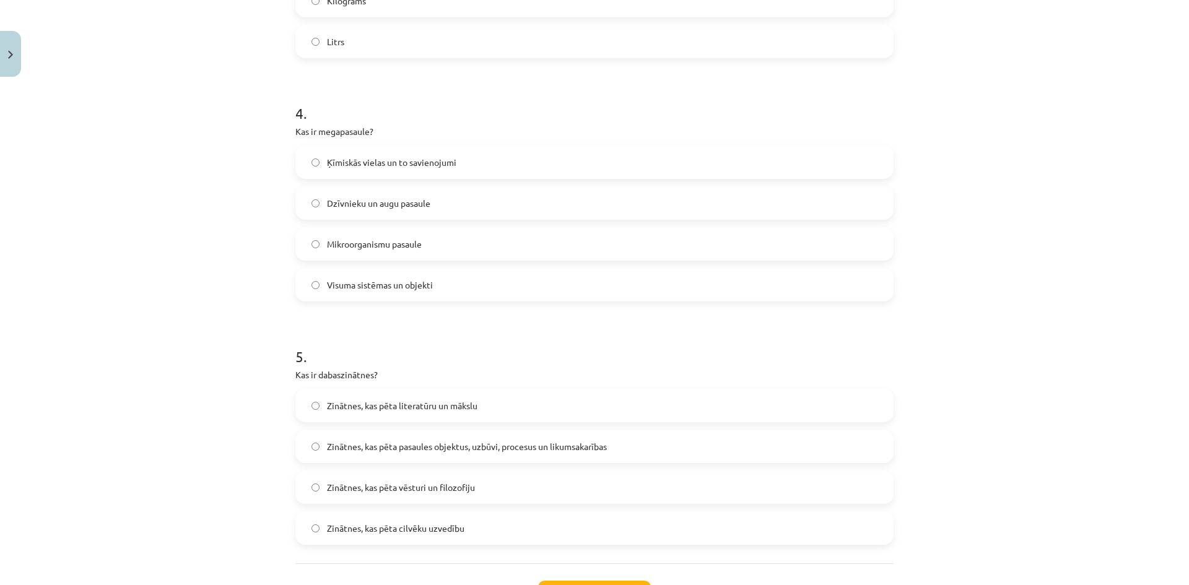
click at [403, 287] on span "Visuma sistēmas un objekti" at bounding box center [380, 285] width 106 height 13
click at [387, 298] on label "Visuma sistēmas un objekti" at bounding box center [595, 284] width 596 height 31
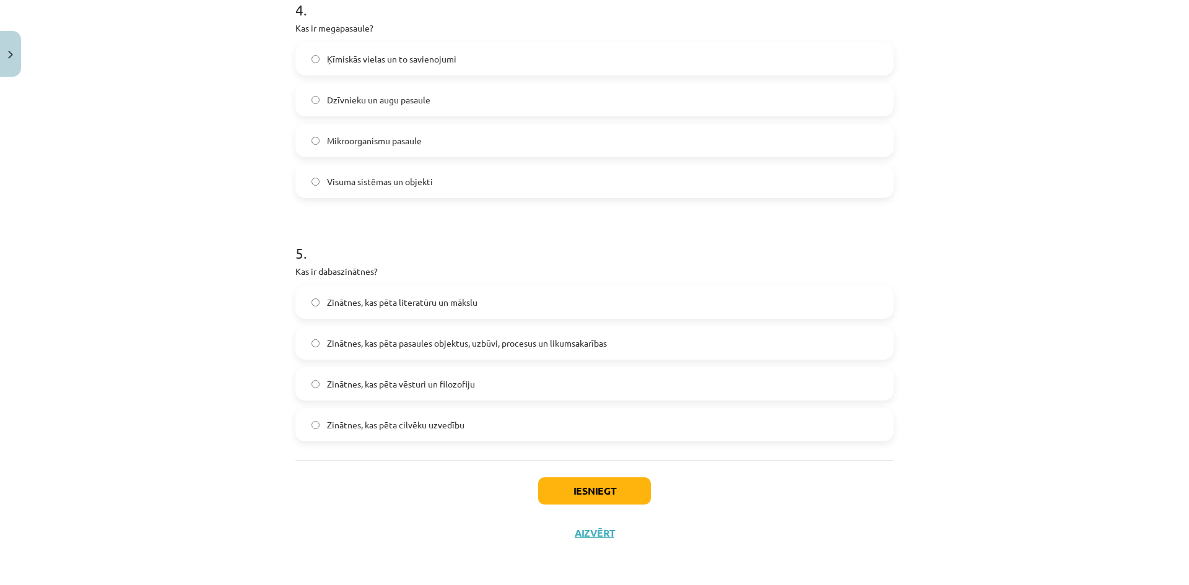
click at [352, 344] on span "Zinātnes, kas pēta pasaules objektus, uzbūvi, procesus un likumsakarības" at bounding box center [467, 343] width 280 height 13
click at [607, 495] on button "Iesniegt" at bounding box center [594, 490] width 113 height 27
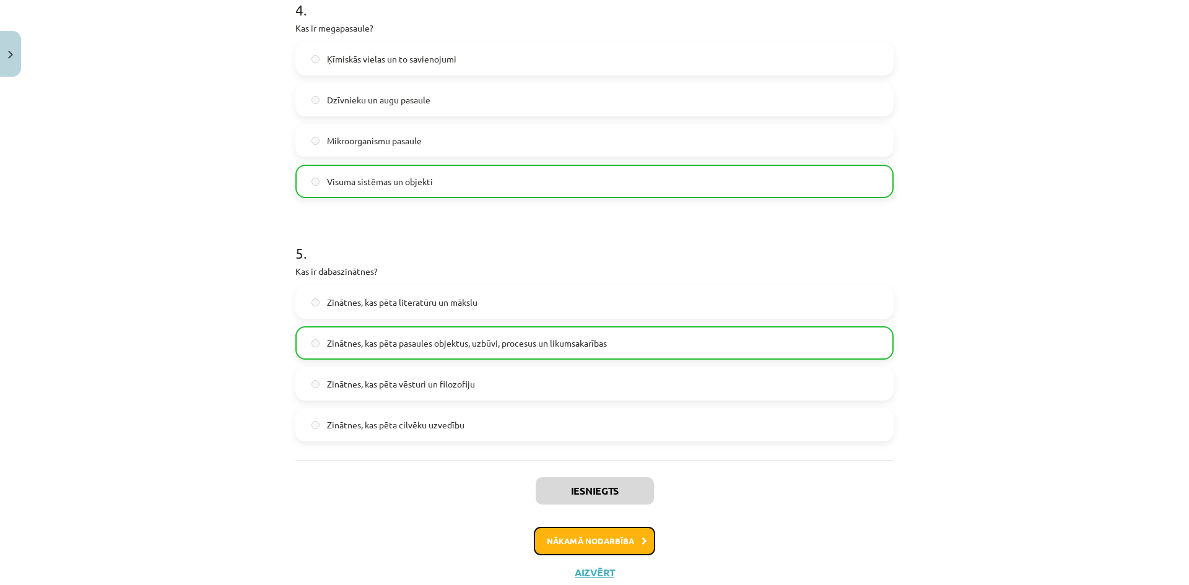
click at [597, 534] on button "Nākamā nodarbība" at bounding box center [594, 541] width 121 height 28
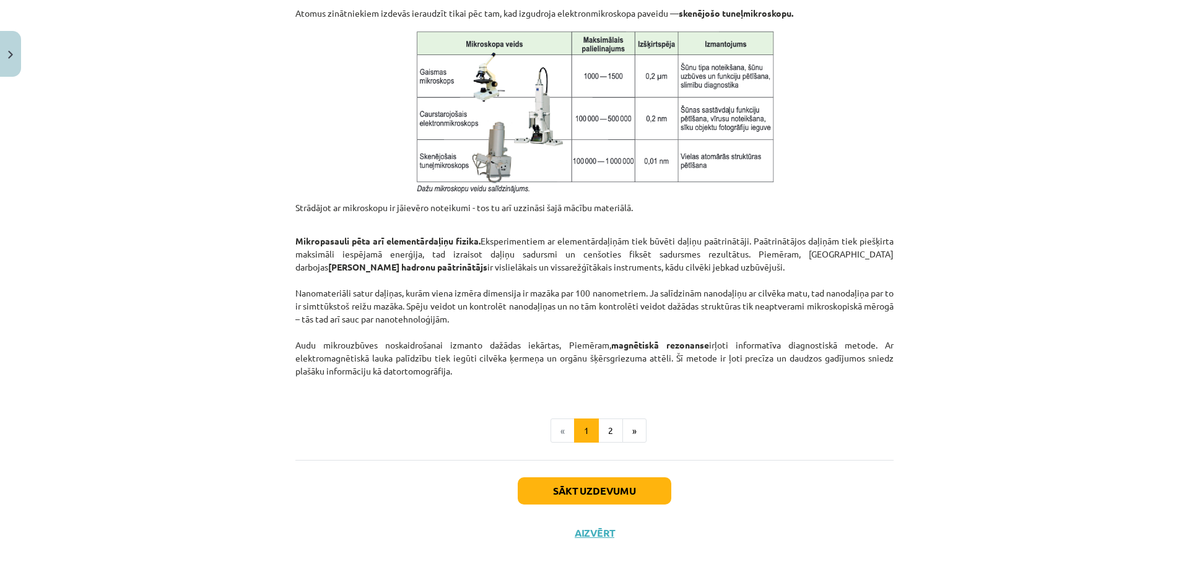
scroll to position [31, 0]
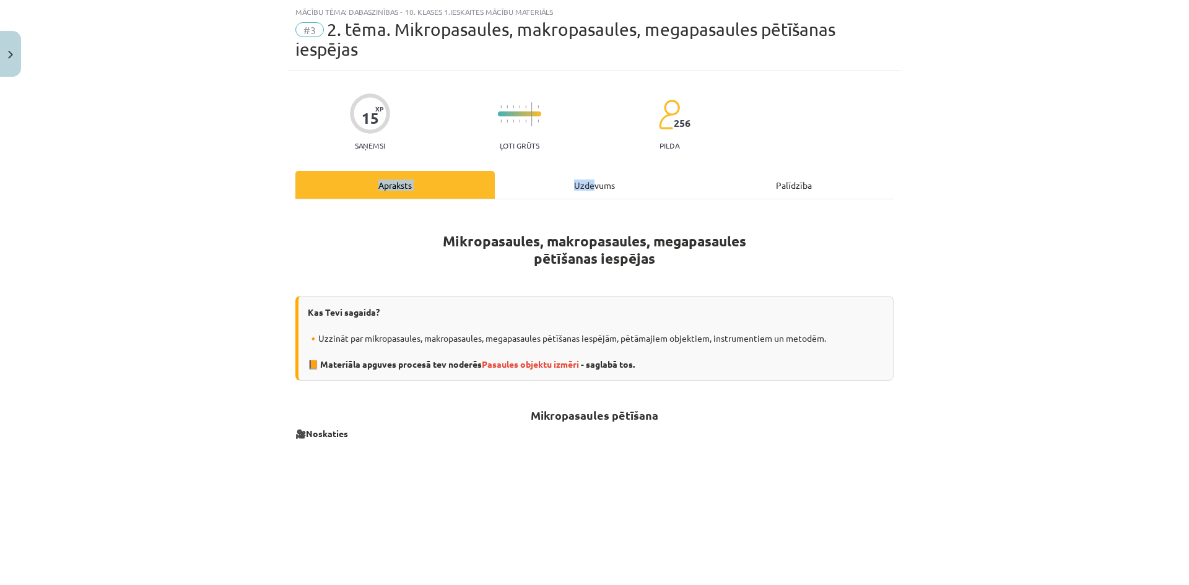
click at [584, 188] on div "Uzdevums" at bounding box center [594, 185] width 199 height 28
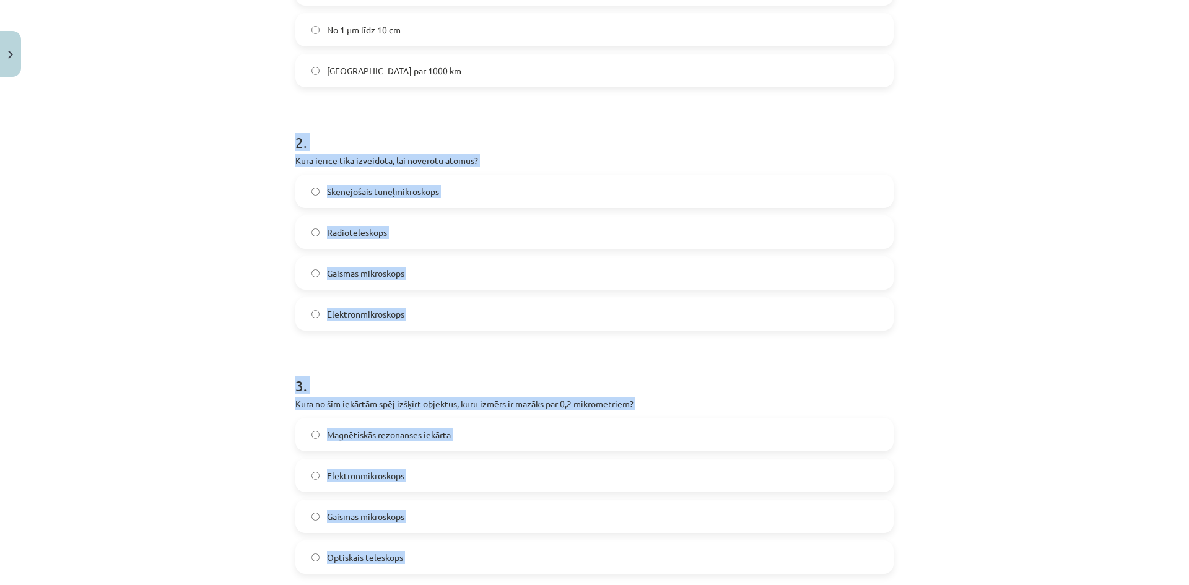
scroll to position [191, 0]
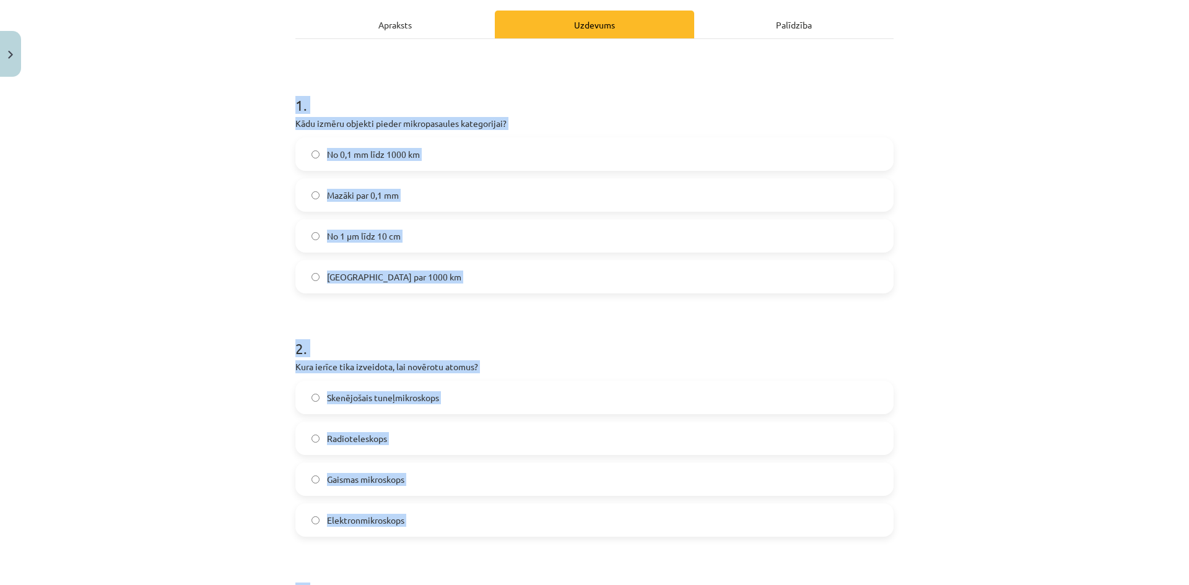
drag, startPoint x: 470, startPoint y: 427, endPoint x: 284, endPoint y: 100, distance: 376.5
copy form "1 . Kādu izmēru objekti pieder mikropasaules kategorijai? No 0,1 mm līdz 1000 k…"
click at [664, 277] on label "Lielāki par 1000 km" at bounding box center [595, 276] width 596 height 31
click at [644, 338] on h1 "2 ." at bounding box center [594, 337] width 598 height 38
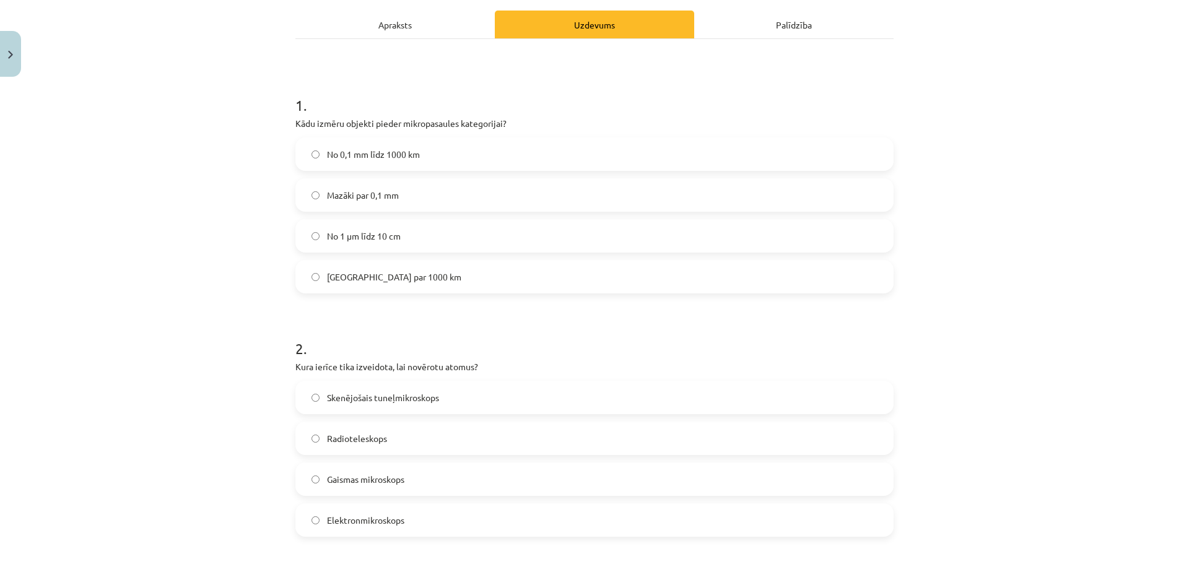
click at [644, 338] on h1 "2 ." at bounding box center [594, 337] width 598 height 38
click at [357, 189] on span "Mazāki par 0,1 mm" at bounding box center [363, 195] width 72 height 13
click at [362, 411] on label "Skenējošais tuneļmikroskops" at bounding box center [595, 397] width 596 height 31
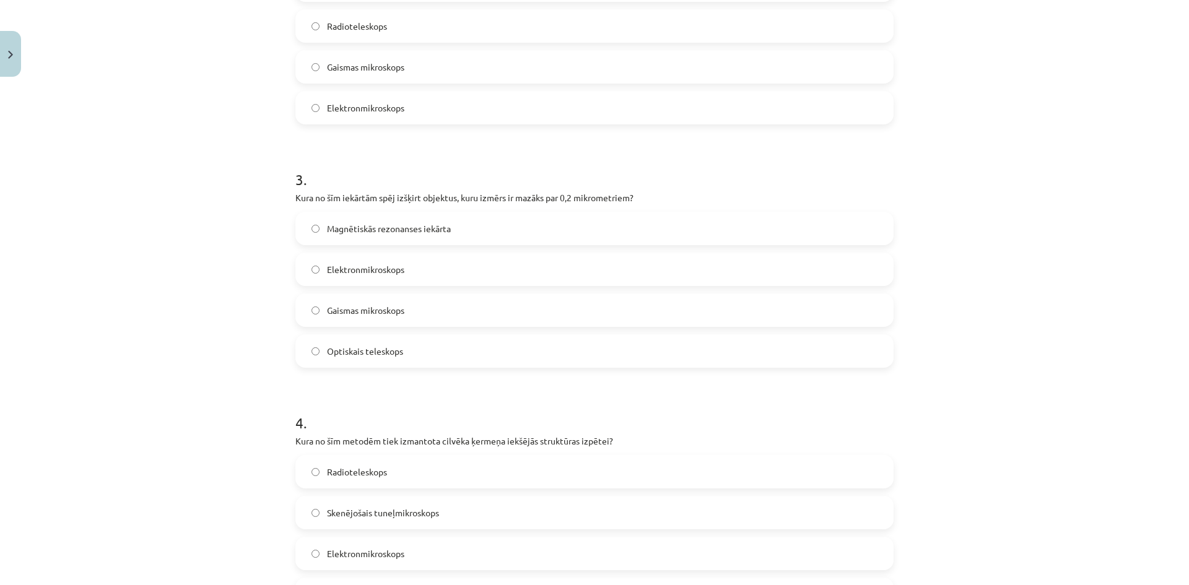
click at [401, 233] on span "Magnētiskās rezonanses iekārta" at bounding box center [389, 228] width 124 height 13
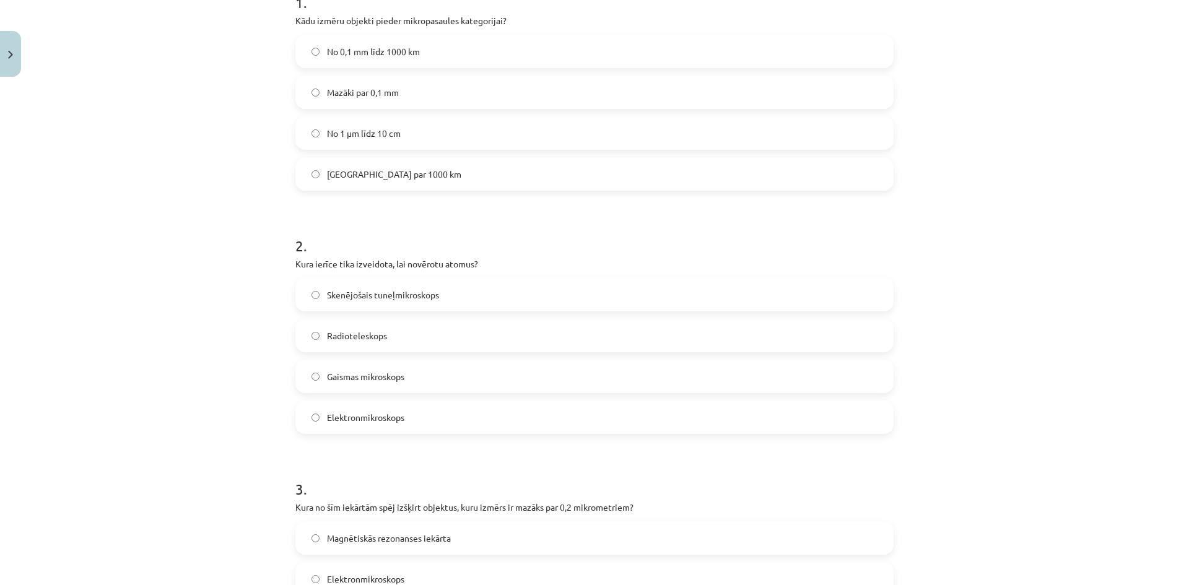
click at [371, 300] on span "Skenējošais tuneļmikroskops" at bounding box center [383, 295] width 112 height 13
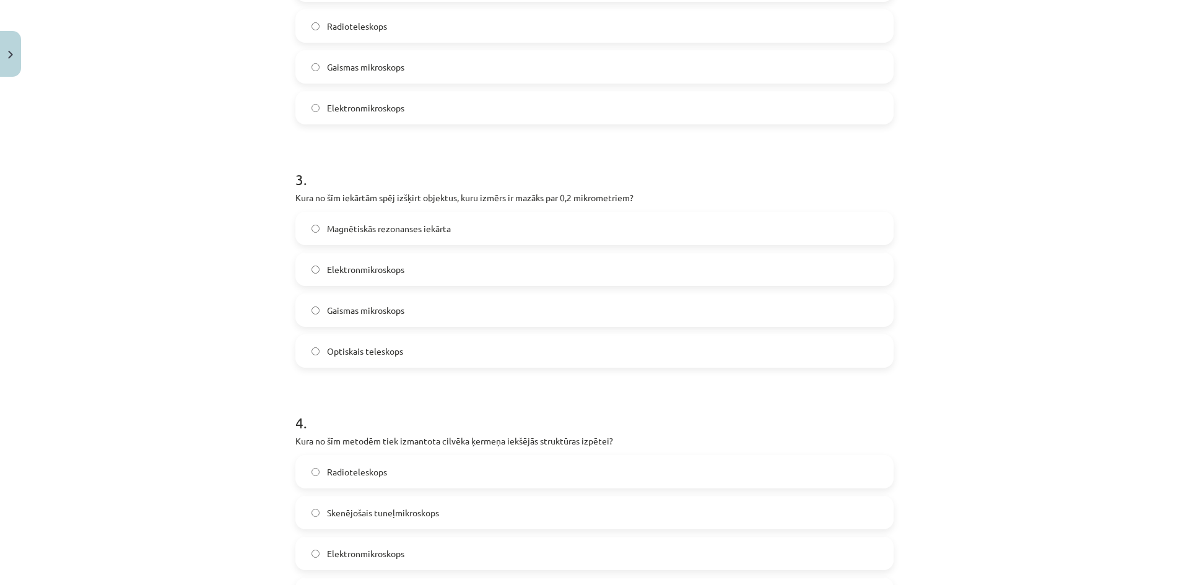
click at [364, 280] on label "Elektronmikroskops" at bounding box center [595, 269] width 596 height 31
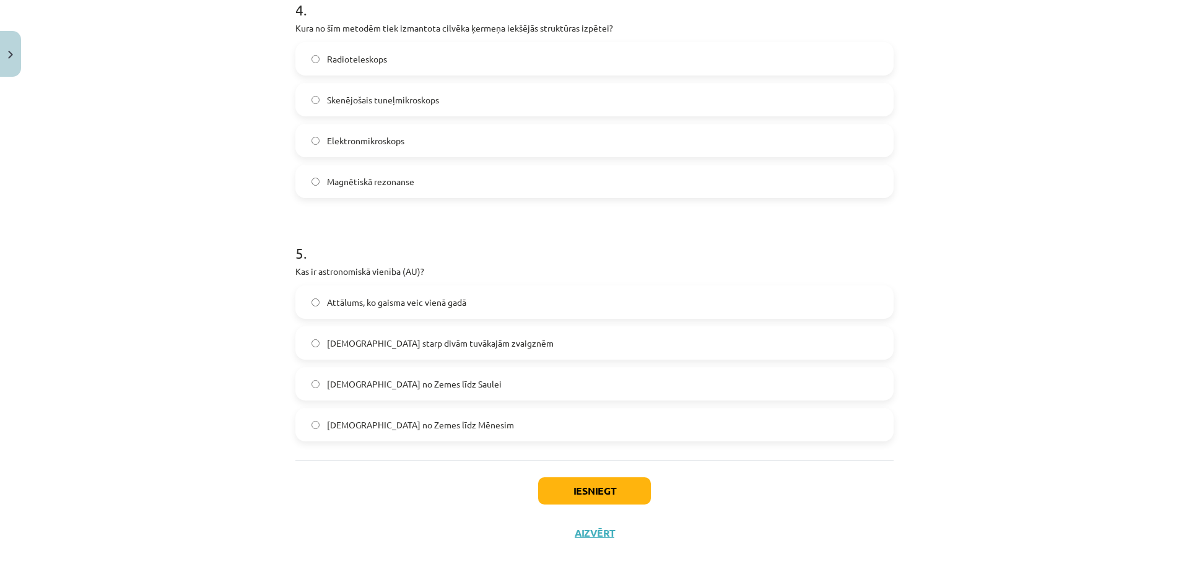
scroll to position [810, 0]
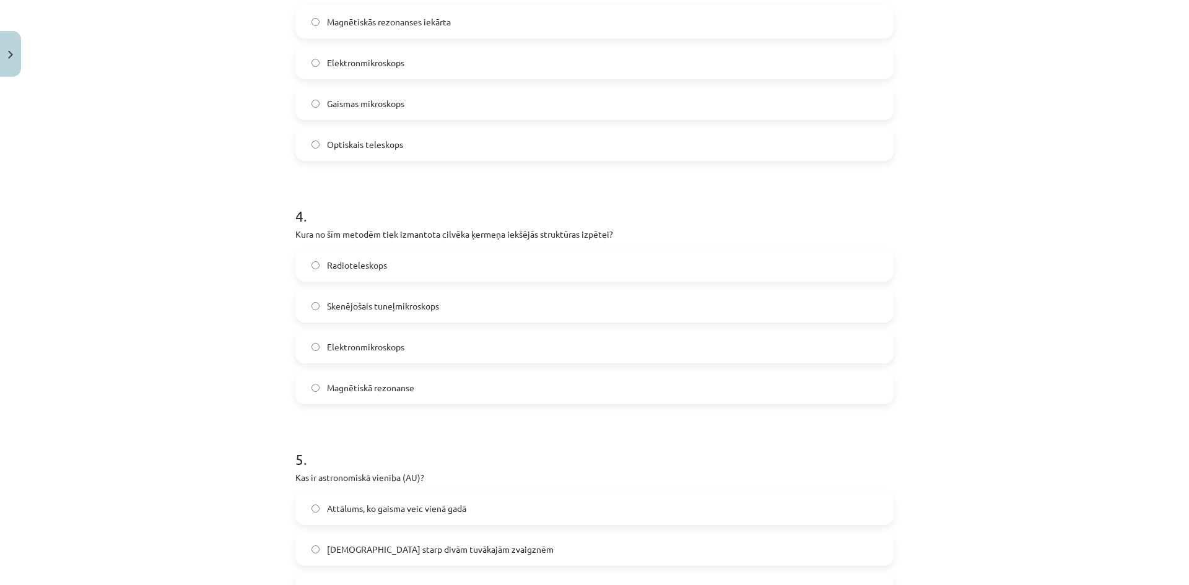
drag, startPoint x: 359, startPoint y: 402, endPoint x: 378, endPoint y: 395, distance: 20.0
click at [360, 402] on label "Magnētiskā rezonanse" at bounding box center [595, 387] width 596 height 31
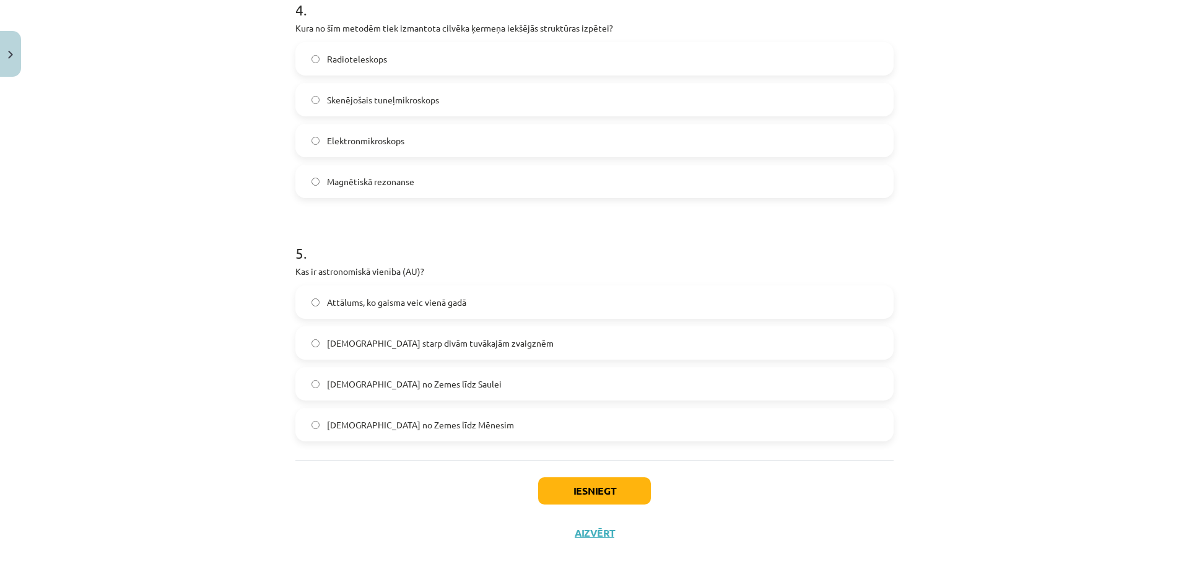
click at [359, 395] on label "Attālums no Zemes līdz Saulei" at bounding box center [595, 383] width 596 height 31
click at [583, 495] on button "Iesniegt" at bounding box center [594, 490] width 113 height 27
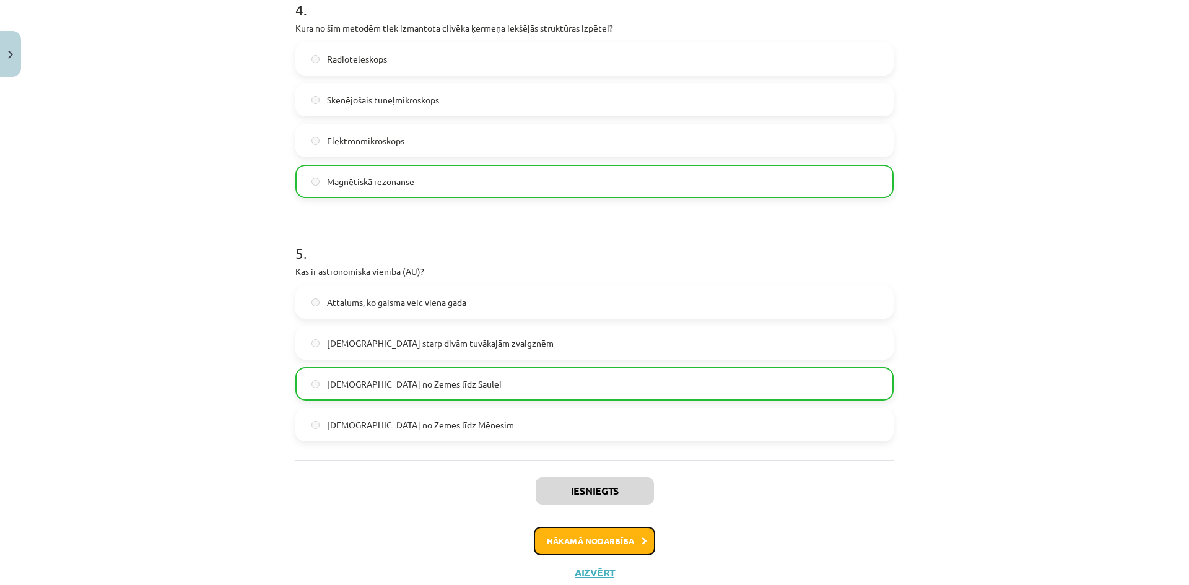
click at [617, 538] on button "Nākamā nodarbība" at bounding box center [594, 541] width 121 height 28
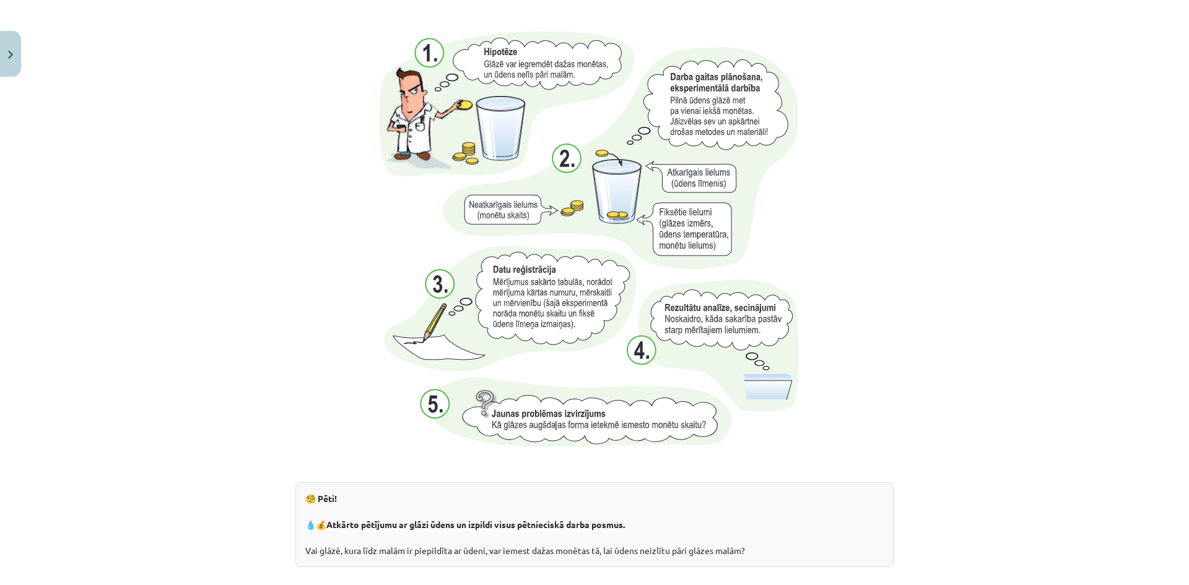
scroll to position [31, 0]
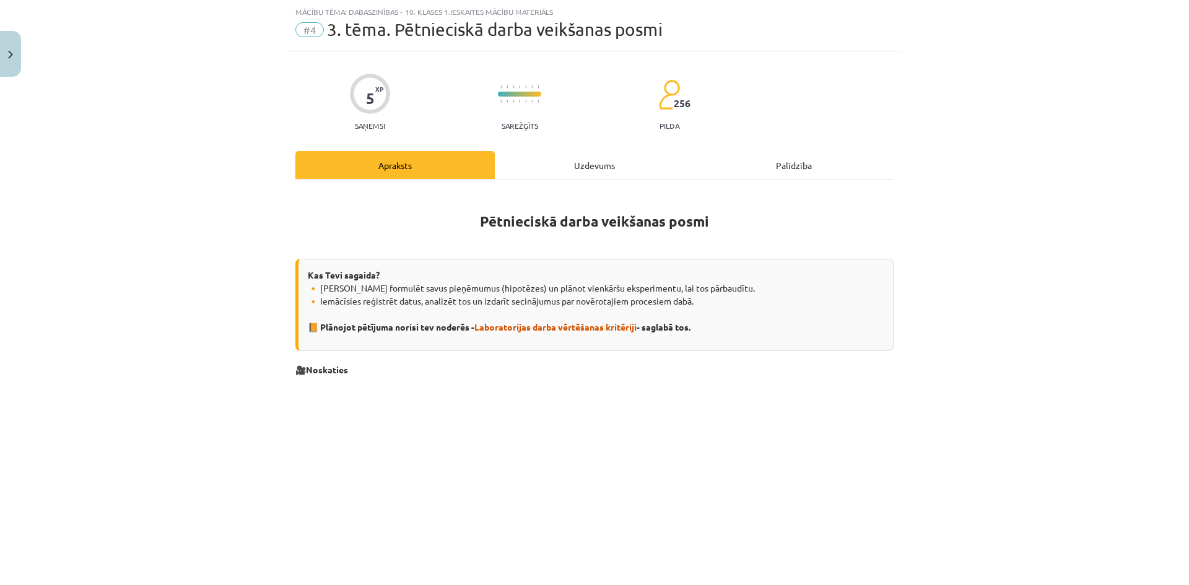
click at [562, 166] on div "Uzdevums" at bounding box center [594, 165] width 199 height 28
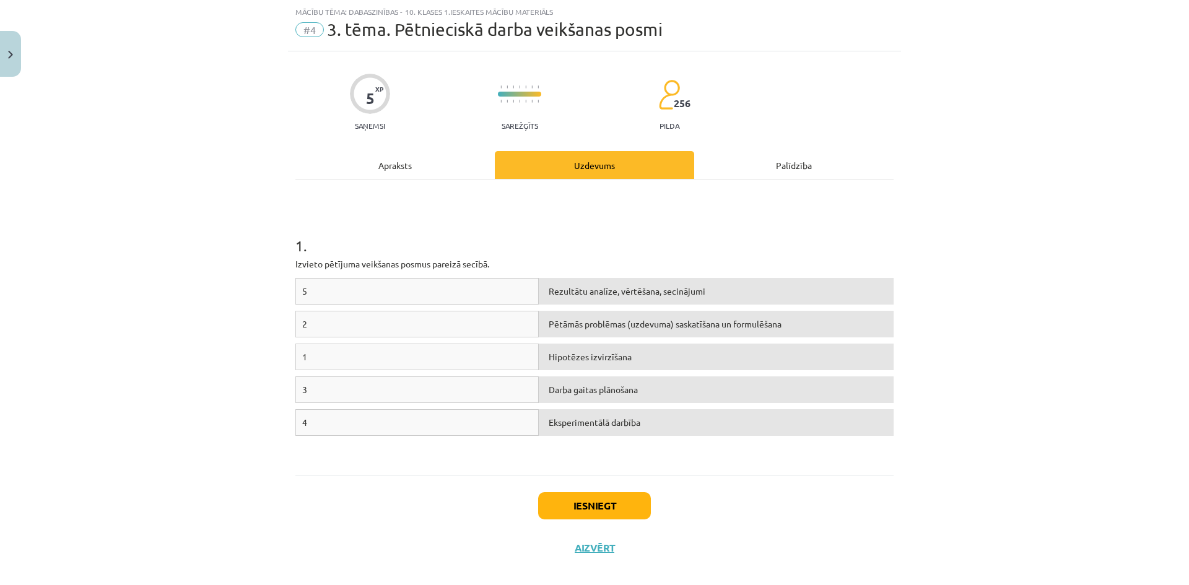
scroll to position [46, 0]
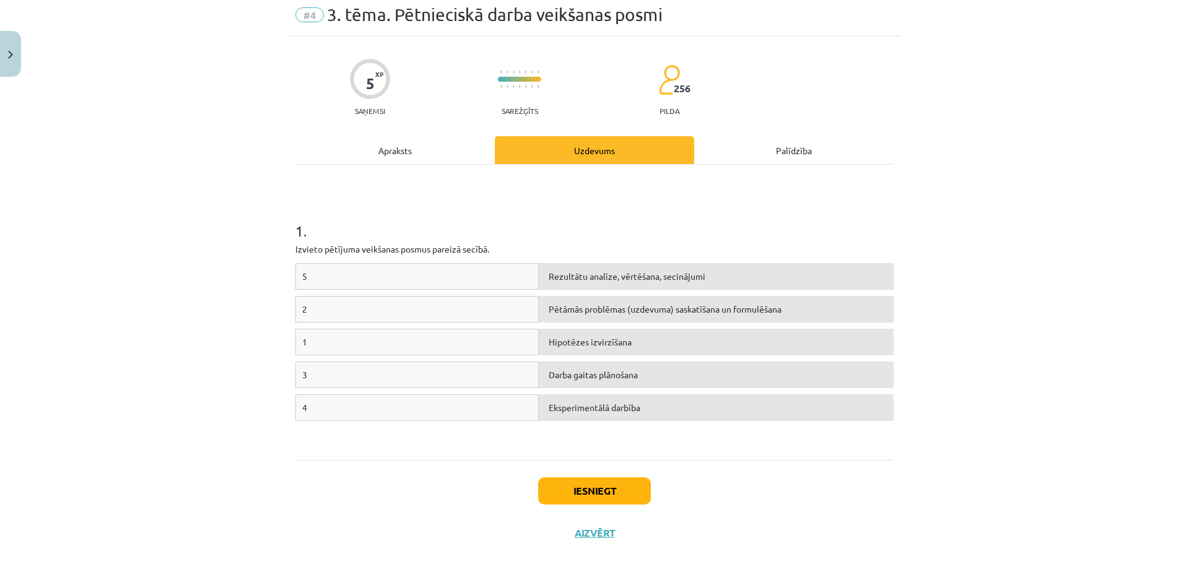
click at [632, 284] on div "Rezultātu analīze, vērtēšana, secinājumi" at bounding box center [716, 276] width 355 height 27
click at [570, 285] on div "Rezultātu analīze, vērtēšana, secinājumi" at bounding box center [716, 276] width 355 height 27
drag, startPoint x: 529, startPoint y: 292, endPoint x: 617, endPoint y: 293, distance: 88.5
click at [617, 293] on div "5 Rezultātu analīze, vērtēšana, secinājumi" at bounding box center [594, 279] width 598 height 33
drag, startPoint x: 947, startPoint y: 407, endPoint x: 302, endPoint y: 235, distance: 667.6
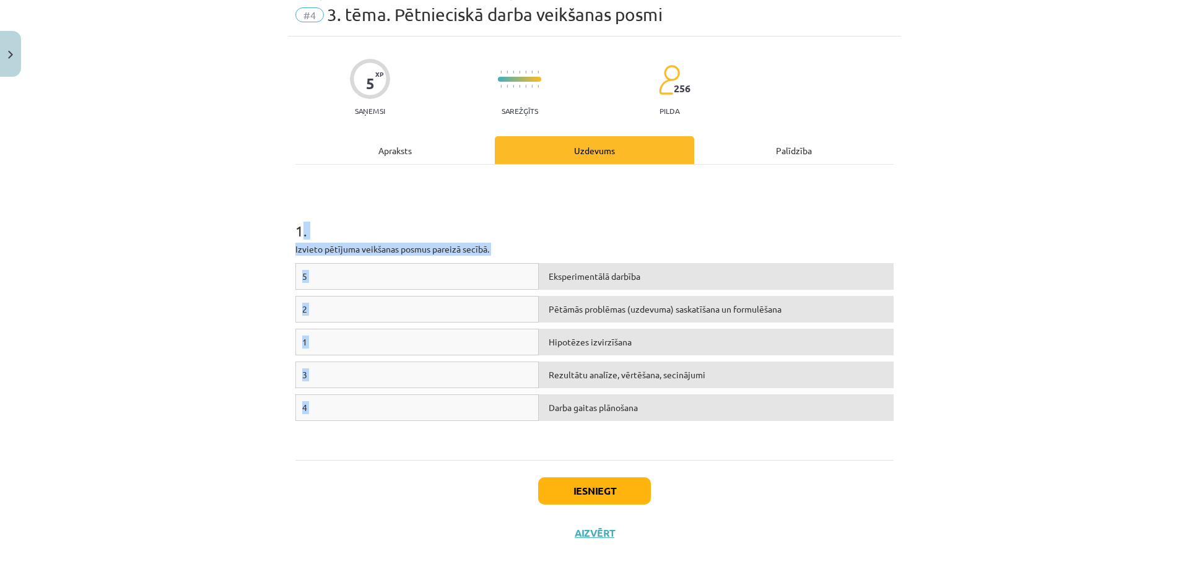
click at [299, 229] on div "Mācību tēma: Dabaszinības - 10. klases 1.ieskaites mācību materiāls #4 3. tēma.…" at bounding box center [594, 292] width 1189 height 585
click at [544, 238] on h1 "1 ." at bounding box center [594, 220] width 598 height 38
click at [585, 275] on div "Eksperimentālā darbība" at bounding box center [716, 276] width 355 height 27
drag, startPoint x: 617, startPoint y: 389, endPoint x: 609, endPoint y: 311, distance: 78.4
click at [609, 311] on div "5 Hipotēzes izvirzīšana 2 Pētāmās problēmas (uzdevuma) saskatīšana un formulēša…" at bounding box center [594, 356] width 598 height 186
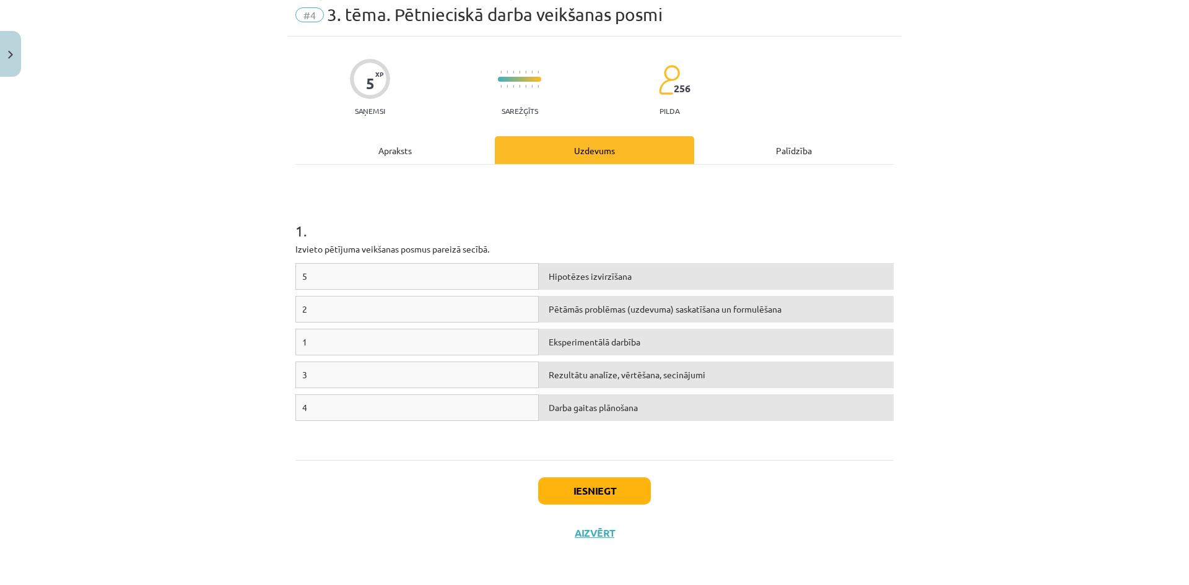
click at [476, 401] on div "4" at bounding box center [416, 407] width 243 height 27
click at [605, 487] on button "Iesniegt" at bounding box center [594, 490] width 113 height 27
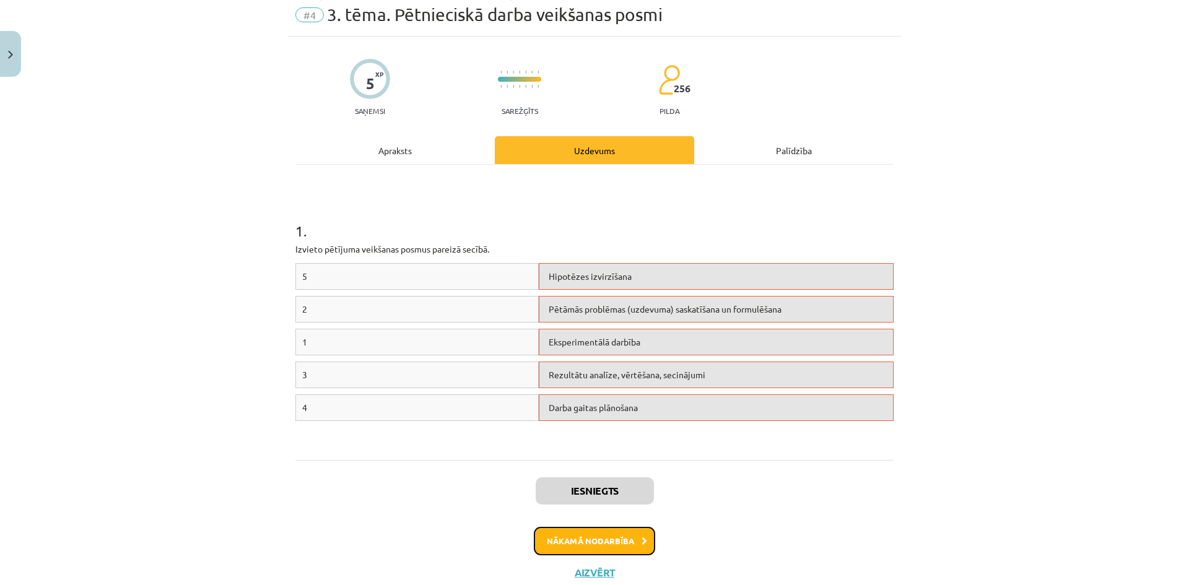
click at [606, 541] on button "Nākamā nodarbība" at bounding box center [594, 541] width 121 height 28
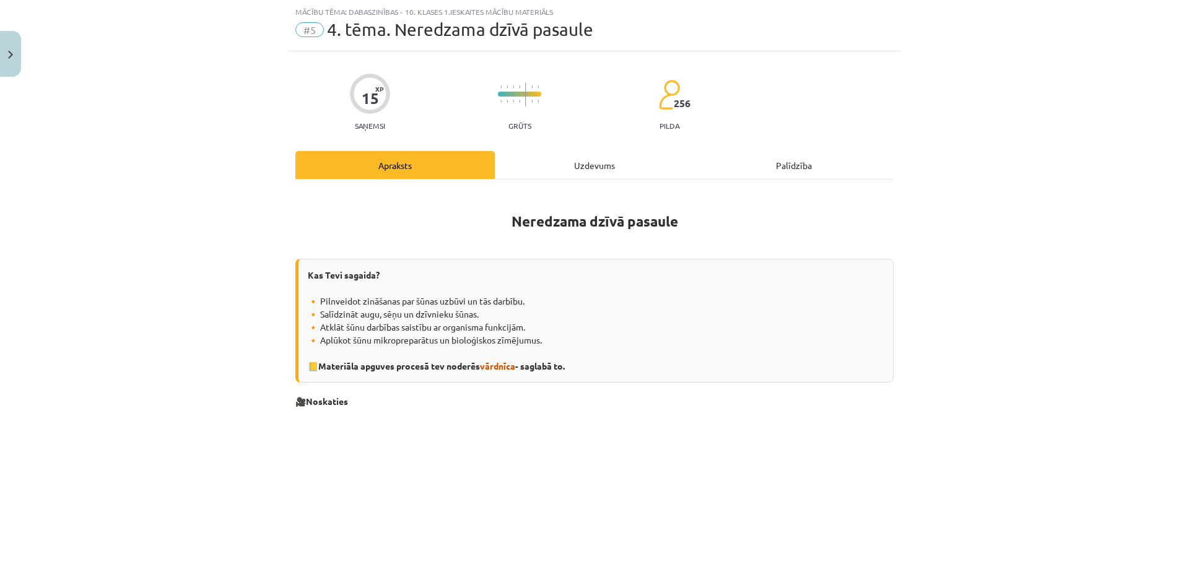
click at [593, 164] on div "Uzdevums" at bounding box center [594, 165] width 199 height 28
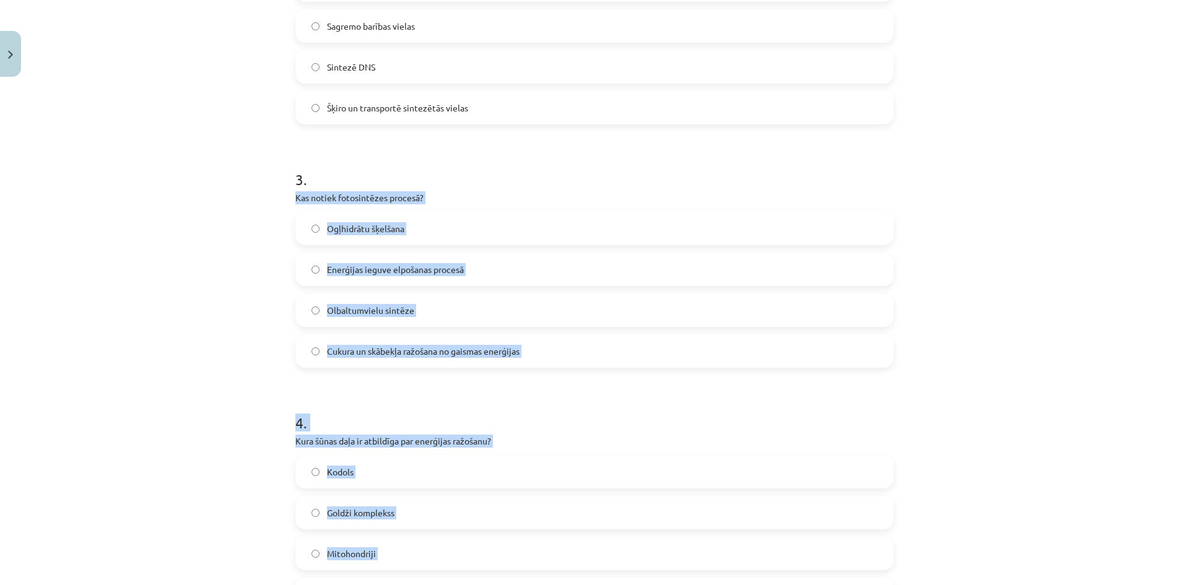
scroll to position [68, 0]
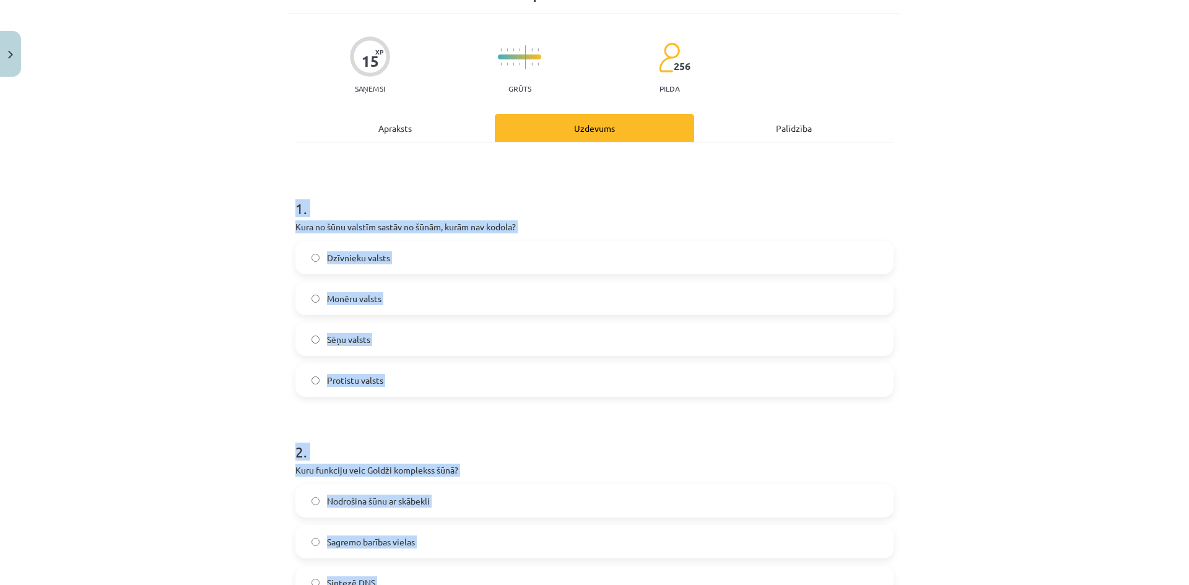
drag, startPoint x: 444, startPoint y: 423, endPoint x: 285, endPoint y: 196, distance: 277.9
copy form "1 . Kura no šūnu valstīm sastāv no šūnām, kurām nav kodola? Dzīvnieku valsts Mo…"
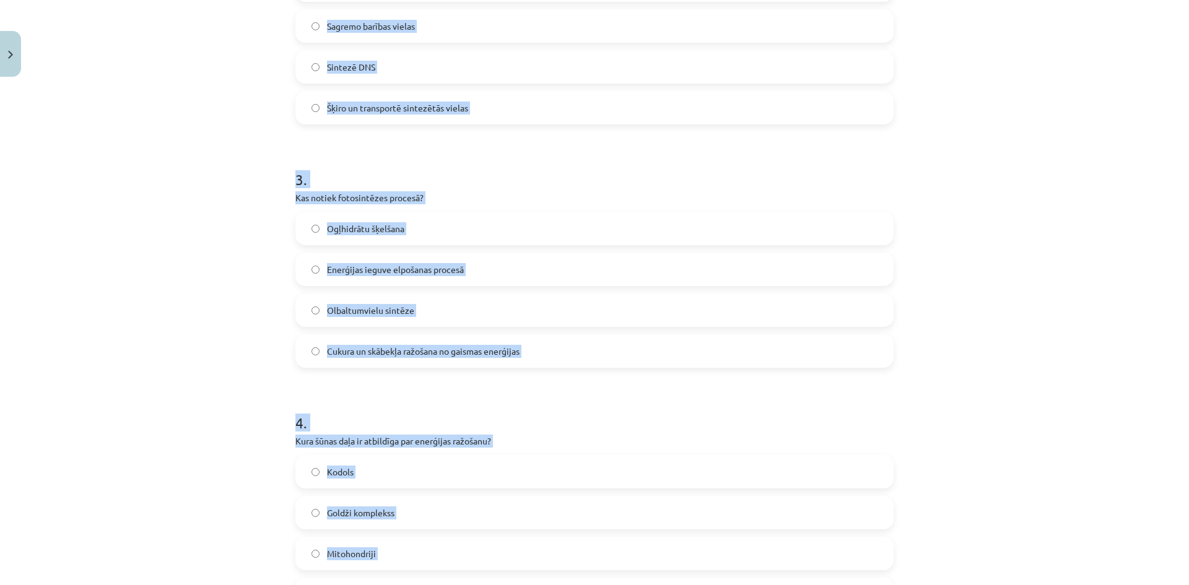
scroll to position [172, 0]
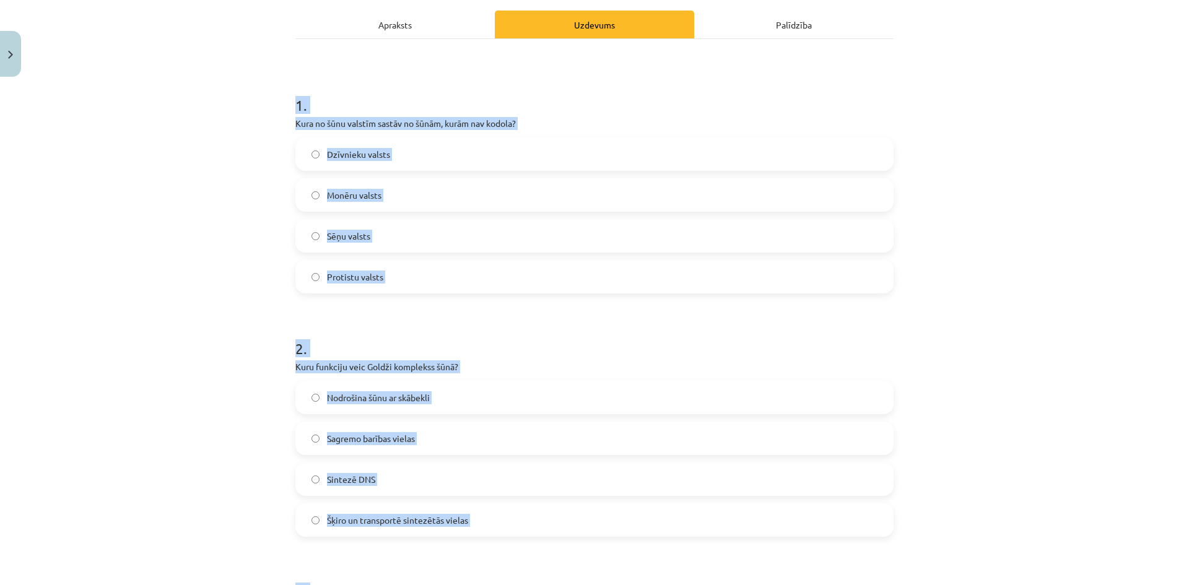
click at [935, 391] on div "Mācību tēma: Dabaszinības - 10. klases 1.ieskaites mācību materiāls #5 4. tēma.…" at bounding box center [594, 292] width 1189 height 585
click at [934, 391] on div "Mācību tēma: Dabaszinības - 10. klases 1.ieskaites mācību materiāls #5 4. tēma.…" at bounding box center [594, 292] width 1189 height 585
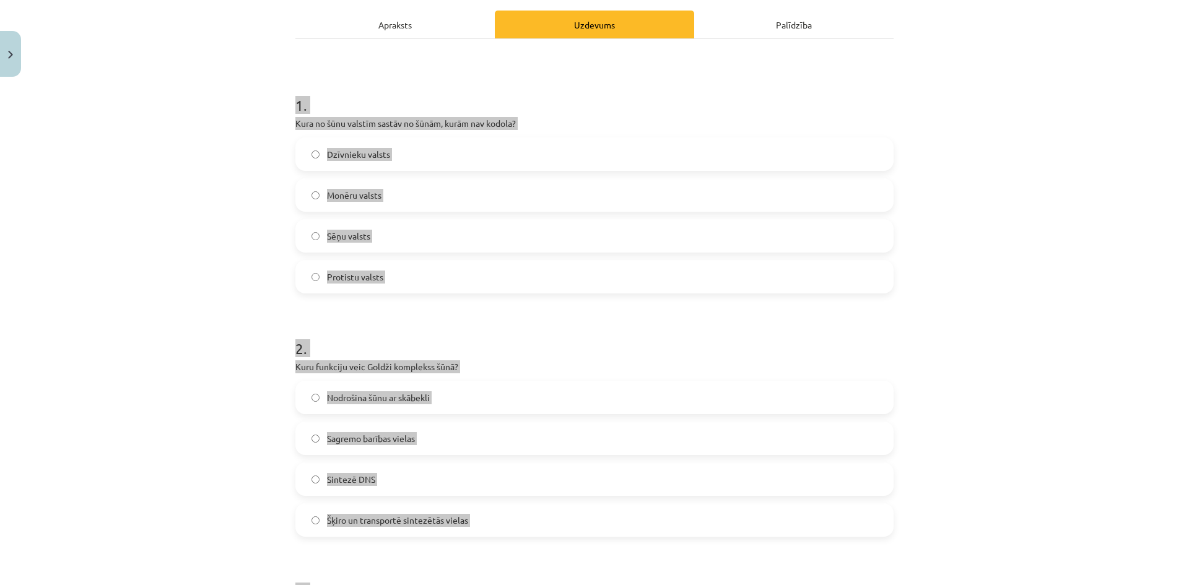
scroll to position [0, 0]
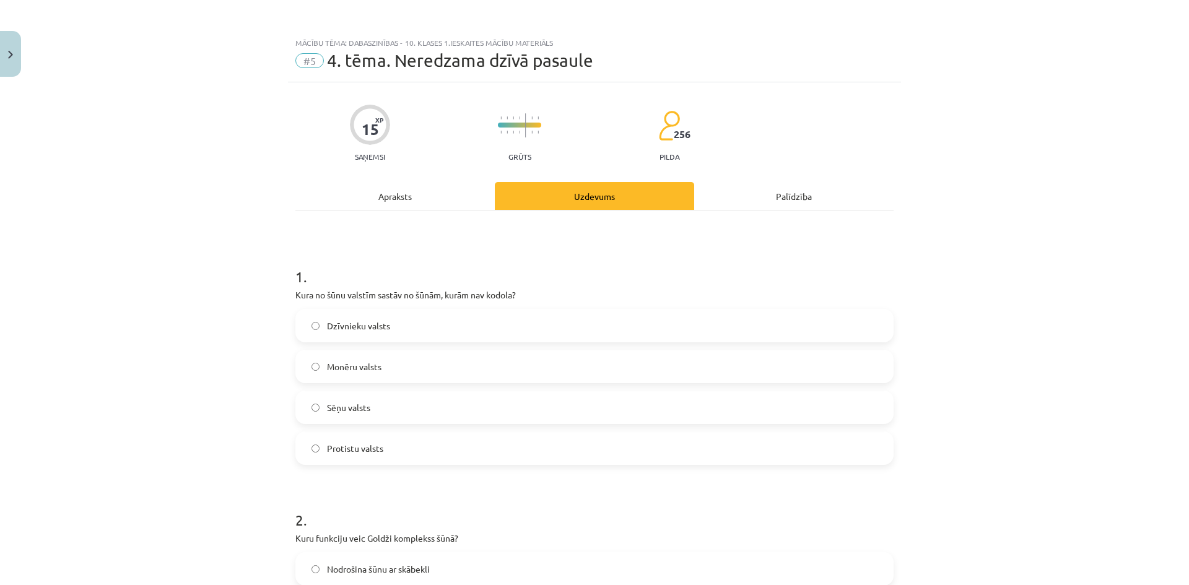
click at [361, 375] on label "Monēru valsts" at bounding box center [595, 366] width 596 height 31
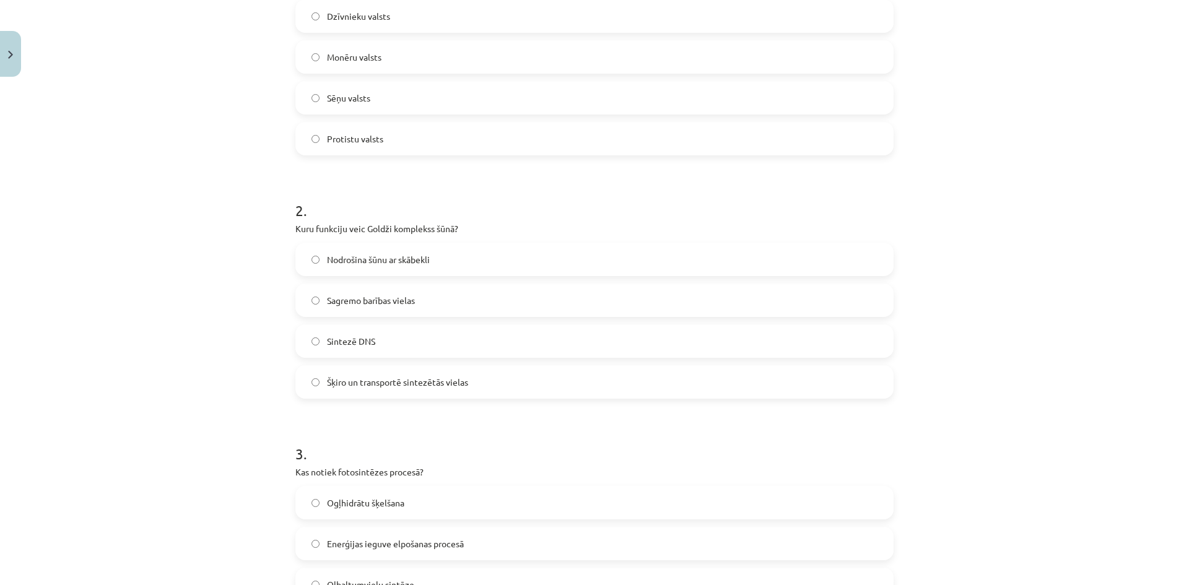
click at [367, 296] on span "Sagremo barības vielas" at bounding box center [371, 300] width 88 height 13
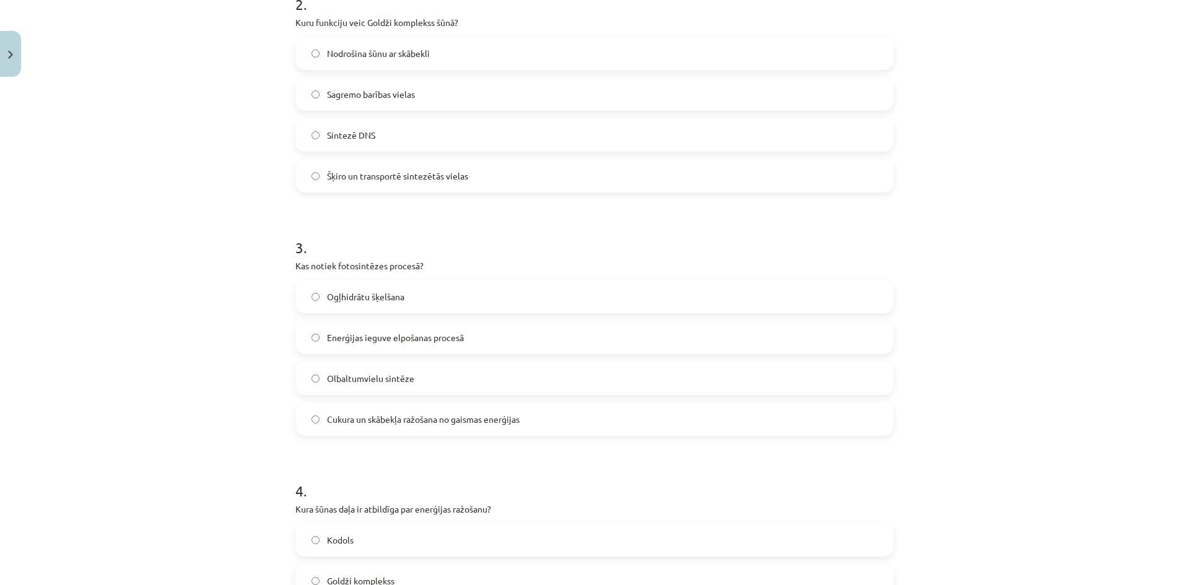
click at [389, 180] on span "Šķiro un transportē sintezētās vielas" at bounding box center [397, 176] width 141 height 13
click at [349, 409] on label "Cukura un skābekļa ražošana no gaismas enerģijas" at bounding box center [595, 419] width 596 height 31
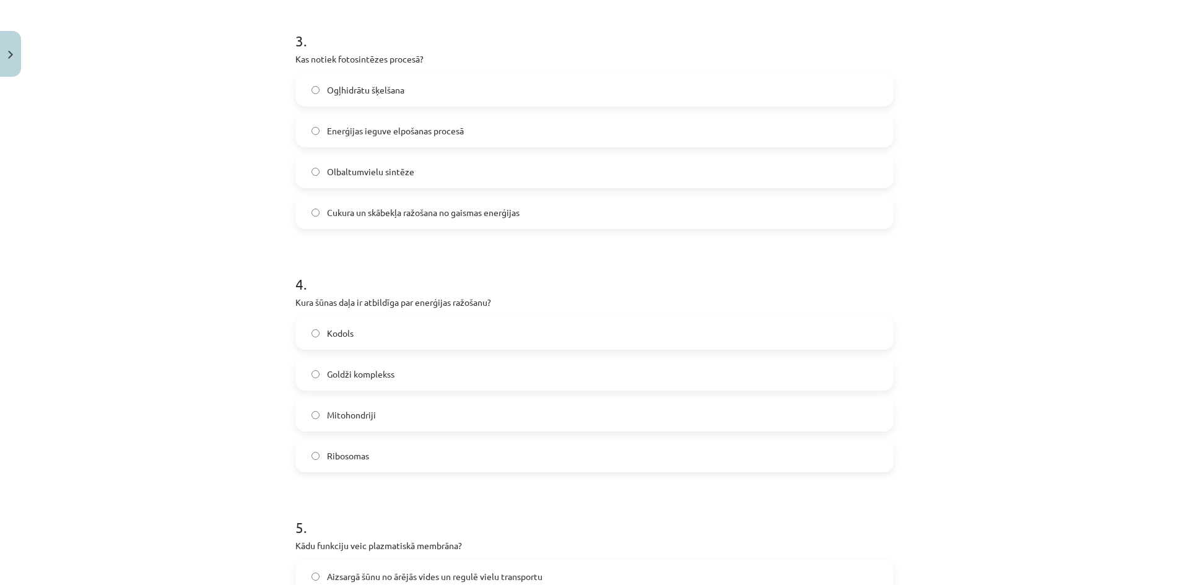
scroll to position [997, 0]
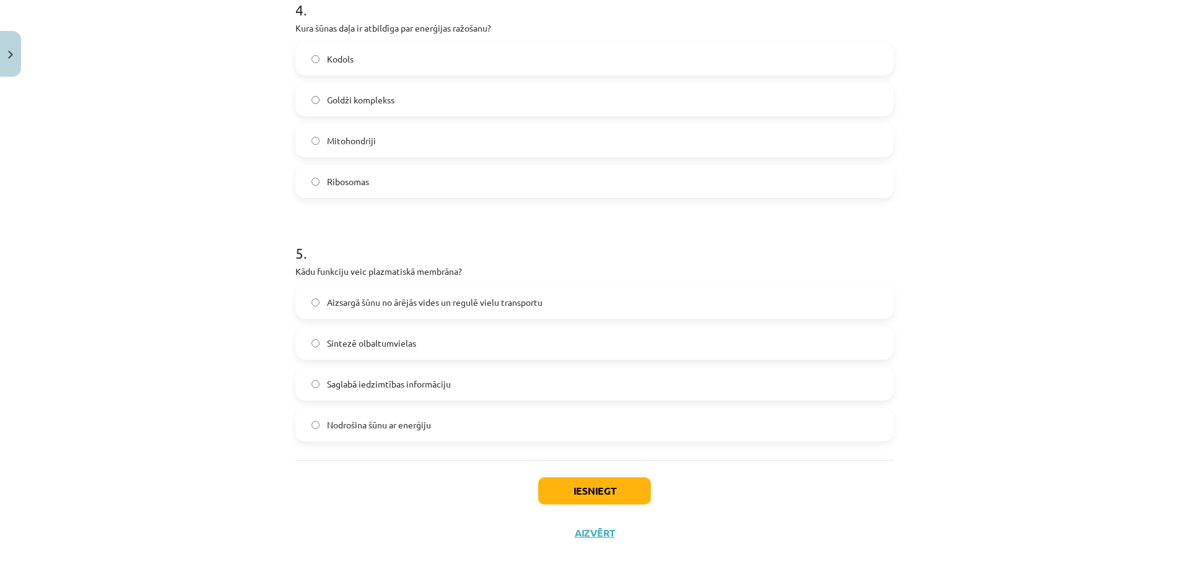
click at [359, 148] on label "Mitohondriji" at bounding box center [595, 140] width 596 height 31
click at [360, 300] on span "Aizsargā šūnu no ārējās vides un regulē vielu transportu" at bounding box center [434, 302] width 215 height 13
click at [591, 485] on button "Iesniegt" at bounding box center [594, 490] width 113 height 27
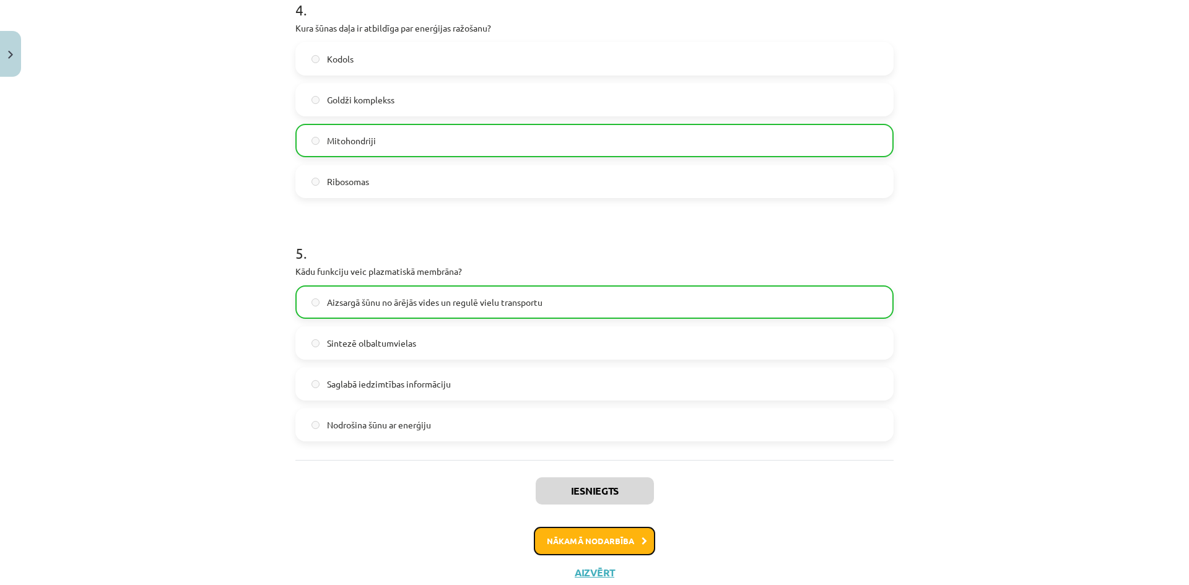
click at [602, 539] on button "Nākamā nodarbība" at bounding box center [594, 541] width 121 height 28
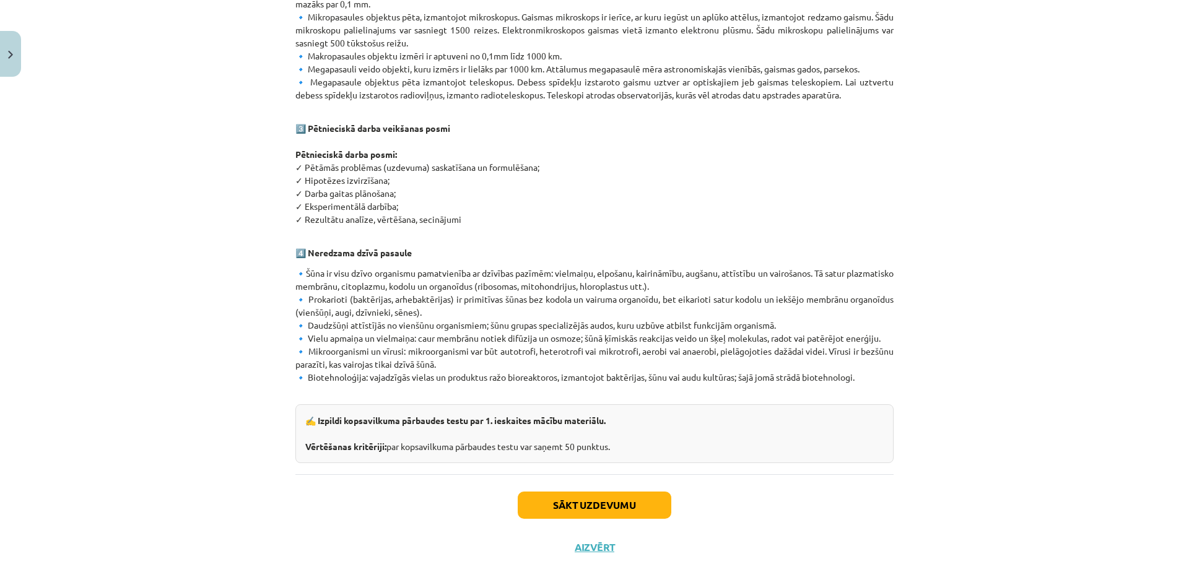
scroll to position [0, 0]
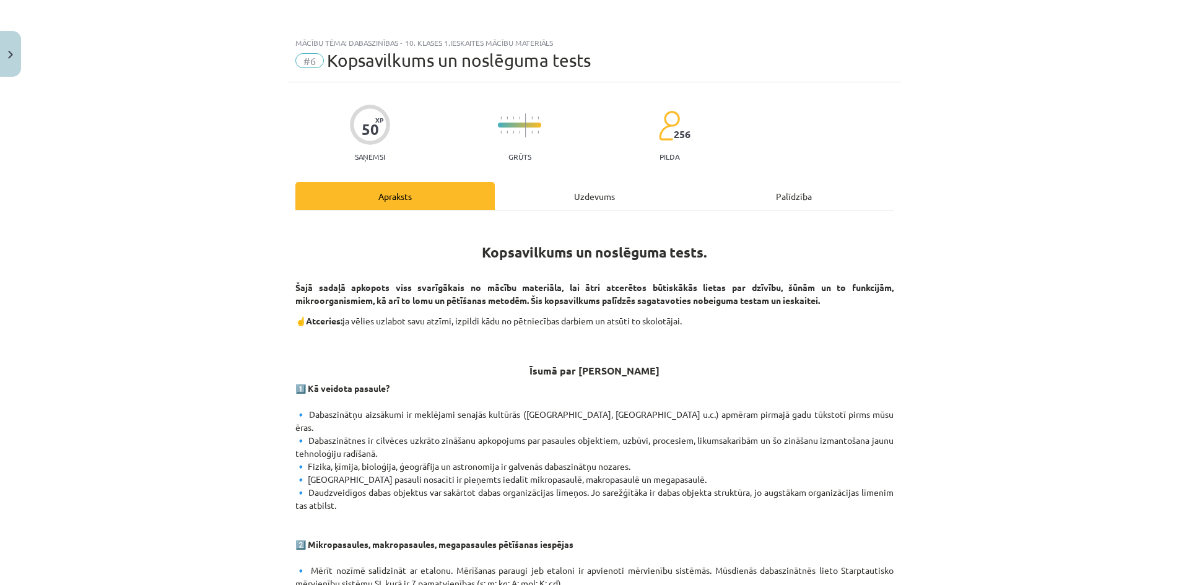
click at [555, 199] on div "Uzdevums" at bounding box center [594, 196] width 199 height 28
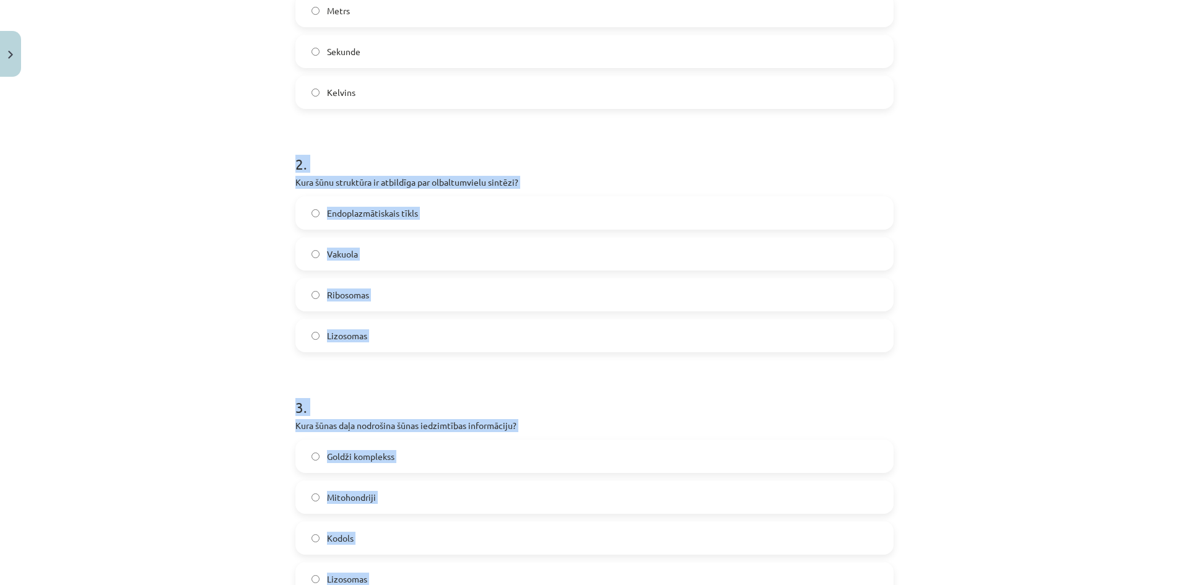
scroll to position [46, 0]
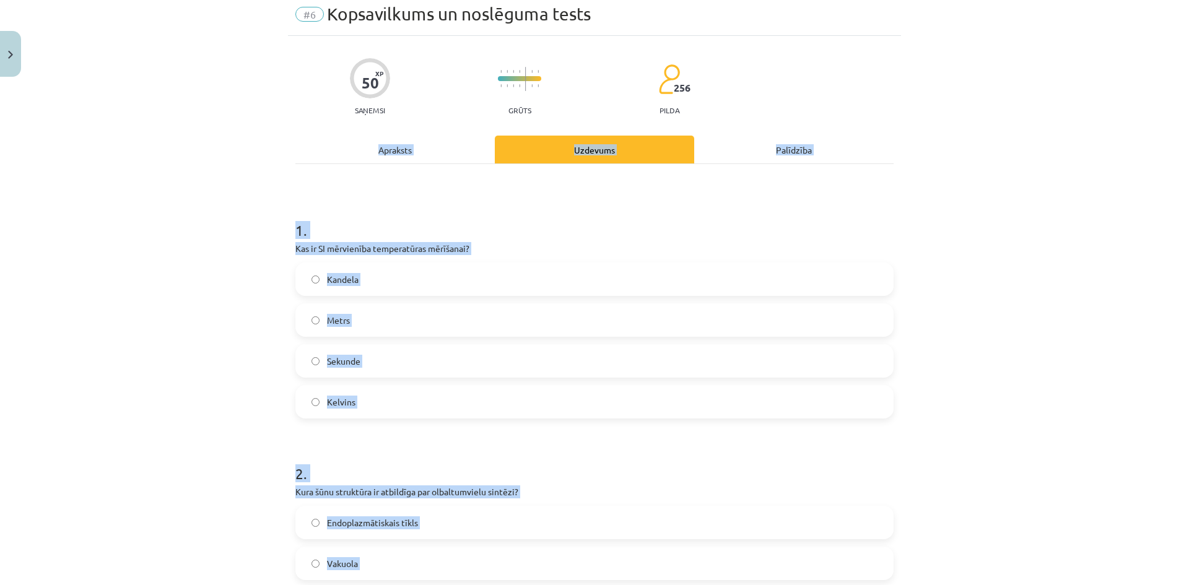
drag, startPoint x: 428, startPoint y: 431, endPoint x: 288, endPoint y: 163, distance: 302.7
copy div "Apraksts Uzdevums Palīdzība 1 . Kas ir SI mērvienība temperatūras mērīšanai? Ka…"
click at [372, 250] on p "Kas ir SI mērvienība temperatūras mērīšanai?" at bounding box center [594, 248] width 598 height 13
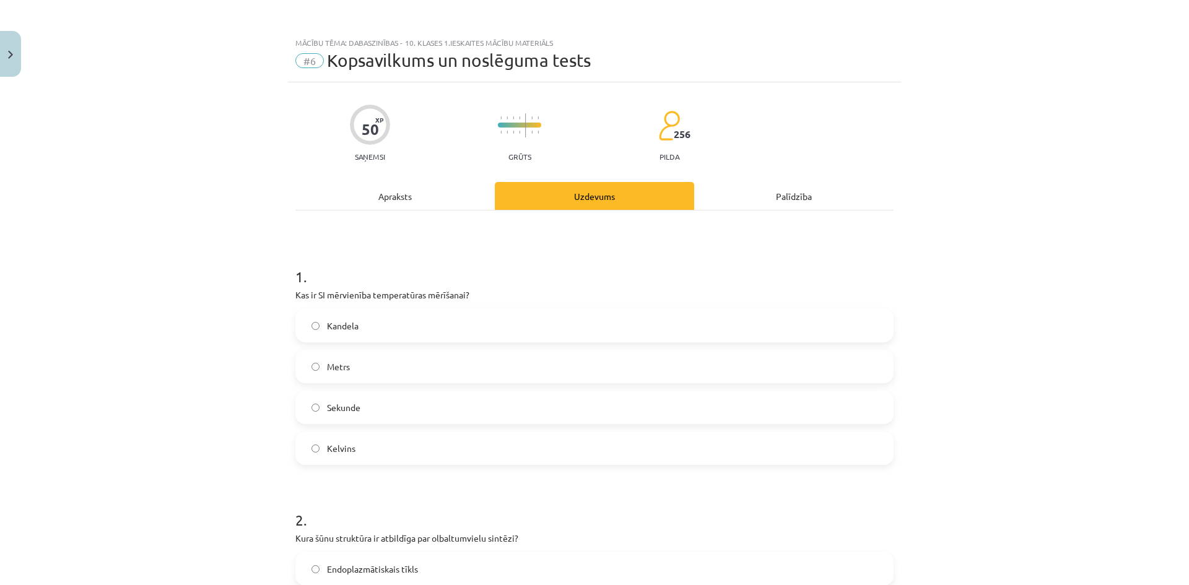
scroll to position [206, 0]
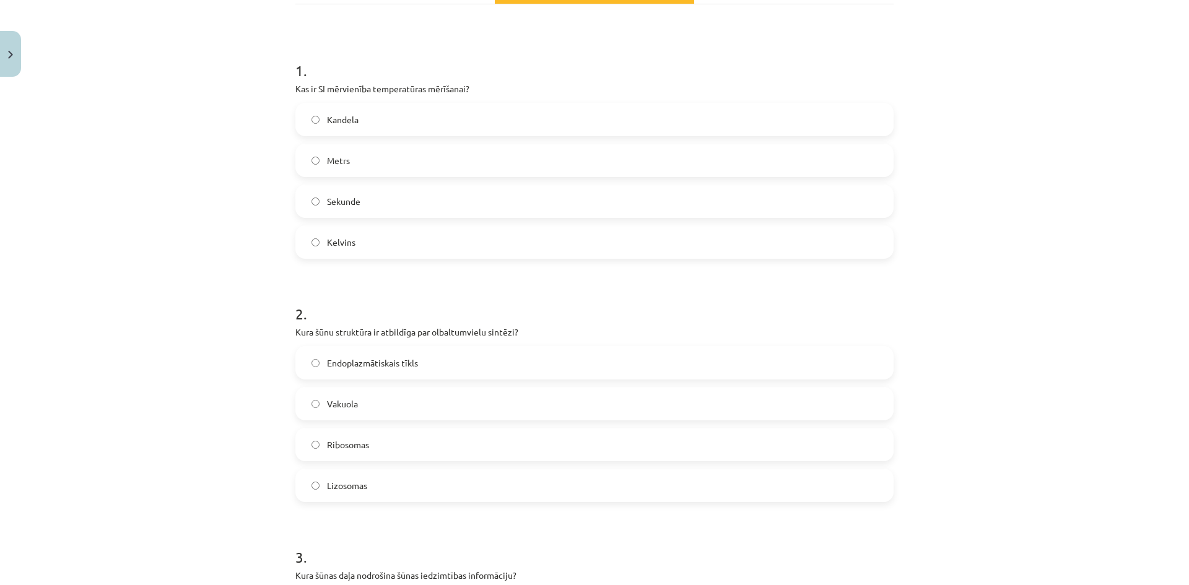
click at [362, 228] on label "Kelvins" at bounding box center [595, 242] width 596 height 31
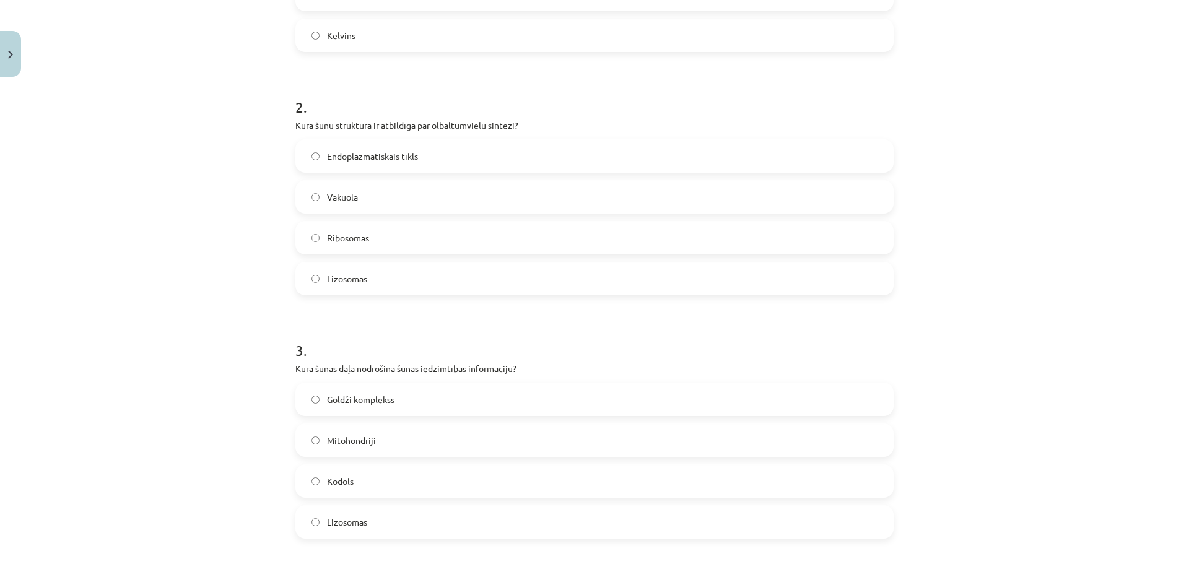
click at [354, 248] on label "Ribosomas" at bounding box center [595, 237] width 596 height 31
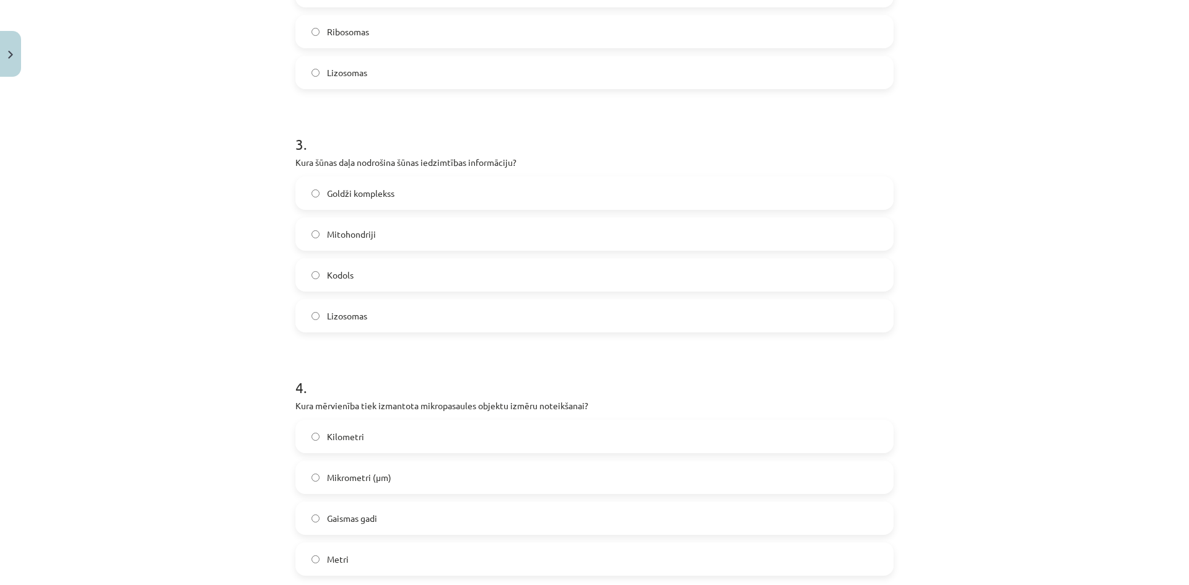
click at [365, 279] on label "Kodols" at bounding box center [595, 274] width 596 height 31
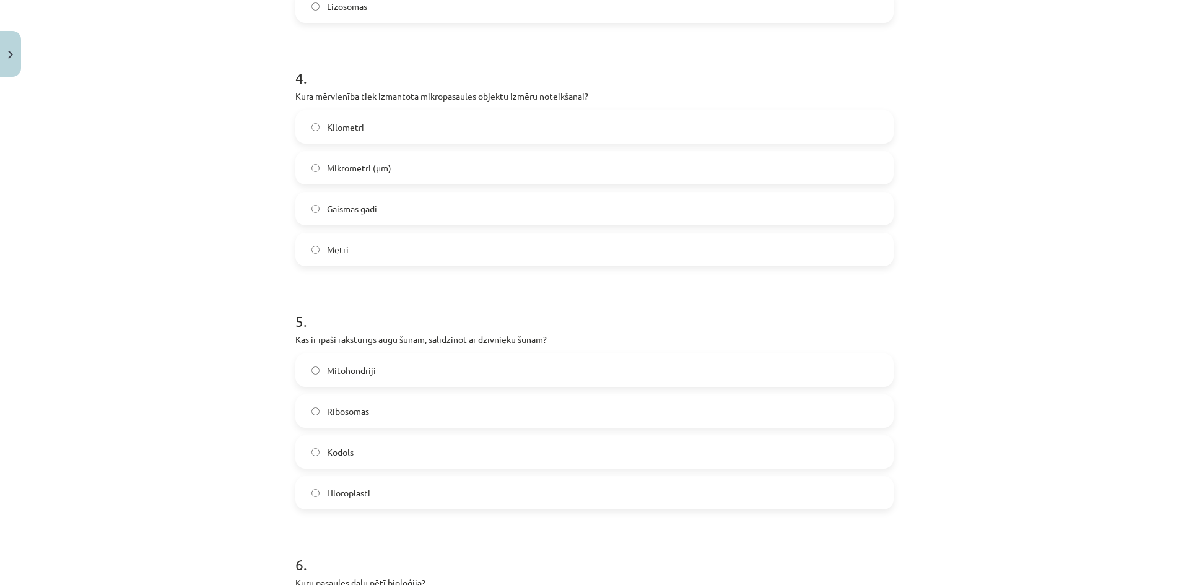
click at [373, 211] on span "Gaismas gadi" at bounding box center [352, 208] width 50 height 13
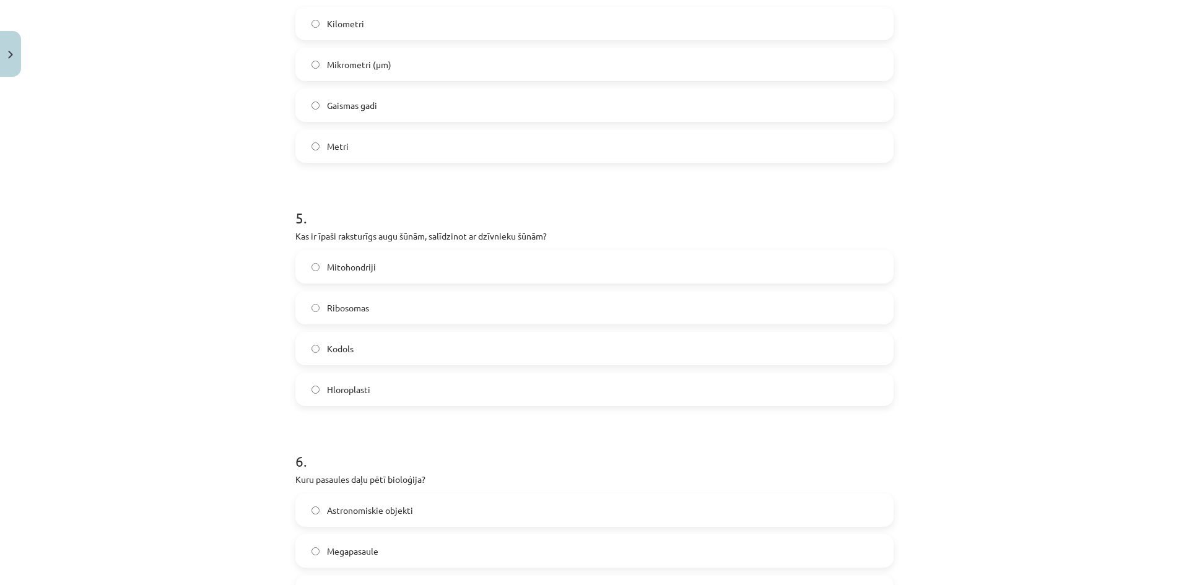
click at [355, 310] on span "Ribosomas" at bounding box center [348, 308] width 42 height 13
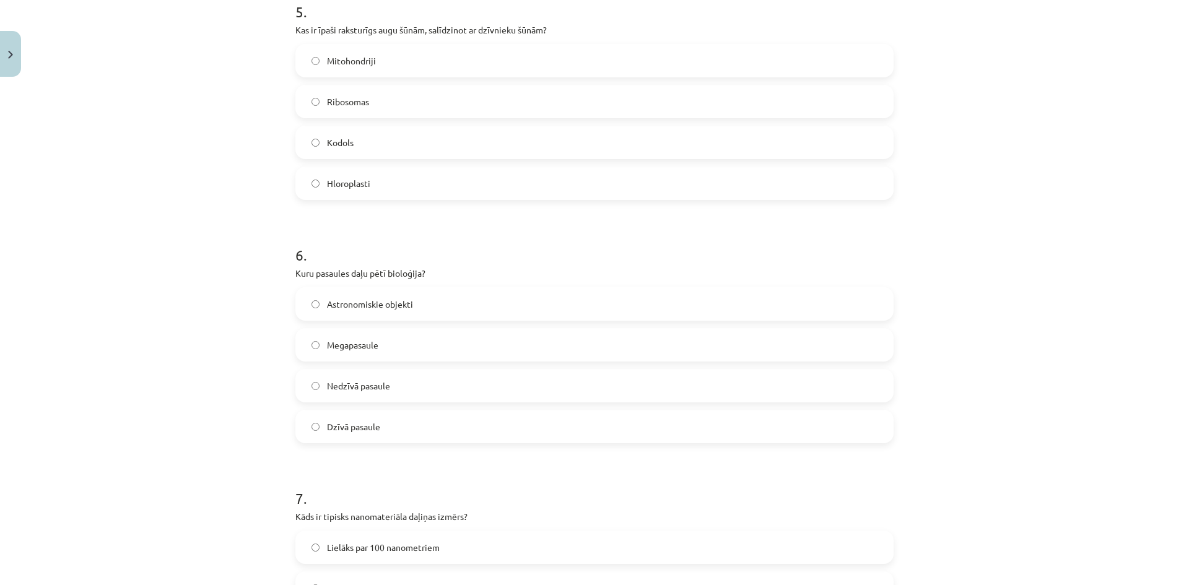
click at [344, 417] on label "Dzīvā pasaule" at bounding box center [595, 426] width 596 height 31
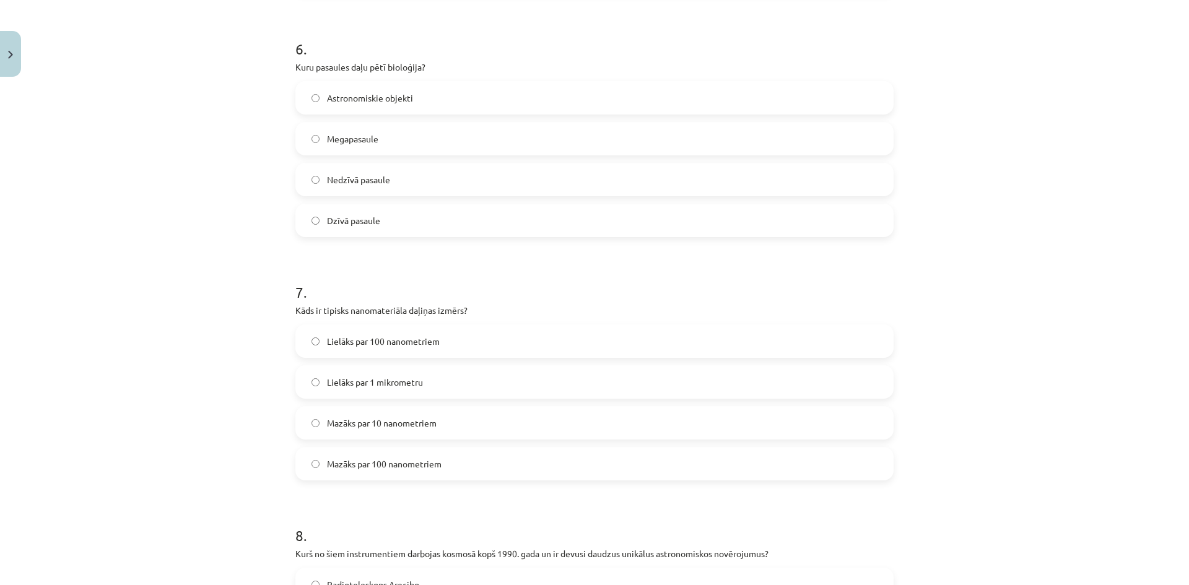
click at [360, 344] on span "Lielāks par 100 nanometriem" at bounding box center [383, 341] width 113 height 13
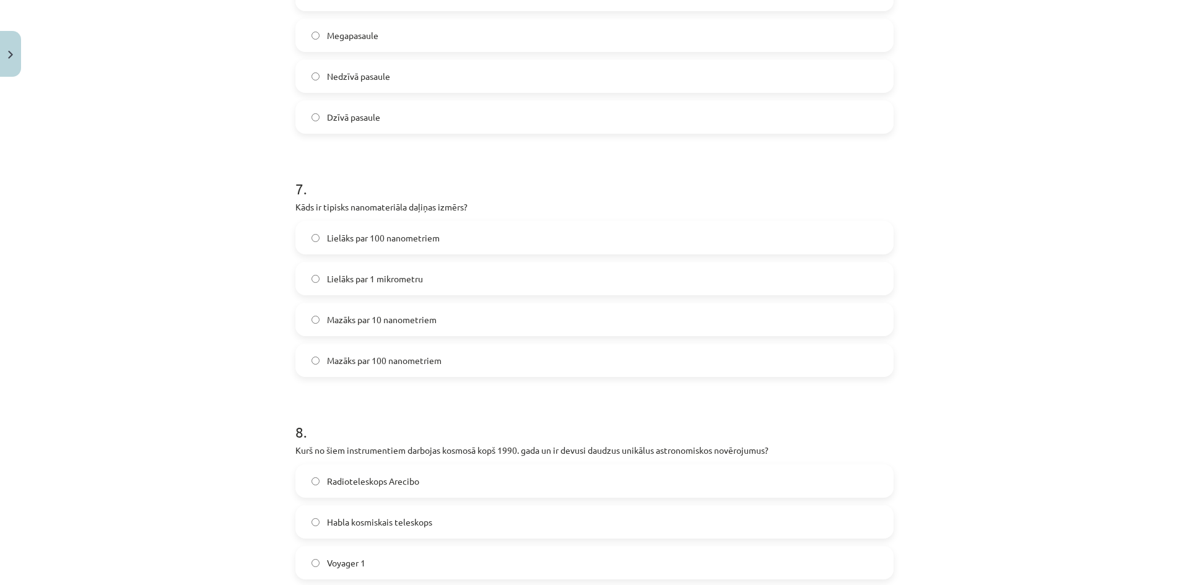
click at [327, 367] on span "Mazāks par 100 nanometriem" at bounding box center [384, 360] width 115 height 13
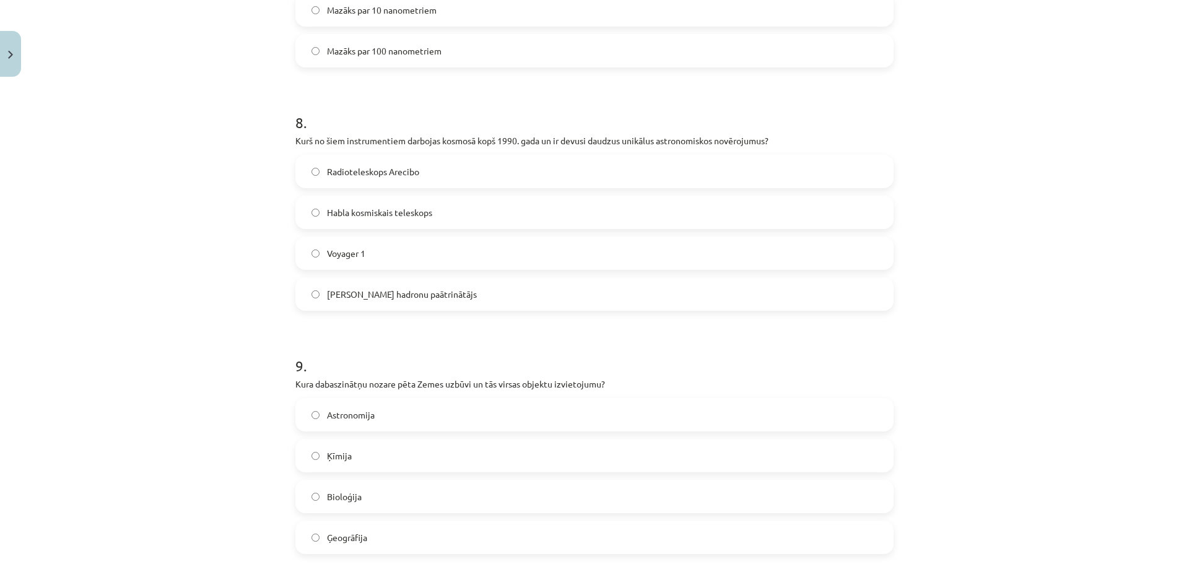
click at [370, 255] on label "Voyager 1" at bounding box center [595, 253] width 596 height 31
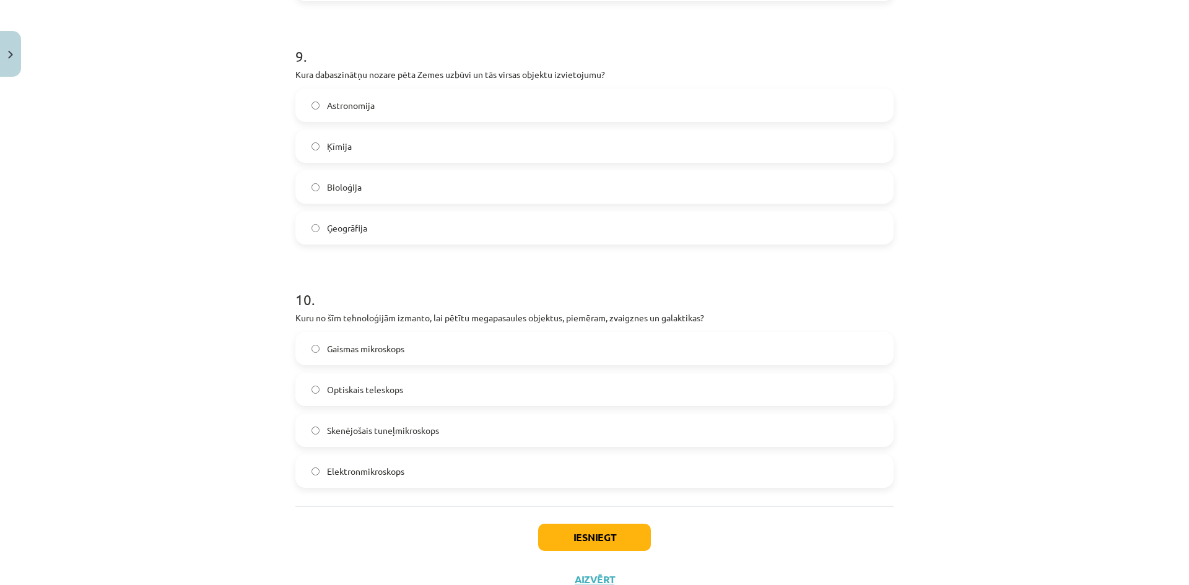
click at [390, 227] on label "Ģeogrāfija" at bounding box center [595, 227] width 596 height 31
click at [334, 378] on label "Optiskais teleskops" at bounding box center [595, 389] width 596 height 31
click at [584, 532] on button "Iesniegt" at bounding box center [594, 537] width 113 height 27
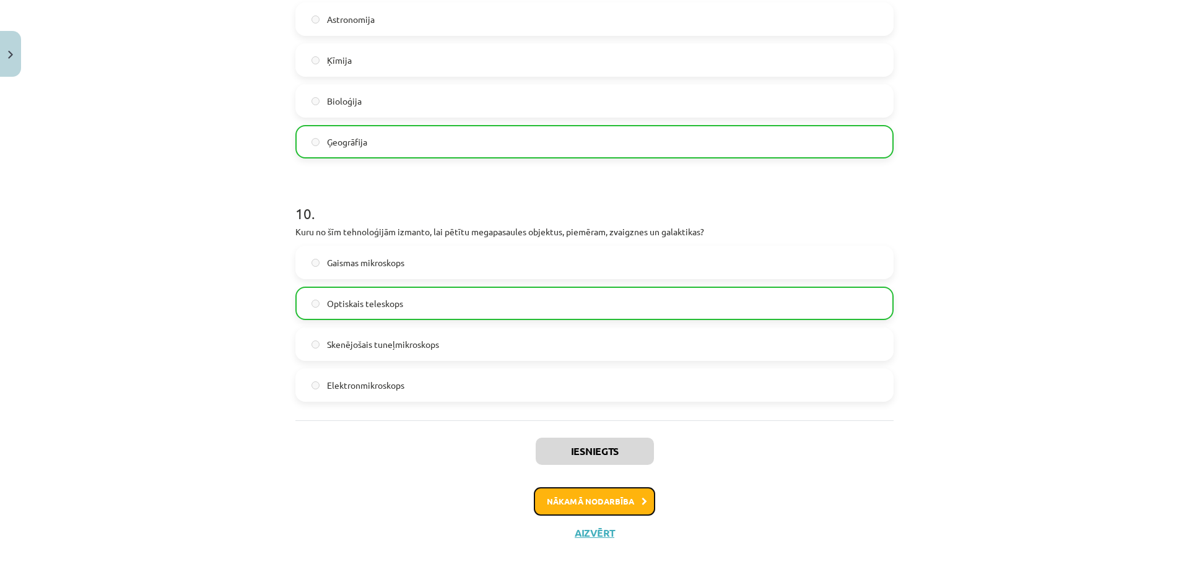
click at [578, 499] on button "Nākamā nodarbība" at bounding box center [594, 501] width 121 height 28
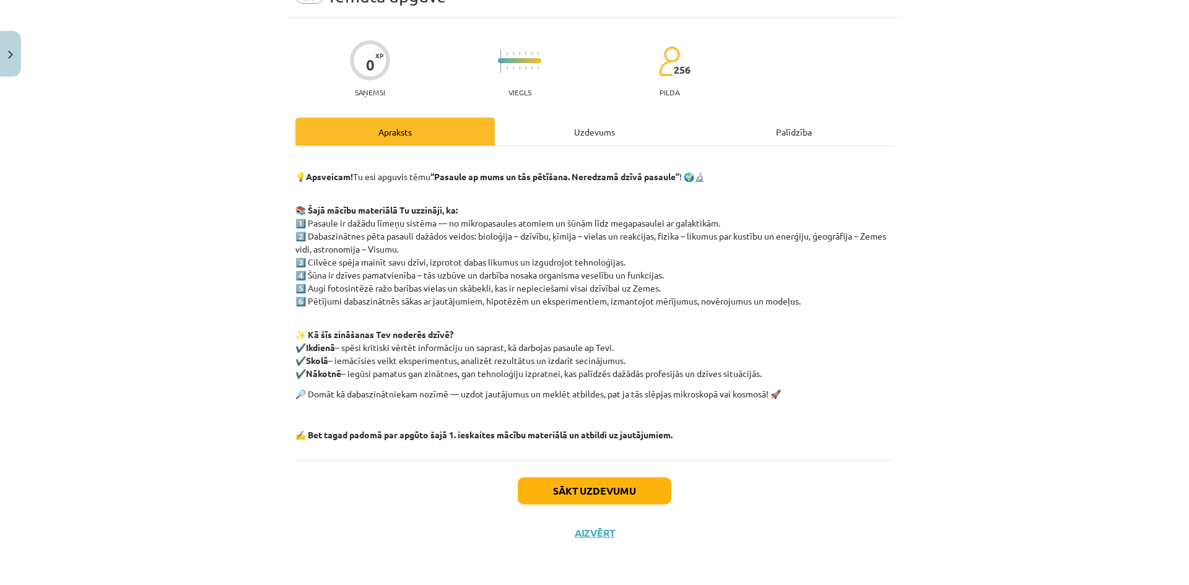
scroll to position [31, 0]
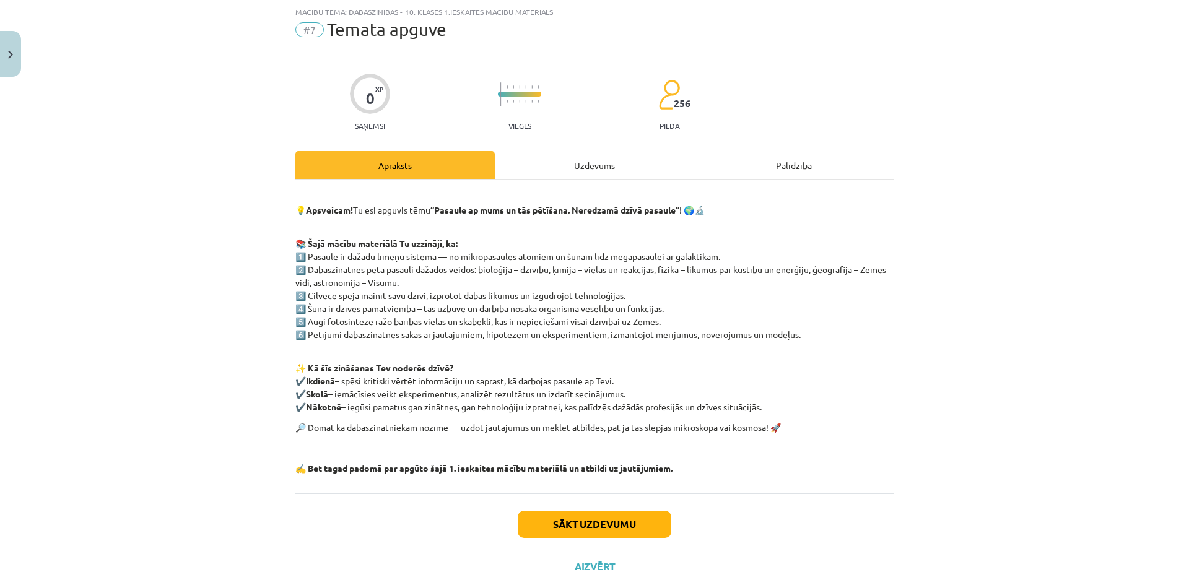
click at [570, 140] on div "0 XP Saņemsi Viegls 256 pilda Apraksts Uzdevums Palīdzība 💡 Apsveicam! Tu esi a…" at bounding box center [594, 319] width 613 height 536
click at [569, 168] on div "Uzdevums" at bounding box center [594, 165] width 199 height 28
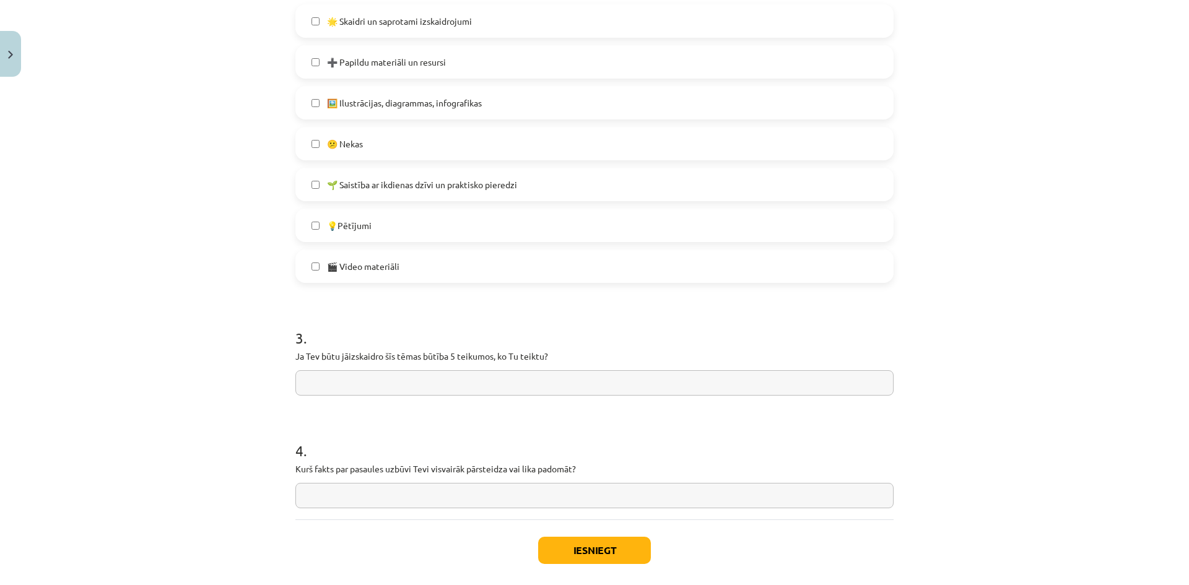
scroll to position [710, 0]
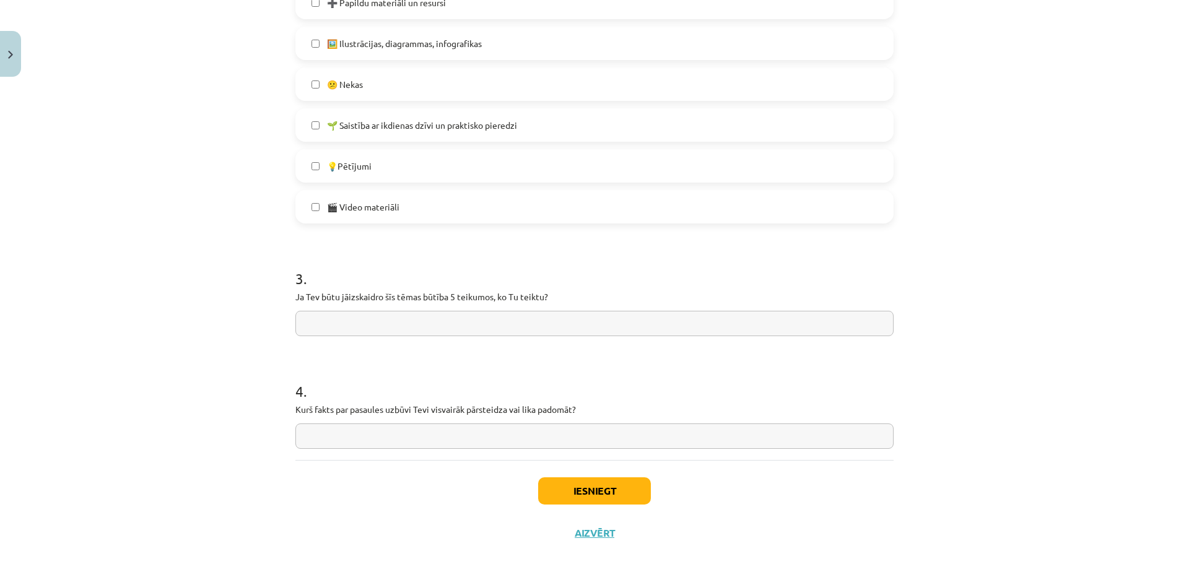
click at [483, 438] on input "text" at bounding box center [594, 435] width 598 height 25
type input "***"
click at [368, 334] on input "text" at bounding box center [594, 323] width 598 height 25
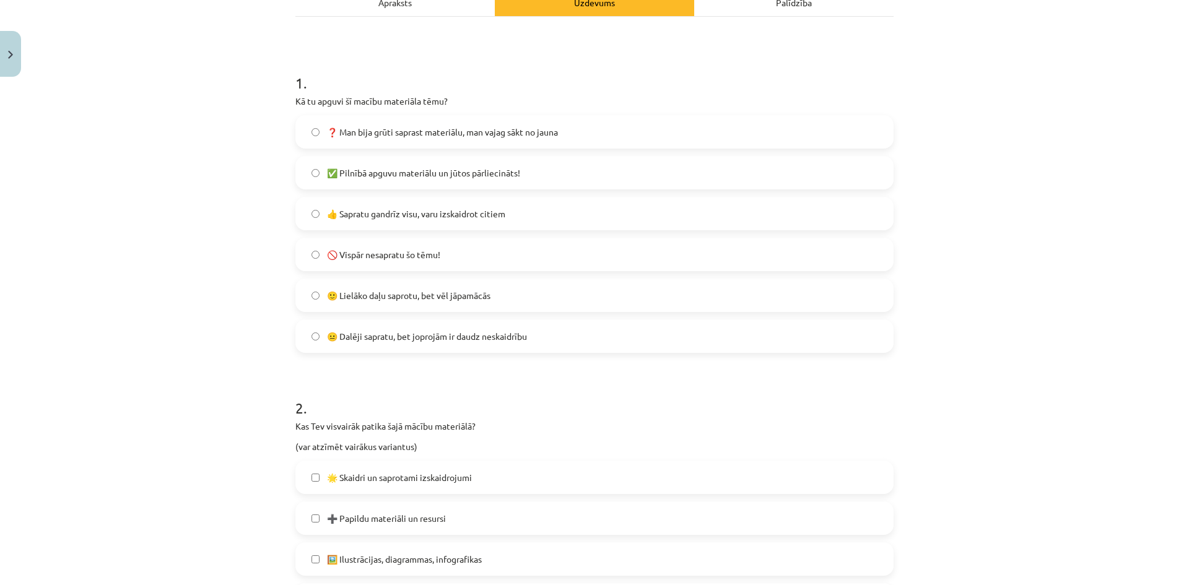
type input "***"
click at [386, 134] on span "❓ Man bija grūti saprast materiālu, man vajag sākt no jauna" at bounding box center [442, 132] width 231 height 13
click at [443, 176] on span "✅ Pilnībā apguvu materiālu un jūtos pārliecināts!" at bounding box center [423, 173] width 193 height 13
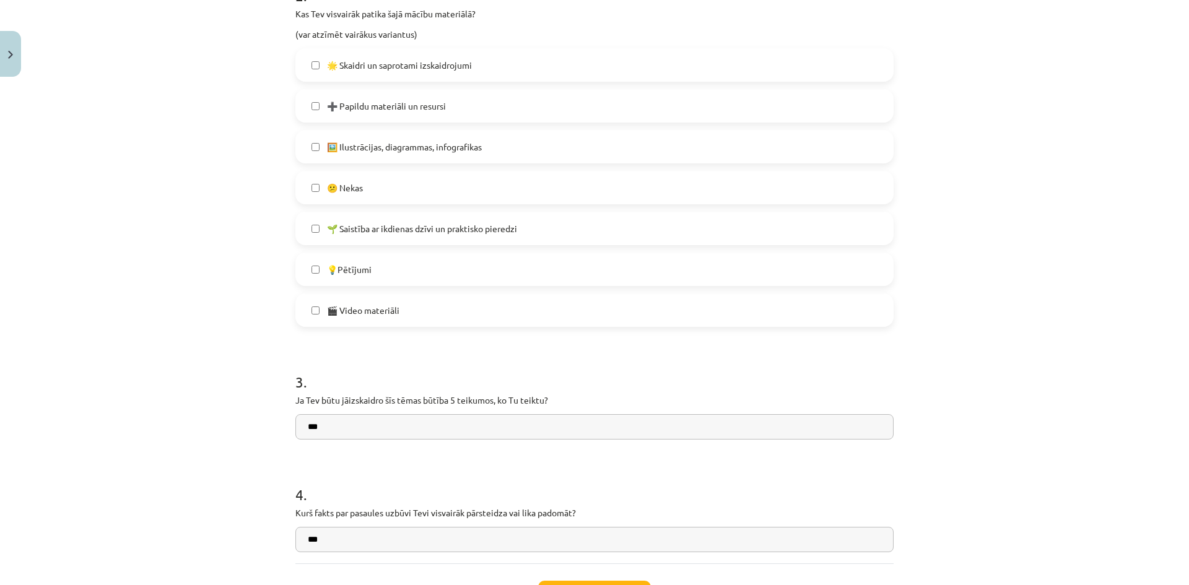
scroll to position [90, 0]
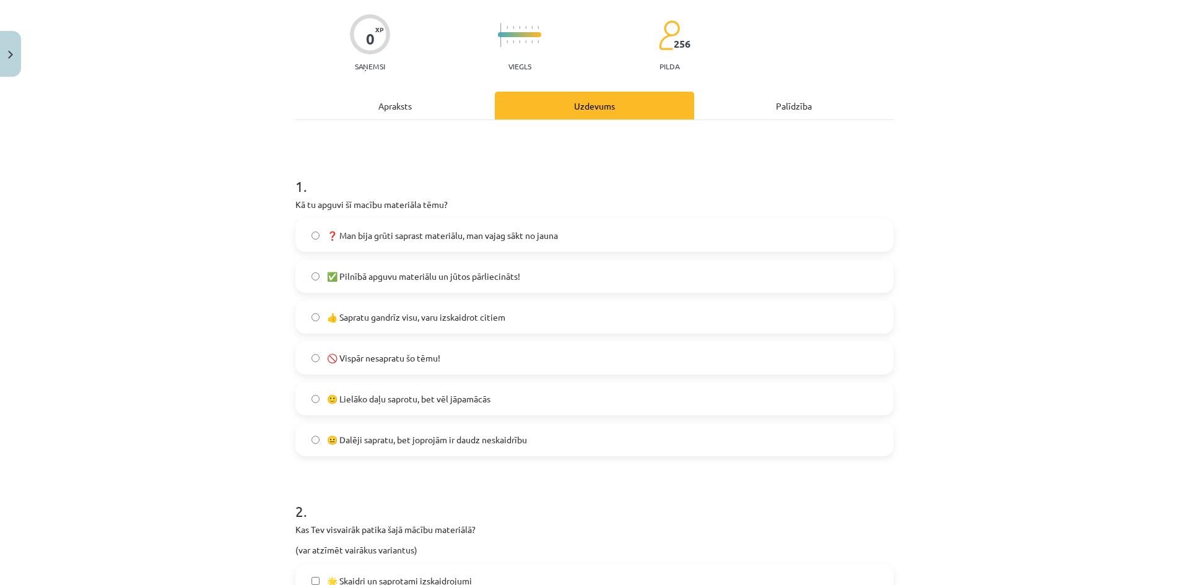
drag, startPoint x: 1050, startPoint y: 261, endPoint x: 919, endPoint y: 298, distance: 136.4
click at [1051, 268] on div "Mācību tēma: Dabaszinības - 10. klases 1.ieskaites mācību materiāls #7 Temata a…" at bounding box center [594, 292] width 1189 height 585
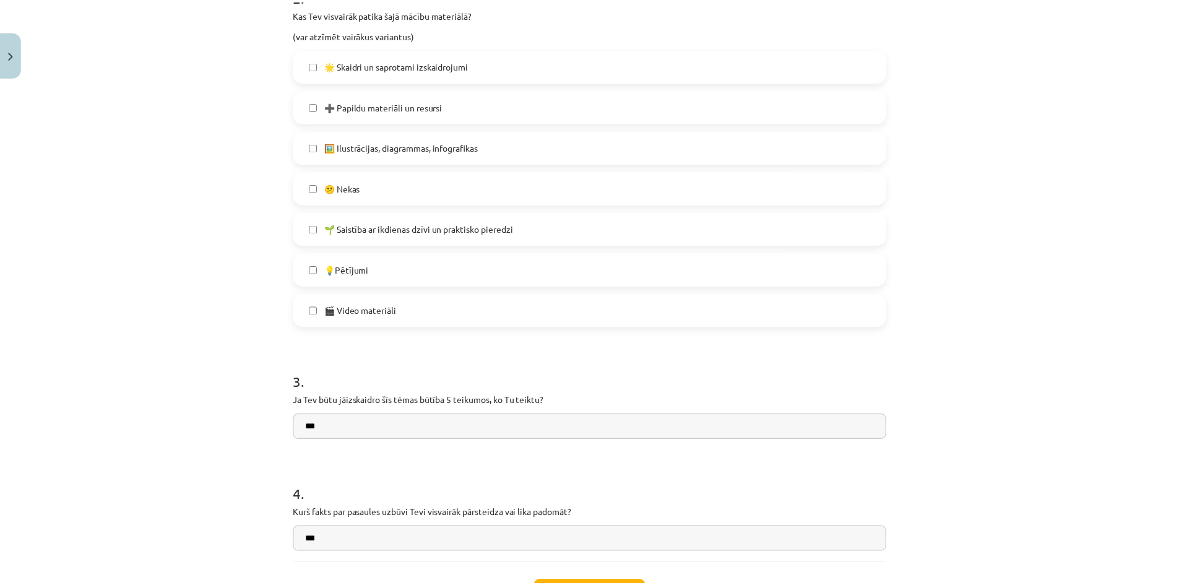
scroll to position [710, 0]
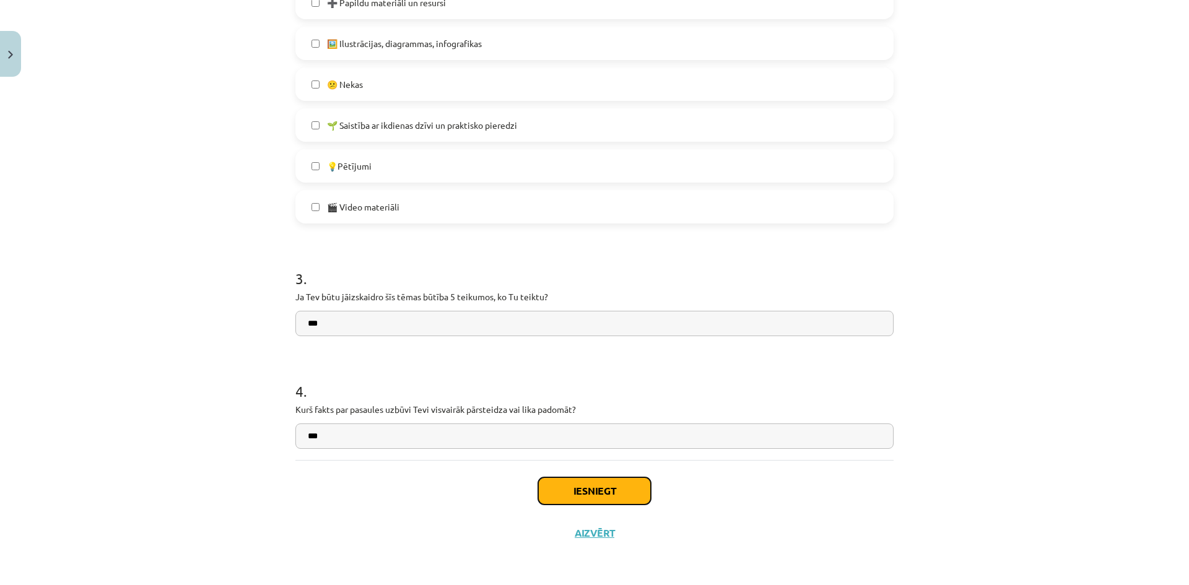
click at [606, 479] on button "Iesniegt" at bounding box center [594, 490] width 113 height 27
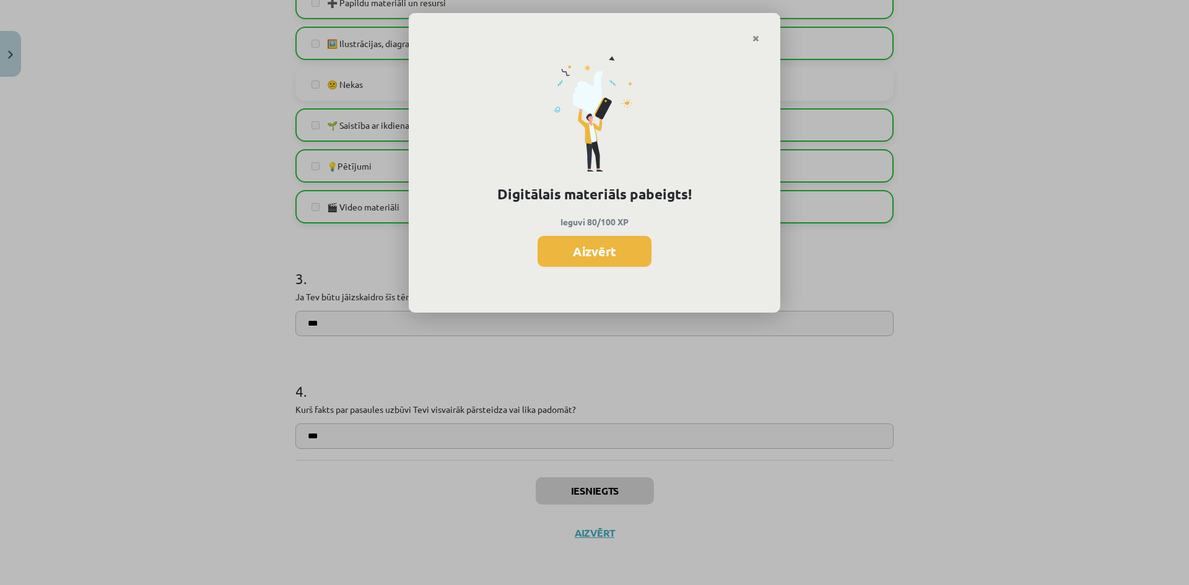
click at [620, 267] on div "Digitālais materiāls pabeigts! Ieguvi 80/100 XP Aizvērt" at bounding box center [594, 178] width 371 height 270
click at [607, 258] on button "Aizvērt" at bounding box center [594, 251] width 114 height 31
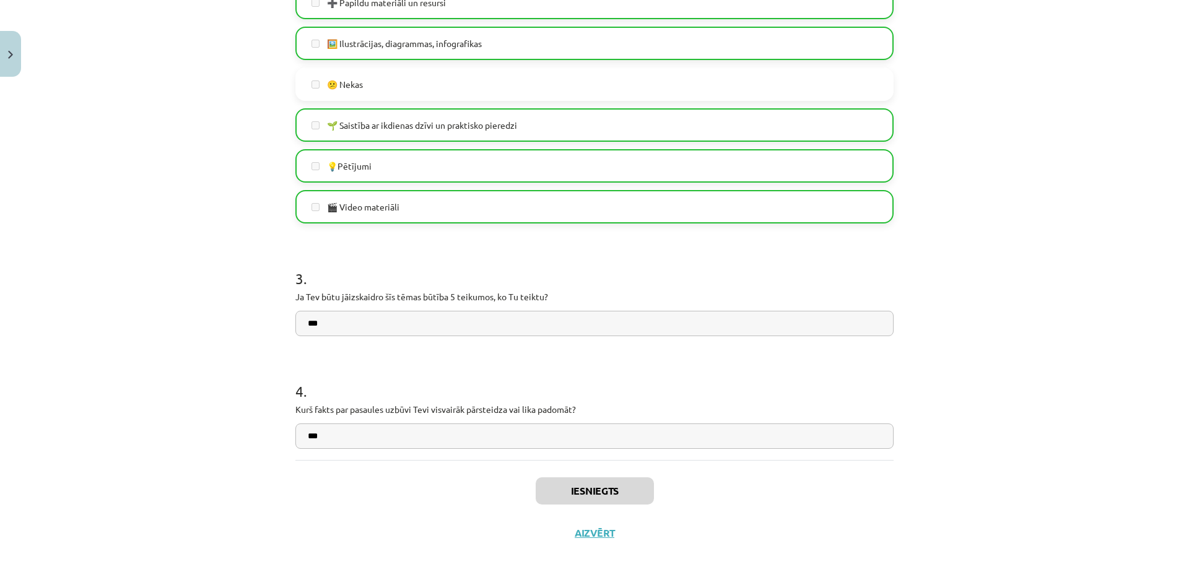
click at [5, 79] on div "Mācību tēma: Dabaszinības - 10. klases 1.ieskaites mācību materiāls #7 Temata a…" at bounding box center [594, 292] width 1189 height 585
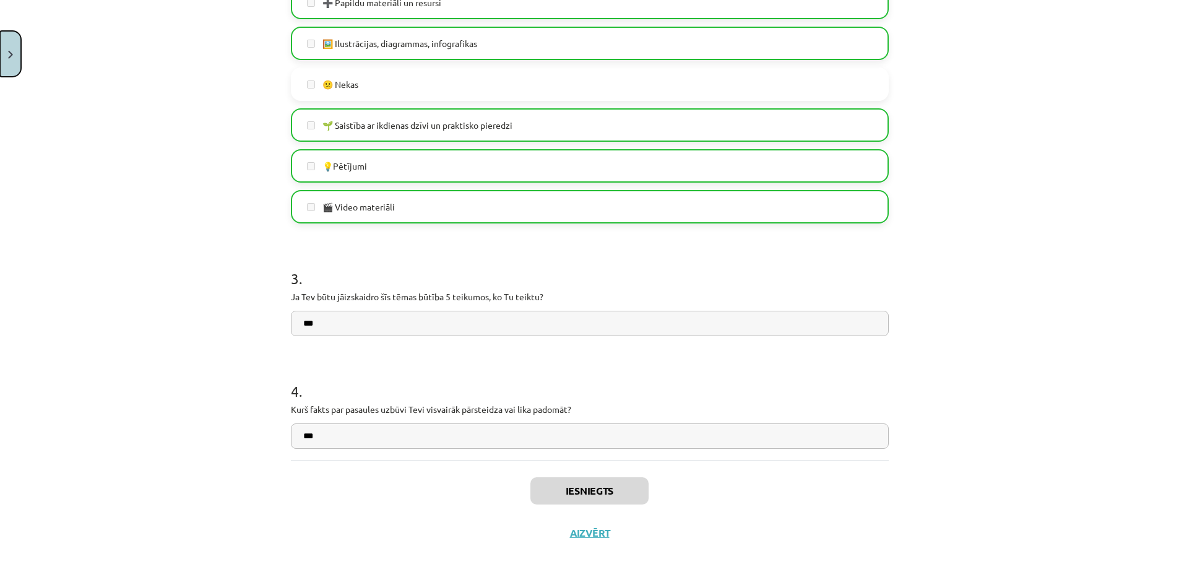
click at [7, 45] on button "Close" at bounding box center [10, 54] width 21 height 46
click at [71, 253] on div "Mācību tēma: Dabaszinības - 10. klases 1.ieskaites mācību materiāls #7 Temata a…" at bounding box center [589, 292] width 1179 height 585
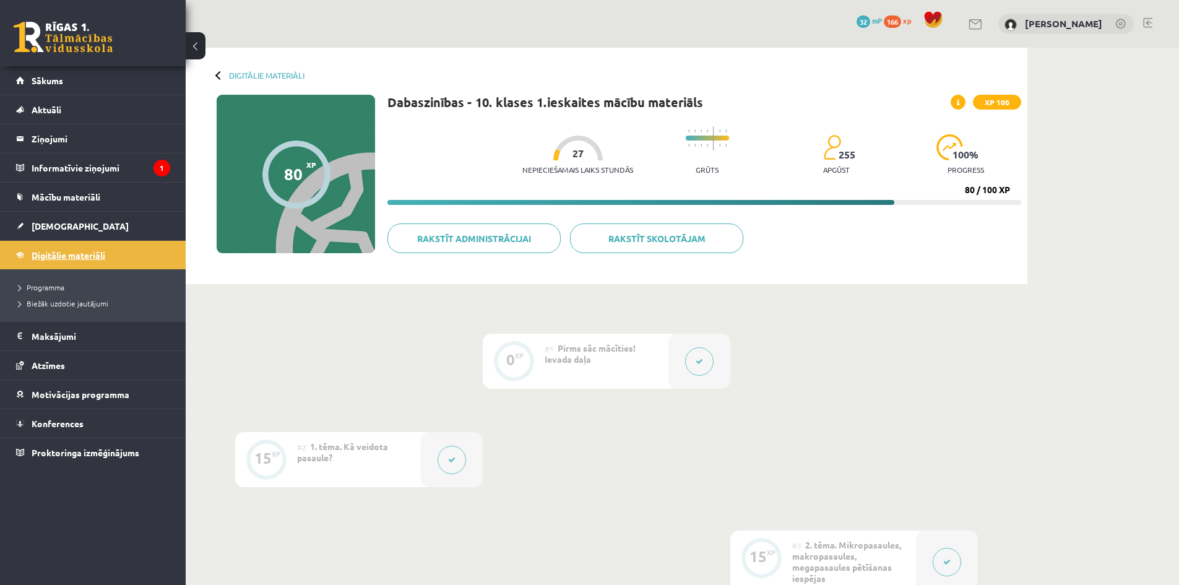
click at [60, 259] on span "Digitālie materiāli" at bounding box center [69, 255] width 74 height 11
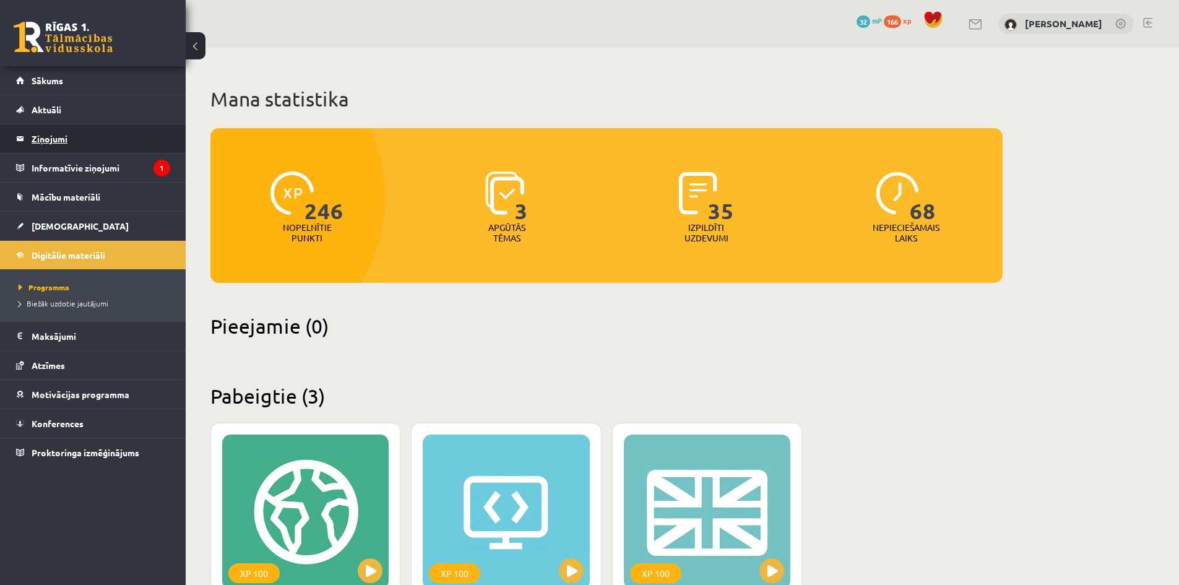
click at [57, 138] on legend "Ziņojumi 0" at bounding box center [101, 138] width 139 height 28
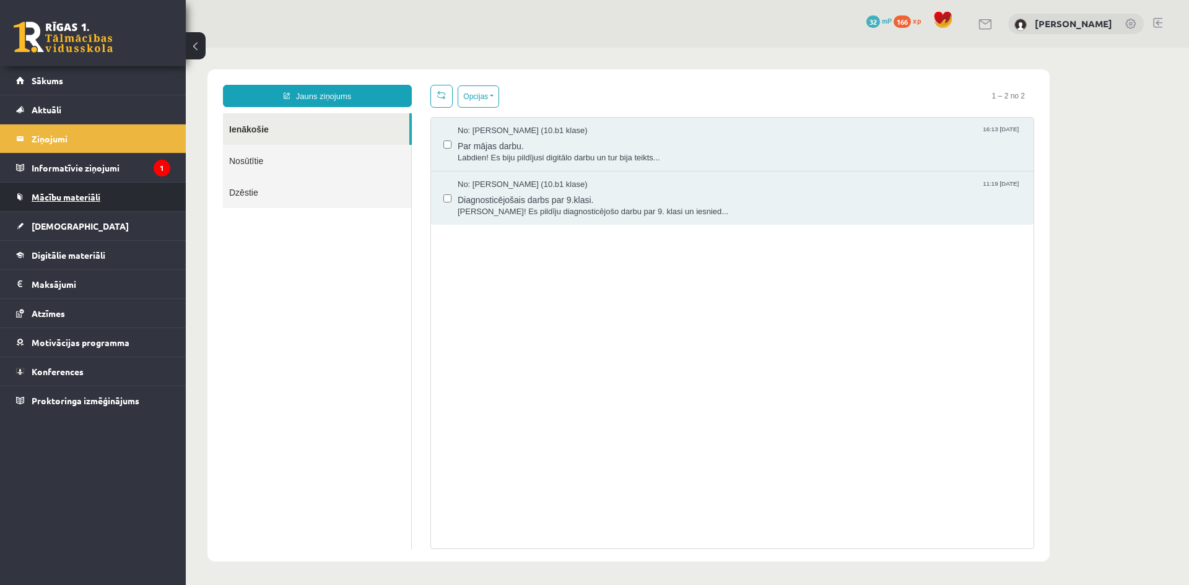
click at [85, 200] on span "Mācību materiāli" at bounding box center [66, 196] width 69 height 11
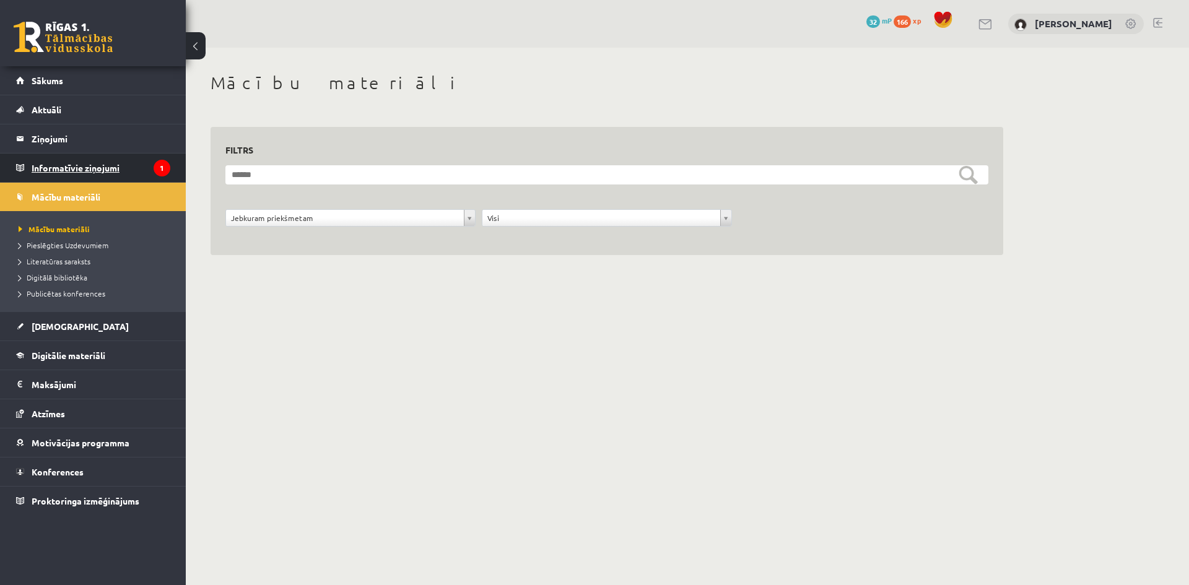
click at [97, 168] on legend "Informatīvie ziņojumi 1" at bounding box center [101, 168] width 139 height 28
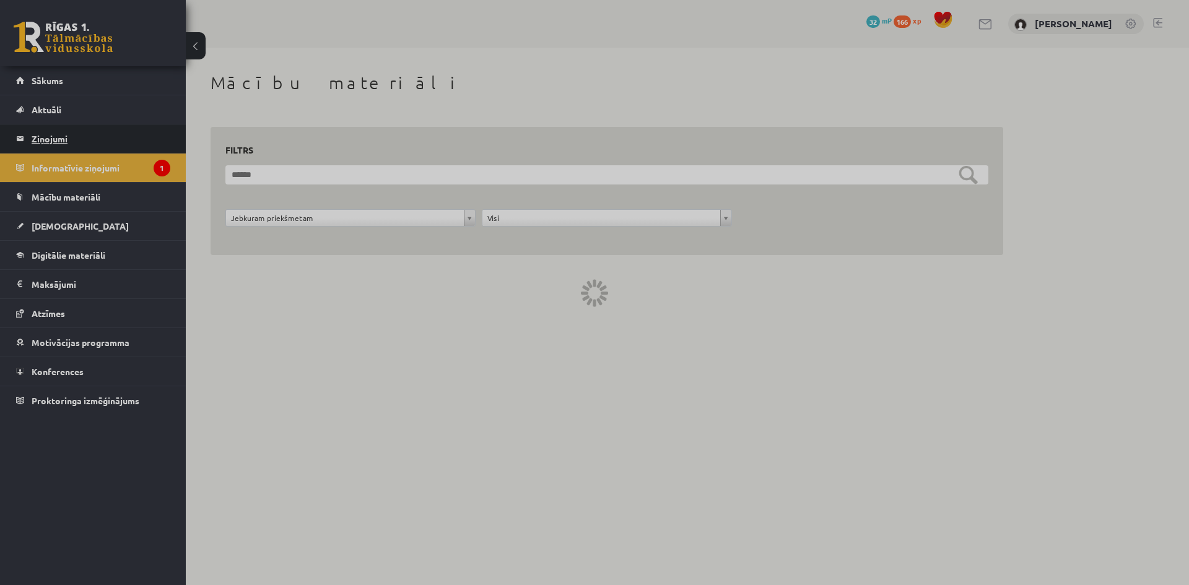
click at [85, 137] on legend "Ziņojumi 0" at bounding box center [101, 138] width 139 height 28
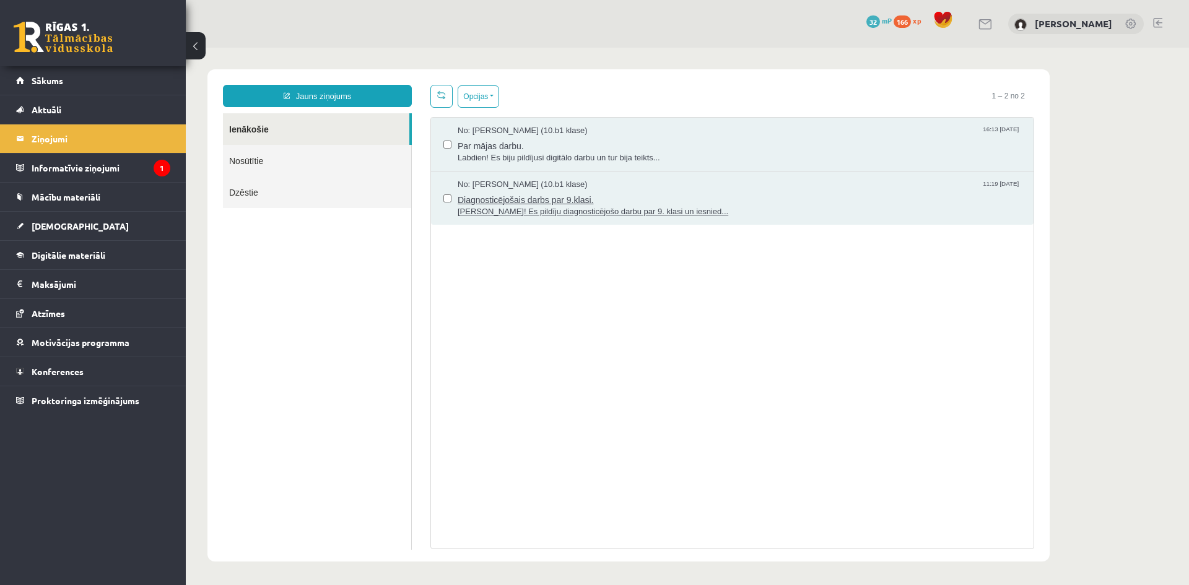
click at [523, 206] on span "Sveika! Es pildīju diagnosticējošo darbu par 9. klasi un iesnied..." at bounding box center [739, 212] width 563 height 12
click at [109, 165] on legend "Informatīvie ziņojumi 1" at bounding box center [101, 168] width 139 height 28
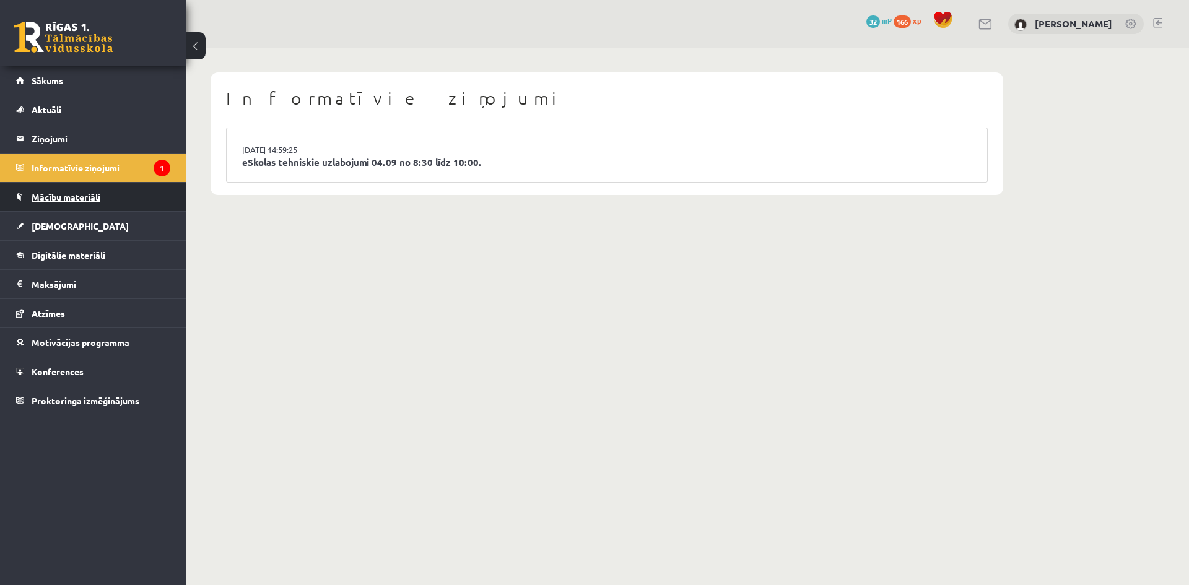
click at [94, 199] on span "Mācību materiāli" at bounding box center [66, 196] width 69 height 11
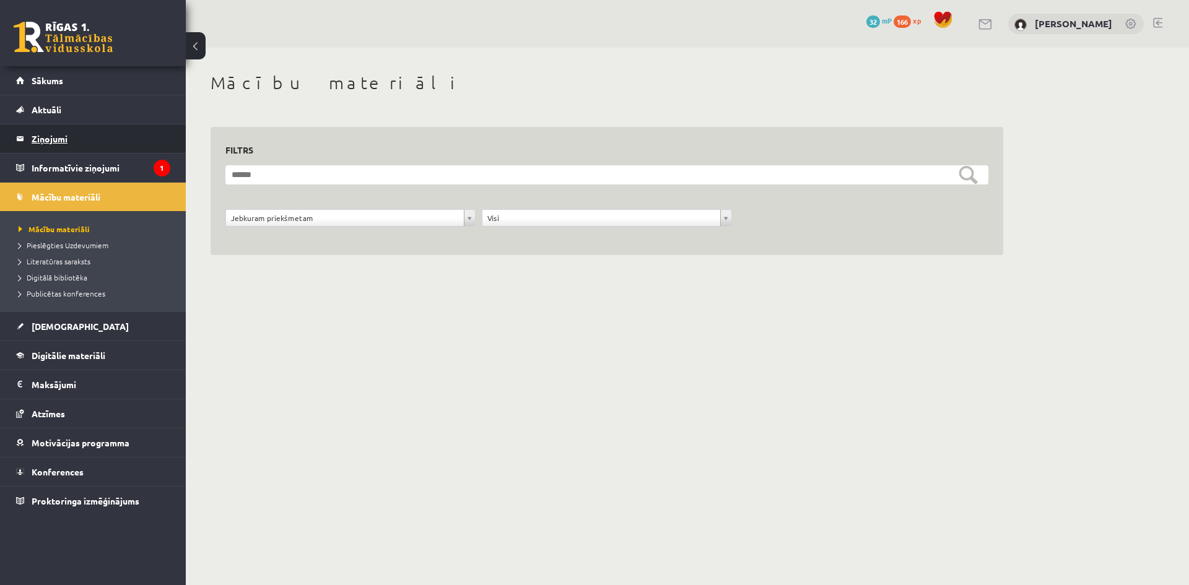
click at [88, 142] on legend "Ziņojumi 0" at bounding box center [101, 138] width 139 height 28
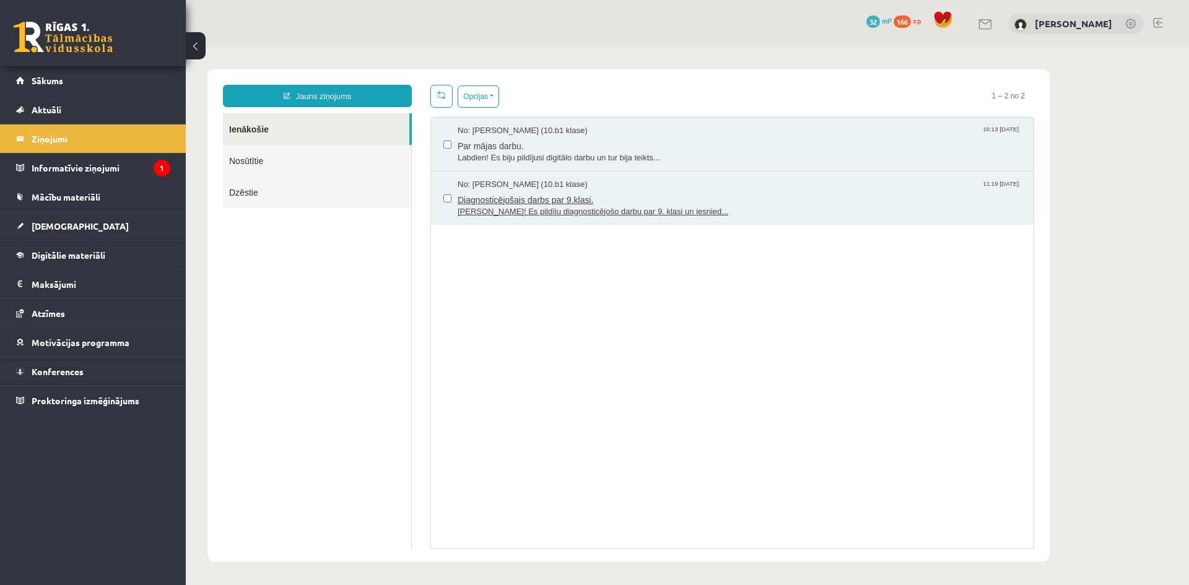
click at [667, 206] on span "Sveika! Es pildīju diagnosticējošo darbu par 9. klasi un iesnied..." at bounding box center [739, 212] width 563 height 12
click at [584, 152] on span "Labdien! Es biju pildījusi digitālo darbu un tur bija teikts..." at bounding box center [739, 158] width 563 height 12
click at [62, 109] on link "Aktuāli" at bounding box center [93, 109] width 154 height 28
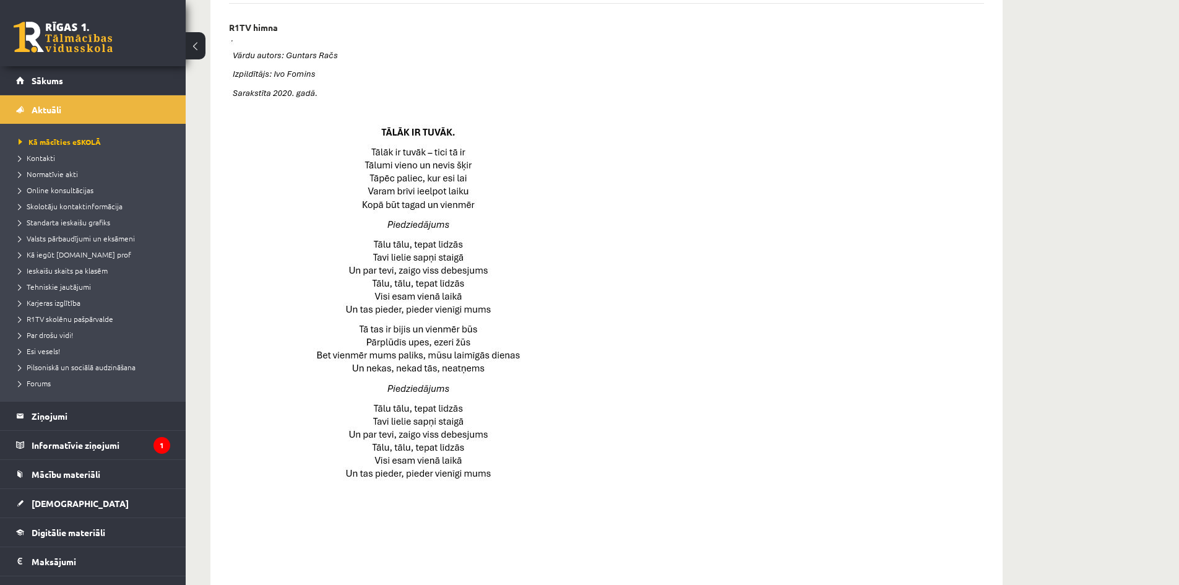
scroll to position [764, 0]
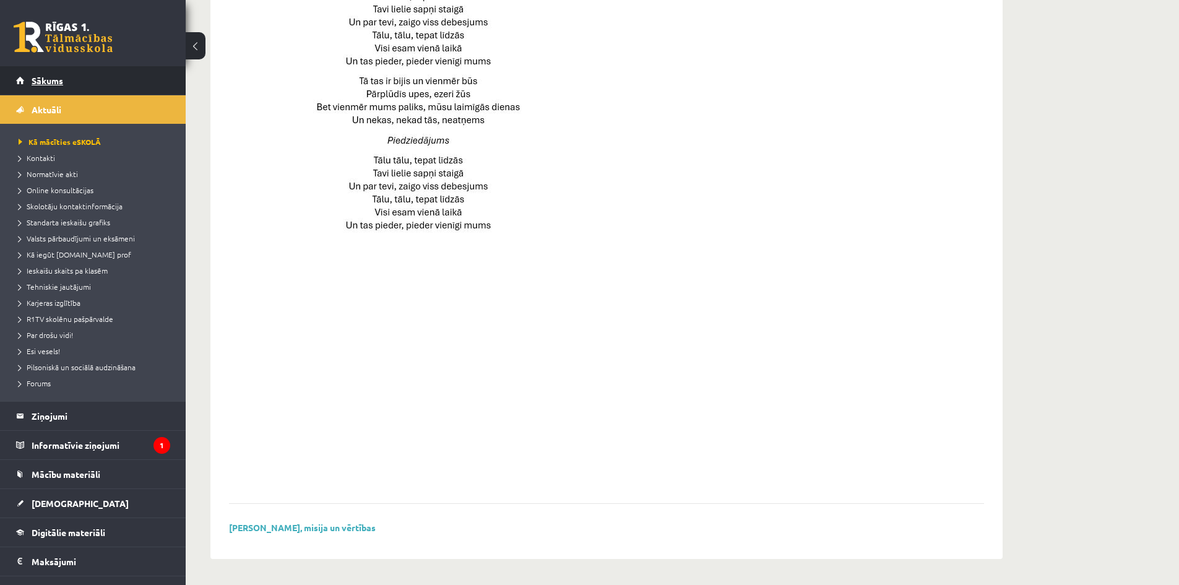
click at [46, 76] on span "Sākums" at bounding box center [48, 80] width 32 height 11
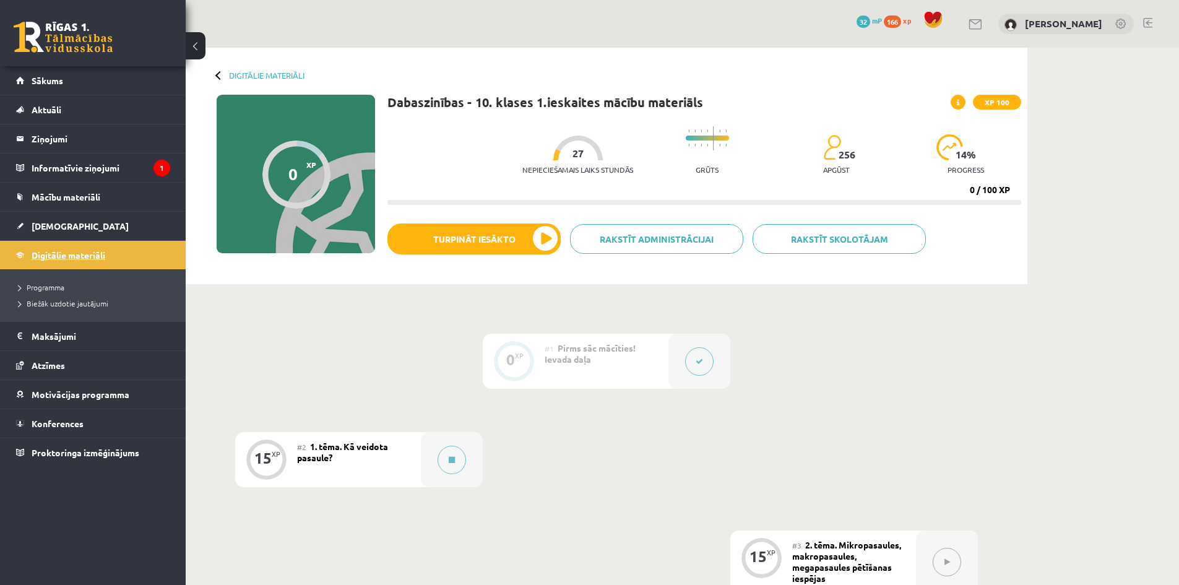
click at [100, 257] on span "Digitālie materiāli" at bounding box center [69, 255] width 74 height 11
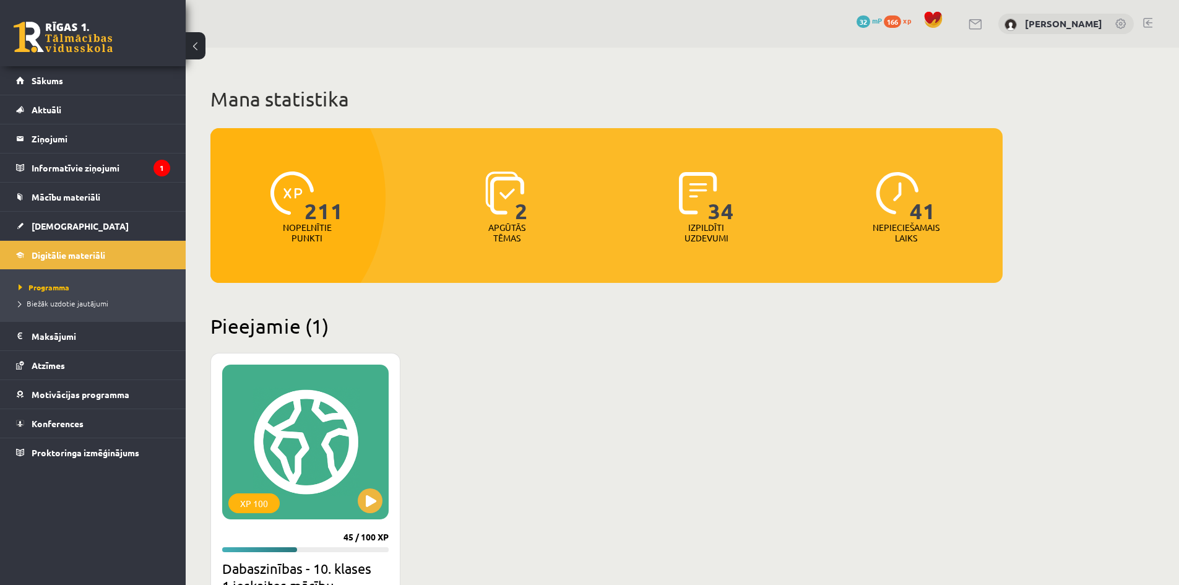
scroll to position [310, 0]
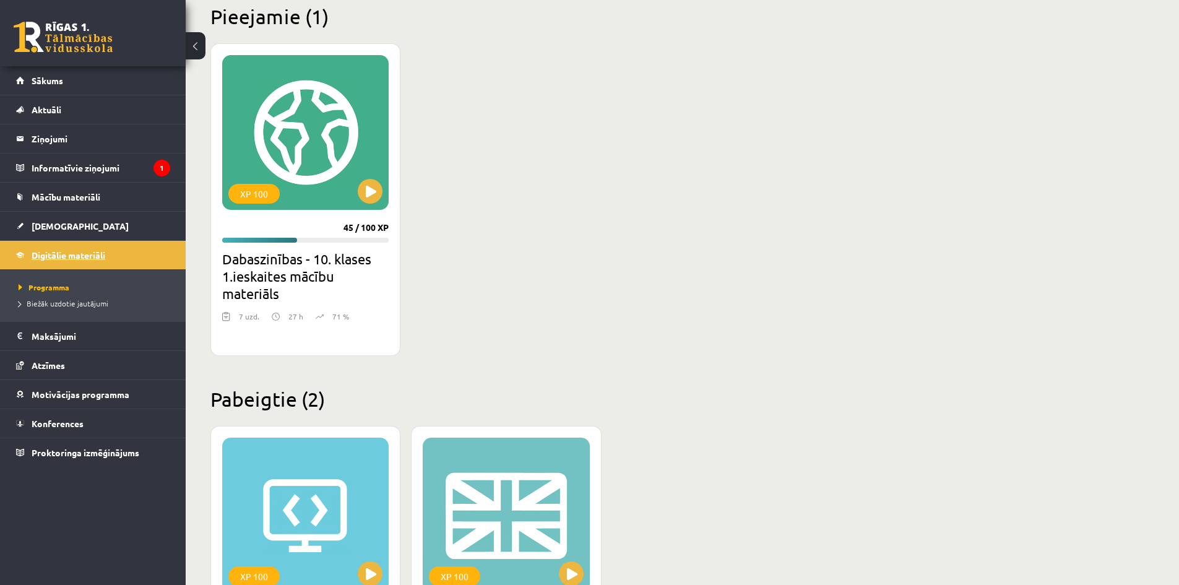
click at [82, 258] on span "Digitālie materiāli" at bounding box center [69, 255] width 74 height 11
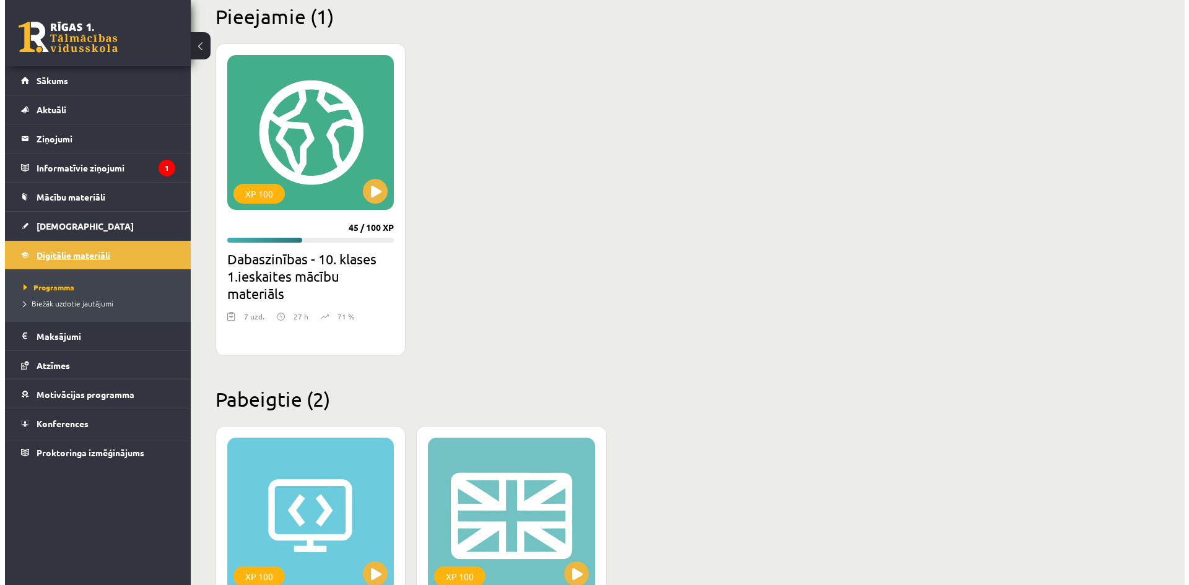
scroll to position [0, 0]
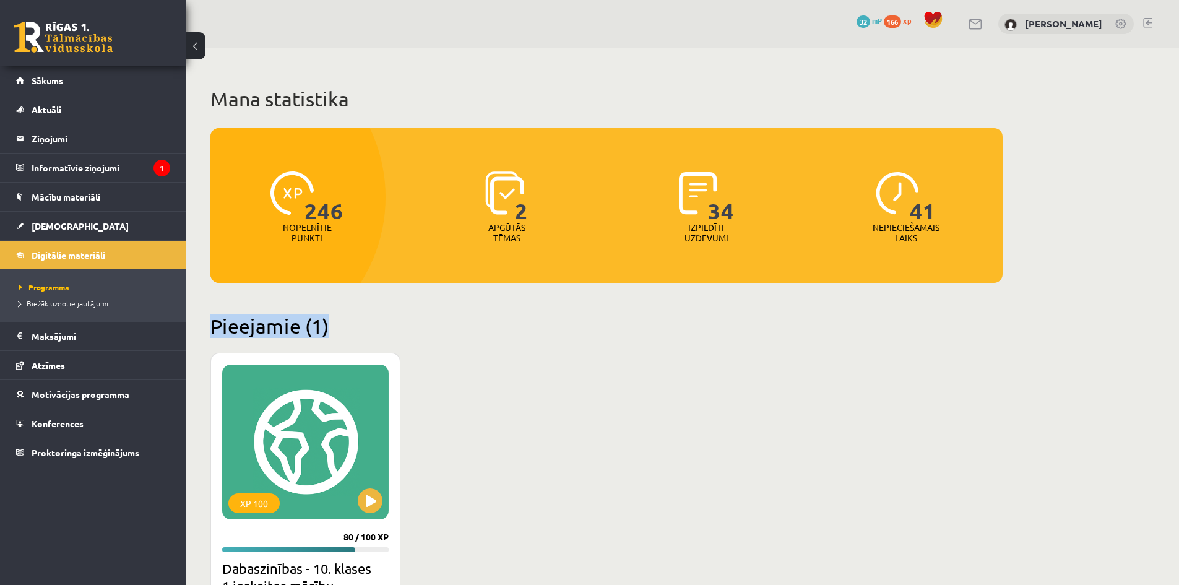
drag, startPoint x: 969, startPoint y: 286, endPoint x: 969, endPoint y: 341, distance: 55.1
click at [89, 186] on link "Mācību materiāli" at bounding box center [93, 197] width 154 height 28
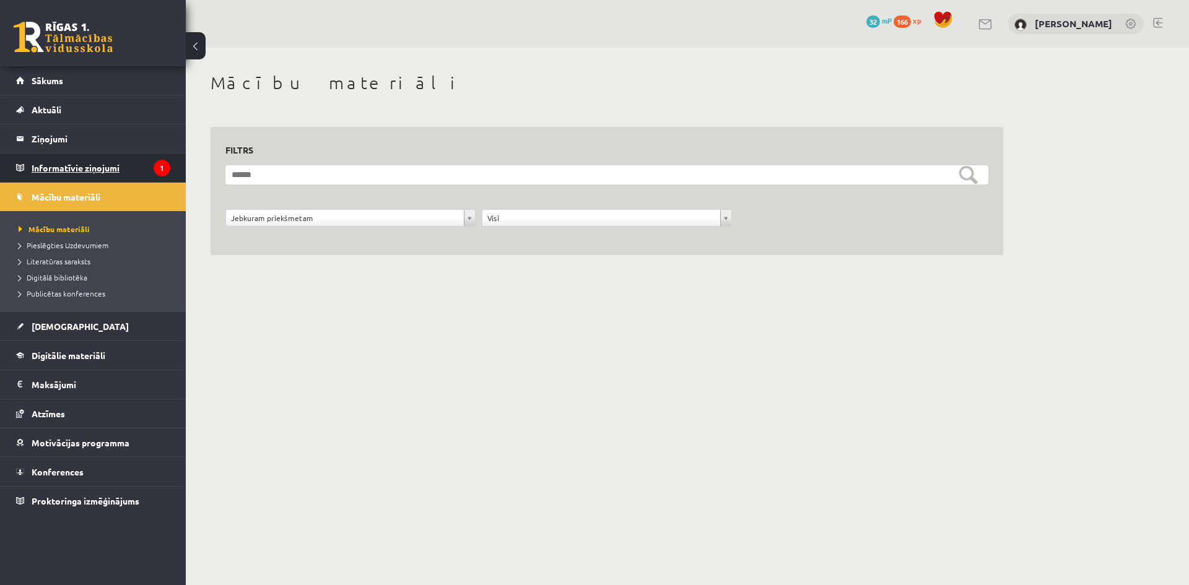
click at [105, 172] on legend "Informatīvie ziņojumi 1" at bounding box center [101, 168] width 139 height 28
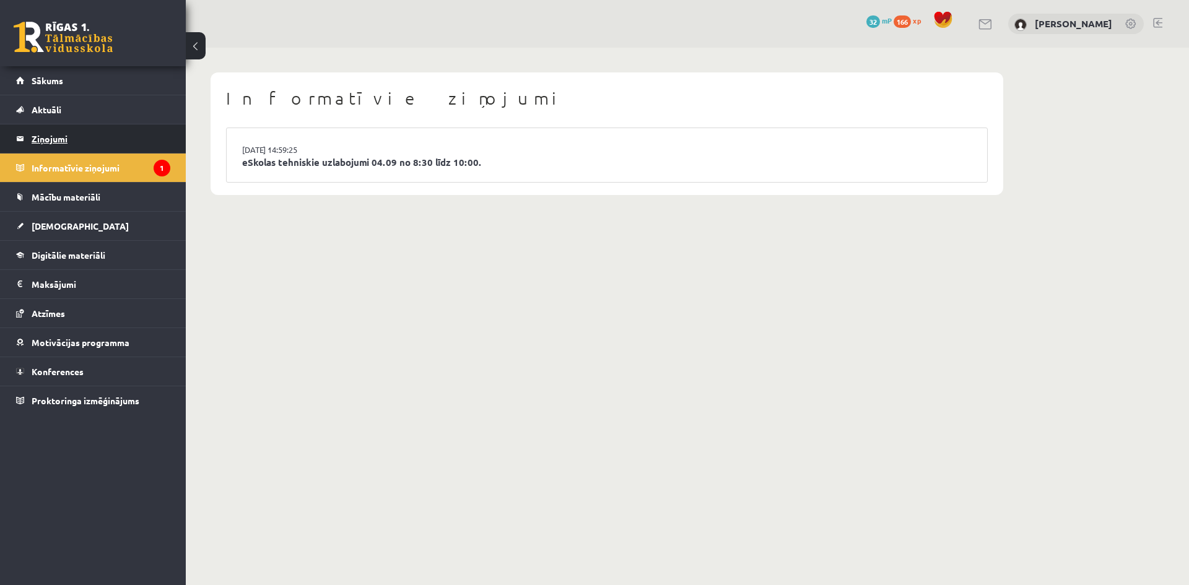
click at [160, 137] on legend "Ziņojumi 0" at bounding box center [101, 138] width 139 height 28
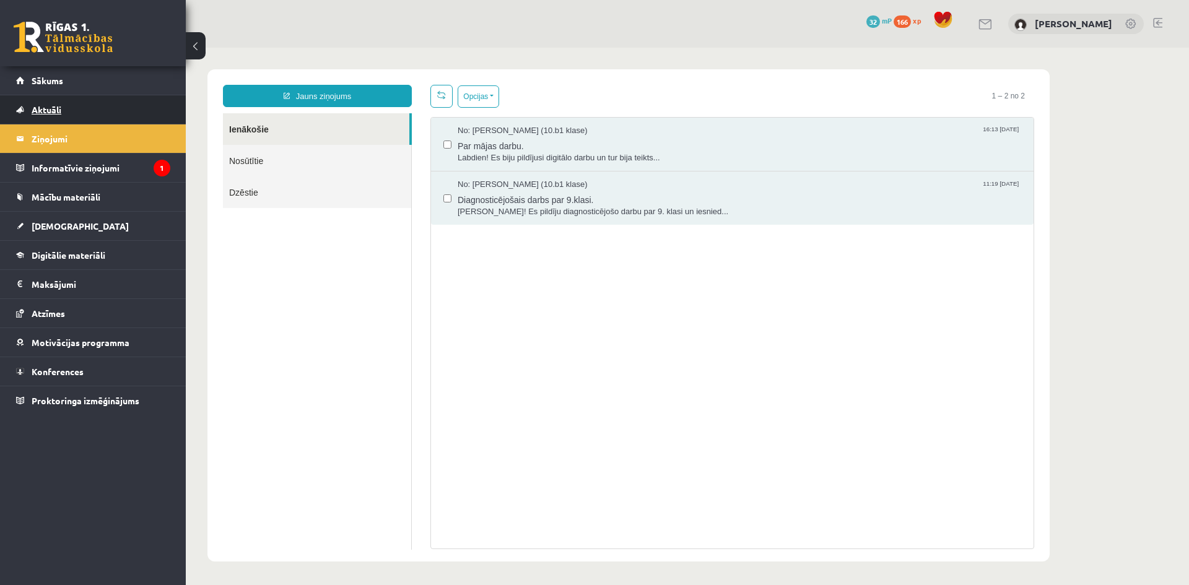
click at [59, 113] on span "Aktuāli" at bounding box center [47, 109] width 30 height 11
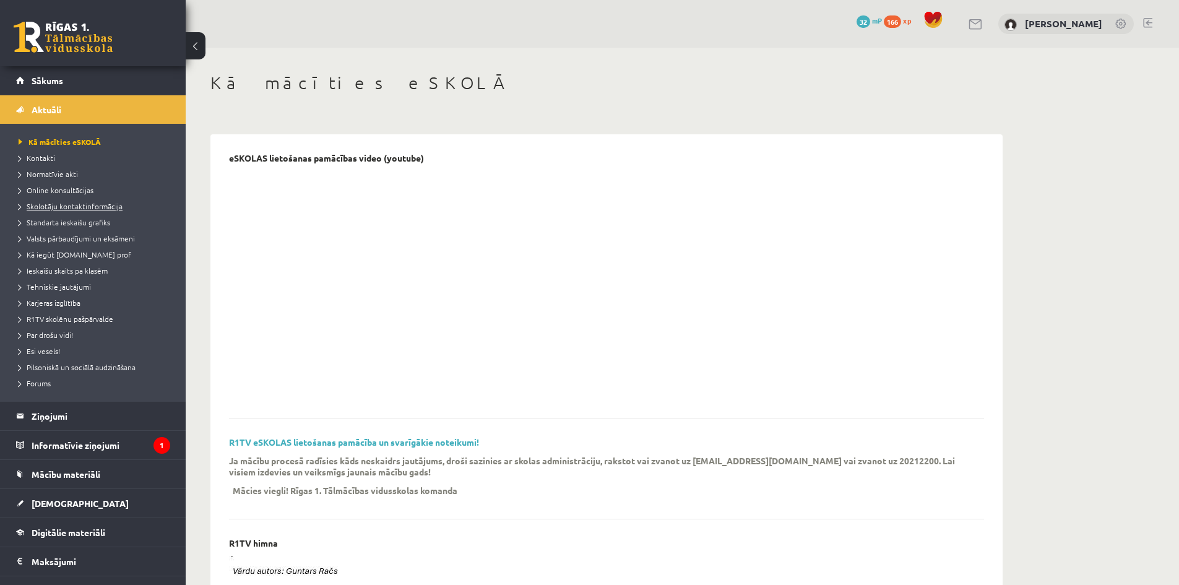
click at [73, 203] on span "Skolotāju kontaktinformācija" at bounding box center [71, 206] width 104 height 10
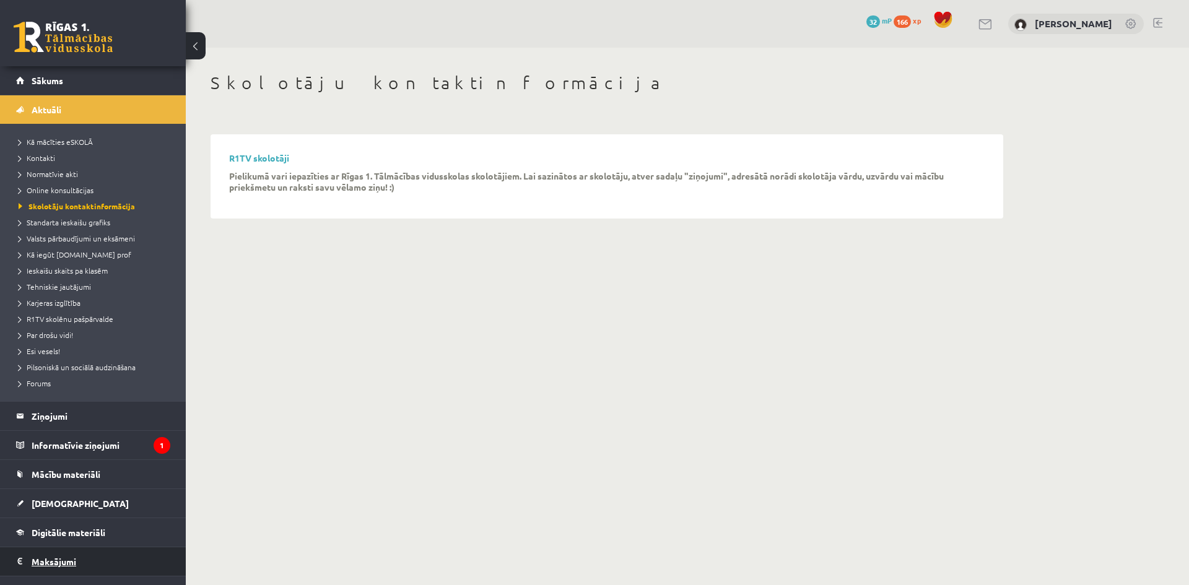
scroll to position [103, 0]
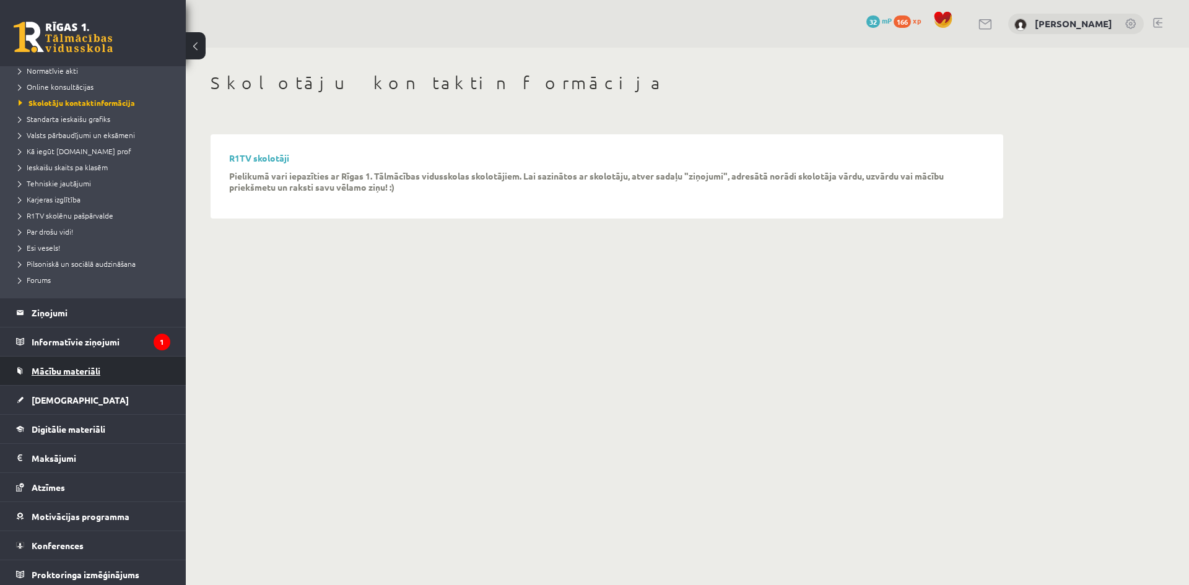
click at [58, 380] on link "Mācību materiāli" at bounding box center [93, 371] width 154 height 28
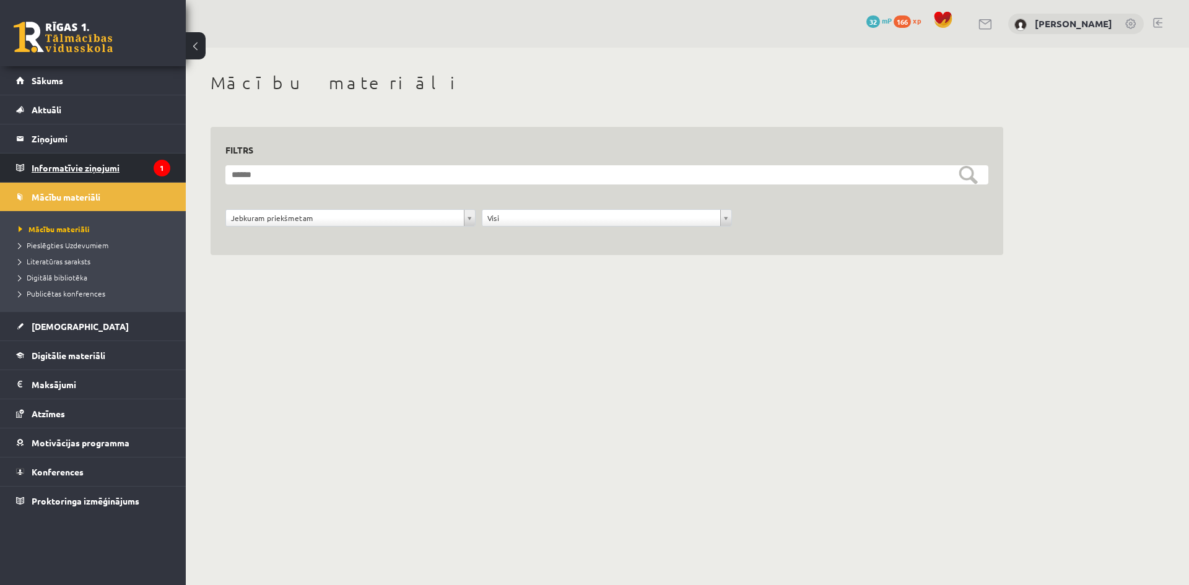
click at [52, 168] on legend "Informatīvie ziņojumi 1" at bounding box center [101, 168] width 139 height 28
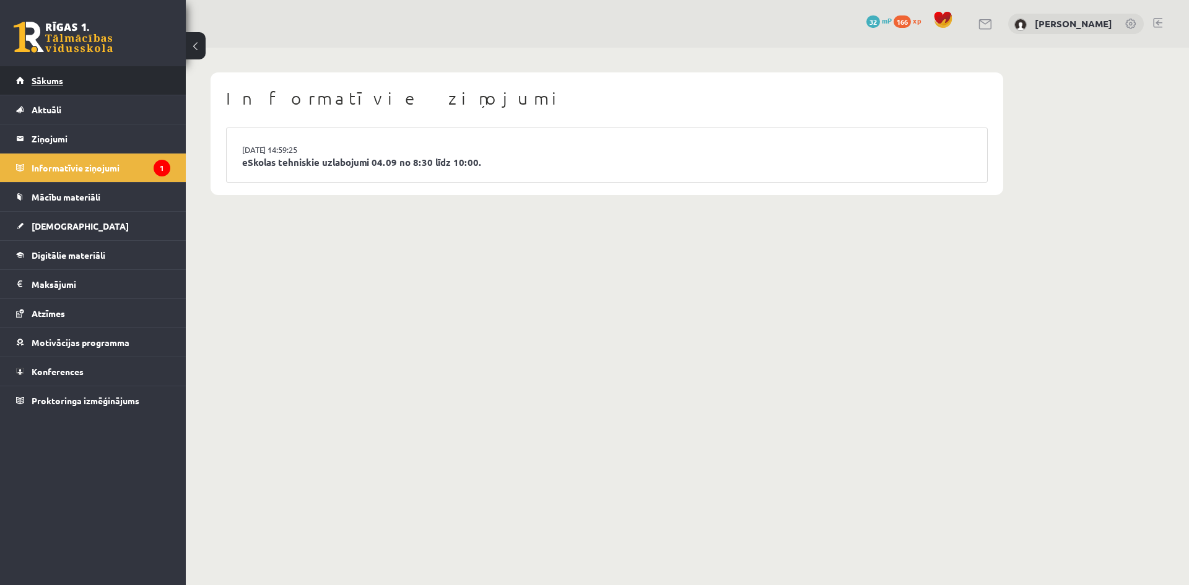
click at [75, 92] on link "Sākums" at bounding box center [93, 80] width 154 height 28
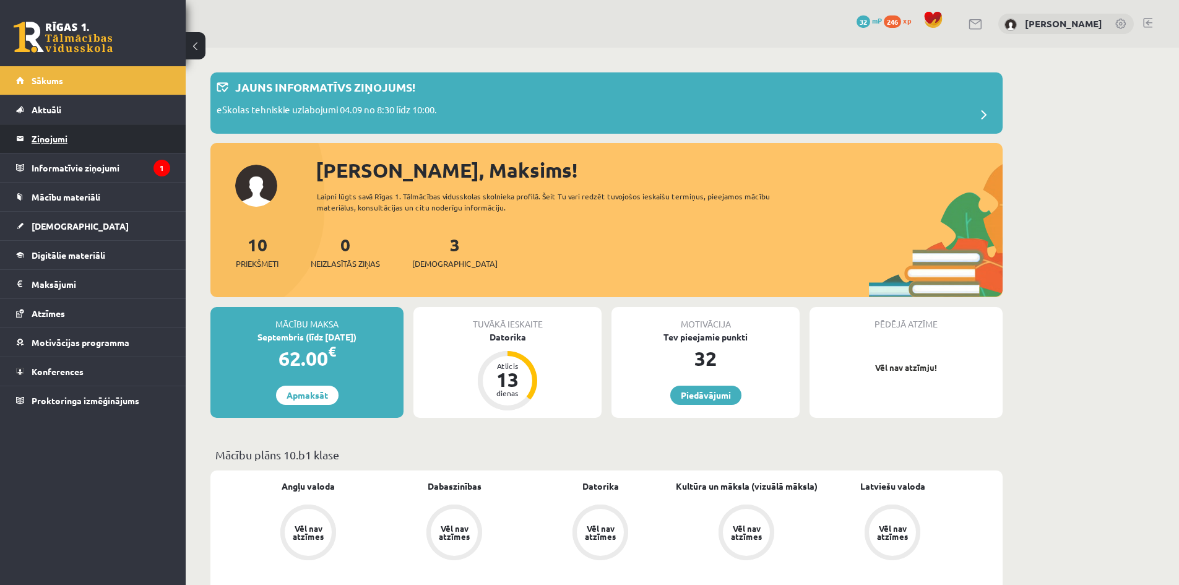
click at [66, 147] on legend "Ziņojumi 0" at bounding box center [101, 138] width 139 height 28
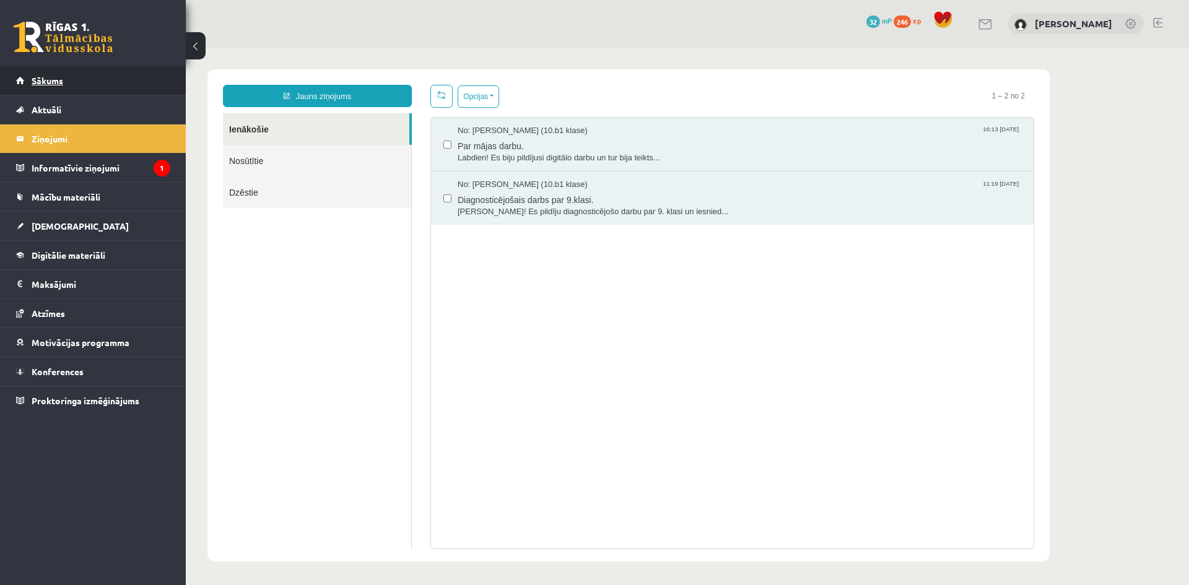
click at [56, 87] on link "Sākums" at bounding box center [93, 80] width 154 height 28
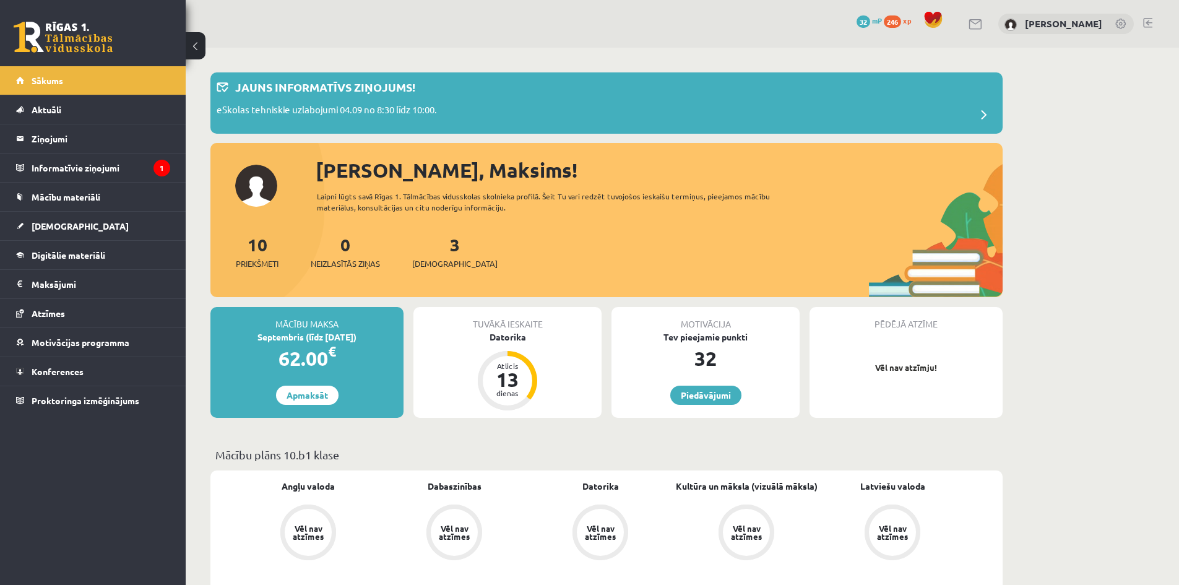
scroll to position [103, 0]
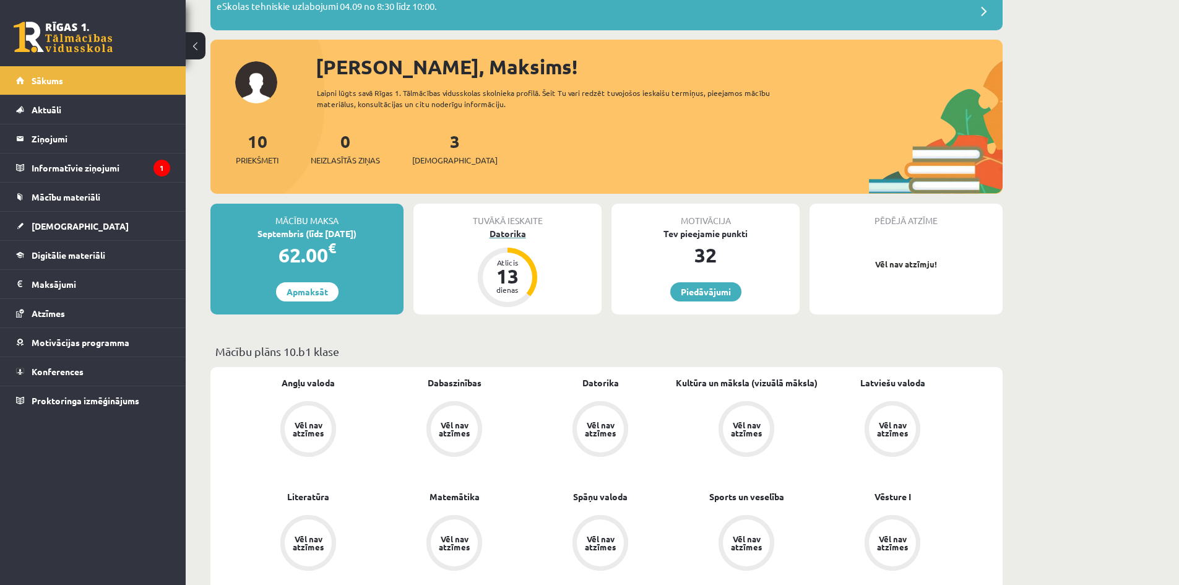
click at [514, 277] on div "13" at bounding box center [507, 276] width 37 height 20
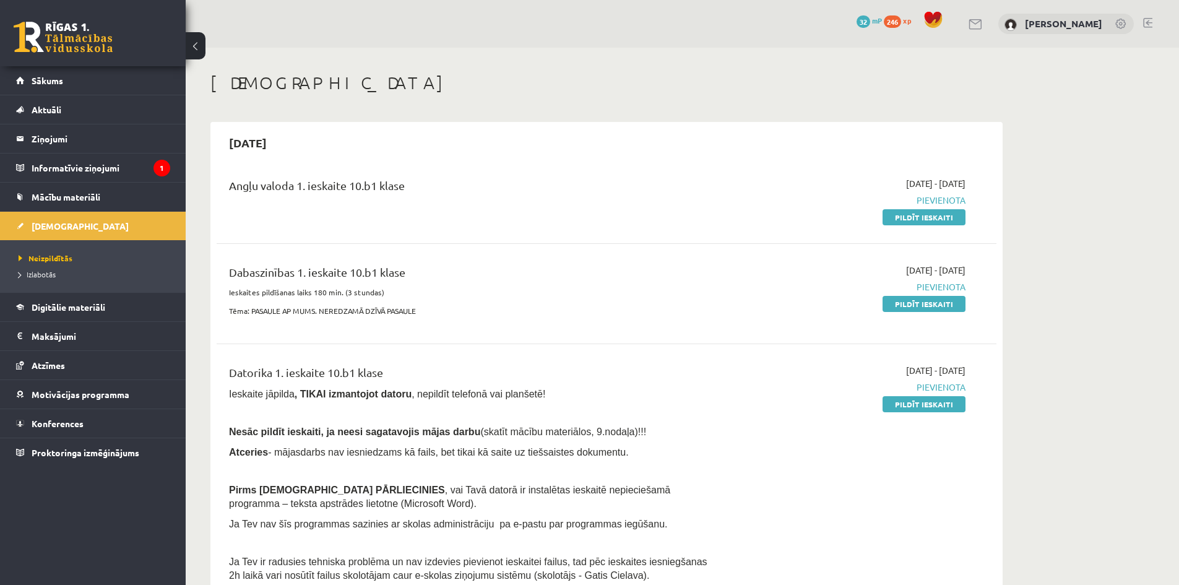
drag, startPoint x: 1106, startPoint y: 163, endPoint x: 1113, endPoint y: 167, distance: 7.8
drag, startPoint x: 910, startPoint y: 406, endPoint x: 642, endPoint y: 64, distance: 434.0
click at [909, 406] on link "Pildīt ieskaiti" at bounding box center [924, 404] width 83 height 16
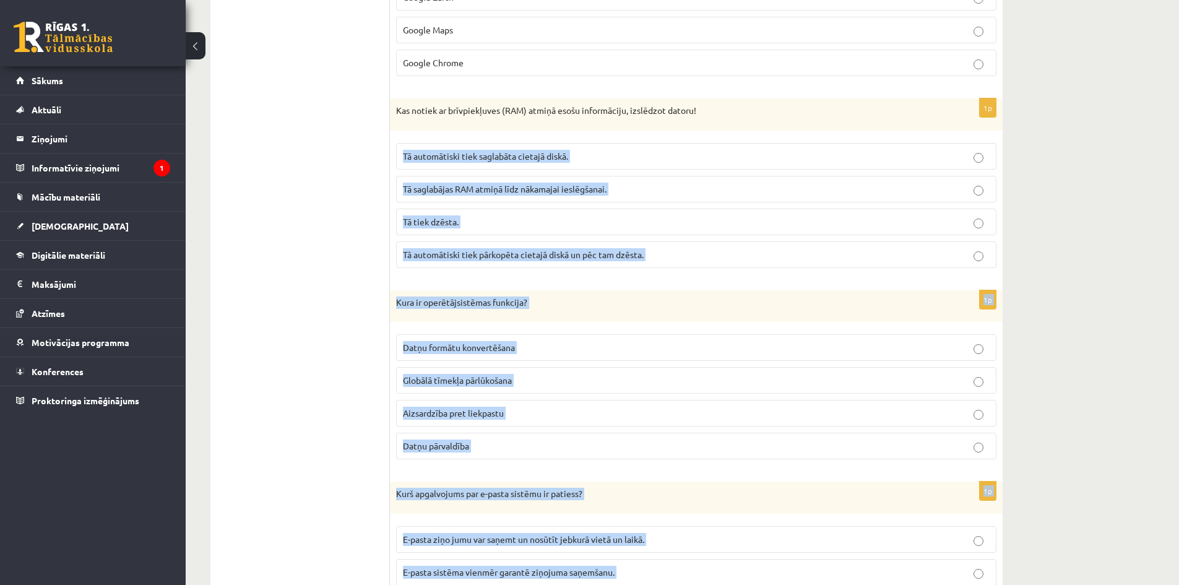
scroll to position [206, 0]
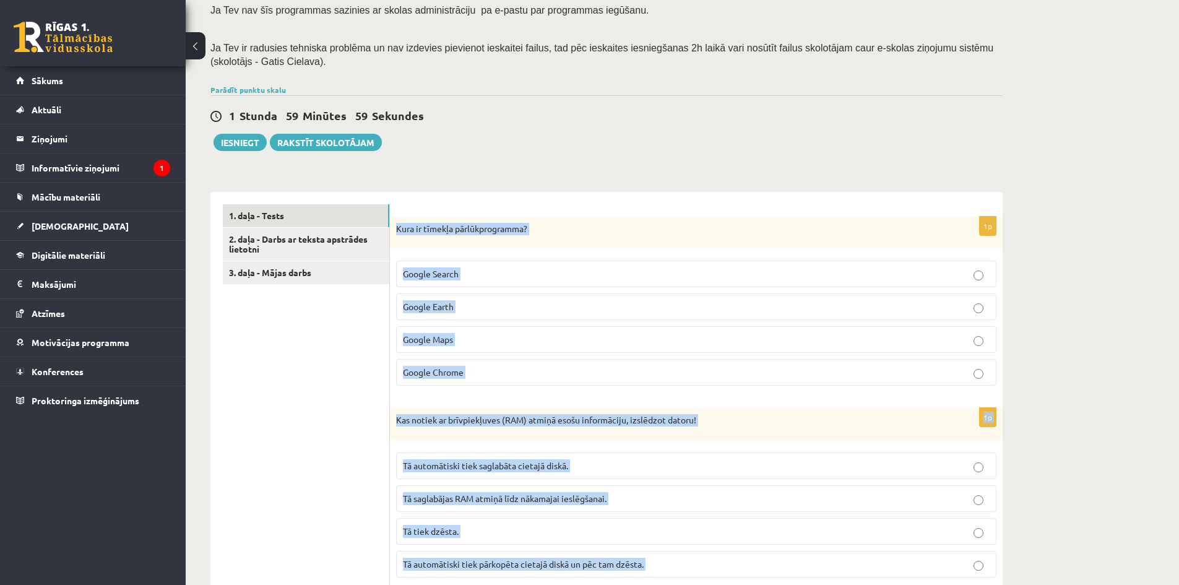
drag, startPoint x: 463, startPoint y: 521, endPoint x: 393, endPoint y: 226, distance: 303.5
copy form "Lore ip dolorsi ametconsectetur? Adipis Elitse Doeius Tempo Incidi Utla Etdolo …"
click at [431, 370] on span "Google Chrome" at bounding box center [433, 372] width 61 height 11
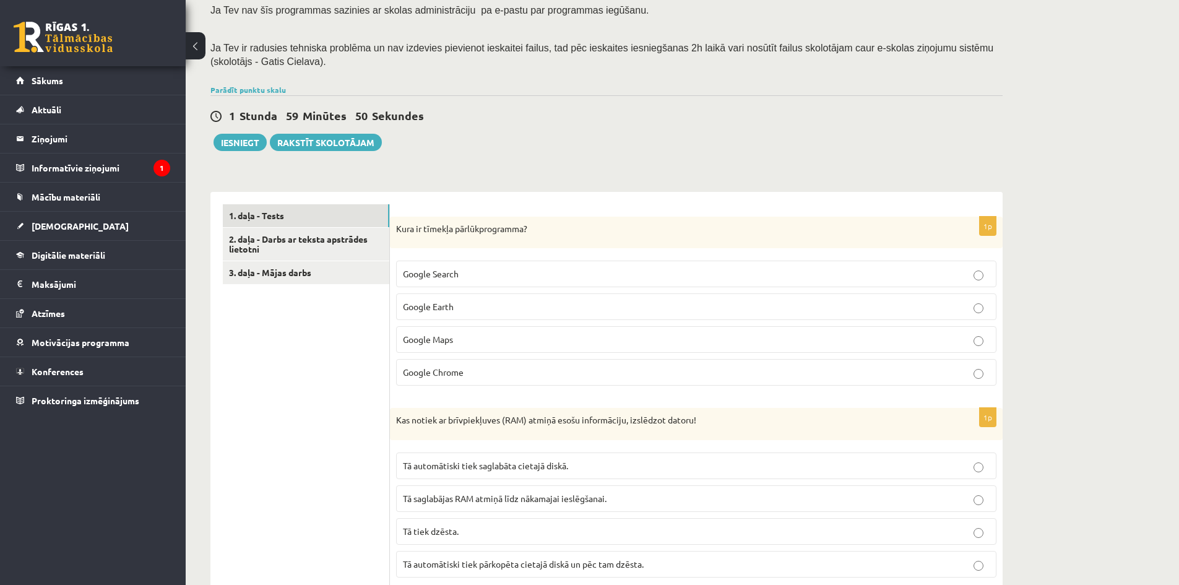
scroll to position [413, 0]
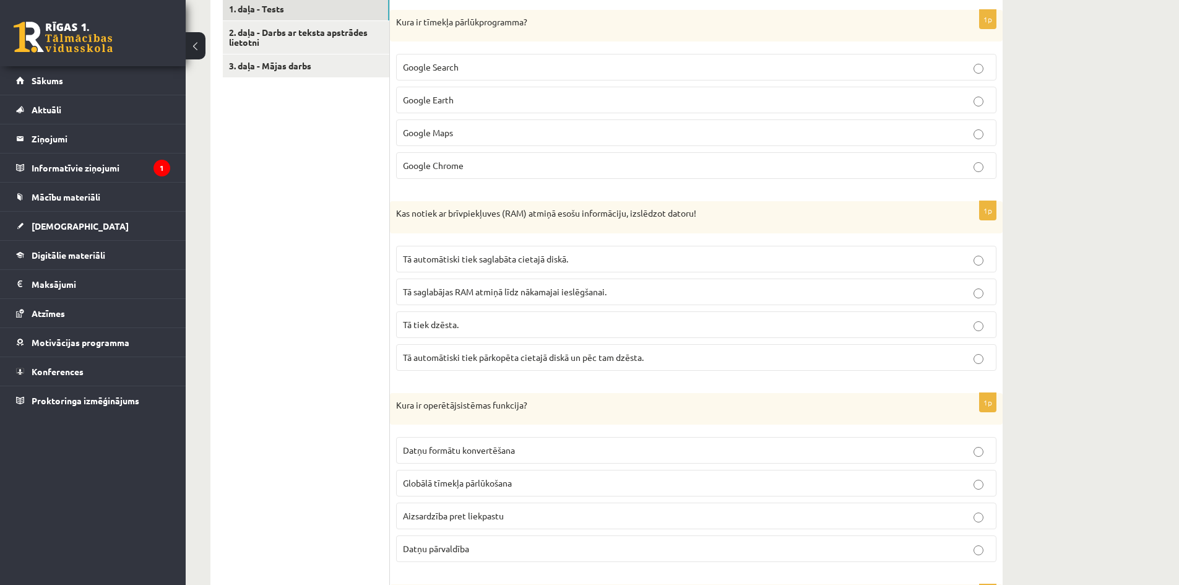
drag, startPoint x: 454, startPoint y: 324, endPoint x: 487, endPoint y: 338, distance: 35.8
click at [454, 324] on span "Tā tiek dzēsta." at bounding box center [431, 324] width 56 height 11
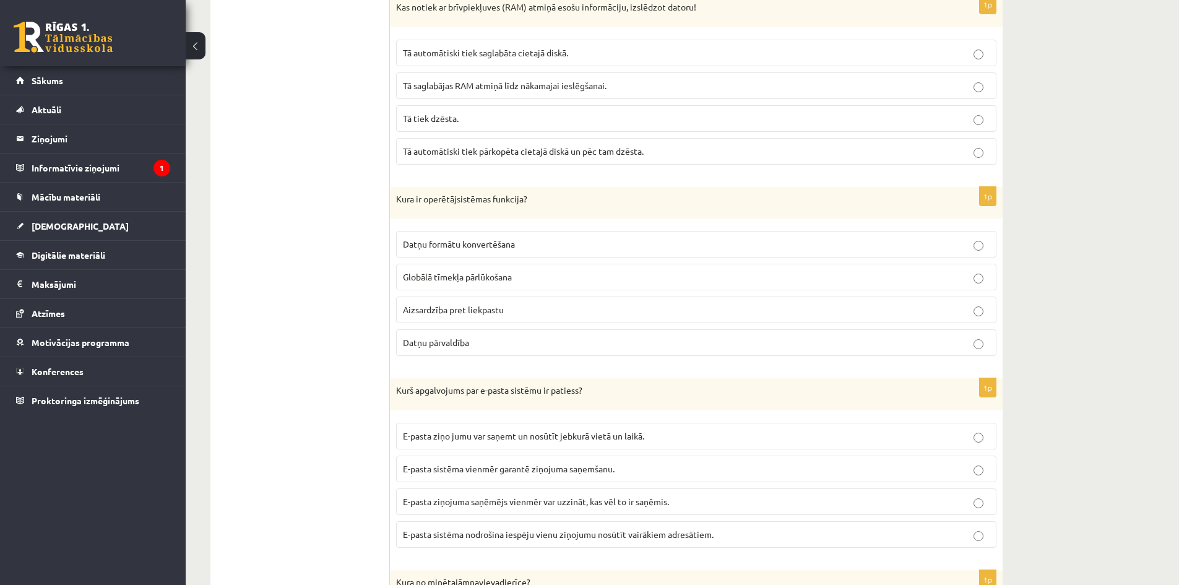
click at [475, 349] on p "Datņu pārvaldība" at bounding box center [696, 342] width 587 height 13
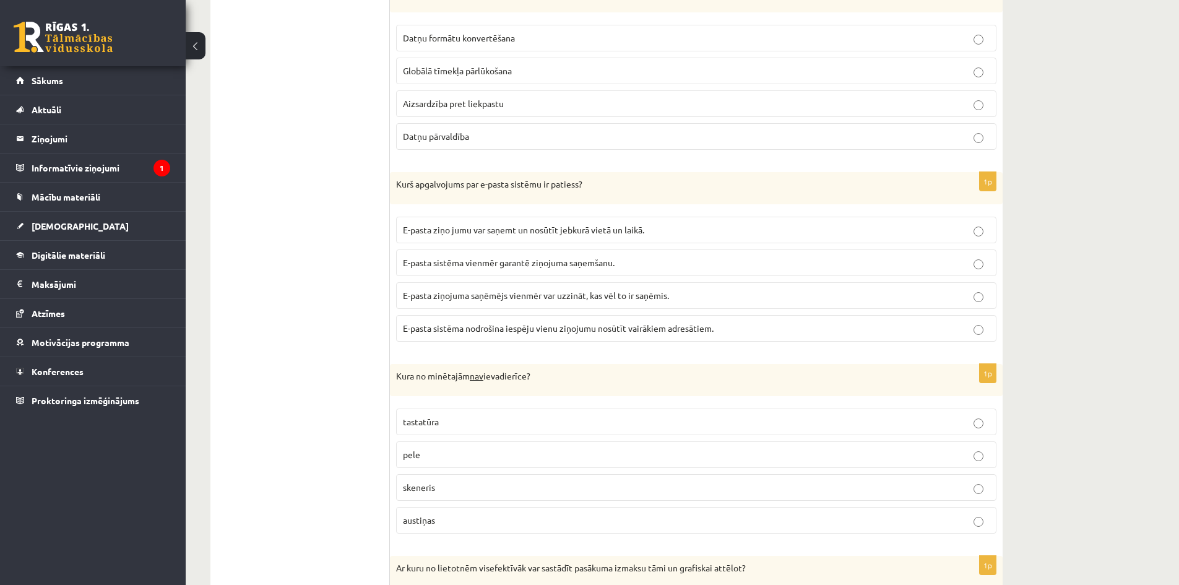
click at [459, 232] on span "E-pasta ziņo jumu var saņemt un nosūtīt jebkurā vietā un laikā." at bounding box center [523, 229] width 241 height 11
drag, startPoint x: 438, startPoint y: 515, endPoint x: 446, endPoint y: 501, distance: 16.1
click at [439, 514] on p "austiņas" at bounding box center [696, 520] width 587 height 13
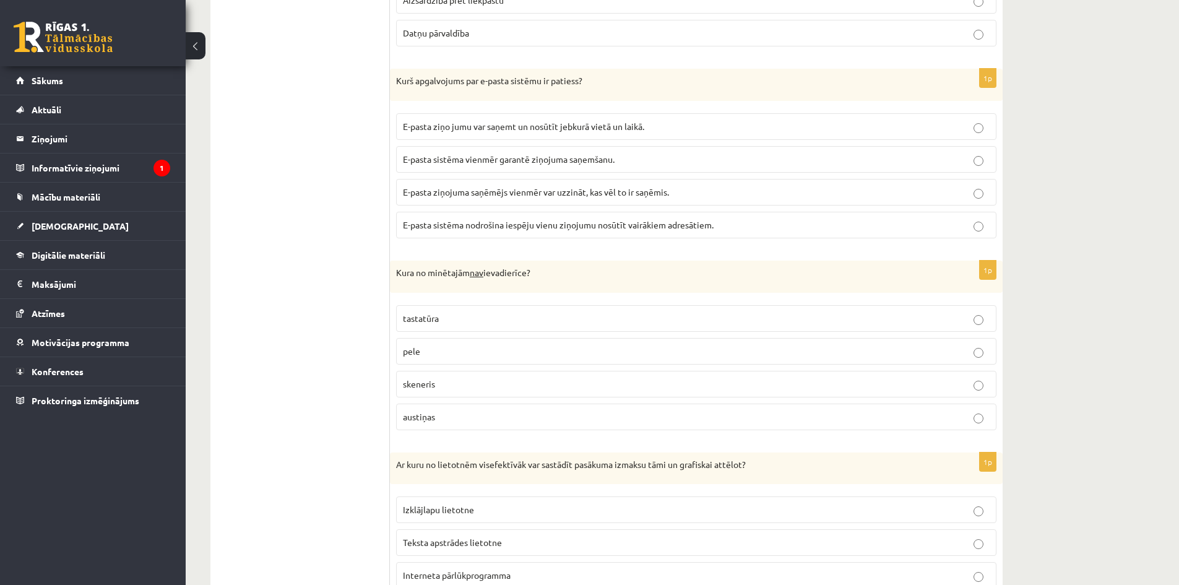
click at [496, 321] on p "tastatūra" at bounding box center [696, 318] width 587 height 13
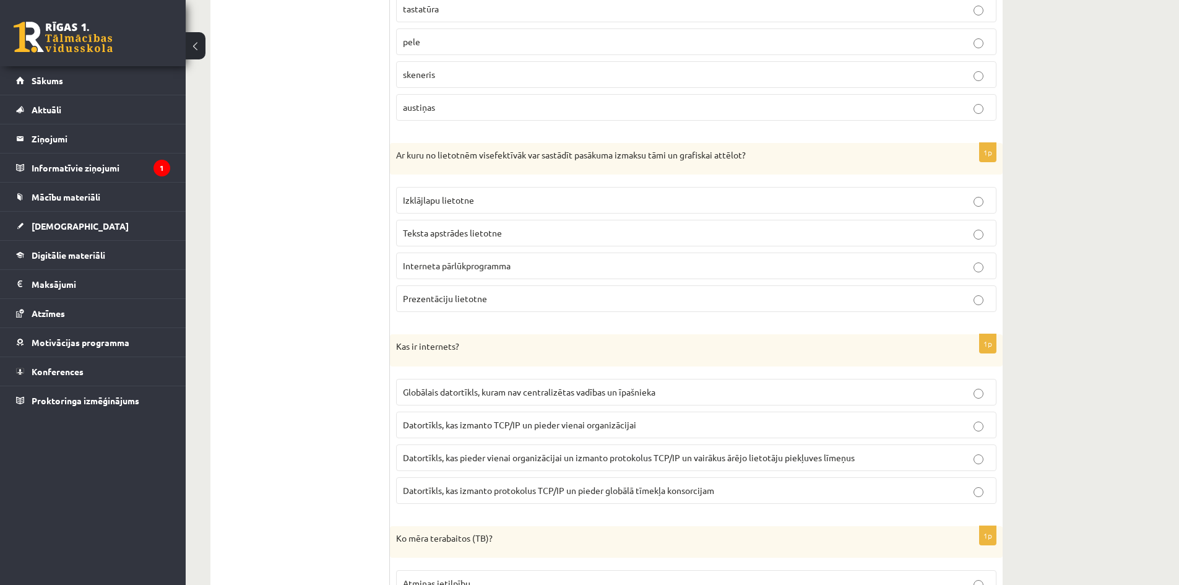
scroll to position [1135, 0]
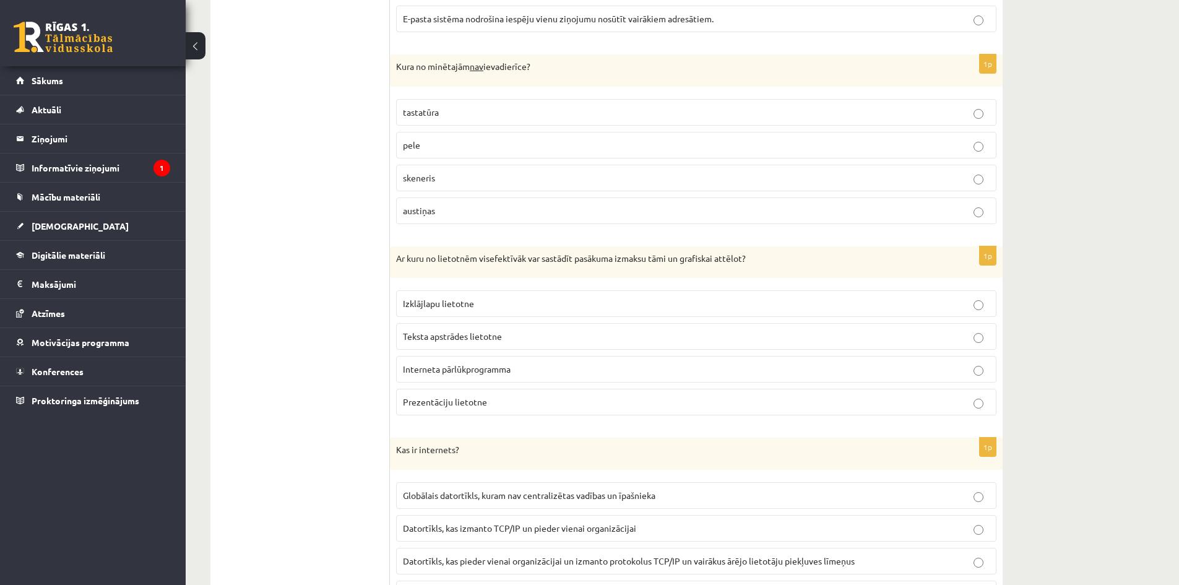
click at [480, 310] on p "Izklājlapu lietotne" at bounding box center [696, 303] width 587 height 13
click at [446, 498] on span "Globālais datortīkls, kuram nav centralizētas vadības un īpašnieka" at bounding box center [529, 495] width 253 height 11
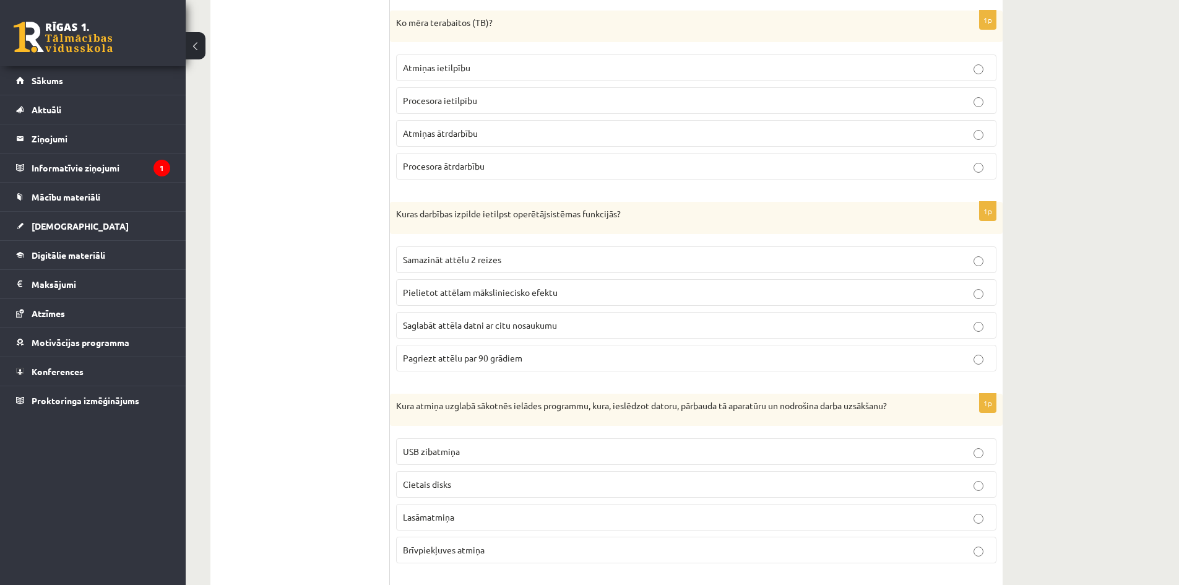
scroll to position [1651, 0]
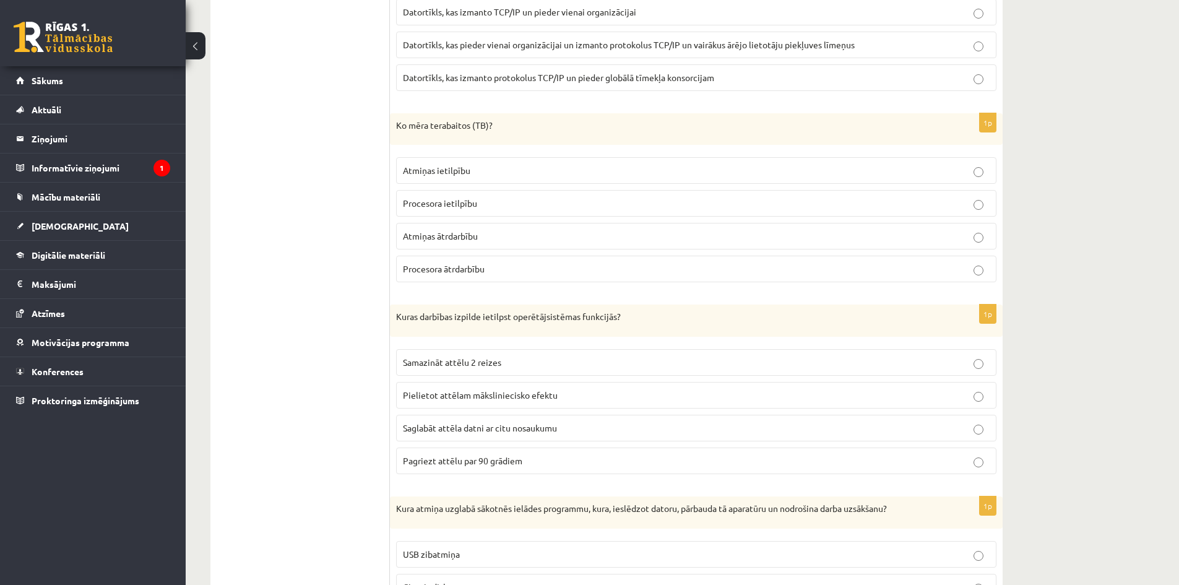
click at [453, 223] on fieldset "Atmiņas ietilpību Procesora ietilpību Atmiņas ātrdarbību Procesora ātrdarbību" at bounding box center [696, 218] width 601 height 135
click at [456, 236] on span "Atmiņas ātrdarbību" at bounding box center [440, 235] width 75 height 11
drag, startPoint x: 485, startPoint y: 424, endPoint x: 611, endPoint y: 420, distance: 126.4
click at [485, 425] on span "Saglabāt attēla datni ar citu nosaukumu" at bounding box center [480, 427] width 154 height 11
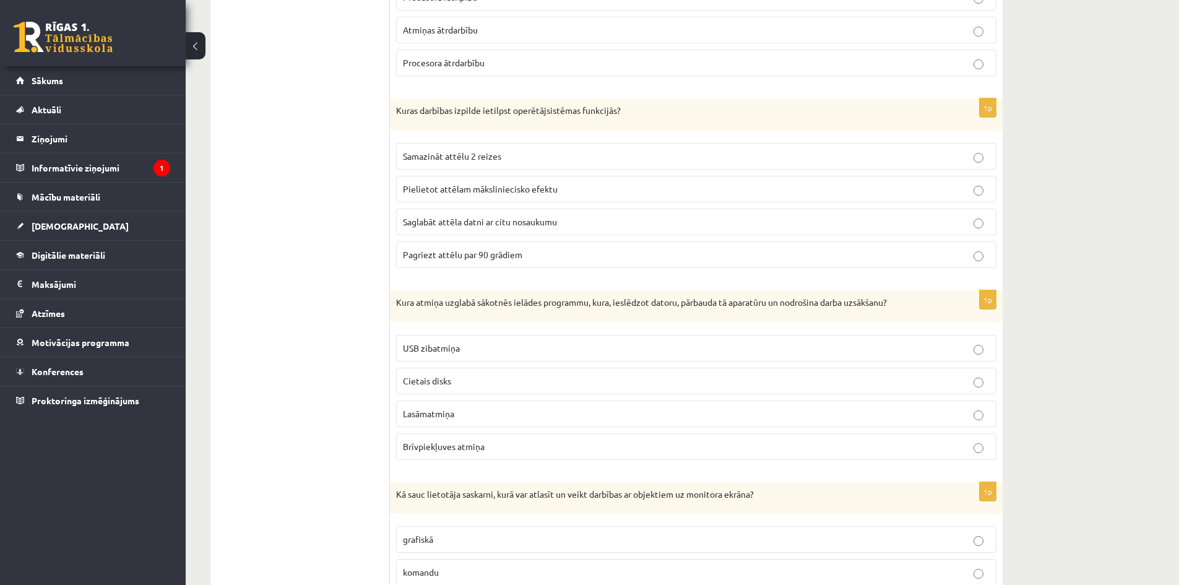
click at [493, 392] on label "Cietais disks" at bounding box center [696, 381] width 601 height 27
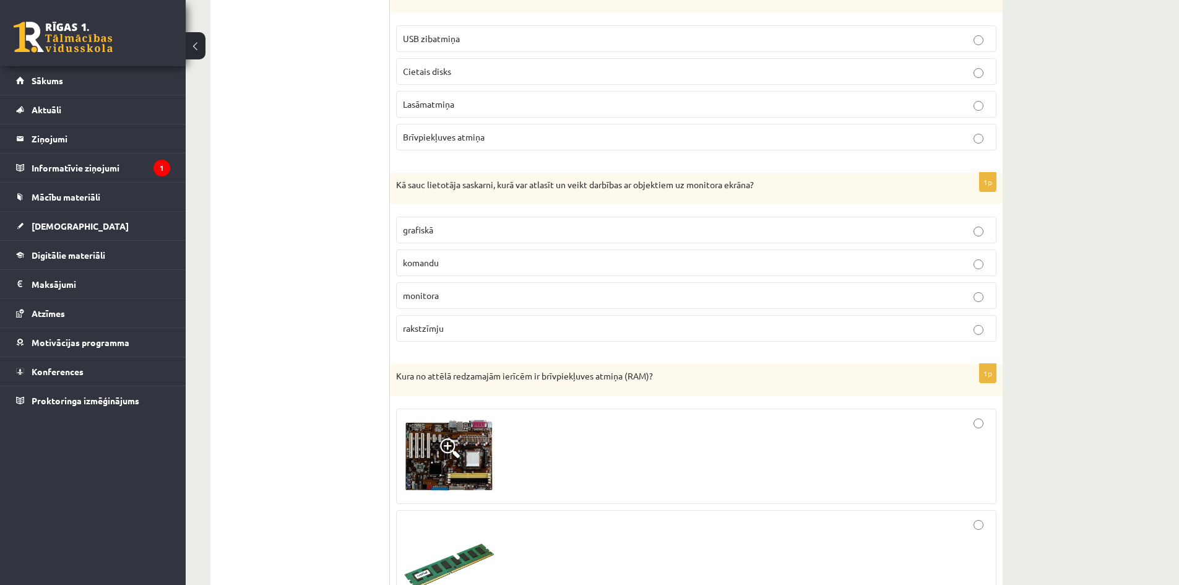
click at [472, 328] on p "rakstzīmju" at bounding box center [696, 328] width 587 height 13
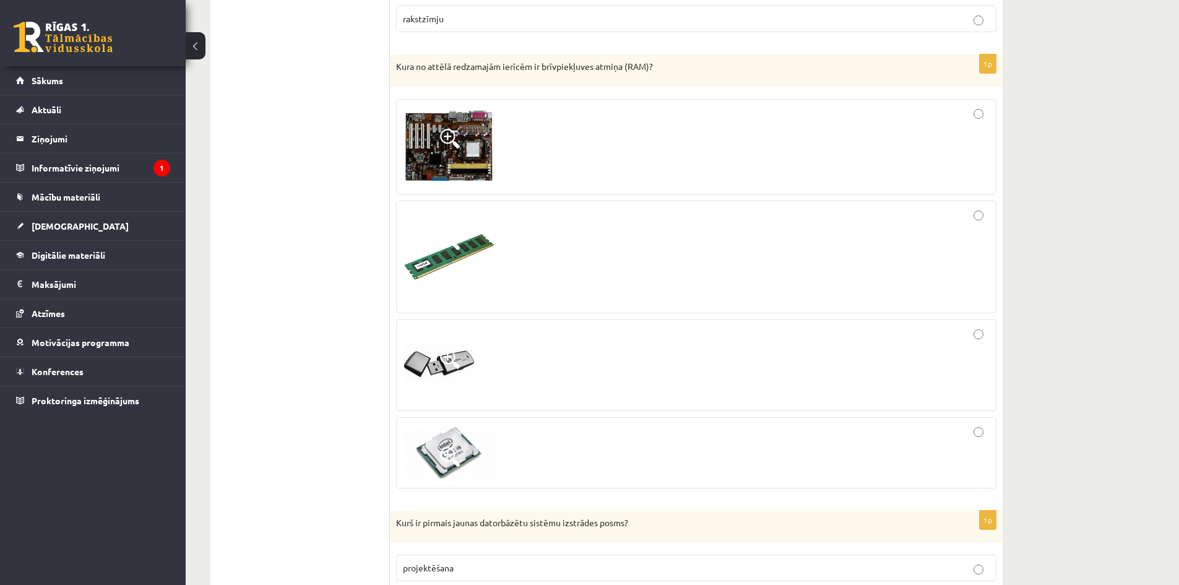
click at [967, 332] on div at bounding box center [696, 365] width 587 height 78
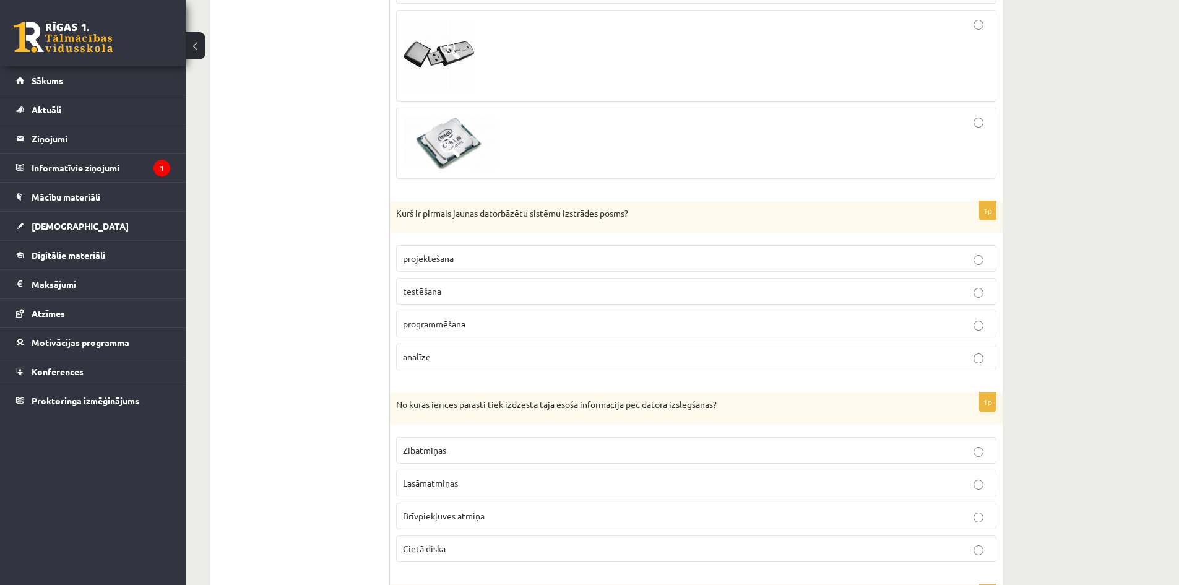
scroll to position [2890, 0]
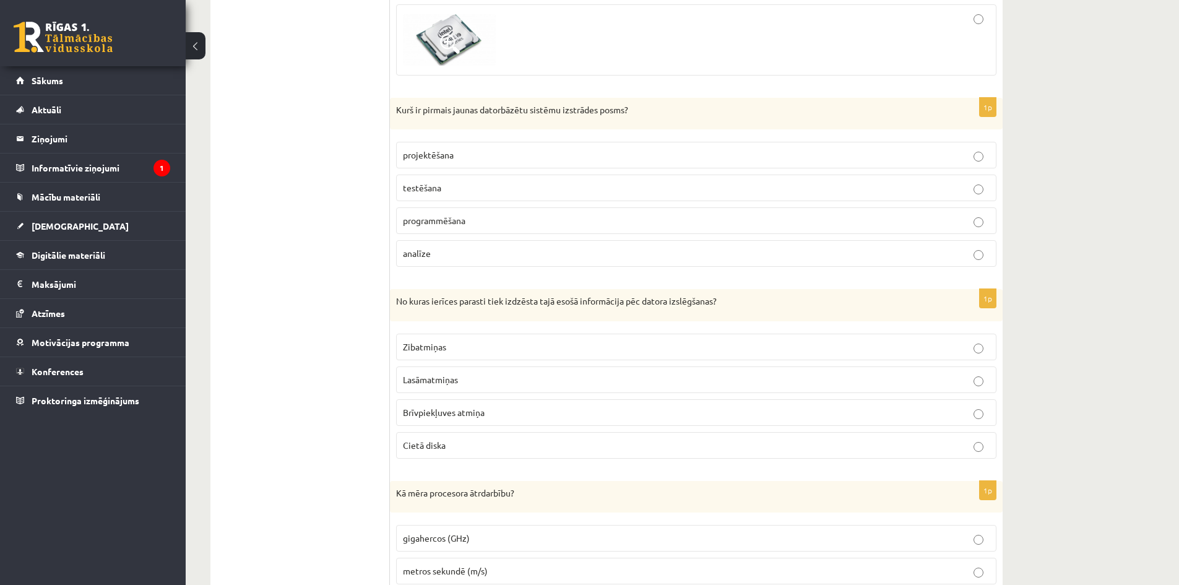
click at [581, 212] on label "programmēšana" at bounding box center [696, 220] width 601 height 27
click at [497, 256] on p "analīze" at bounding box center [696, 253] width 587 height 13
click at [469, 415] on span "Brīvpiekļuves atmiņa" at bounding box center [444, 412] width 82 height 11
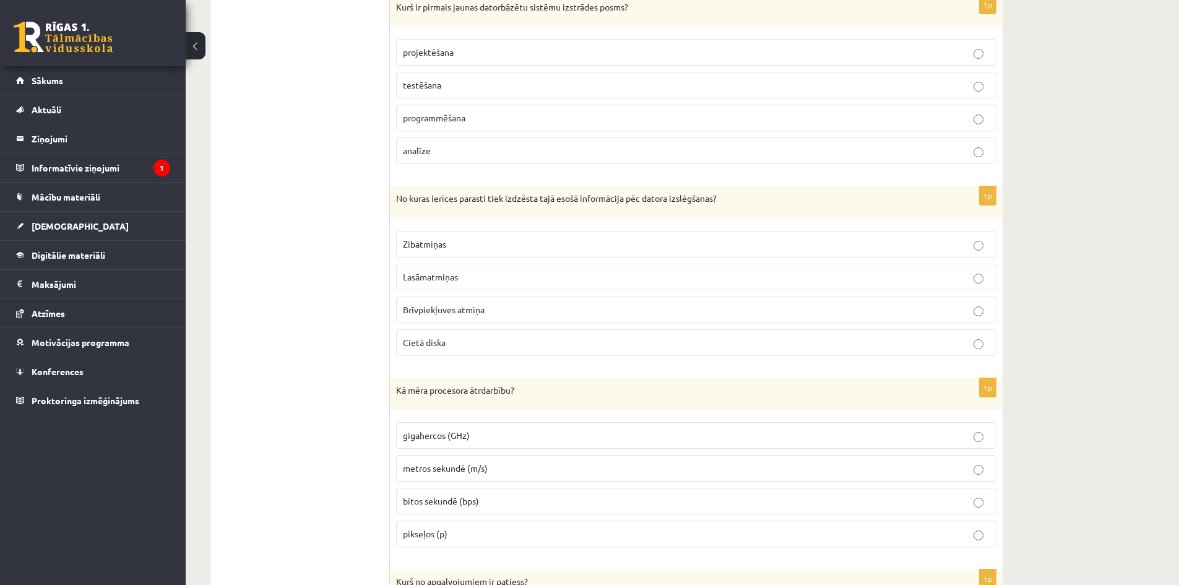
scroll to position [3096, 0]
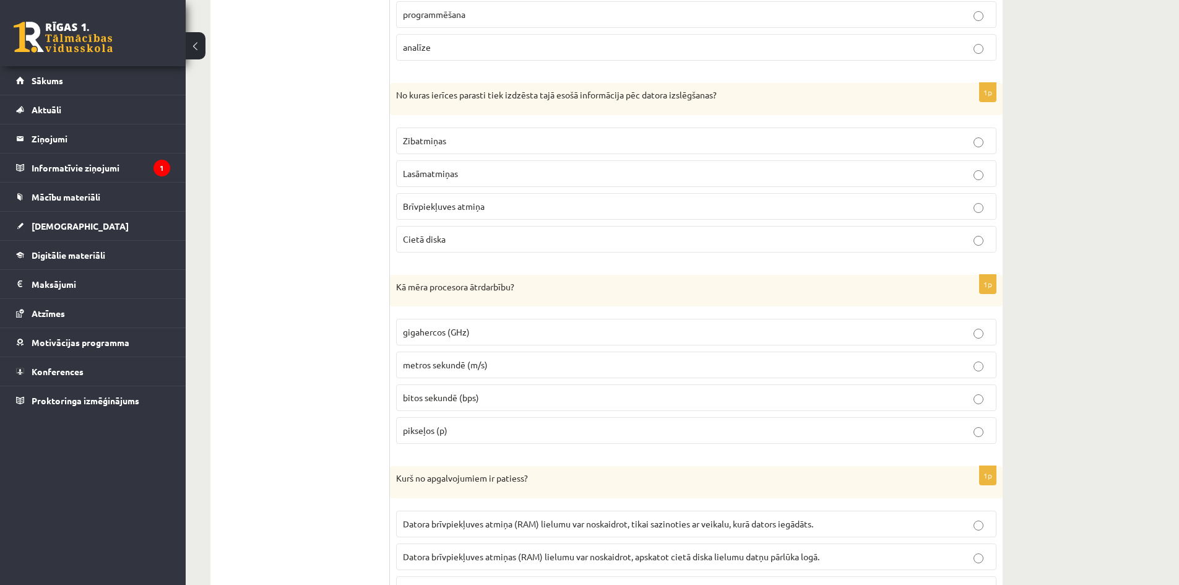
click at [472, 340] on label "gigahercos (GHz)" at bounding box center [696, 332] width 601 height 27
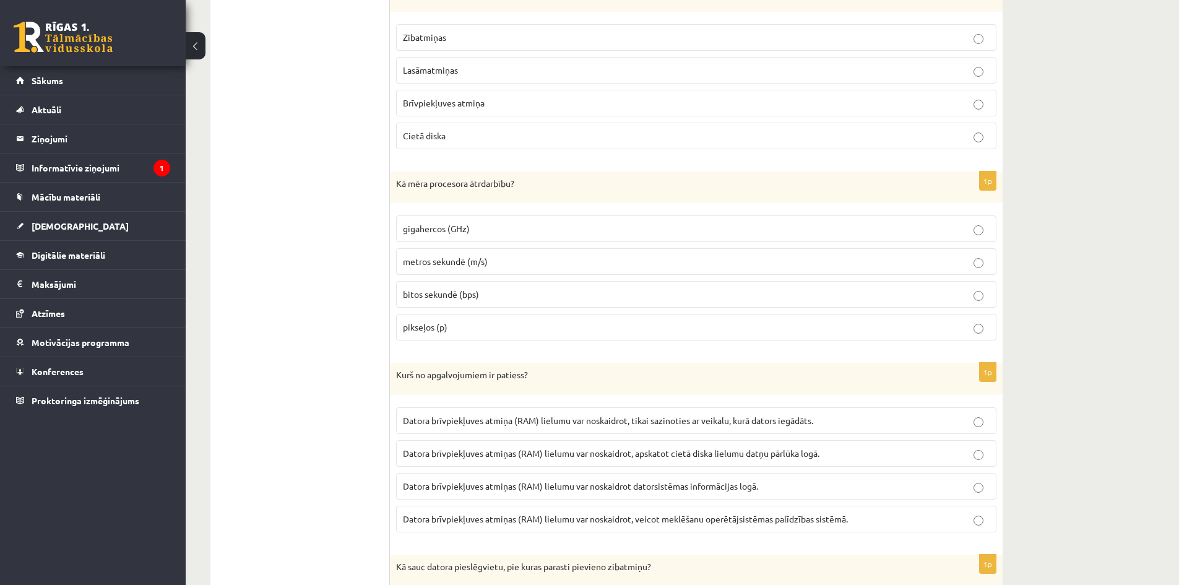
scroll to position [3509, 0]
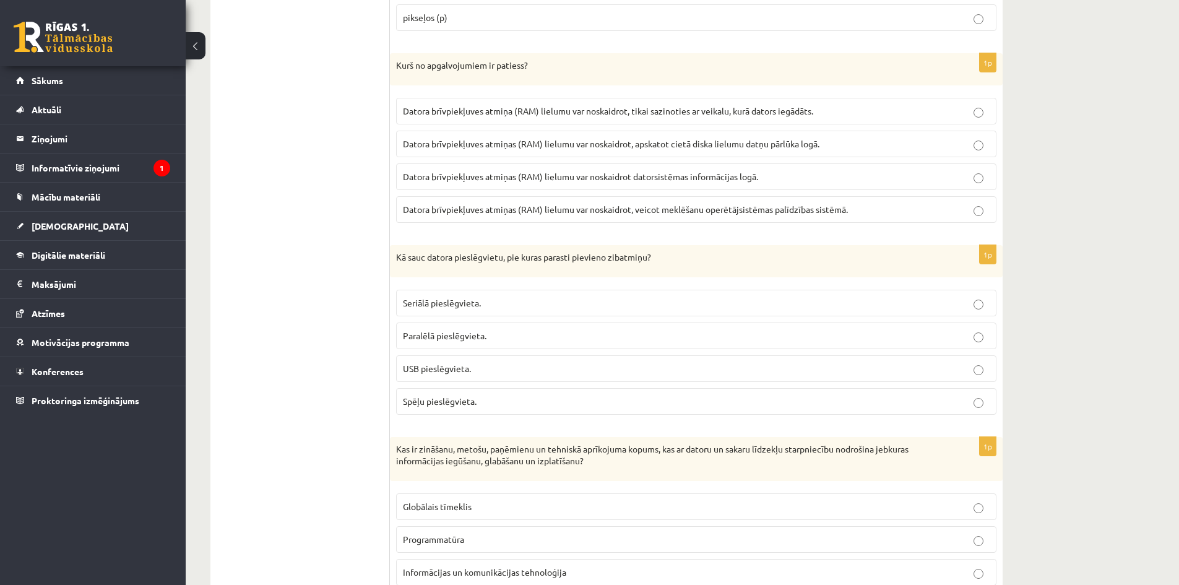
click at [601, 181] on span "Datora brīvpiekļuves atmiņas (RAM) lielumu var noskaidrot datorsistēmas informā…" at bounding box center [580, 176] width 355 height 11
click at [460, 303] on span "Seriālā pieslēgvieta." at bounding box center [442, 302] width 78 height 11
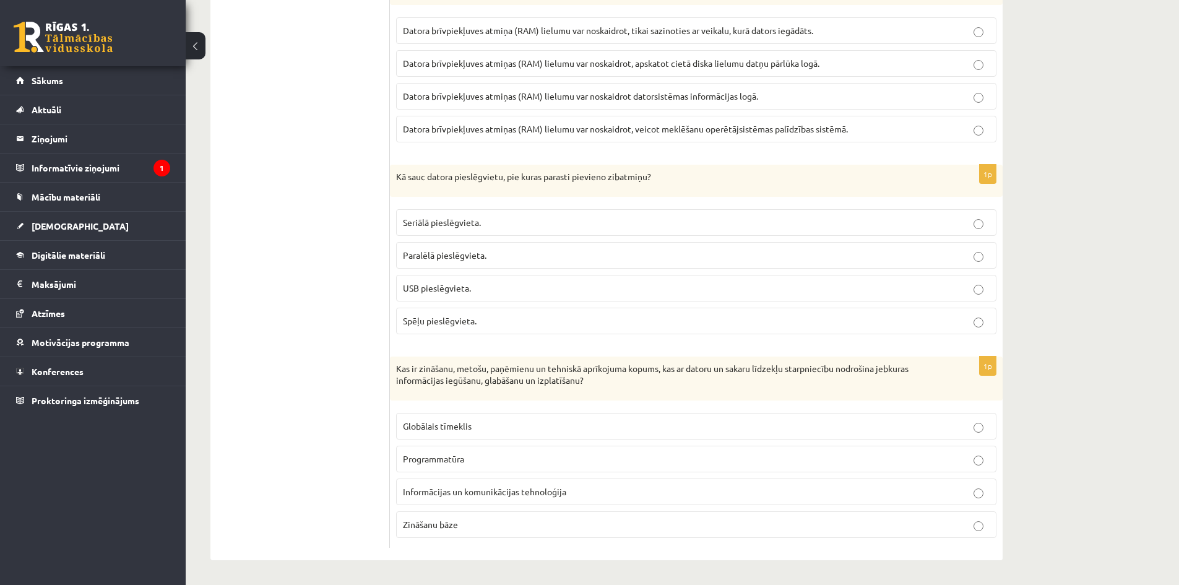
click at [468, 290] on span "USB pieslēgvieta." at bounding box center [437, 287] width 68 height 11
click at [642, 488] on p "Informācijas un komunikācijas tehnoloģija" at bounding box center [696, 491] width 587 height 13
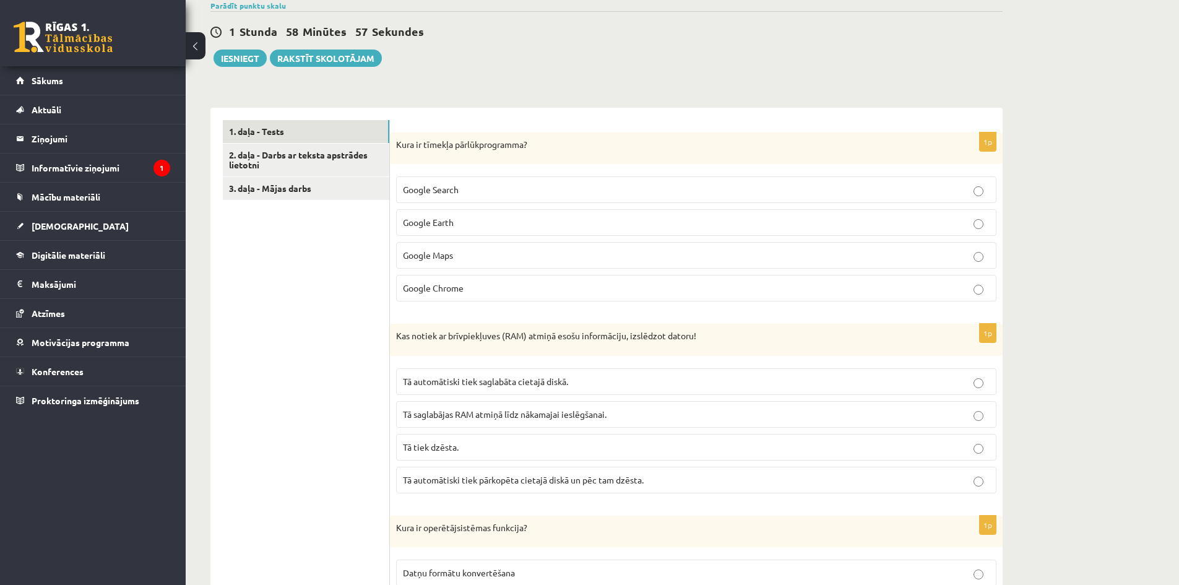
scroll to position [0, 0]
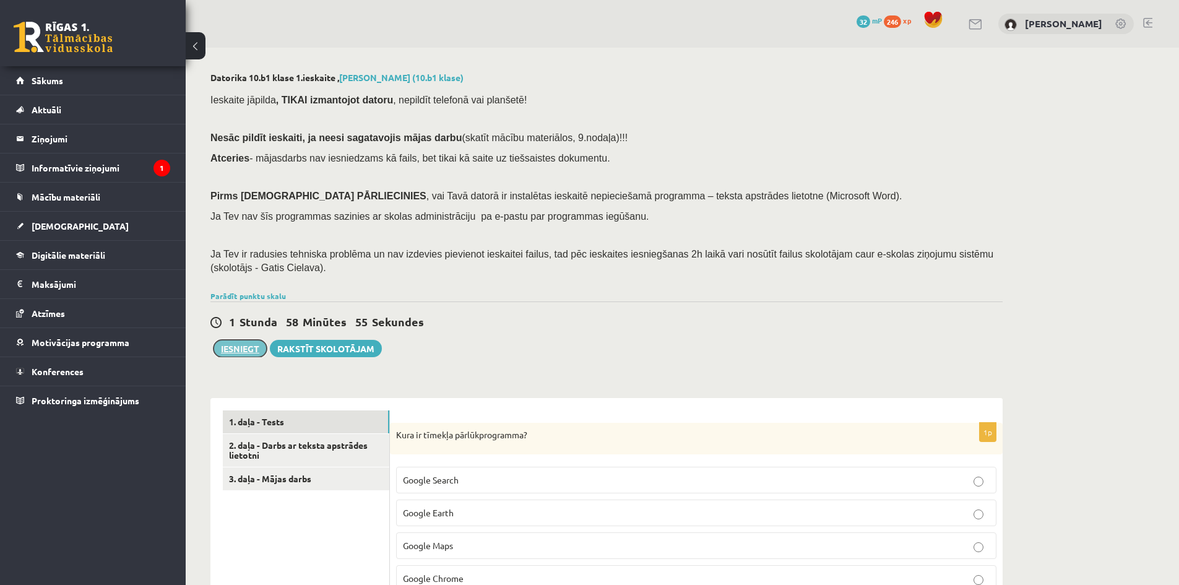
click at [241, 357] on button "Iesniegt" at bounding box center [240, 348] width 53 height 17
click at [680, 126] on div "Ieskaite jāpilda , TIKAI izmantojot datoru , nepildīt telefonā vai planšetē! Ne…" at bounding box center [607, 187] width 793 height 201
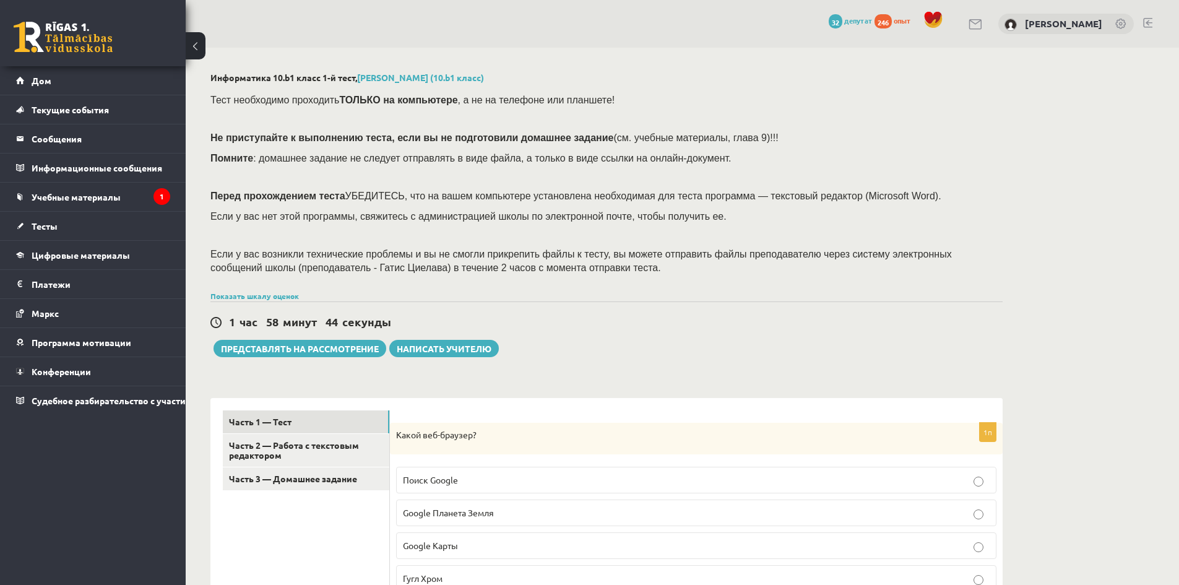
click at [838, 136] on p "Не приступайте к выполнению теста, если вы не подготовили домашнее задание (см.…" at bounding box center [604, 138] width 786 height 14
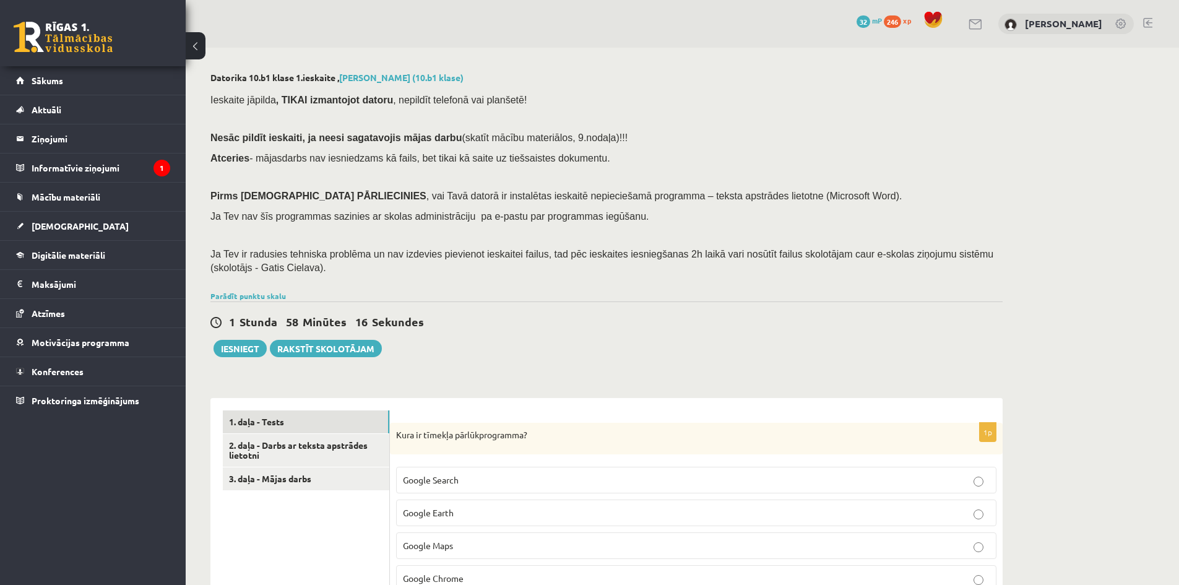
drag, startPoint x: 1046, startPoint y: 204, endPoint x: 999, endPoint y: 246, distance: 63.1
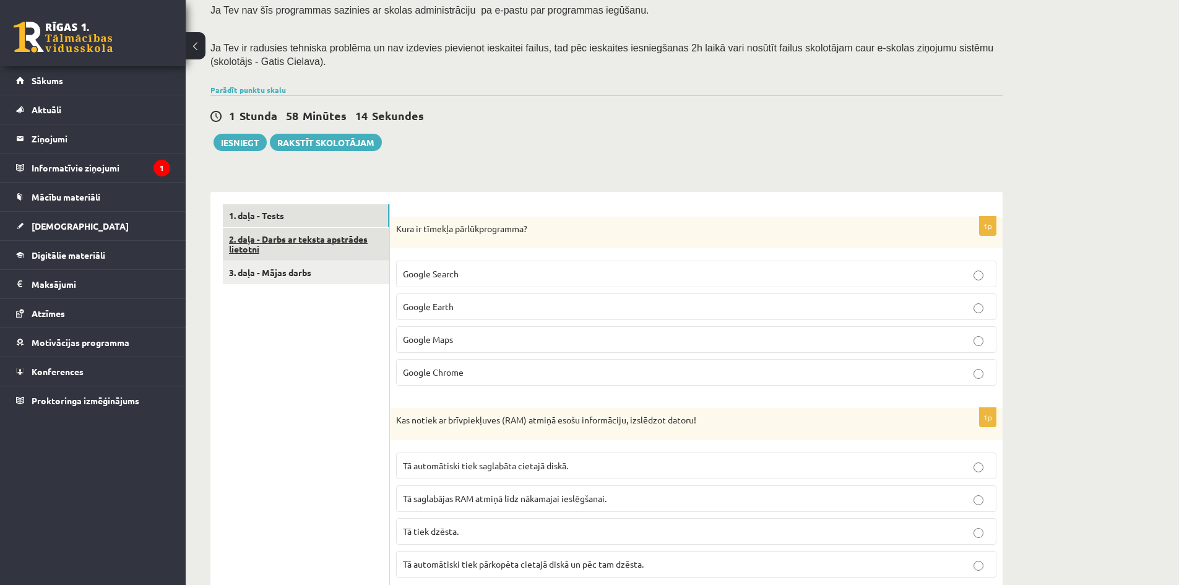
click at [256, 241] on link "2. daļa - Darbs ar teksta apstrādes lietotni" at bounding box center [306, 244] width 167 height 33
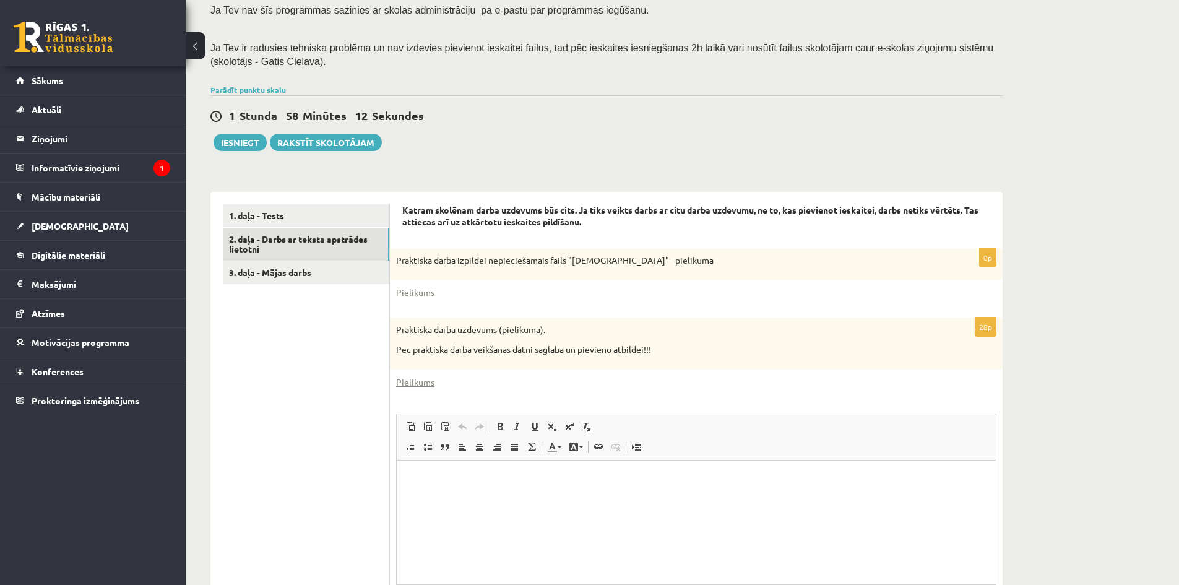
scroll to position [331, 0]
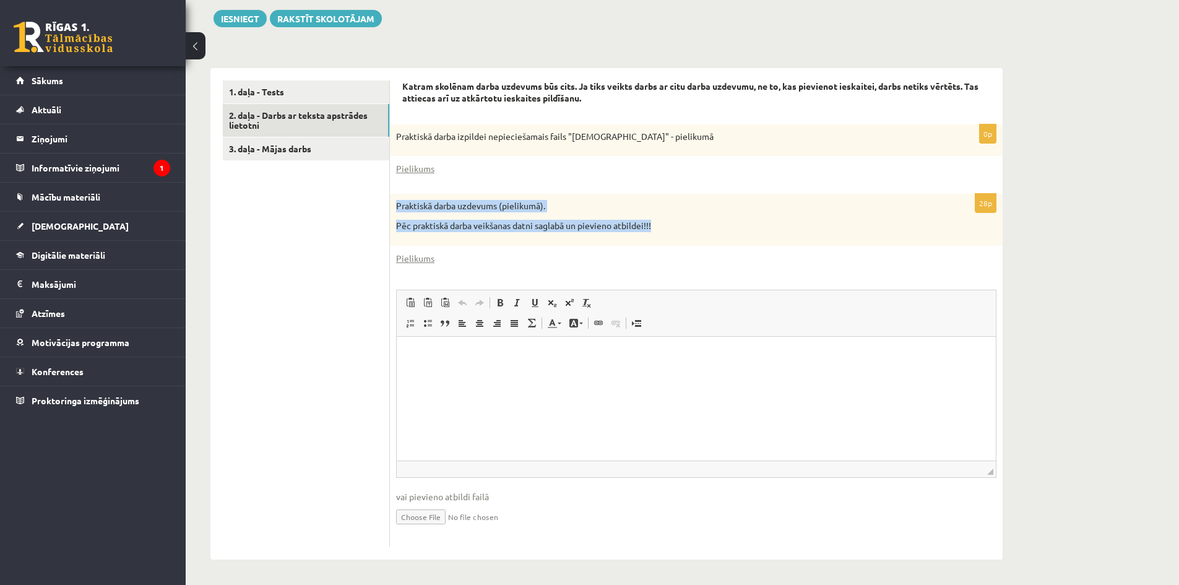
drag, startPoint x: 690, startPoint y: 228, endPoint x: 390, endPoint y: 204, distance: 300.6
click at [390, 204] on div "Praktiskā darba uzdevums (pielikumā). Pēc praktiskā darba veikšanas datni sagla…" at bounding box center [696, 219] width 613 height 51
drag, startPoint x: 653, startPoint y: 224, endPoint x: 389, endPoint y: 201, distance: 265.4
click at [389, 201] on div "**********" at bounding box center [607, 314] width 793 height 492
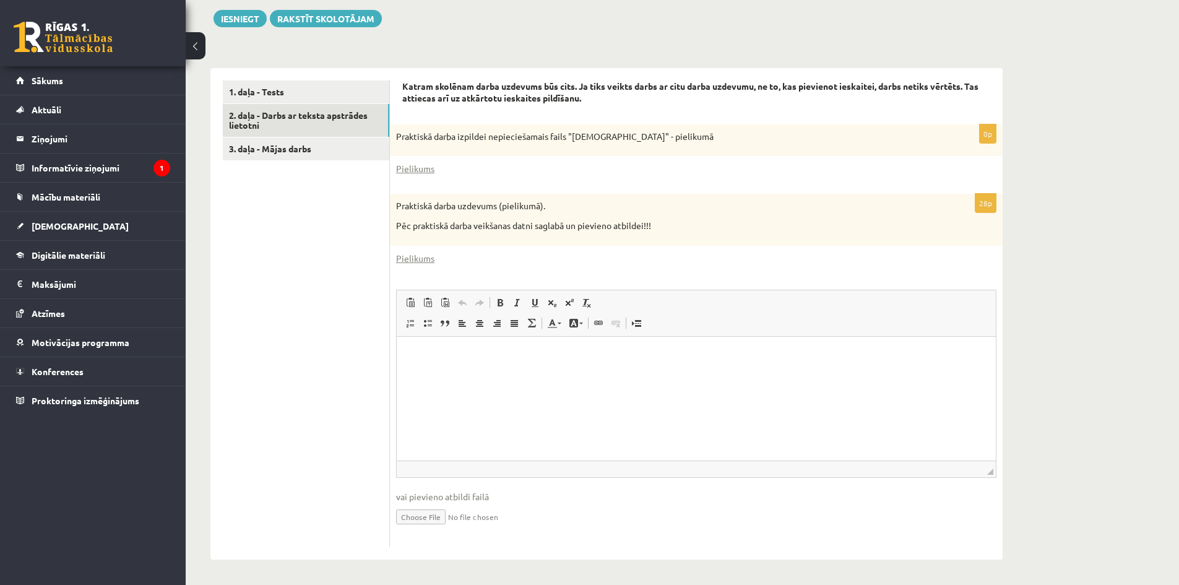
click at [415, 212] on p "Praktiskā darba uzdevums (pielikumā)." at bounding box center [665, 206] width 539 height 12
drag, startPoint x: 661, startPoint y: 226, endPoint x: 391, endPoint y: 206, distance: 270.1
click at [391, 206] on div "Praktiskā darba uzdevums (pielikumā). Pēc praktiskā darba veikšanas datni sagla…" at bounding box center [696, 219] width 613 height 51
copy div "Praktiskā darba uzdevums (pielikumā). Pēc praktiskā darba veikšanas datni sagla…"
drag, startPoint x: 737, startPoint y: 277, endPoint x: 874, endPoint y: 176, distance: 170.5
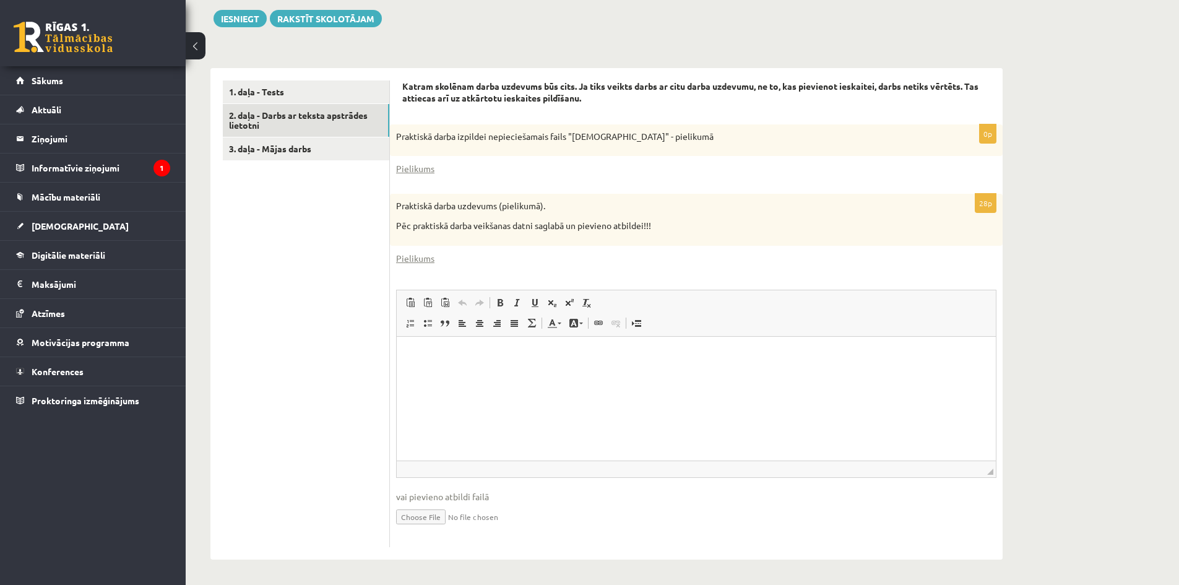
click at [737, 277] on div "28p Praktiskā darba uzdevums (pielikumā). Pēc praktiskā darba veikšanas datni s…" at bounding box center [696, 370] width 613 height 353
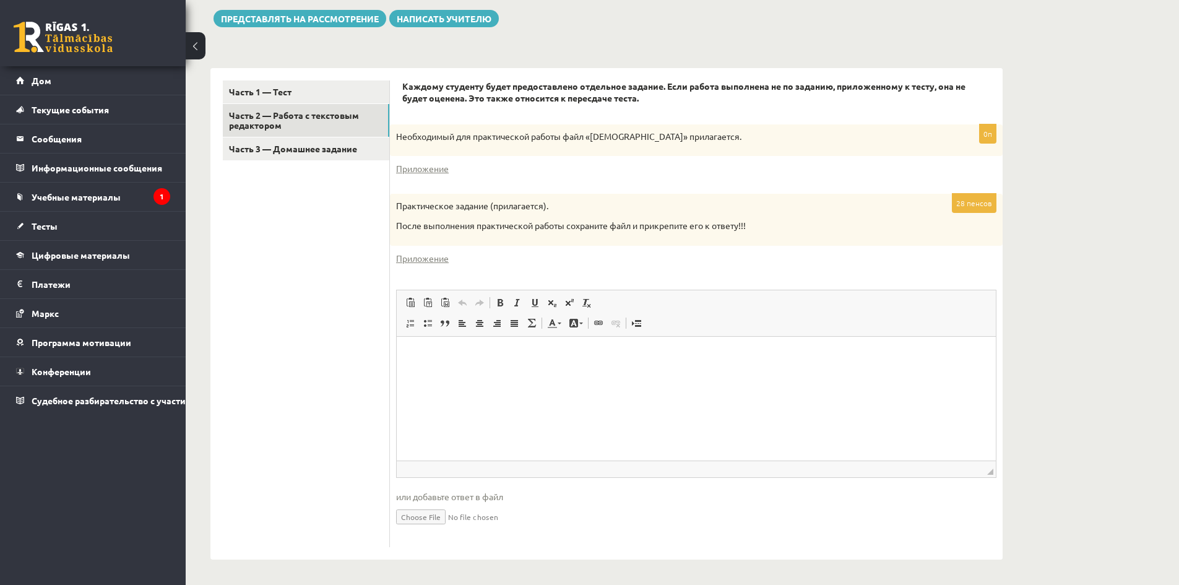
click at [1053, 300] on div "Информатика 10.b1 класс 1-й тест, Максим Цибульскис (10.b1 класс) Тест необходи…" at bounding box center [683, 151] width 994 height 867
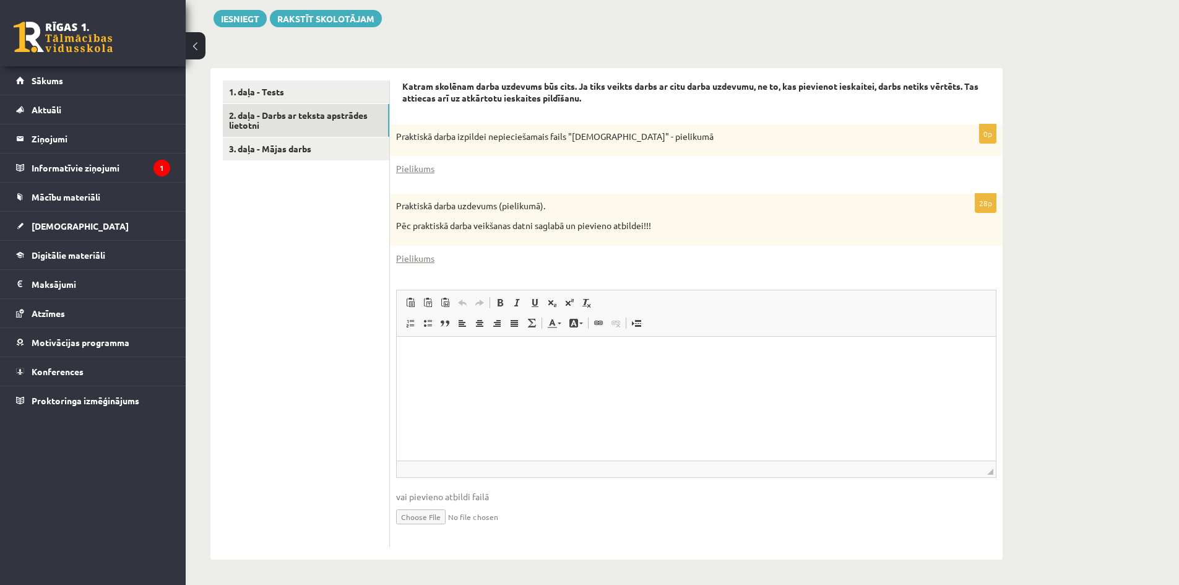
click at [1076, 181] on div "Datorika 10.b1 klase 1.ieskaite , Maksims Cibuļskis (10.b1 klase) Ieskaite jāpi…" at bounding box center [683, 151] width 994 height 867
click at [1078, 161] on div "Datorika 10.b1 klase 1.ieskaite , Maksims Cibuļskis (10.b1 klase) Ieskaite jāpi…" at bounding box center [683, 151] width 994 height 867
click at [323, 90] on link "1. daļa - Tests" at bounding box center [306, 91] width 167 height 23
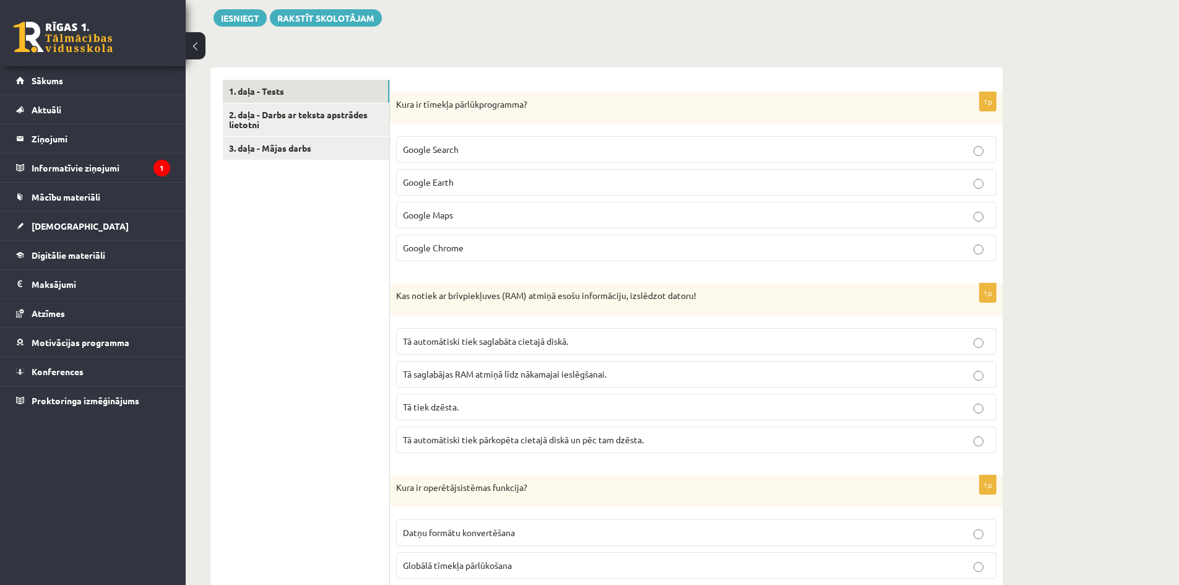
click at [312, 155] on link "3. daļa - Mājas darbs" at bounding box center [306, 148] width 167 height 23
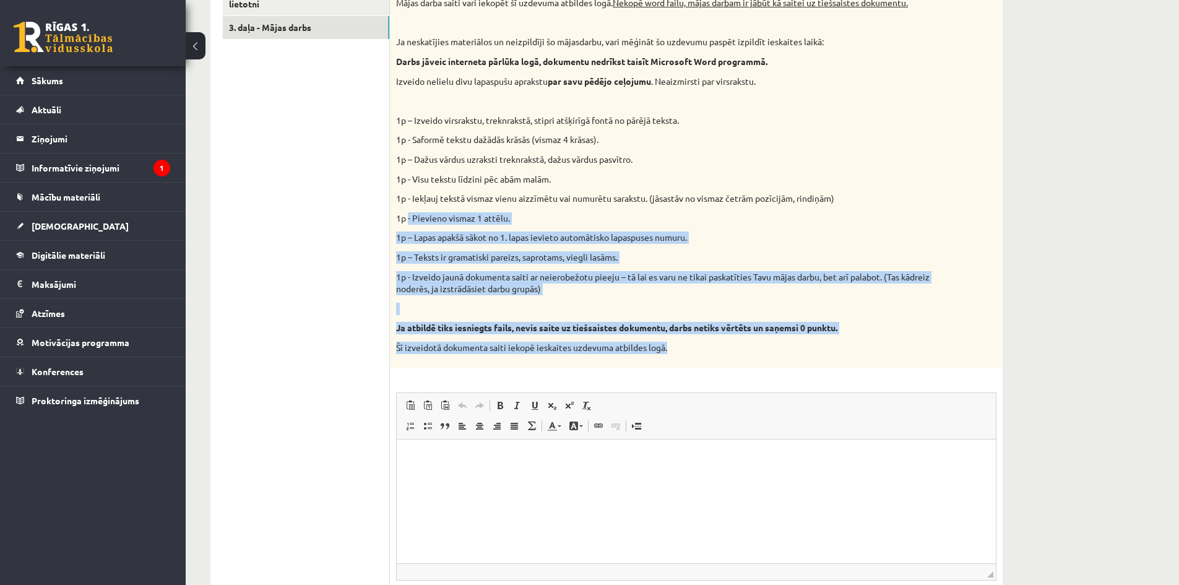
scroll to position [142, 0]
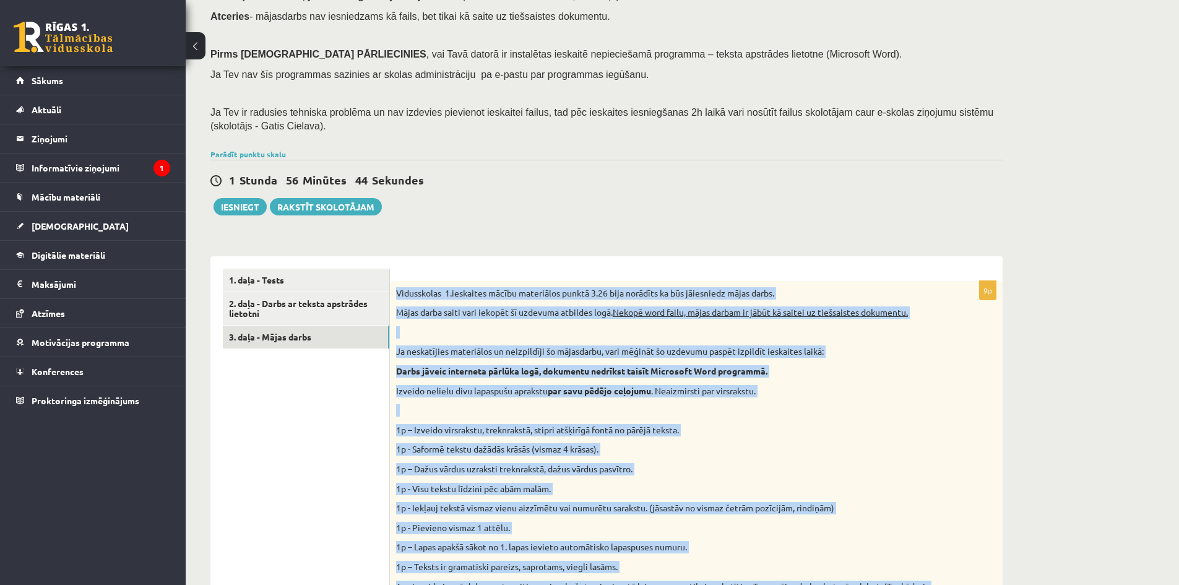
drag, startPoint x: 692, startPoint y: 243, endPoint x: 394, endPoint y: 280, distance: 300.7
copy div "Vidusskolas 1.ieskaites mācību materiālos punktā 3.26 bija norādīts ka būs jāie…"
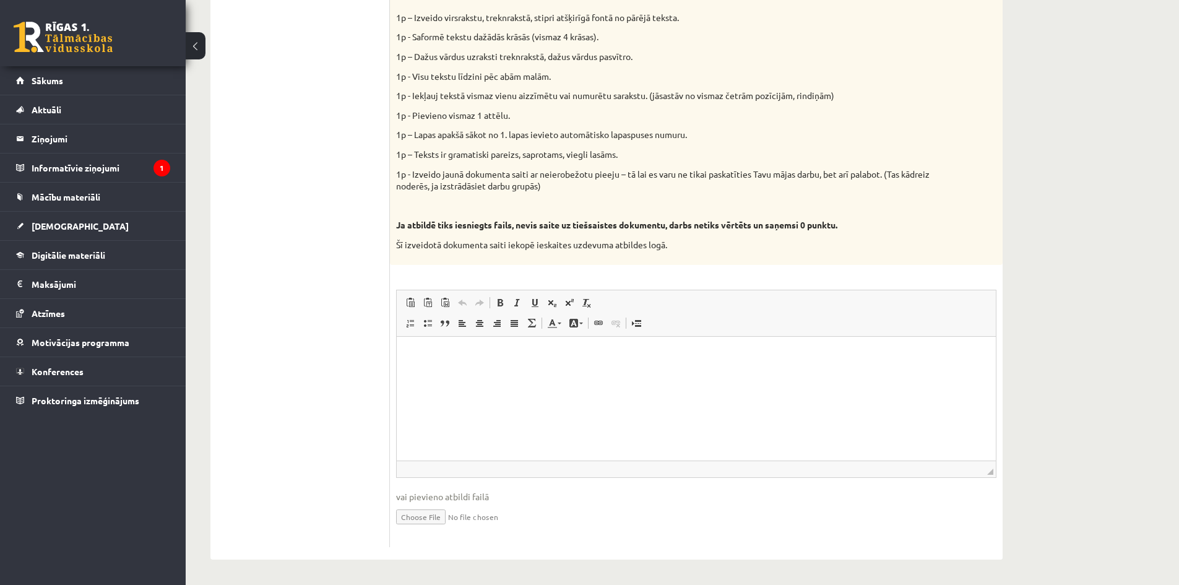
click at [763, 272] on div "9p Vidusskolas 1.ieskaites mācību materiālos punktā 3.26 bija norādīts ka būs j…" at bounding box center [696, 208] width 613 height 679
click at [473, 364] on html at bounding box center [696, 355] width 599 height 38
click at [908, 220] on p "Ja atbildē tiks iesniegts fails, nevis saite uz tiešsaistes dokumentu, darbs ne…" at bounding box center [665, 225] width 539 height 12
click at [305, 365] on ul "1. daļa - Tests 2. daļa - Darbs ar teksta apstrādes lietotni 3. daļa - Mājas da…" at bounding box center [306, 201] width 167 height 691
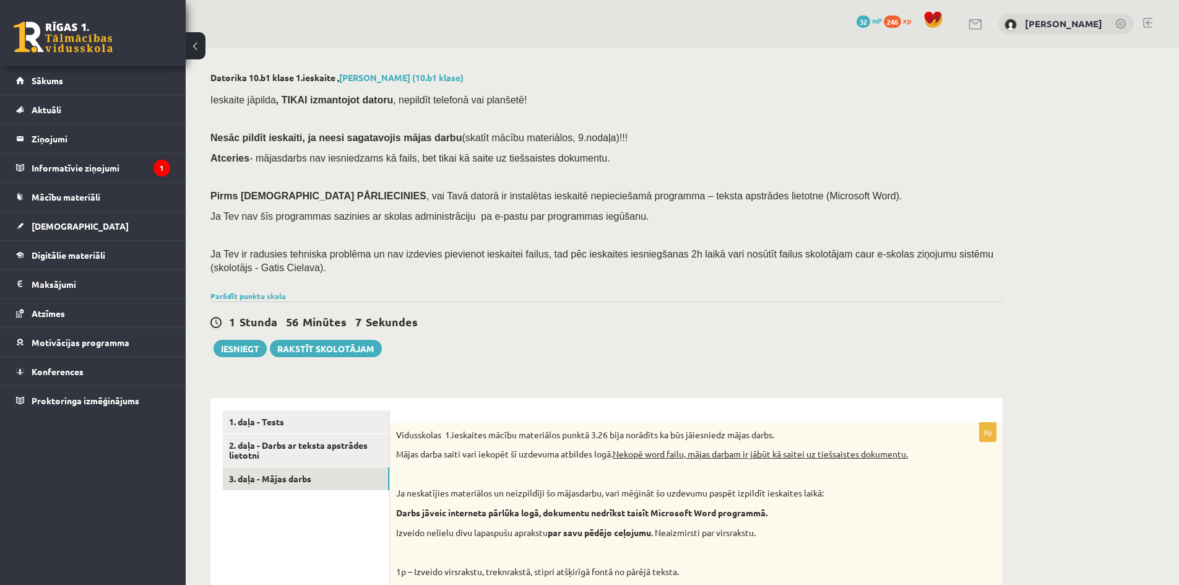
scroll to position [310, 0]
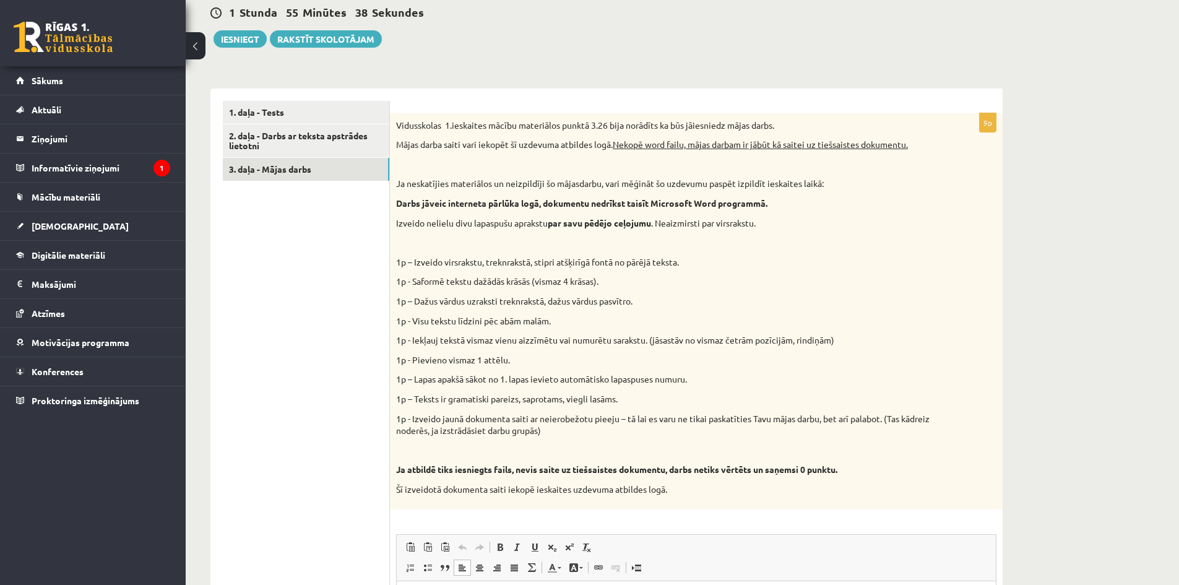
click at [260, 375] on ul "1. daļa - Tests 2. daļa - Darbs ar teksta apstrādes lietotni 3. daļa - Mājas da…" at bounding box center [306, 446] width 167 height 691
click at [347, 144] on link "2. daļa - Darbs ar teksta apstrādes lietotni" at bounding box center [306, 140] width 167 height 33
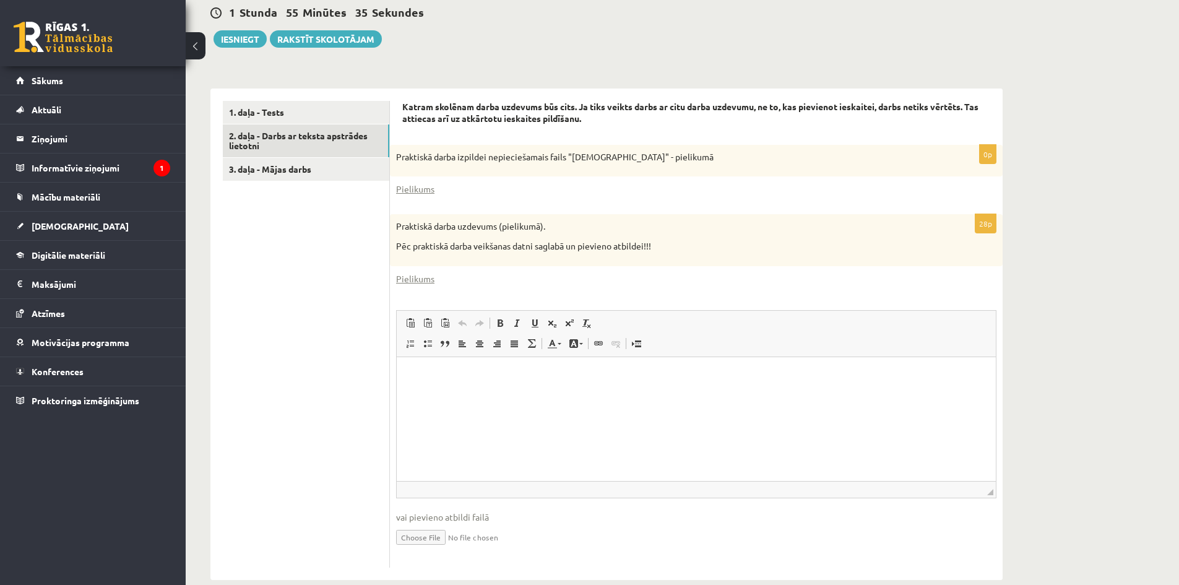
scroll to position [0, 0]
click at [1093, 113] on div "Datorika 10.b1 klase 1.ieskaite , Maksims Cibuļskis (10.b1 klase) Ieskaite jāpi…" at bounding box center [683, 171] width 994 height 867
click at [300, 105] on link "1. daļa - Tests" at bounding box center [306, 112] width 167 height 23
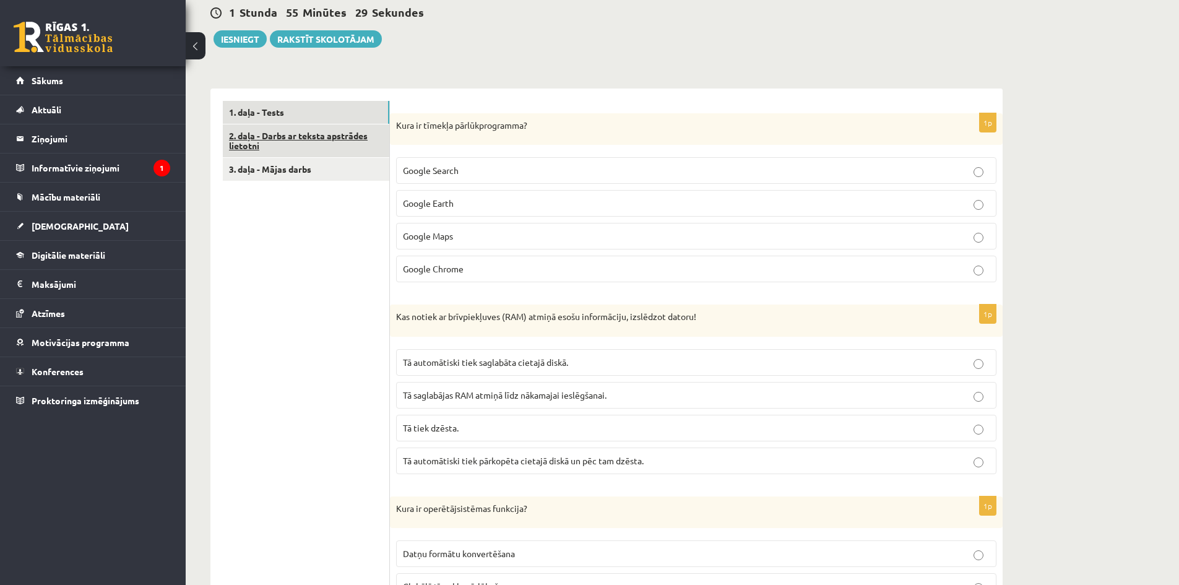
click at [321, 147] on link "2. daļa - Darbs ar teksta apstrādes lietotni" at bounding box center [306, 140] width 167 height 33
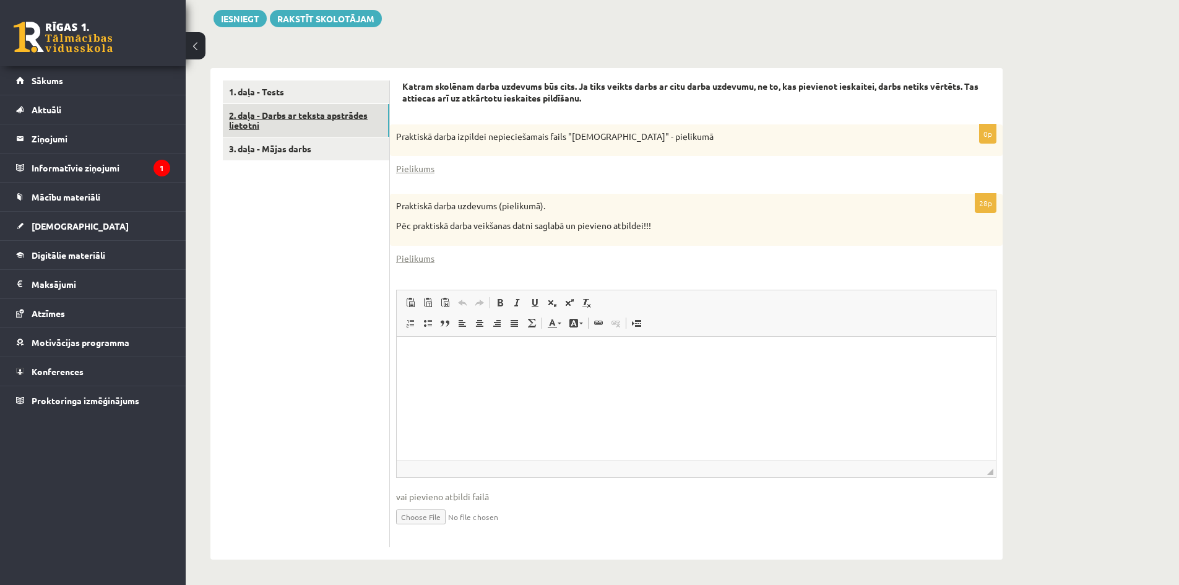
scroll to position [227, 0]
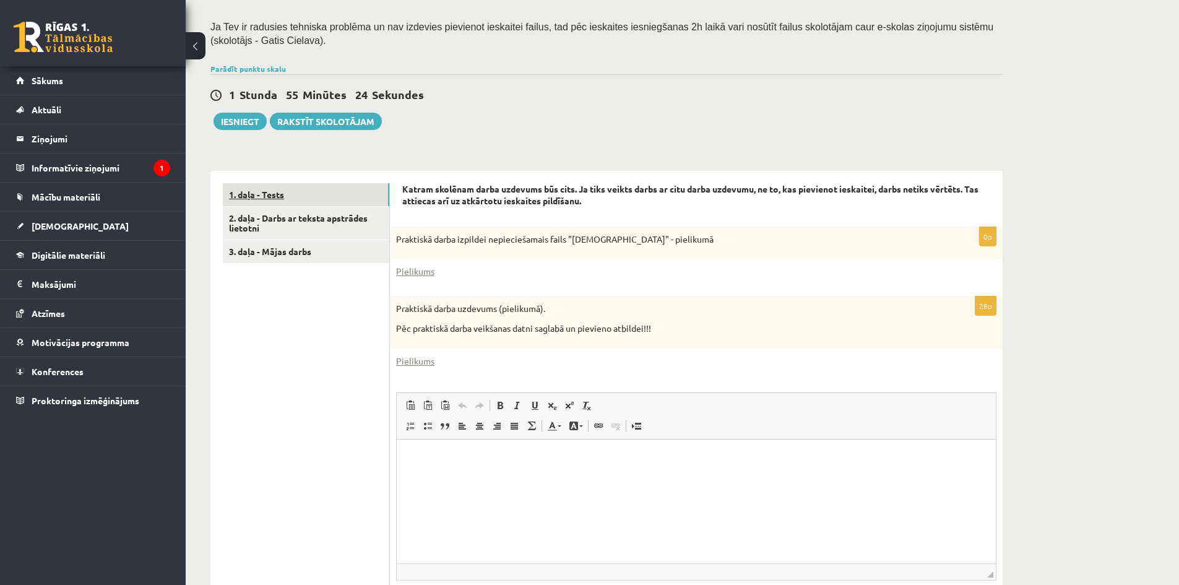
click at [302, 202] on link "1. daļa - Tests" at bounding box center [306, 194] width 167 height 23
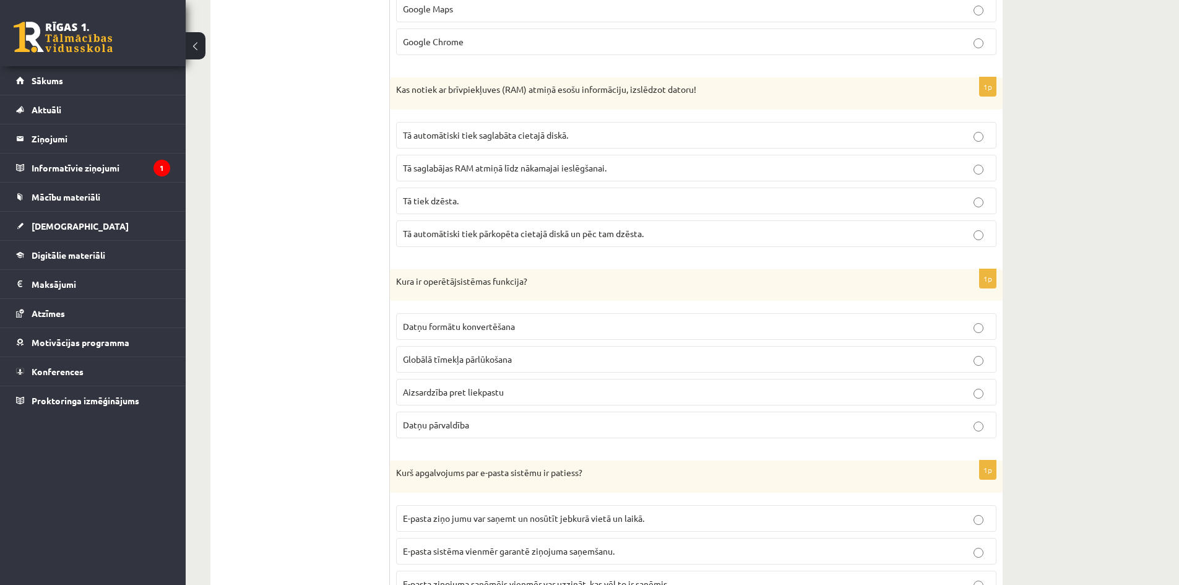
scroll to position [331, 0]
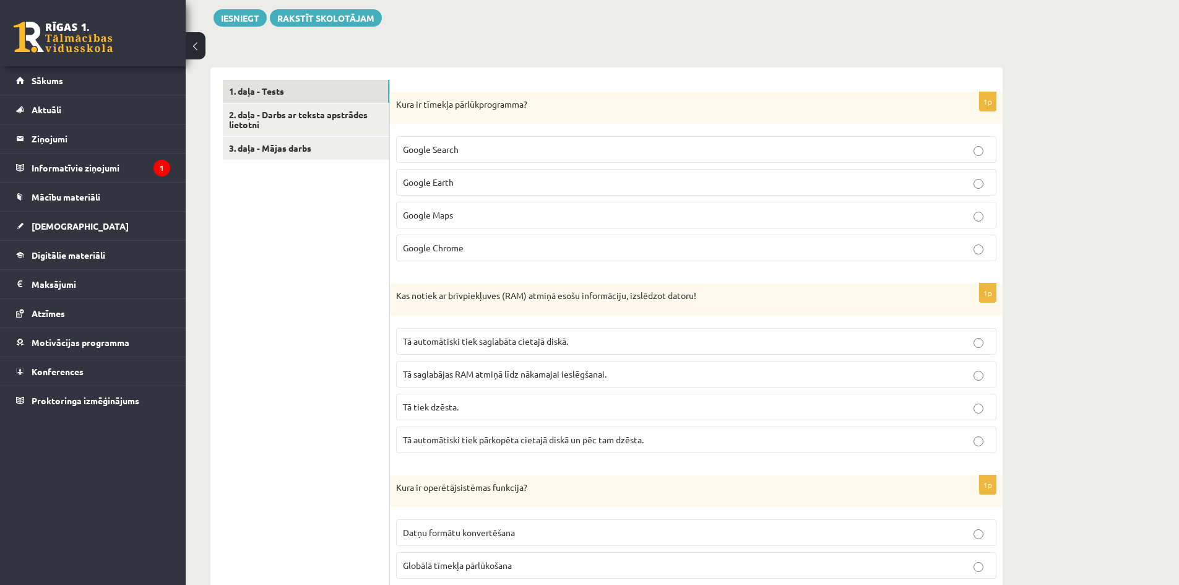
click at [319, 139] on link "3. daļa - Mājas darbs" at bounding box center [306, 148] width 167 height 23
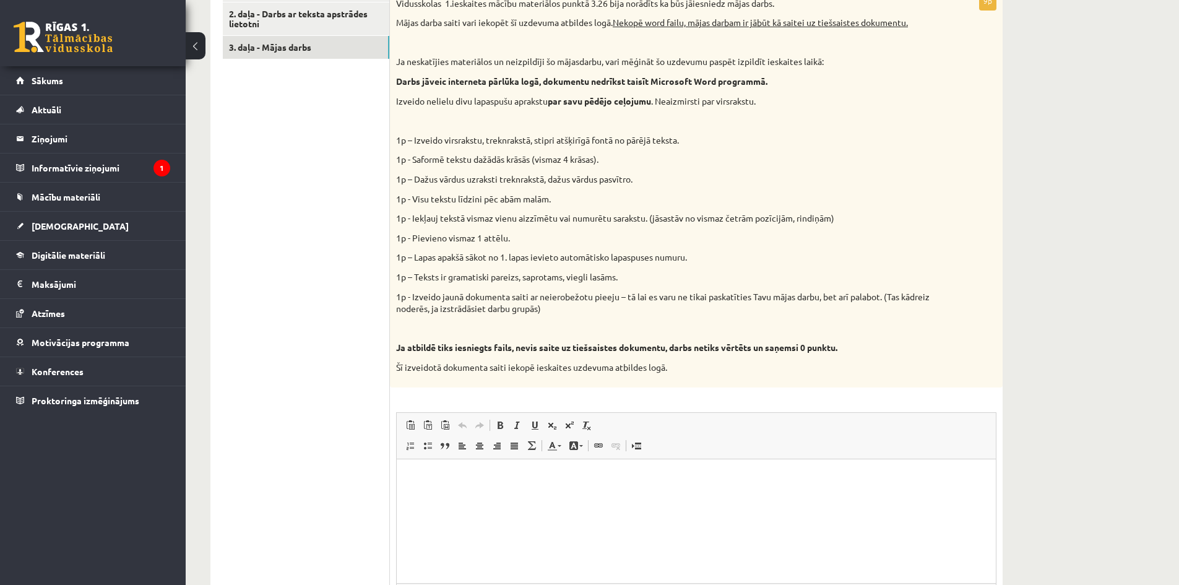
scroll to position [19, 0]
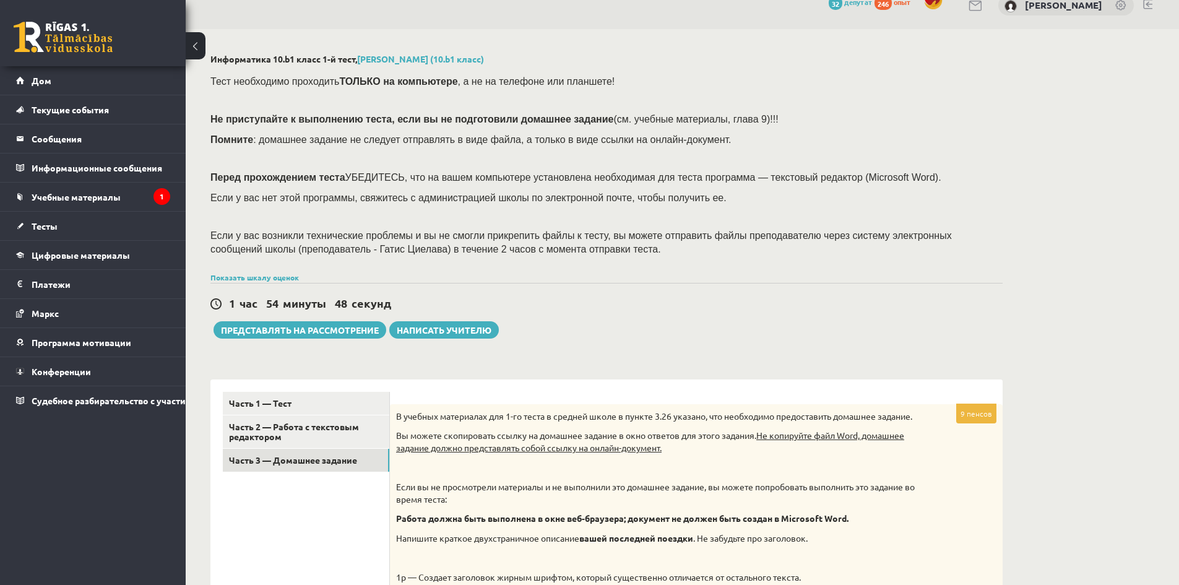
drag, startPoint x: 1023, startPoint y: 261, endPoint x: 988, endPoint y: 314, distance: 63.4
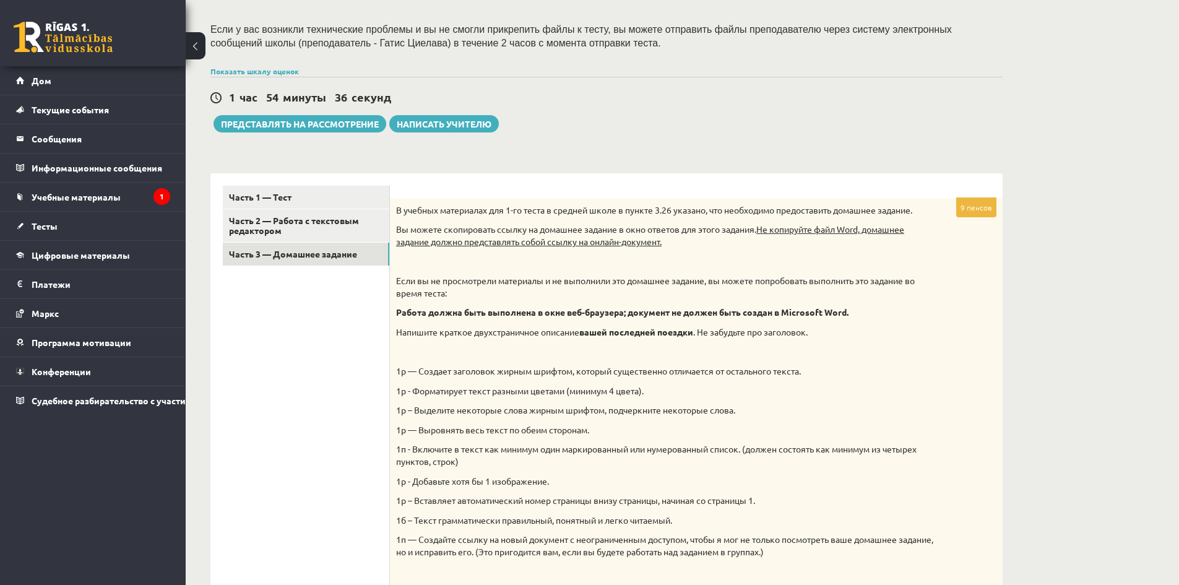
click at [824, 276] on font "Если вы не просмотрели материалы и не выполнили это домашнее задание, вы можете…" at bounding box center [655, 287] width 519 height 24
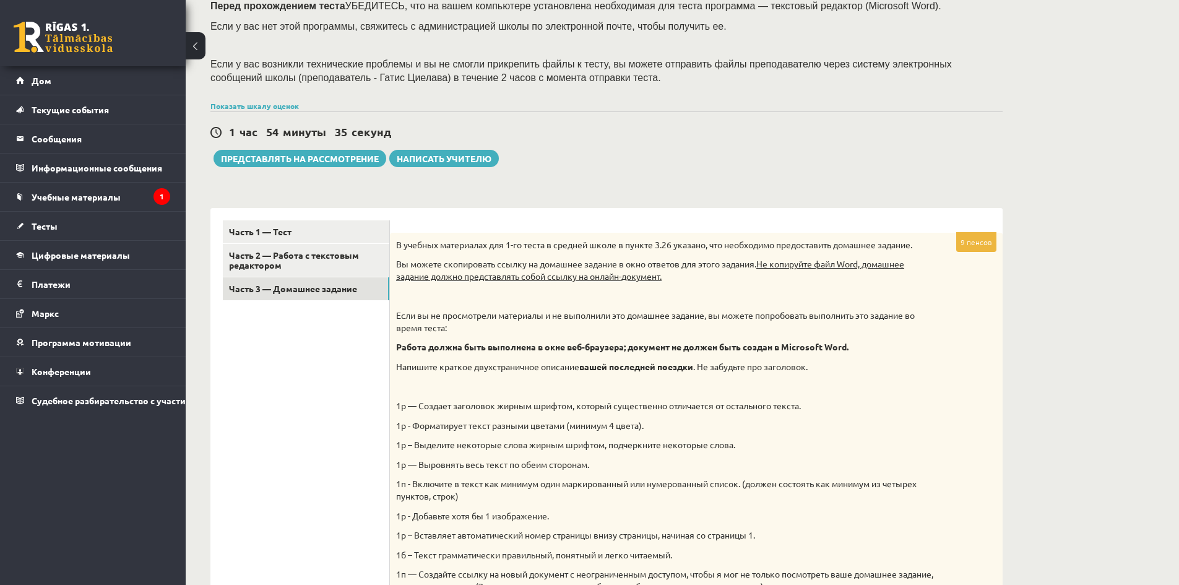
scroll to position [0, 0]
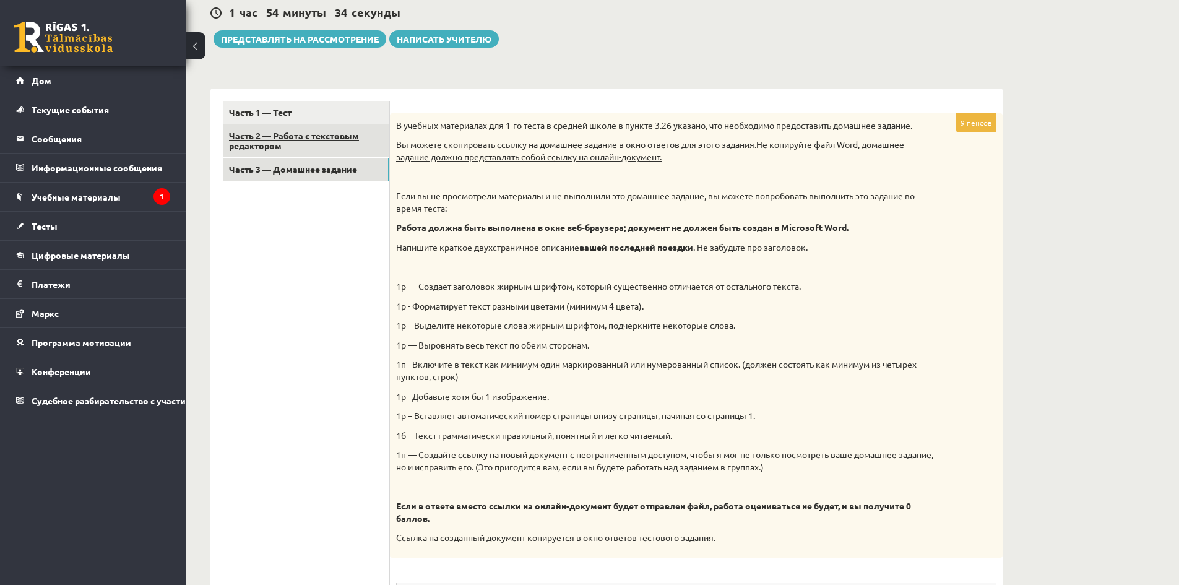
click at [316, 152] on link "Часть 2 — Работа с текстовым редактором" at bounding box center [306, 140] width 167 height 33
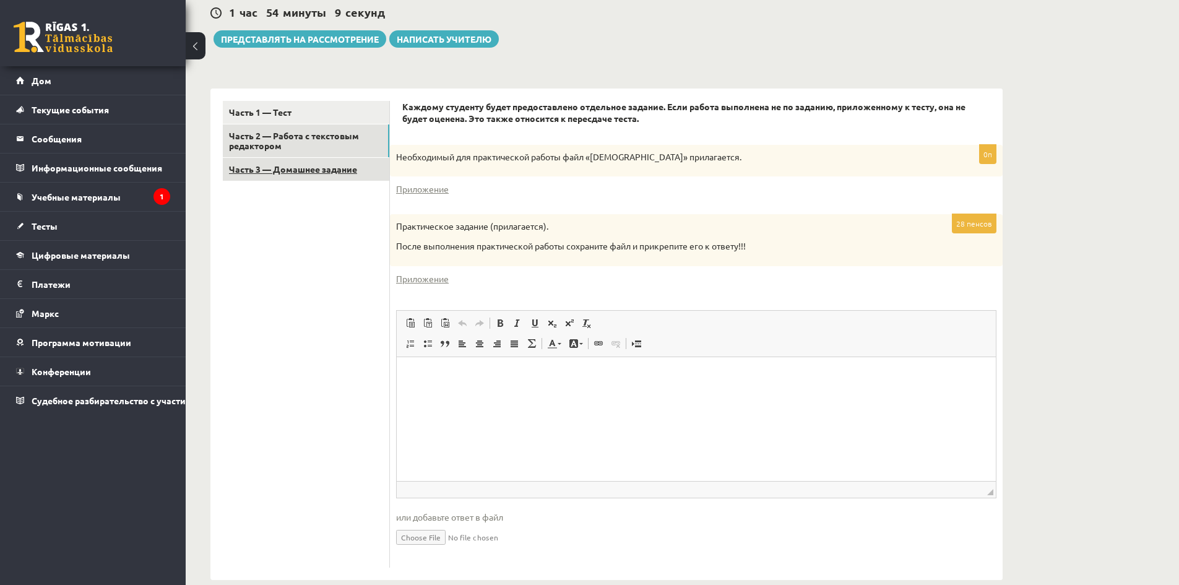
click at [310, 171] on font "Часть 3 — Домашнее задание" at bounding box center [293, 168] width 128 height 11
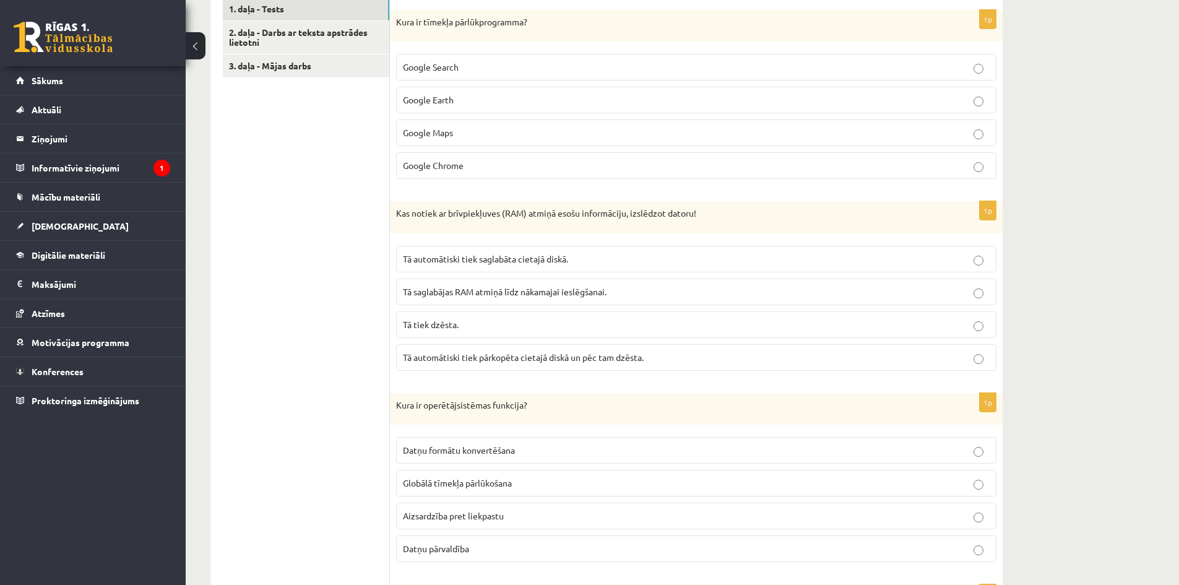
scroll to position [206, 0]
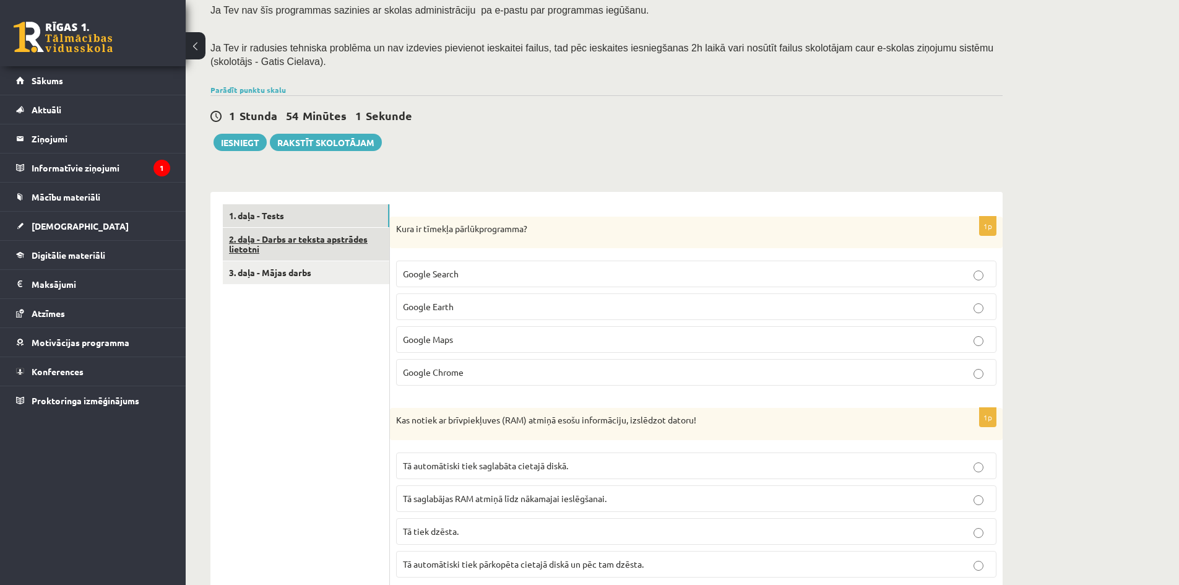
click at [320, 251] on link "2. daļa - Darbs ar teksta apstrādes lietotni" at bounding box center [306, 244] width 167 height 33
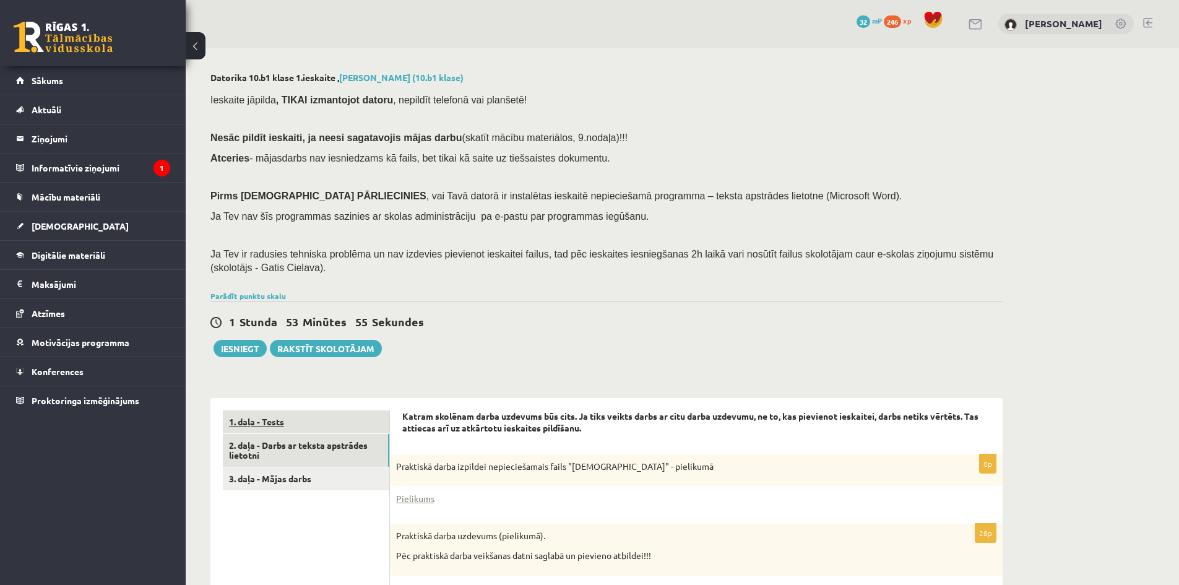
scroll to position [103, 0]
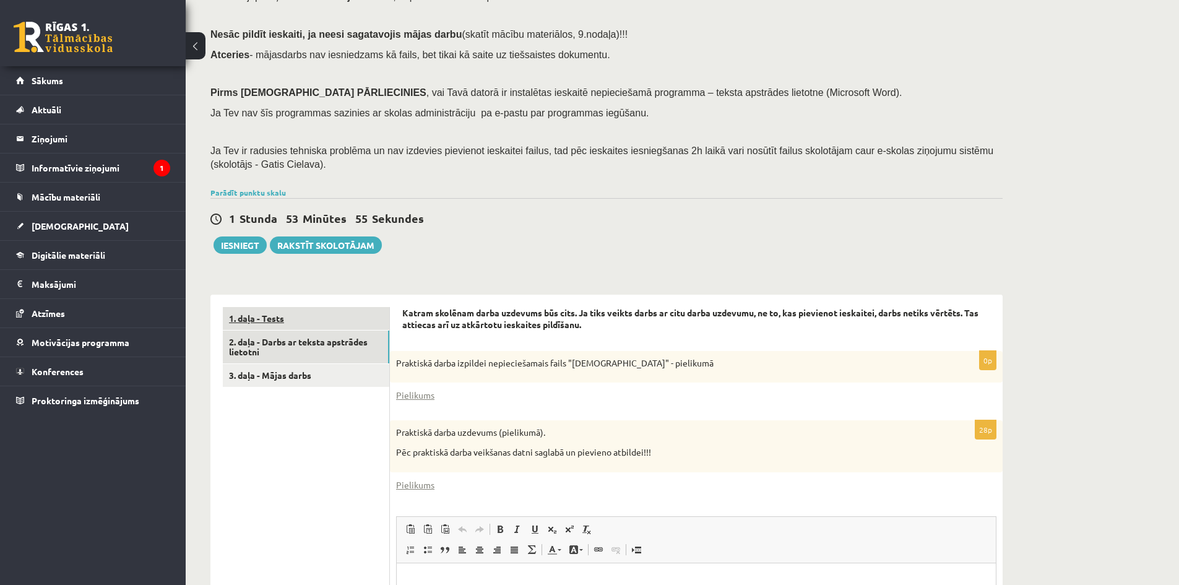
click at [310, 316] on link "1. daļa - Tests" at bounding box center [306, 318] width 167 height 23
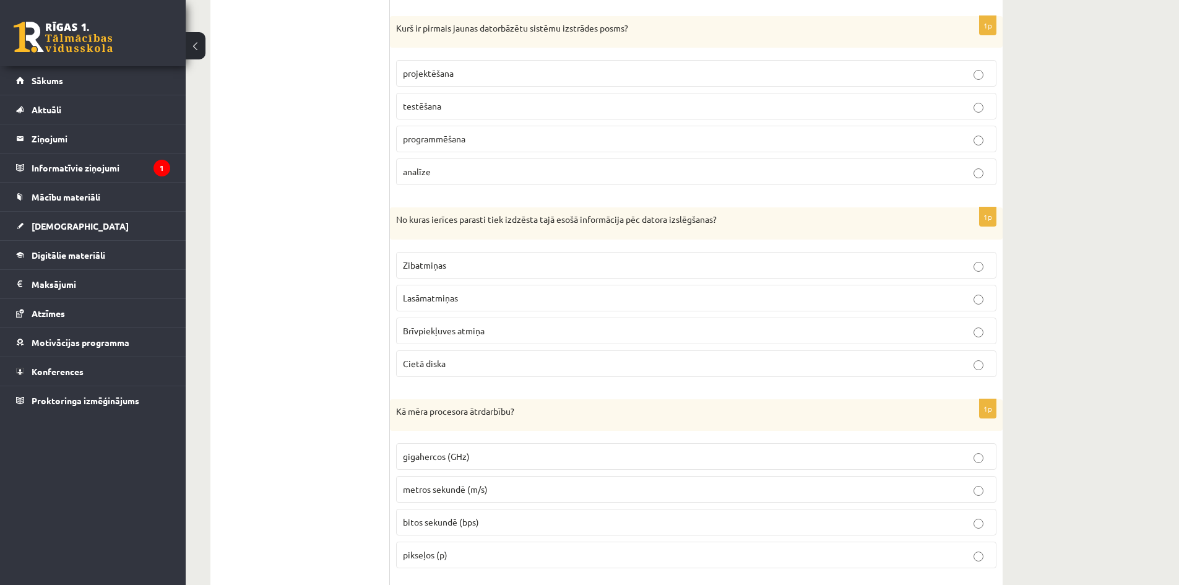
drag, startPoint x: 1100, startPoint y: 514, endPoint x: 1100, endPoint y: 496, distance: 18.0
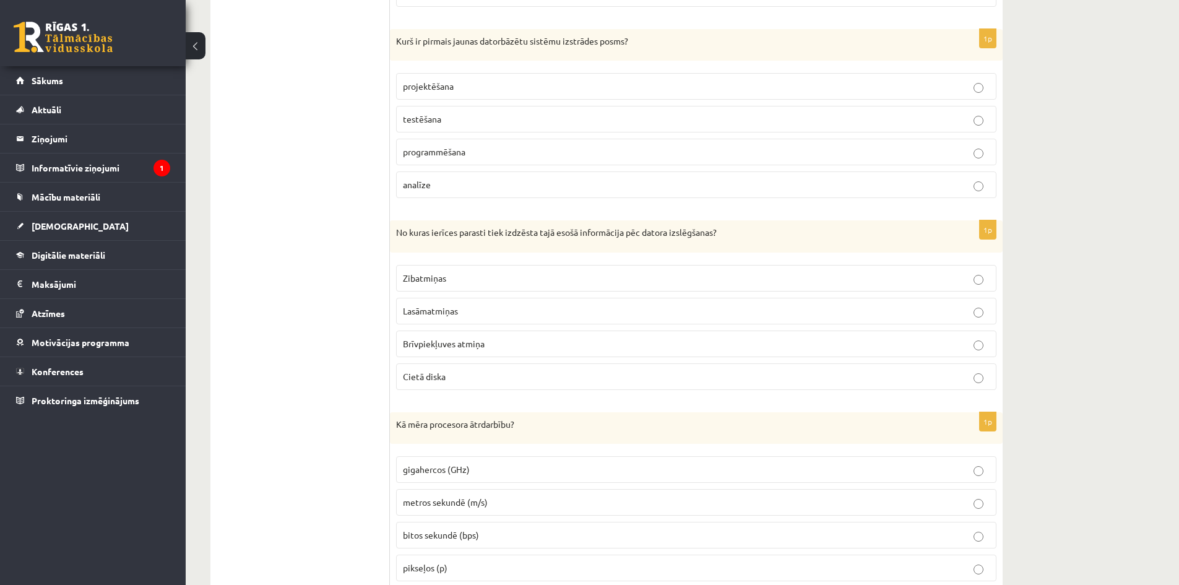
scroll to position [0, 0]
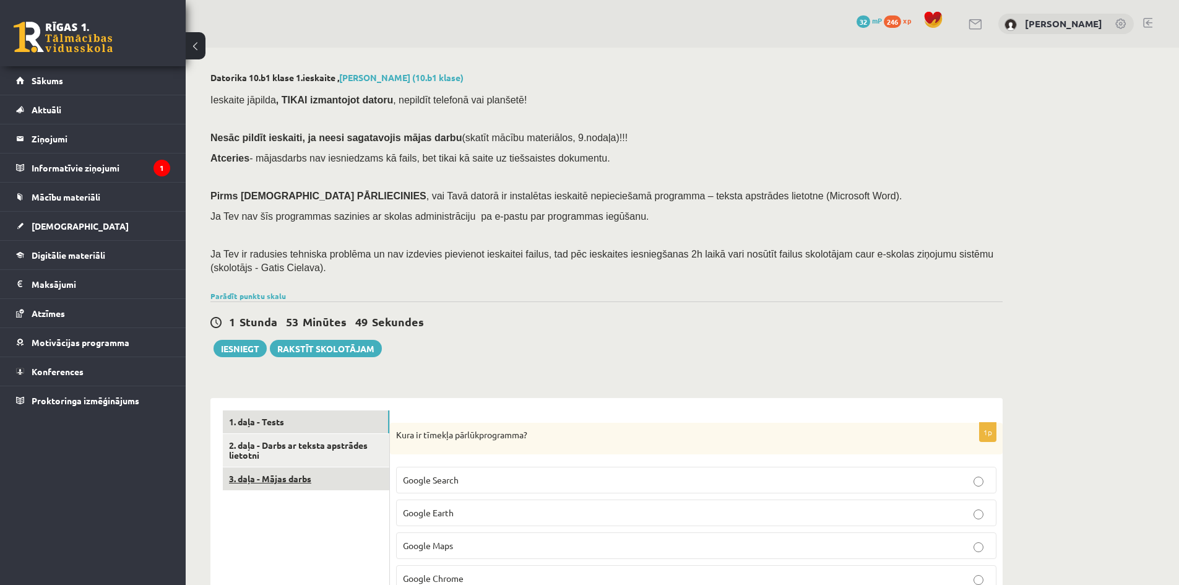
click at [266, 476] on link "3. daļa - Mājas darbs" at bounding box center [306, 478] width 167 height 23
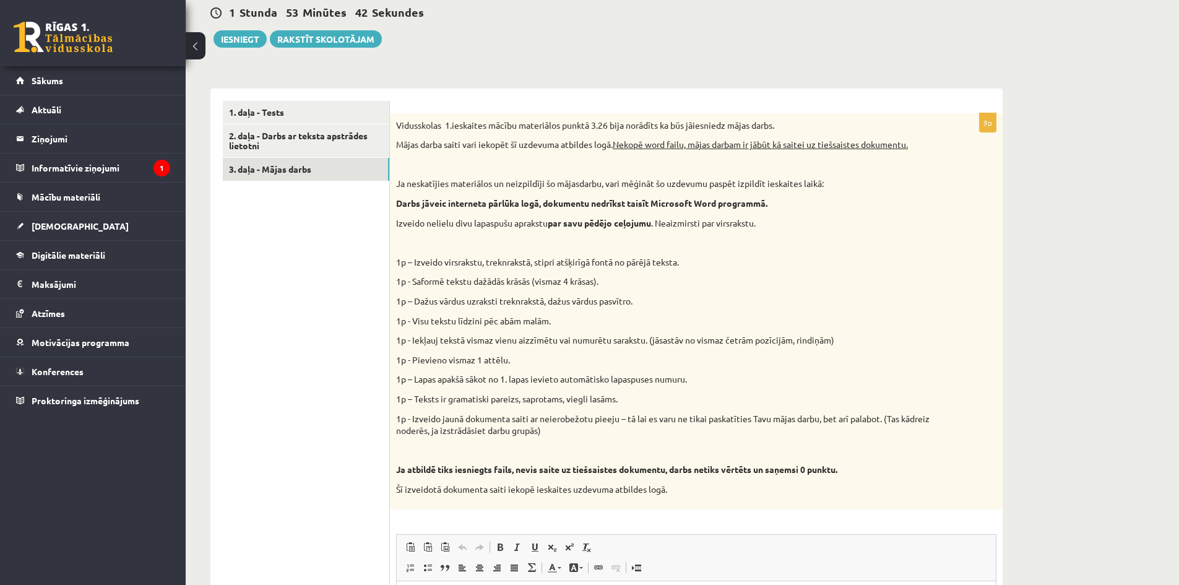
scroll to position [103, 0]
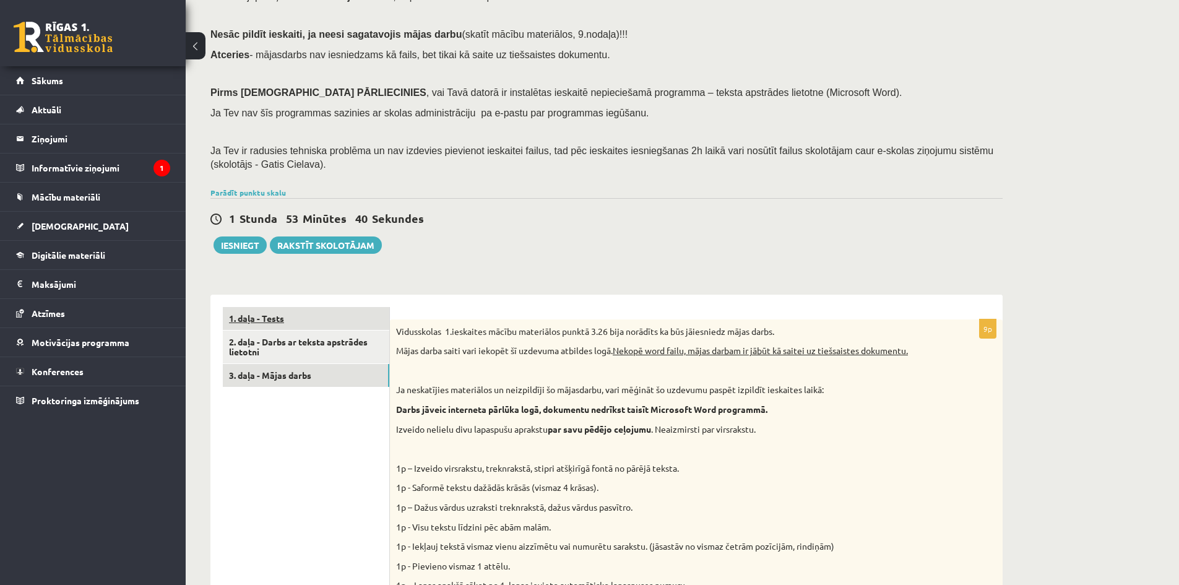
click at [297, 320] on link "1. daļa - Tests" at bounding box center [306, 318] width 167 height 23
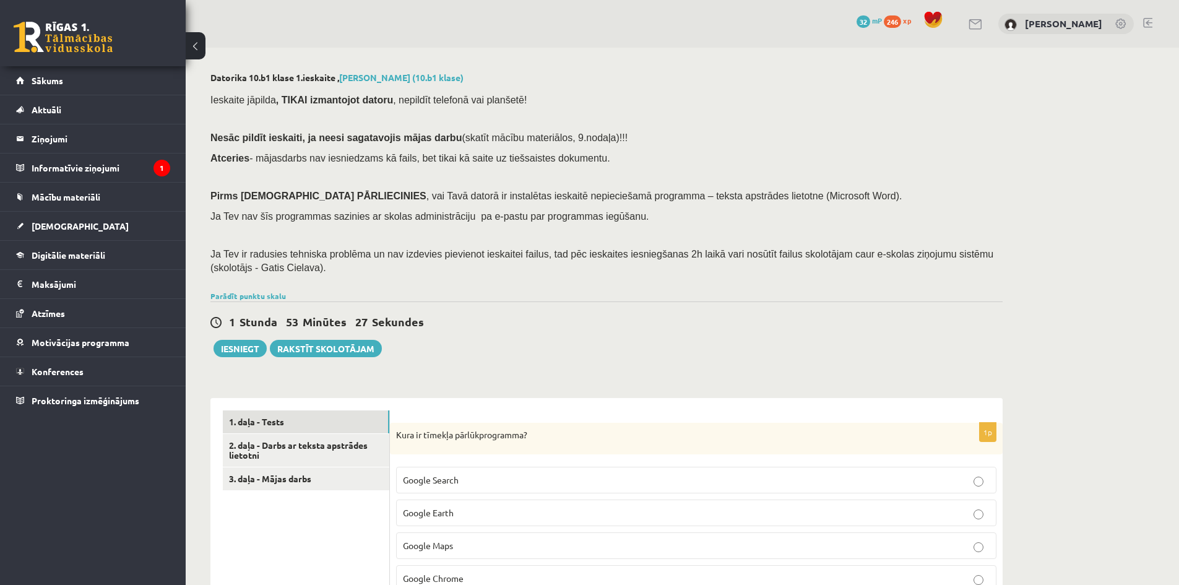
scroll to position [206, 0]
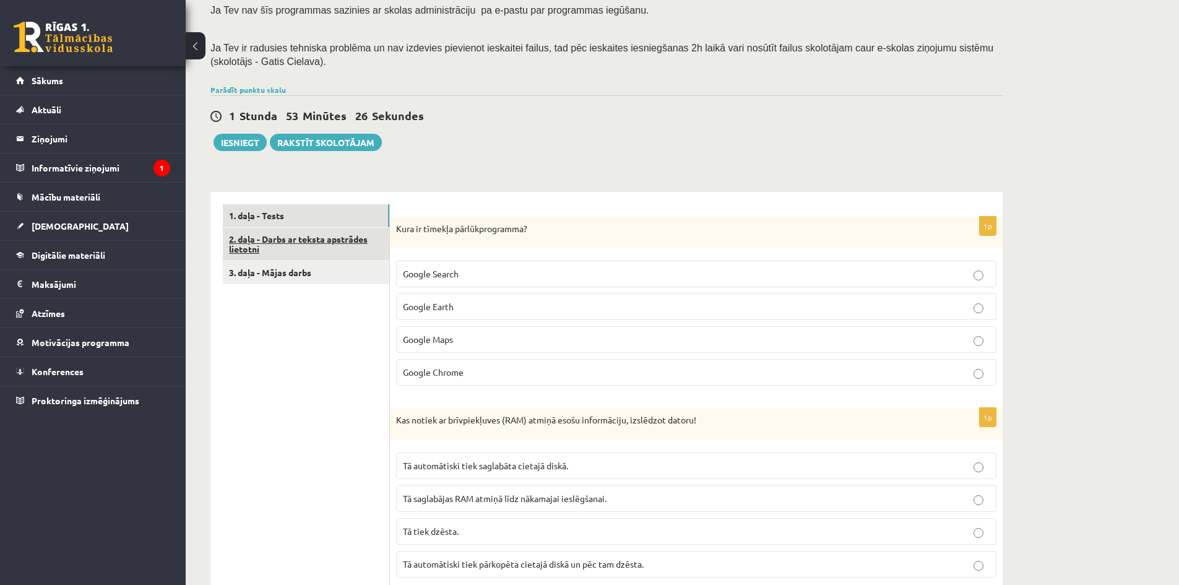
click at [334, 235] on link "2. daļa - Darbs ar teksta apstrādes lietotni" at bounding box center [306, 244] width 167 height 33
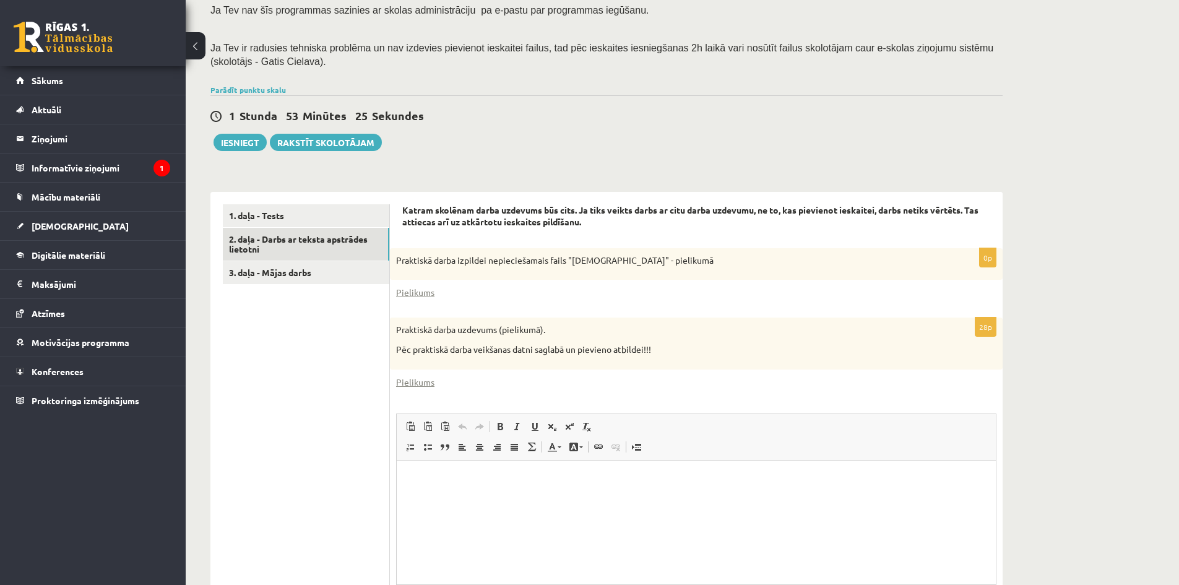
scroll to position [0, 0]
drag, startPoint x: 646, startPoint y: 263, endPoint x: 573, endPoint y: 266, distance: 72.5
click at [573, 266] on p "Praktiskā darba izpildei nepieciešamais fails "[DEMOGRAPHIC_DATA]" - pielikumā" at bounding box center [665, 260] width 539 height 12
copy p "[DEMOGRAPHIC_DATA]"
click at [679, 337] on div "Praktiskā darba uzdevums (pielikumā). Pēc praktiskā darba veikšanas datni sagla…" at bounding box center [696, 343] width 613 height 51
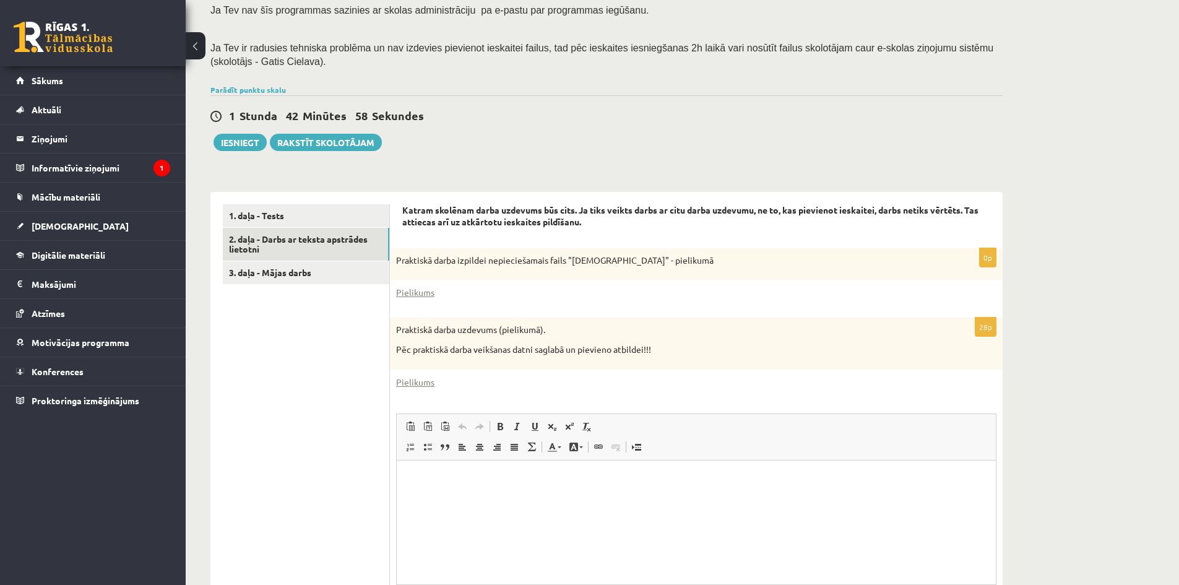
scroll to position [331, 0]
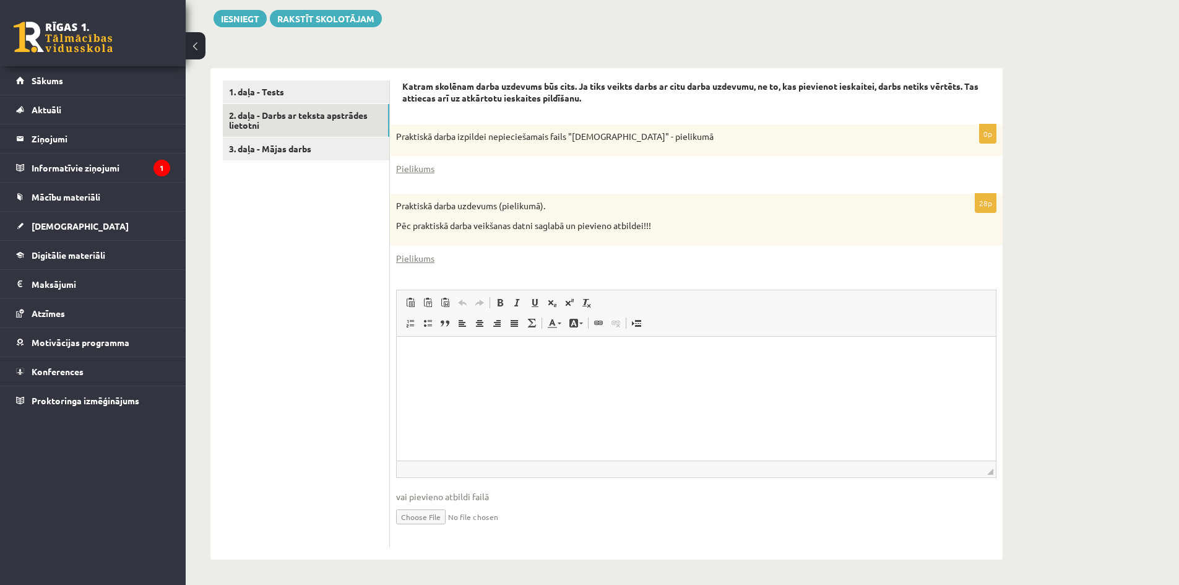
click at [668, 358] on p "Визуальный текстовый редактор, wiswyg-editor-user-answer-47363843907260" at bounding box center [696, 355] width 575 height 13
click at [435, 518] on input "file" at bounding box center [696, 515] width 601 height 25
type input "**********"
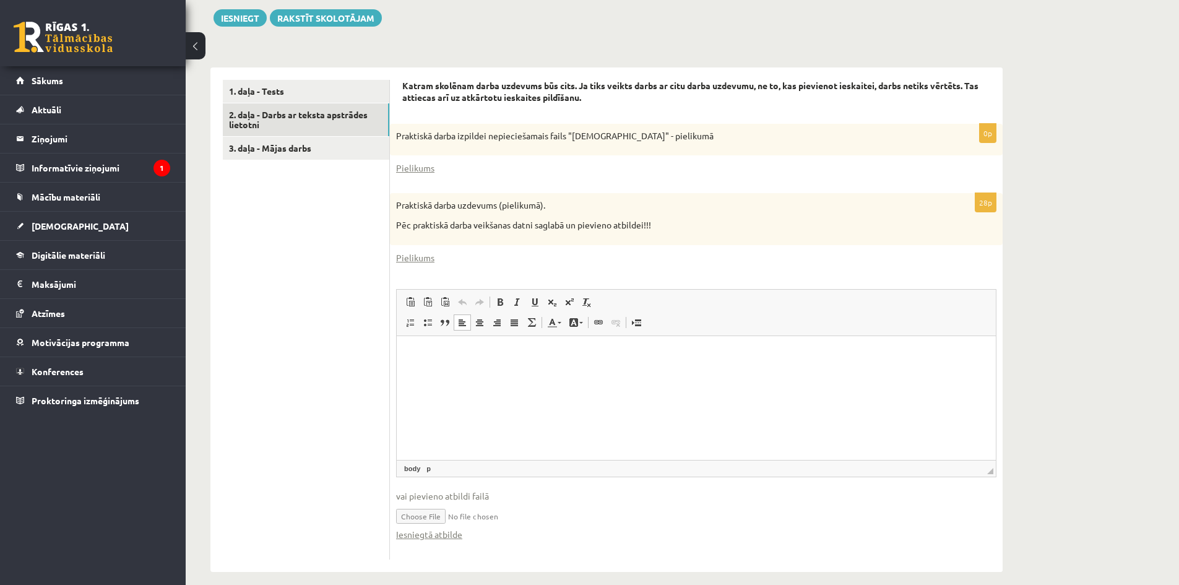
scroll to position [344, 0]
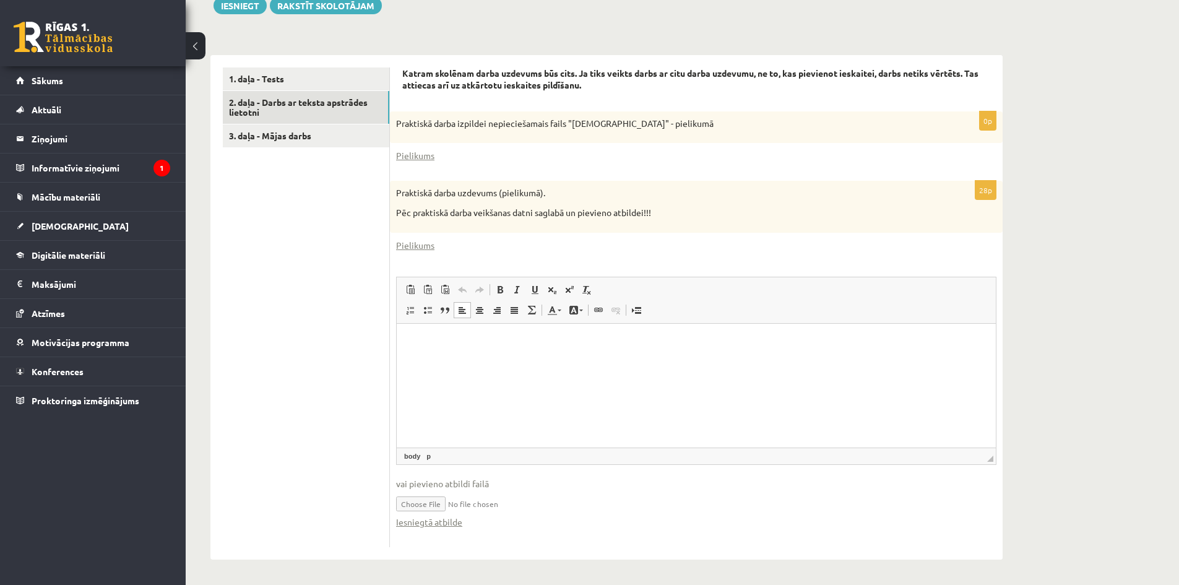
click at [422, 507] on input "file" at bounding box center [696, 502] width 601 height 25
click at [479, 361] on html at bounding box center [696, 342] width 599 height 38
drag, startPoint x: 646, startPoint y: 120, endPoint x: 575, endPoint y: 124, distance: 71.9
click at [575, 124] on p "Praktiskā darba izpildei nepieciešamais fails "[DEMOGRAPHIC_DATA]" - pielikumā" at bounding box center [665, 124] width 539 height 12
copy p "[DEMOGRAPHIC_DATA]"
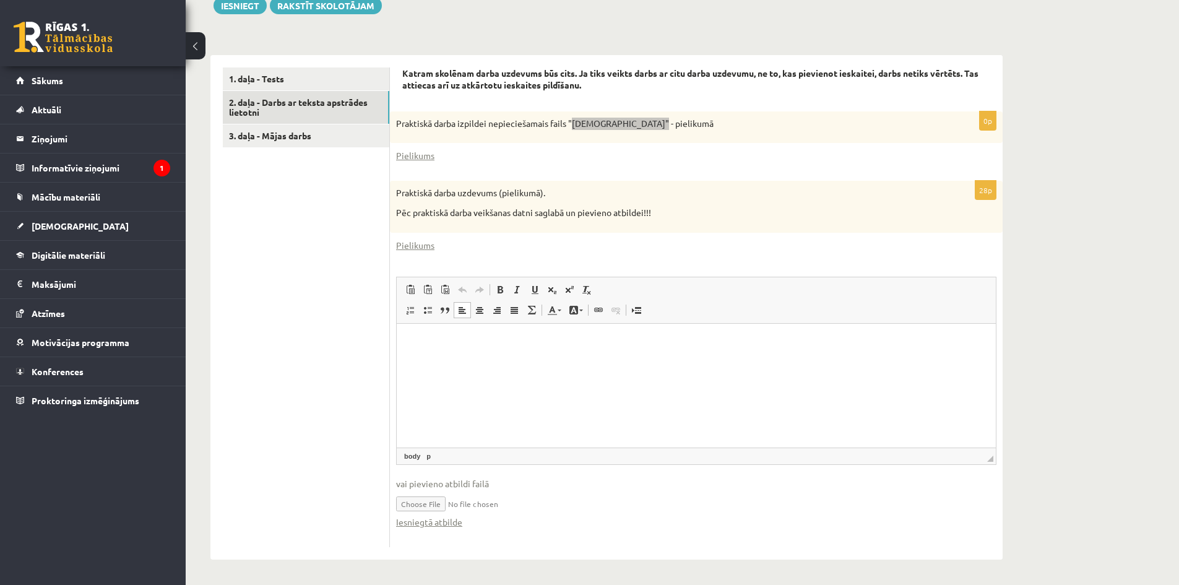
click at [560, 361] on html at bounding box center [696, 342] width 599 height 38
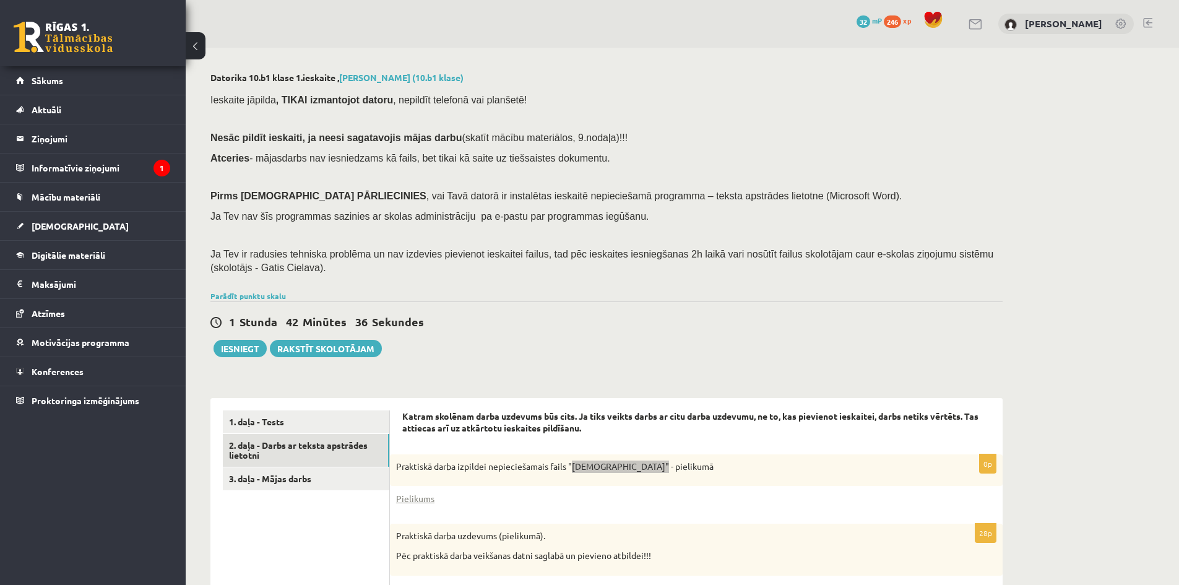
scroll to position [310, 0]
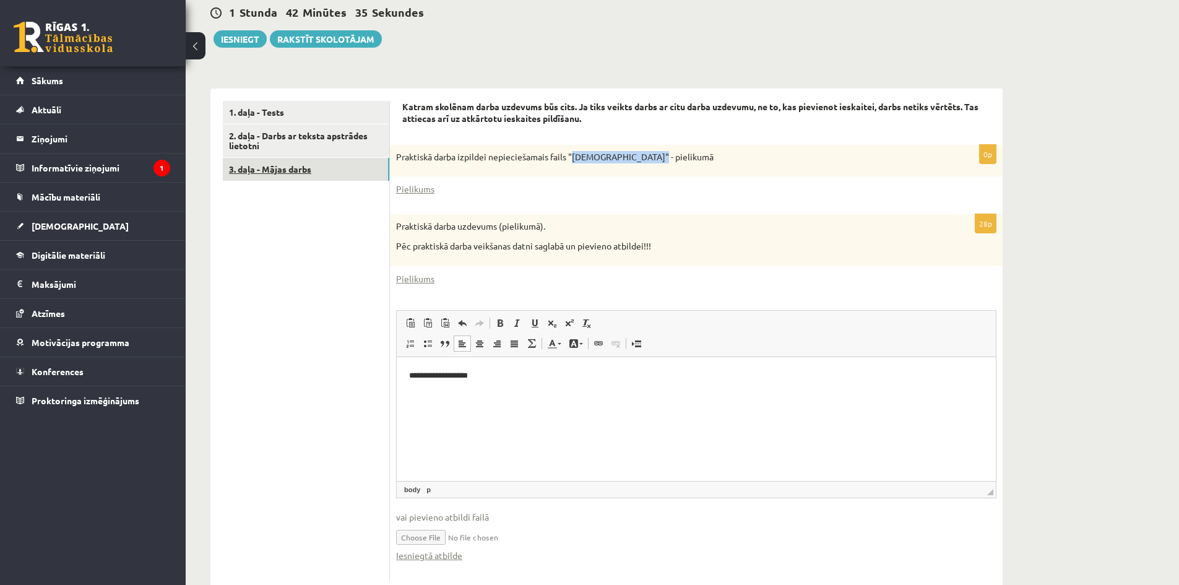
click at [313, 172] on link "3. daļa - Mājas darbs" at bounding box center [306, 169] width 167 height 23
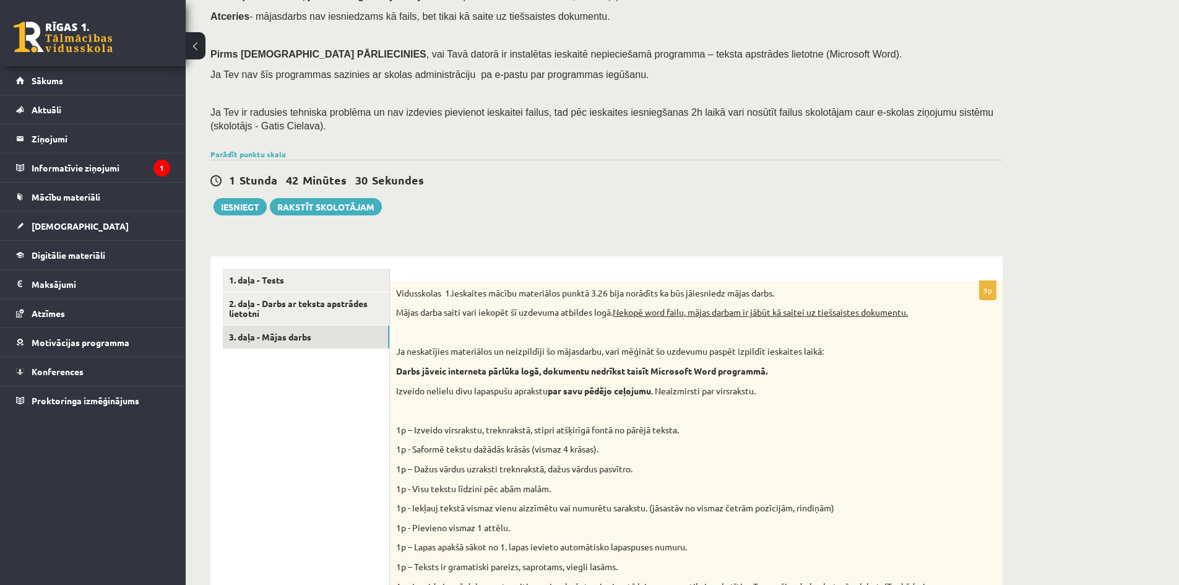
scroll to position [555, 0]
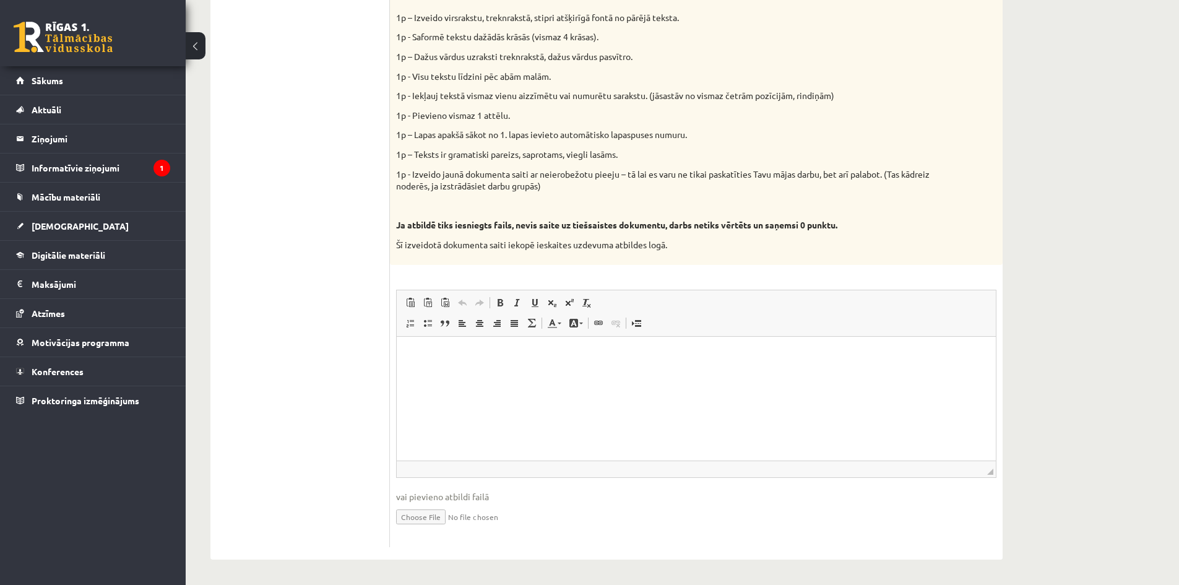
click at [1134, 257] on div "Datorika 10.b1 klase 1.ieskaite , [PERSON_NAME] (10.b1 klase) Ieskaite jāpilda …" at bounding box center [683, 39] width 994 height 1091
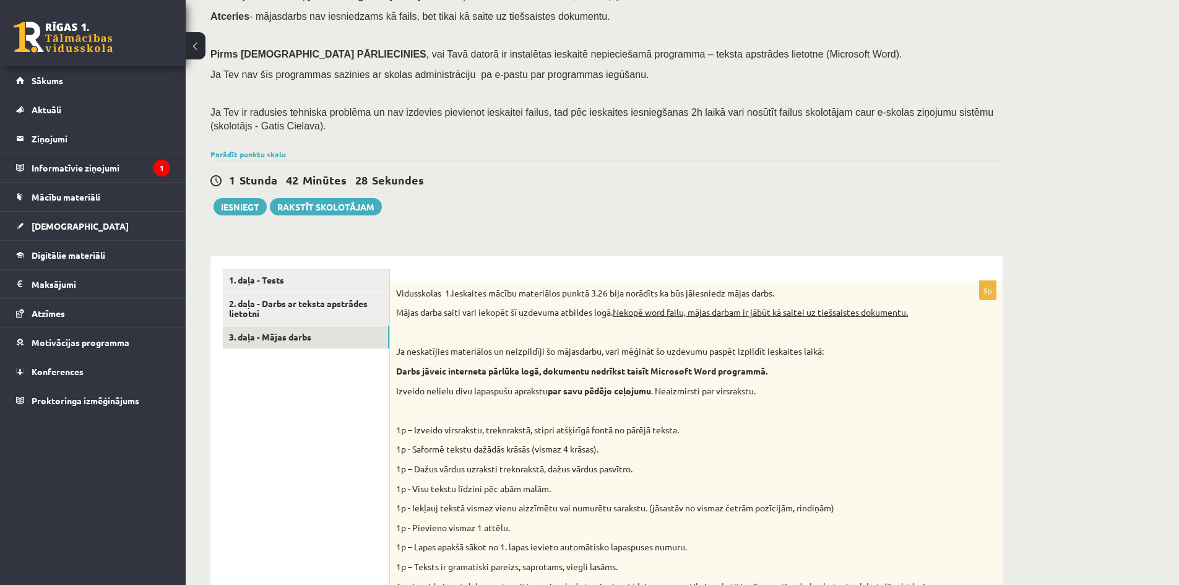
click at [854, 423] on div "Vidusskolas 1.ieskaites mācību materiālos punktā 3.26 bija norādīts ka būs jāie…" at bounding box center [696, 479] width 613 height 396
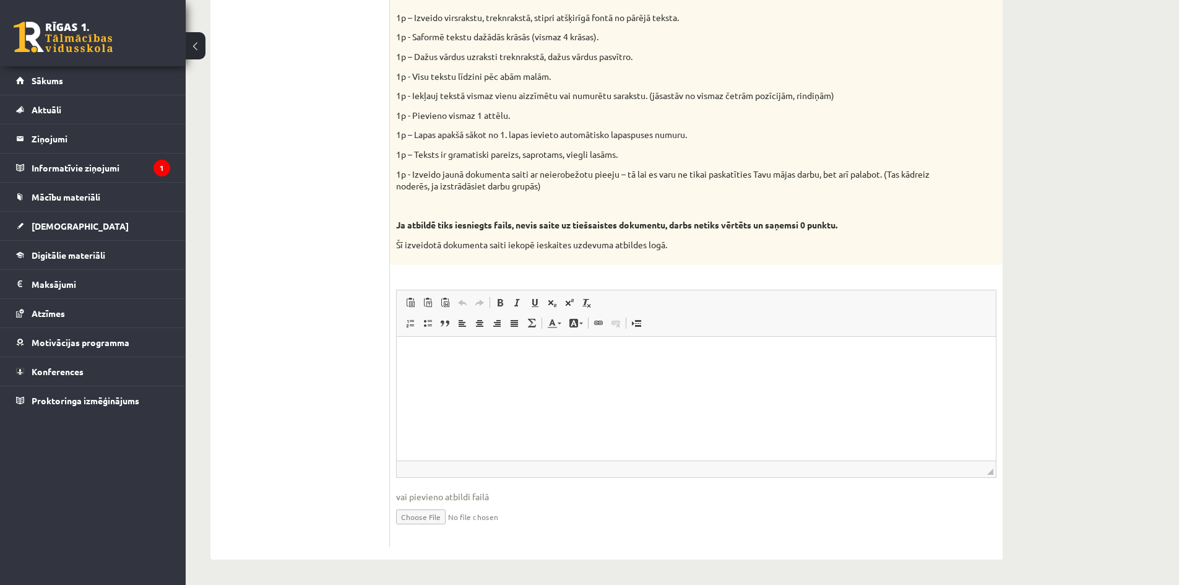
scroll to position [245, 0]
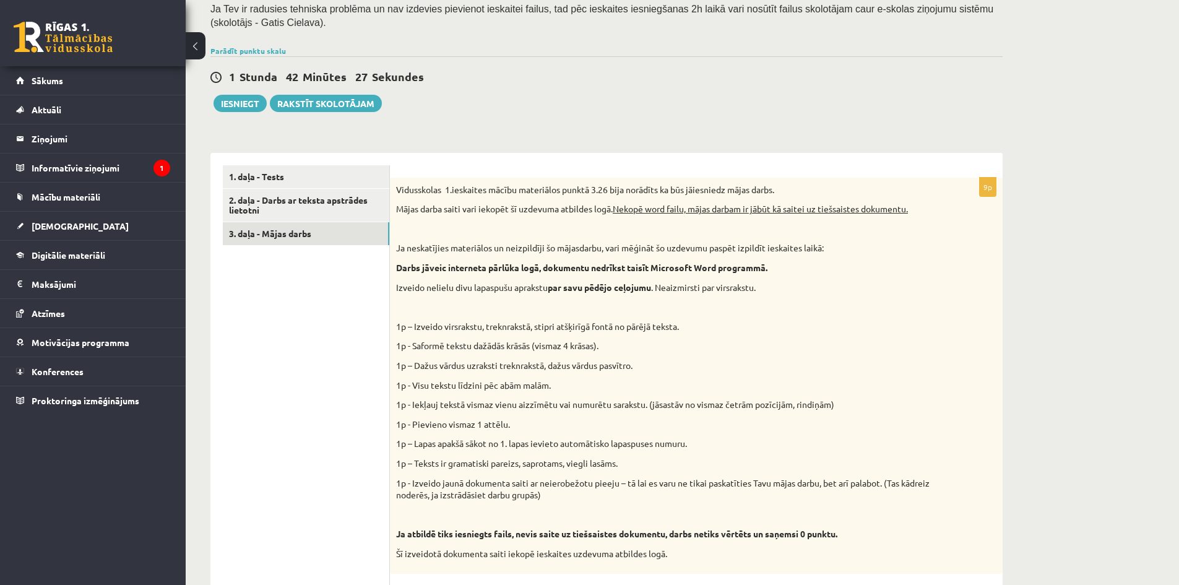
click at [750, 408] on p "1p - Iekļauj tekstā vismaz vienu aizzīmētu vai numurētu sarakstu. (jāsastāv no …" at bounding box center [665, 405] width 539 height 12
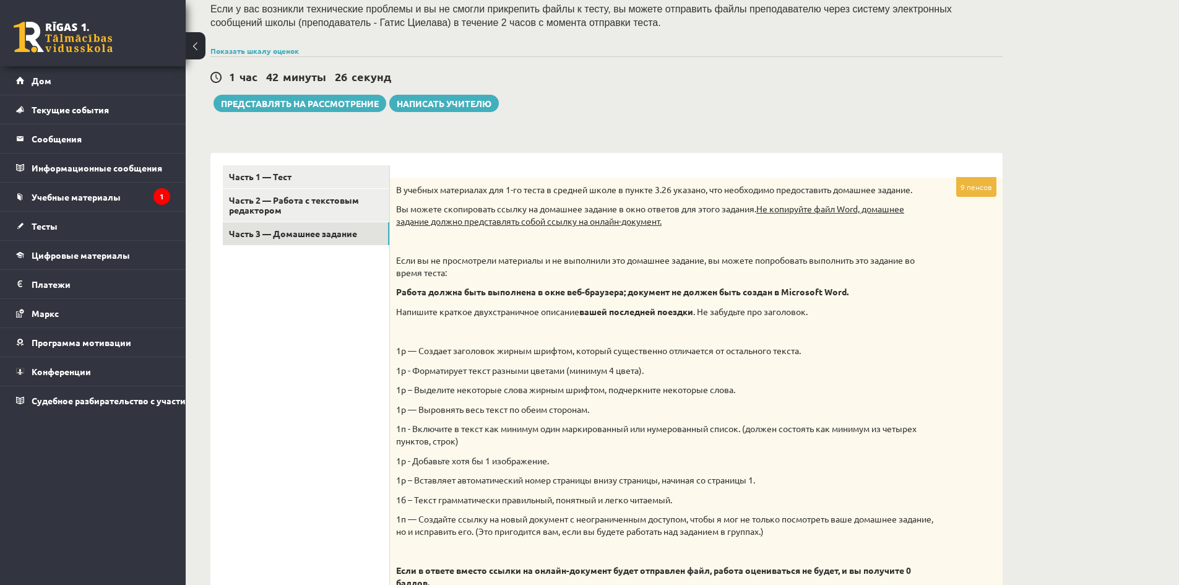
click at [1110, 144] on div "Информатика 10.b1 класс 1-й тест, Максим Цибульскис (10.b1 класс) Тест необходи…" at bounding box center [683, 371] width 994 height 1139
click at [1080, 332] on div "Информатика 10.b1 класс 1-й тест, Максим Цибульскис (10.b1 класс) Тест необходи…" at bounding box center [683, 371] width 994 height 1139
click at [904, 446] on p "1п - Включите в текст как минимум один маркированный или нумерованный список. (…" at bounding box center [665, 435] width 539 height 24
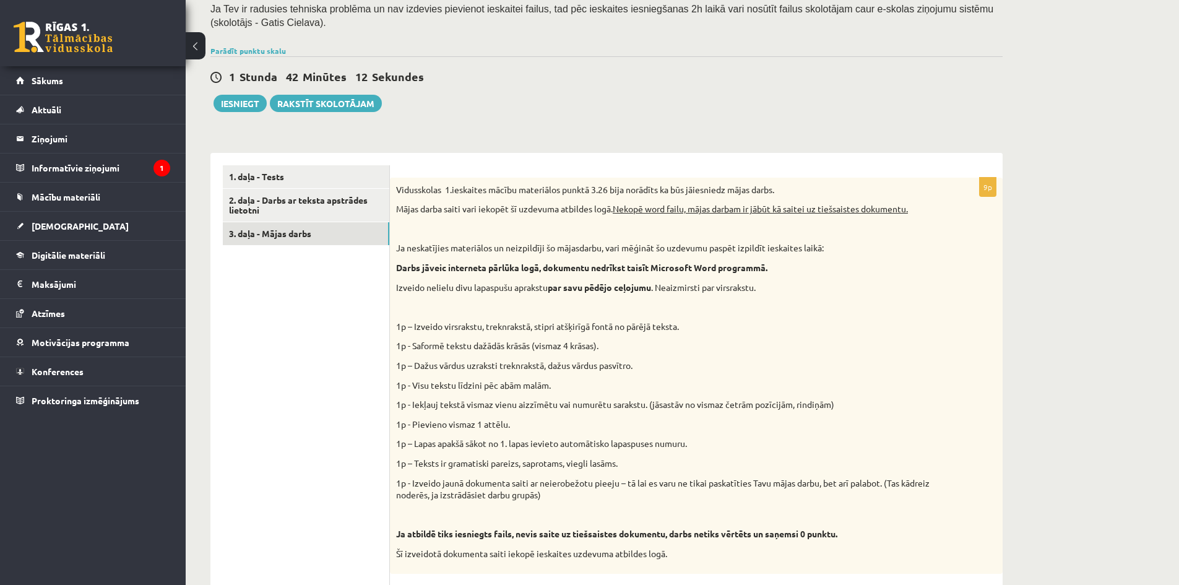
drag, startPoint x: 1028, startPoint y: 195, endPoint x: 831, endPoint y: 348, distance: 249.8
click at [1023, 202] on div "Datorika 10.b1 klase 1.ieskaite , Maksims Cibuļskis (10.b1 klase) Ieskaite jāpi…" at bounding box center [683, 347] width 994 height 1091
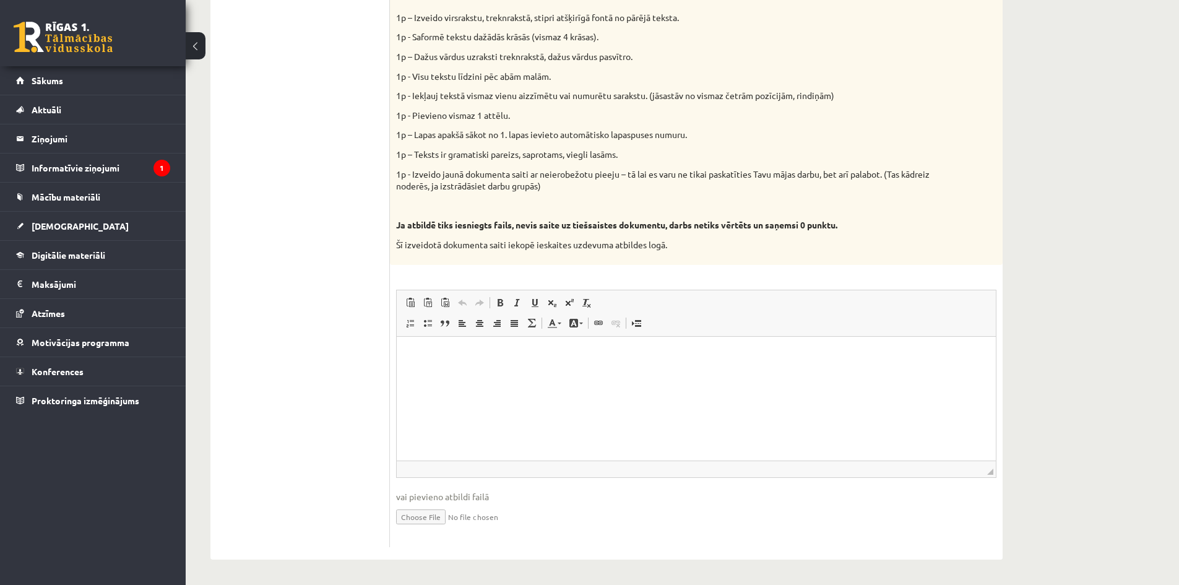
scroll to position [142, 0]
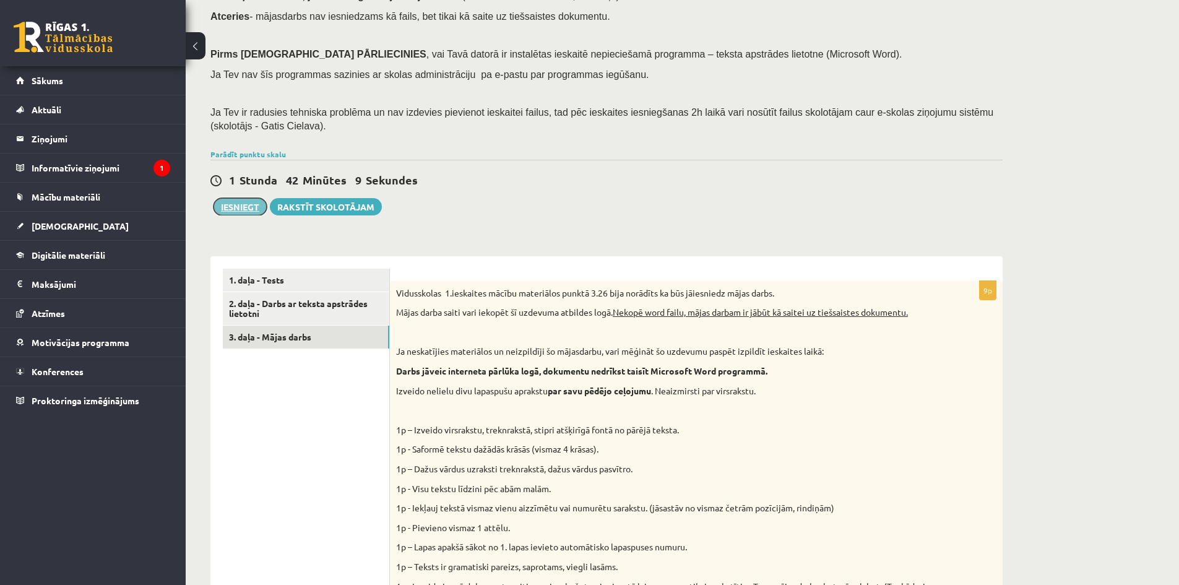
click at [238, 198] on button "Iesniegt" at bounding box center [240, 206] width 53 height 17
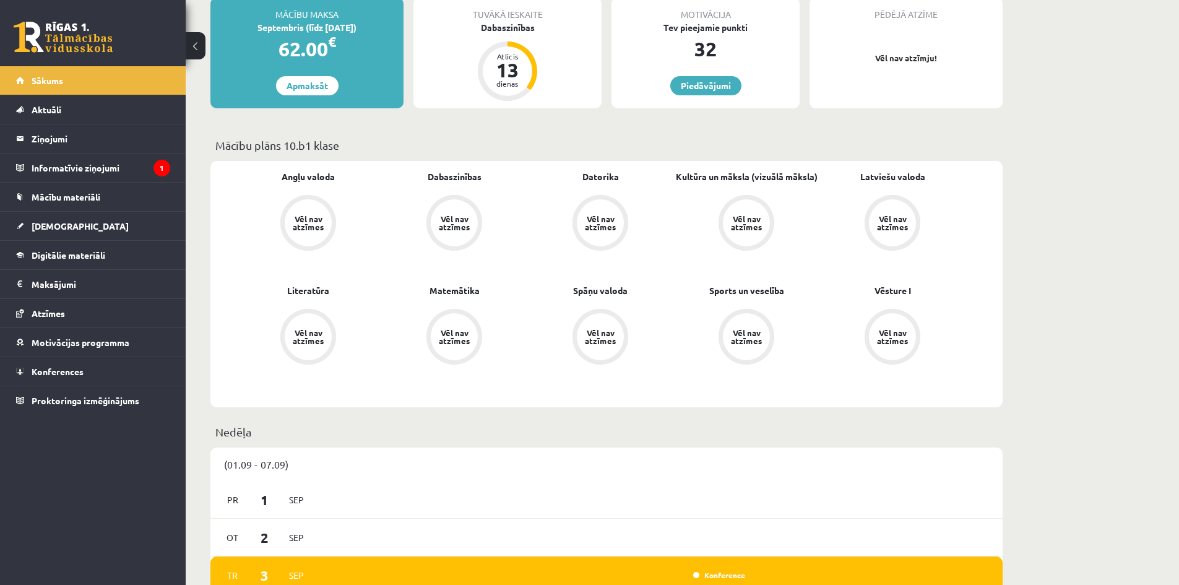
scroll to position [103, 0]
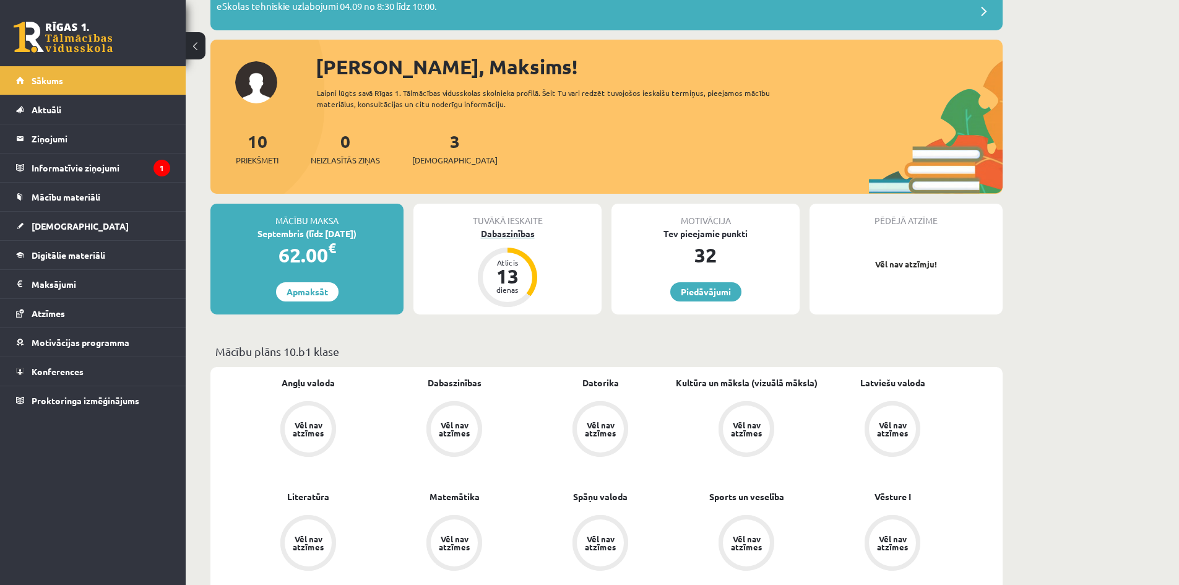
click at [524, 278] on div "13" at bounding box center [507, 276] width 37 height 20
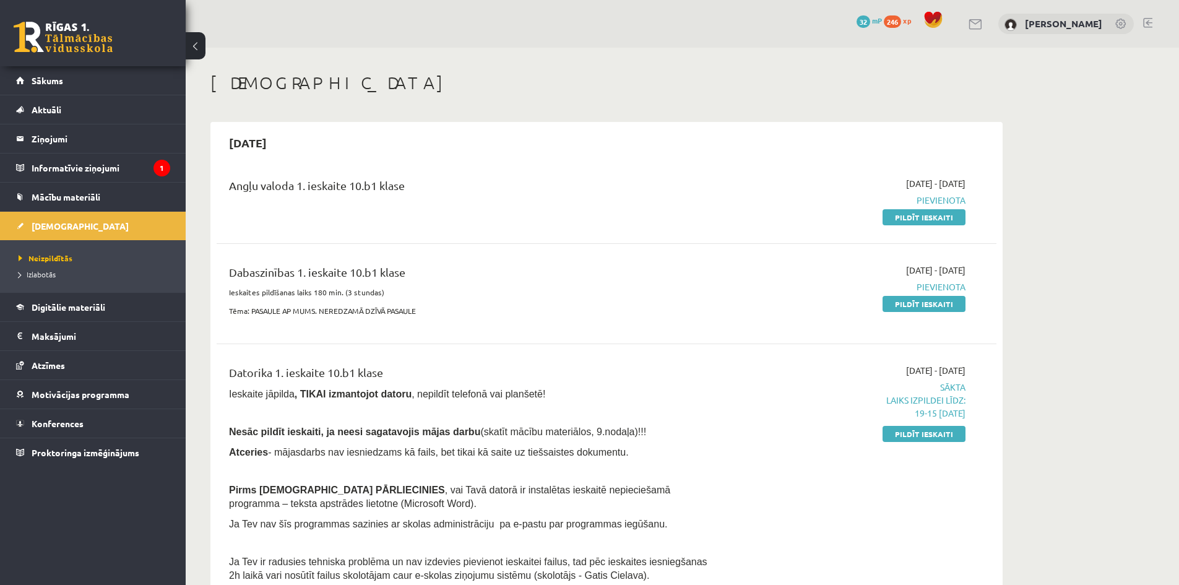
scroll to position [206, 0]
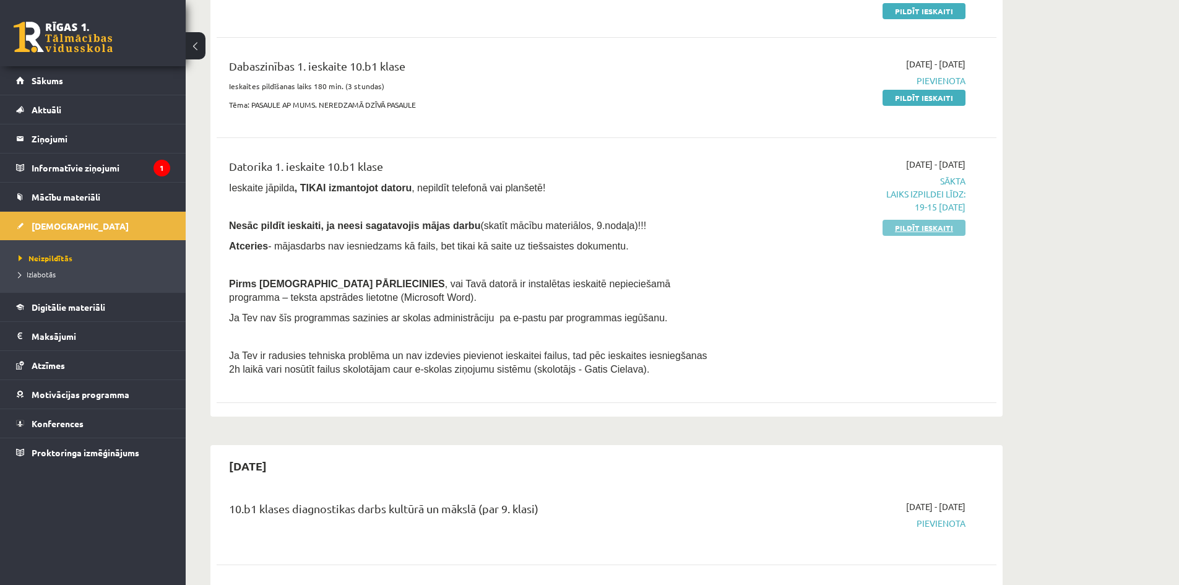
click at [926, 230] on link "Pildīt ieskaiti" at bounding box center [924, 228] width 83 height 16
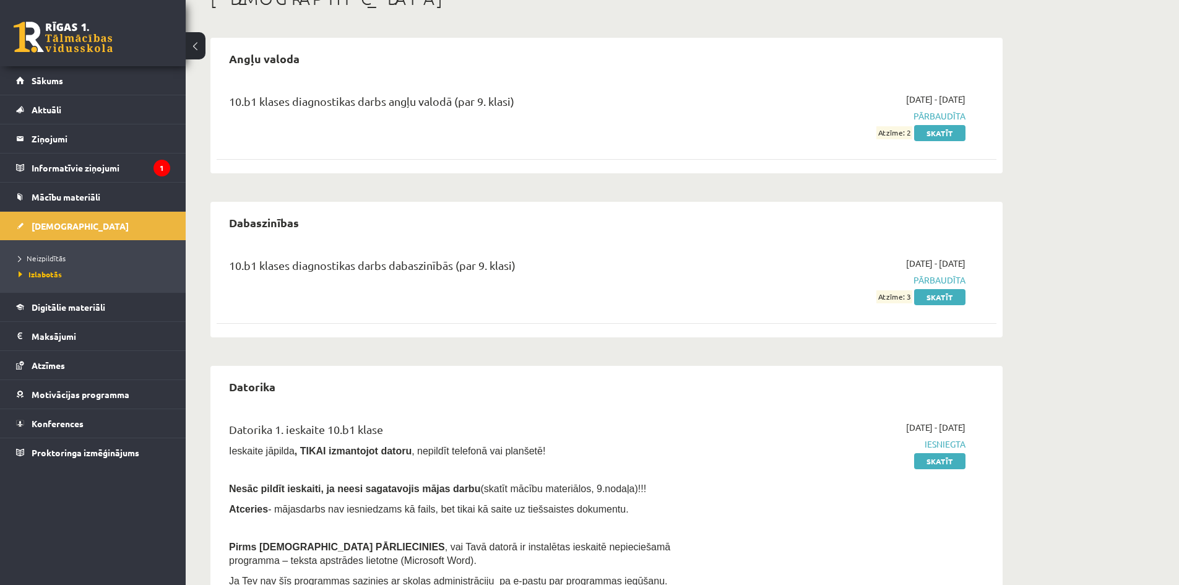
scroll to position [290, 0]
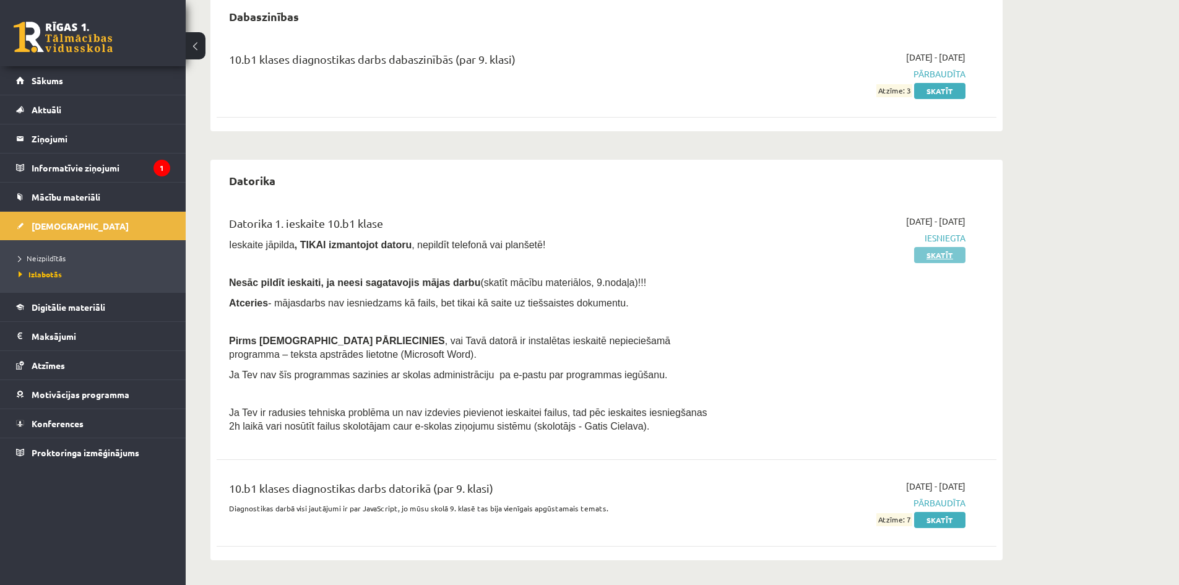
click at [924, 256] on link "Skatīt" at bounding box center [939, 255] width 51 height 16
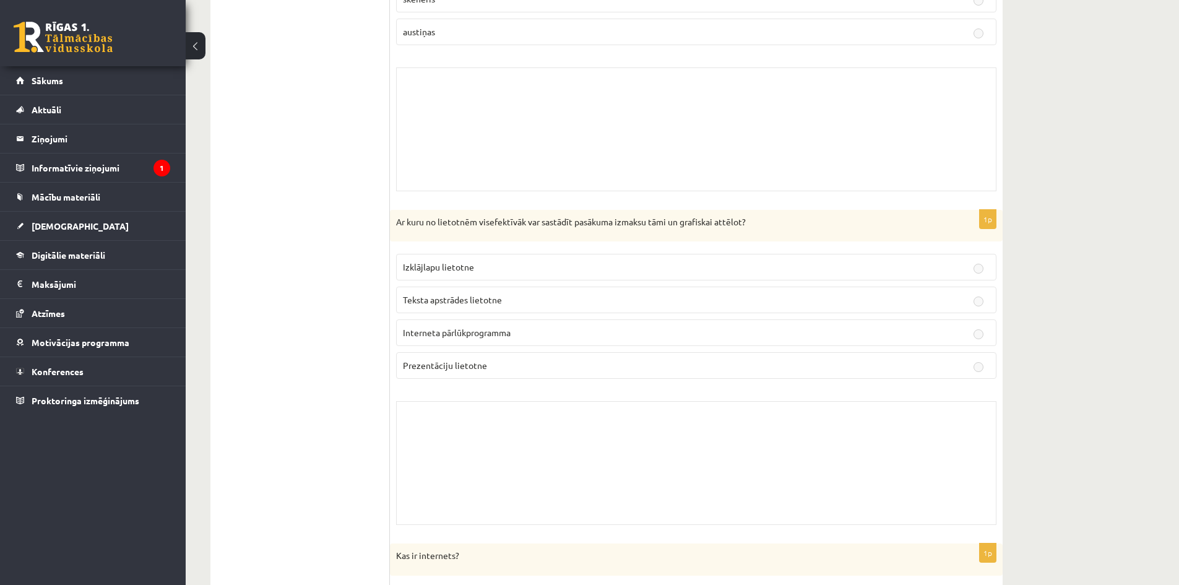
scroll to position [2786, 0]
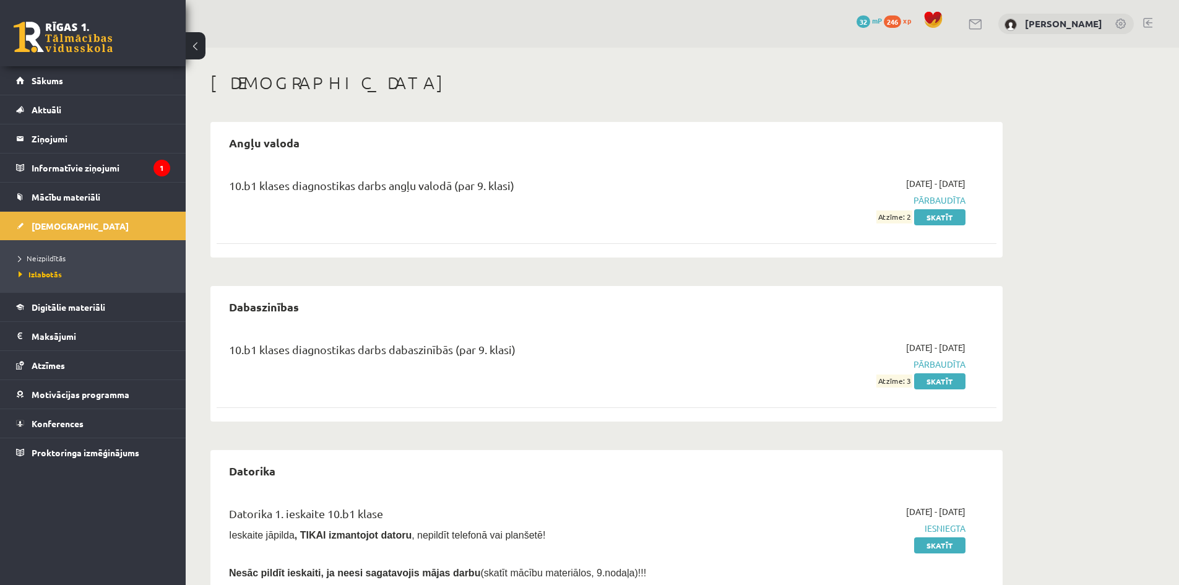
scroll to position [290, 0]
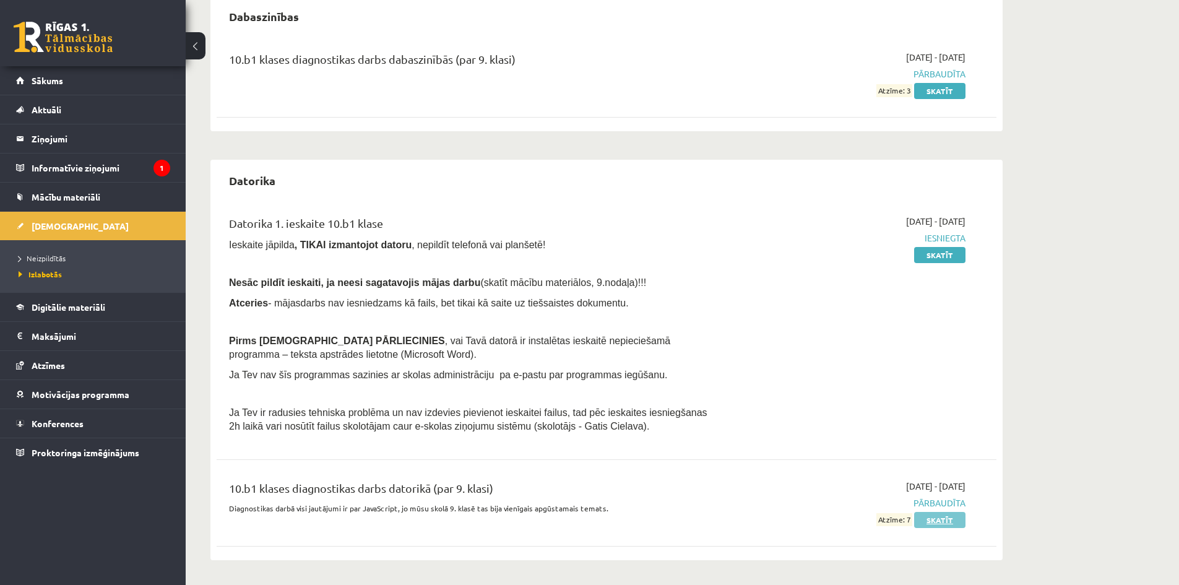
click at [926, 518] on link "Skatīt" at bounding box center [939, 520] width 51 height 16
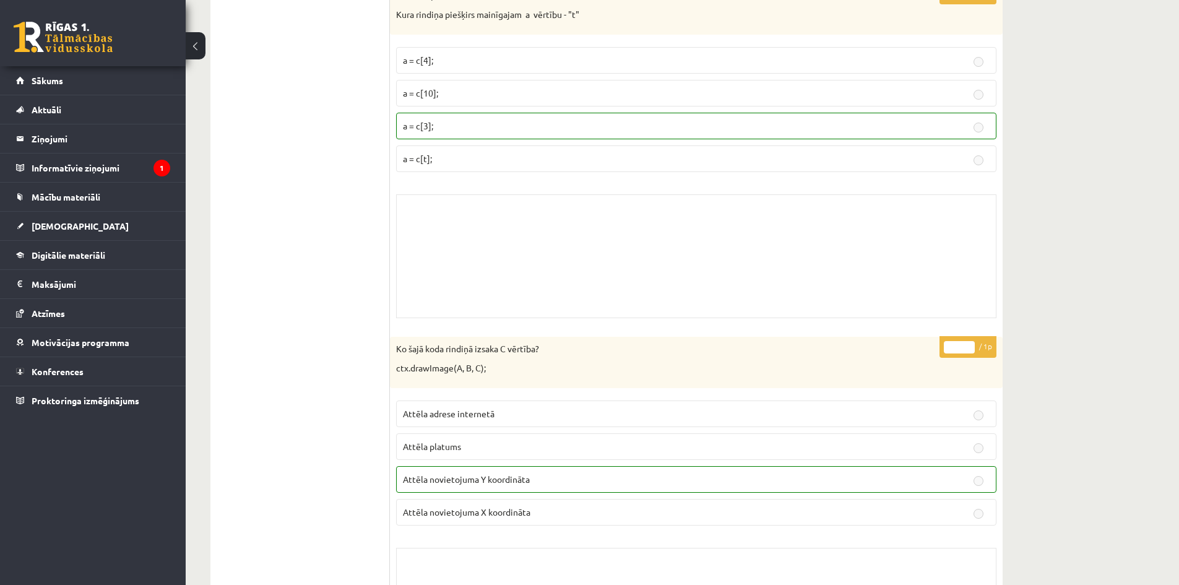
scroll to position [1342, 0]
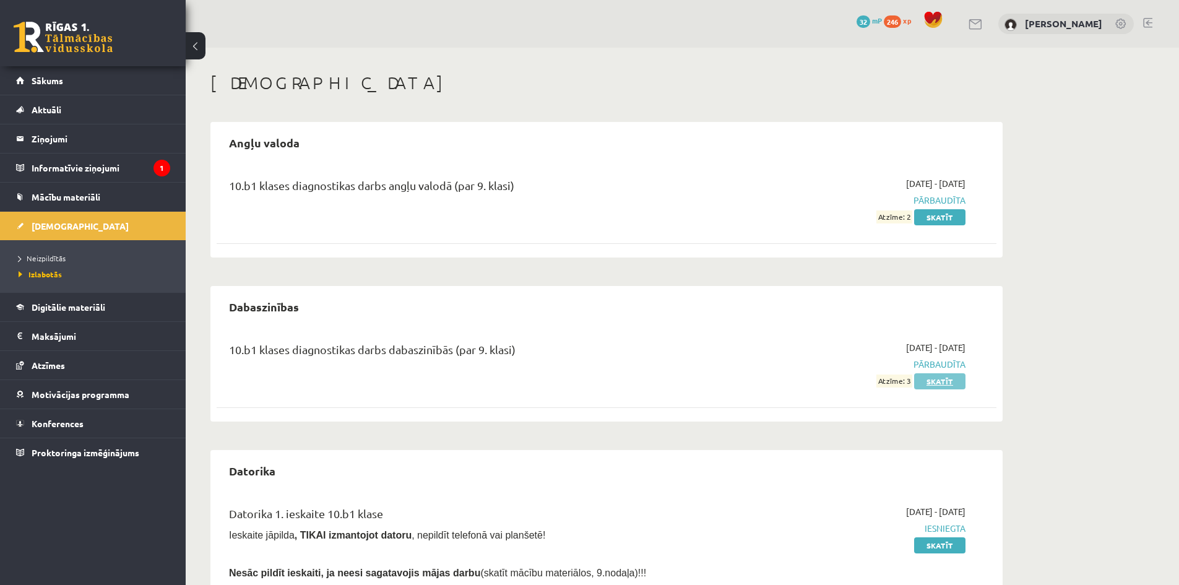
click at [937, 386] on link "Skatīt" at bounding box center [939, 381] width 51 height 16
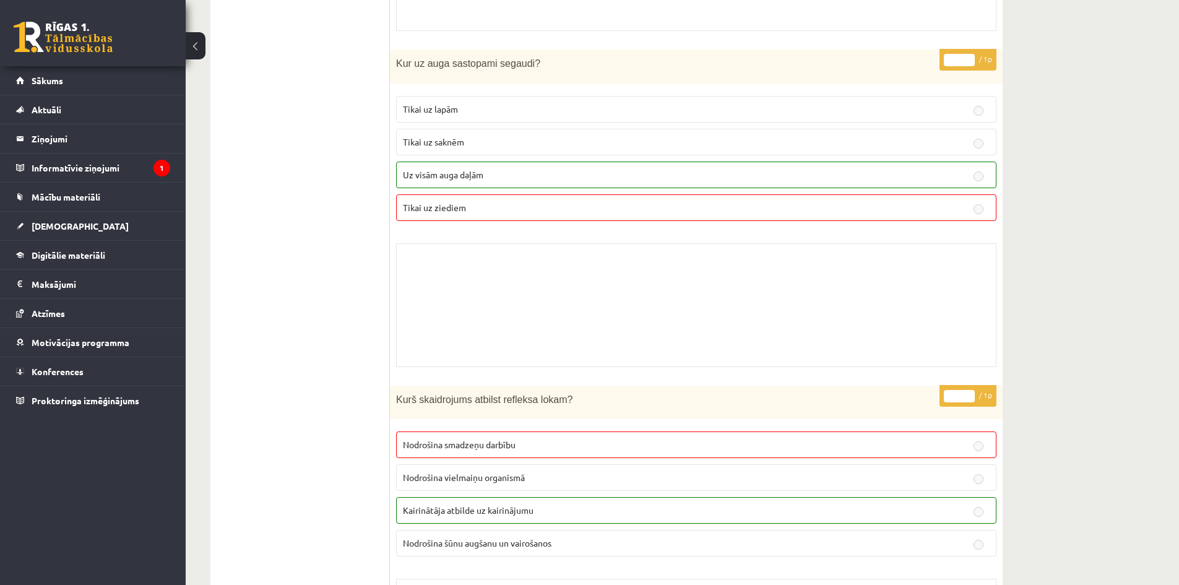
scroll to position [9652, 0]
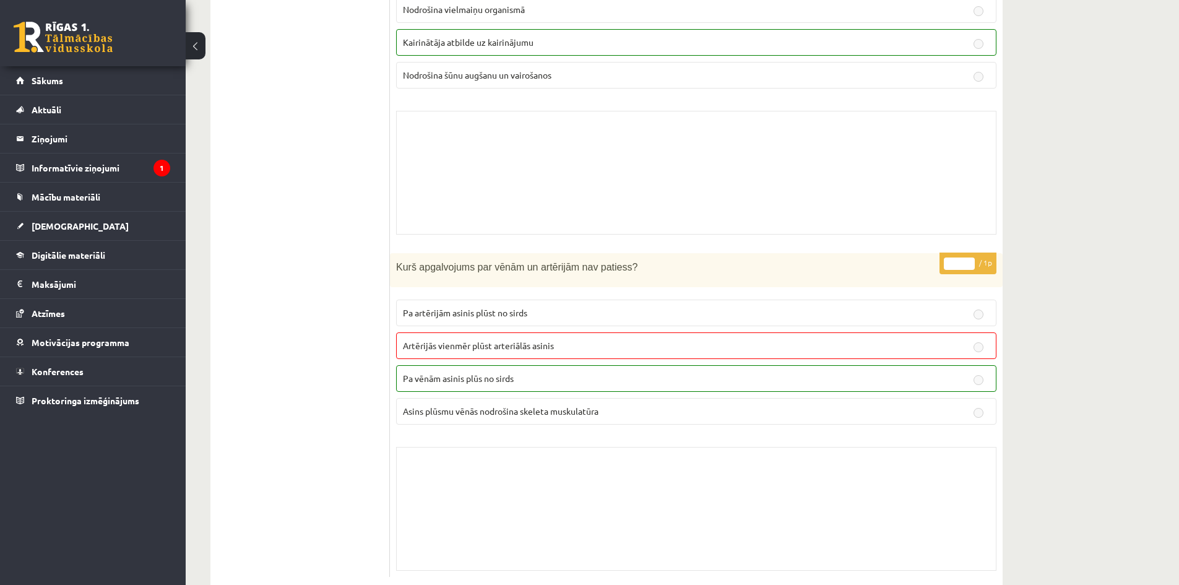
click at [488, 340] on span "Artērijās vienmēr plūst arteriālās asinis" at bounding box center [478, 345] width 151 height 11
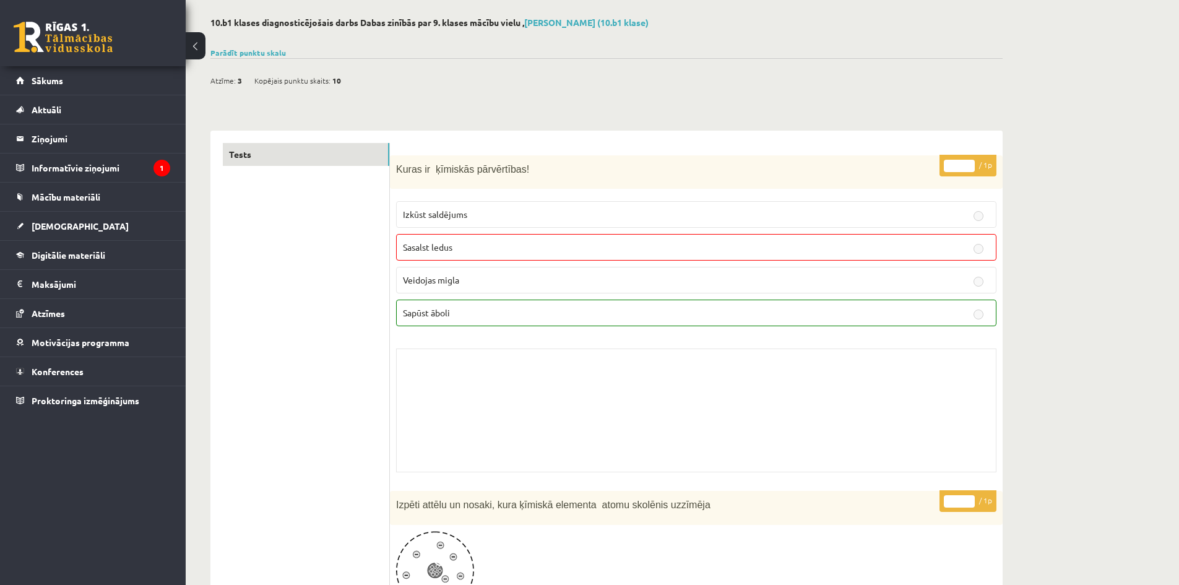
scroll to position [0, 0]
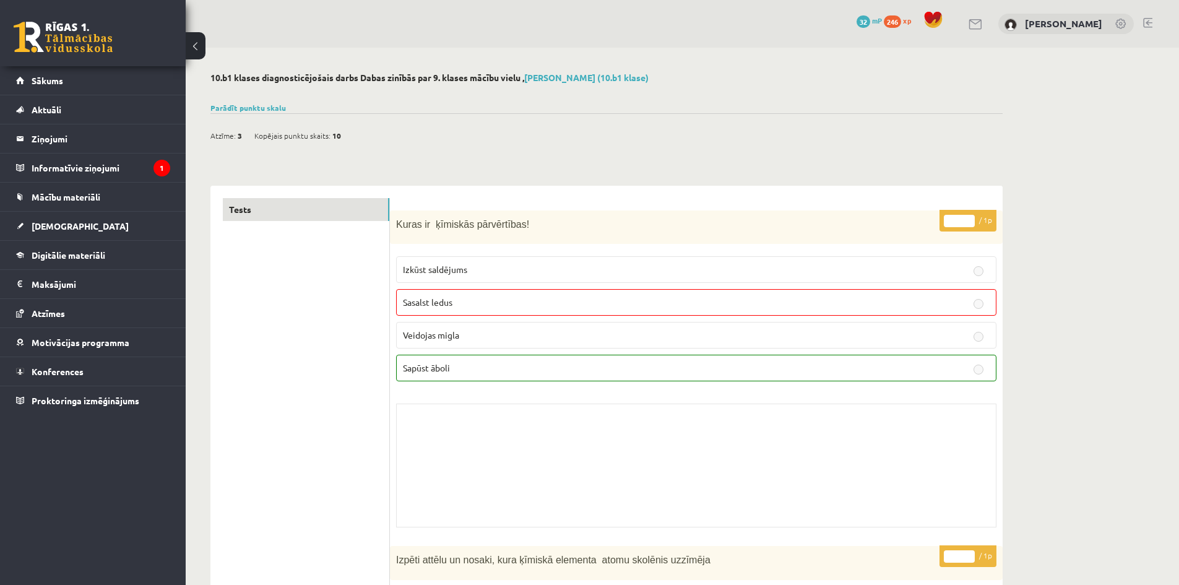
drag, startPoint x: 1082, startPoint y: 395, endPoint x: 1075, endPoint y: 392, distance: 6.9
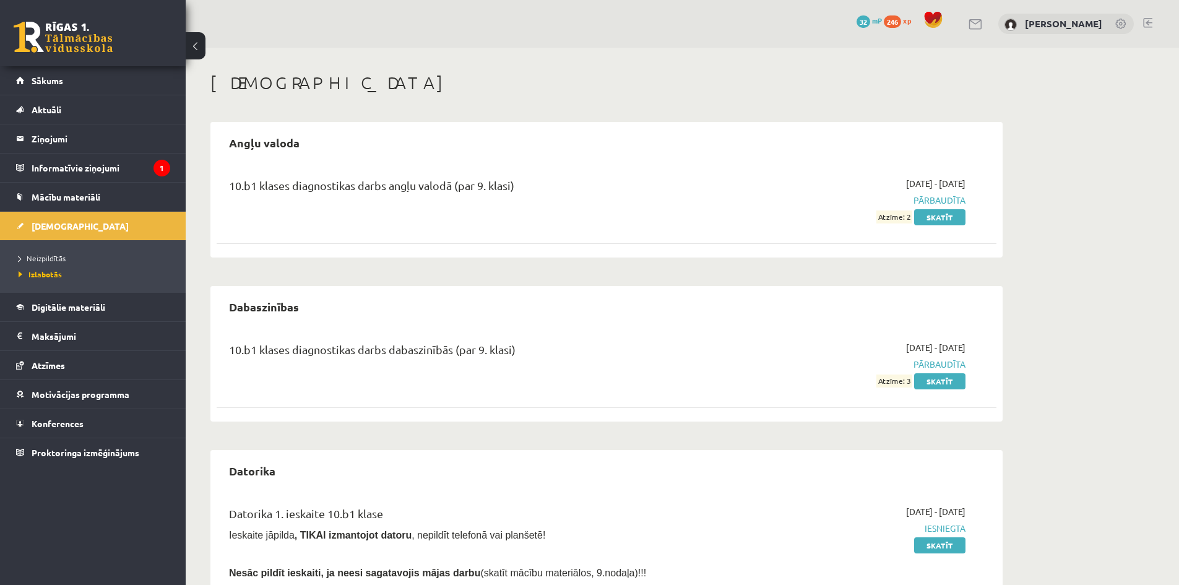
click at [934, 203] on span "Pārbaudīta" at bounding box center [848, 200] width 233 height 13
click at [934, 201] on span "Pārbaudīta" at bounding box center [848, 200] width 233 height 13
click at [947, 219] on link "Skatīt" at bounding box center [939, 217] width 51 height 16
click at [1036, 296] on div "Ieskaites Angļu valoda 10.b1 klases diagnostikas darbs angļu valodā (par 9. kla…" at bounding box center [683, 462] width 994 height 828
click at [942, 364] on span "Pārbaudīta" at bounding box center [848, 364] width 233 height 13
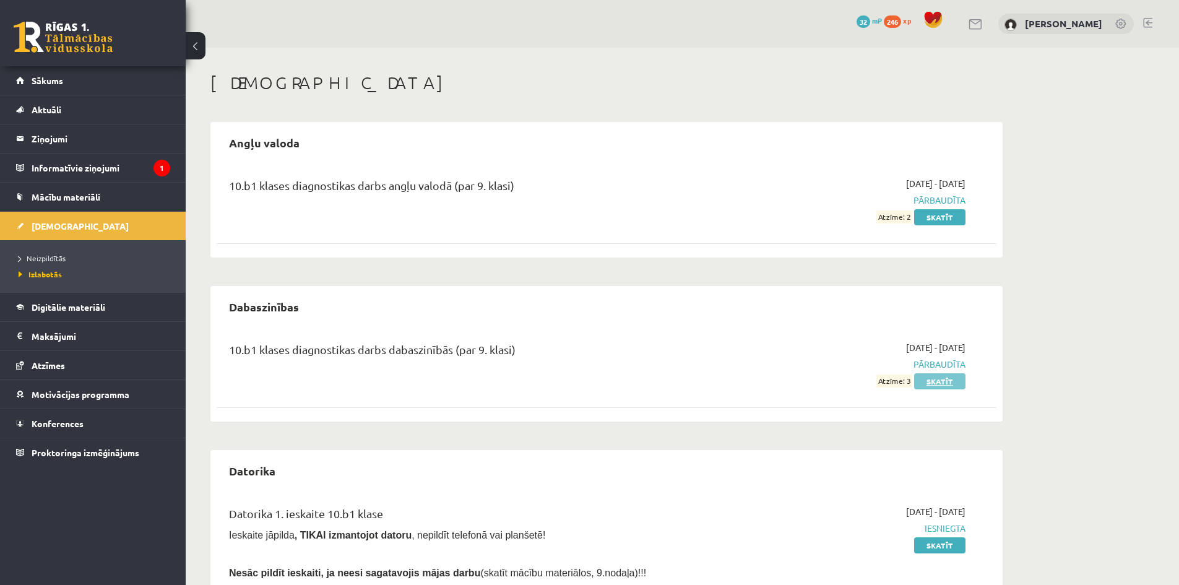
click at [951, 381] on link "Skatīt" at bounding box center [939, 381] width 51 height 16
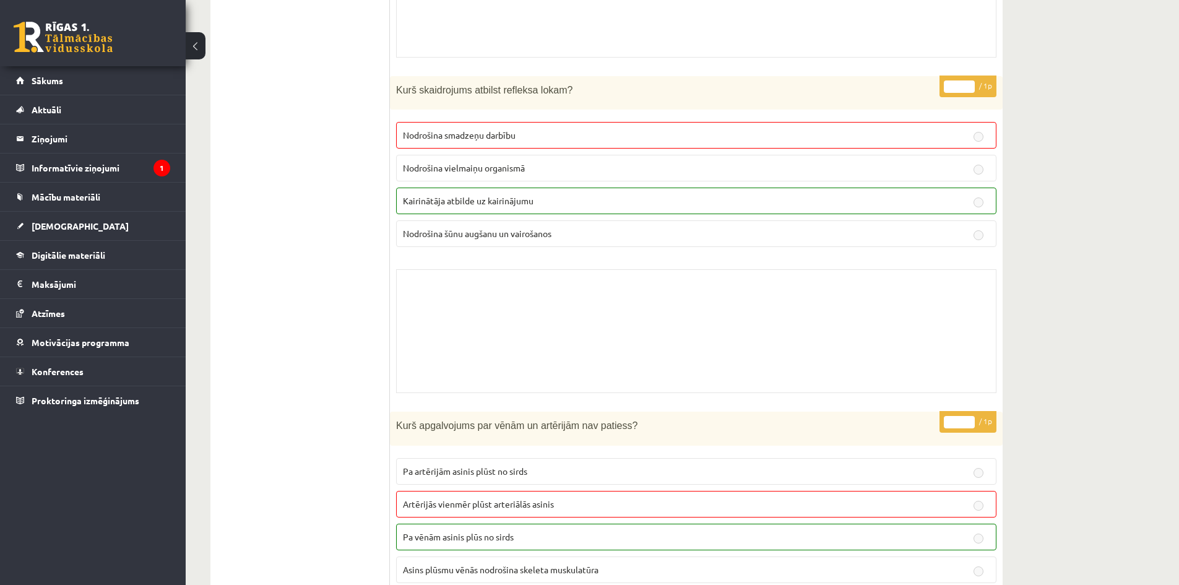
scroll to position [9652, 0]
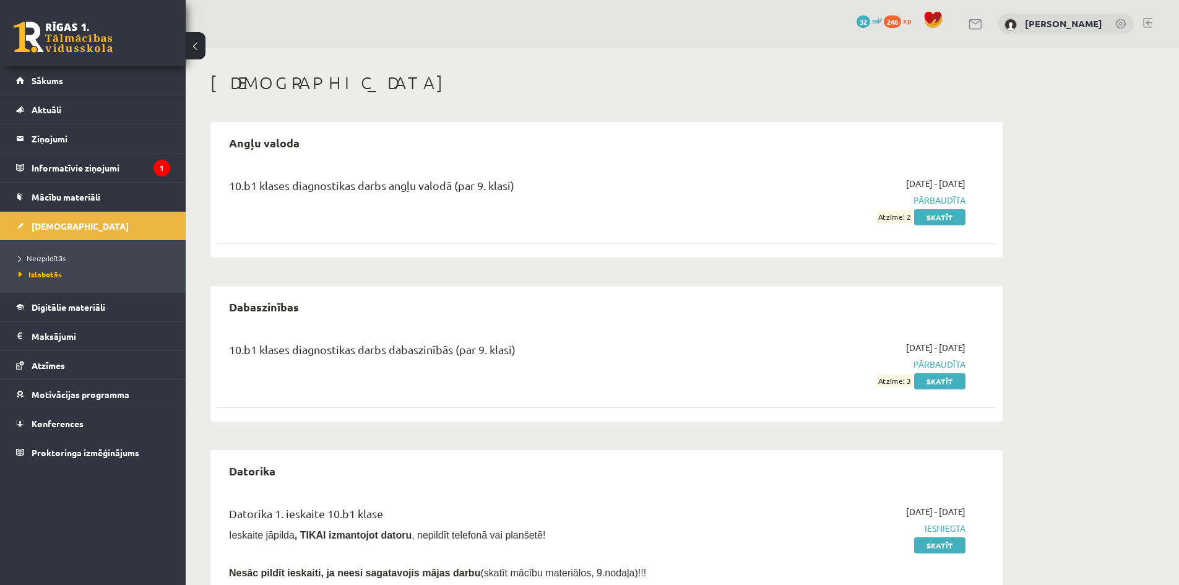
scroll to position [290, 0]
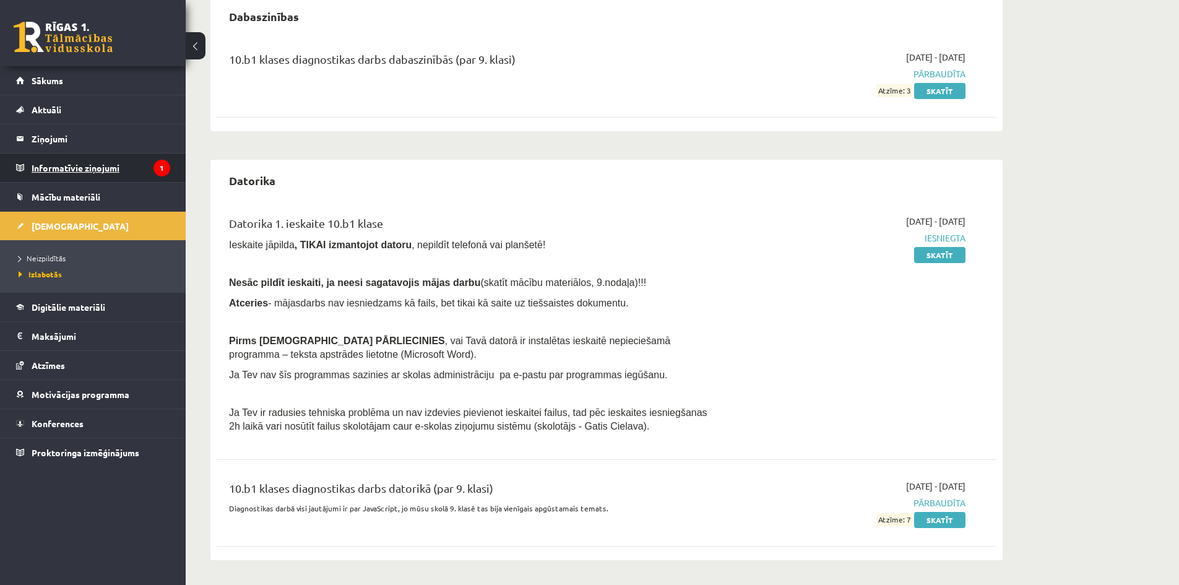
click at [46, 170] on legend "Informatīvie ziņojumi 1" at bounding box center [101, 168] width 139 height 28
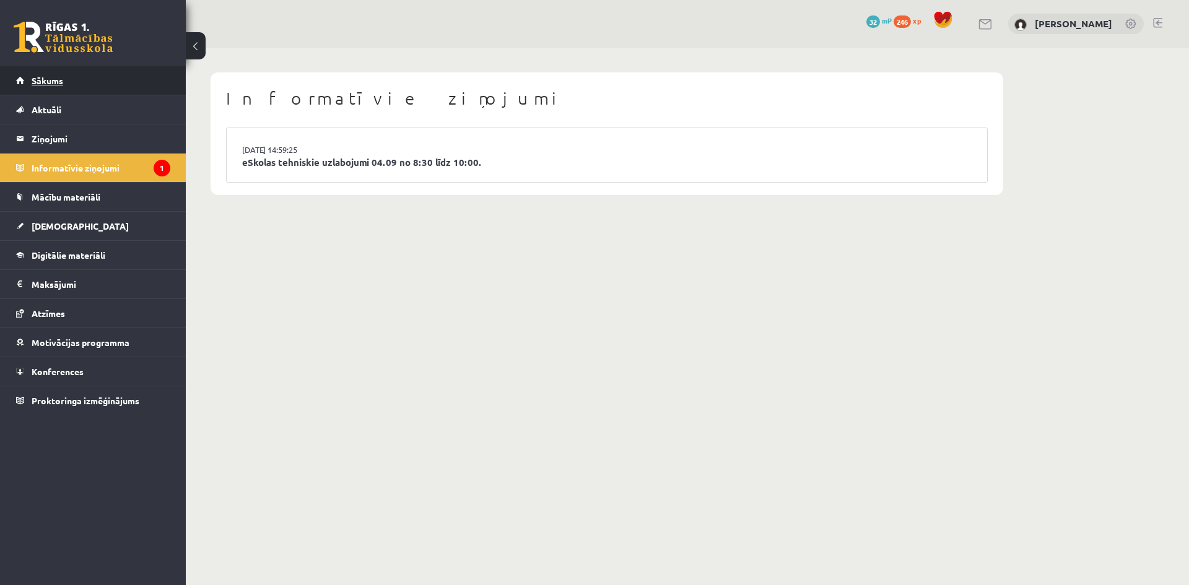
click at [105, 78] on link "Sākums" at bounding box center [93, 80] width 154 height 28
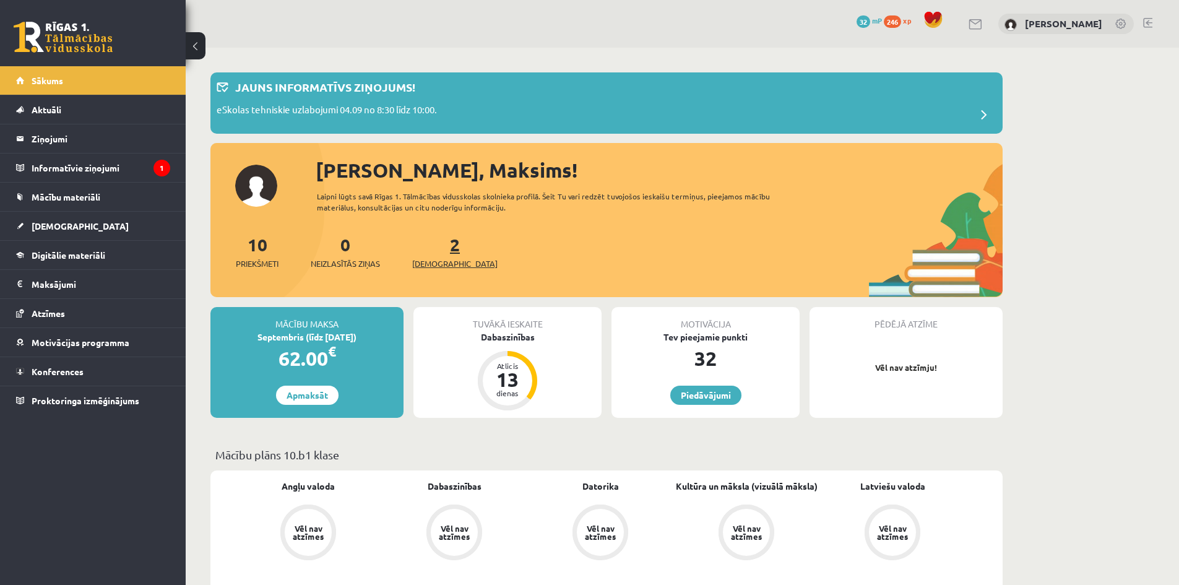
click at [433, 264] on span "[DEMOGRAPHIC_DATA]" at bounding box center [454, 264] width 85 height 12
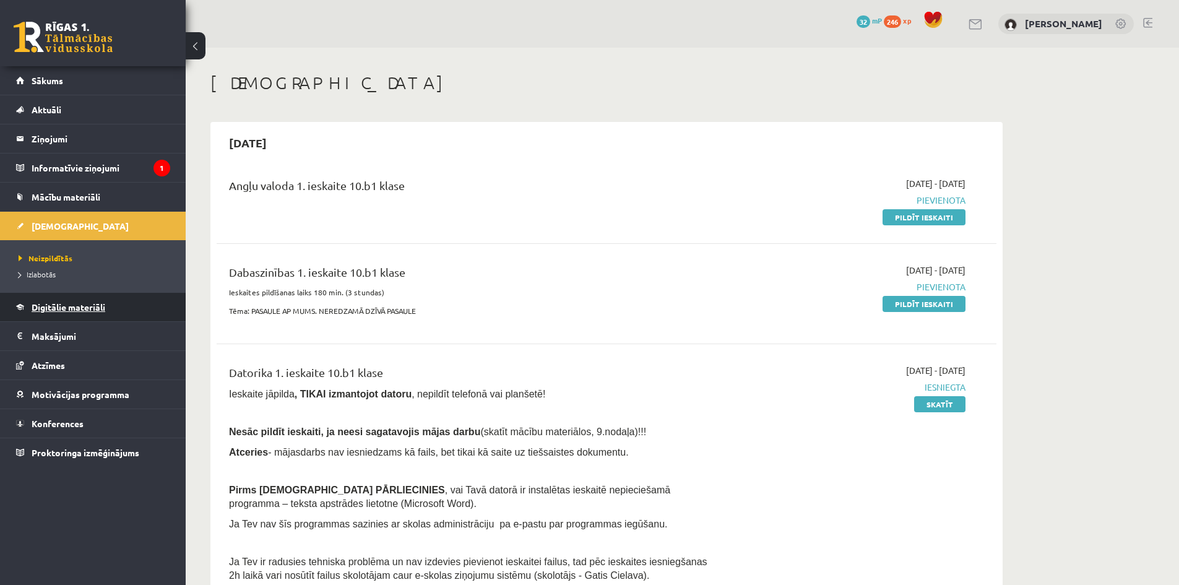
click at [70, 315] on link "Digitālie materiāli" at bounding box center [93, 307] width 154 height 28
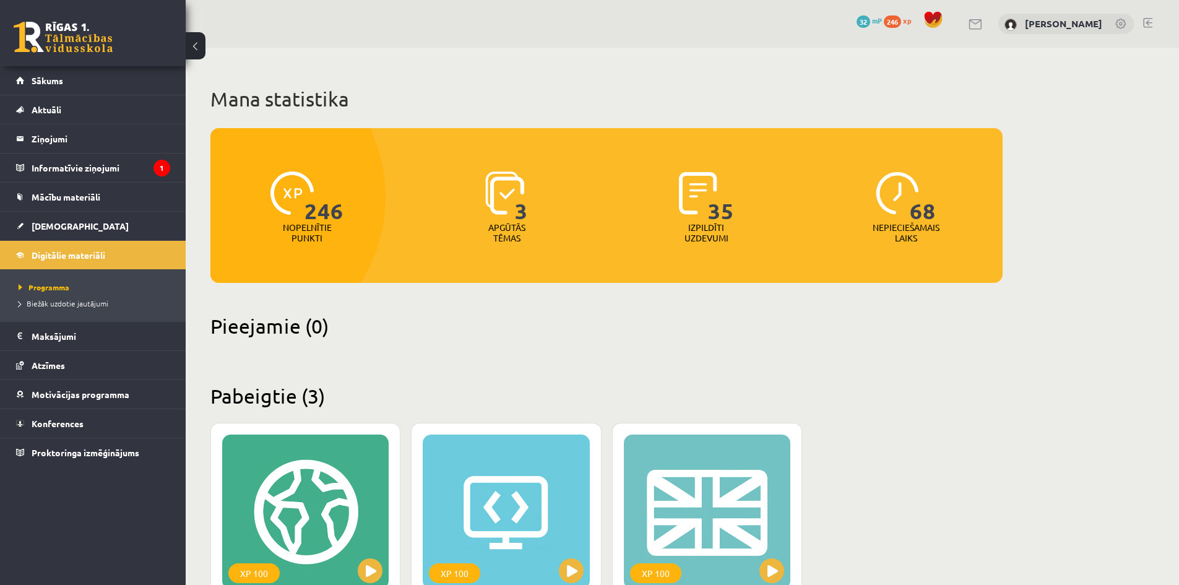
drag, startPoint x: 955, startPoint y: 211, endPoint x: 960, endPoint y: 194, distance: 17.4
click at [955, 207] on div "68 Nepieciešamais laiks" at bounding box center [907, 207] width 194 height 85
click at [924, 26] on span at bounding box center [933, 20] width 19 height 19
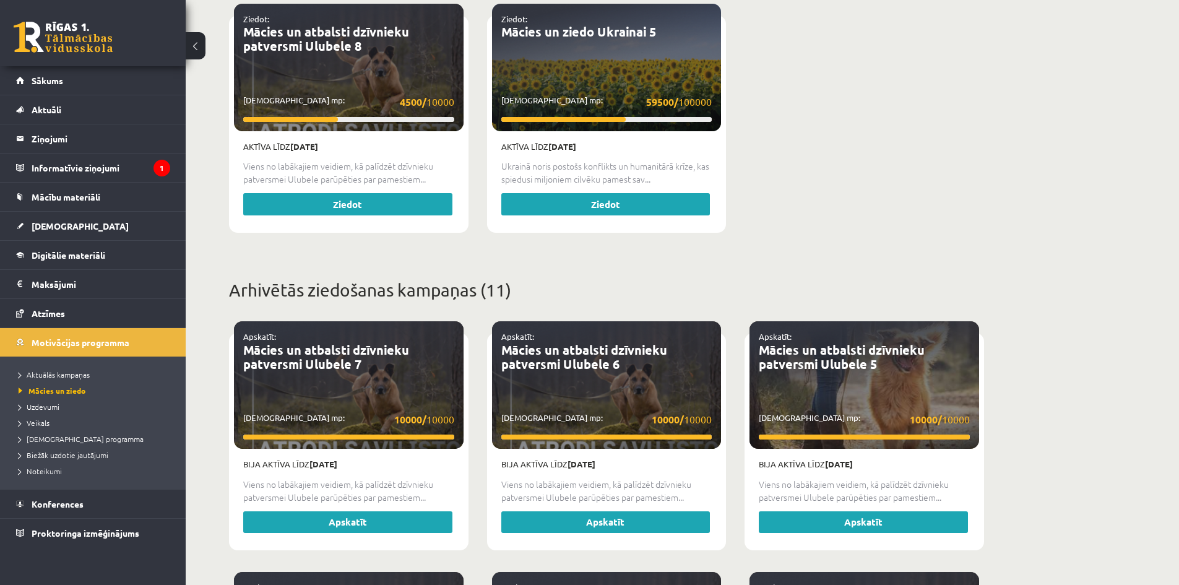
scroll to position [1135, 0]
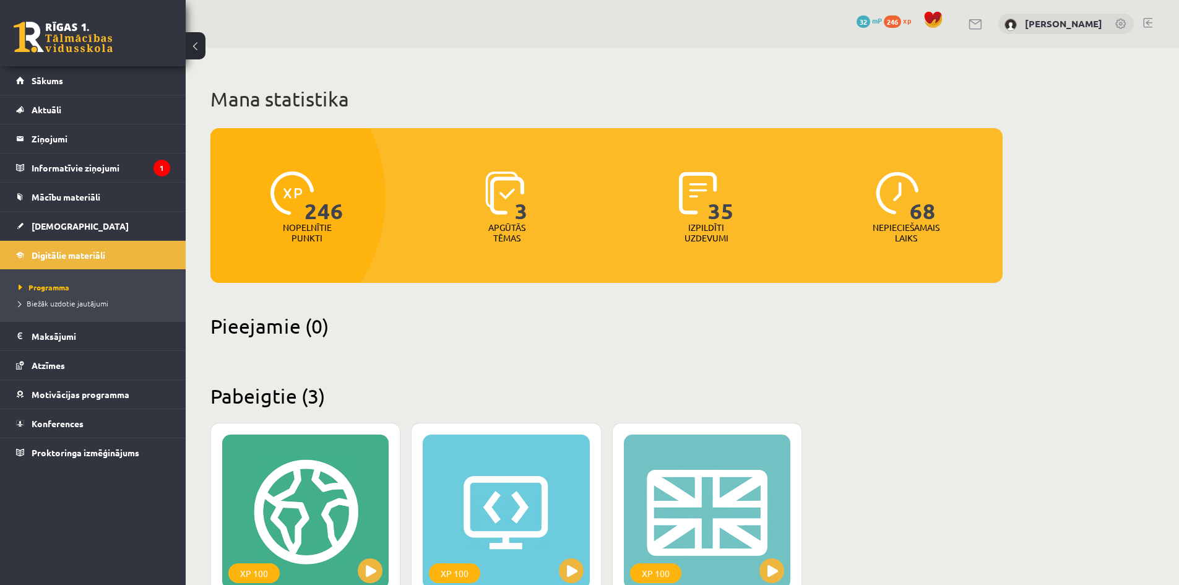
click at [864, 29] on div "0 Dāvanas 32 mP 246 xp" at bounding box center [902, 22] width 91 height 22
click at [867, 21] on span "32" at bounding box center [864, 21] width 14 height 12
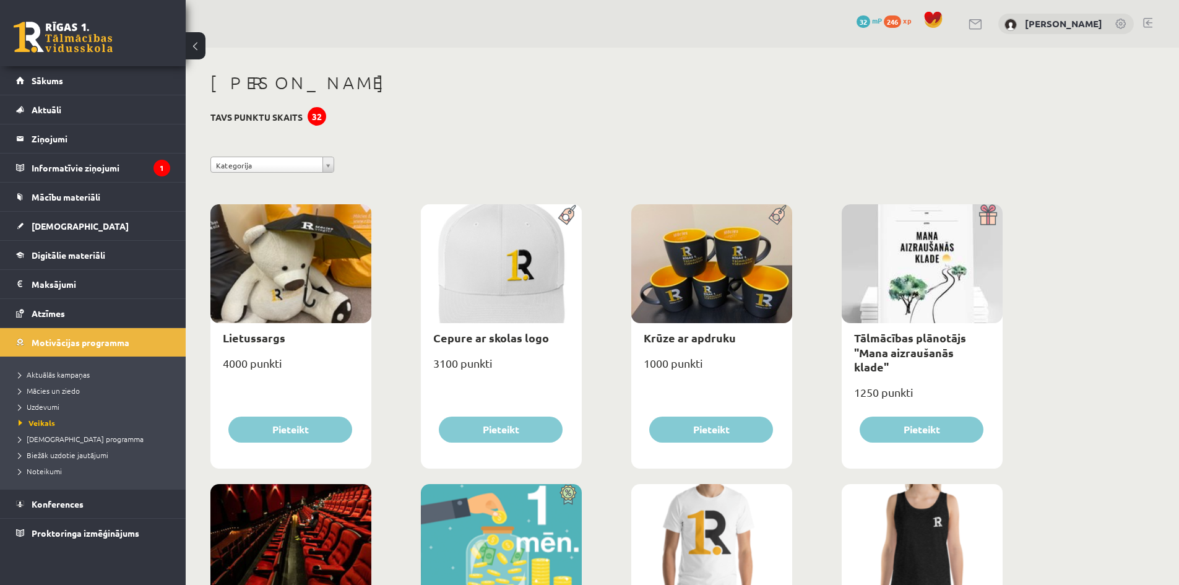
click at [919, 19] on div at bounding box center [933, 22] width 28 height 22
click at [1088, 27] on link "[PERSON_NAME]" at bounding box center [1063, 23] width 77 height 12
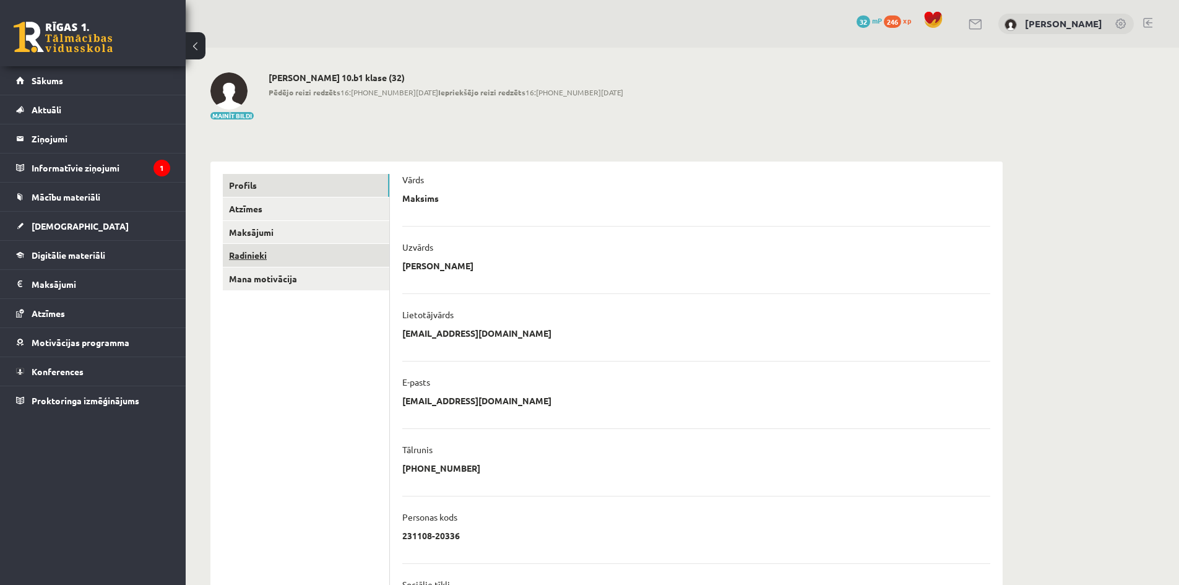
click at [291, 254] on link "Radinieki" at bounding box center [306, 255] width 167 height 23
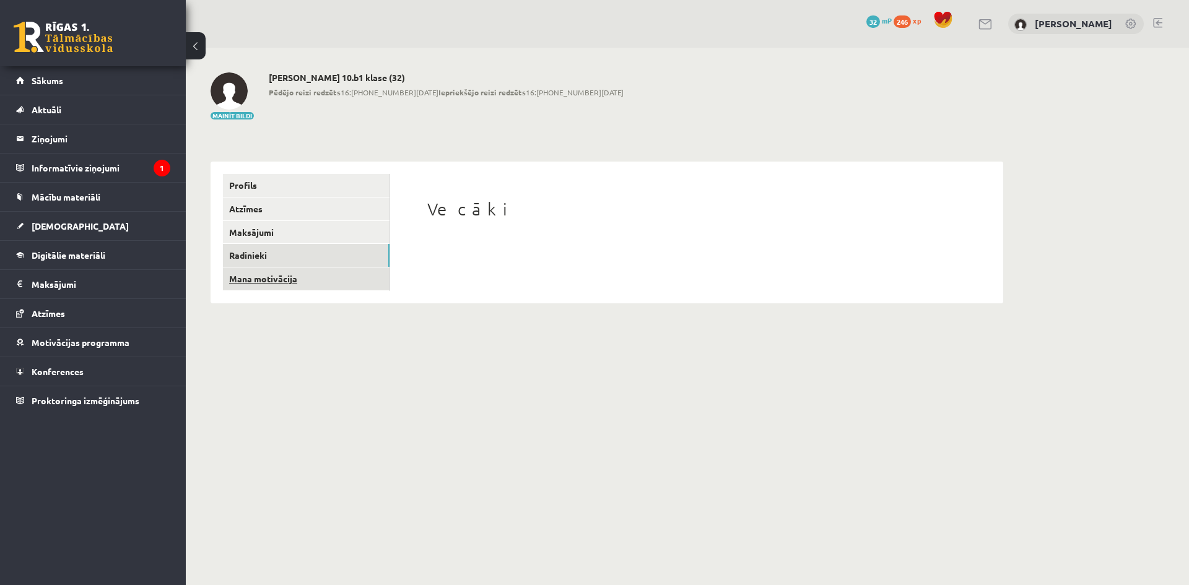
click at [292, 278] on link "Mana motivācija" at bounding box center [306, 278] width 167 height 23
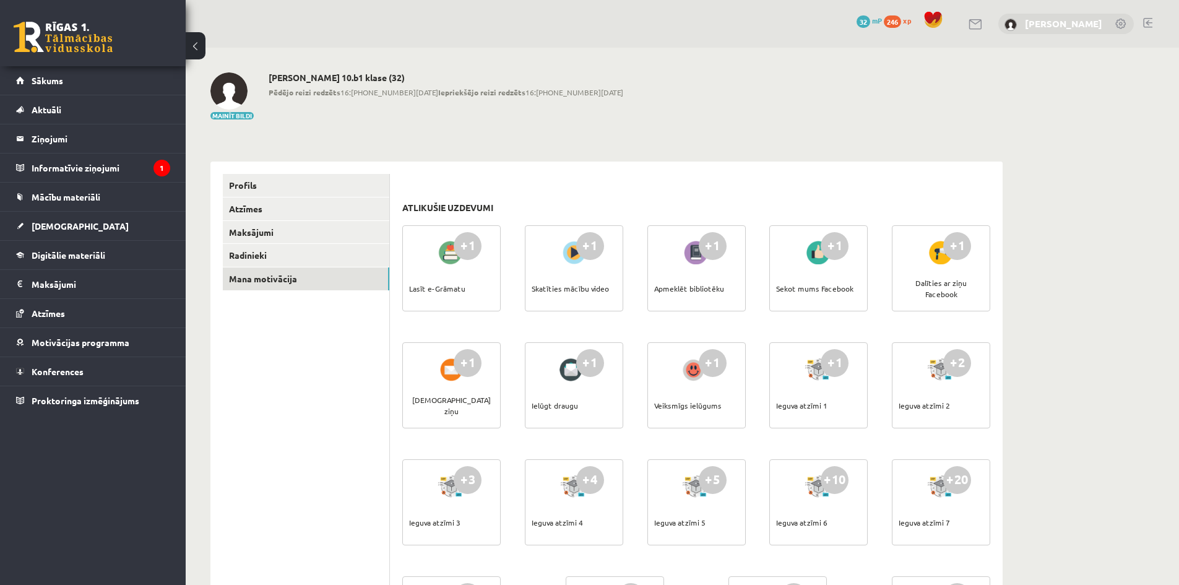
click at [1033, 27] on link "[PERSON_NAME]" at bounding box center [1063, 23] width 77 height 12
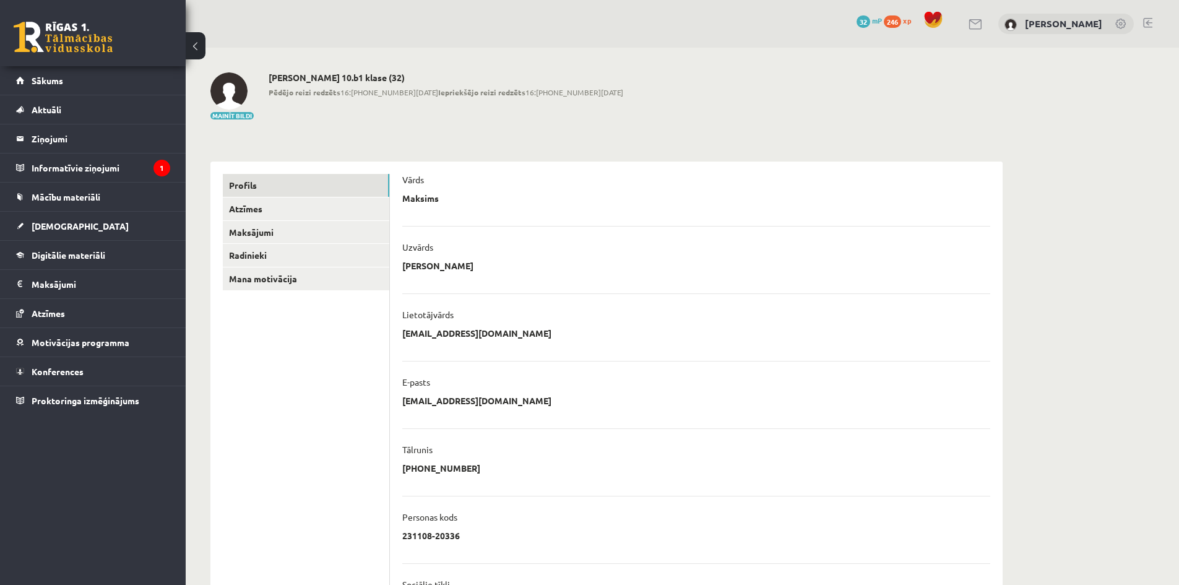
click at [919, 25] on link at bounding box center [933, 26] width 28 height 10
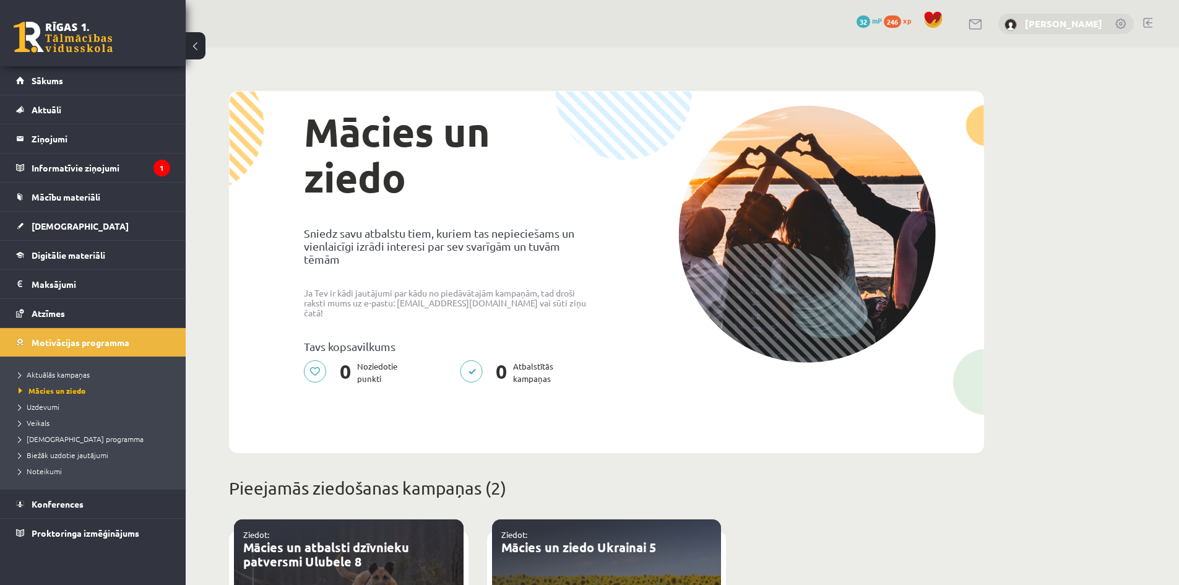
click at [1086, 27] on link "[PERSON_NAME]" at bounding box center [1063, 23] width 77 height 12
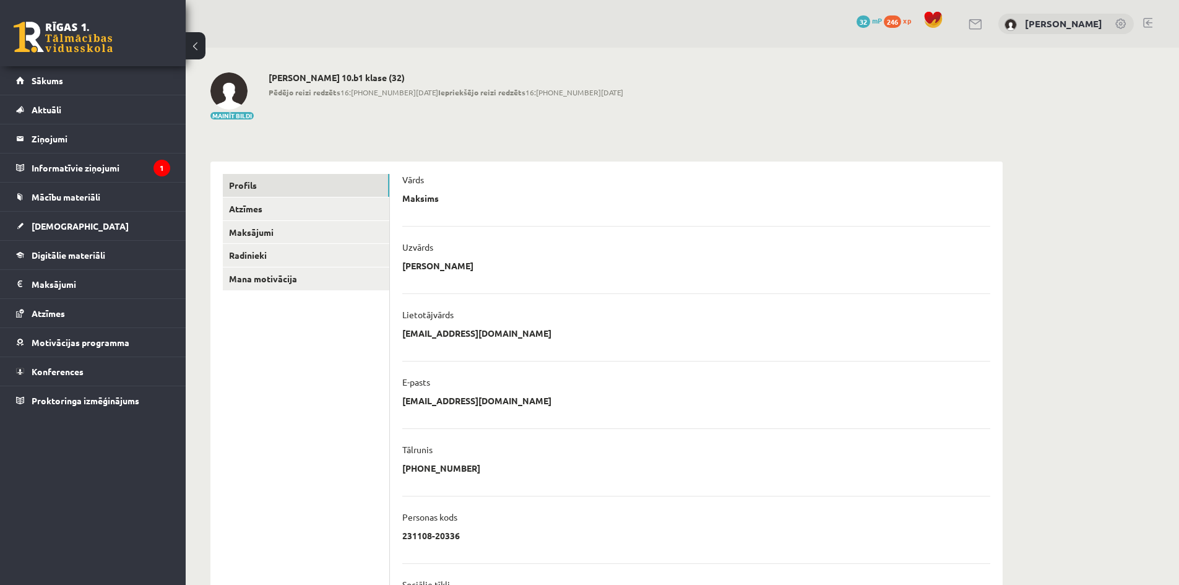
click at [1127, 19] on link at bounding box center [1122, 25] width 12 height 12
click at [69, 81] on link "Sākums" at bounding box center [93, 80] width 154 height 28
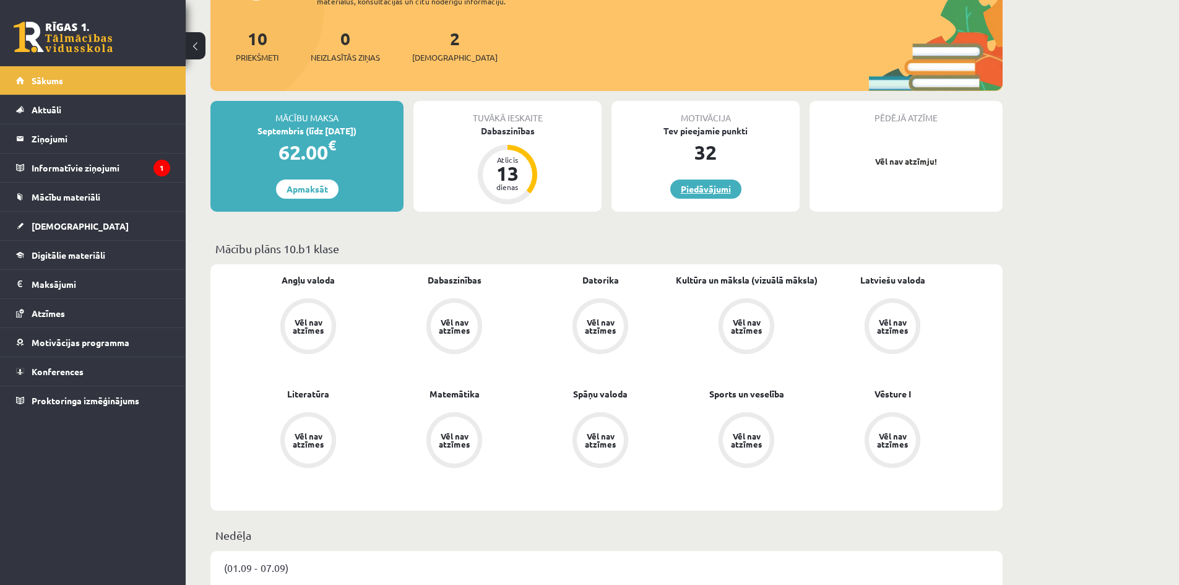
scroll to position [103, 0]
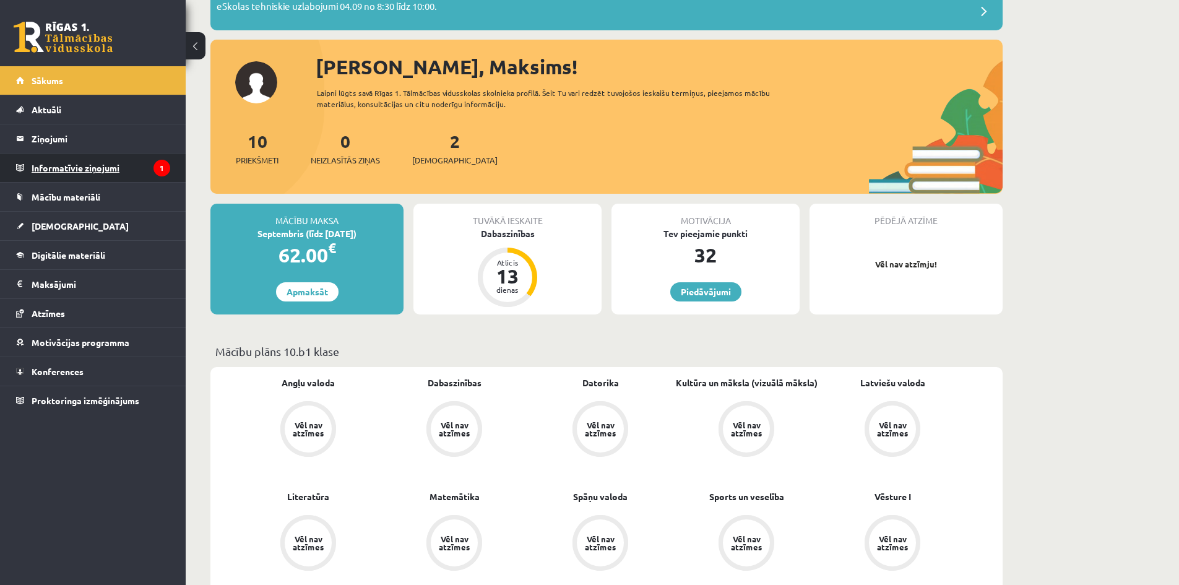
click at [76, 167] on legend "Informatīvie ziņojumi 1" at bounding box center [101, 168] width 139 height 28
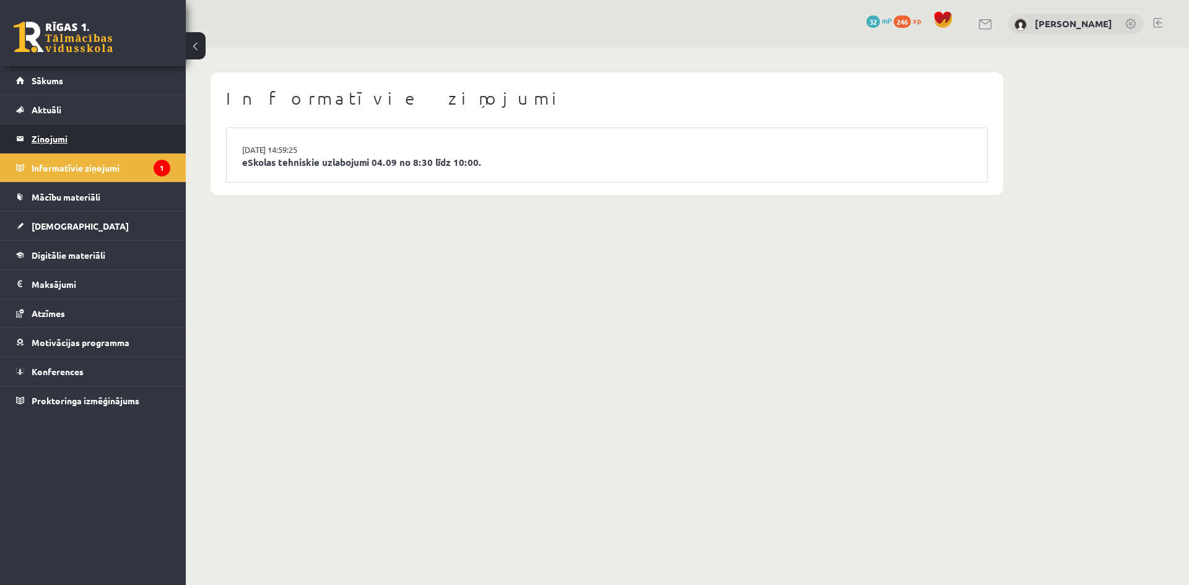
click at [72, 147] on legend "Ziņojumi 0" at bounding box center [101, 138] width 139 height 28
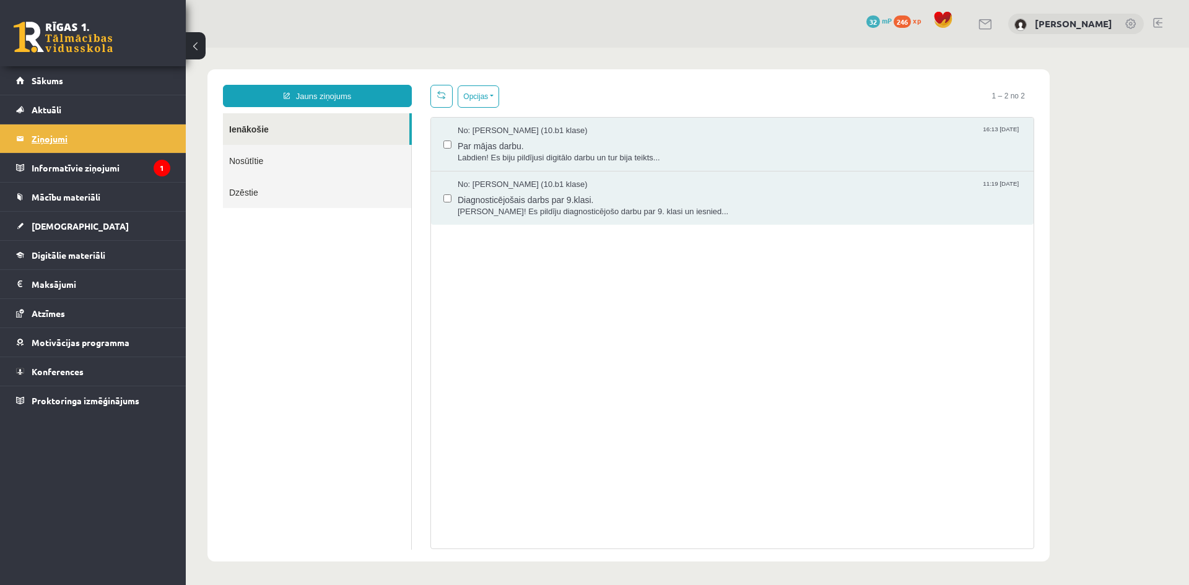
click at [64, 126] on legend "Ziņojumi 0" at bounding box center [101, 138] width 139 height 28
click at [63, 116] on link "Aktuāli" at bounding box center [93, 109] width 154 height 28
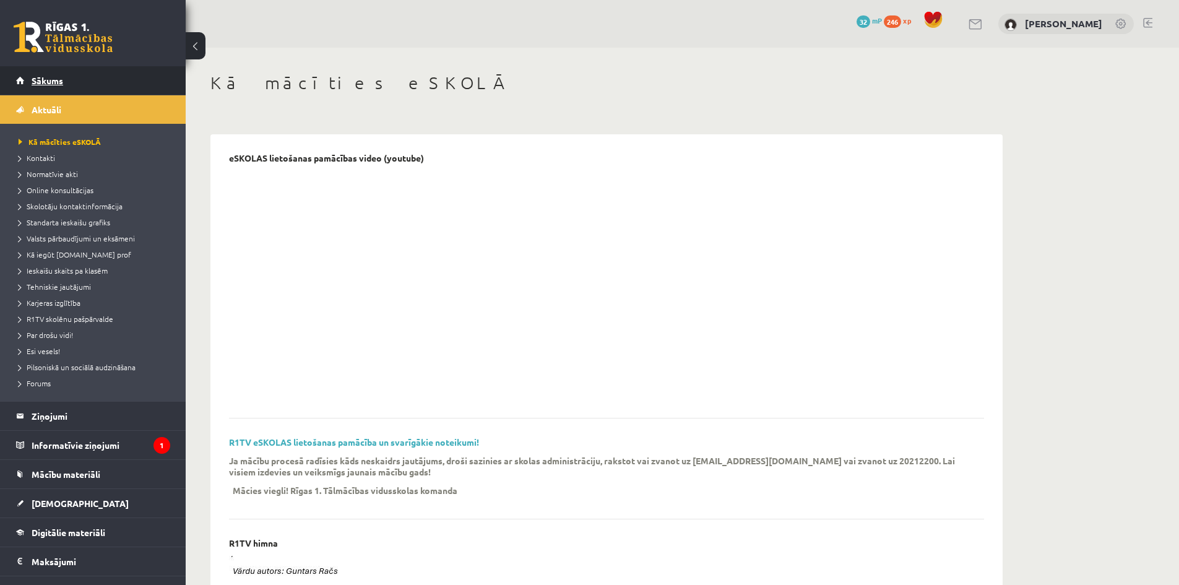
click at [63, 82] on link "Sākums" at bounding box center [93, 80] width 154 height 28
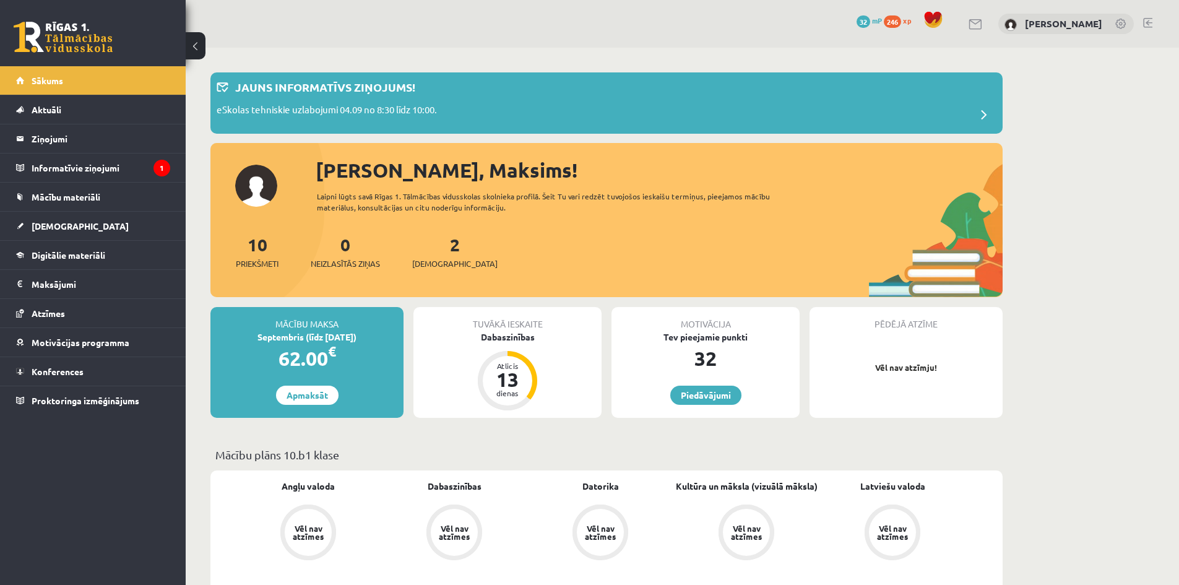
click at [59, 98] on link "Aktuāli" at bounding box center [93, 109] width 154 height 28
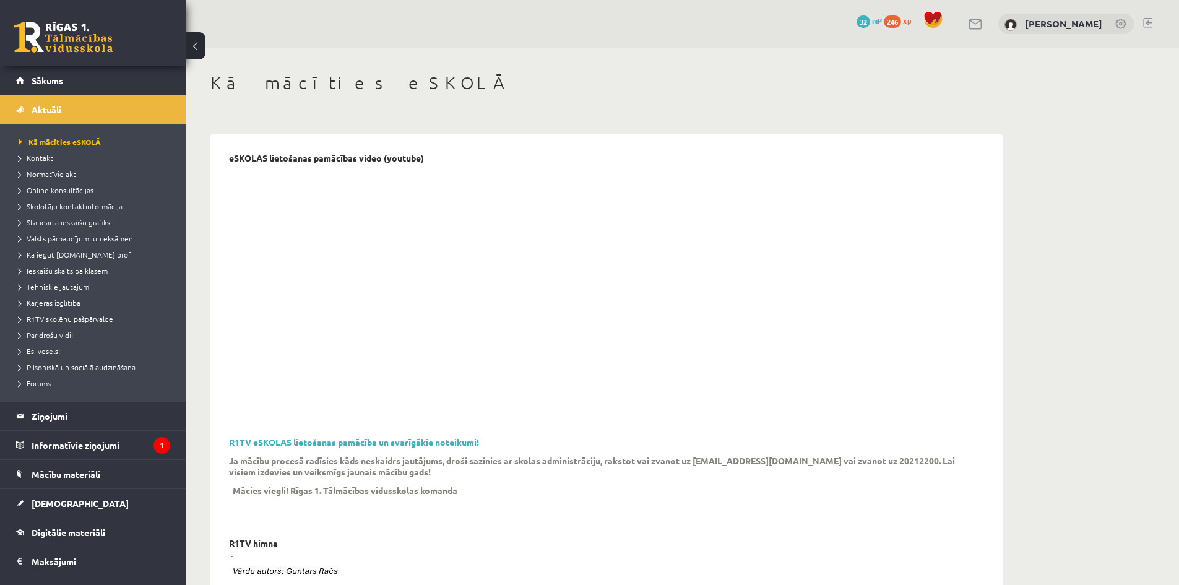
scroll to position [107, 0]
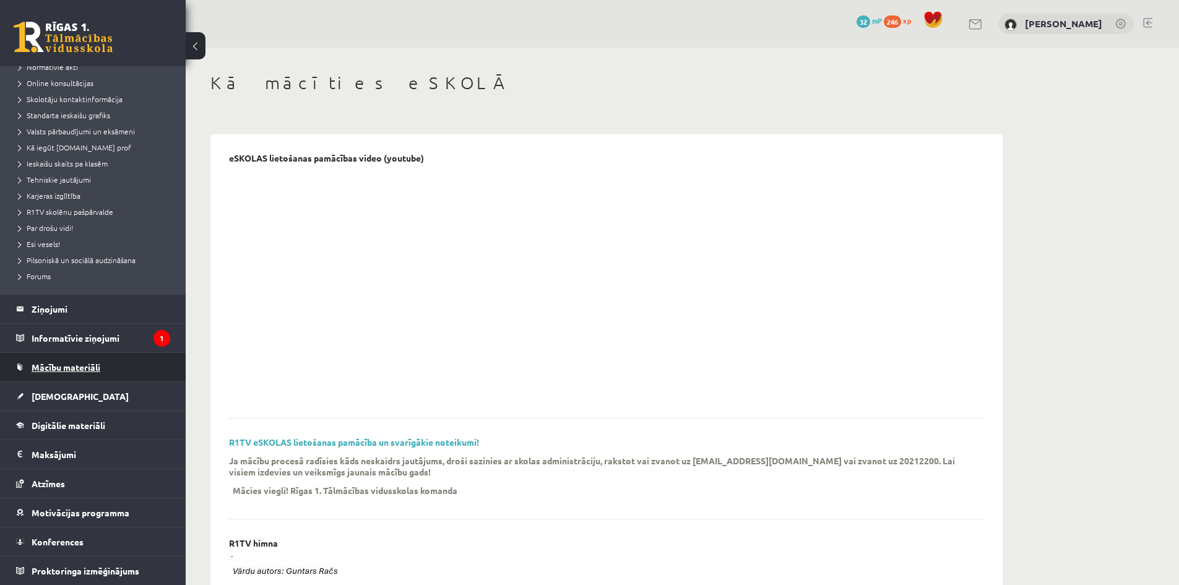
click at [66, 365] on span "Mācību materiāli" at bounding box center [66, 367] width 69 height 11
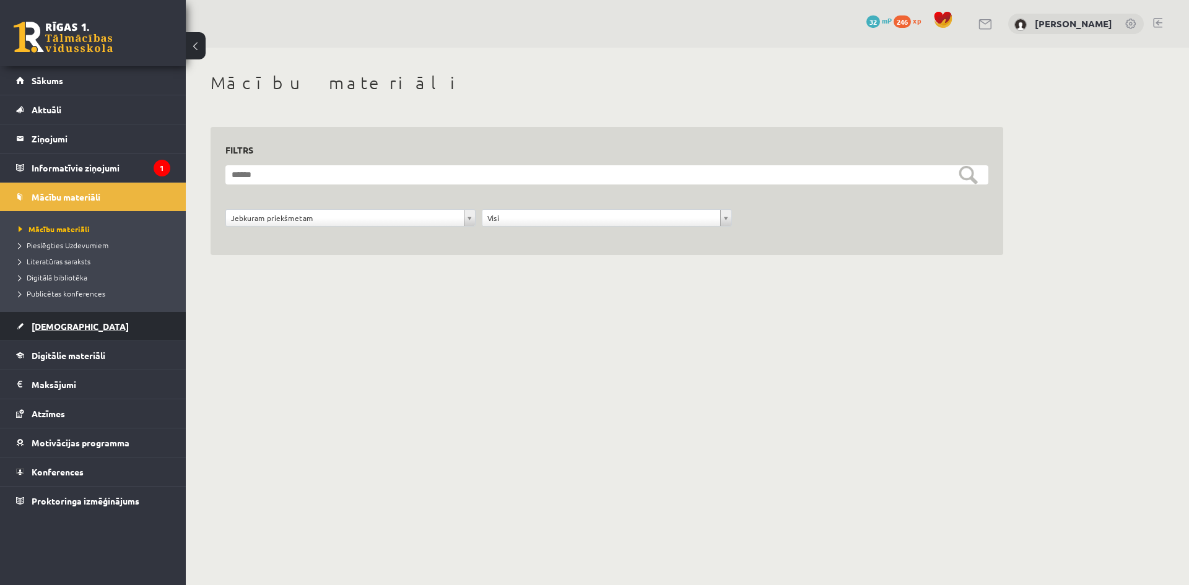
click at [61, 328] on span "[DEMOGRAPHIC_DATA]" at bounding box center [80, 326] width 97 height 11
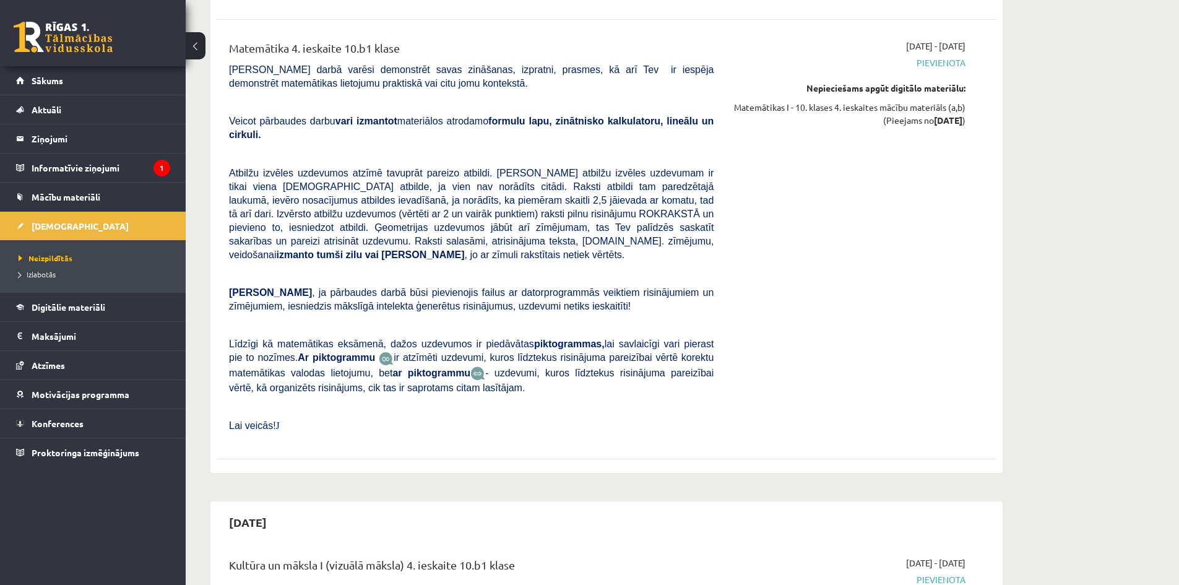
scroll to position [9254, 0]
